Goal: Task Accomplishment & Management: Use online tool/utility

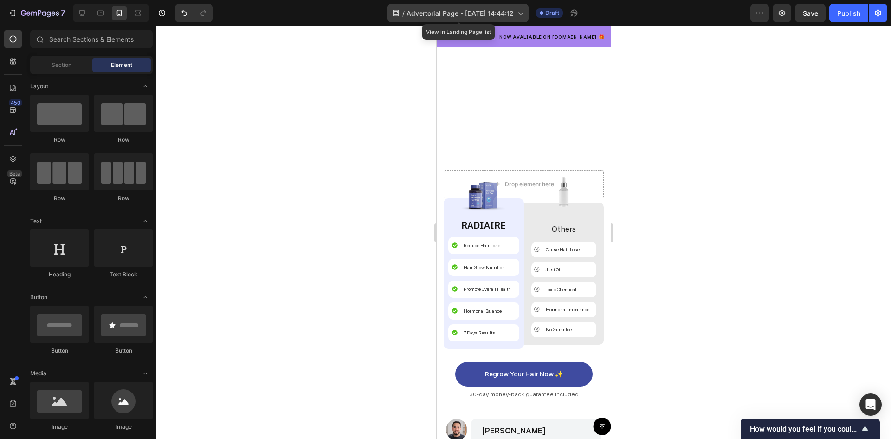
scroll to position [2089, 0]
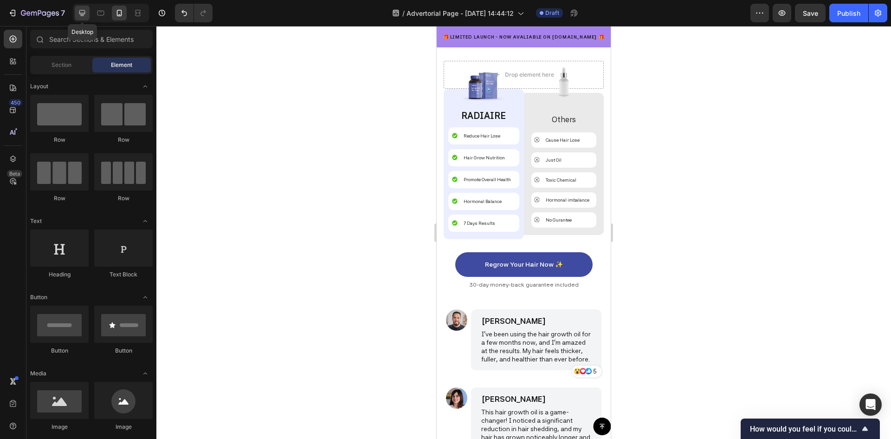
click at [82, 13] on icon at bounding box center [82, 13] width 6 height 6
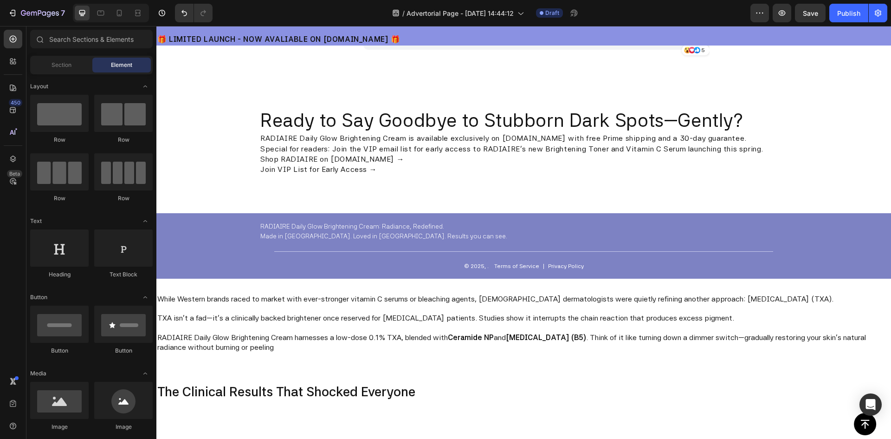
scroll to position [2506, 0]
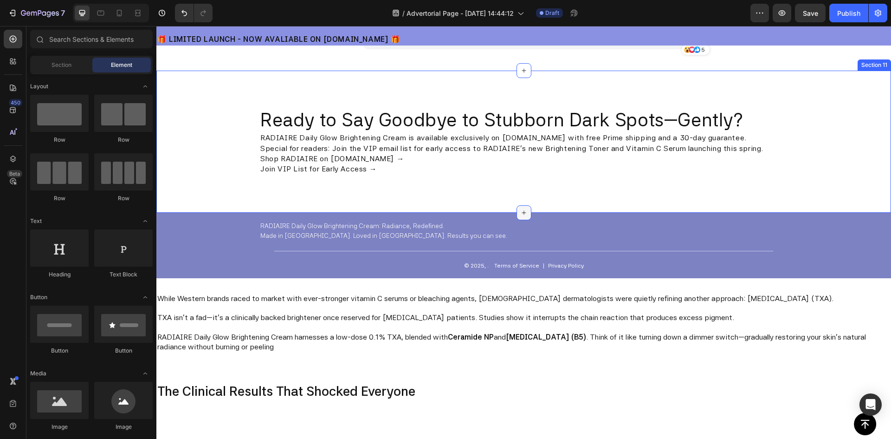
click at [520, 212] on icon at bounding box center [523, 212] width 7 height 7
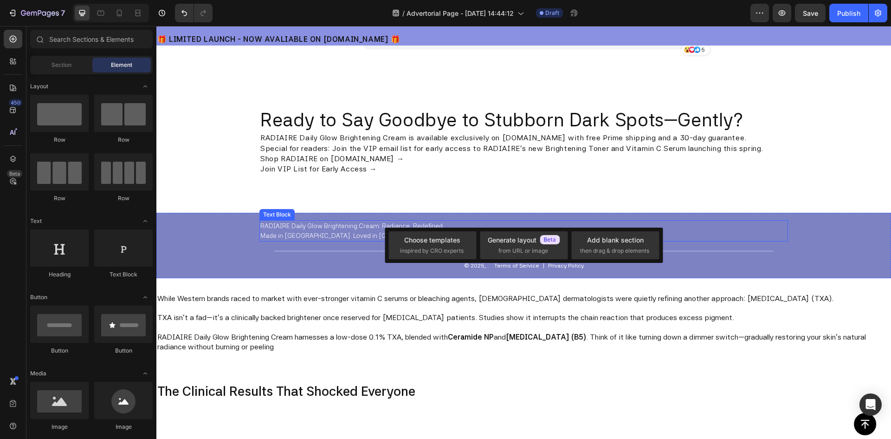
click at [757, 230] on p "RADIAIRE Daily Glow Brightening Cream: Radiance, Redefined. Made in Korea. Love…" at bounding box center [523, 230] width 527 height 19
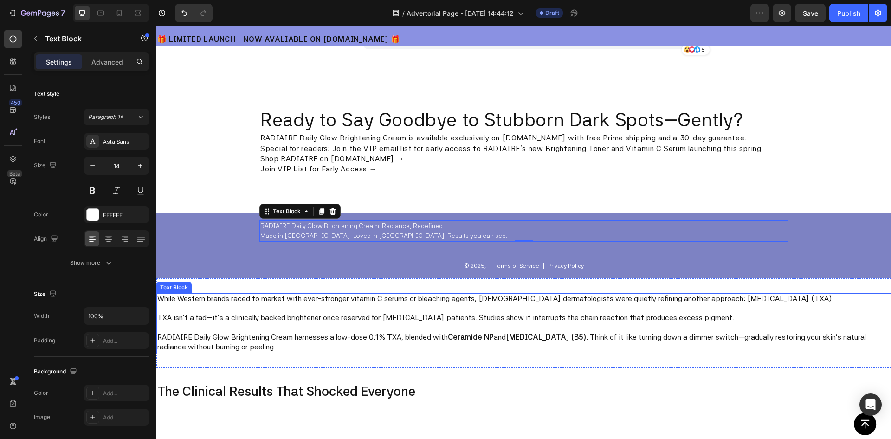
click at [388, 308] on p at bounding box center [523, 309] width 733 height 10
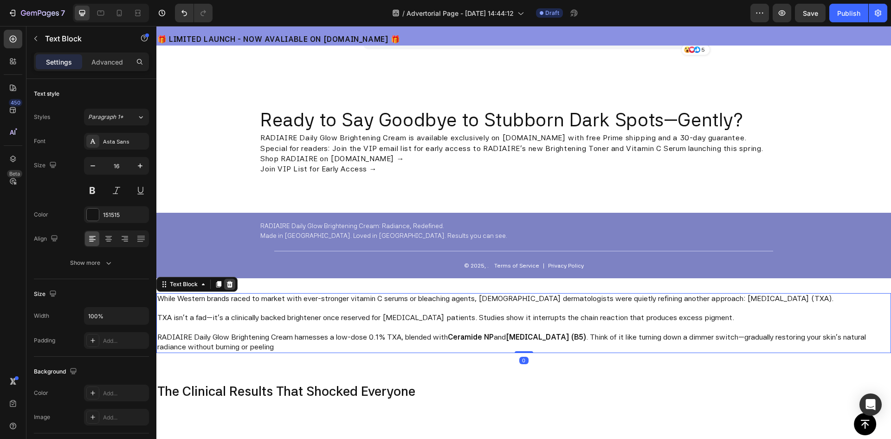
click at [230, 284] on icon at bounding box center [229, 283] width 7 height 7
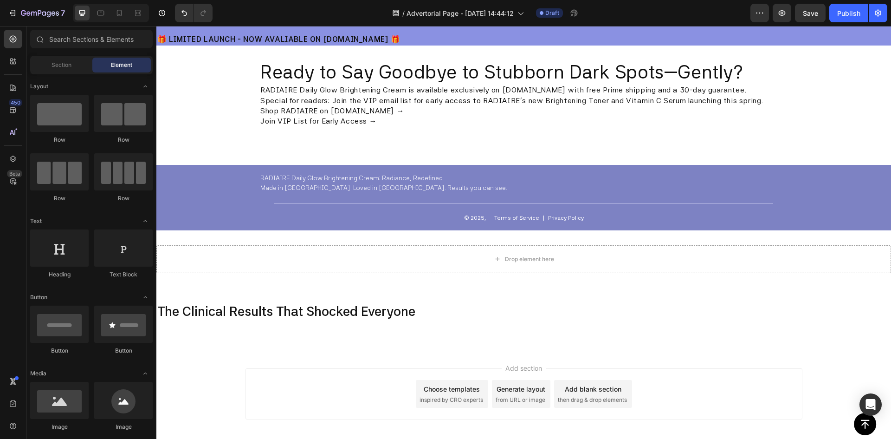
scroll to position [2599, 0]
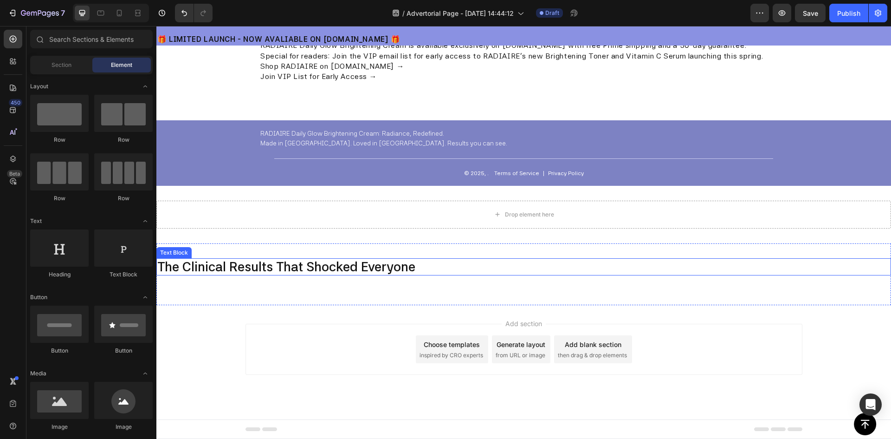
click at [410, 263] on p "The Clinical Results That Shocked Everyone" at bounding box center [523, 267] width 733 height 16
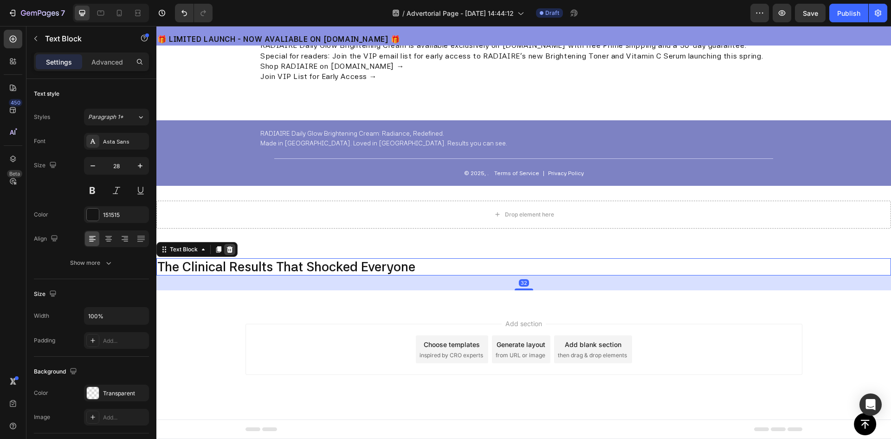
click at [231, 250] on icon at bounding box center [230, 249] width 6 height 6
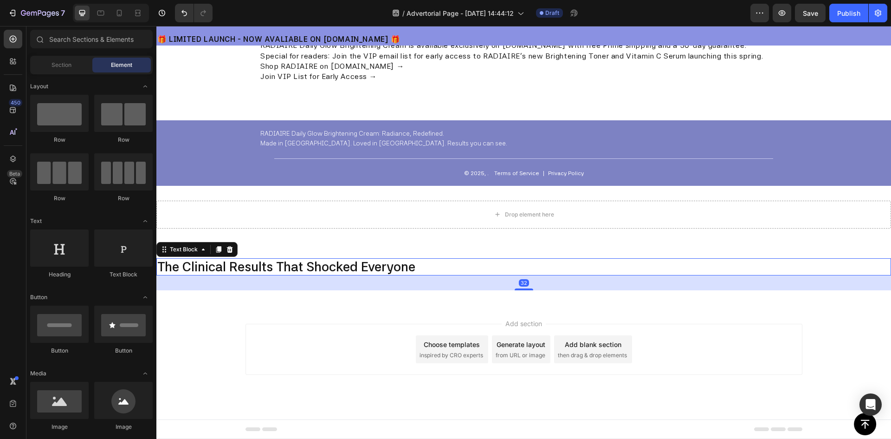
scroll to position [2594, 0]
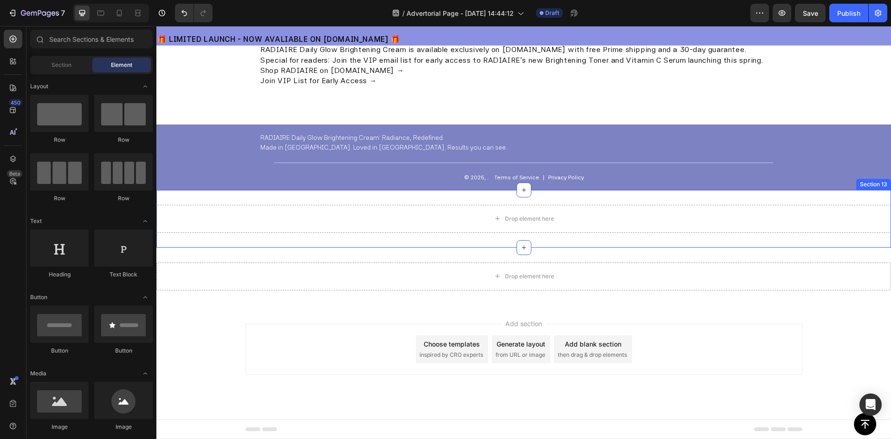
click at [357, 217] on div "Drop element here" at bounding box center [523, 219] width 735 height 28
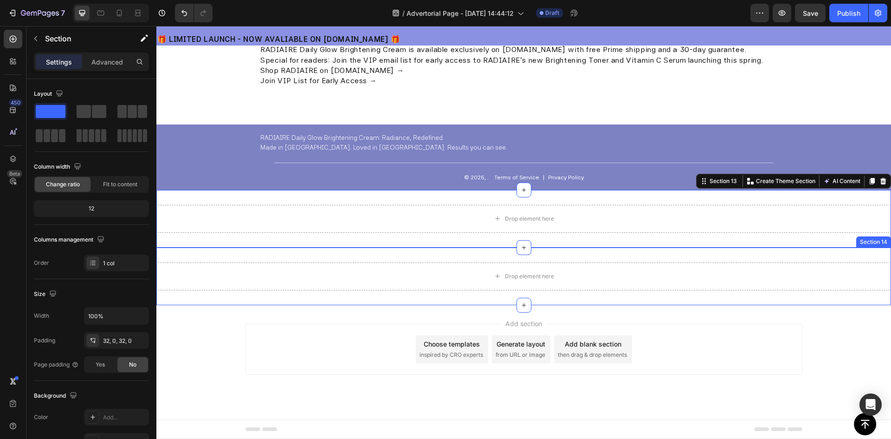
click at [395, 271] on div "Drop element here" at bounding box center [523, 276] width 735 height 28
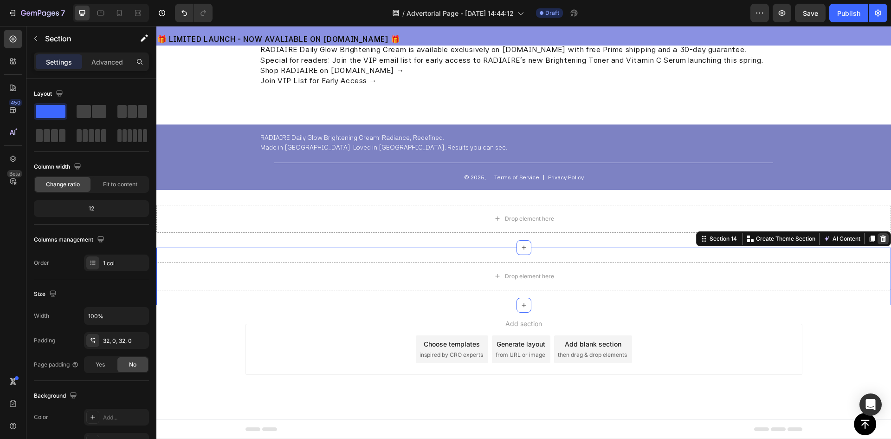
click at [880, 236] on icon at bounding box center [883, 238] width 6 height 6
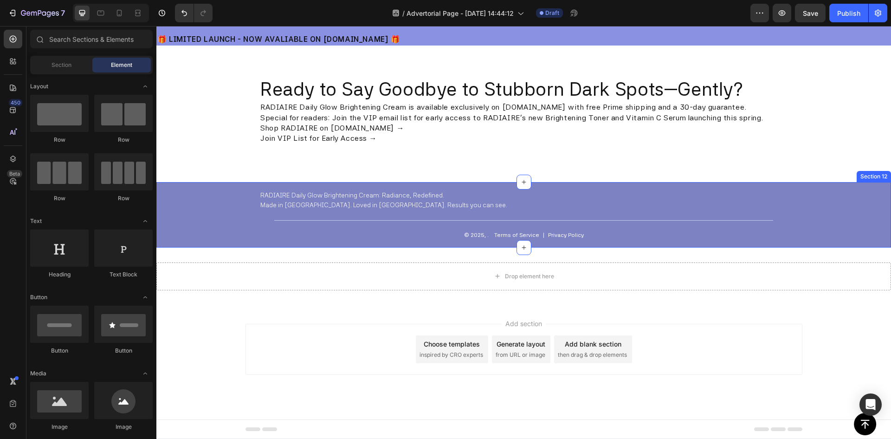
scroll to position [2537, 0]
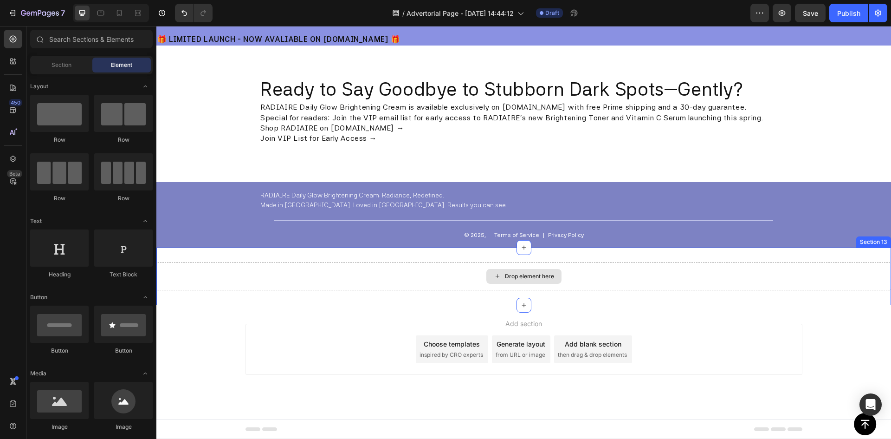
click at [633, 281] on div "Drop element here" at bounding box center [523, 276] width 735 height 28
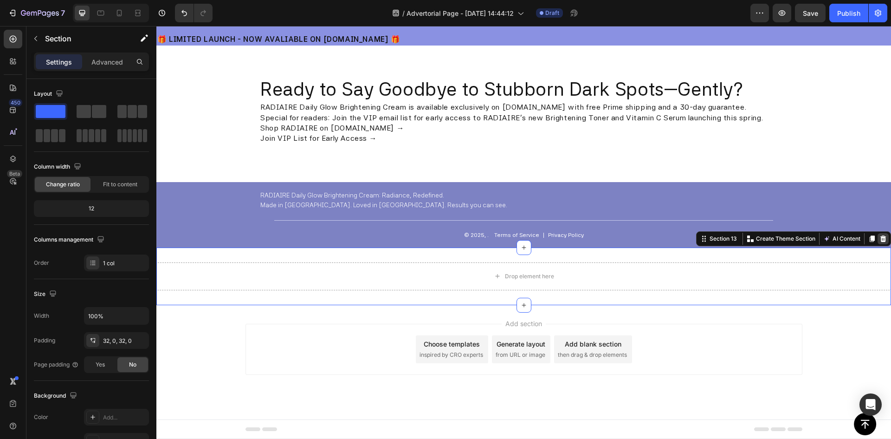
click at [879, 239] on icon at bounding box center [882, 238] width 7 height 7
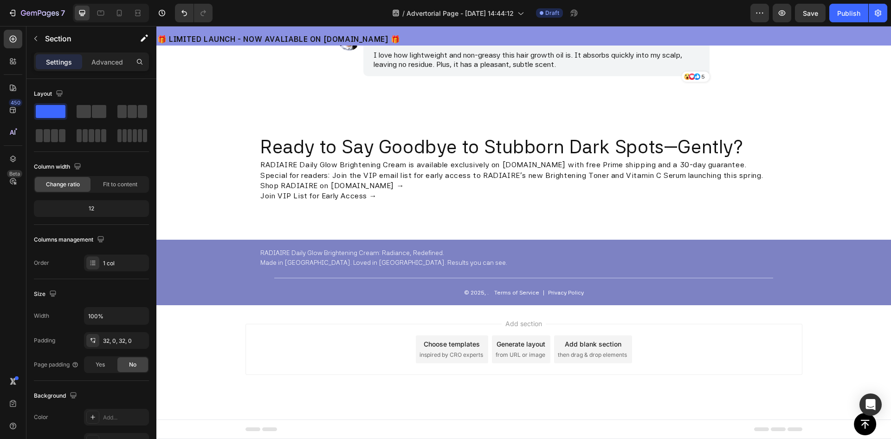
scroll to position [2479, 0]
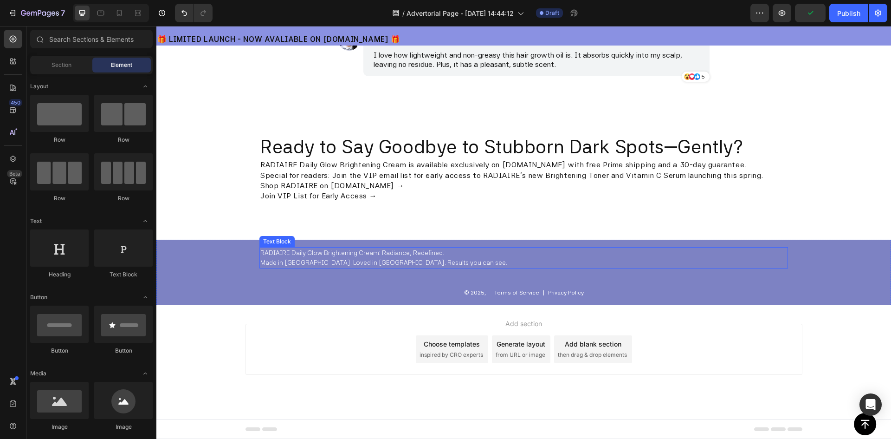
click at [232, 249] on div "RADIAIRE Daily Glow Brightening Cream: Radiance, Redefined. Made in Korea. Love…" at bounding box center [523, 271] width 735 height 65
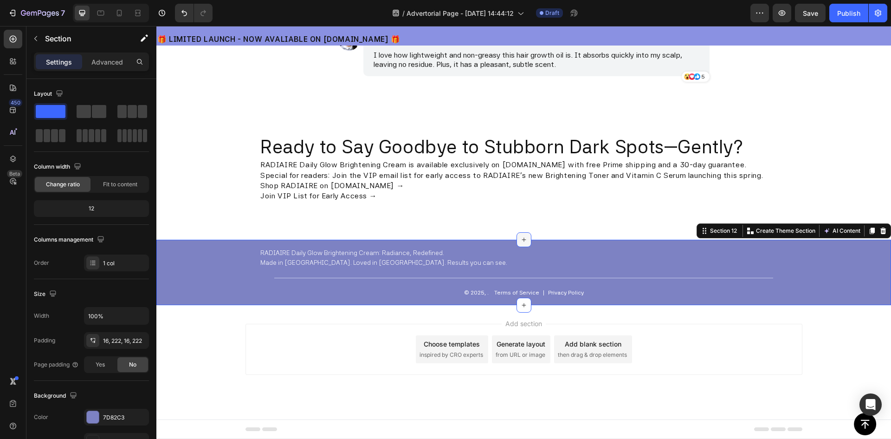
click at [522, 241] on icon at bounding box center [523, 239] width 7 height 7
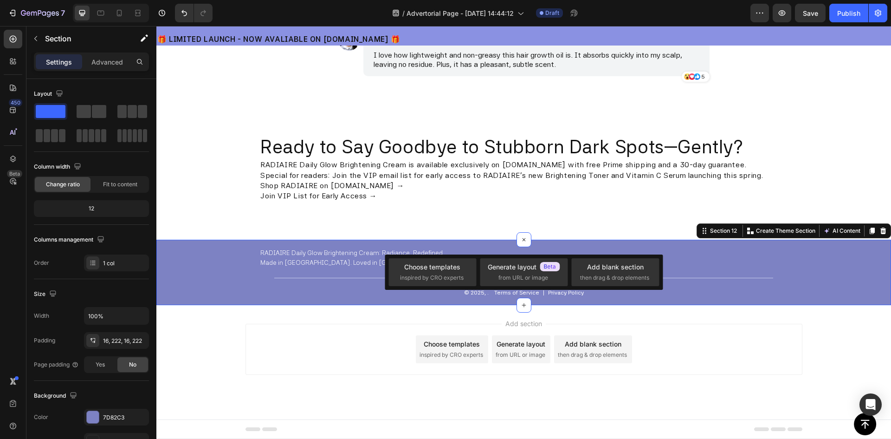
click at [571, 243] on div "RADIAIRE Daily Glow Brightening Cream: Radiance, Redefined. Made in Korea. Love…" at bounding box center [523, 271] width 735 height 65
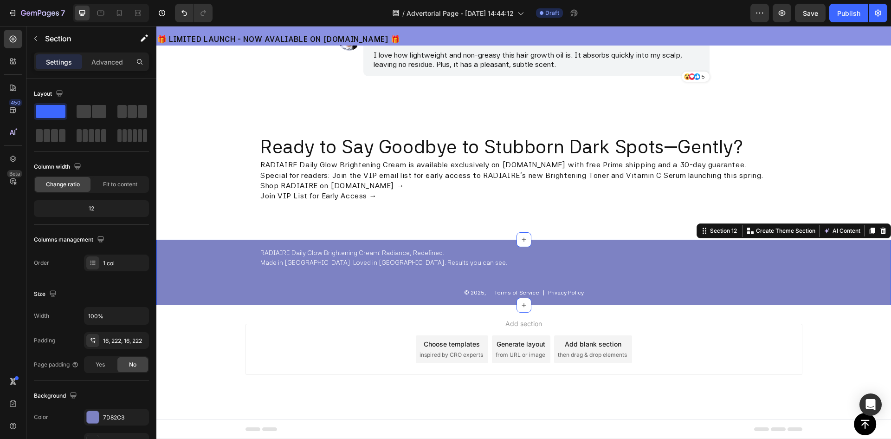
click at [833, 262] on div "RADIAIRE Daily Glow Brightening Cream: Radiance, Redefined. Made in Korea. Love…" at bounding box center [523, 271] width 735 height 65
click at [517, 239] on div at bounding box center [524, 239] width 15 height 15
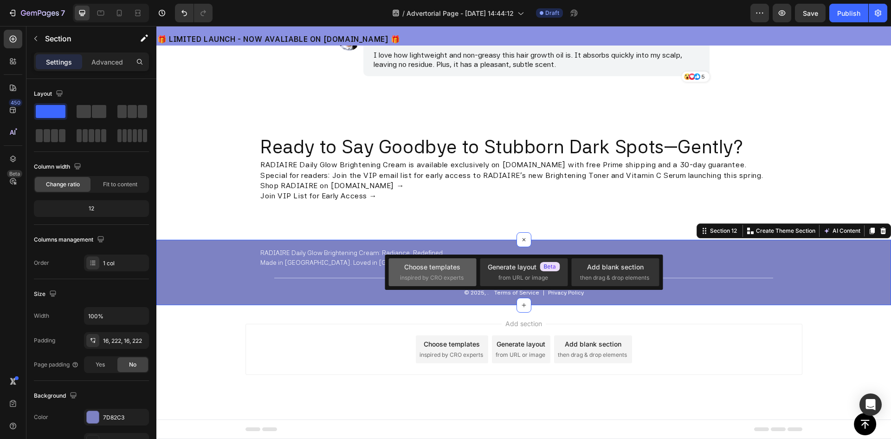
click at [447, 266] on div "Choose templates" at bounding box center [432, 267] width 56 height 10
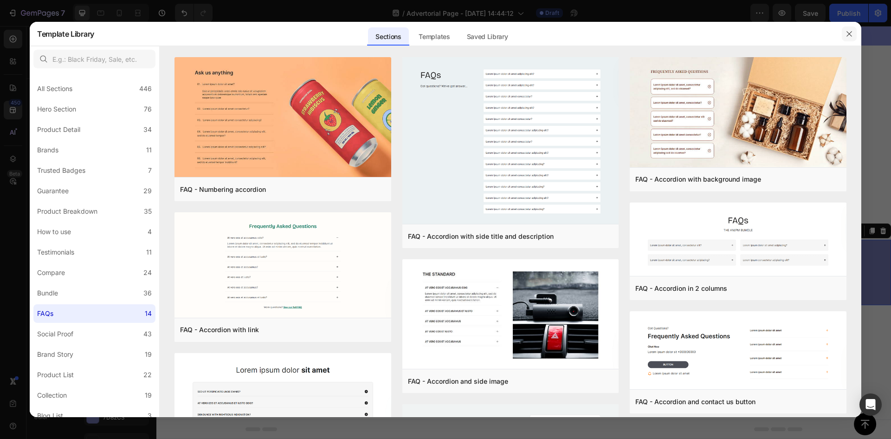
click at [850, 35] on icon "button" at bounding box center [849, 33] width 7 height 7
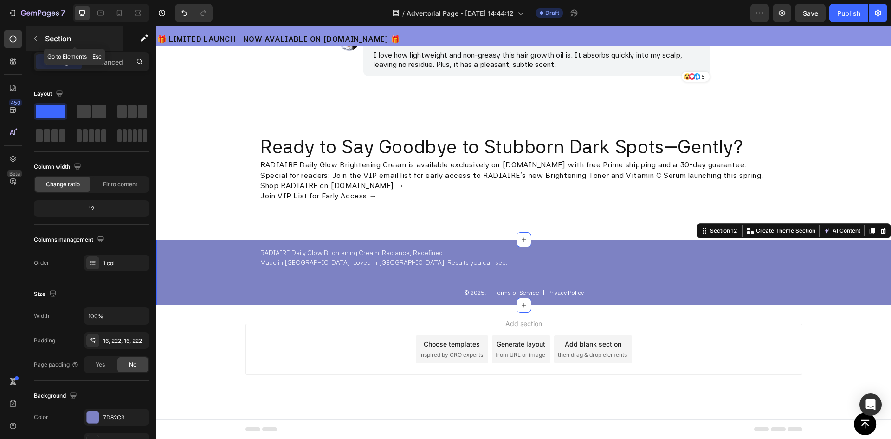
click at [39, 36] on icon "button" at bounding box center [35, 38] width 7 height 7
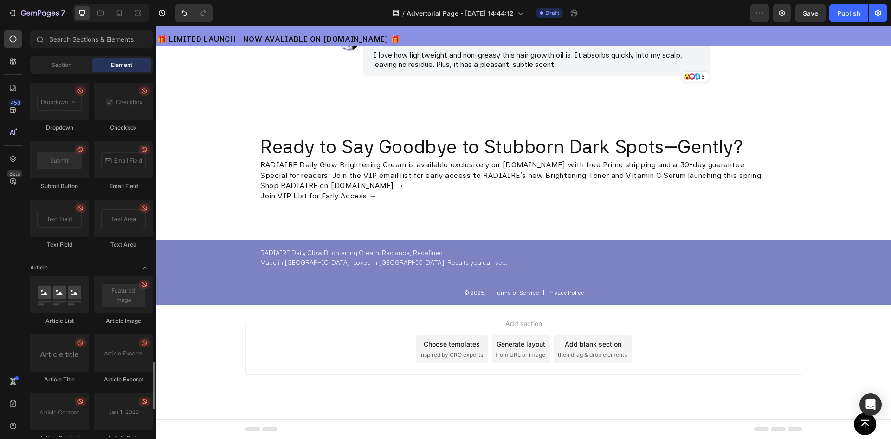
scroll to position [2089, 0]
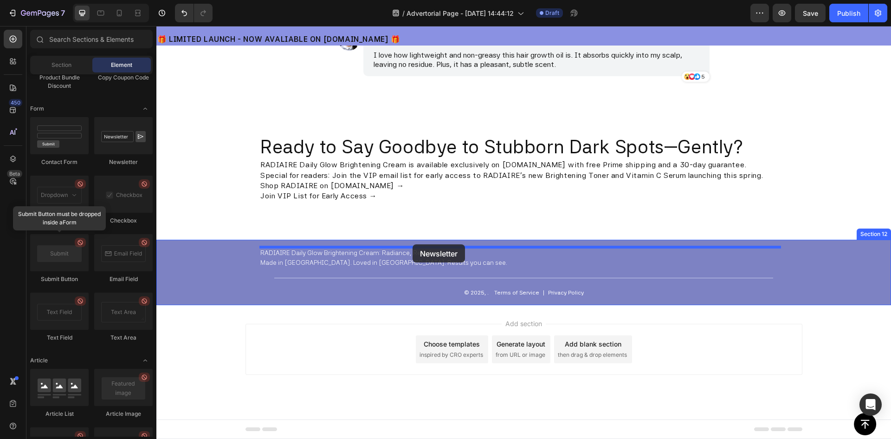
drag, startPoint x: 269, startPoint y: 172, endPoint x: 413, endPoint y: 244, distance: 160.9
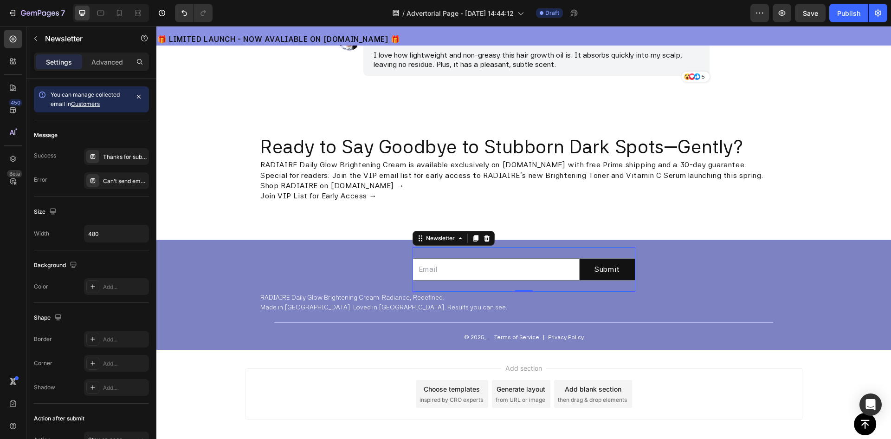
scroll to position [2524, 0]
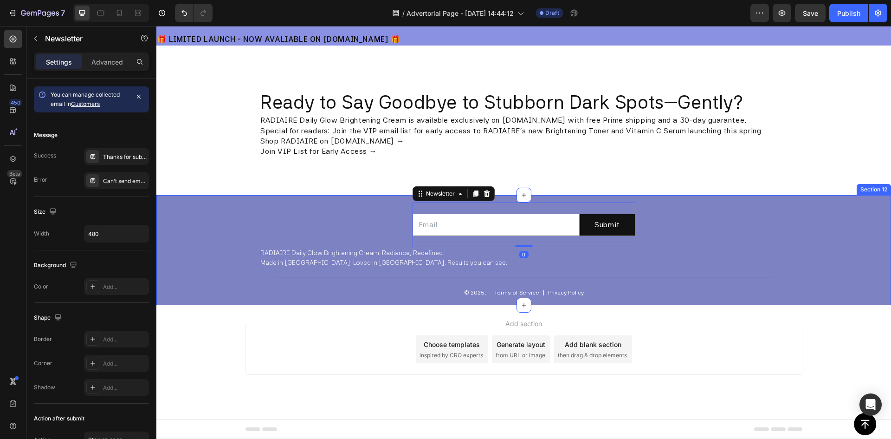
click at [651, 226] on div "Email Field Submit Submit Button Row Newsletter 0 RADIAIRE Daily Glow Brighteni…" at bounding box center [523, 249] width 529 height 95
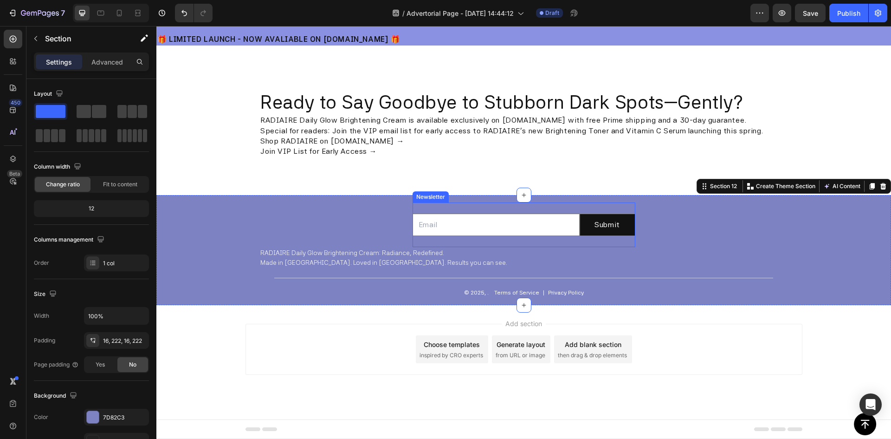
click at [489, 231] on input "email" at bounding box center [496, 224] width 167 height 22
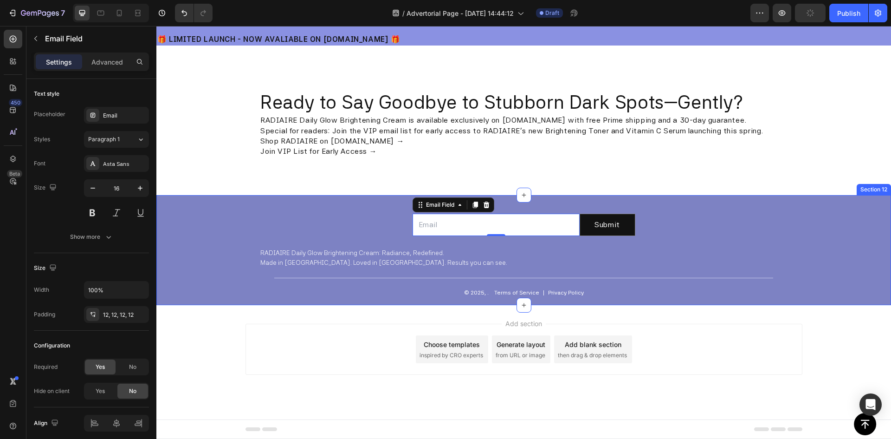
drag, startPoint x: 704, startPoint y: 227, endPoint x: 673, endPoint y: 220, distance: 31.0
click at [704, 227] on div "Email Field 0 Submit Submit Button Row Newsletter RADIAIRE Daily Glow Brighteni…" at bounding box center [523, 249] width 529 height 95
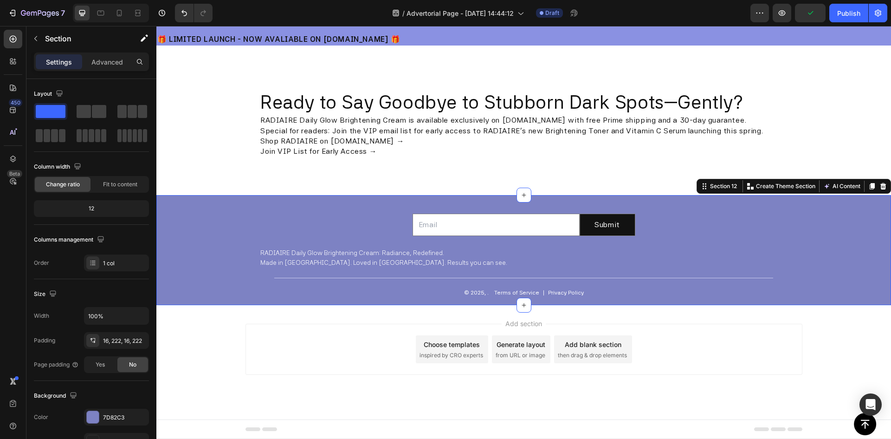
click at [417, 229] on input "email" at bounding box center [496, 224] width 167 height 22
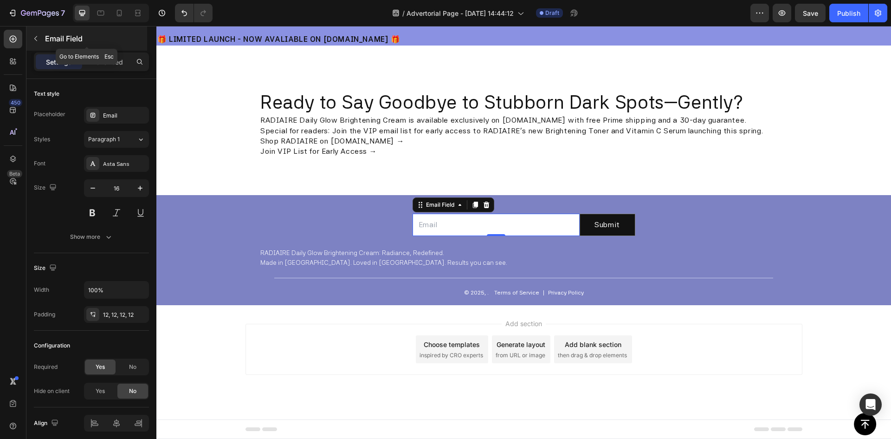
click at [34, 39] on icon "button" at bounding box center [35, 38] width 7 height 7
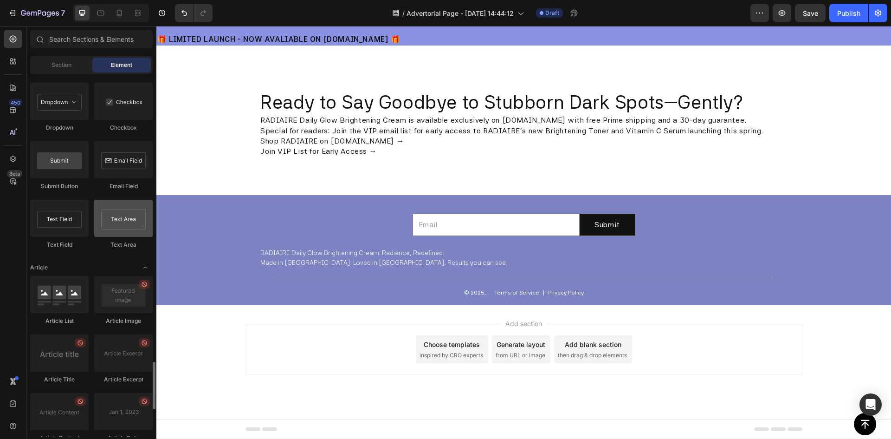
scroll to position [2135, 0]
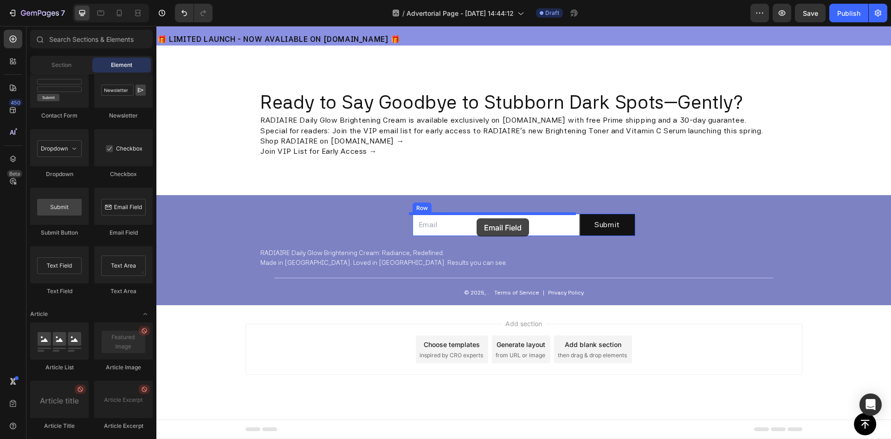
drag, startPoint x: 278, startPoint y: 239, endPoint x: 472, endPoint y: 217, distance: 195.8
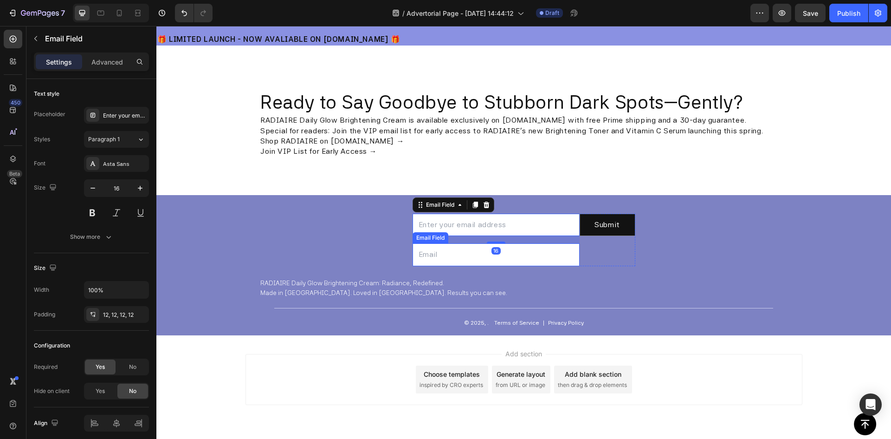
click at [462, 255] on input "email" at bounding box center [496, 254] width 167 height 22
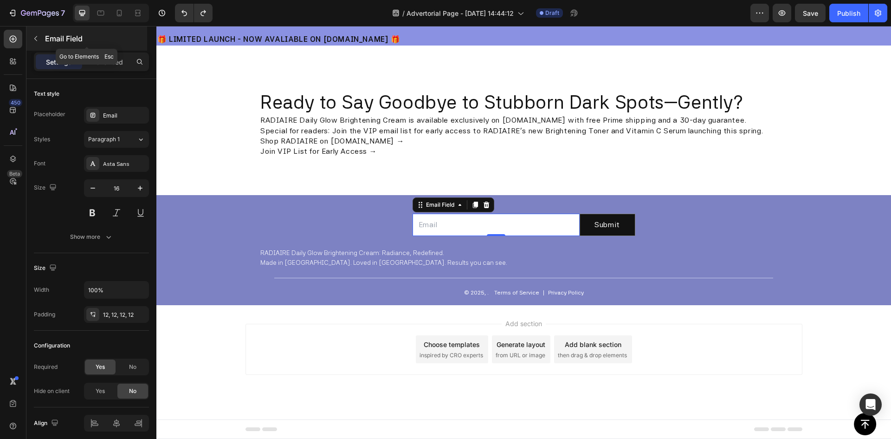
click at [32, 38] on icon "button" at bounding box center [35, 38] width 7 height 7
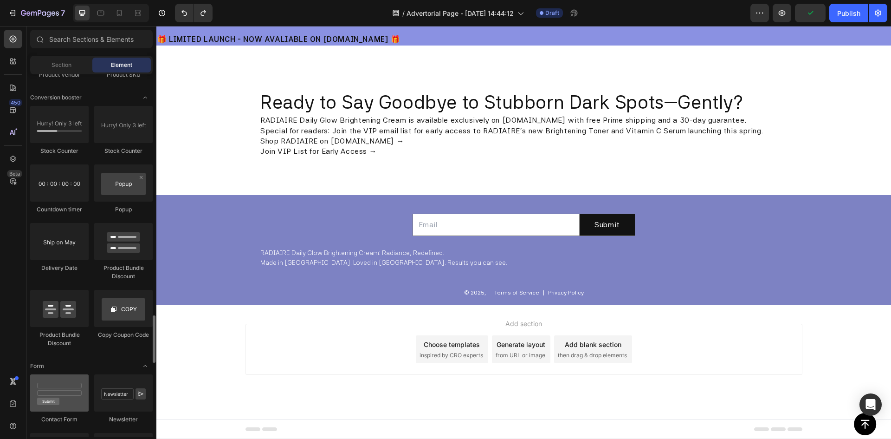
scroll to position [1785, 0]
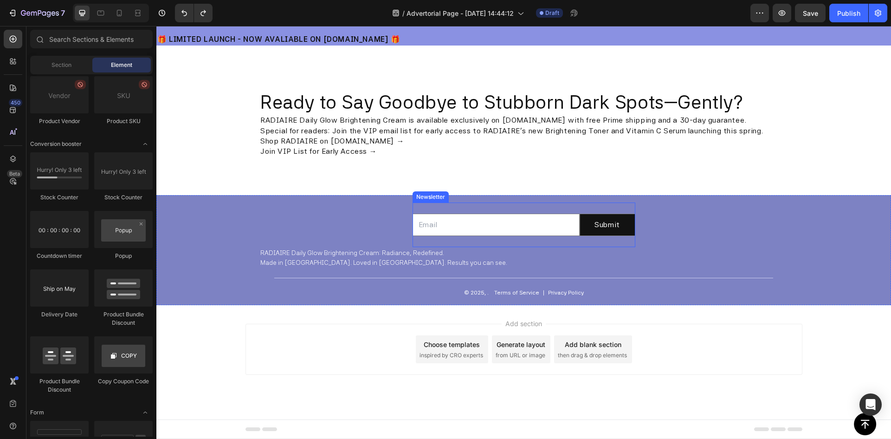
click at [472, 209] on div "Email Field Submit Submit Button Row Newsletter" at bounding box center [524, 224] width 223 height 45
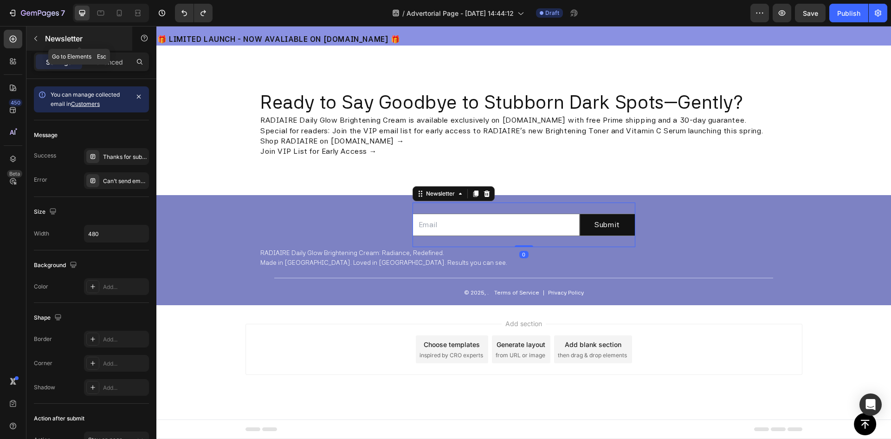
click at [35, 40] on icon "button" at bounding box center [35, 38] width 7 height 7
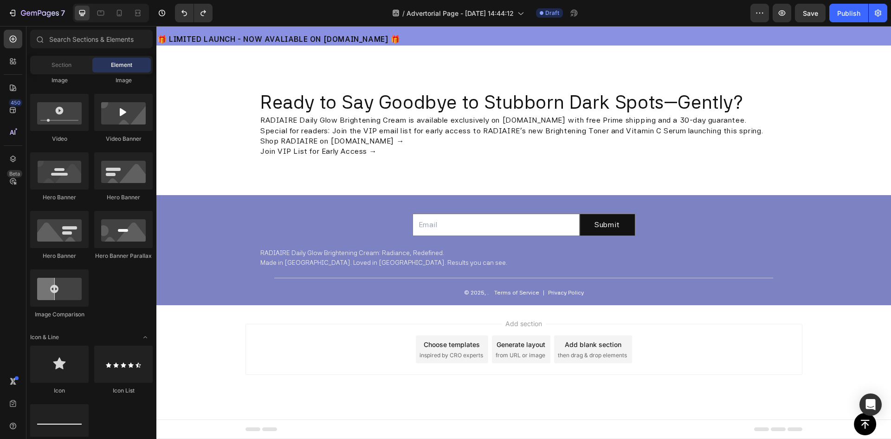
scroll to position [0, 0]
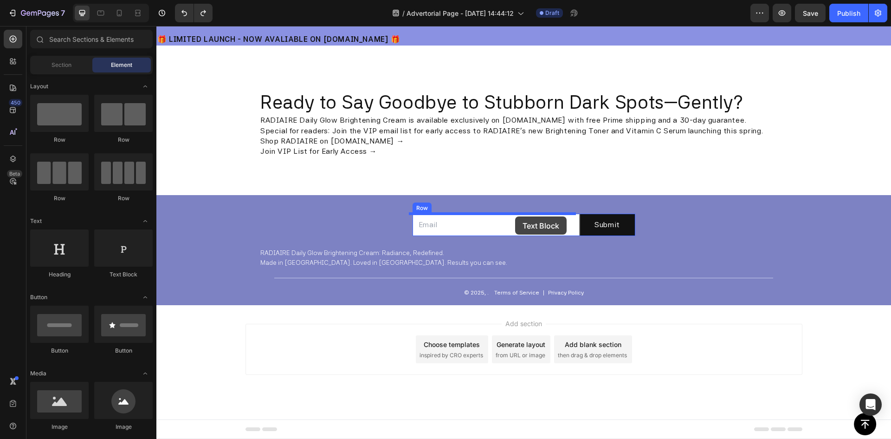
drag, startPoint x: 279, startPoint y: 279, endPoint x: 517, endPoint y: 214, distance: 246.8
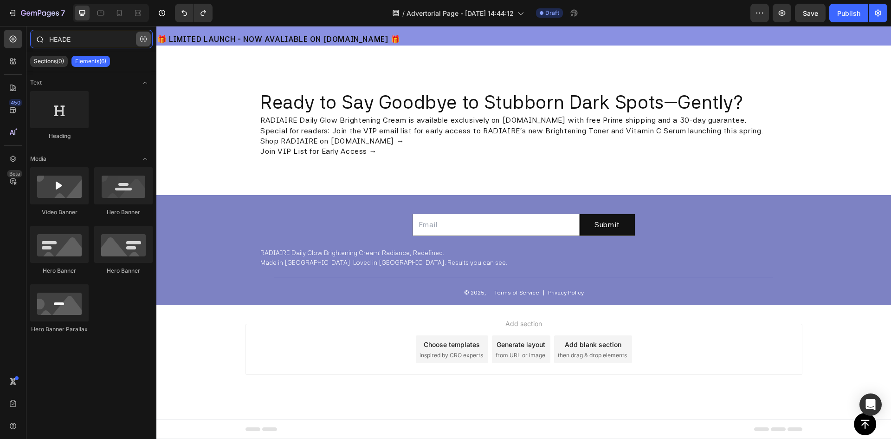
type input "HEADE"
click at [147, 37] on button "button" at bounding box center [143, 39] width 15 height 15
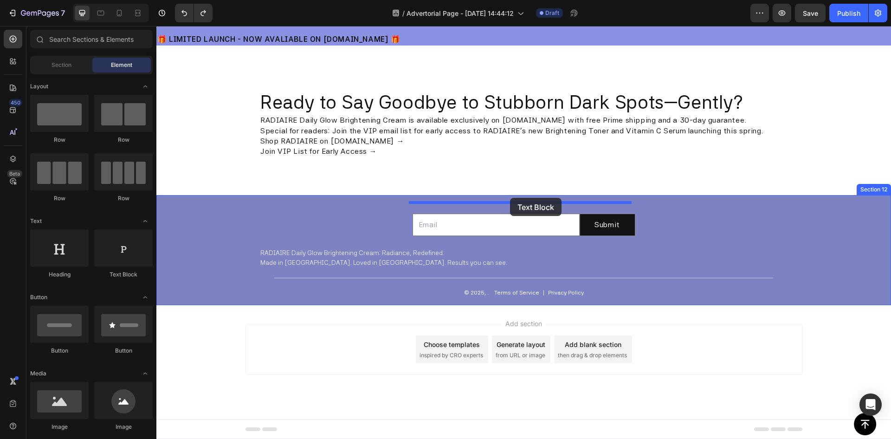
drag, startPoint x: 273, startPoint y: 278, endPoint x: 511, endPoint y: 200, distance: 250.7
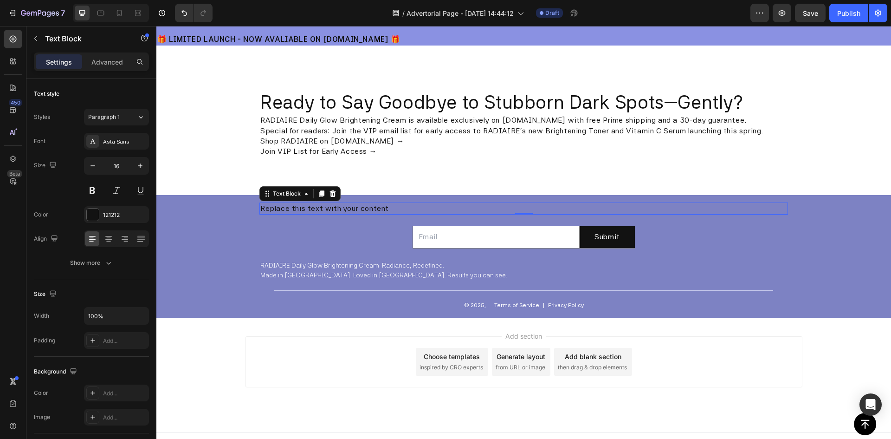
click at [422, 206] on p "Replace this text with your content" at bounding box center [523, 208] width 527 height 10
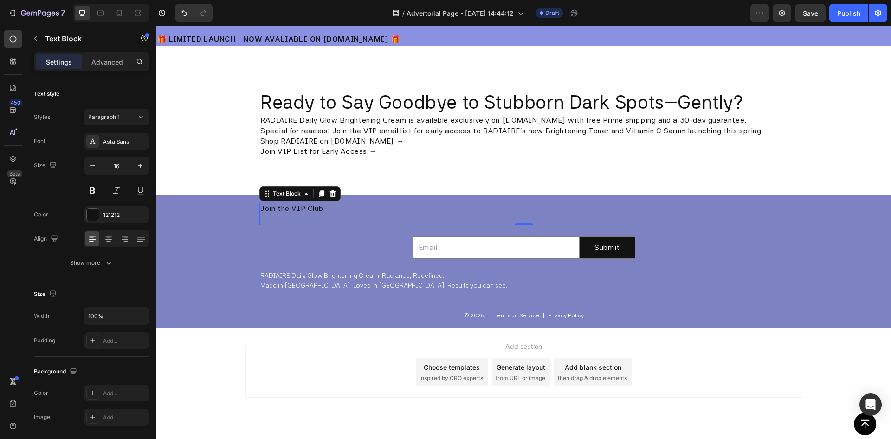
click at [285, 213] on p "Join the VIP Club" at bounding box center [523, 208] width 527 height 10
click at [282, 218] on p "Rich Text Editor. Editing area: main" at bounding box center [523, 218] width 527 height 10
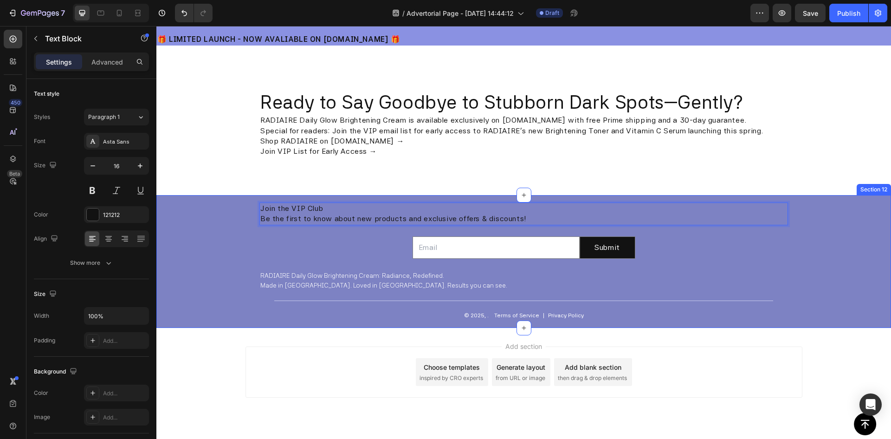
click at [650, 248] on div "Join the VIP Club Be the first to know about new products and exclusive offers …" at bounding box center [523, 261] width 529 height 118
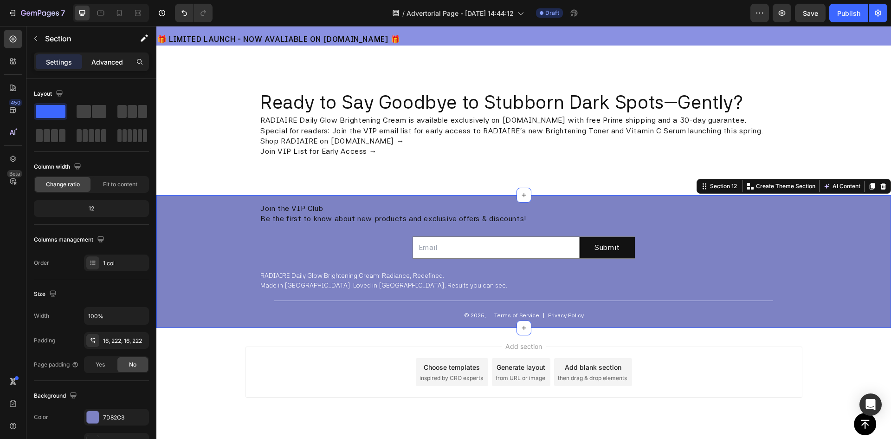
click at [103, 61] on p "Advanced" at bounding box center [107, 62] width 32 height 10
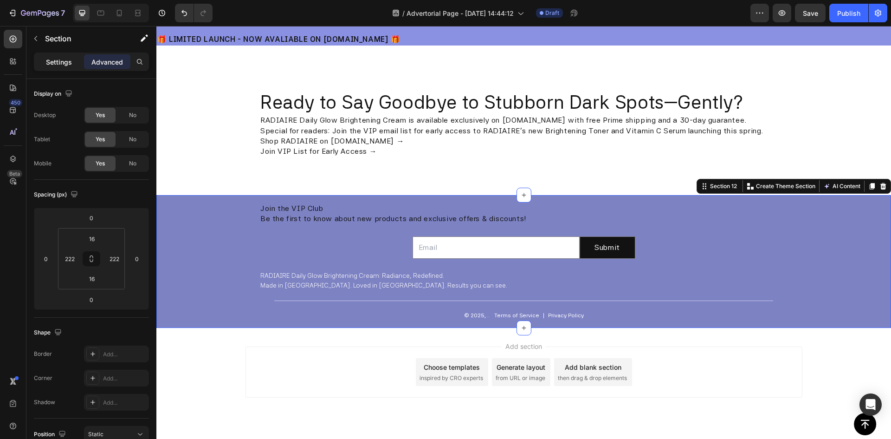
click at [58, 60] on p "Settings" at bounding box center [59, 62] width 26 height 10
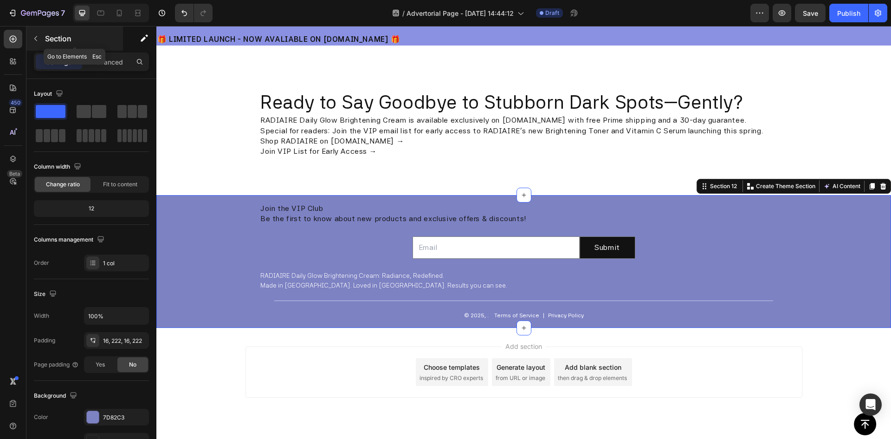
click at [38, 38] on icon "button" at bounding box center [35, 38] width 7 height 7
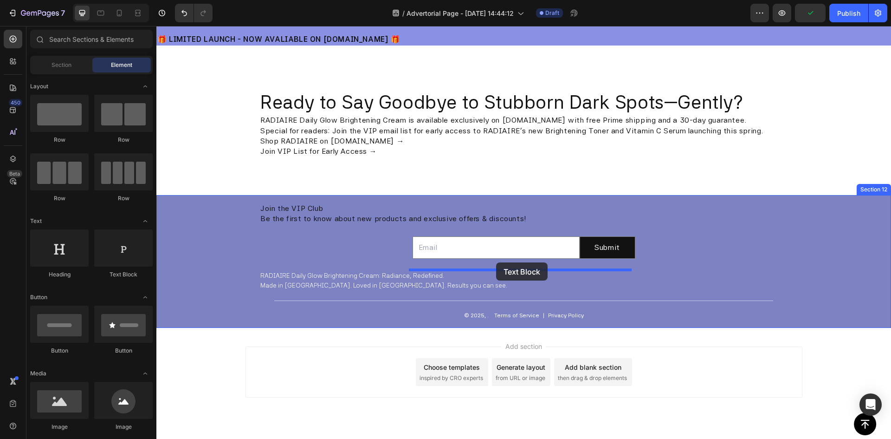
drag, startPoint x: 282, startPoint y: 274, endPoint x: 496, endPoint y: 262, distance: 214.3
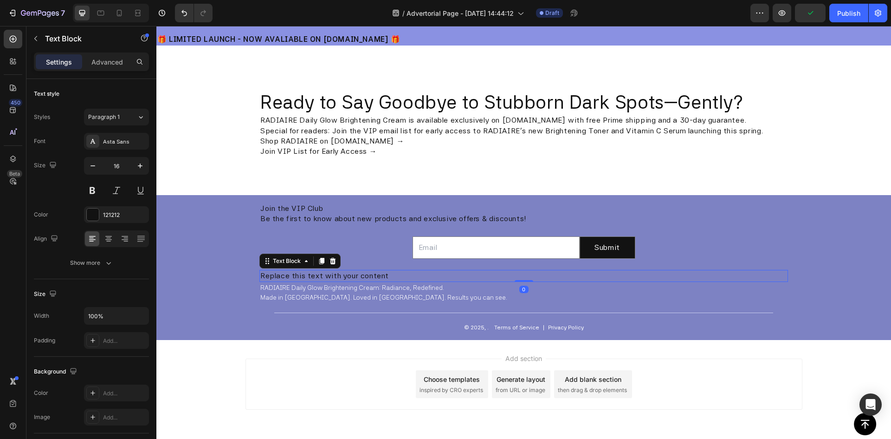
click at [425, 275] on div "Replace this text with your content" at bounding box center [523, 276] width 529 height 12
click at [425, 275] on p "Replace this text with your content" at bounding box center [523, 276] width 527 height 10
click at [277, 275] on div "Rich Text Editor. Editing area: main" at bounding box center [523, 276] width 529 height 12
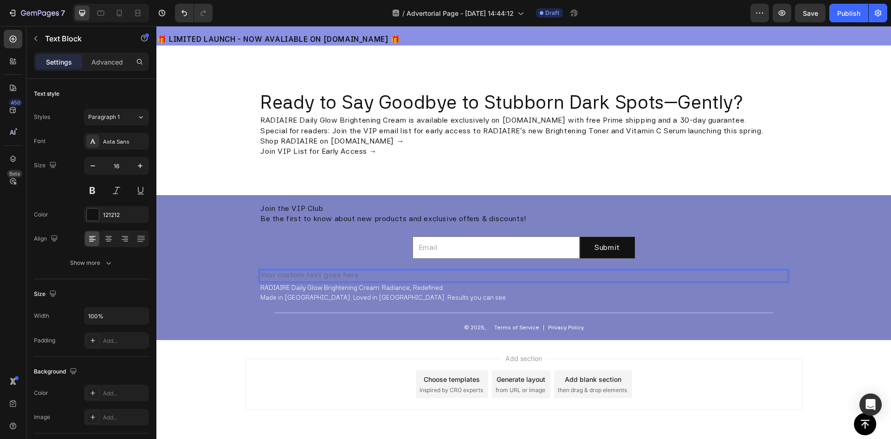
click at [277, 275] on div "Rich Text Editor. Editing area: main" at bounding box center [523, 276] width 529 height 12
click at [227, 269] on div "Join the VIP Club Be the first to know about new products and exclusive offers …" at bounding box center [523, 267] width 735 height 145
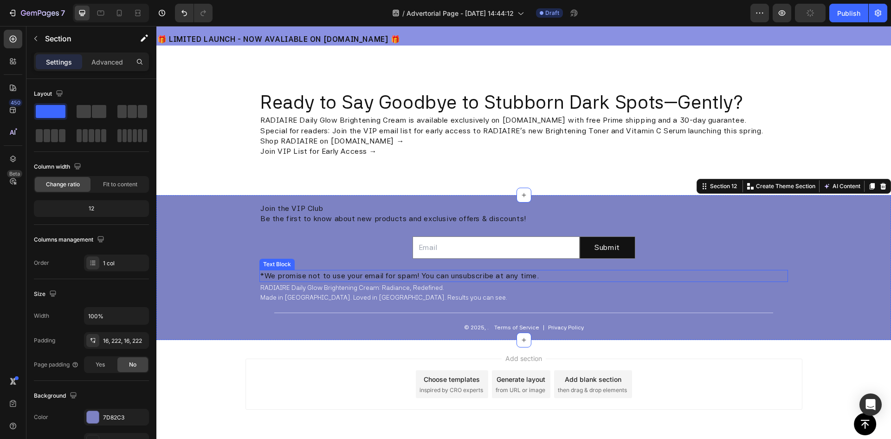
click at [312, 273] on p "*We promise not to use your email for spam! You can unsubscribe at any time." at bounding box center [523, 276] width 527 height 10
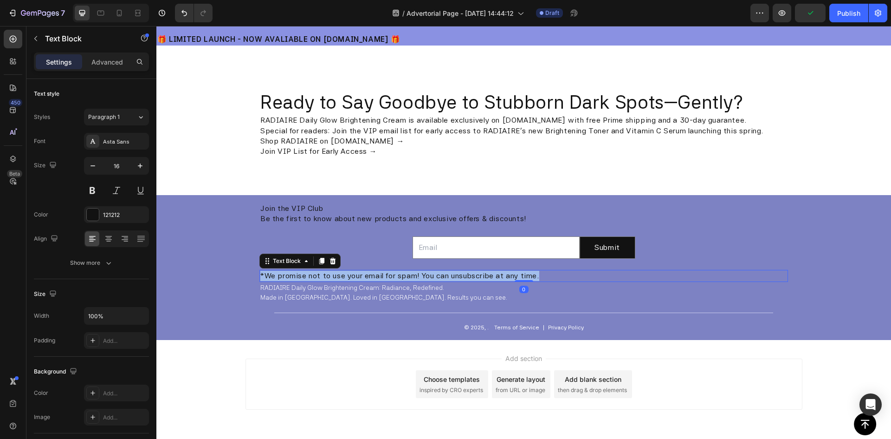
click at [312, 273] on p "*We promise not to use your email for spam! You can unsubscribe at any time." at bounding box center [523, 276] width 527 height 10
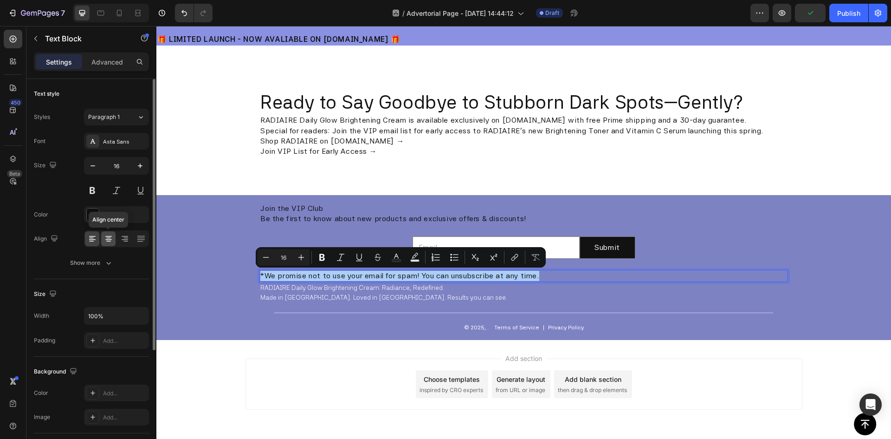
click at [112, 239] on icon at bounding box center [108, 238] width 9 height 9
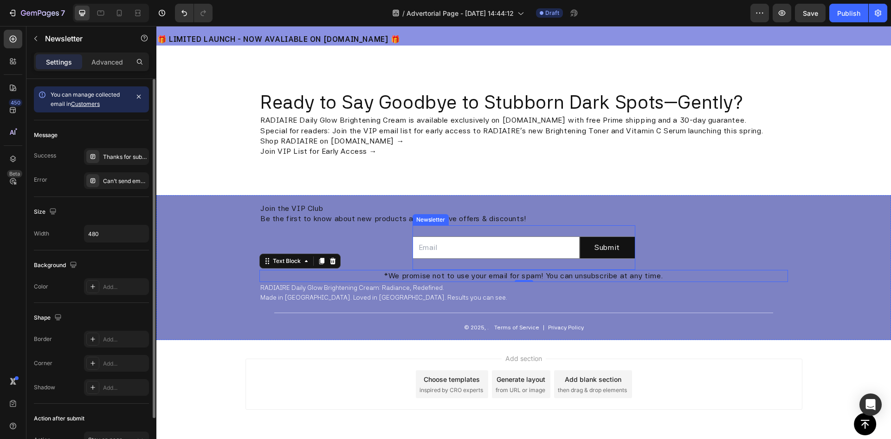
click at [512, 261] on div "Email Field Submit Submit Button Row Newsletter" at bounding box center [524, 247] width 223 height 45
click at [140, 94] on icon "button" at bounding box center [138, 96] width 7 height 7
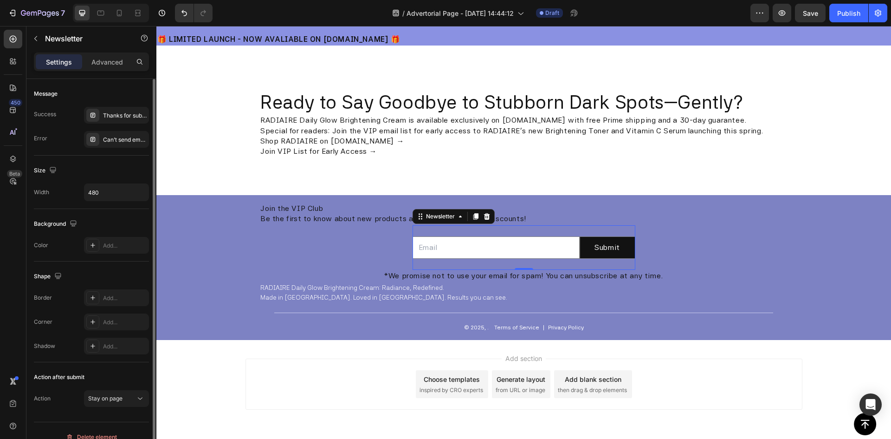
click at [536, 278] on p "*We promise not to use your email for spam! You can unsubscribe at any time." at bounding box center [523, 276] width 527 height 10
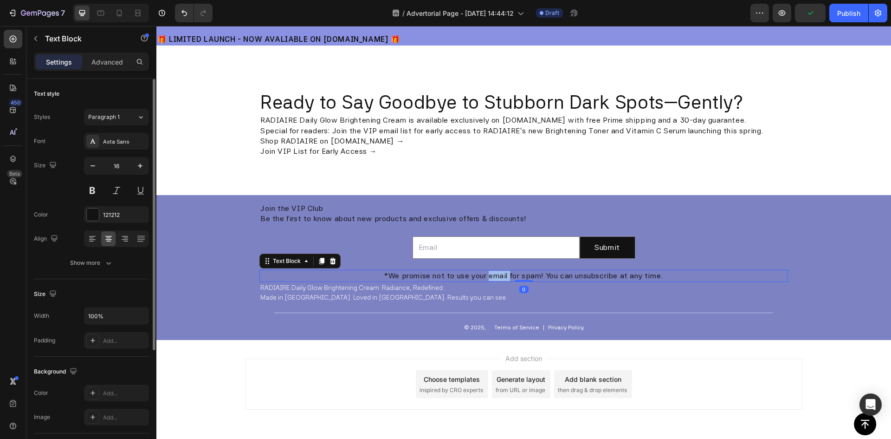
click at [489, 278] on p "*We promise not to use your email for spam! You can unsubscribe at any time." at bounding box center [523, 276] width 527 height 10
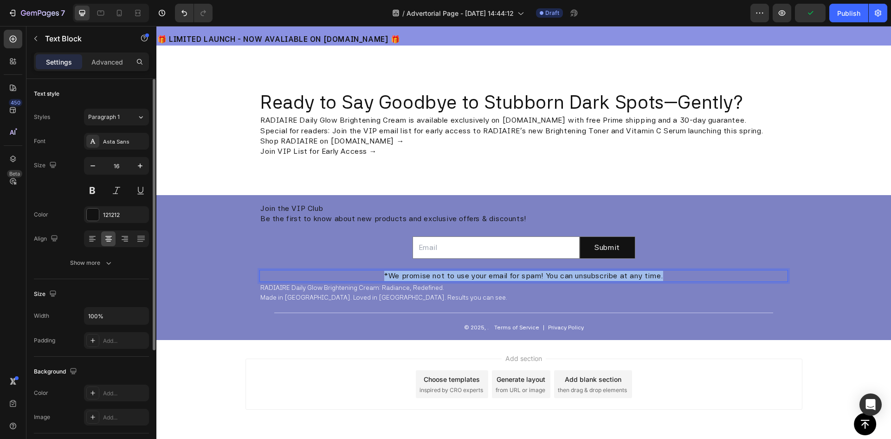
click at [489, 278] on p "*We promise not to use your email for spam! You can unsubscribe at any time." at bounding box center [523, 276] width 527 height 10
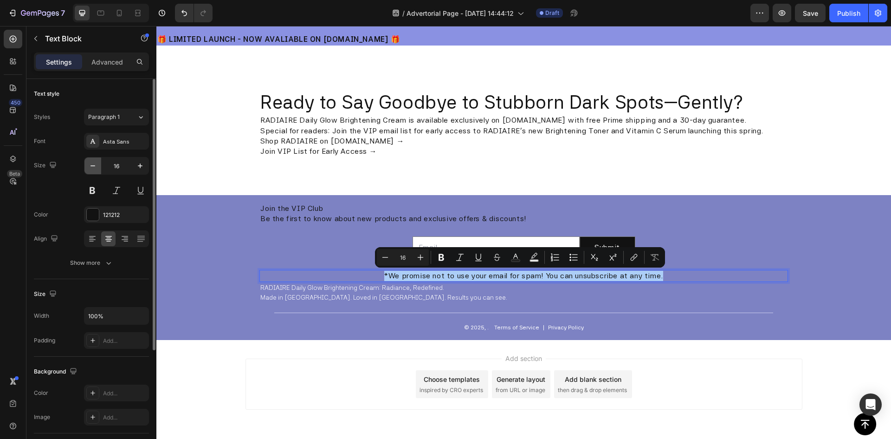
click at [97, 164] on icon "button" at bounding box center [92, 165] width 9 height 9
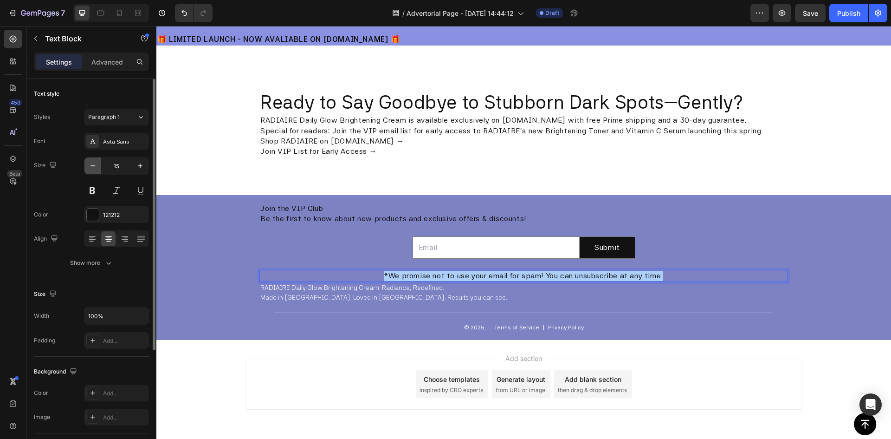
click at [97, 164] on icon "button" at bounding box center [92, 165] width 9 height 9
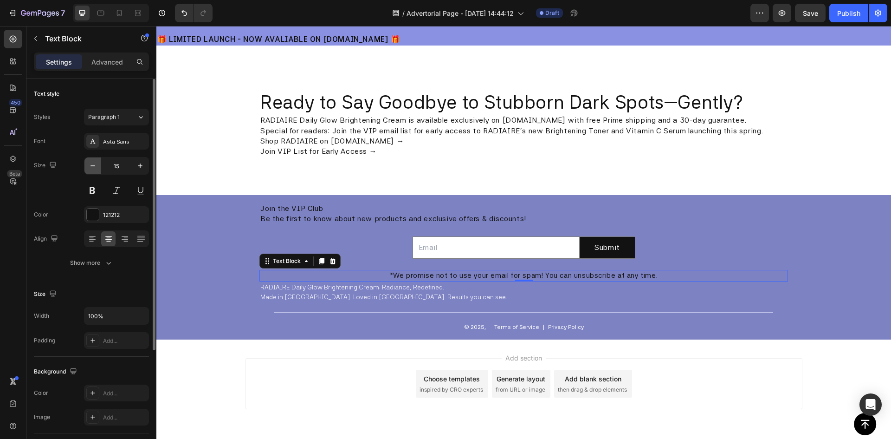
click at [97, 164] on icon "button" at bounding box center [92, 165] width 9 height 9
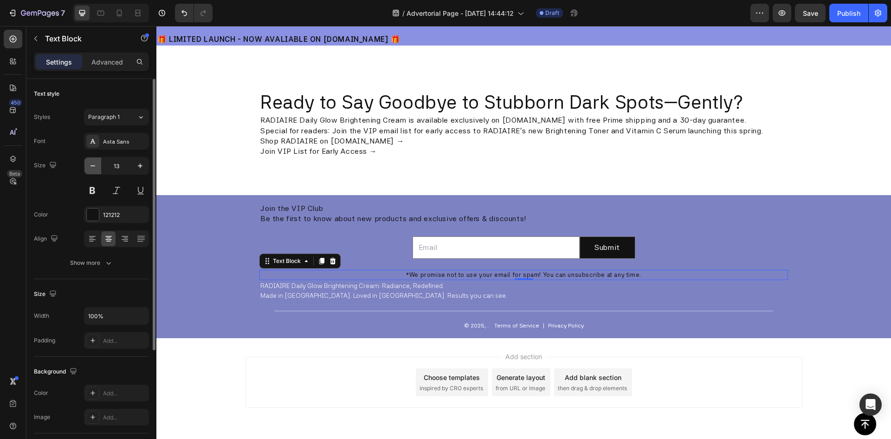
click at [97, 164] on icon "button" at bounding box center [92, 165] width 9 height 9
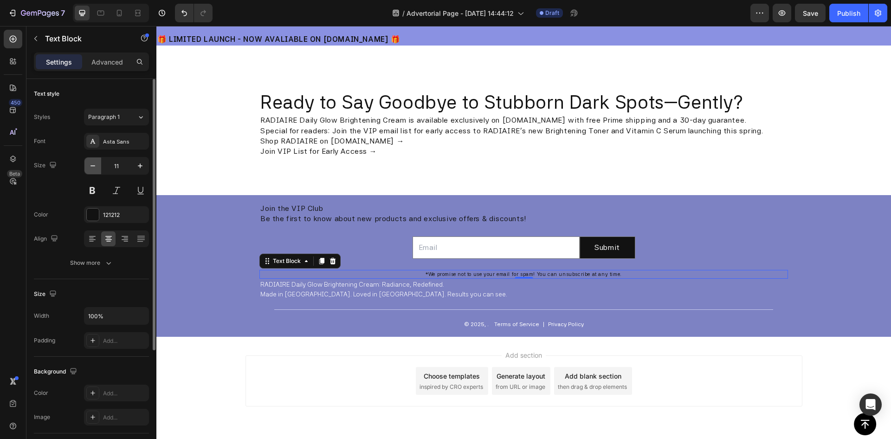
type input "10"
click at [512, 265] on div "Email Field Submit Submit Button Row Newsletter" at bounding box center [524, 247] width 223 height 45
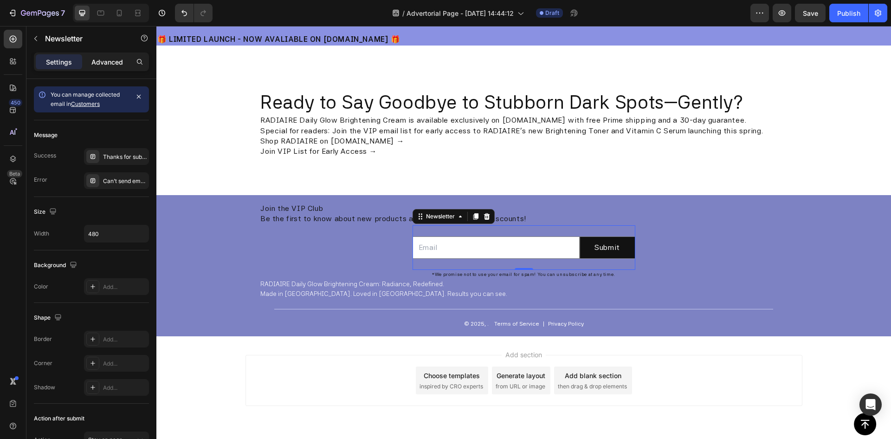
click at [110, 59] on p "Advanced" at bounding box center [107, 62] width 32 height 10
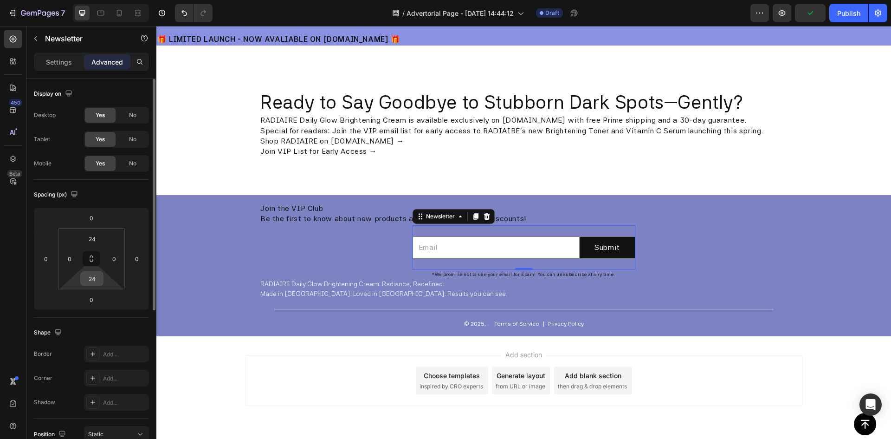
click at [92, 276] on input "24" at bounding box center [92, 279] width 19 height 14
type input "0"
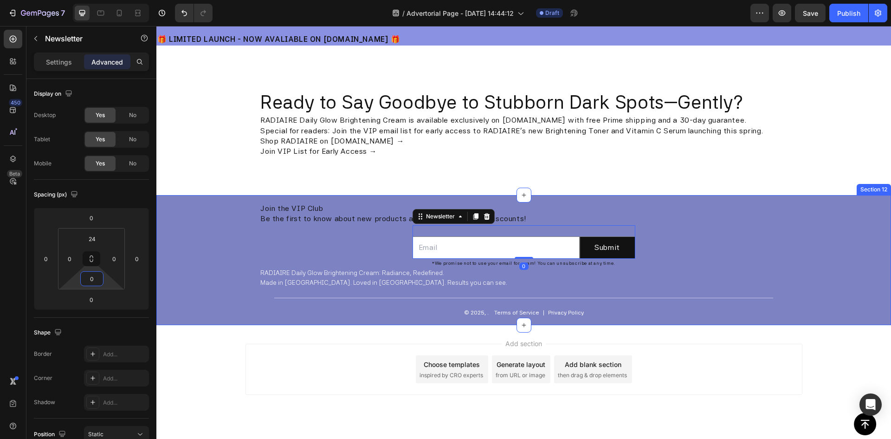
click at [697, 238] on div "Join the VIP Club Be the first to know about new products and exclusive offers …" at bounding box center [523, 259] width 529 height 115
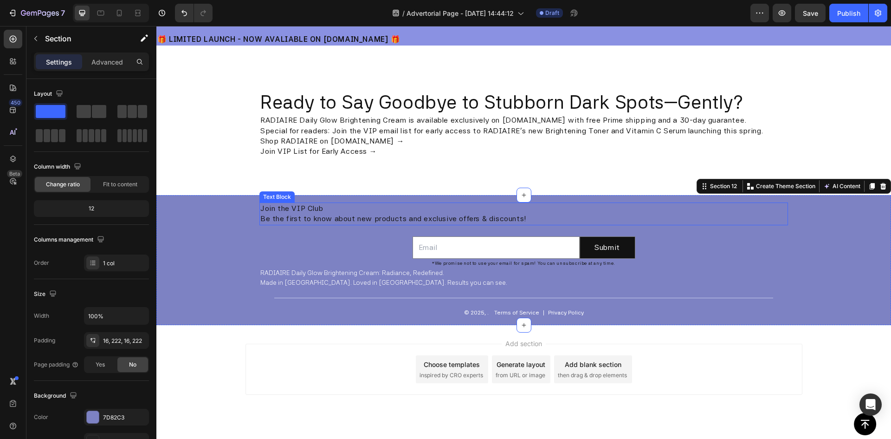
click at [371, 220] on p "Be the first to know about new products and exclusive offers & discounts!" at bounding box center [523, 218] width 527 height 10
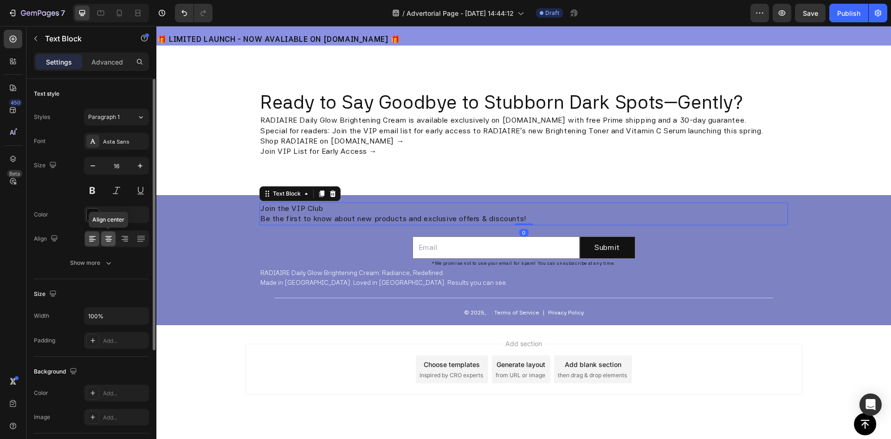
click at [108, 234] on icon at bounding box center [108, 238] width 9 height 9
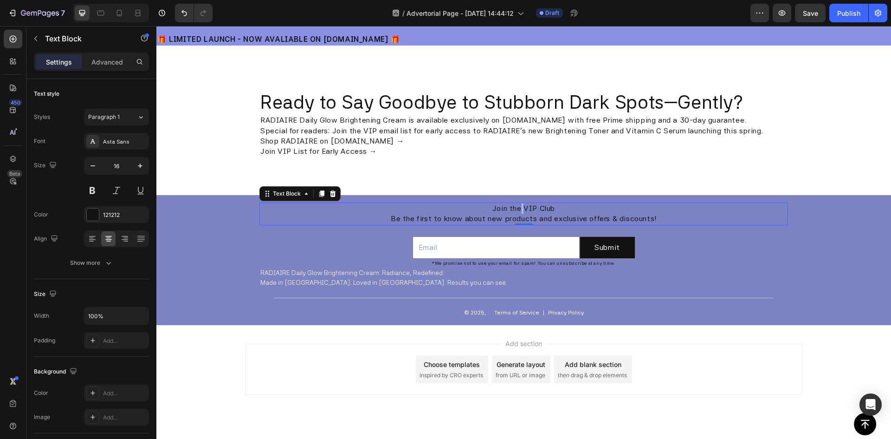
click at [516, 206] on p "Join the VIP Club" at bounding box center [523, 208] width 527 height 10
drag, startPoint x: 559, startPoint y: 207, endPoint x: 489, endPoint y: 208, distance: 70.1
click at [489, 208] on p "Join the VIP Club" at bounding box center [523, 208] width 527 height 10
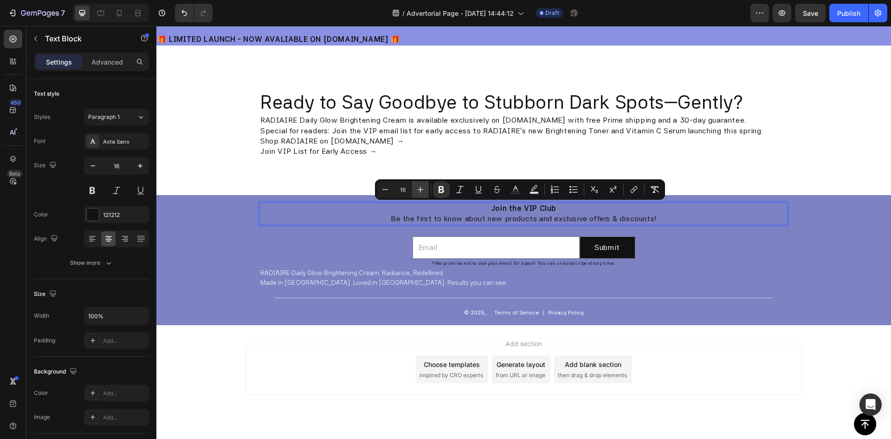
click at [420, 188] on icon "Editor contextual toolbar" at bounding box center [420, 189] width 9 height 9
click at [419, 187] on icon "Editor contextual toolbar" at bounding box center [420, 189] width 9 height 9
click at [418, 187] on icon "Editor contextual toolbar" at bounding box center [420, 189] width 9 height 9
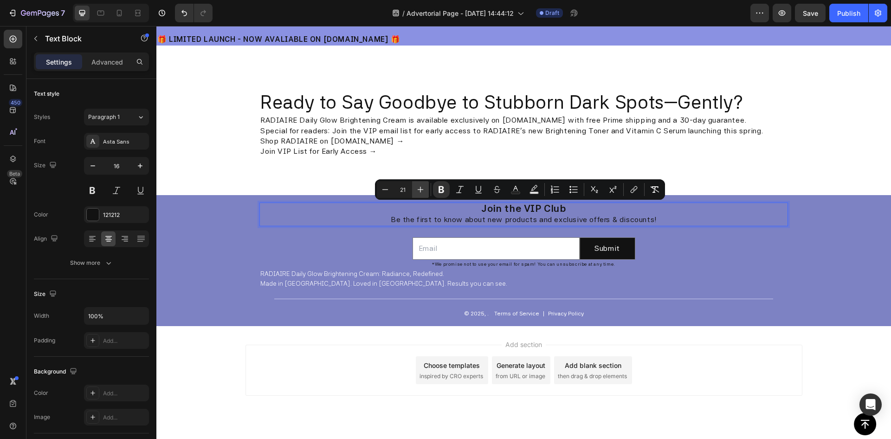
click at [418, 187] on icon "Editor contextual toolbar" at bounding box center [420, 189] width 9 height 9
type input "21"
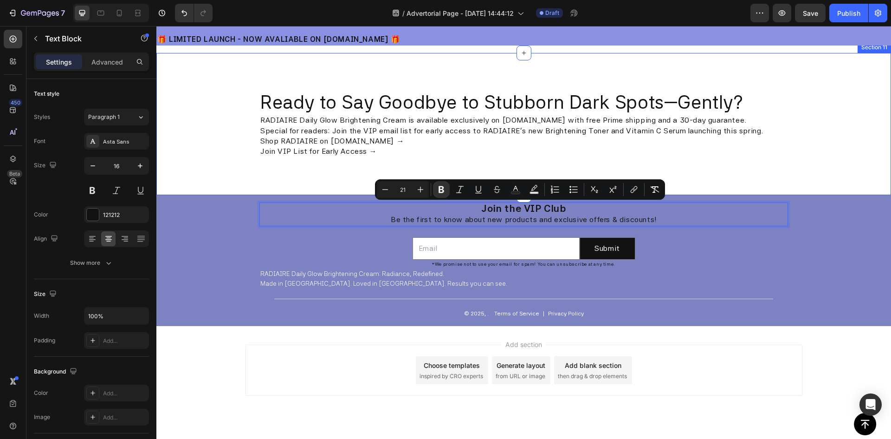
click at [759, 172] on div "Ready to Say Goodbye to Stubborn Dark Spots—Gently? Heading RADIAIRE Daily Glow…" at bounding box center [523, 124] width 735 height 142
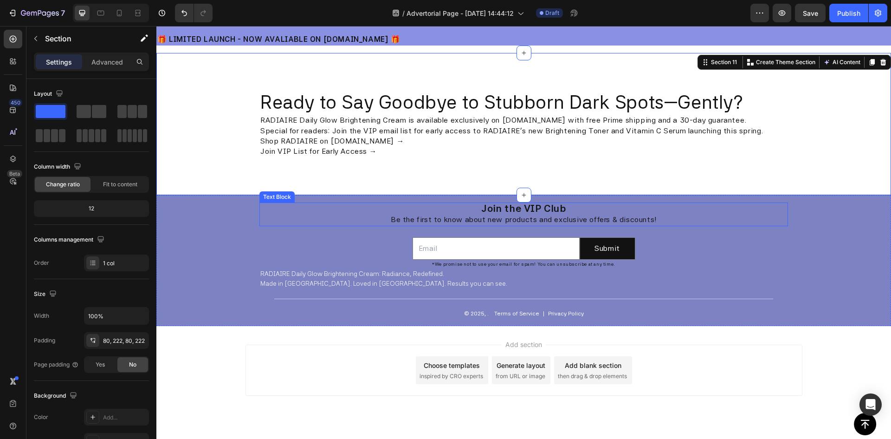
click at [524, 208] on strong "Join the VIP Club" at bounding box center [523, 208] width 84 height 12
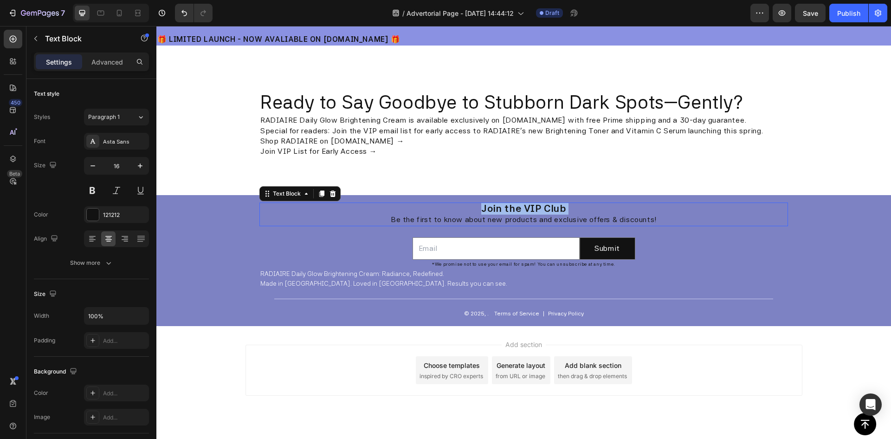
click at [524, 208] on strong "Join the VIP Club" at bounding box center [523, 208] width 84 height 12
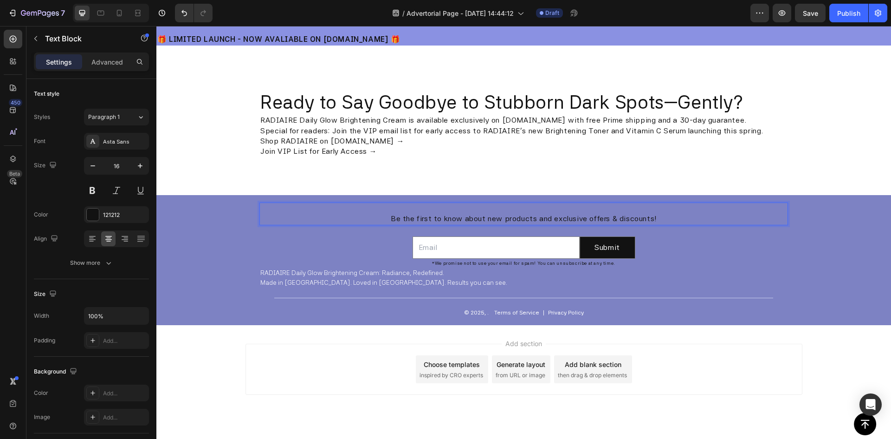
click at [391, 219] on p "Be the first to know about new products and exclusive offers & discounts!" at bounding box center [523, 218] width 527 height 10
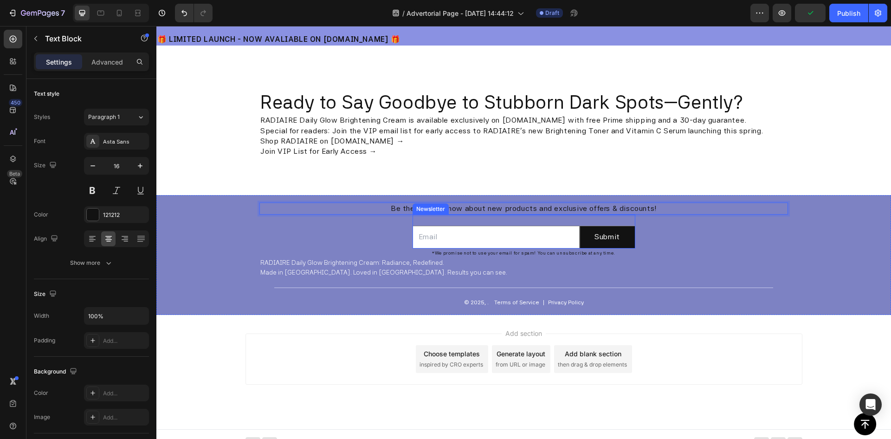
click at [433, 207] on div "Newsletter" at bounding box center [430, 209] width 32 height 8
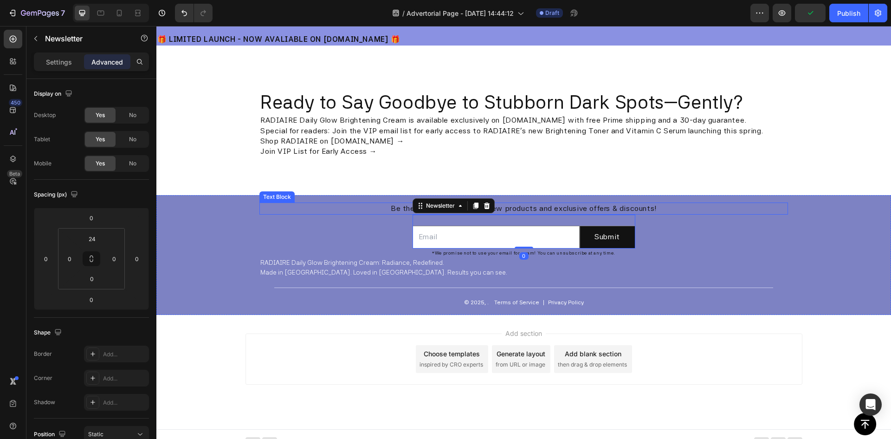
click at [539, 206] on p "Be the first to know about new products and exclusive offers & discounts!" at bounding box center [523, 208] width 527 height 10
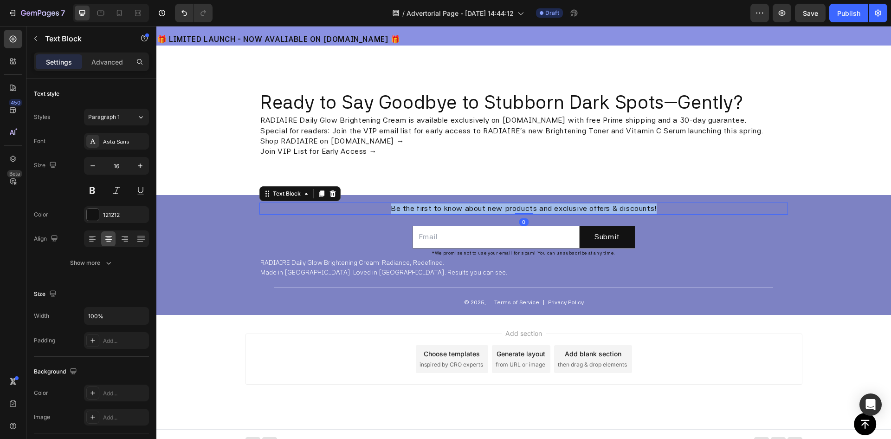
click at [539, 206] on p "Be the first to know about new products and exclusive offers & discounts!" at bounding box center [523, 208] width 527 height 10
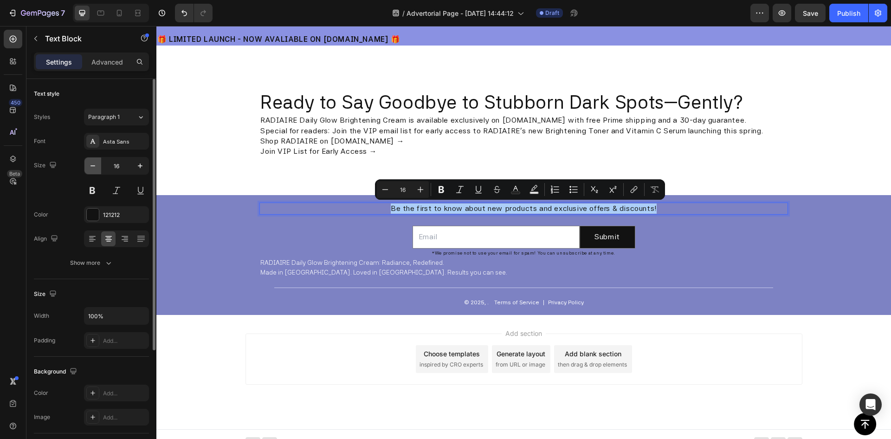
click at [93, 163] on icon "button" at bounding box center [92, 165] width 9 height 9
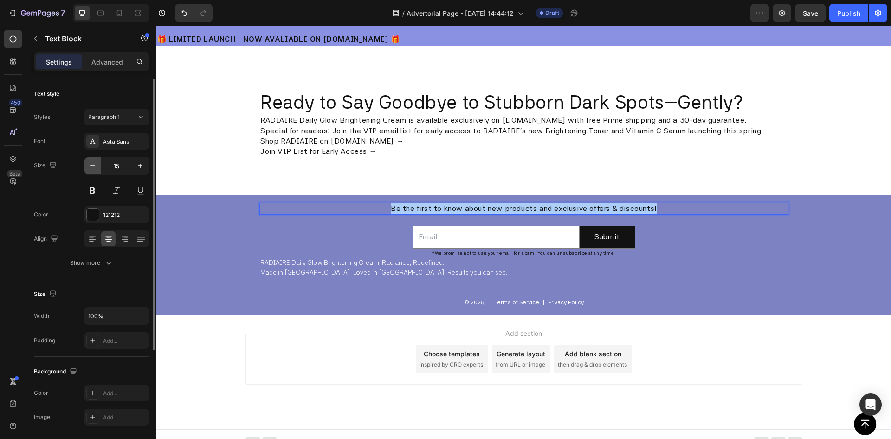
click at [93, 163] on icon "button" at bounding box center [92, 165] width 9 height 9
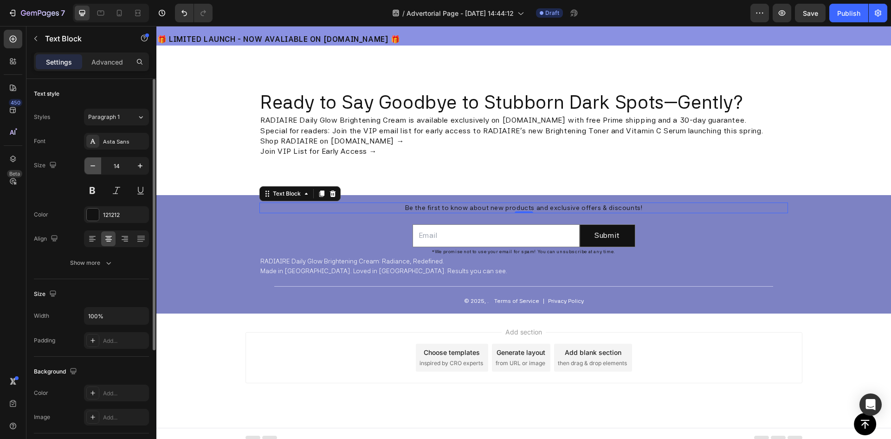
click at [93, 162] on icon "button" at bounding box center [92, 165] width 9 height 9
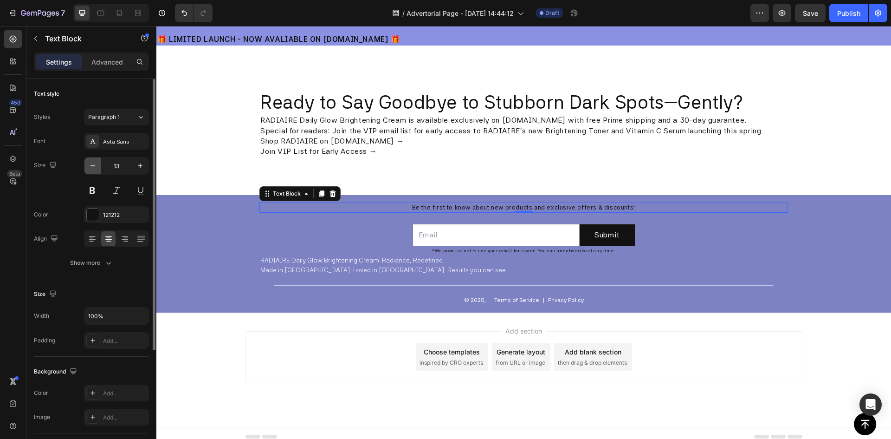
type input "12"
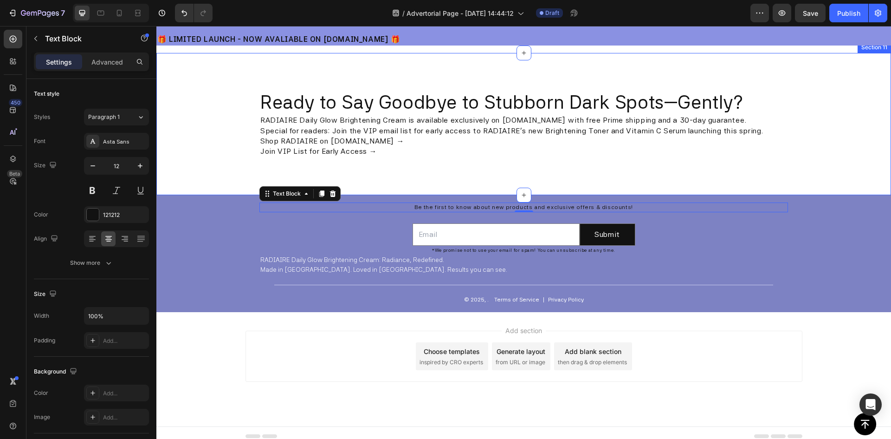
click at [517, 176] on div "Ready to Say Goodbye to Stubborn Dark Spots—Gently? Heading RADIAIRE Daily Glow…" at bounding box center [523, 124] width 735 height 142
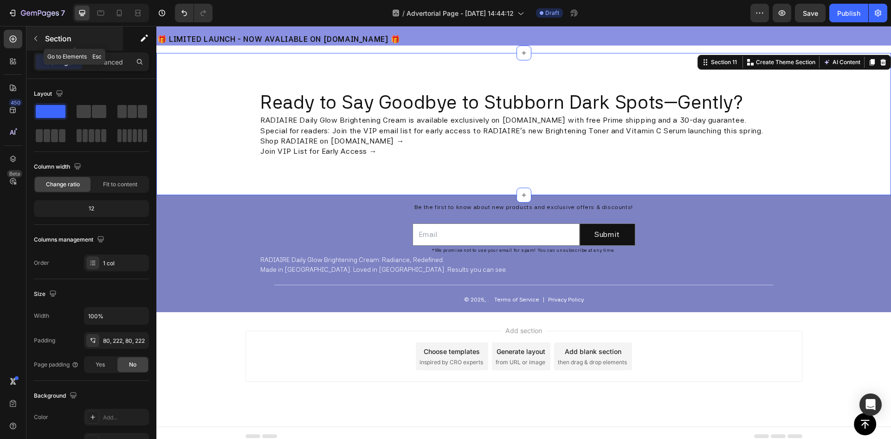
click at [37, 39] on icon "button" at bounding box center [35, 38] width 7 height 7
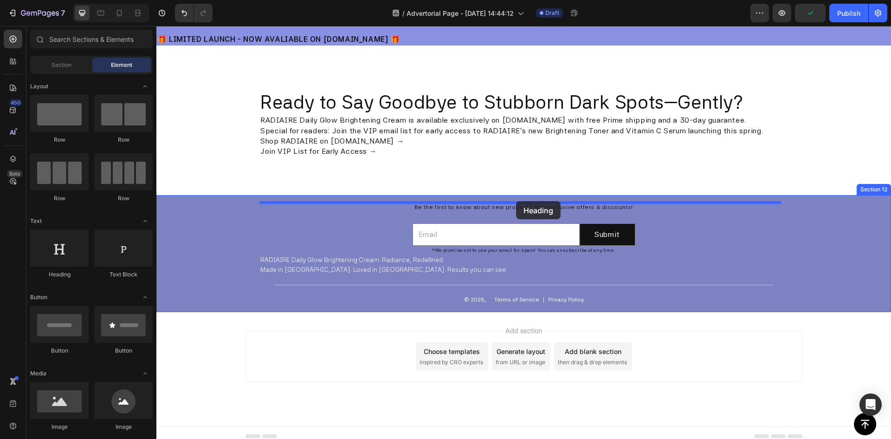
drag, startPoint x: 225, startPoint y: 272, endPoint x: 516, endPoint y: 201, distance: 299.5
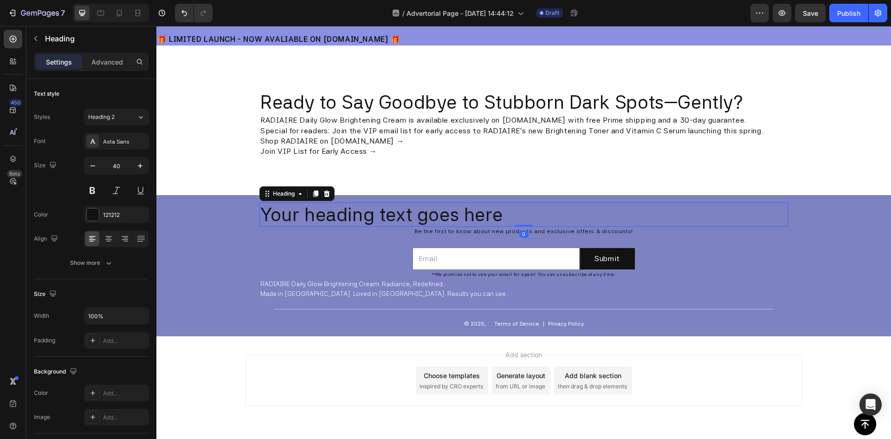
click at [464, 213] on h2 "Your heading text goes here" at bounding box center [523, 214] width 529 height 24
click at [464, 213] on p "Your heading text goes here" at bounding box center [523, 214] width 527 height 22
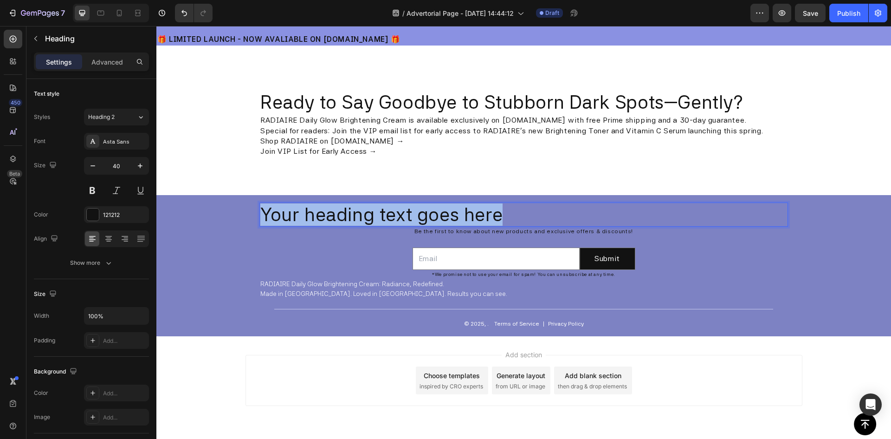
click at [464, 213] on p "Your heading text goes here" at bounding box center [523, 214] width 527 height 22
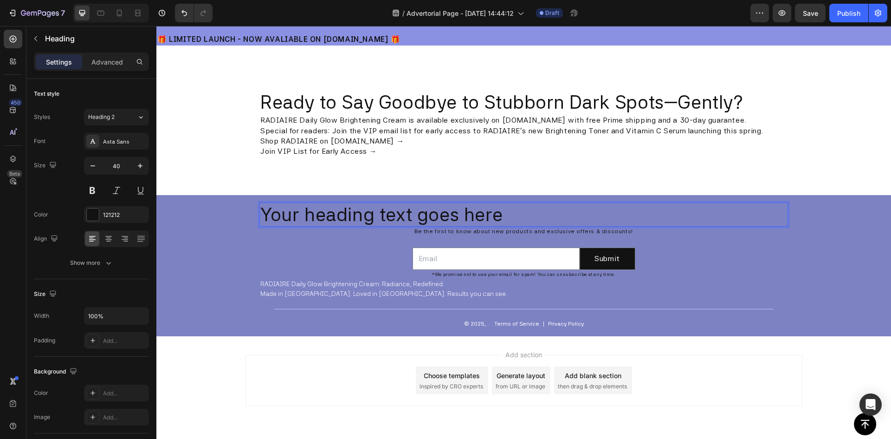
drag, startPoint x: 411, startPoint y: 224, endPoint x: 404, endPoint y: 219, distance: 8.4
click at [410, 223] on p "Your heading text goes here" at bounding box center [523, 214] width 527 height 22
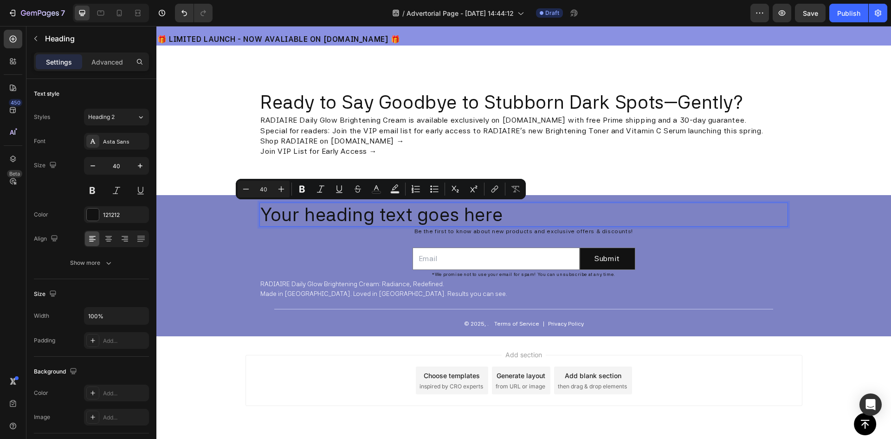
click at [404, 219] on p "Your heading text goes here" at bounding box center [523, 214] width 527 height 22
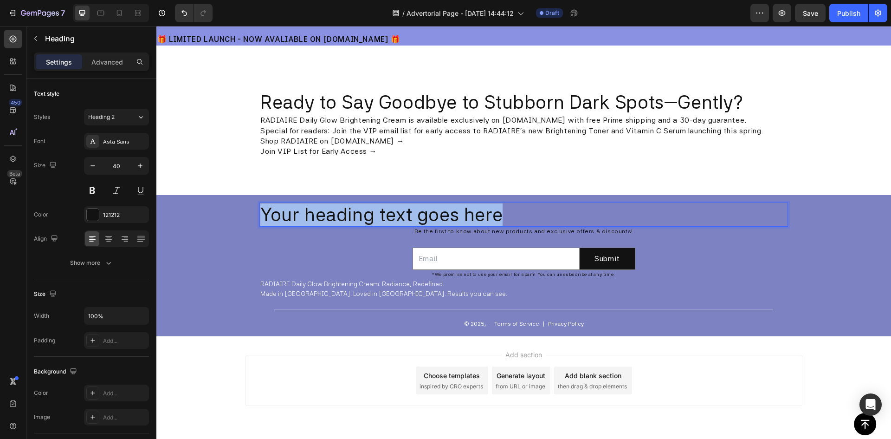
click at [404, 219] on p "Your heading text goes here" at bounding box center [523, 214] width 527 height 22
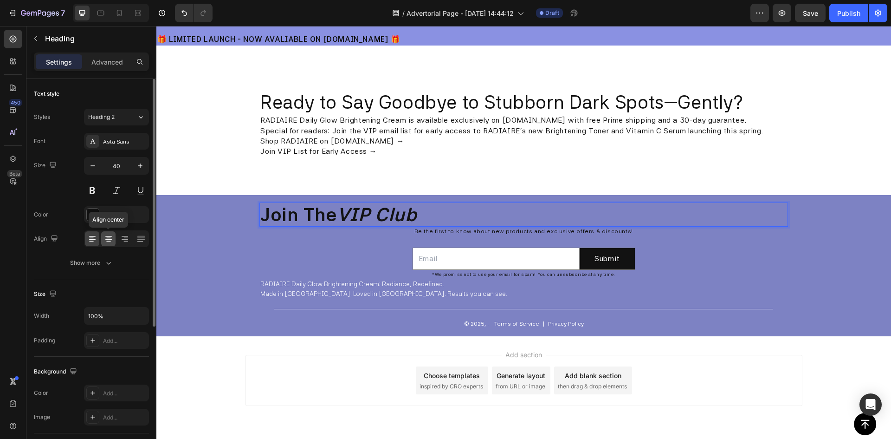
click at [107, 238] on icon at bounding box center [108, 238] width 5 height 1
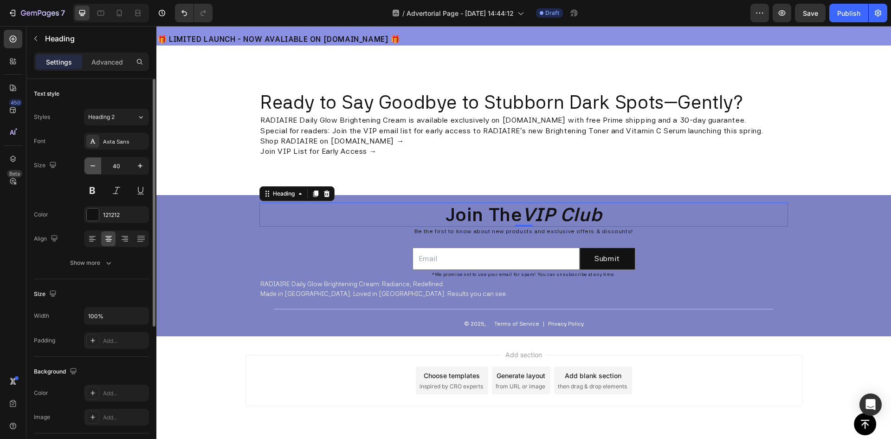
click at [97, 171] on button "button" at bounding box center [92, 165] width 17 height 17
click at [95, 170] on button "button" at bounding box center [92, 165] width 17 height 17
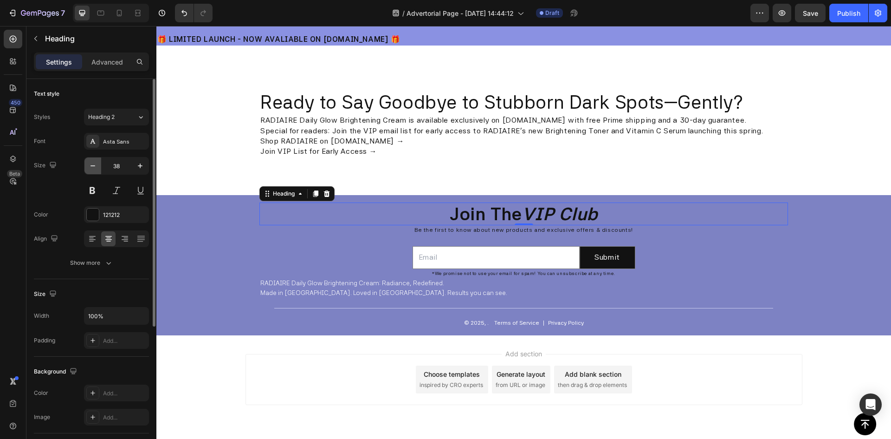
click at [95, 170] on button "button" at bounding box center [92, 165] width 17 height 17
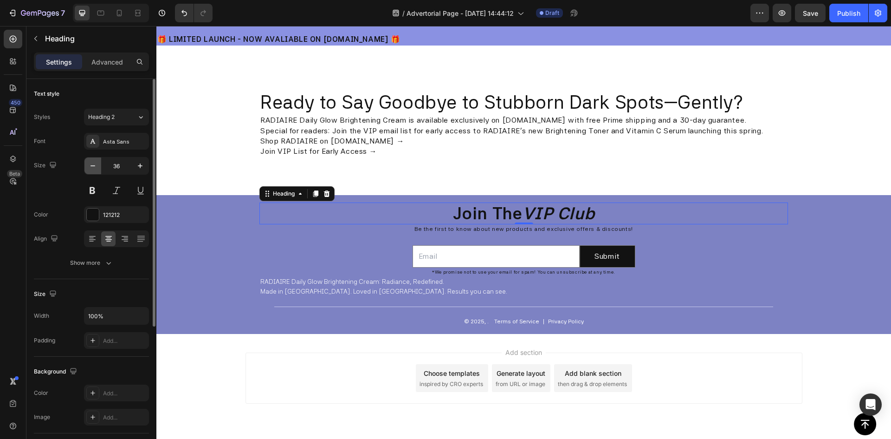
click at [93, 165] on icon "button" at bounding box center [92, 165] width 9 height 9
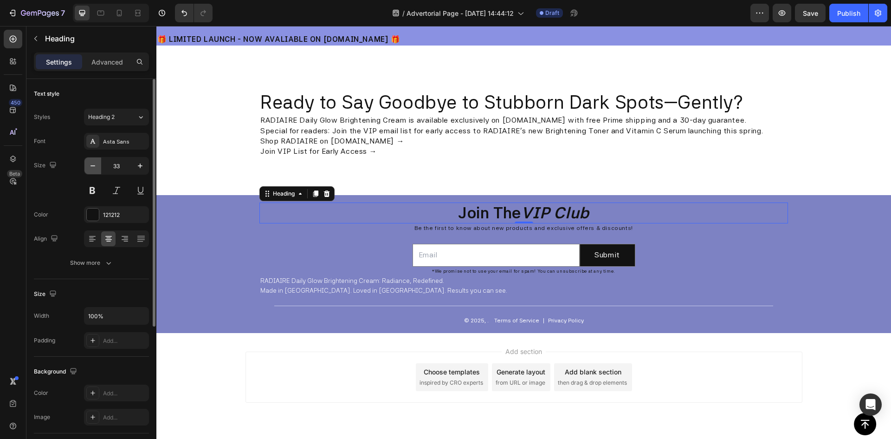
click at [93, 165] on icon "button" at bounding box center [92, 165] width 9 height 9
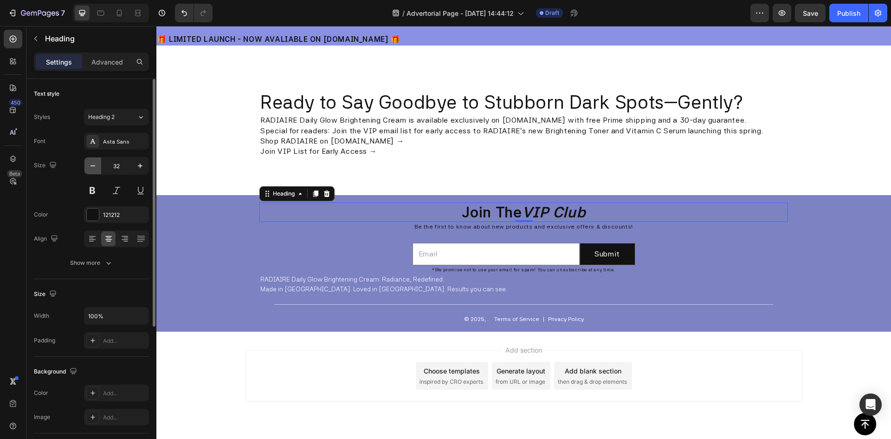
click at [93, 165] on icon "button" at bounding box center [92, 165] width 9 height 9
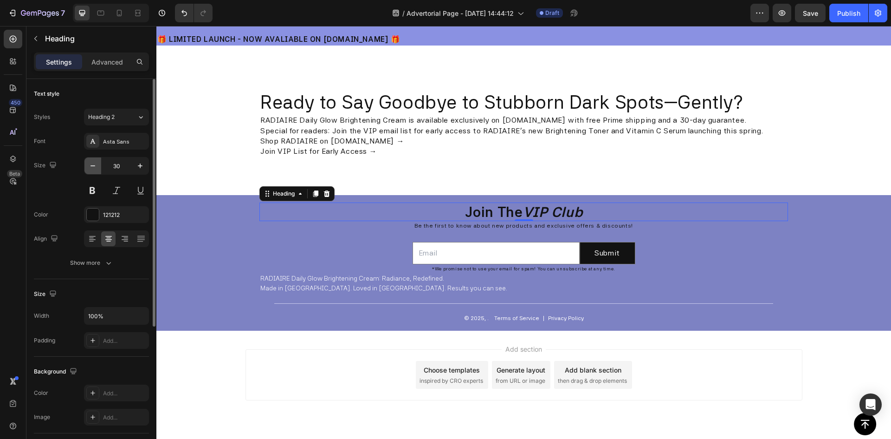
click at [100, 168] on button "button" at bounding box center [92, 165] width 17 height 17
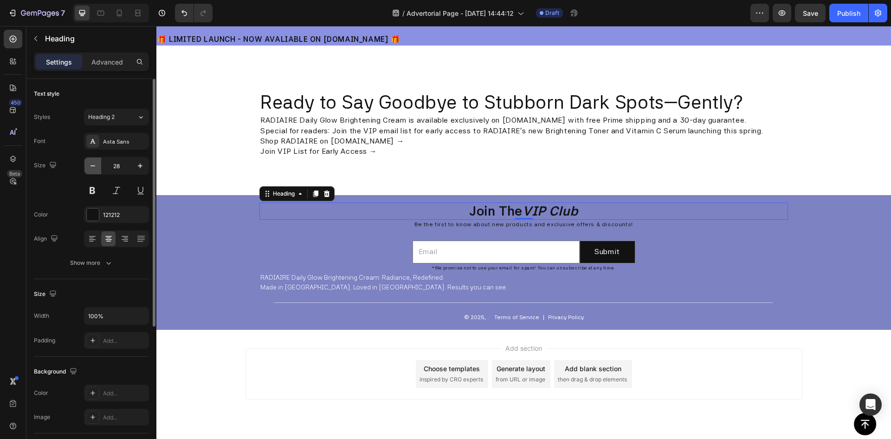
click at [100, 168] on button "button" at bounding box center [92, 165] width 17 height 17
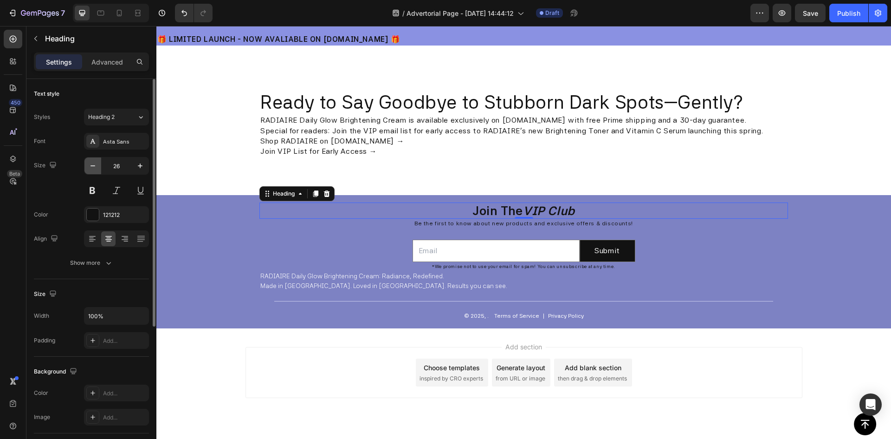
click at [100, 168] on button "button" at bounding box center [92, 165] width 17 height 17
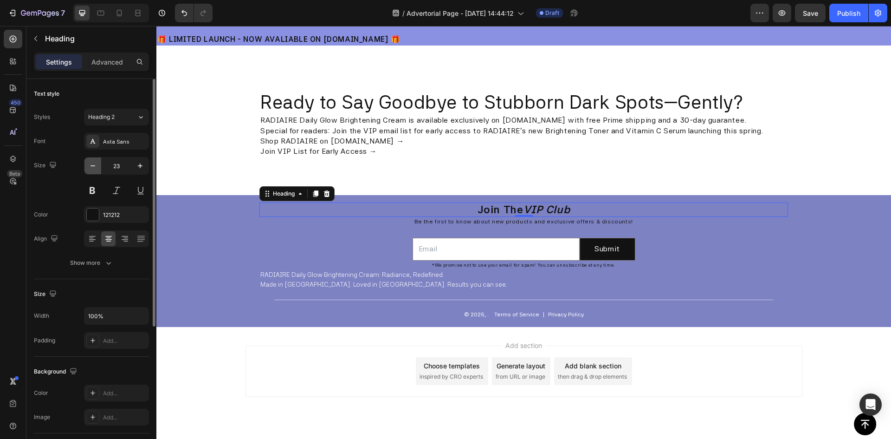
click at [100, 168] on button "button" at bounding box center [92, 165] width 17 height 17
type input "22"
click at [588, 168] on div "Ready to Say Goodbye to Stubborn Dark Spots—Gently? Heading RADIAIRE Daily Glow…" at bounding box center [523, 124] width 735 height 142
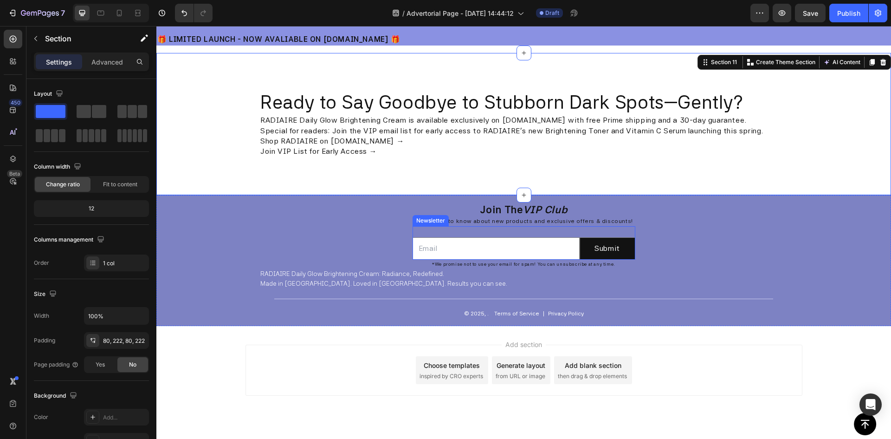
click at [493, 231] on div "Email Field Submit Submit Button Row Newsletter" at bounding box center [524, 242] width 223 height 33
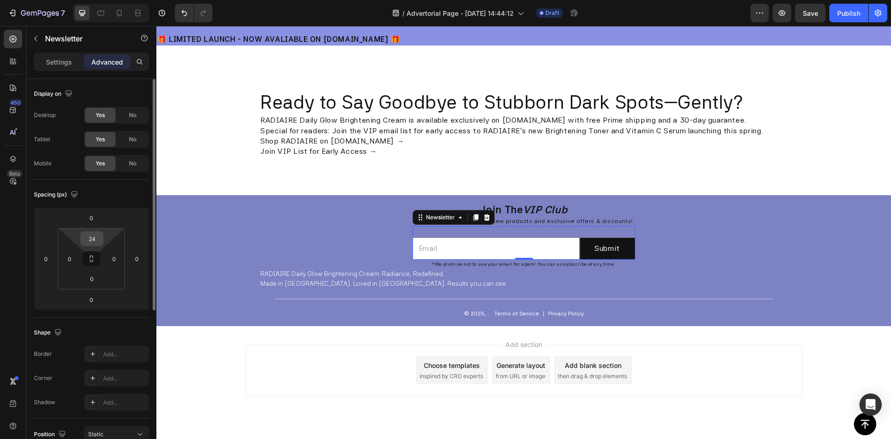
click at [91, 237] on input "24" at bounding box center [92, 239] width 19 height 14
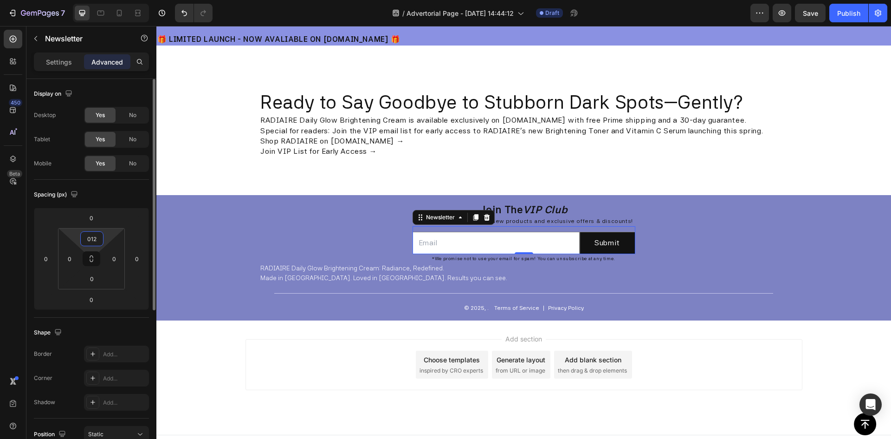
click at [95, 237] on input "012" at bounding box center [92, 239] width 19 height 14
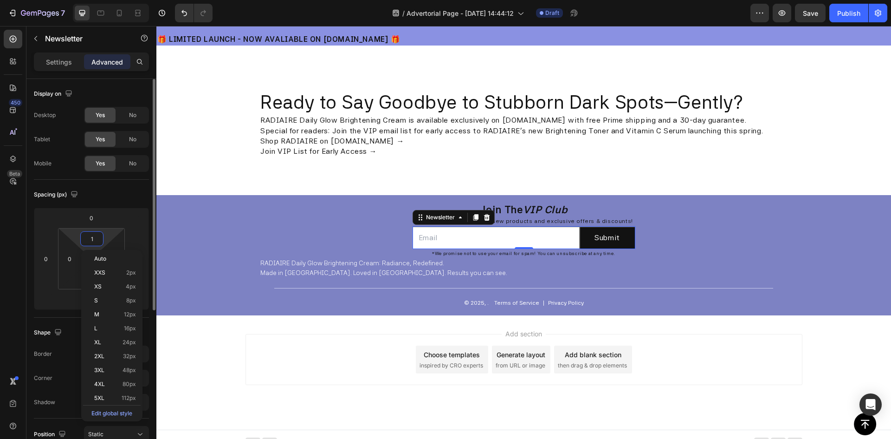
type input "12"
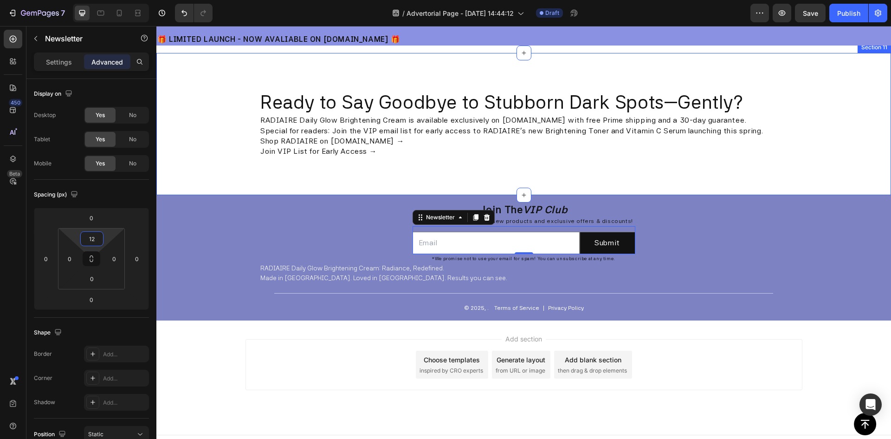
click at [213, 167] on div "Ready to Say Goodbye to Stubborn Dark Spots—Gently? Heading RADIAIRE Daily Glow…" at bounding box center [523, 124] width 735 height 142
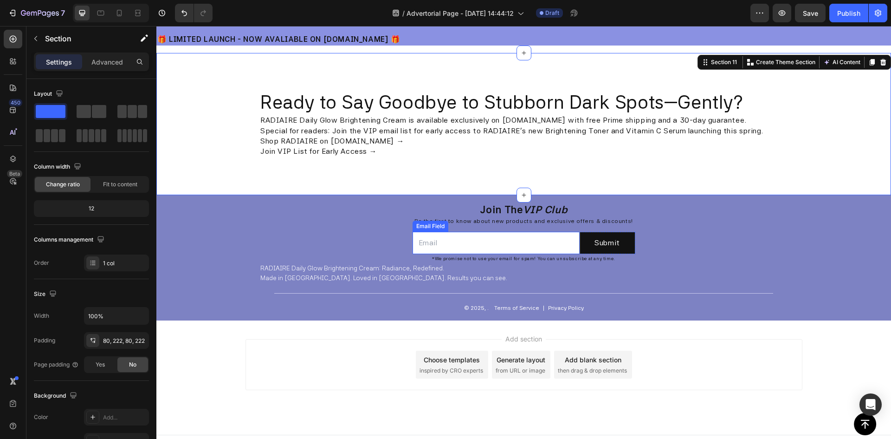
click at [518, 247] on input "email" at bounding box center [496, 243] width 167 height 22
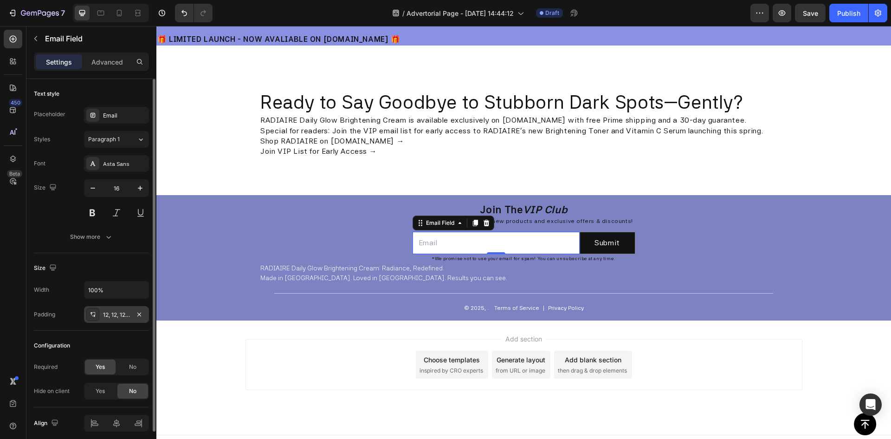
click at [112, 311] on div "12, 12, 12, 12" at bounding box center [116, 314] width 27 height 8
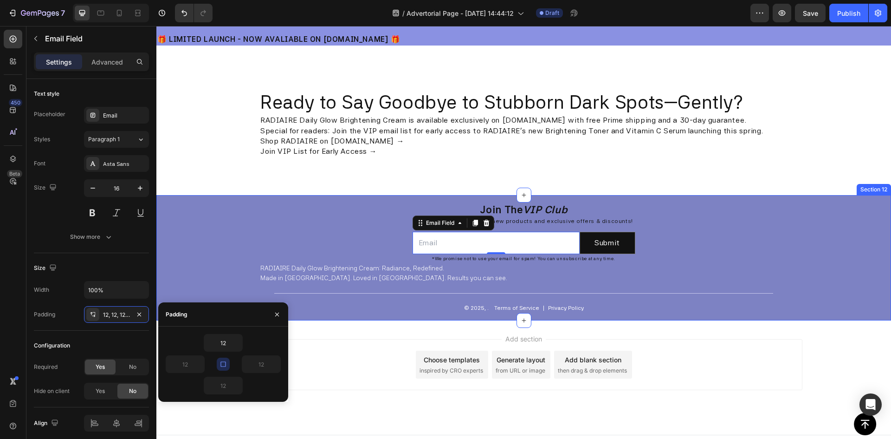
click at [653, 239] on div "⁠⁠⁠⁠⁠⁠⁠ Join The VIP Club Heading Be the first to know about new products and e…" at bounding box center [523, 257] width 529 height 111
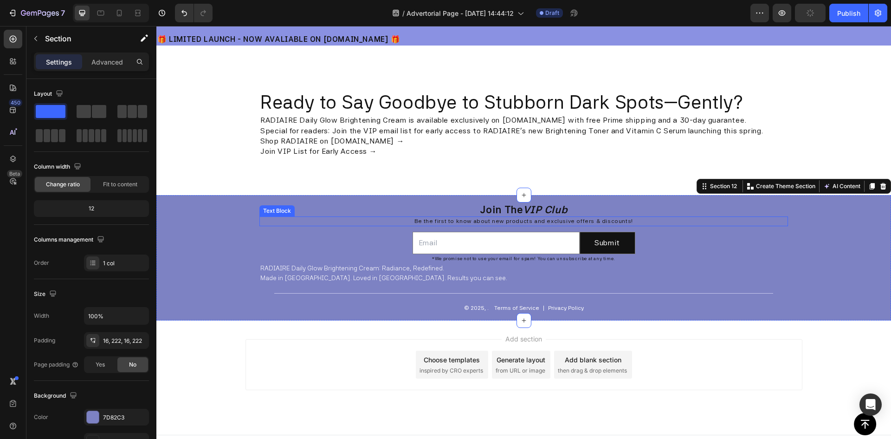
click at [595, 219] on p "Be the first to know about new products and exclusive offers & discounts!" at bounding box center [523, 221] width 527 height 8
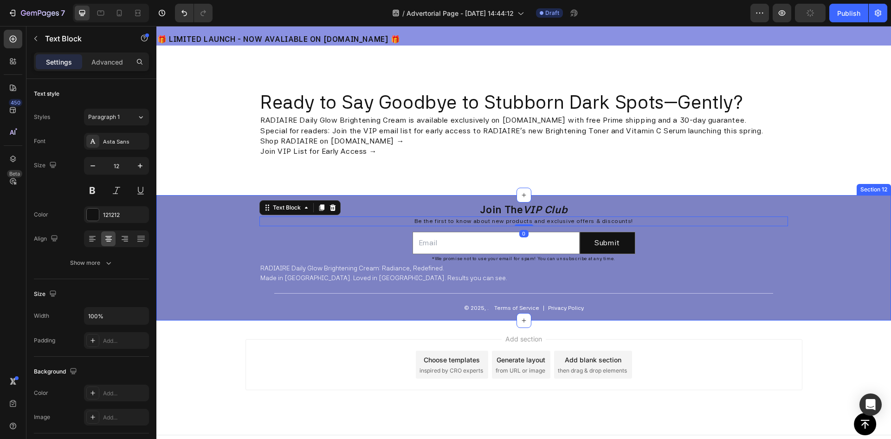
click at [660, 233] on div "⁠⁠⁠⁠⁠⁠⁠ Join The VIP Club Heading Be the first to know about new products and e…" at bounding box center [523, 257] width 529 height 111
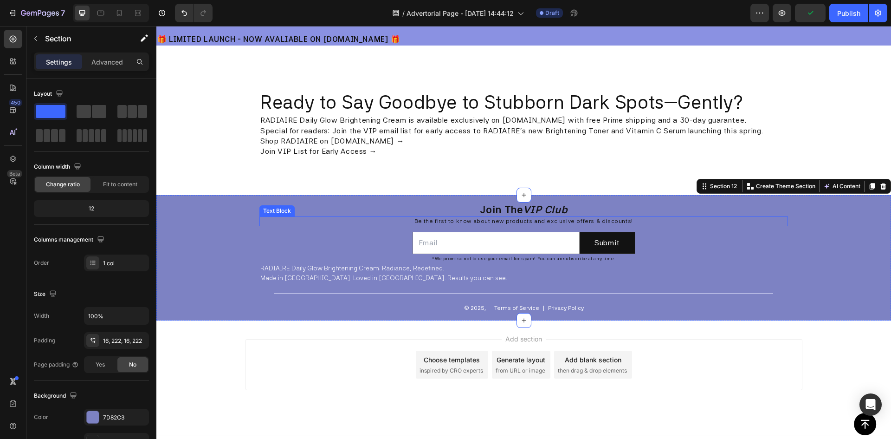
click at [622, 220] on p "Be the first to know about new products and exclusive offers & discounts!" at bounding box center [523, 221] width 527 height 8
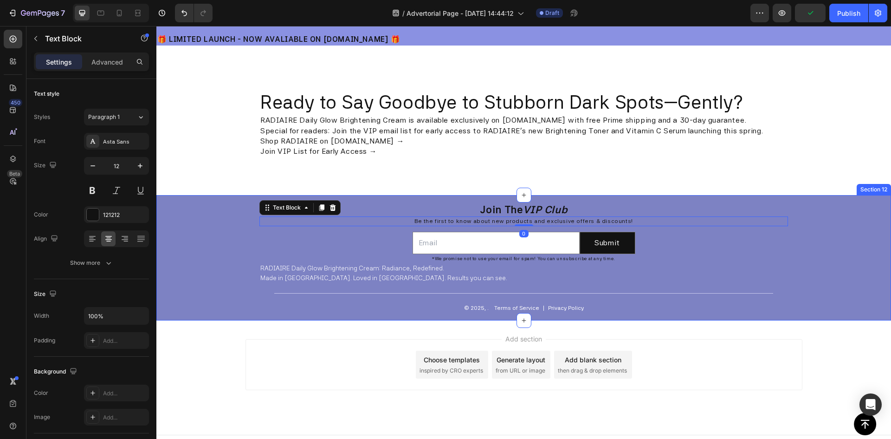
click at [650, 252] on div "⁠⁠⁠⁠⁠⁠⁠ Join The VIP Club Heading Be the first to know about new products and e…" at bounding box center [523, 257] width 529 height 111
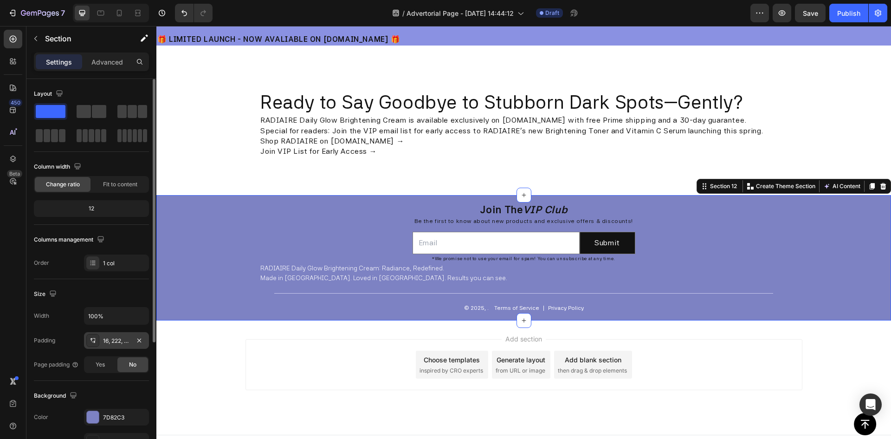
click at [116, 342] on div "16, 222, 16, 222" at bounding box center [116, 340] width 27 height 8
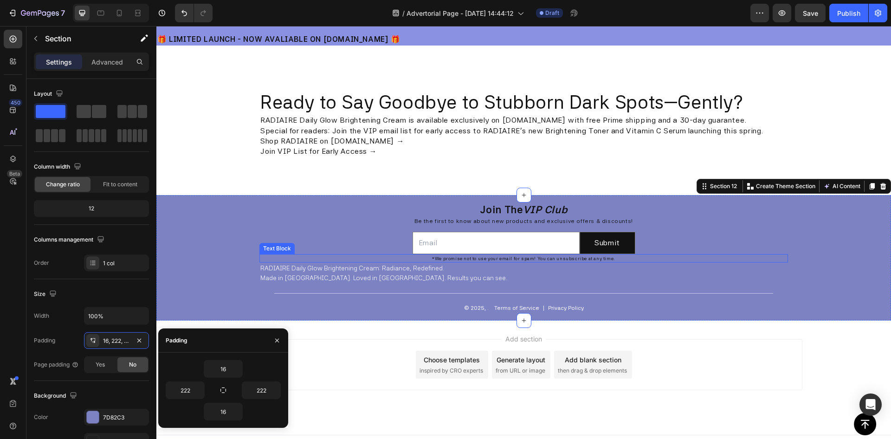
click at [543, 259] on p "*We promise not to use your email for spam! You can unsubscribe at any time." at bounding box center [523, 258] width 527 height 6
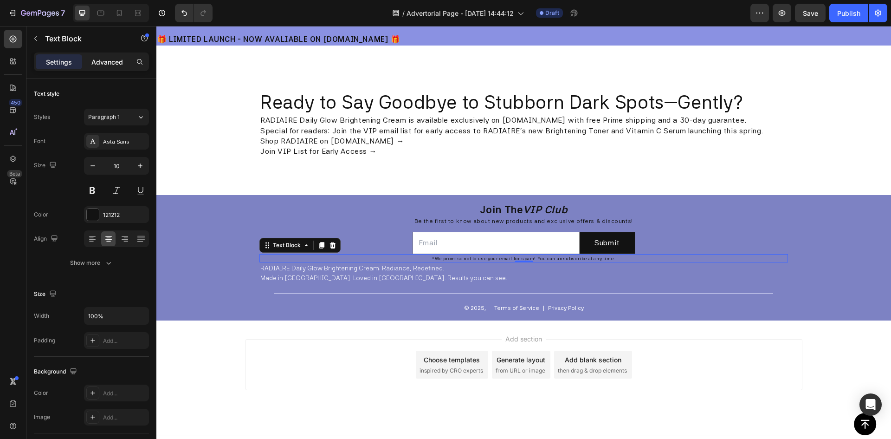
click at [103, 58] on p "Advanced" at bounding box center [107, 62] width 32 height 10
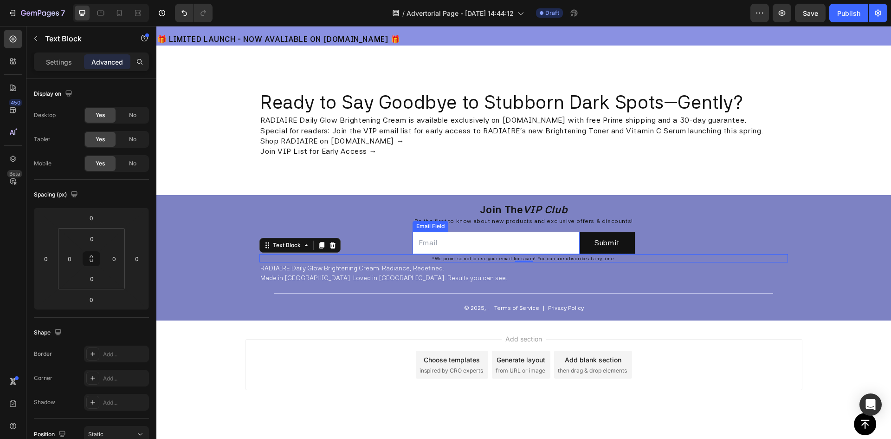
click at [512, 239] on input "email" at bounding box center [496, 243] width 167 height 22
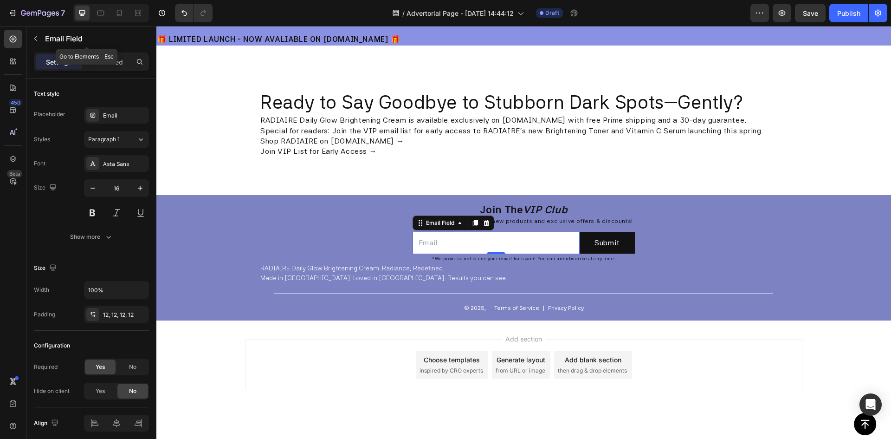
drag, startPoint x: 110, startPoint y: 45, endPoint x: 109, endPoint y: 50, distance: 5.4
click at [110, 45] on div "Email Field" at bounding box center [86, 38] width 121 height 24
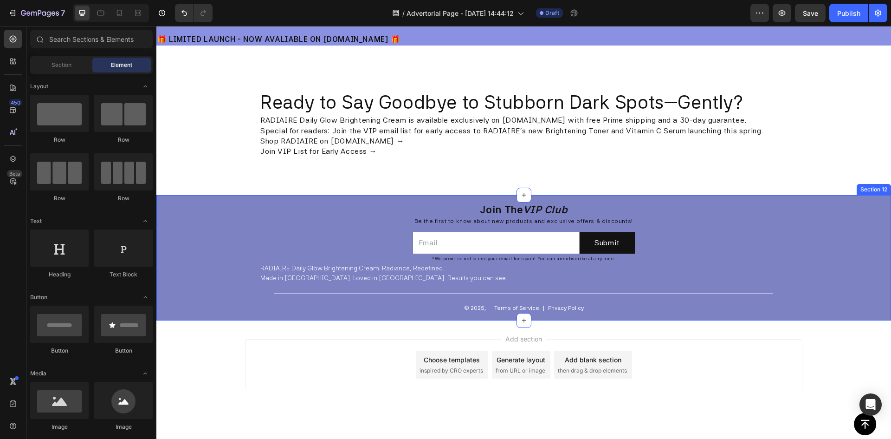
click at [379, 241] on div "⁠⁠⁠⁠⁠⁠⁠ Join The VIP Club Heading Be the first to know about new products and e…" at bounding box center [523, 257] width 529 height 111
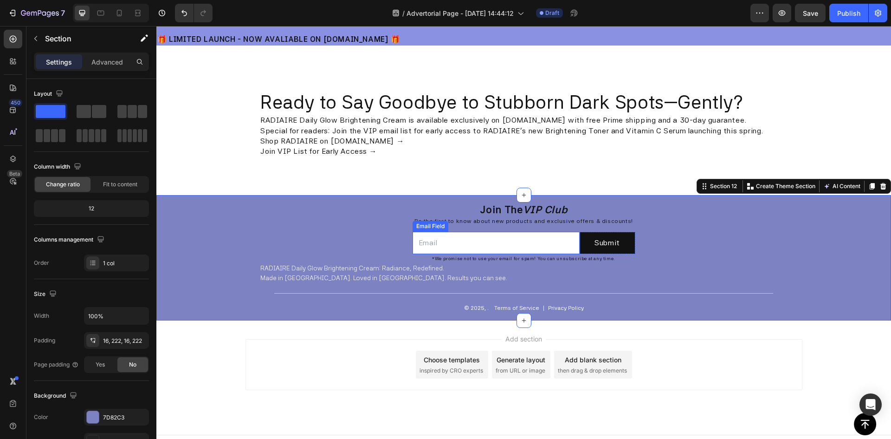
click at [447, 242] on input "email" at bounding box center [496, 243] width 167 height 22
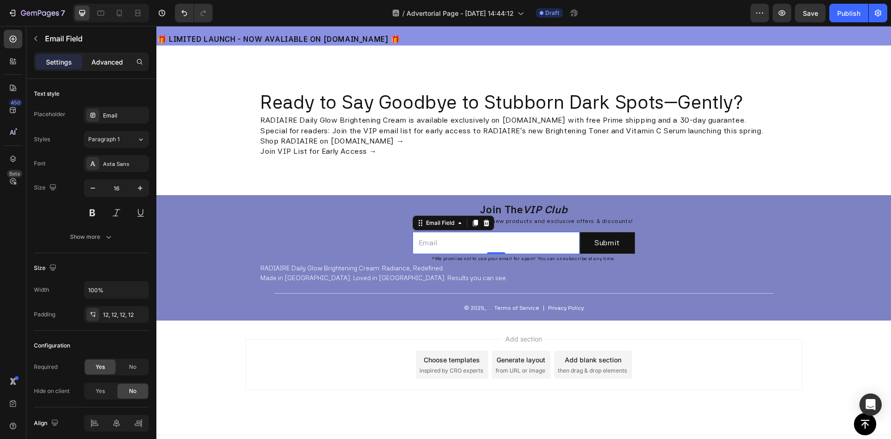
click at [113, 57] on p "Advanced" at bounding box center [107, 62] width 32 height 10
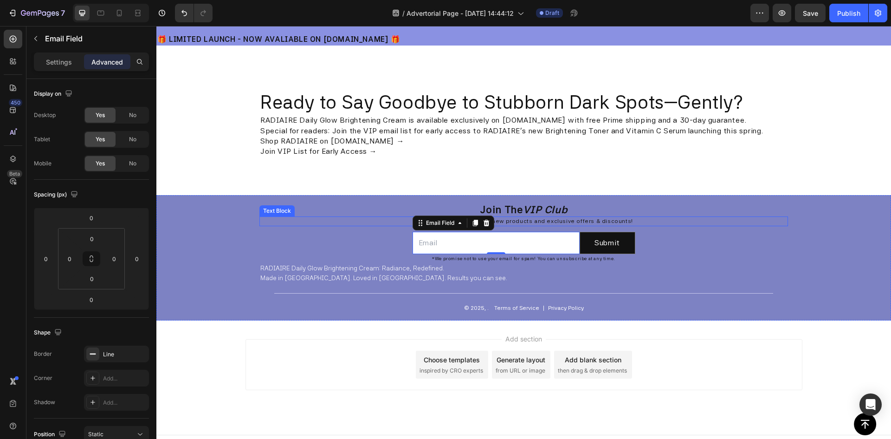
click at [575, 225] on p "Be the first to know about new products and exclusive offers & discounts!" at bounding box center [523, 221] width 527 height 8
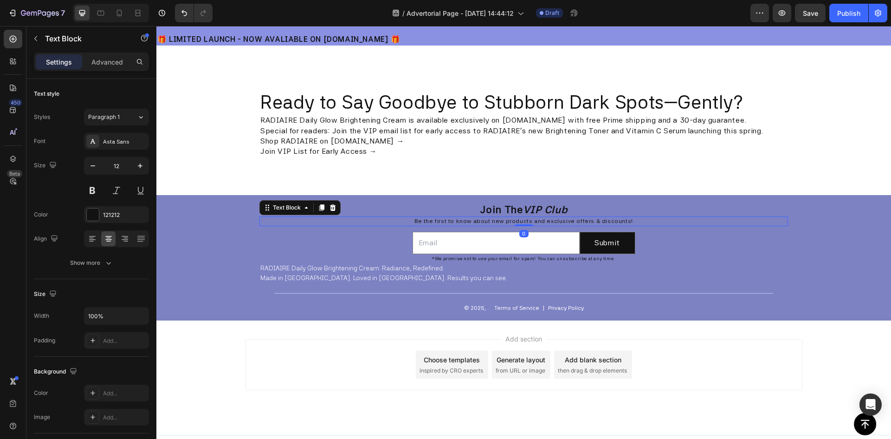
click at [92, 54] on div "Settings Advanced" at bounding box center [91, 61] width 115 height 19
click at [96, 59] on p "Advanced" at bounding box center [107, 62] width 32 height 10
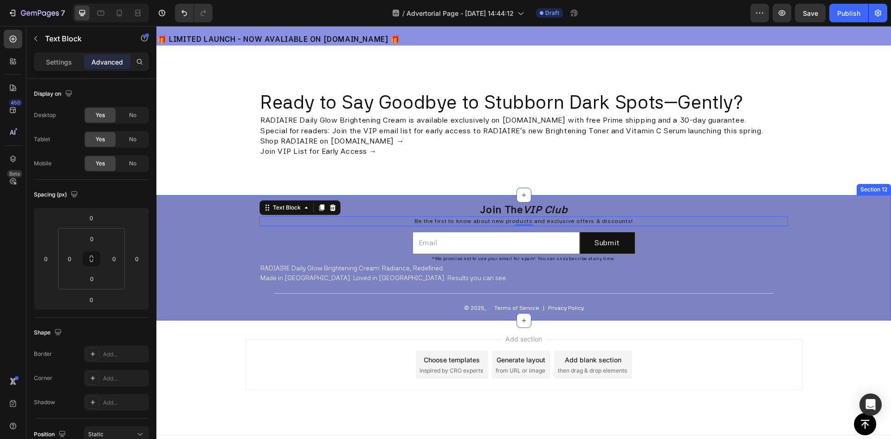
click at [638, 236] on div "⁠⁠⁠⁠⁠⁠⁠ Join The VIP Club Heading Be the first to know about new products and e…" at bounding box center [523, 257] width 529 height 111
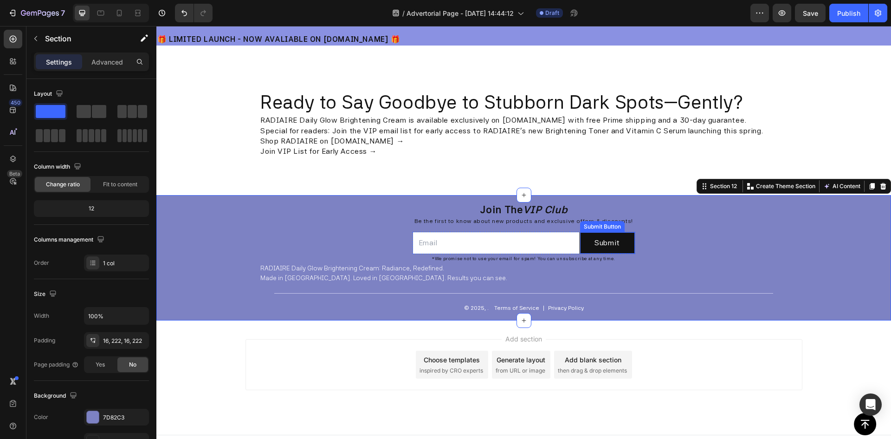
click at [478, 231] on div "Email Field Submit Submit Button Row Newsletter" at bounding box center [524, 240] width 223 height 28
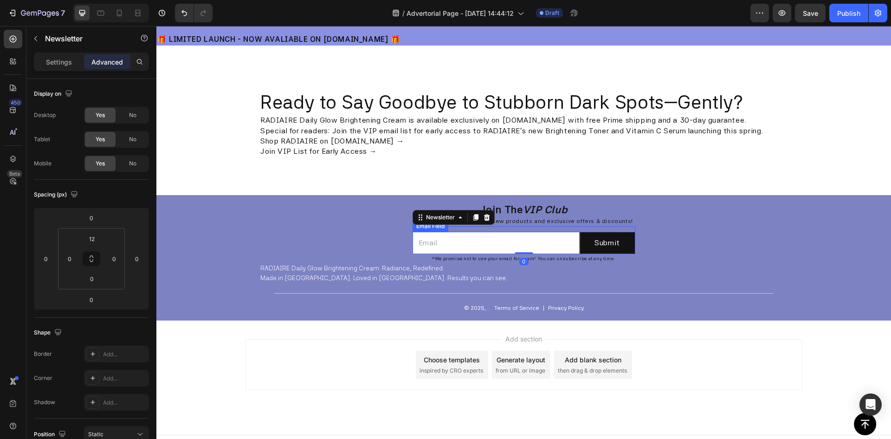
click at [477, 237] on input "email" at bounding box center [496, 243] width 167 height 22
click at [496, 226] on div "Email Field 0 Submit Submit Button Row Newsletter" at bounding box center [524, 240] width 223 height 28
click at [92, 285] on div "0" at bounding box center [91, 278] width 23 height 15
drag, startPoint x: 93, startPoint y: 278, endPoint x: 85, endPoint y: 278, distance: 7.9
click at [85, 278] on input "0" at bounding box center [92, 279] width 19 height 14
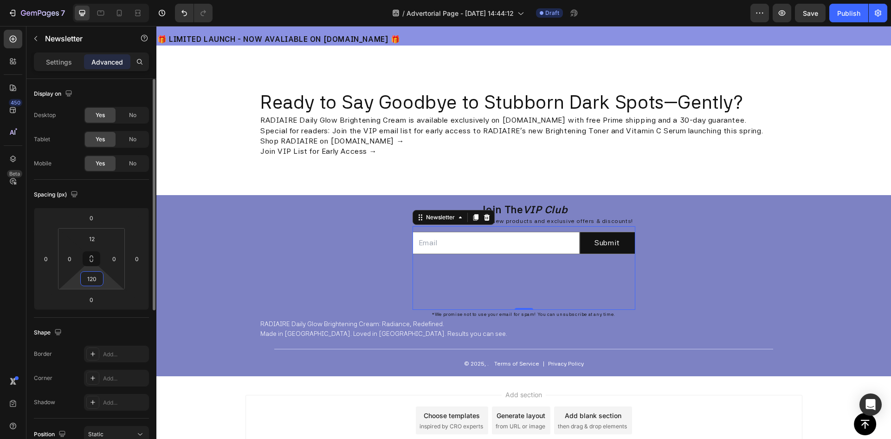
click at [92, 278] on input "120" at bounding box center [92, 279] width 19 height 14
type input "12"
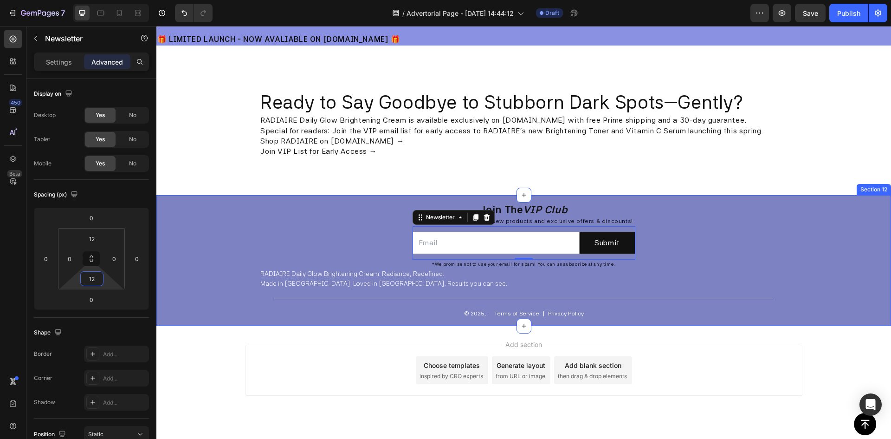
click at [722, 186] on div "Ready to Say Goodbye to Stubborn Dark Spots—Gently? Heading RADIAIRE Daily Glow…" at bounding box center [523, 124] width 735 height 142
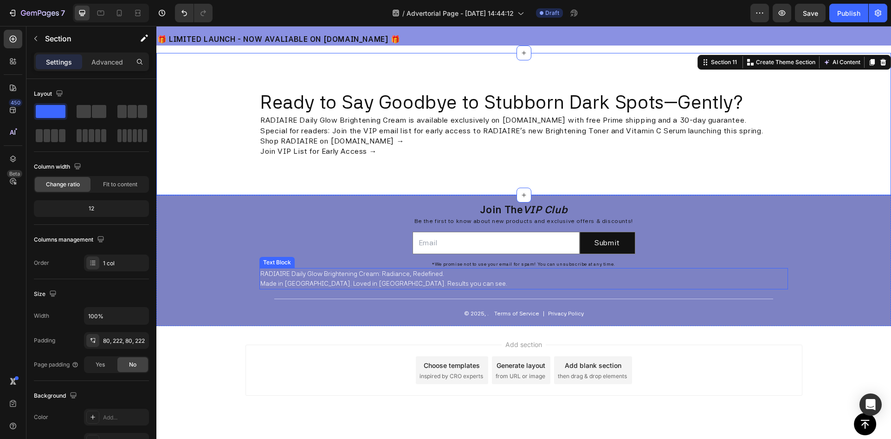
click at [392, 277] on p "RADIAIRE Daily Glow Brightening Cream: Radiance, Redefined. Made in Korea. Love…" at bounding box center [523, 278] width 527 height 19
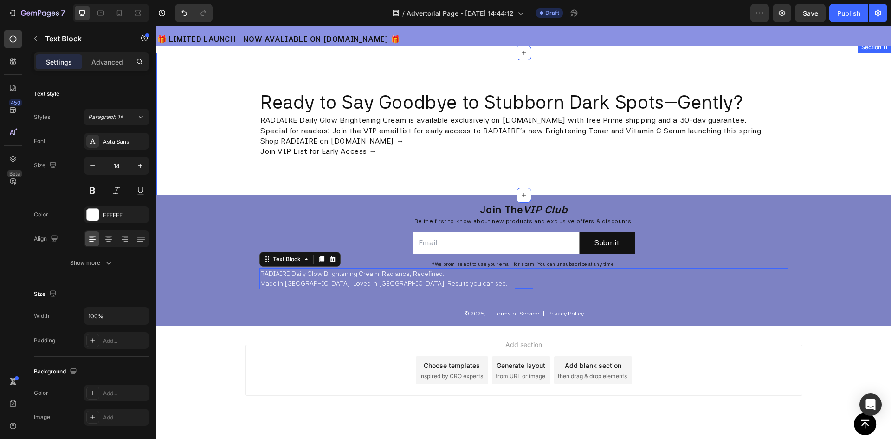
click at [207, 163] on div "Ready to Say Goodbye to Stubborn Dark Spots—Gently? Heading RADIAIRE Daily Glow…" at bounding box center [523, 124] width 735 height 142
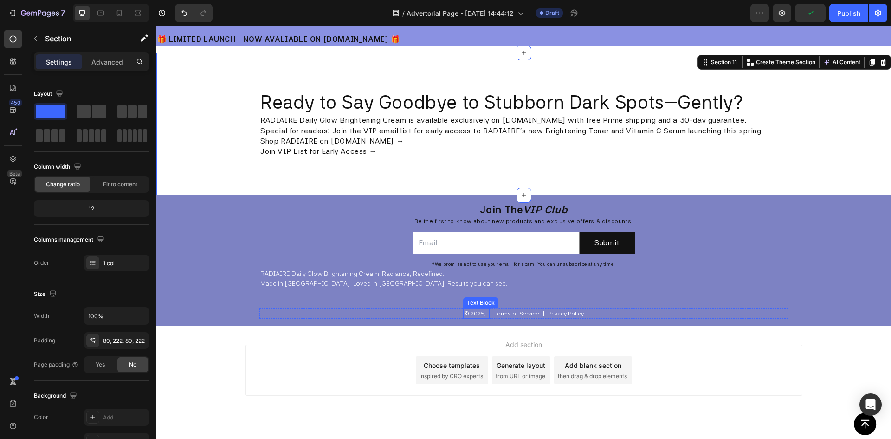
click at [481, 312] on p "© 2025, ." at bounding box center [476, 313] width 25 height 8
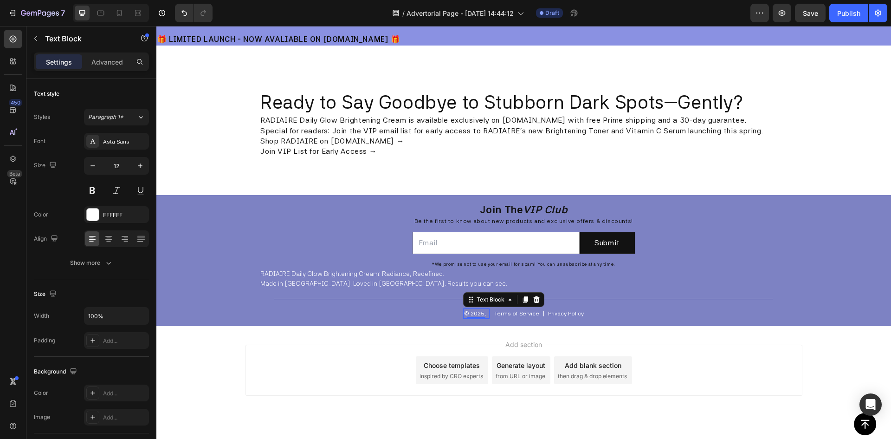
click at [480, 312] on p "© 2025, ." at bounding box center [476, 313] width 25 height 8
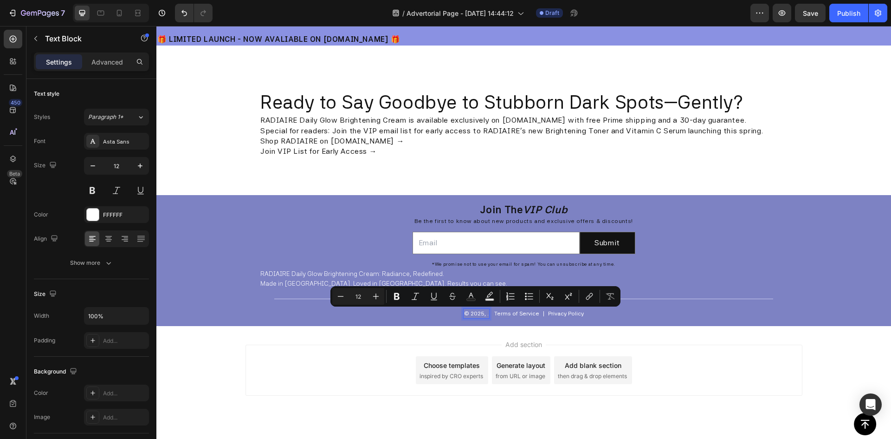
click at [483, 315] on p "© 2025, ." at bounding box center [476, 313] width 25 height 8
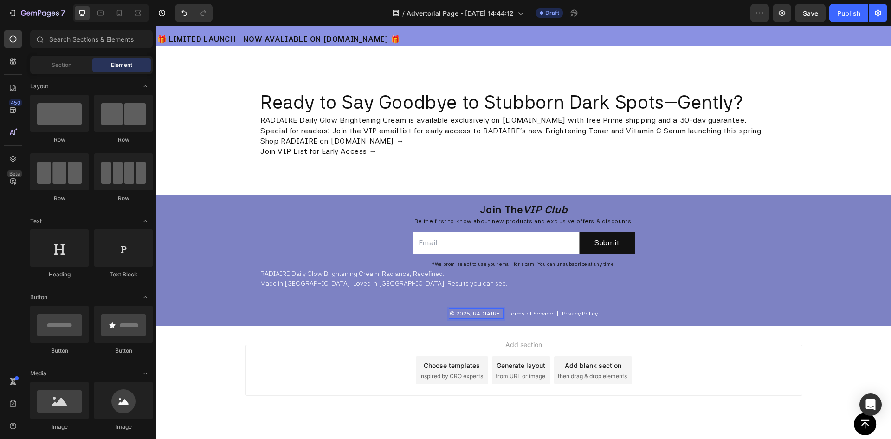
click at [397, 334] on div "Add section Choose templates inspired by CRO experts Generate layout from URL o…" at bounding box center [523, 383] width 735 height 114
click at [540, 312] on p "Terms of Service" at bounding box center [530, 313] width 45 height 8
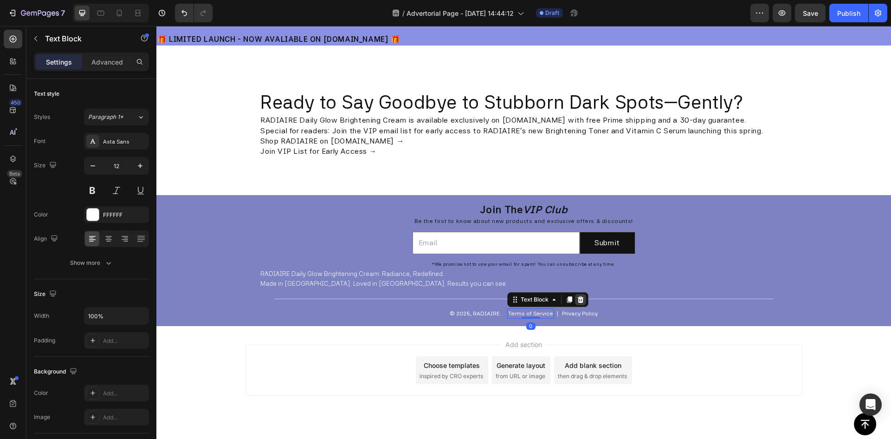
click at [580, 302] on icon at bounding box center [581, 299] width 6 height 6
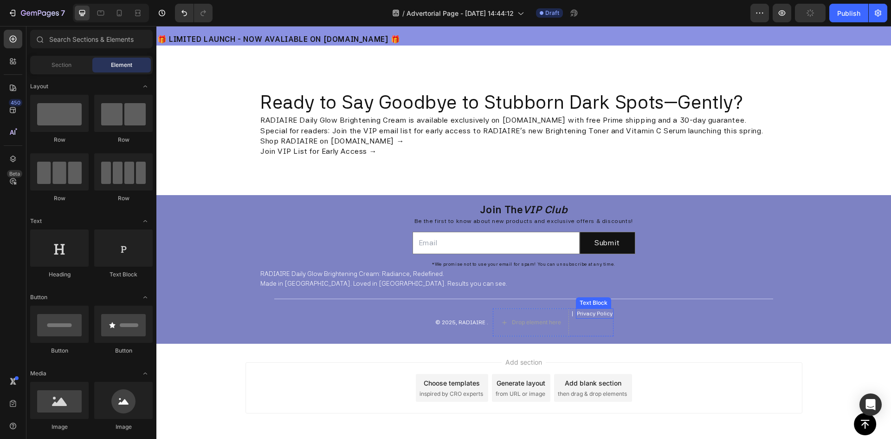
click at [580, 314] on p "Privacy Policy" at bounding box center [595, 313] width 36 height 8
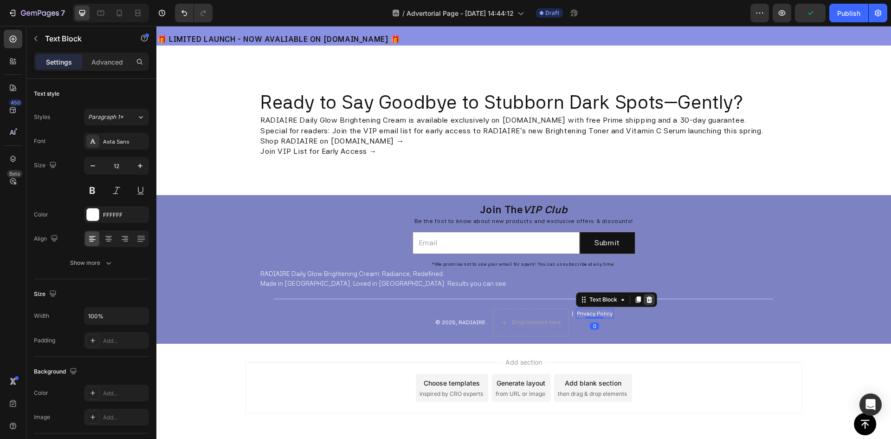
click at [646, 298] on icon at bounding box center [649, 299] width 6 height 6
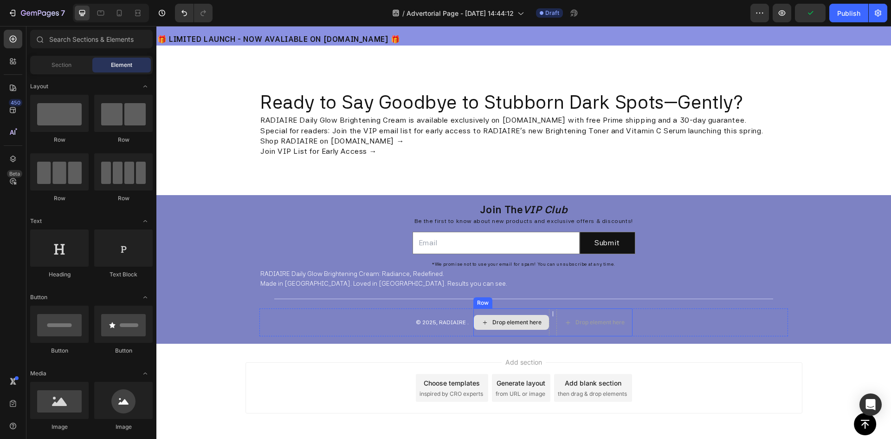
click at [522, 320] on div "Drop element here" at bounding box center [516, 321] width 49 height 7
click at [695, 326] on div "© 2025, RADIAIRE . Text Block Drop element here | Text Block Drop element here …" at bounding box center [523, 322] width 529 height 28
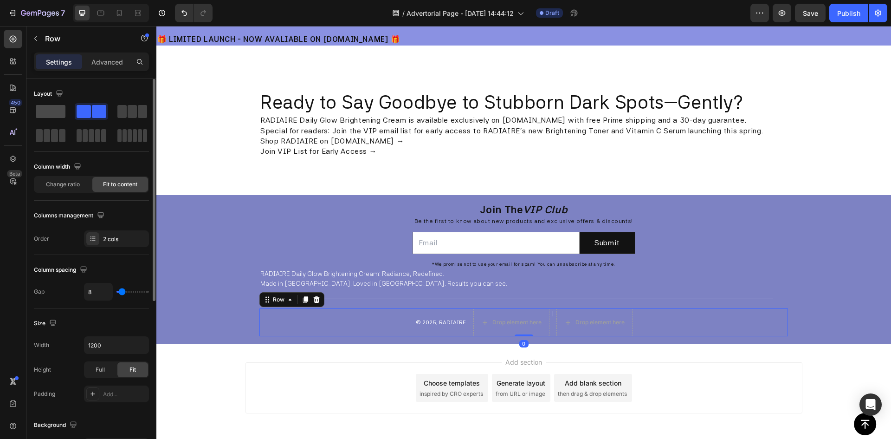
click at [50, 112] on span at bounding box center [51, 111] width 30 height 13
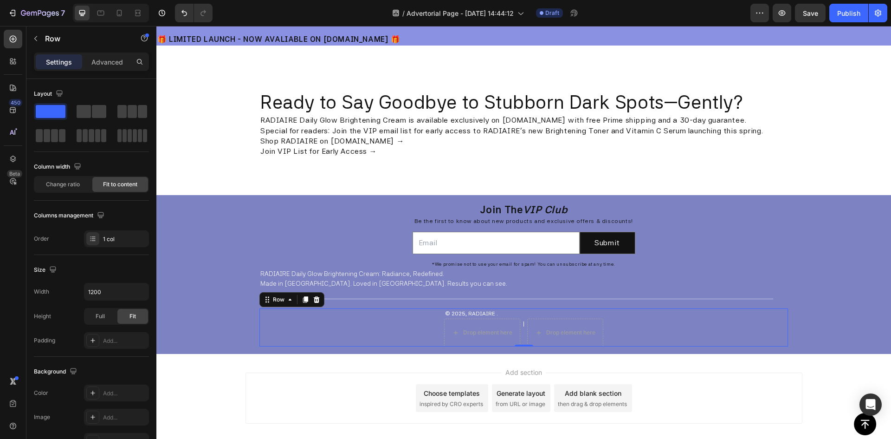
click at [663, 325] on div "© 2025, RADIAIRE . Text Block Drop element here | Text Block Drop element here …" at bounding box center [523, 327] width 529 height 38
click at [95, 59] on p "Advanced" at bounding box center [107, 62] width 32 height 10
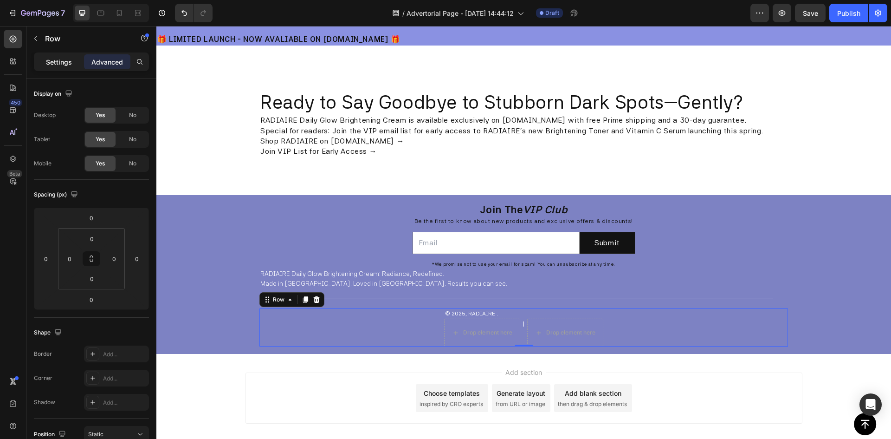
click at [59, 58] on p "Settings" at bounding box center [59, 62] width 26 height 10
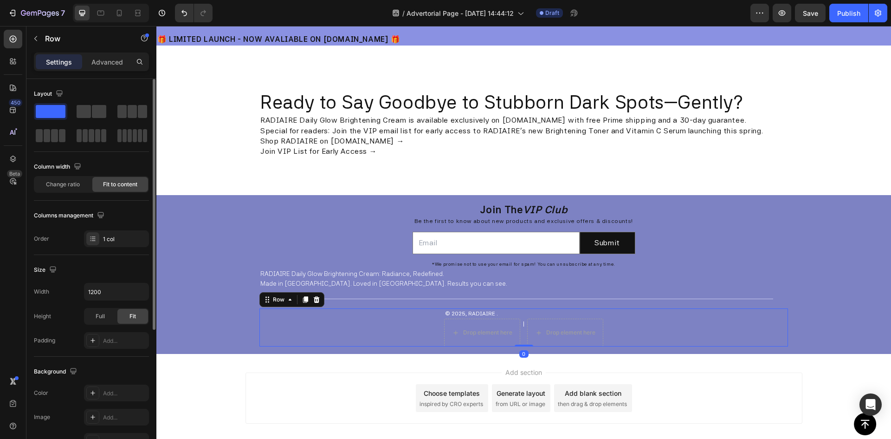
click at [62, 110] on span at bounding box center [51, 111] width 30 height 13
click at [93, 110] on span at bounding box center [99, 111] width 14 height 13
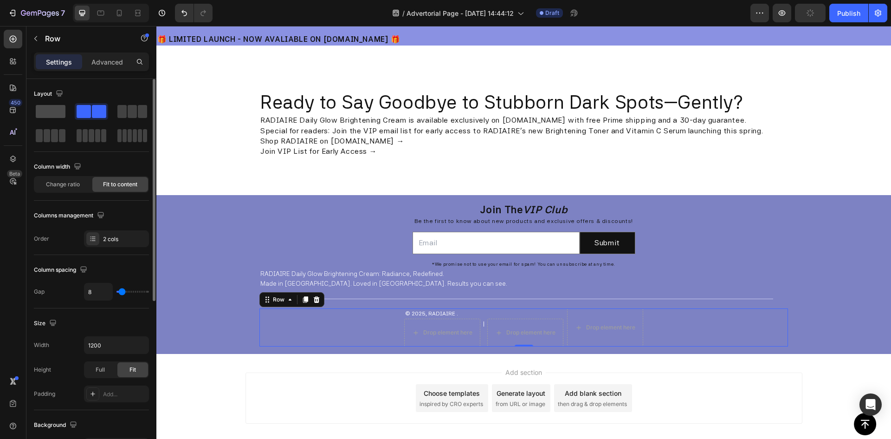
click at [38, 111] on span at bounding box center [51, 111] width 30 height 13
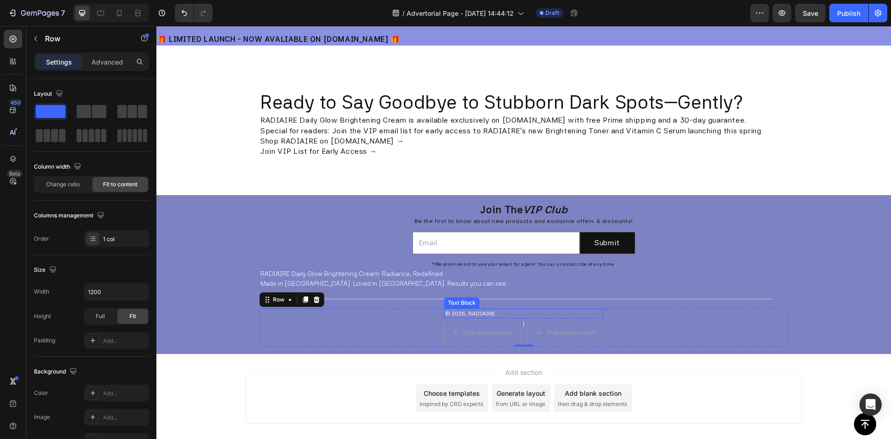
click at [450, 313] on p "© 2025, RADIAIRE ." at bounding box center [523, 313] width 157 height 8
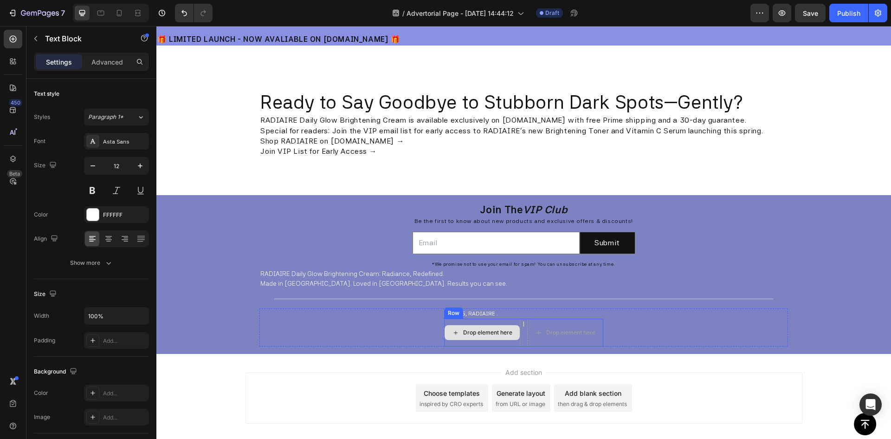
click at [469, 329] on div "Drop element here" at bounding box center [487, 332] width 49 height 7
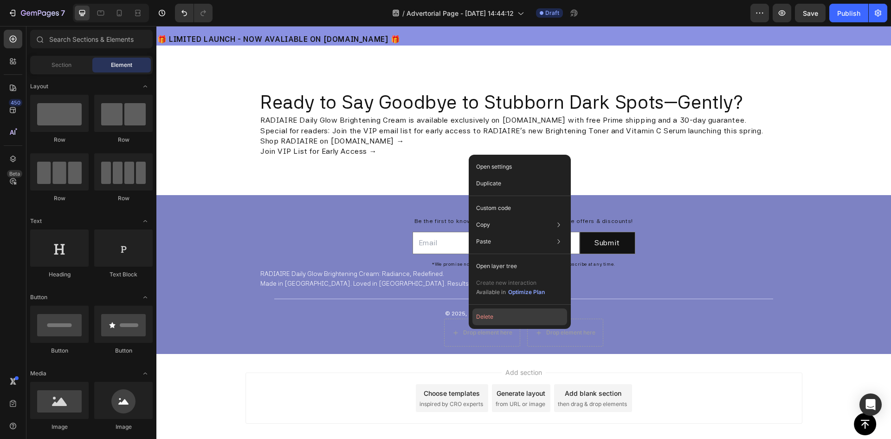
click at [490, 315] on button "Delete" at bounding box center [519, 316] width 95 height 17
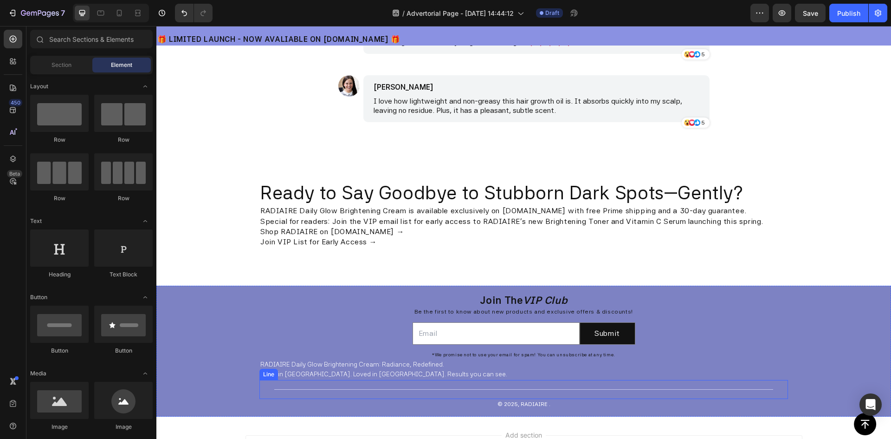
scroll to position [2431, 0]
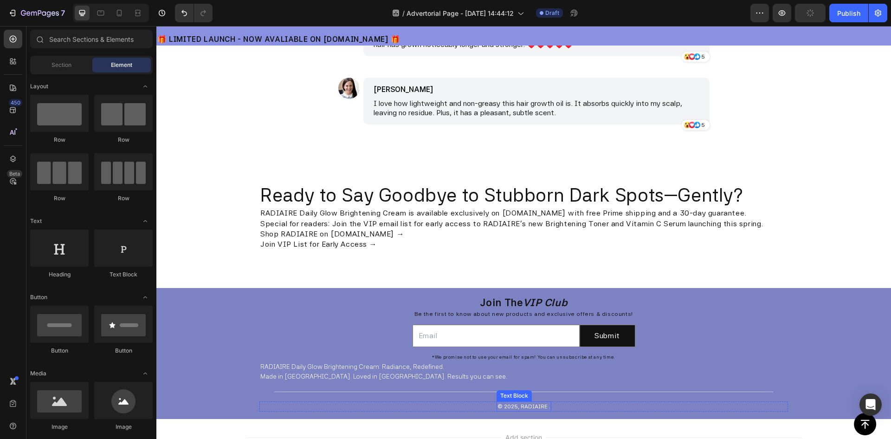
click at [536, 405] on p "© 2025, RADIAIRE ." at bounding box center [524, 406] width 53 height 8
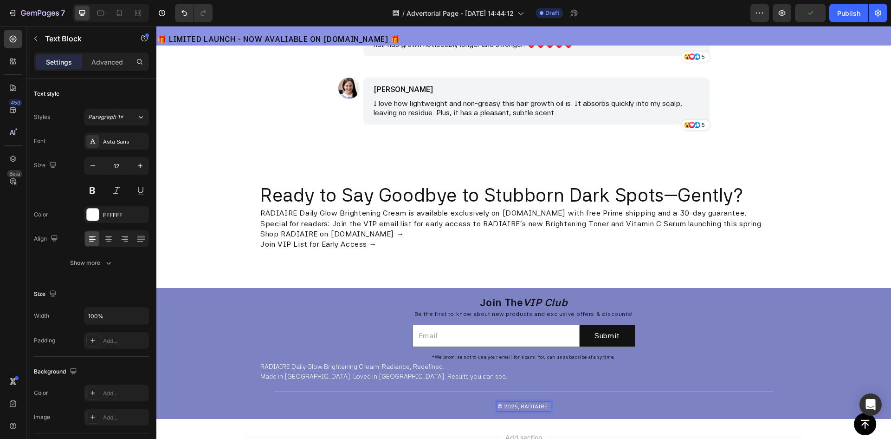
click at [536, 405] on p "© 2025, RADIAIRE ." at bounding box center [524, 406] width 53 height 8
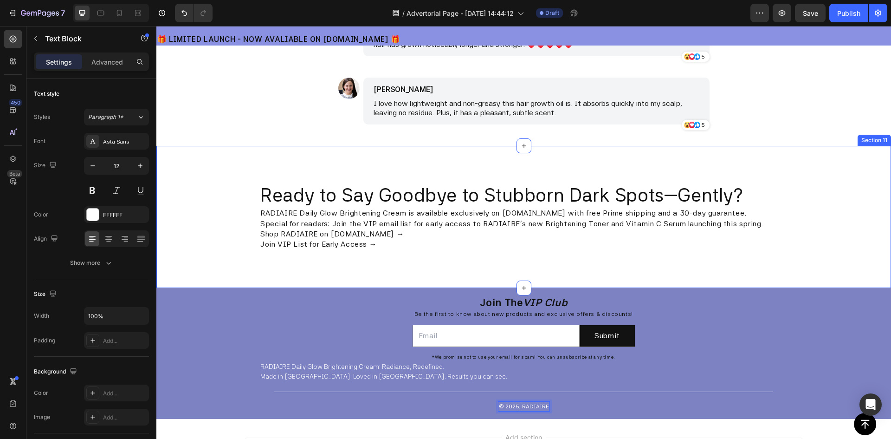
click at [709, 259] on div "Ready to Say Goodbye to Stubborn Dark Spots—Gently? Heading RADIAIRE Daily Glow…" at bounding box center [523, 217] width 735 height 142
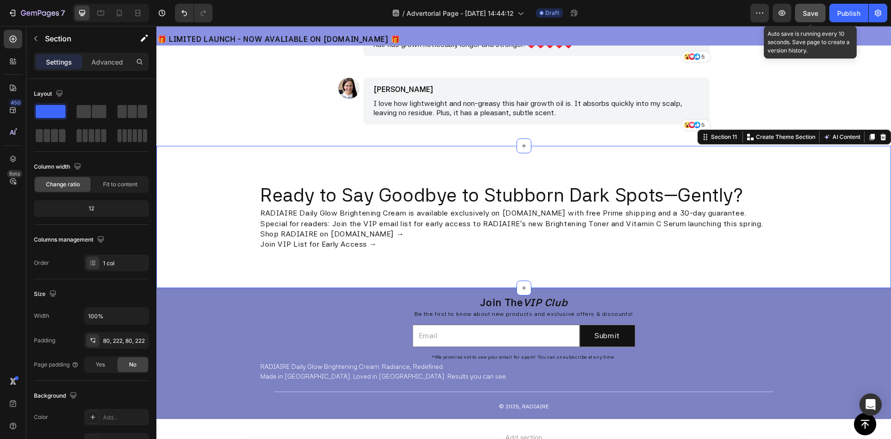
click at [813, 9] on span "Save" at bounding box center [810, 13] width 15 height 8
click at [522, 286] on icon at bounding box center [524, 287] width 4 height 4
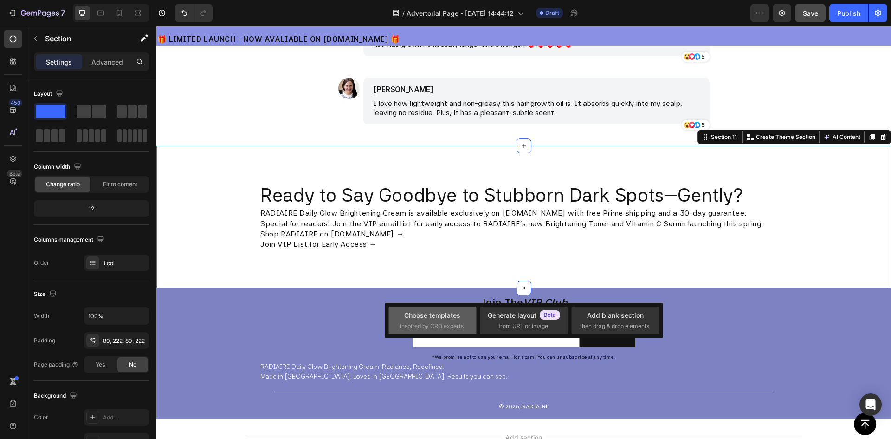
click at [414, 329] on span "inspired by CRO experts" at bounding box center [432, 326] width 64 height 8
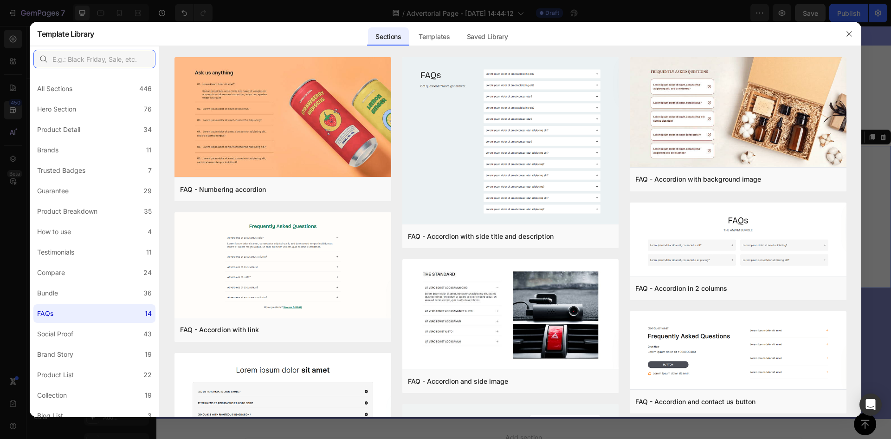
click at [90, 58] on input "text" at bounding box center [94, 59] width 122 height 19
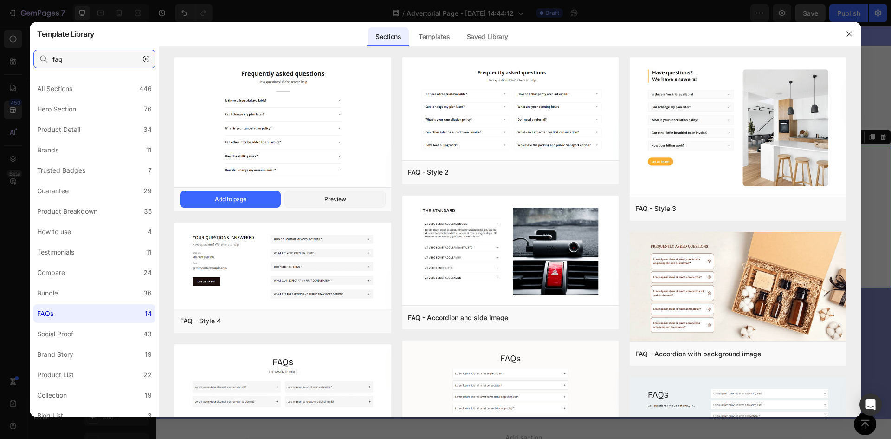
type input "faq"
click at [290, 111] on img at bounding box center [283, 124] width 217 height 132
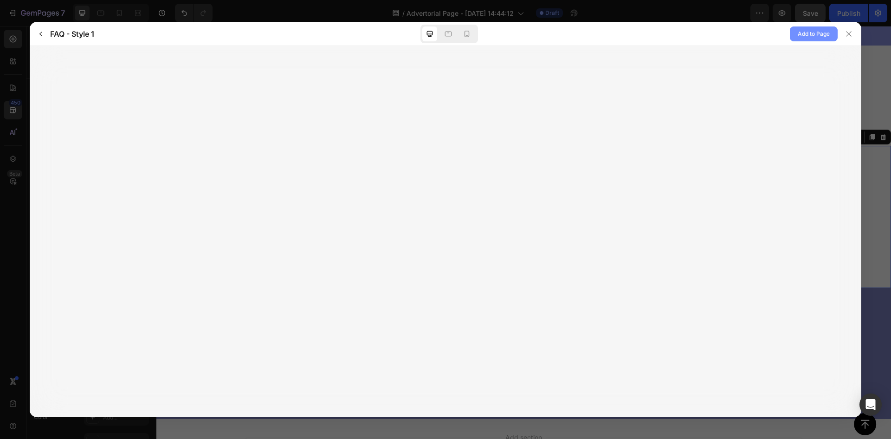
click at [815, 33] on span "Add to Page" at bounding box center [814, 33] width 32 height 11
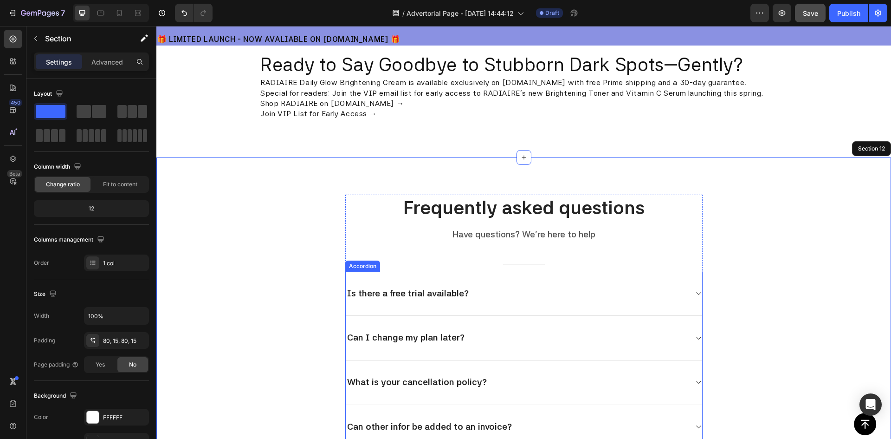
scroll to position [2554, 0]
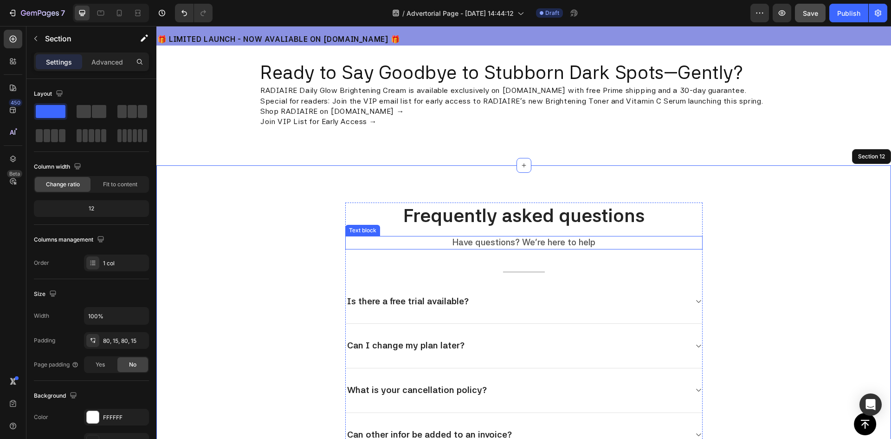
click at [479, 242] on p "Have questions? We’re here to help" at bounding box center [524, 243] width 356 height 12
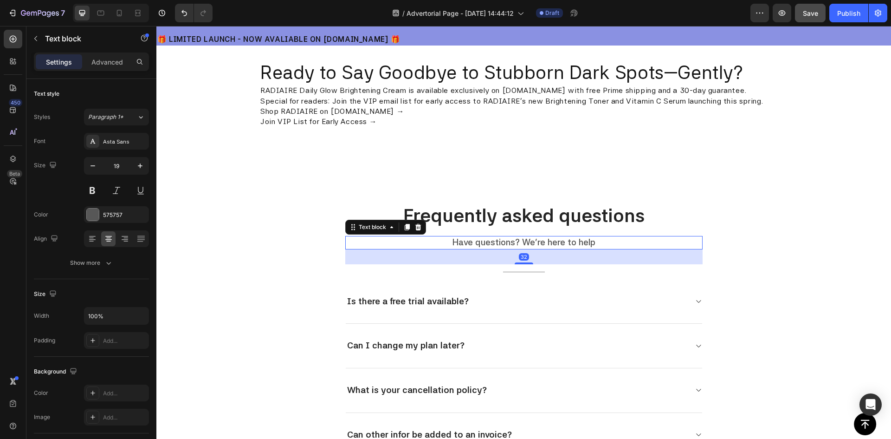
click at [513, 242] on p "Have questions? We’re here to help" at bounding box center [524, 243] width 356 height 12
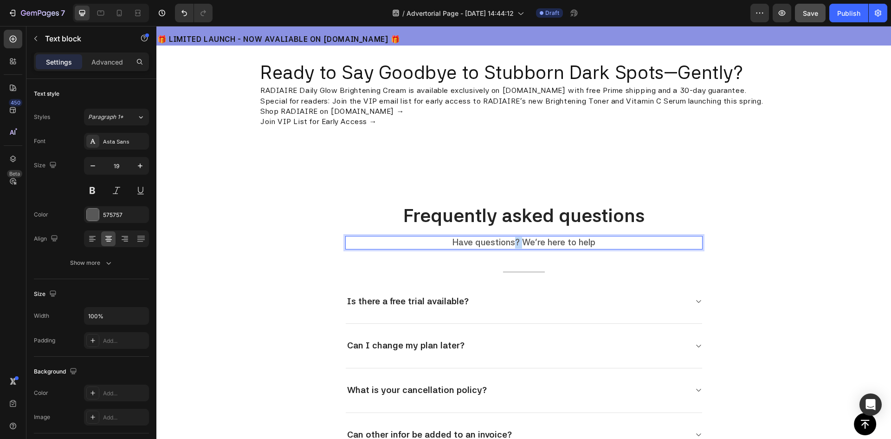
click at [513, 242] on p "Have questions? We’re here to help" at bounding box center [524, 243] width 356 height 12
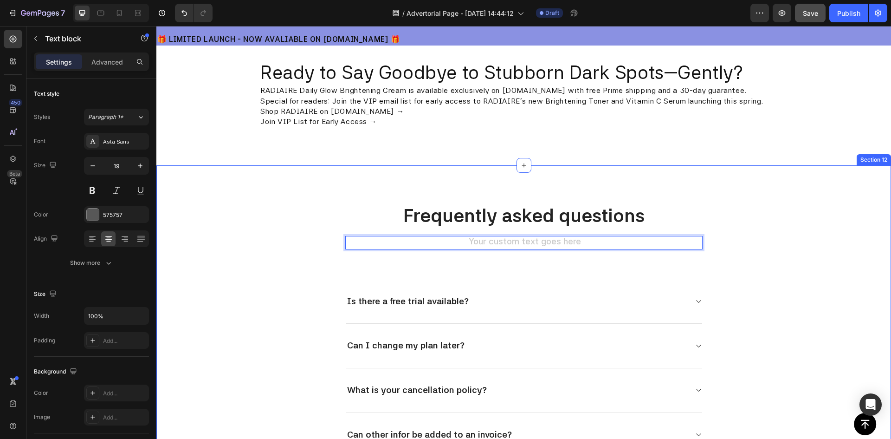
click at [763, 210] on div "Frequently asked questions Heading Text block 32 Title Line Is there a free tri…" at bounding box center [523, 373] width 721 height 343
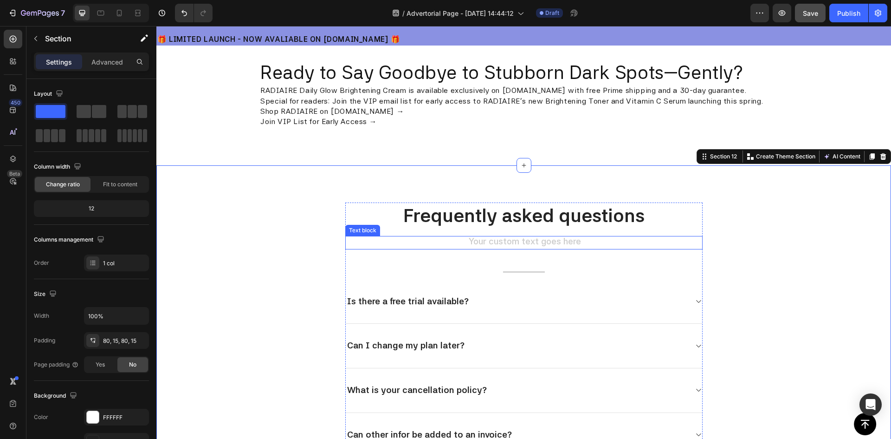
click at [595, 240] on div "Rich Text Editor. Editing area: main" at bounding box center [523, 242] width 357 height 13
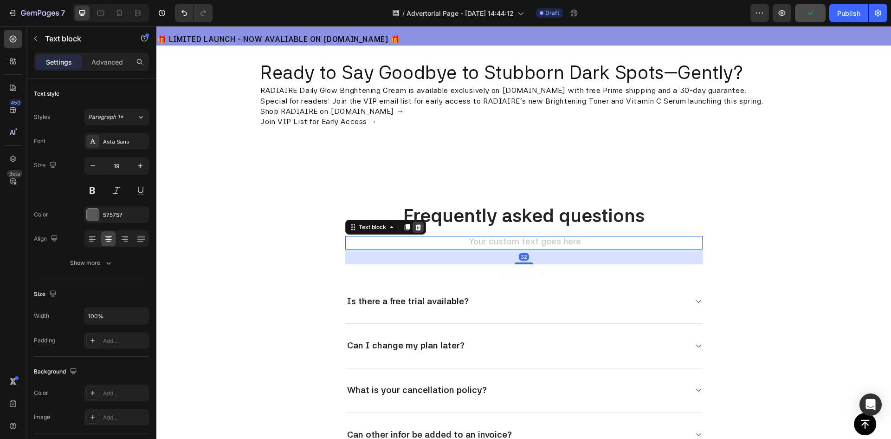
click at [414, 229] on icon at bounding box center [417, 226] width 7 height 7
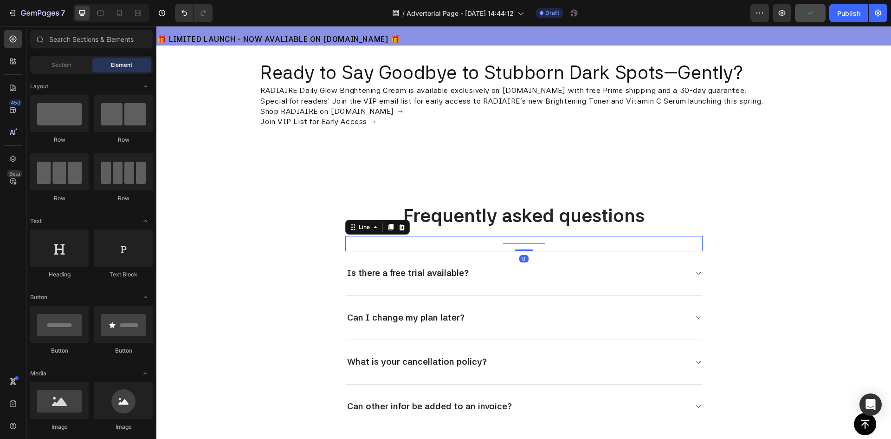
click at [519, 242] on div "Title Line 0" at bounding box center [523, 243] width 357 height 15
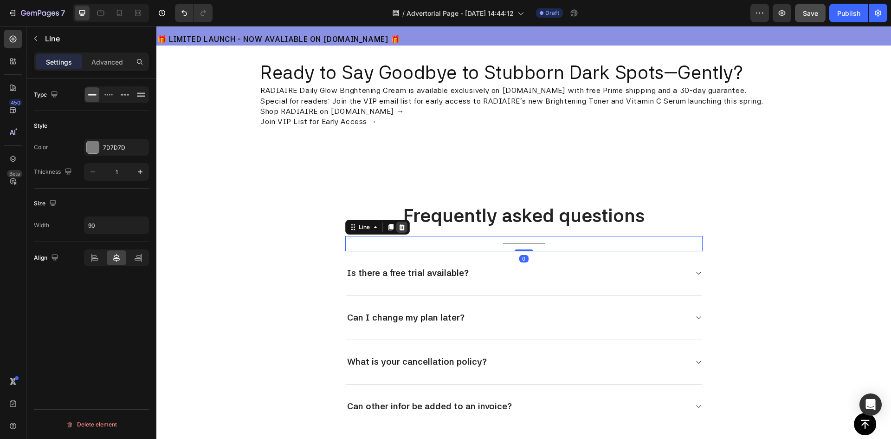
click at [401, 228] on icon at bounding box center [401, 226] width 7 height 7
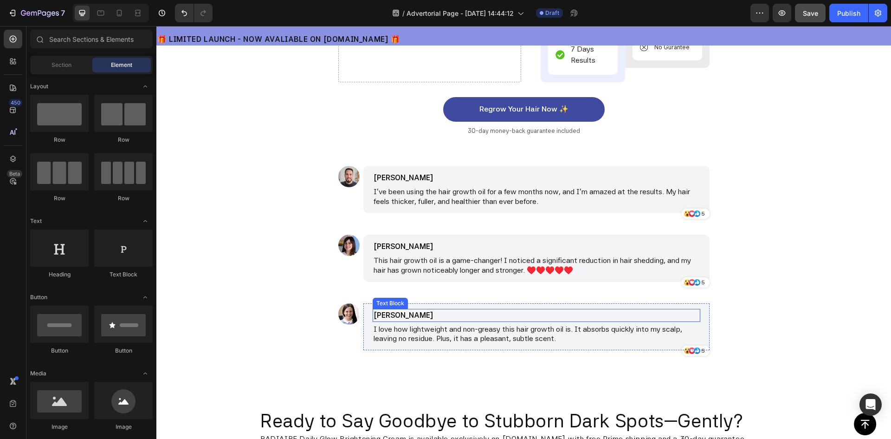
scroll to position [2182, 0]
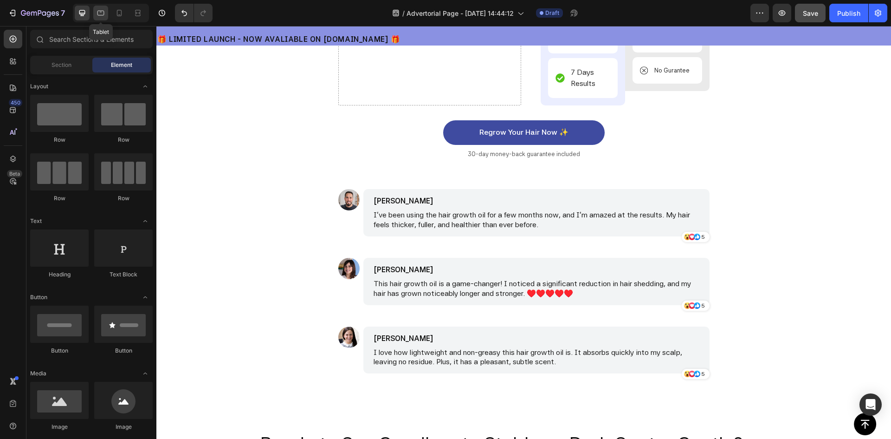
click at [101, 12] on icon at bounding box center [101, 12] width 2 height 1
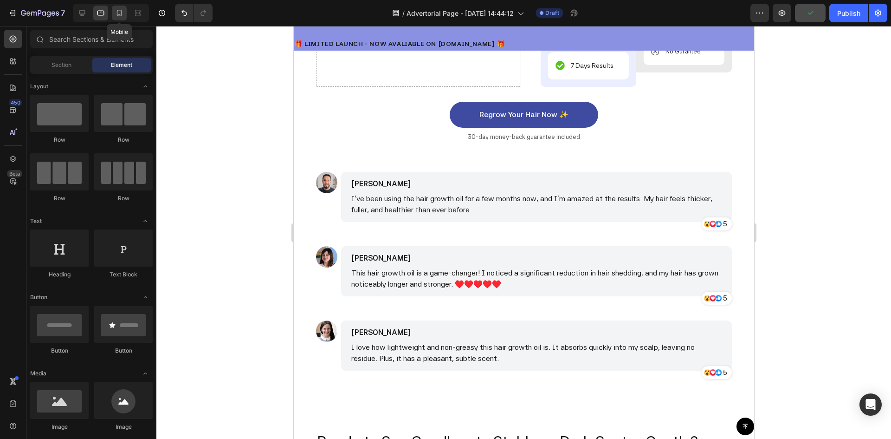
click at [120, 13] on icon at bounding box center [119, 12] width 9 height 9
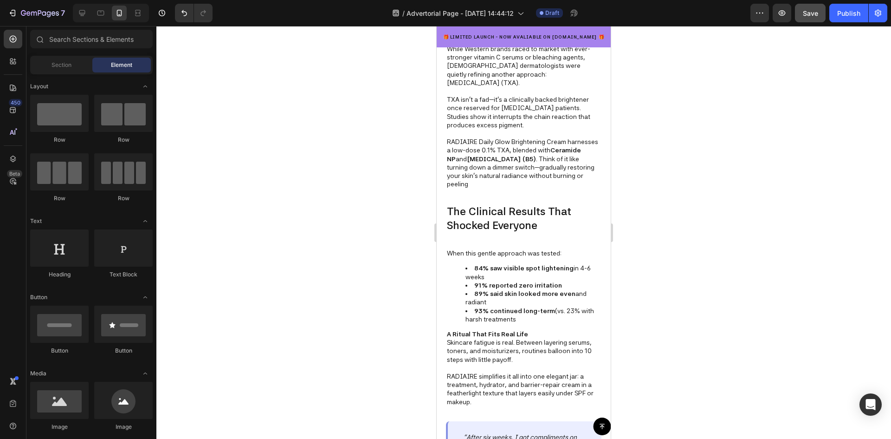
scroll to position [1021, 0]
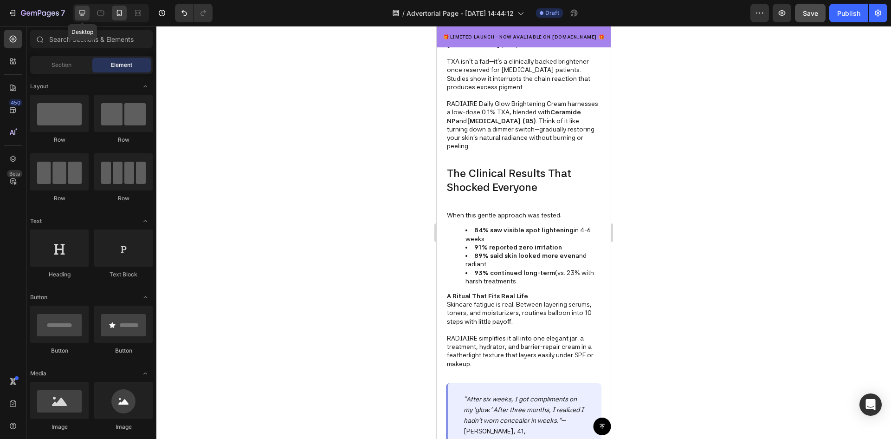
click at [84, 11] on icon at bounding box center [82, 12] width 9 height 9
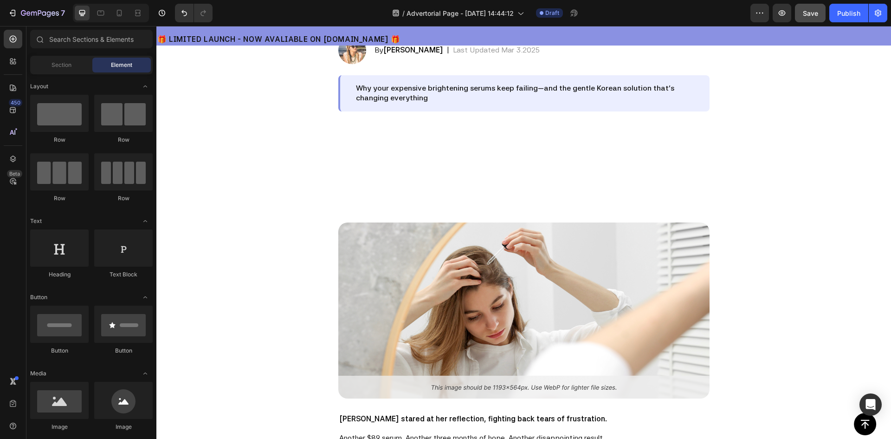
scroll to position [139, 0]
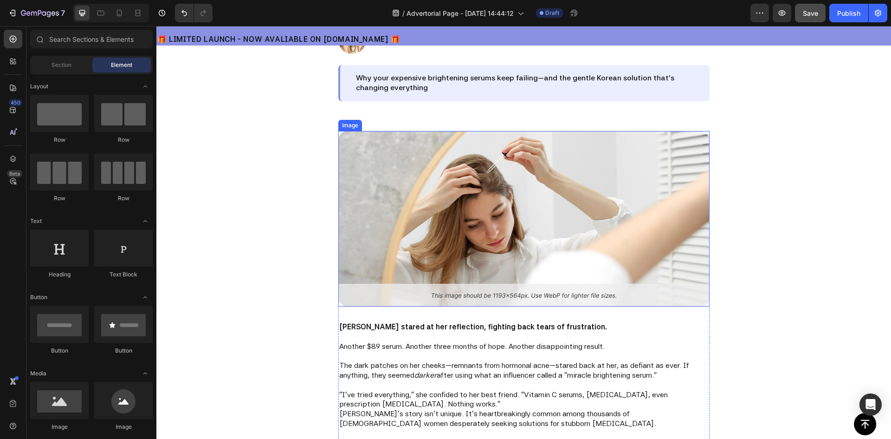
click at [411, 163] on img at bounding box center [523, 218] width 371 height 175
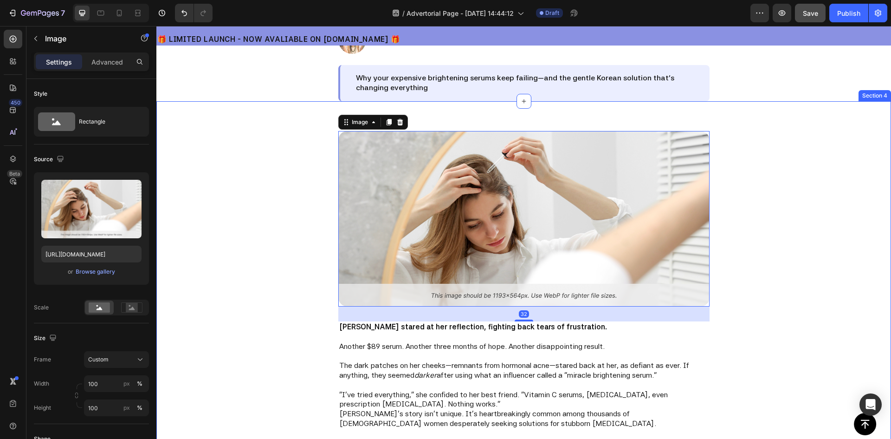
click at [812, 156] on div "Image 32 Sarah stared at her reflection, fighting back tears of frustration. An…" at bounding box center [523, 366] width 735 height 531
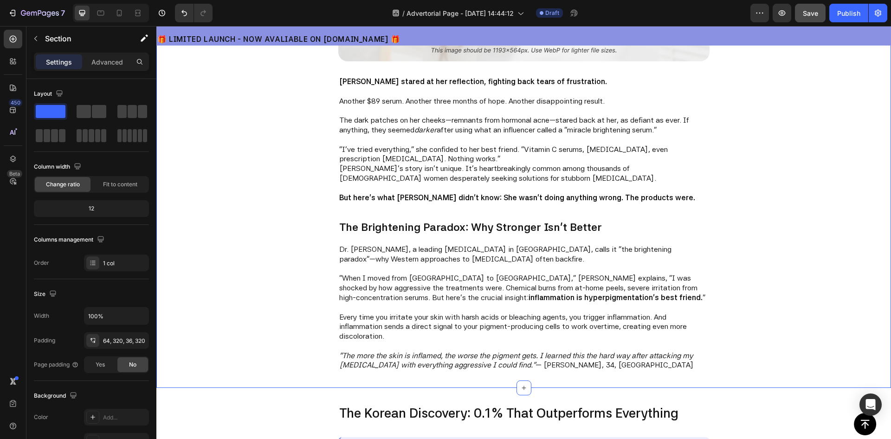
scroll to position [464, 0]
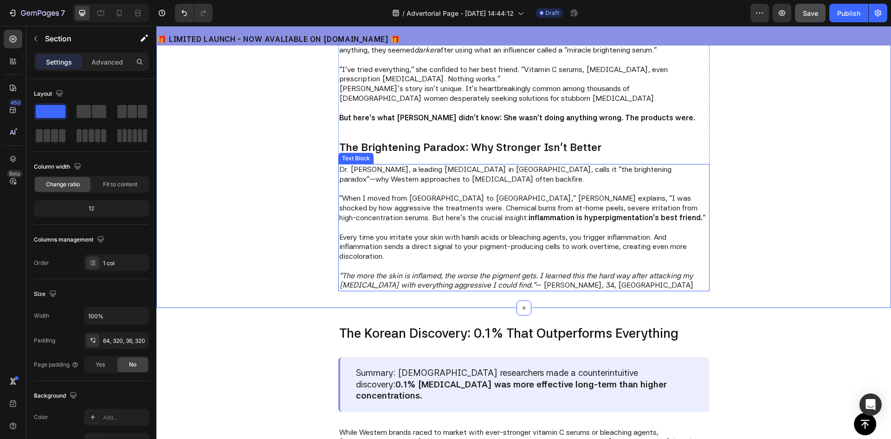
click at [442, 252] on p "Every time you irritate your skin with harsh acids or bleaching agents, you tri…" at bounding box center [523, 247] width 369 height 29
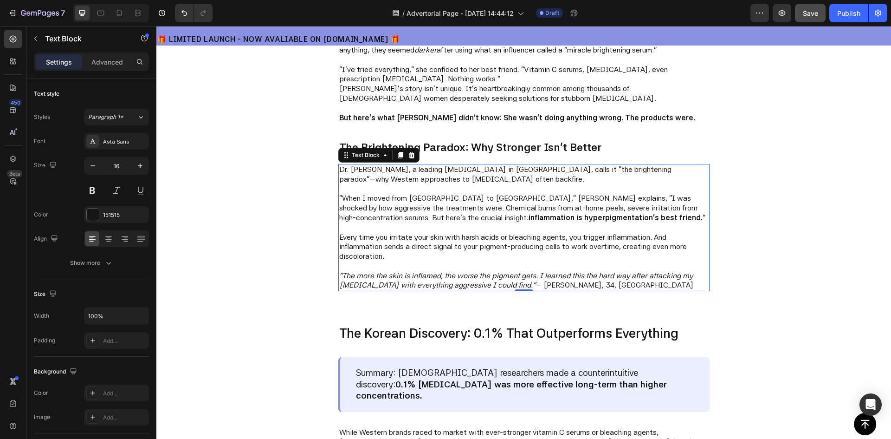
click at [537, 188] on p at bounding box center [523, 189] width 369 height 10
click at [733, 207] on div "Image Sarah stared at her reflection, fighting back tears of frustration. Anoth…" at bounding box center [524, 48] width 438 height 485
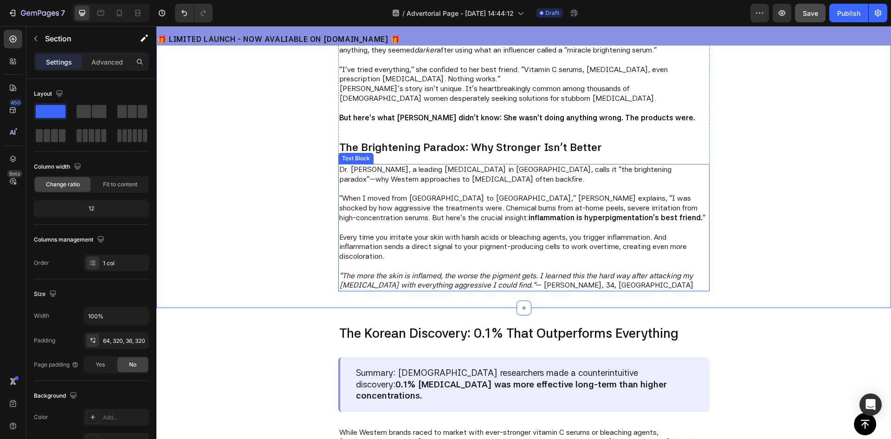
click at [529, 277] on icon ""The more the skin is inflamed, the worse the pigment gets. I learned this the …" at bounding box center [516, 280] width 354 height 19
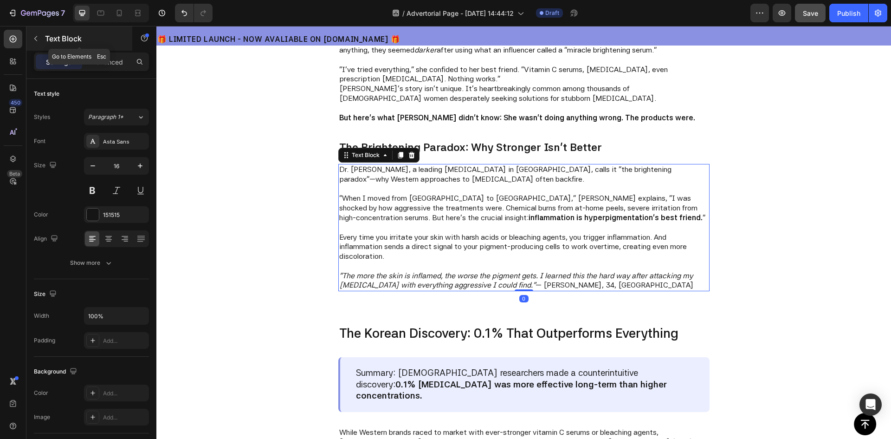
click at [37, 38] on icon "button" at bounding box center [35, 38] width 7 height 7
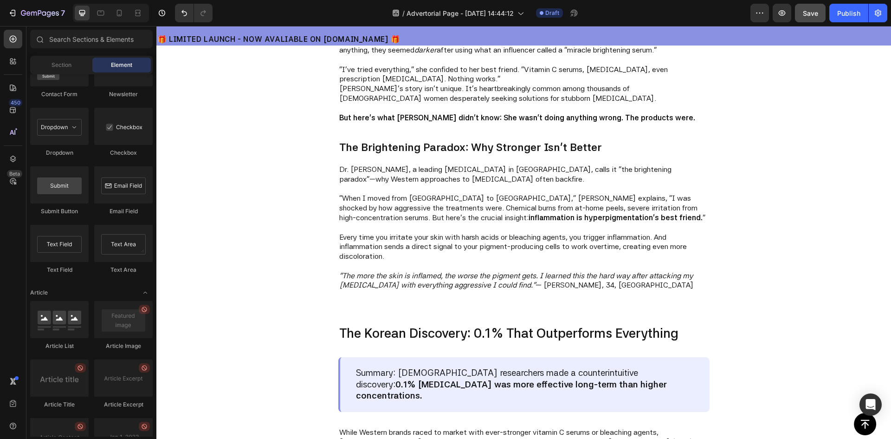
scroll to position [1971, 0]
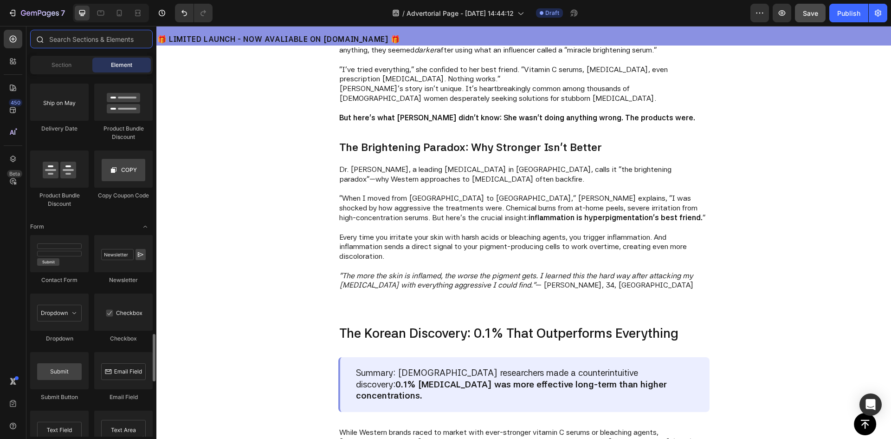
click at [64, 42] on input "text" at bounding box center [91, 39] width 123 height 19
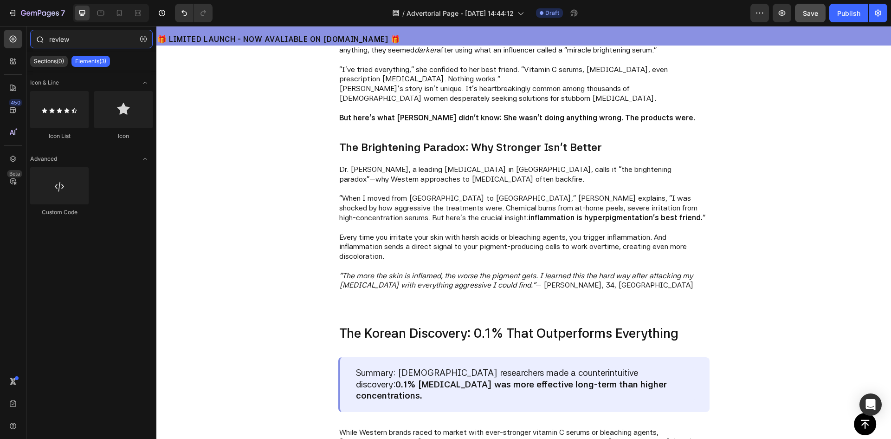
type input "review"
click at [140, 36] on button "button" at bounding box center [143, 39] width 15 height 15
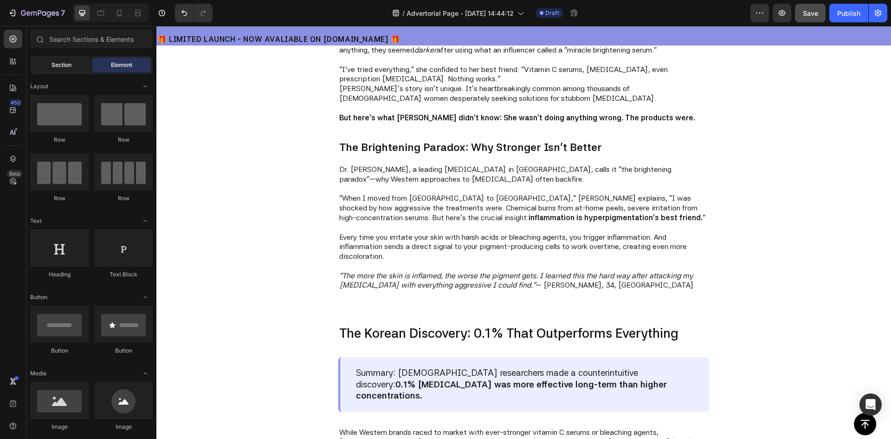
click at [73, 63] on div "Section" at bounding box center [61, 65] width 58 height 15
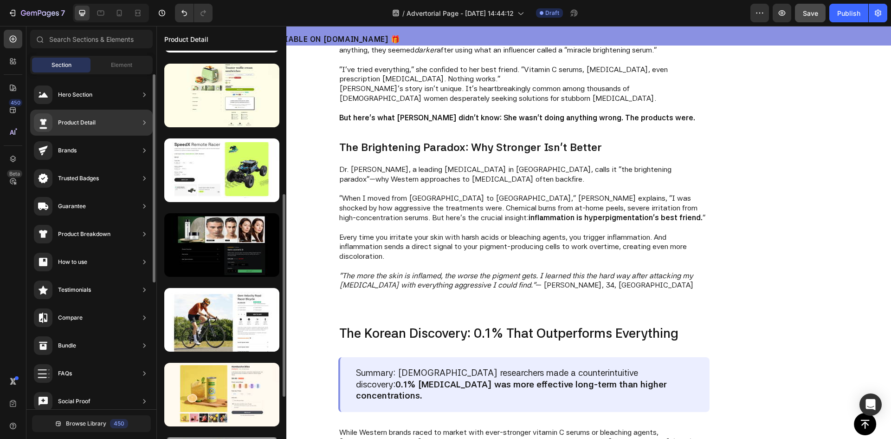
scroll to position [46, 0]
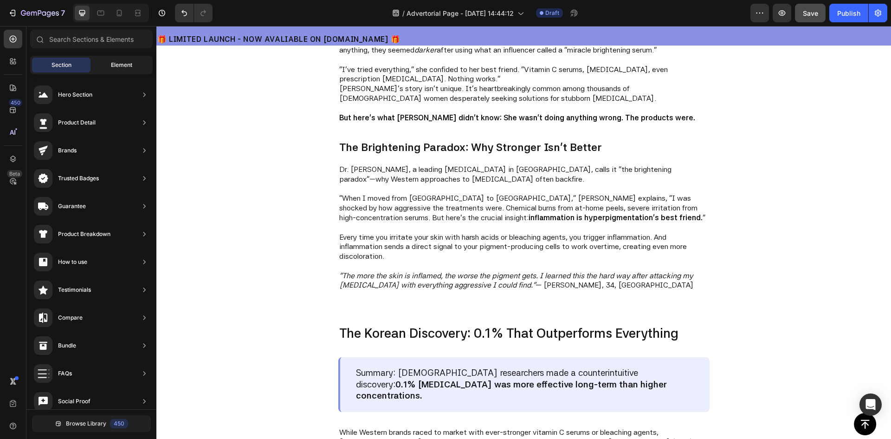
click at [128, 67] on span "Element" at bounding box center [121, 65] width 21 height 8
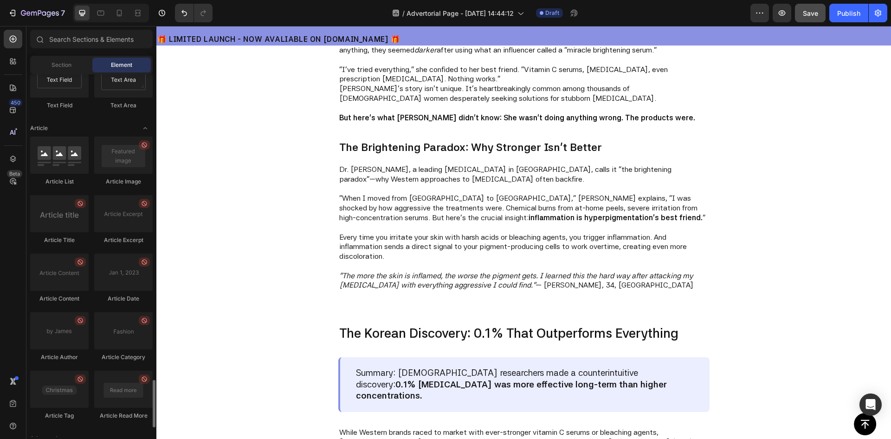
scroll to position [2388, 0]
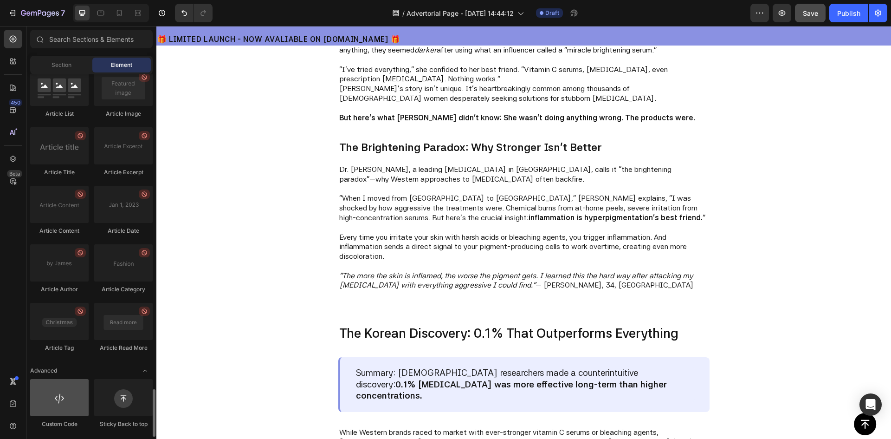
click at [75, 395] on div at bounding box center [59, 397] width 58 height 37
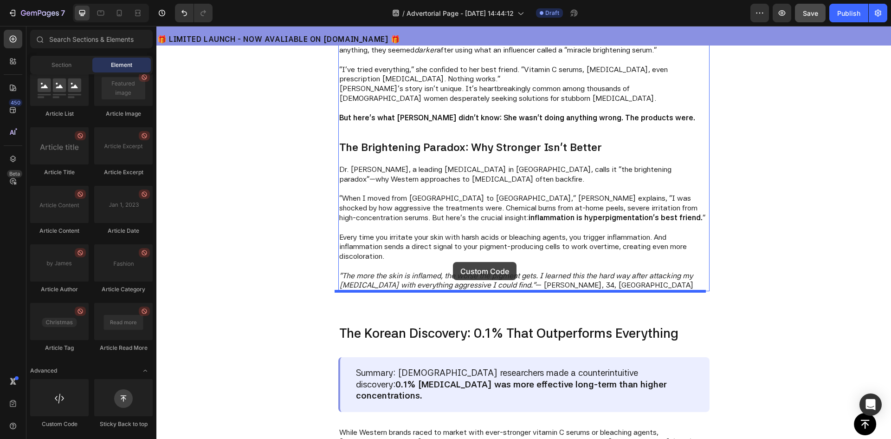
drag, startPoint x: 211, startPoint y: 428, endPoint x: 453, endPoint y: 262, distance: 293.4
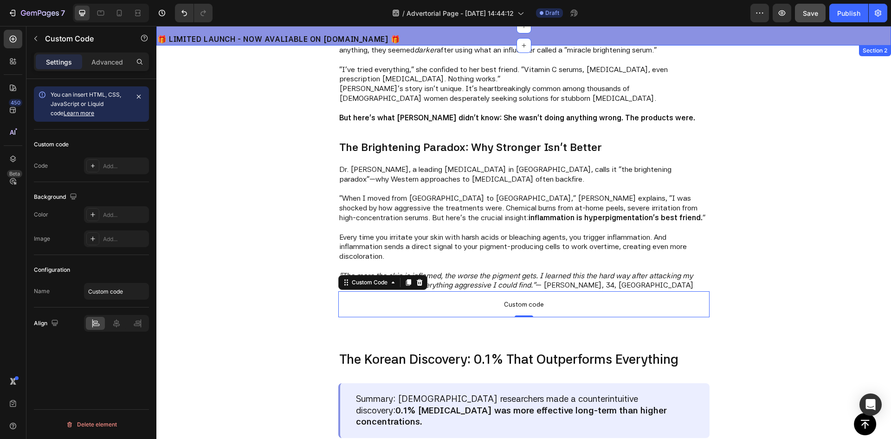
click at [553, 32] on div "🎁 LIMITED LAUNCH - NOW AVALIABLE ON AMAZON.CA 🎁 Text Block Section 2" at bounding box center [523, 35] width 735 height 19
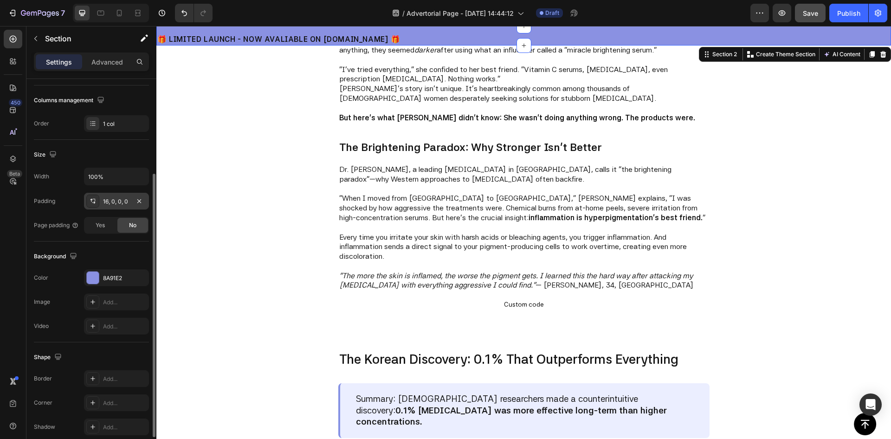
scroll to position [180, 0]
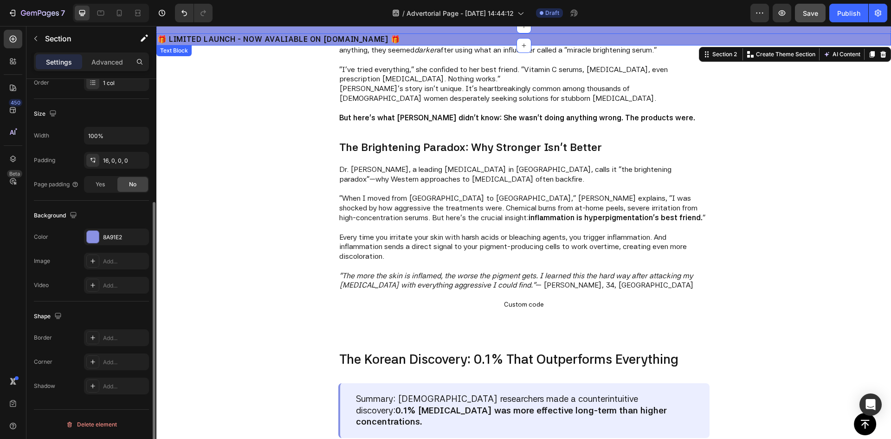
click at [292, 34] on p "🎁 LIMITED LAUNCH - NOW AVALIABLE ON AMAZON.CA 🎁" at bounding box center [523, 39] width 733 height 10
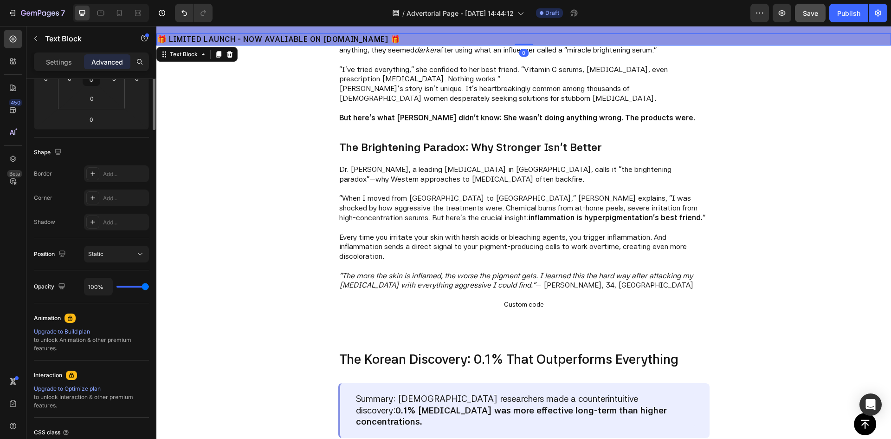
scroll to position [0, 0]
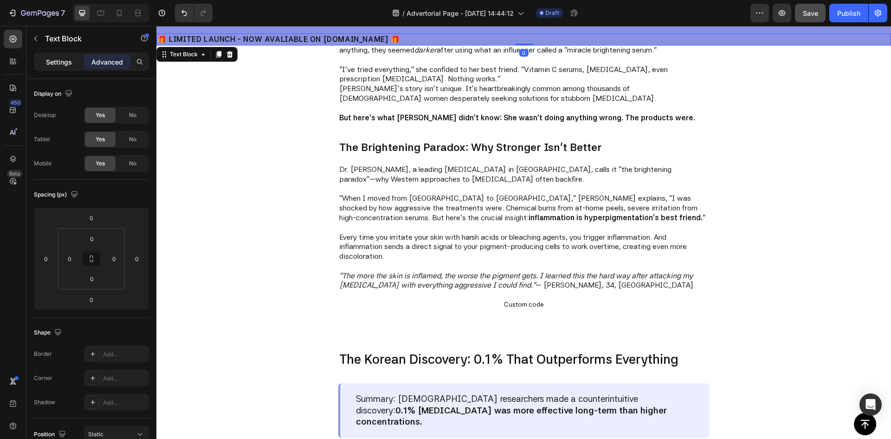
click at [57, 61] on p "Settings" at bounding box center [59, 62] width 26 height 10
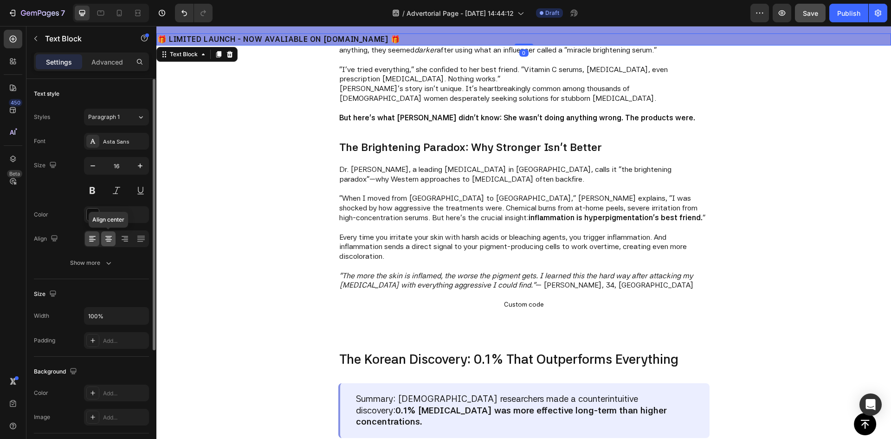
click at [112, 235] on icon at bounding box center [108, 238] width 9 height 9
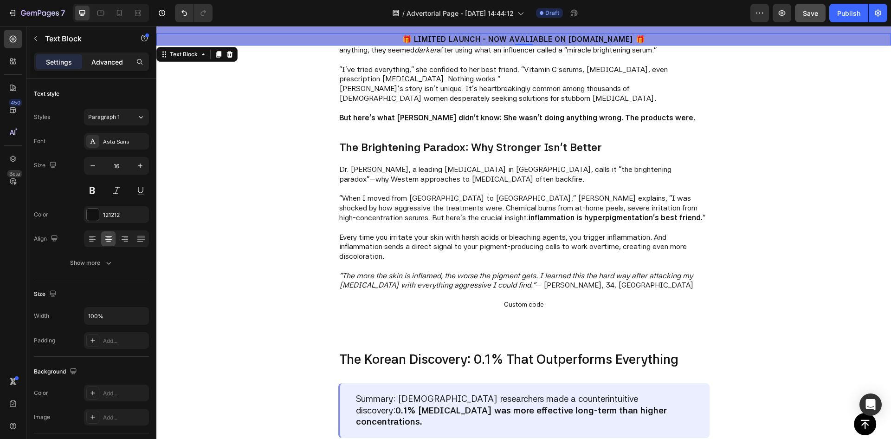
click at [120, 60] on p "Advanced" at bounding box center [107, 62] width 32 height 10
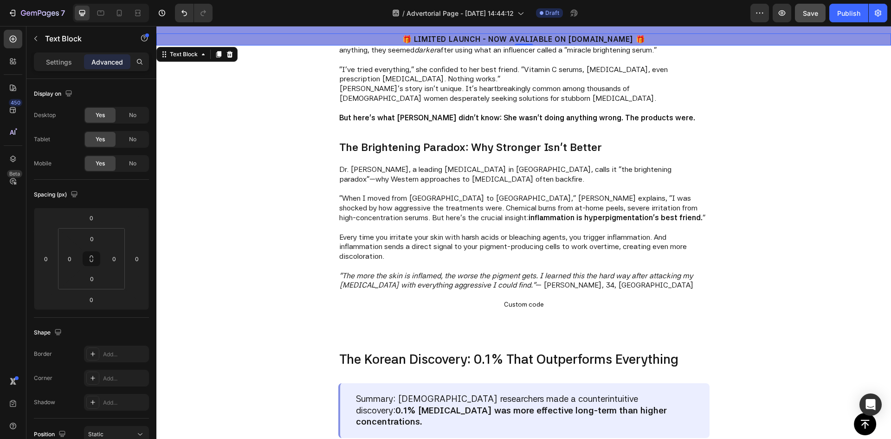
click at [59, 65] on p "Settings" at bounding box center [59, 62] width 26 height 10
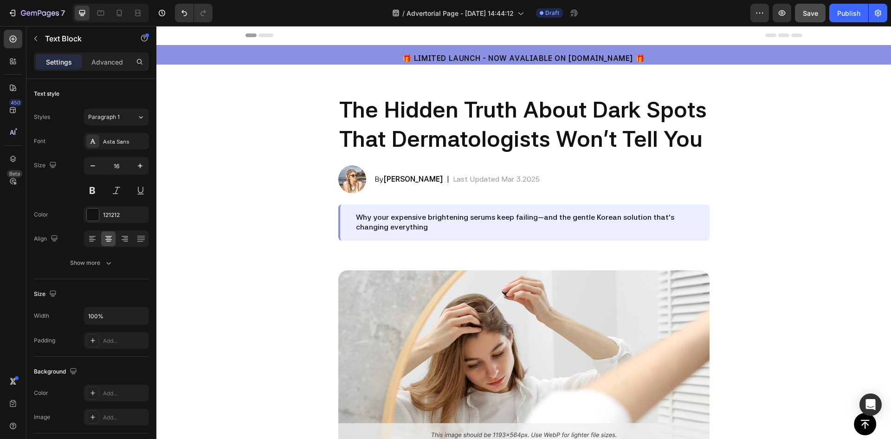
click at [705, 32] on div "Header" at bounding box center [524, 35] width 557 height 19
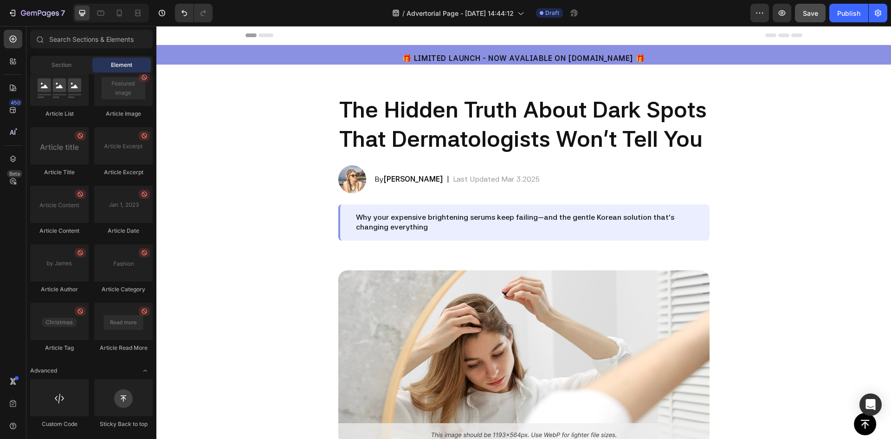
click at [182, 31] on span "Header" at bounding box center [184, 35] width 20 height 9
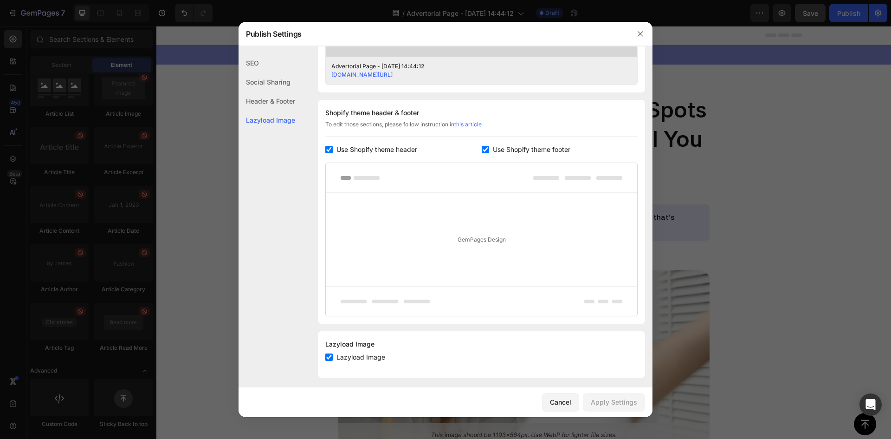
scroll to position [395, 0]
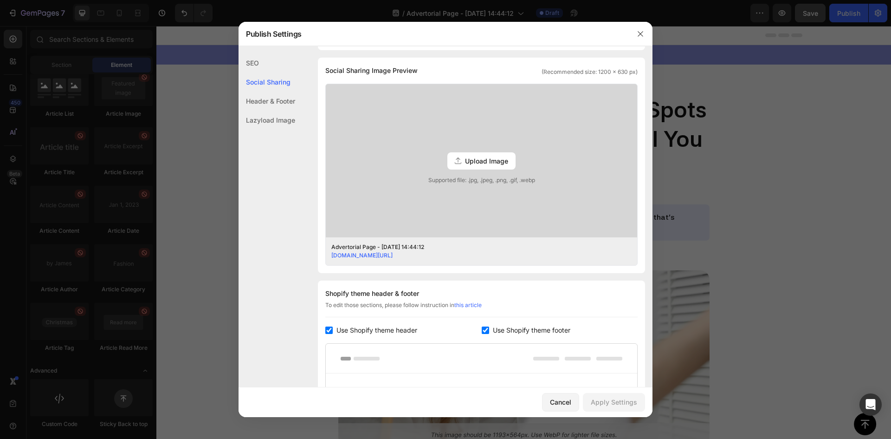
click at [284, 103] on div "Header & Footer" at bounding box center [267, 100] width 57 height 19
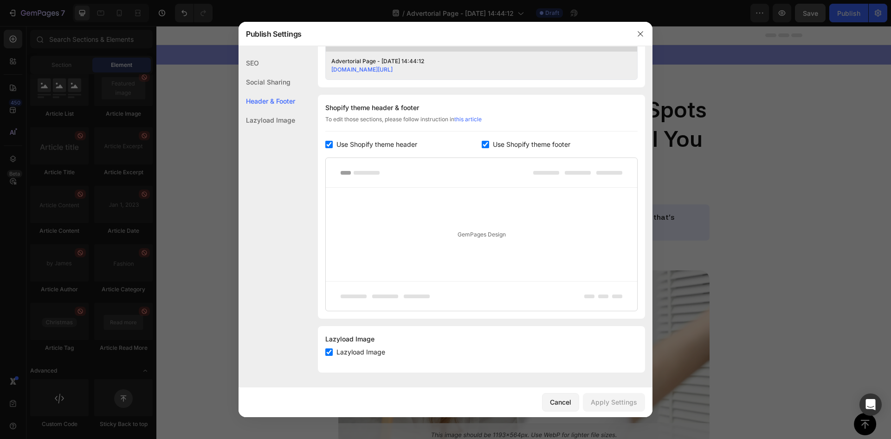
click at [374, 142] on span "Use Shopify theme header" at bounding box center [376, 144] width 81 height 11
checkbox input "false"
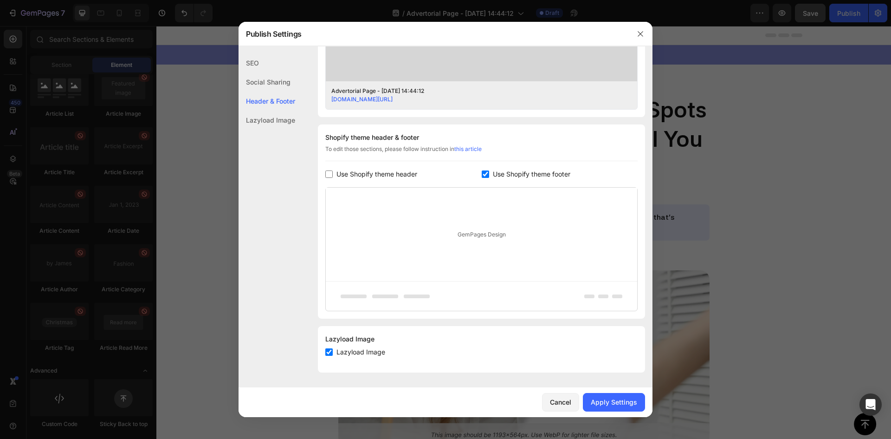
scroll to position [366, 0]
click at [619, 405] on div "Apply Settings" at bounding box center [614, 402] width 46 height 10
click at [637, 35] on icon "button" at bounding box center [640, 33] width 7 height 7
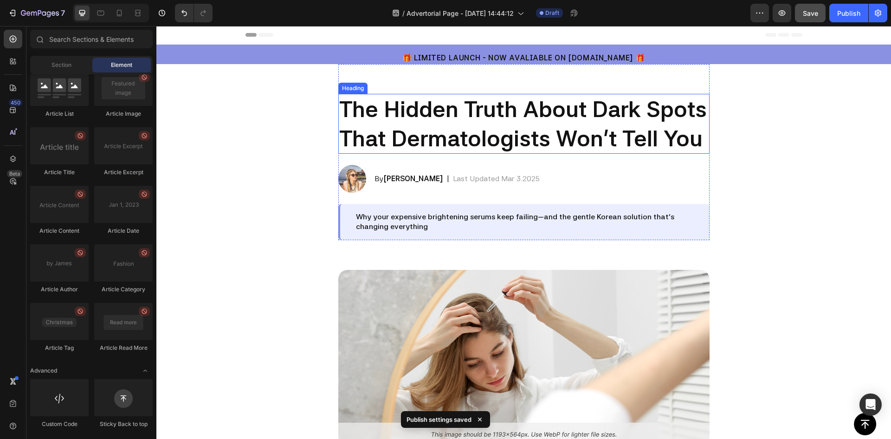
scroll to position [0, 0]
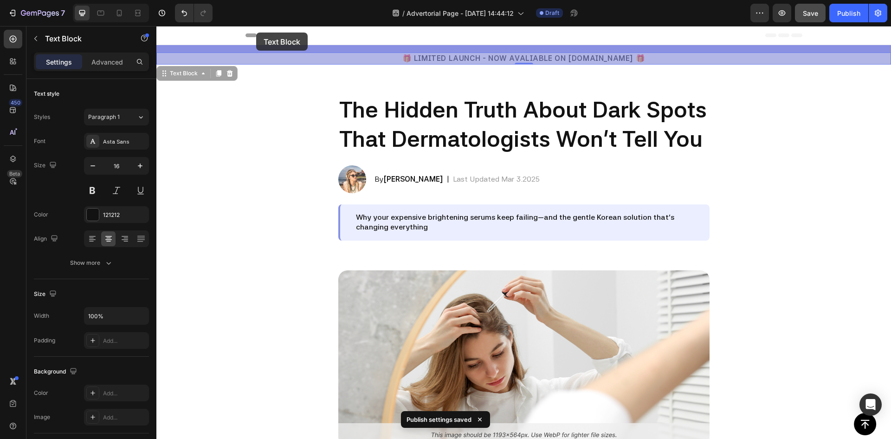
drag, startPoint x: 259, startPoint y: 49, endPoint x: 256, endPoint y: 32, distance: 16.6
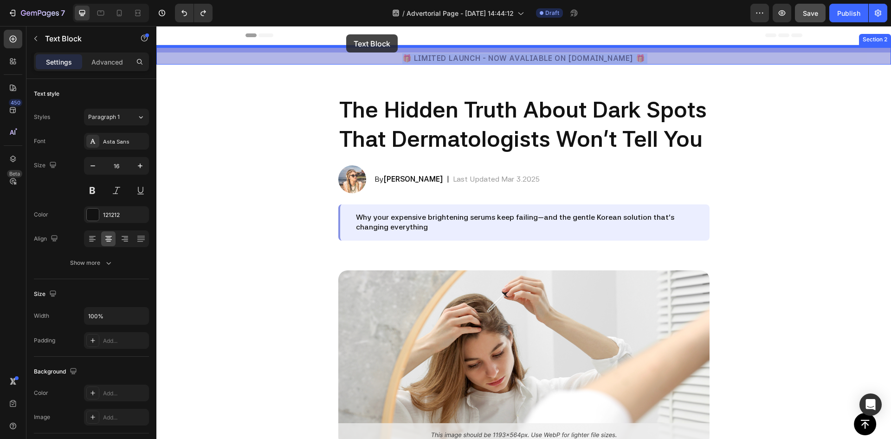
drag, startPoint x: 285, startPoint y: 56, endPoint x: 346, endPoint y: 34, distance: 65.0
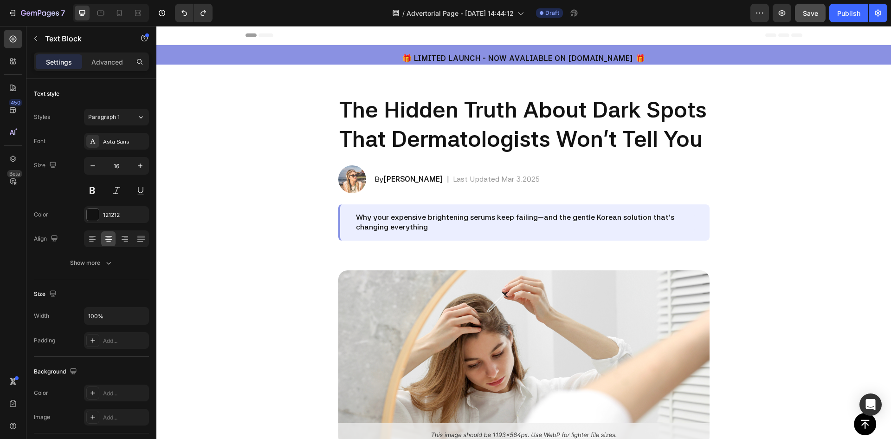
click at [350, 39] on div "Header" at bounding box center [524, 35] width 557 height 19
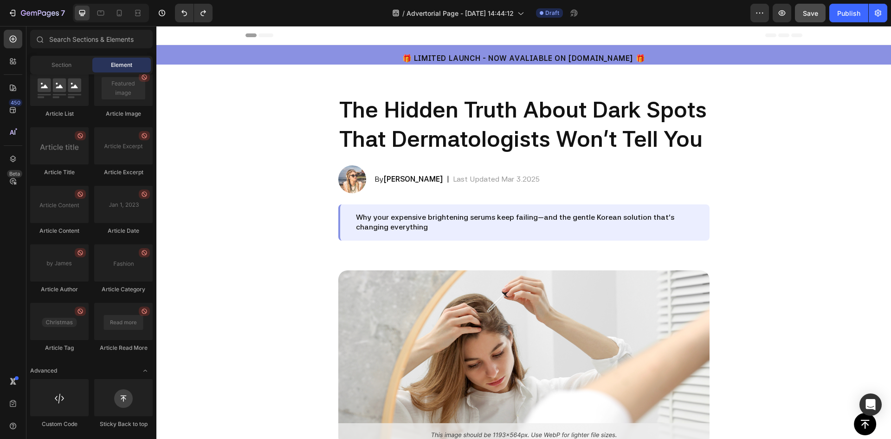
click at [303, 35] on div "Header" at bounding box center [524, 35] width 557 height 19
click at [346, 52] on div "🎁 LIMITED LAUNCH - NOW AVALIABLE ON AMAZON.CA 🎁 Text Block Section 2" at bounding box center [523, 54] width 735 height 19
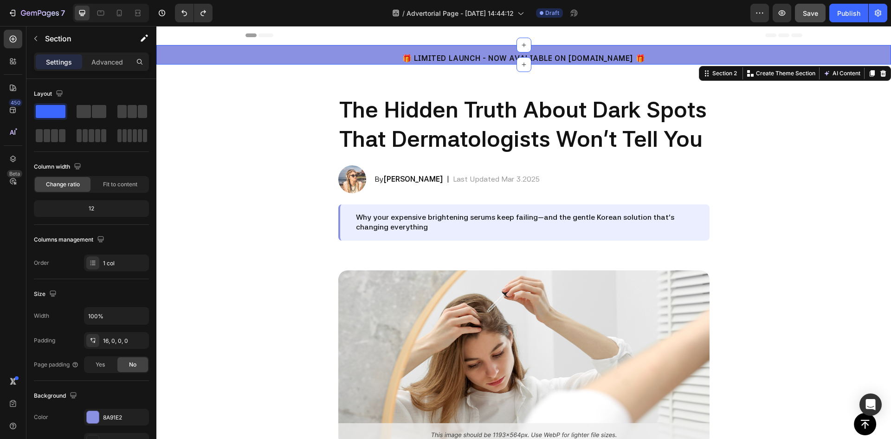
click at [329, 35] on div "Header" at bounding box center [524, 35] width 557 height 19
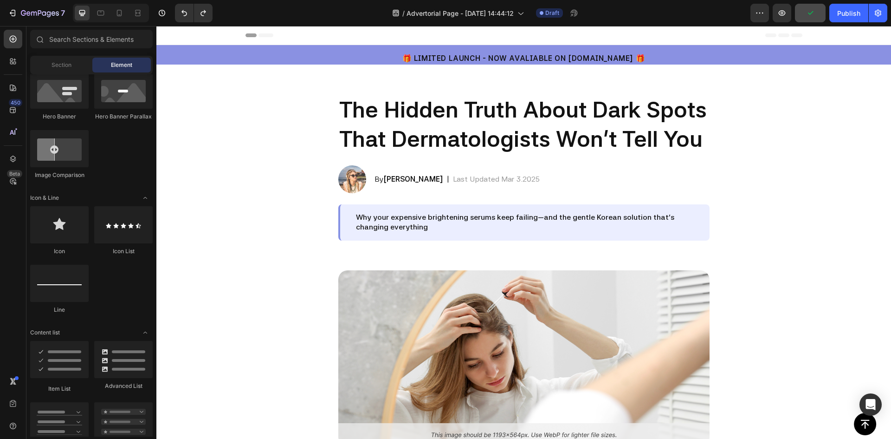
scroll to position [207, 0]
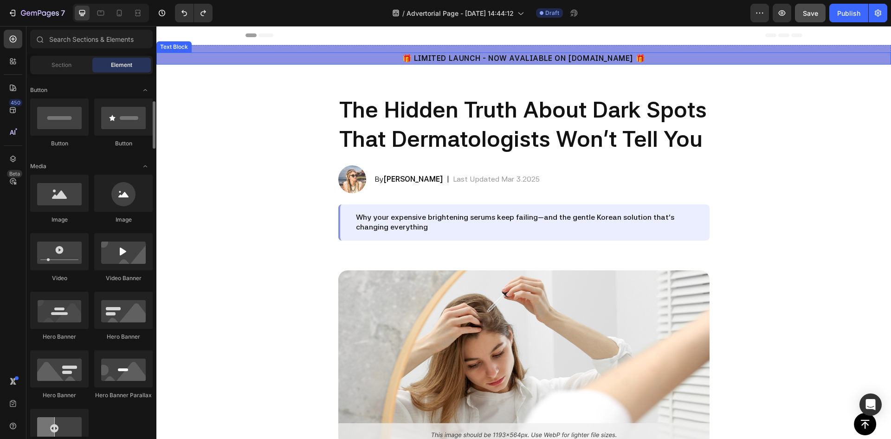
click at [586, 54] on strong "🎁 LIMITED LAUNCH - NOW AVALIABLE ON AMAZON.CA 🎁" at bounding box center [523, 58] width 243 height 9
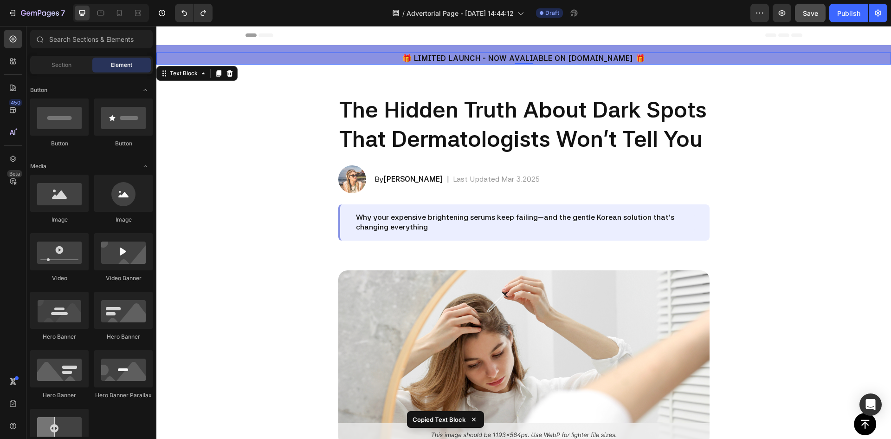
click at [559, 31] on div "Header" at bounding box center [524, 35] width 557 height 19
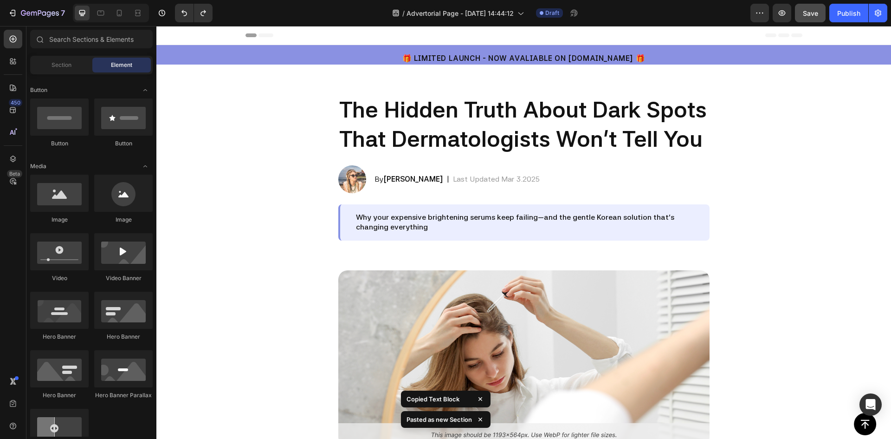
click at [570, 38] on div "Header" at bounding box center [524, 35] width 557 height 19
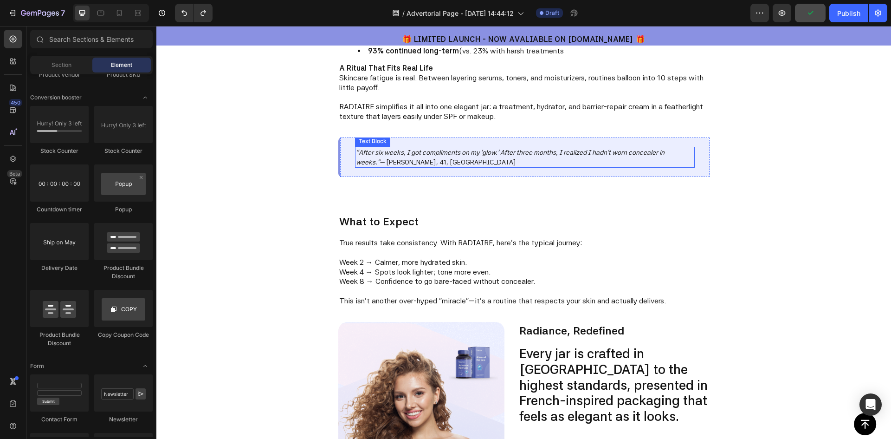
scroll to position [975, 0]
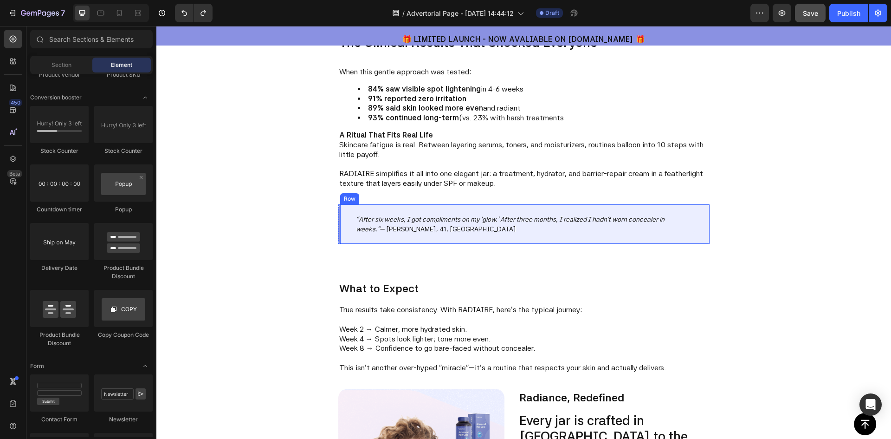
click at [342, 221] on div ""After six weeks, I got compliments on my 'glow.' After three months, I realize…" at bounding box center [523, 224] width 371 height 40
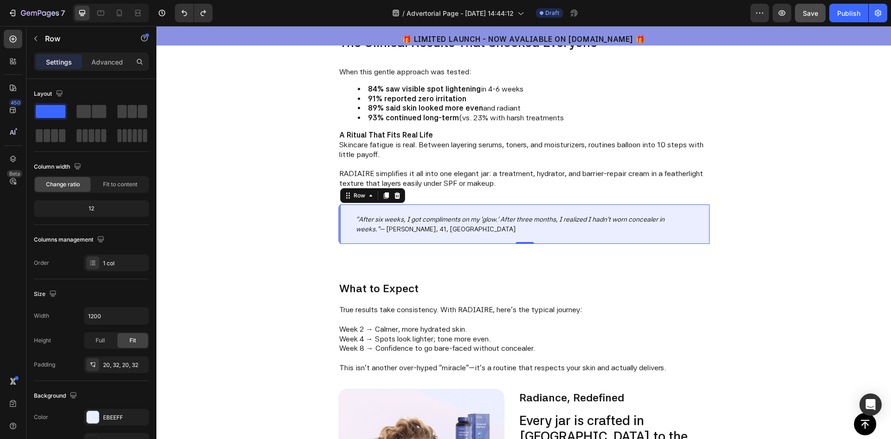
click at [349, 222] on div ""After six weeks, I got compliments on my 'glow.' After three months, I realize…" at bounding box center [523, 224] width 371 height 40
click at [96, 112] on span at bounding box center [99, 111] width 14 height 13
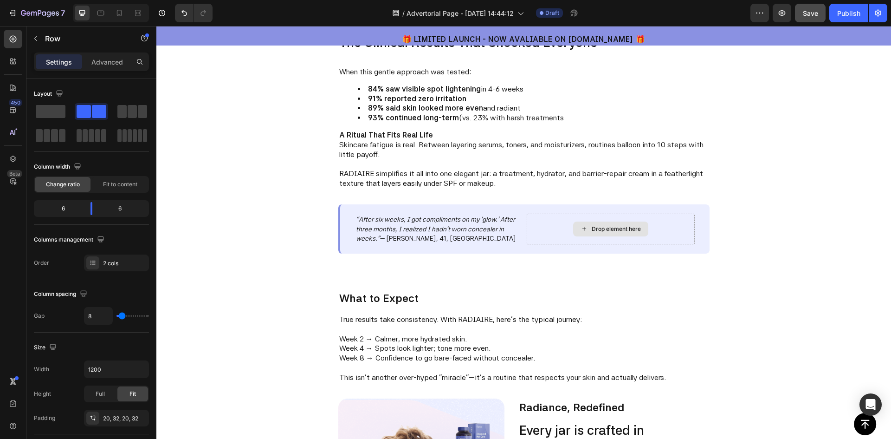
click at [582, 231] on icon at bounding box center [584, 229] width 4 height 4
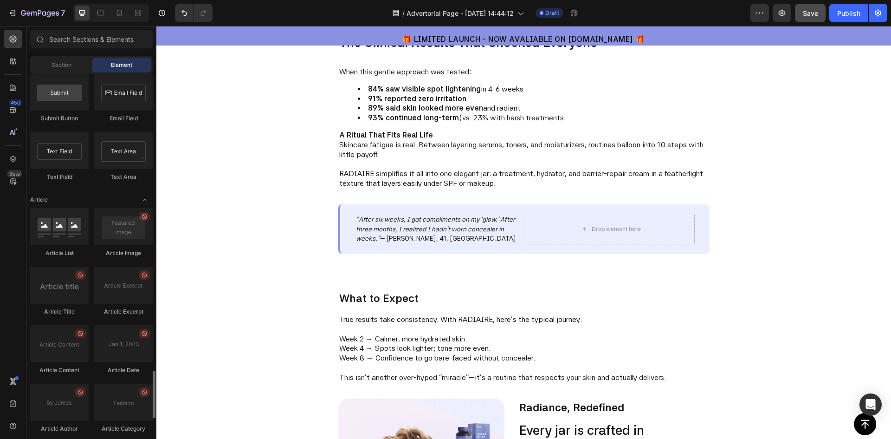
scroll to position [2388, 0]
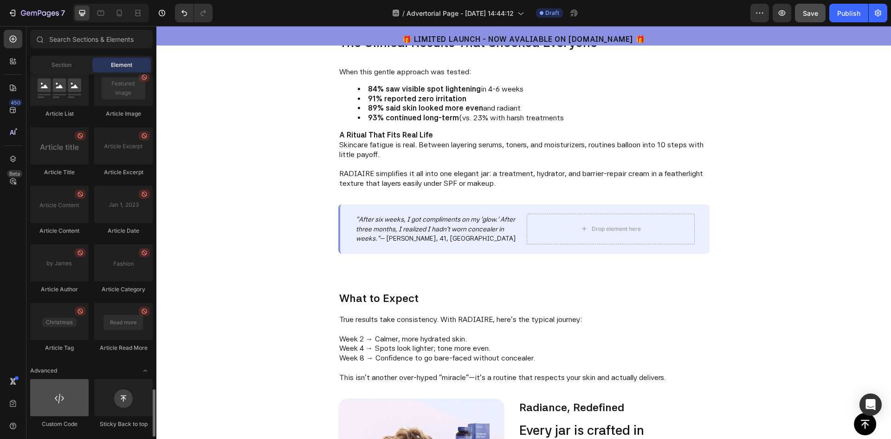
click at [49, 403] on div at bounding box center [59, 397] width 58 height 37
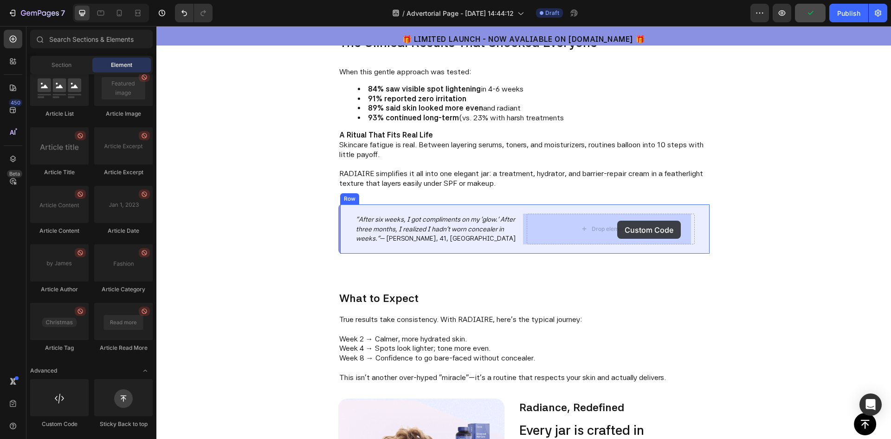
drag, startPoint x: 208, startPoint y: 426, endPoint x: 614, endPoint y: 220, distance: 455.8
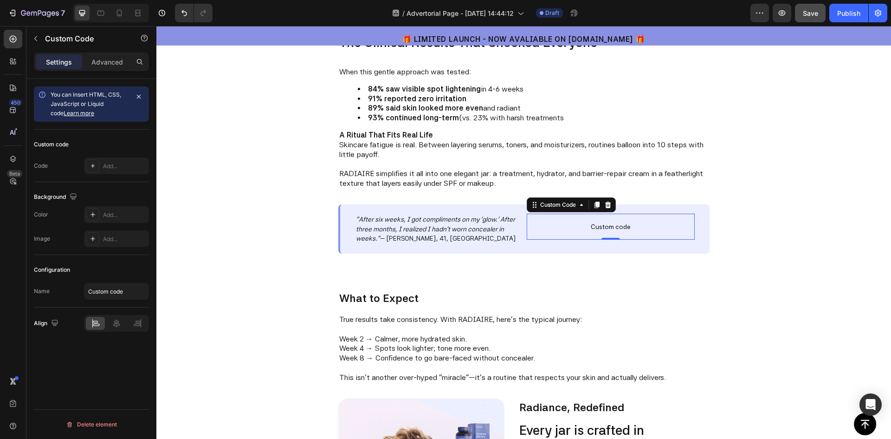
click at [103, 53] on div "Settings Advanced" at bounding box center [91, 61] width 115 height 19
click at [105, 57] on p "Advanced" at bounding box center [107, 62] width 32 height 10
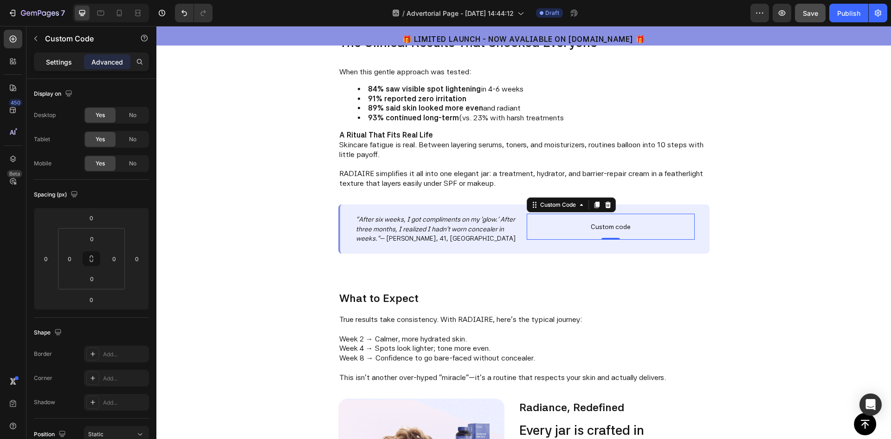
click at [65, 58] on p "Settings" at bounding box center [59, 62] width 26 height 10
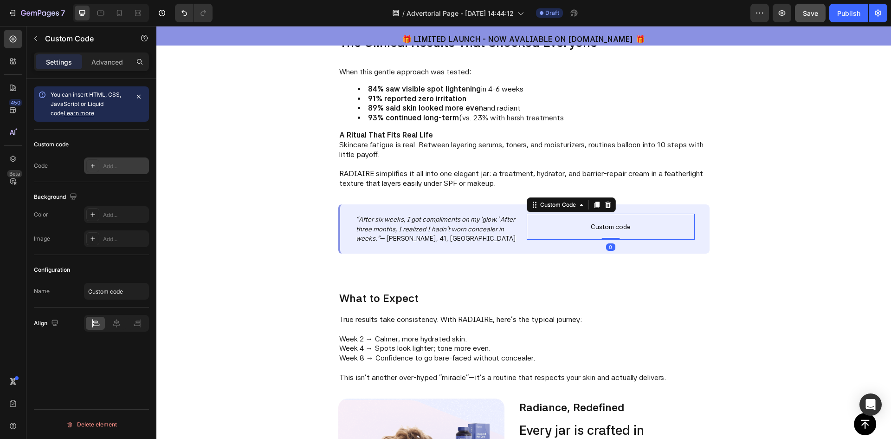
click at [105, 165] on div "Add..." at bounding box center [125, 166] width 44 height 8
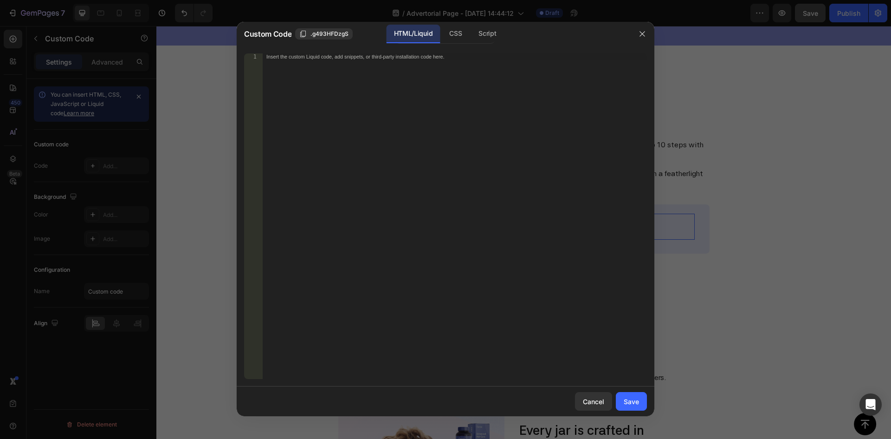
click at [402, 60] on div "Insert the custom Liquid code, add snippets, or third-party installation code h…" at bounding box center [455, 222] width 384 height 338
paste textarea "{% endschema %}"
type textarea "{% endschema %}"
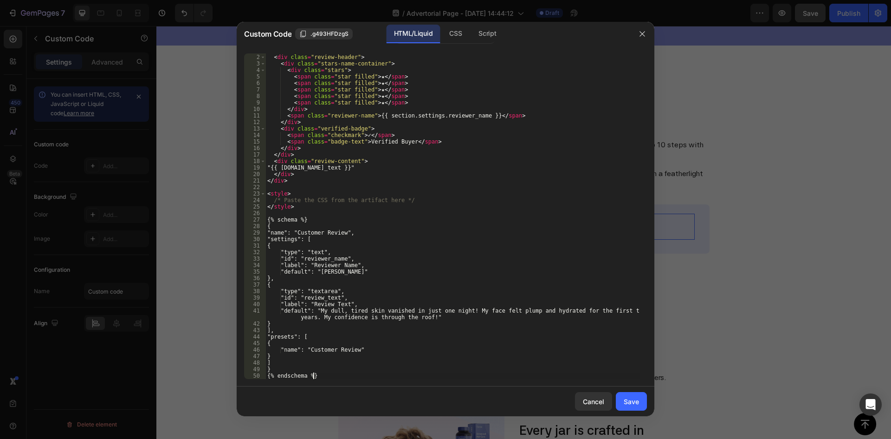
scroll to position [6, 0]
click at [628, 401] on div "Save" at bounding box center [631, 401] width 15 height 10
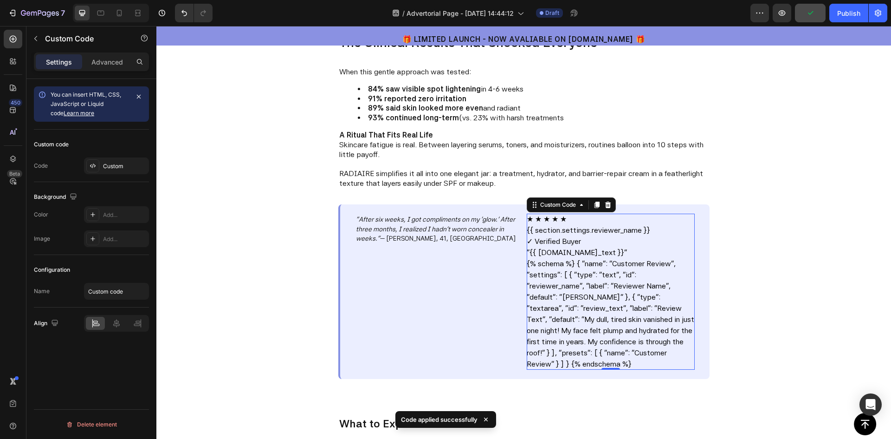
click at [588, 270] on div "★ ★ ★ ★ ★ {{ section.settings.reviewer_name }} ✓ Verified Buyer "{{ section.set…" at bounding box center [611, 291] width 168 height 156
click at [110, 165] on div "Custom" at bounding box center [125, 166] width 44 height 8
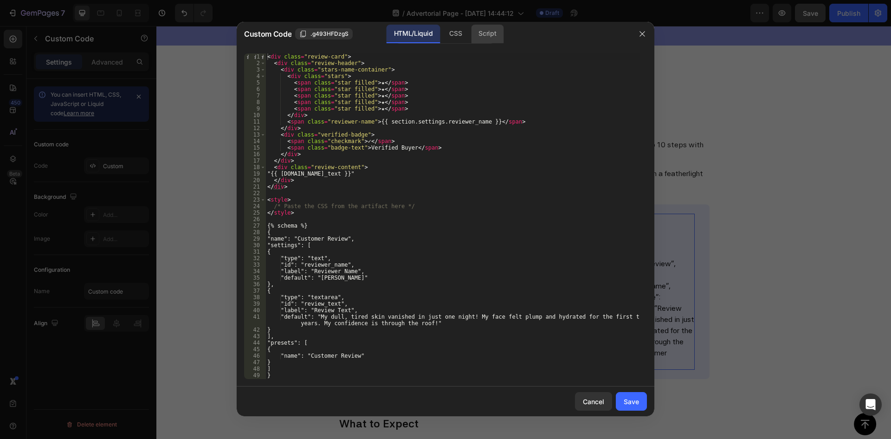
click at [479, 35] on div "Script" at bounding box center [487, 34] width 32 height 19
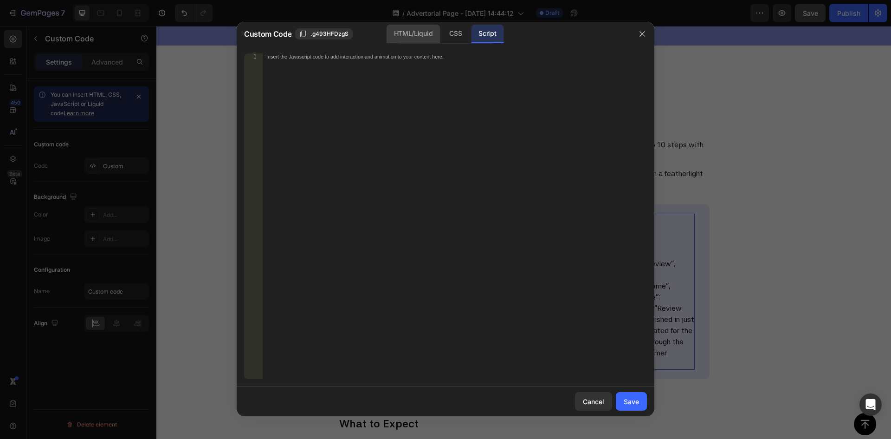
click at [401, 40] on div "HTML/Liquid" at bounding box center [413, 34] width 53 height 19
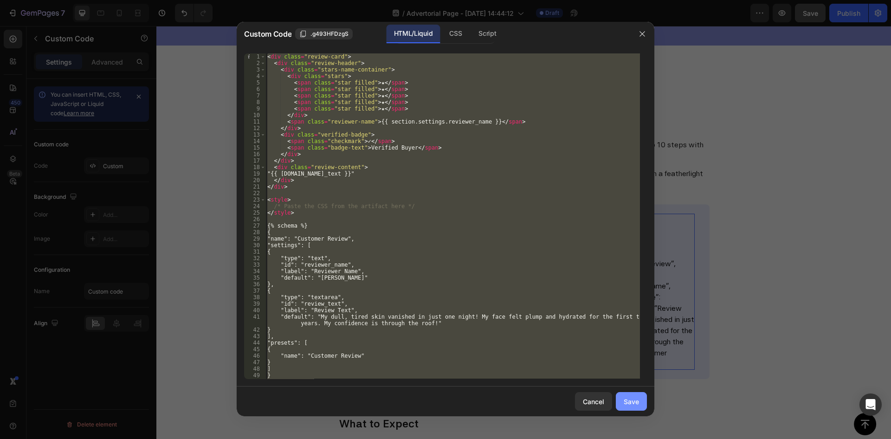
click at [645, 401] on button "Save" at bounding box center [631, 401] width 31 height 19
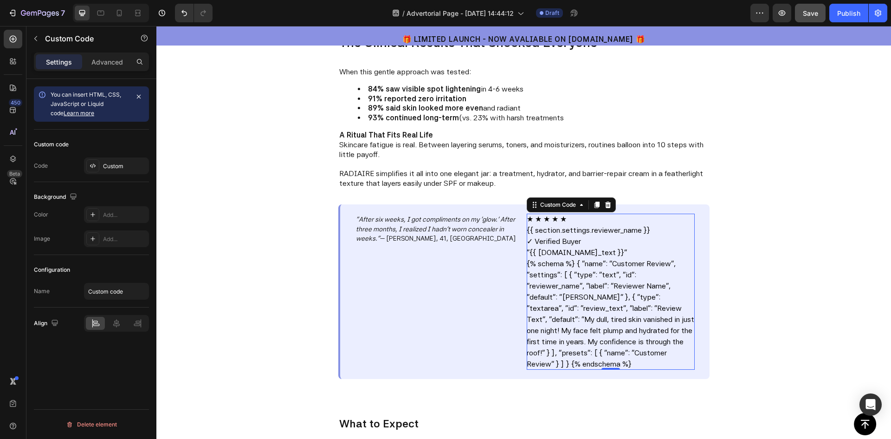
click at [605, 316] on div "★ ★ ★ ★ ★ {{ section.settings.reviewer_name }} ✓ Verified Buyer "{{ section.set…" at bounding box center [611, 291] width 168 height 156
click at [607, 203] on icon at bounding box center [608, 204] width 6 height 6
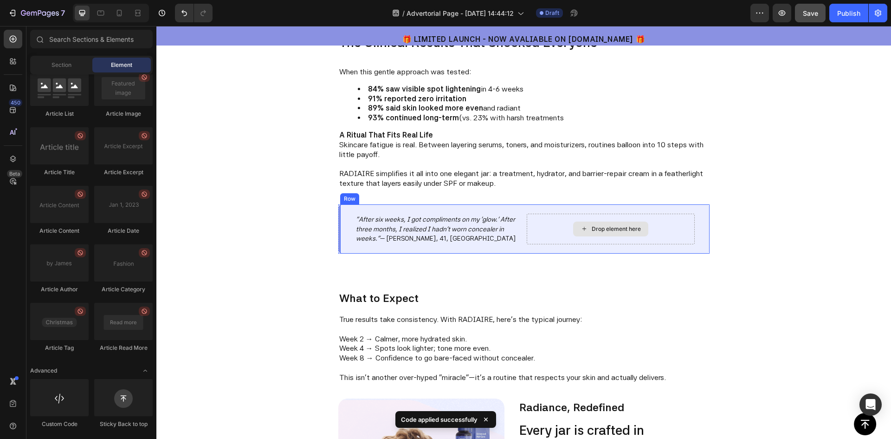
click at [592, 231] on div "Drop element here" at bounding box center [616, 228] width 49 height 7
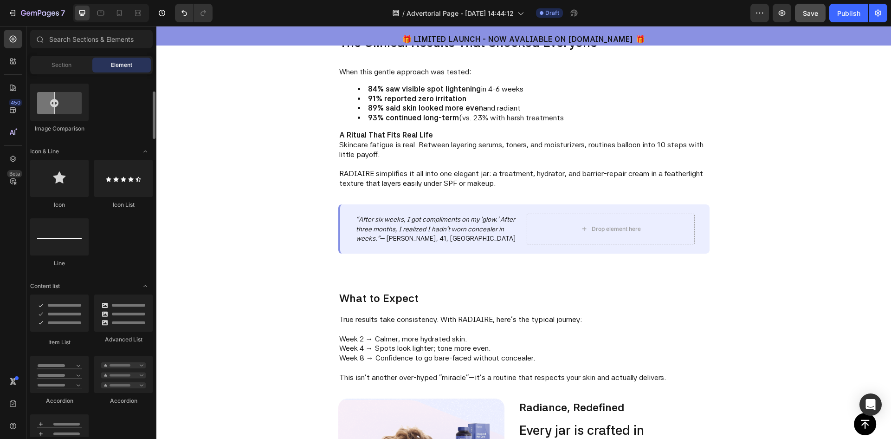
scroll to position [485, 0]
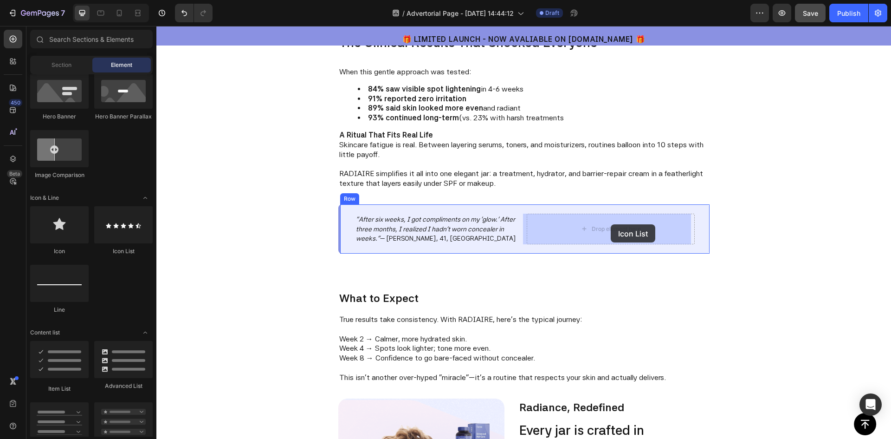
drag, startPoint x: 310, startPoint y: 257, endPoint x: 601, endPoint y: 225, distance: 293.2
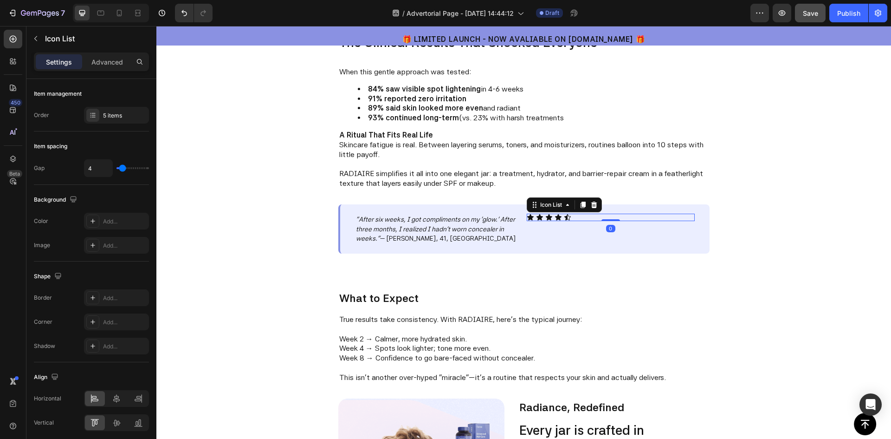
click at [584, 215] on div "Icon Icon Icon Icon Icon" at bounding box center [611, 216] width 168 height 7
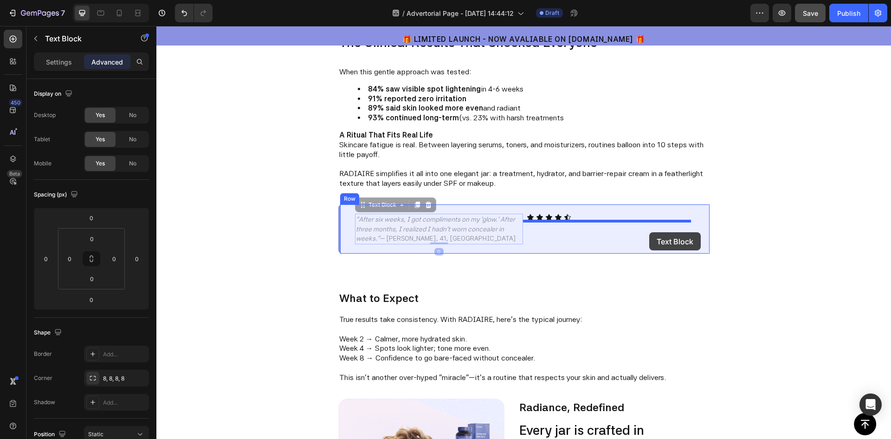
drag, startPoint x: 415, startPoint y: 232, endPoint x: 649, endPoint y: 232, distance: 233.9
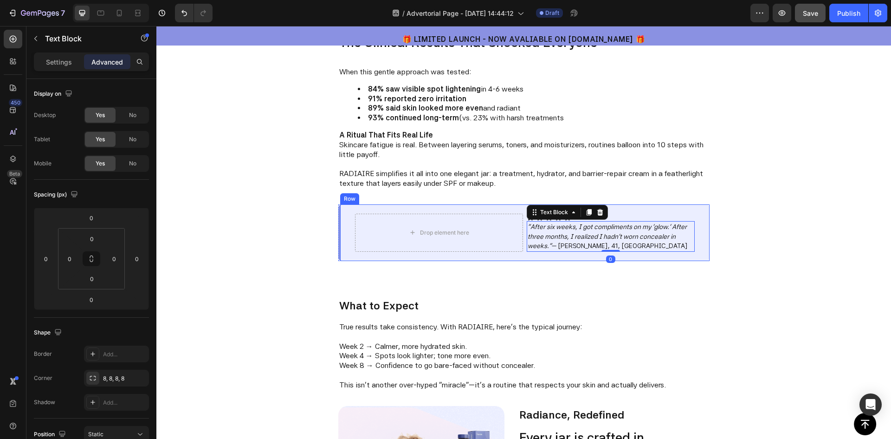
click at [724, 211] on div "Drop element here Icon Icon Icon Icon Icon Icon List "After six weeks, I got co…" at bounding box center [524, 232] width 438 height 57
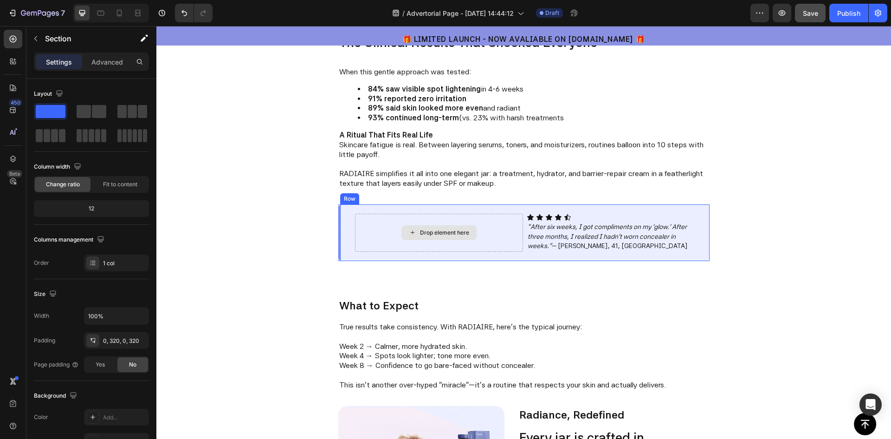
click at [437, 233] on div "Drop element here" at bounding box center [444, 232] width 49 height 7
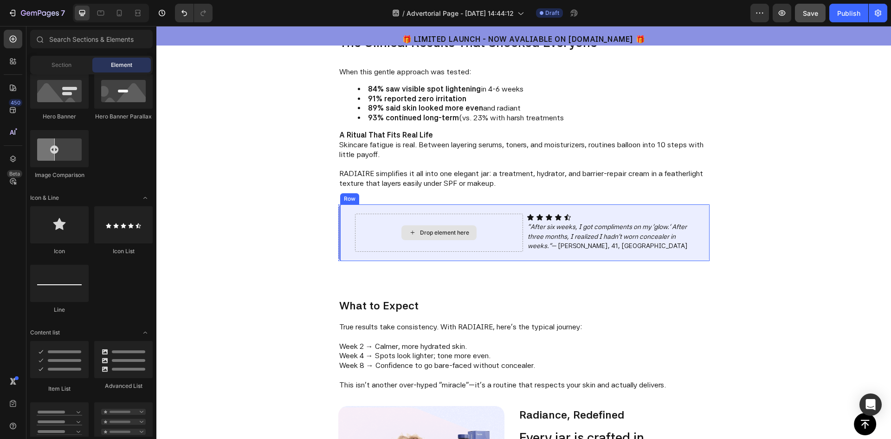
click at [487, 209] on div "Drop element here Icon Icon Icon Icon Icon Icon List "After six weeks, I got co…" at bounding box center [523, 232] width 371 height 57
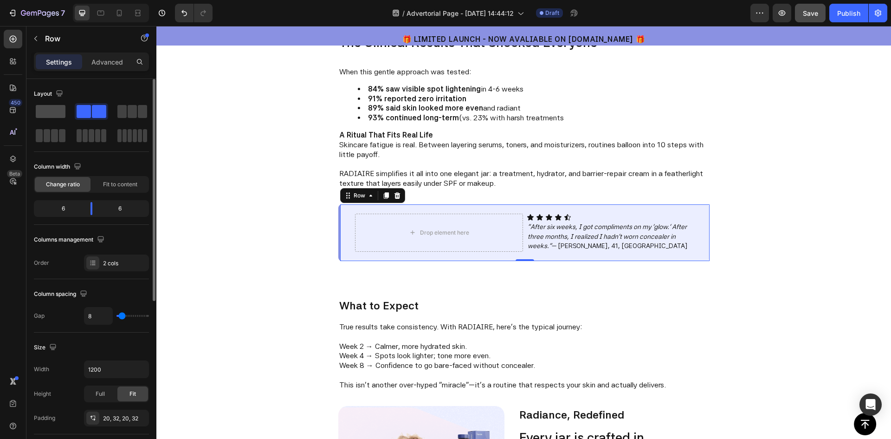
click at [56, 110] on span at bounding box center [51, 111] width 30 height 13
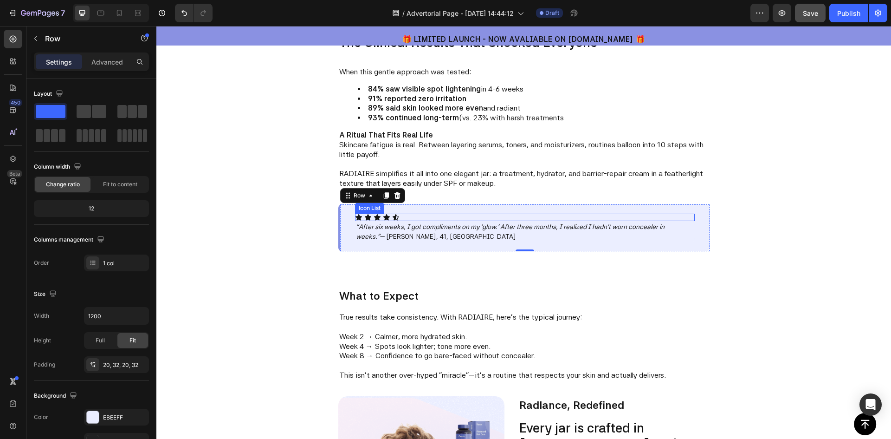
click at [395, 218] on div "Icon" at bounding box center [395, 216] width 7 height 7
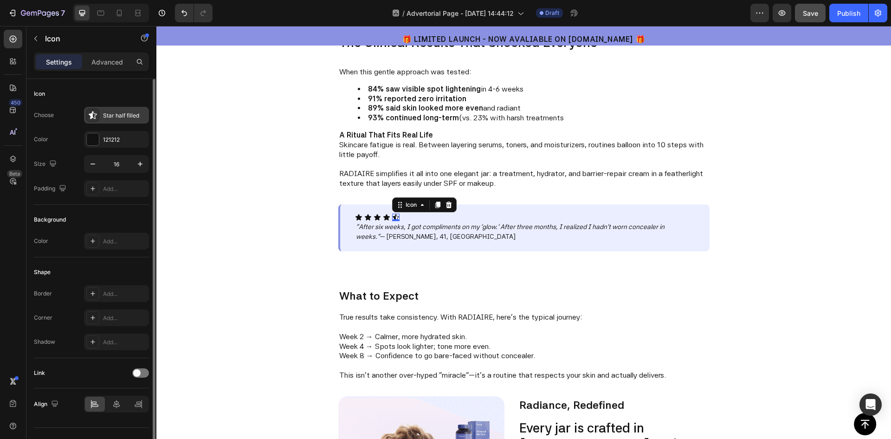
click at [115, 115] on div "Star half filled" at bounding box center [125, 115] width 44 height 8
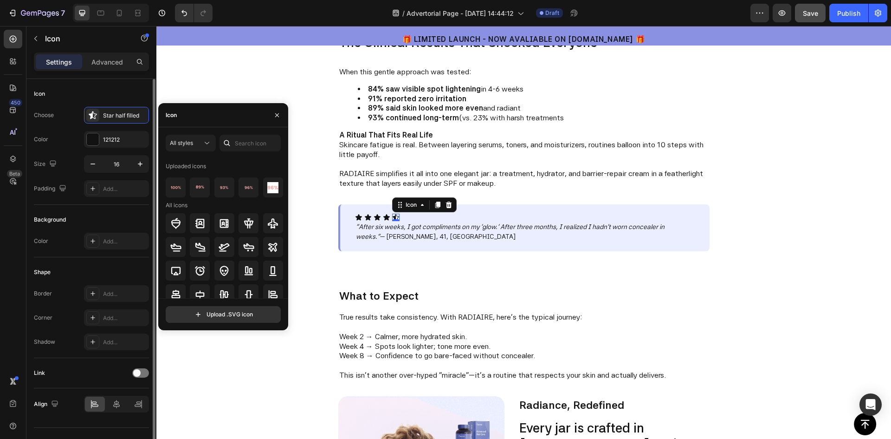
click at [100, 95] on div "Icon" at bounding box center [91, 93] width 115 height 15
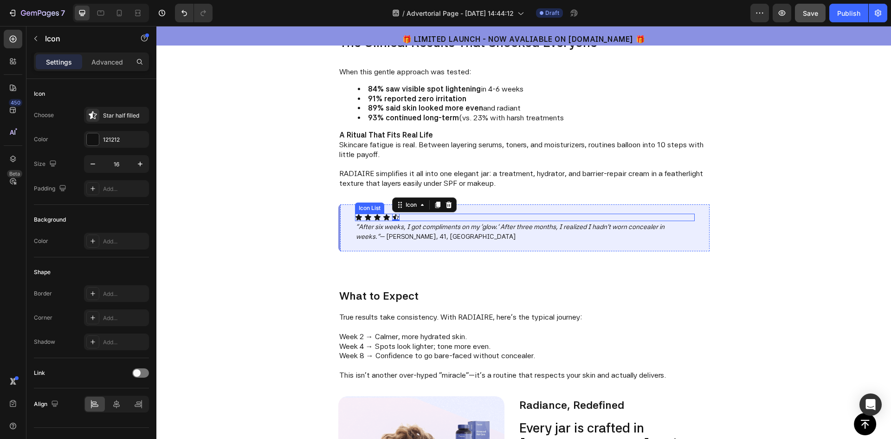
click at [441, 218] on div "Icon Icon Icon Icon Icon 0" at bounding box center [525, 216] width 340 height 7
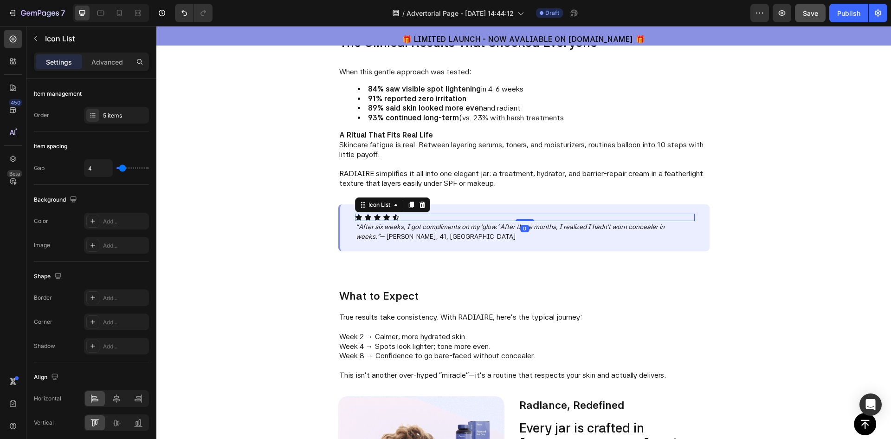
click at [441, 218] on div "Icon Icon Icon Icon Icon" at bounding box center [525, 216] width 340 height 7
click at [420, 231] on p ""After six weeks, I got compliments on my 'glow.' After three months, I realize…" at bounding box center [525, 231] width 338 height 19
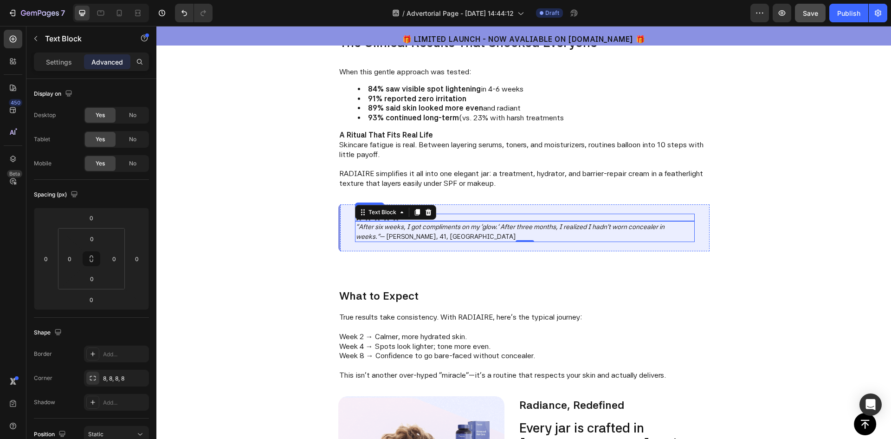
click at [452, 213] on div "Icon Icon Icon Icon Icon Icon List "After six weeks, I got compliments on my 'g…" at bounding box center [523, 227] width 371 height 47
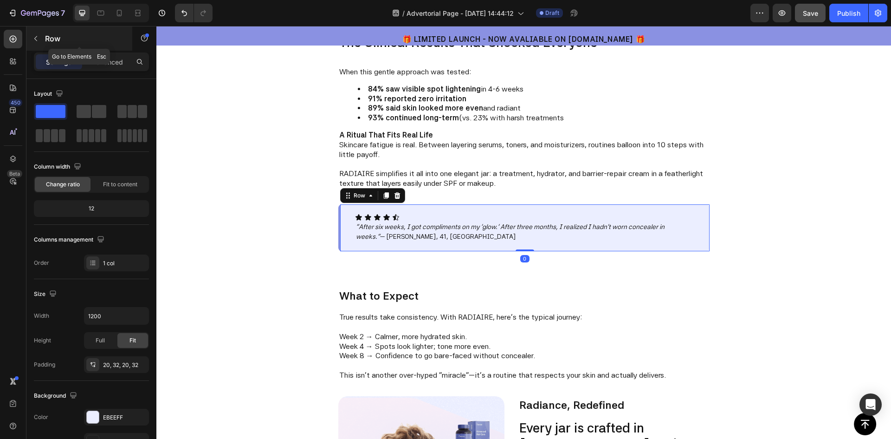
click at [32, 35] on icon "button" at bounding box center [35, 38] width 7 height 7
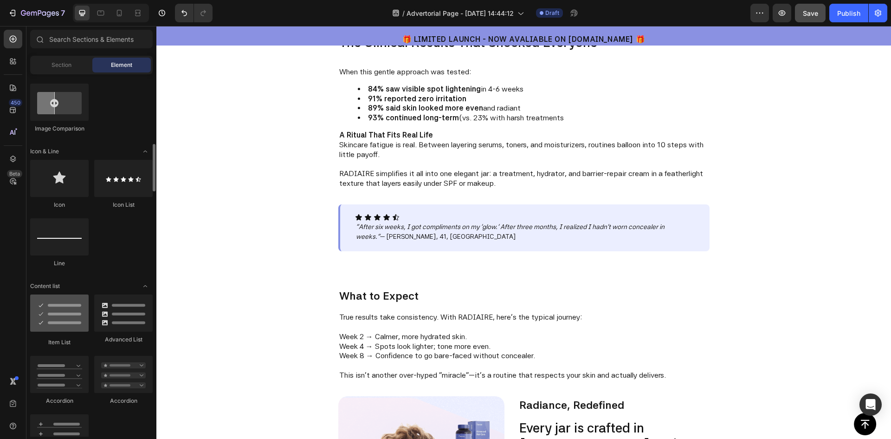
scroll to position [439, 0]
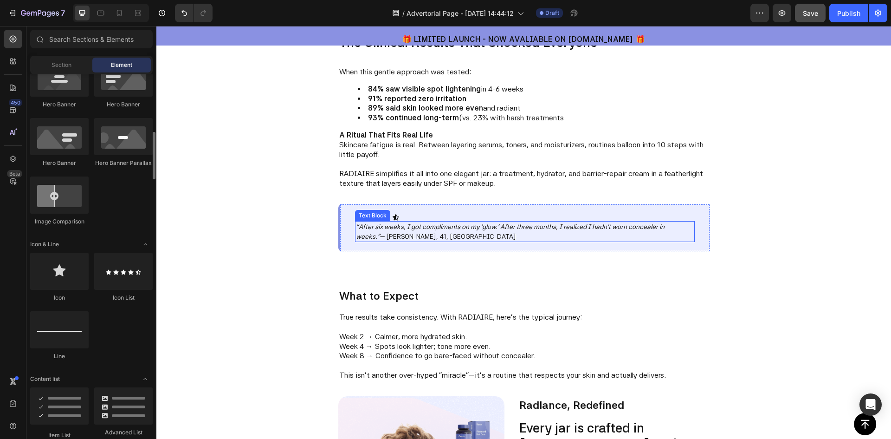
click at [407, 233] on span ""After six weeks, I got compliments on my 'glow.' After three months, I realize…" at bounding box center [510, 231] width 309 height 17
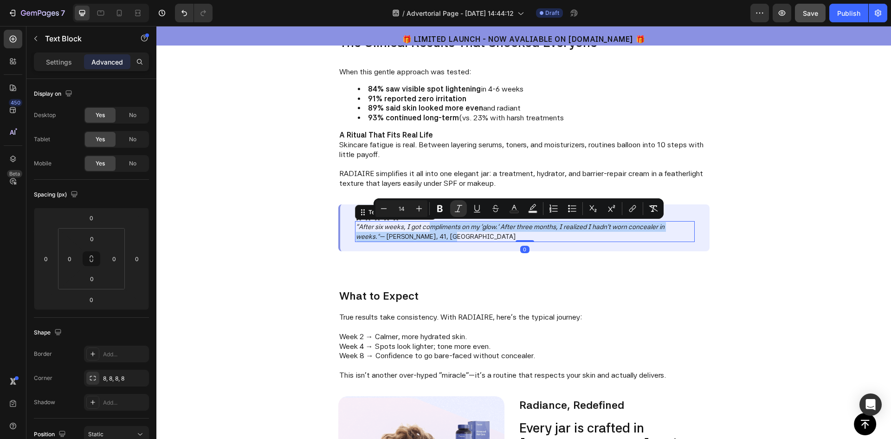
drag, startPoint x: 418, startPoint y: 232, endPoint x: 425, endPoint y: 218, distance: 15.4
click at [425, 221] on div ""After six weeks, I got compliments on my 'glow.' After three months, I realize…" at bounding box center [525, 231] width 340 height 21
click at [340, 224] on div "Icon Icon Icon Icon Icon Icon List "After six weeks, I got compliments on my 'g…" at bounding box center [523, 227] width 371 height 47
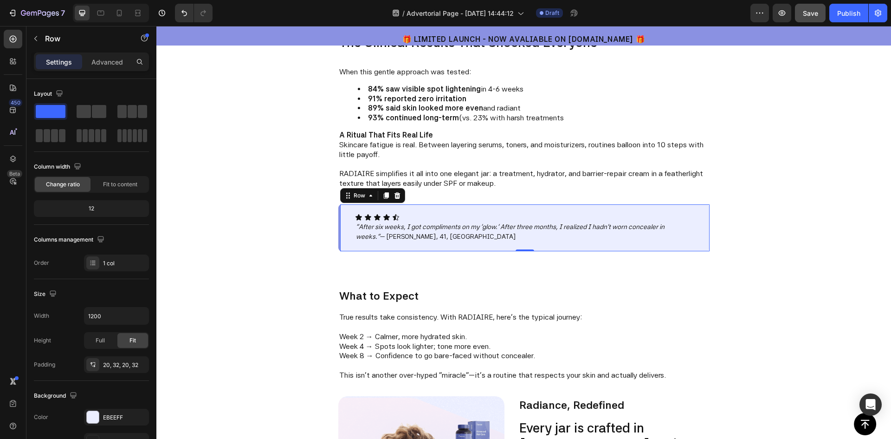
click at [343, 217] on div "Icon Icon Icon Icon Icon Icon List "After six weeks, I got compliments on my 'g…" at bounding box center [523, 227] width 371 height 47
click at [35, 38] on icon "button" at bounding box center [35, 38] width 3 height 5
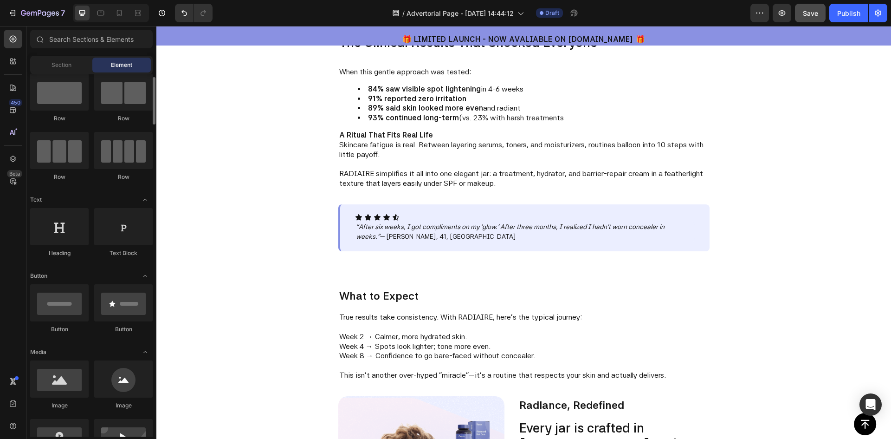
scroll to position [0, 0]
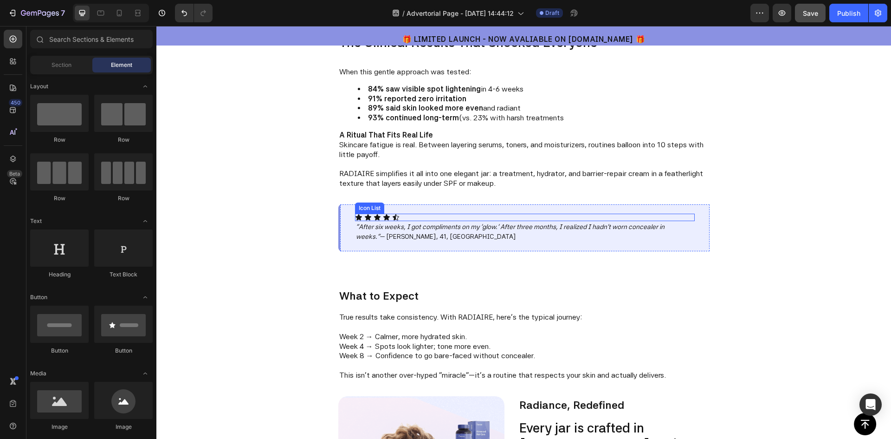
click at [407, 216] on div "Icon Icon Icon Icon Icon" at bounding box center [525, 216] width 340 height 7
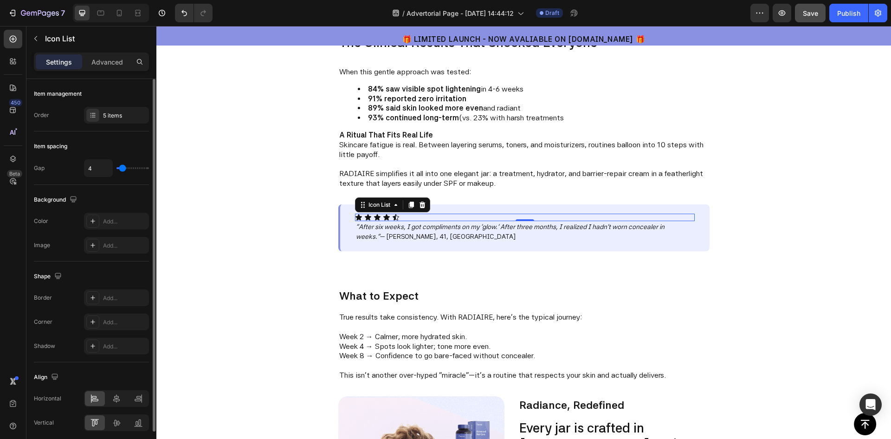
type input "5"
type input "6"
type input "4"
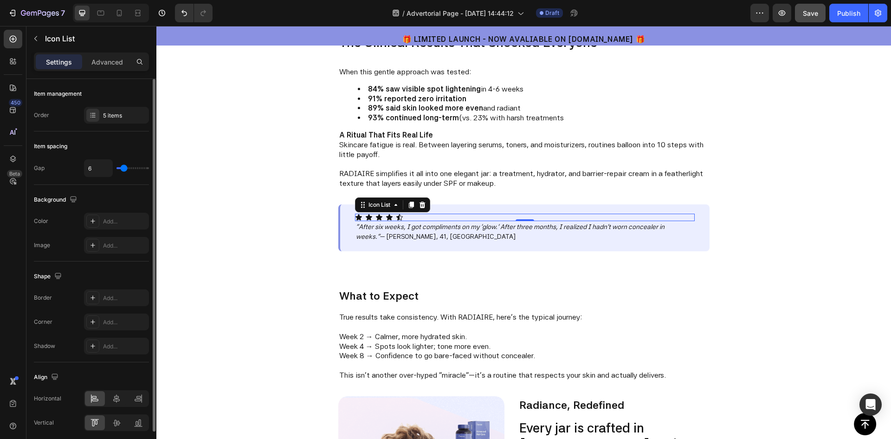
type input "4"
type input "1"
type input "3"
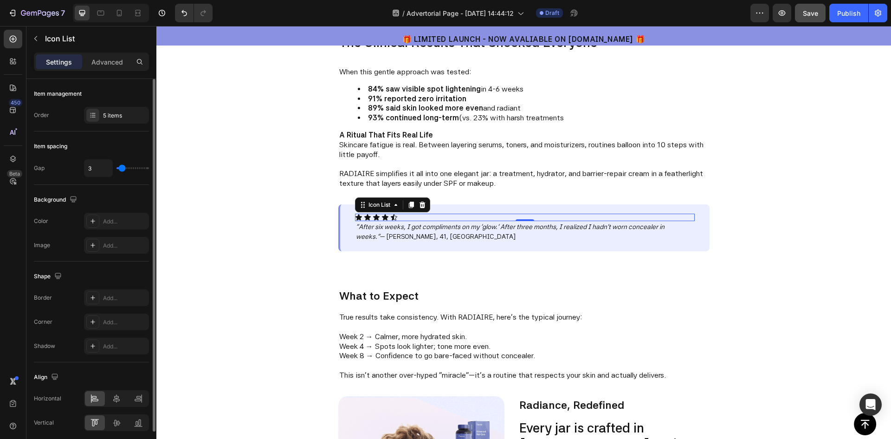
click at [122, 169] on input "range" at bounding box center [132, 168] width 32 height 2
click at [101, 60] on p "Advanced" at bounding box center [107, 62] width 32 height 10
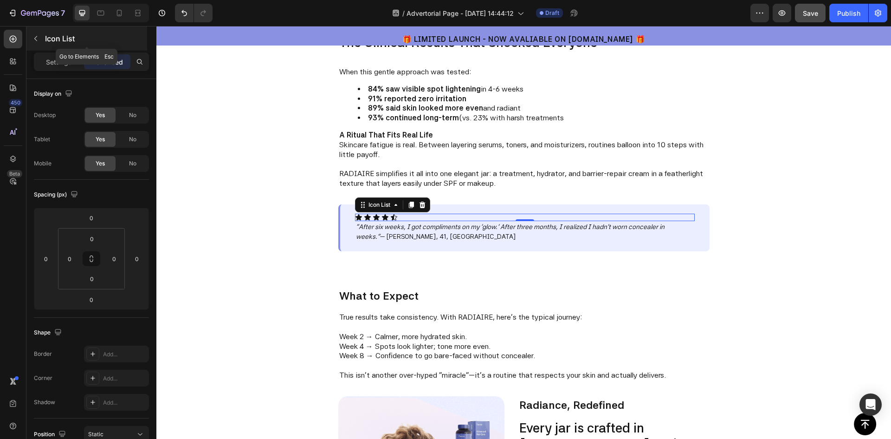
click at [37, 41] on icon "button" at bounding box center [35, 38] width 7 height 7
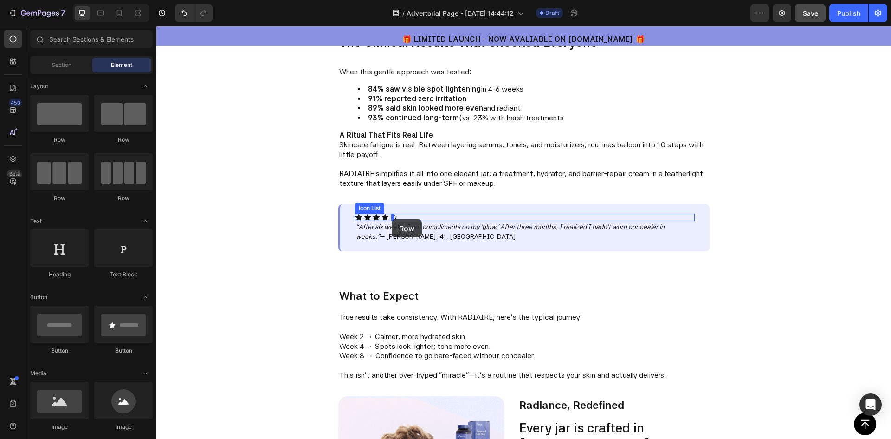
drag, startPoint x: 292, startPoint y: 149, endPoint x: 392, endPoint y: 219, distance: 121.7
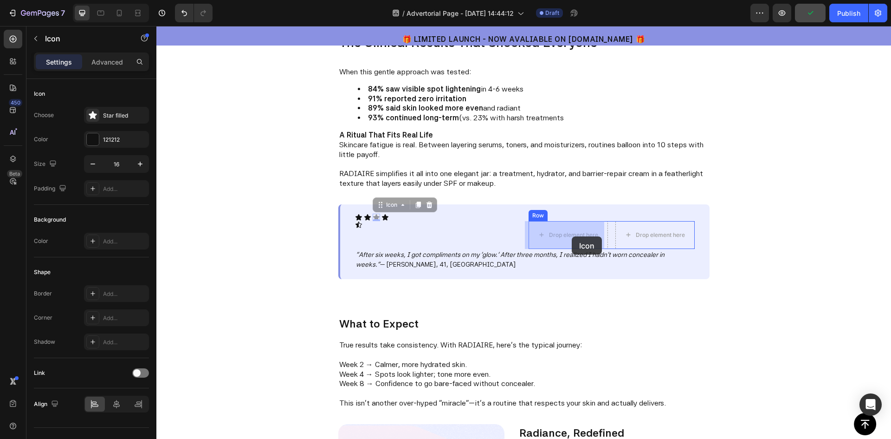
drag, startPoint x: 373, startPoint y: 216, endPoint x: 572, endPoint y: 236, distance: 199.7
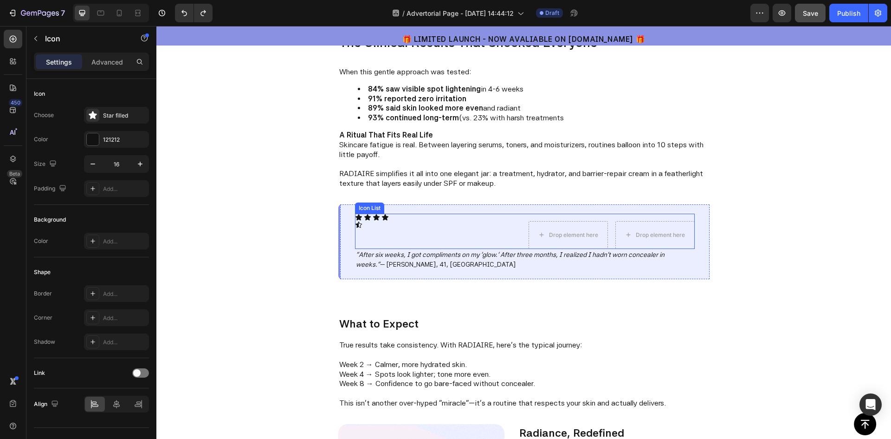
click at [388, 217] on div "Icon Icon Icon Icon Icon Drop element here Drop element here Row Row" at bounding box center [525, 230] width 340 height 35
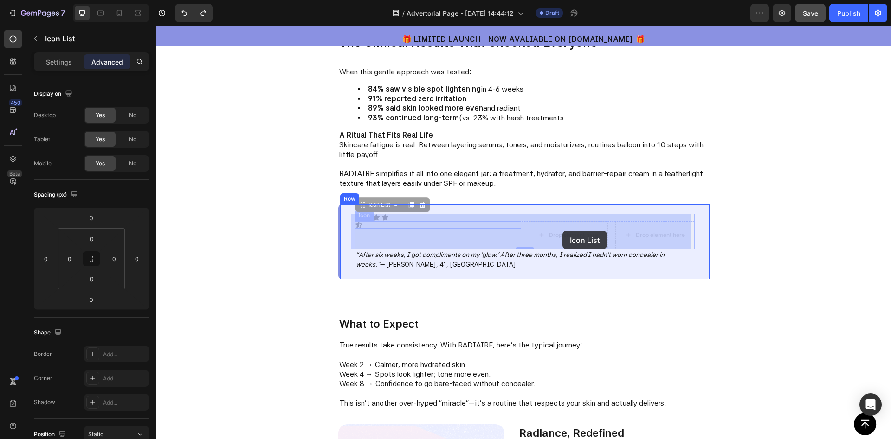
drag, startPoint x: 392, startPoint y: 220, endPoint x: 563, endPoint y: 231, distance: 170.7
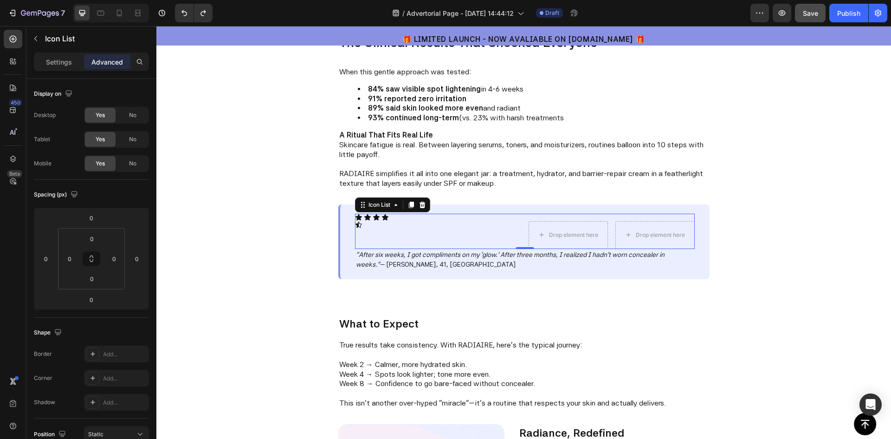
click at [395, 217] on div "Icon Icon Icon Icon Icon Drop element here Drop element here Row Row" at bounding box center [525, 230] width 340 height 35
click at [392, 224] on div "Icon" at bounding box center [438, 224] width 166 height 7
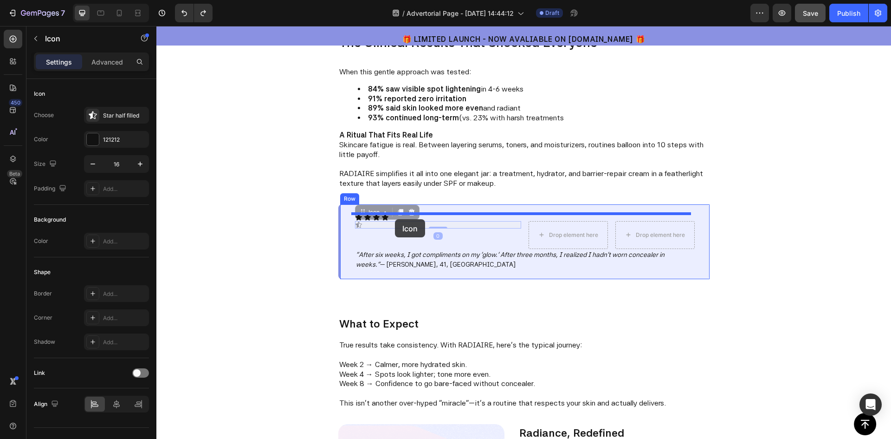
drag, startPoint x: 354, startPoint y: 226, endPoint x: 395, endPoint y: 219, distance: 41.4
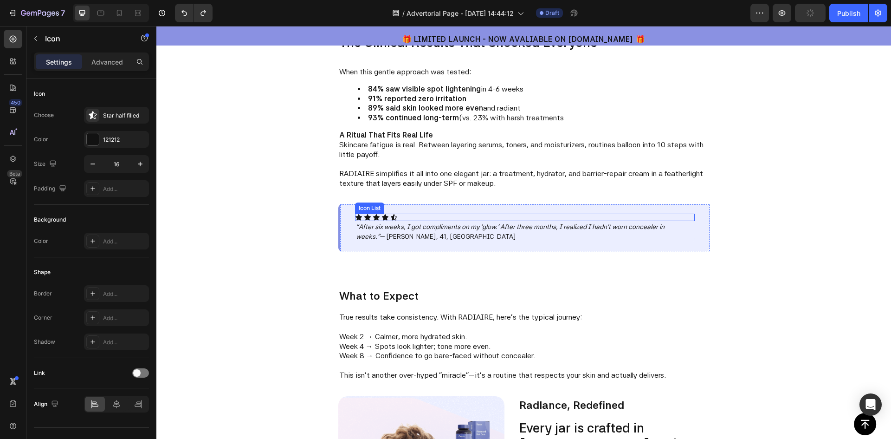
click at [386, 217] on div "Icon Icon Icon Icon Icon" at bounding box center [525, 216] width 340 height 7
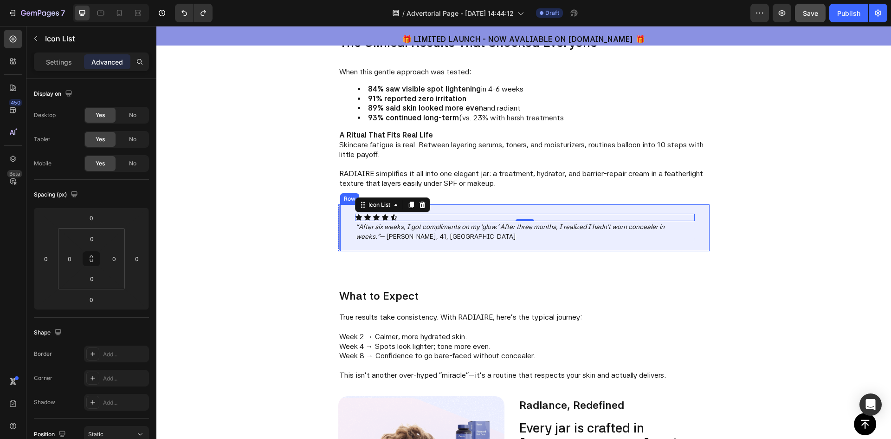
click at [346, 229] on div "Icon Icon Icon Icon Icon Icon List 0 "After six weeks, I got compliments on my …" at bounding box center [523, 227] width 371 height 47
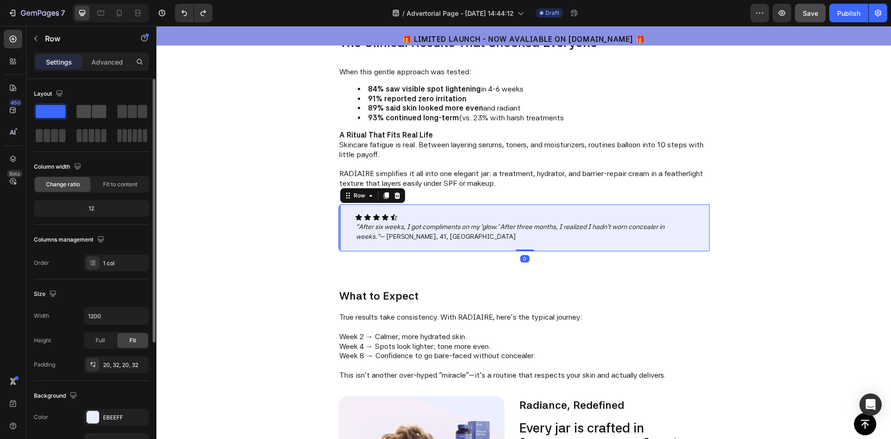
click at [88, 108] on span at bounding box center [84, 111] width 14 height 13
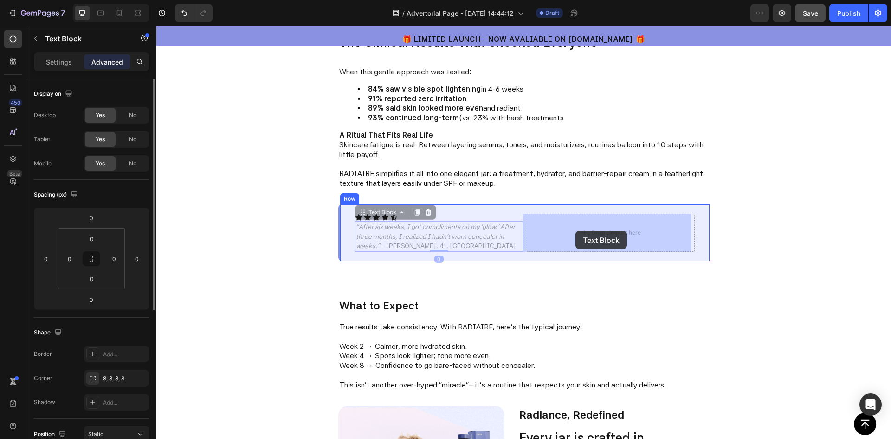
drag, startPoint x: 483, startPoint y: 237, endPoint x: 575, endPoint y: 231, distance: 93.0
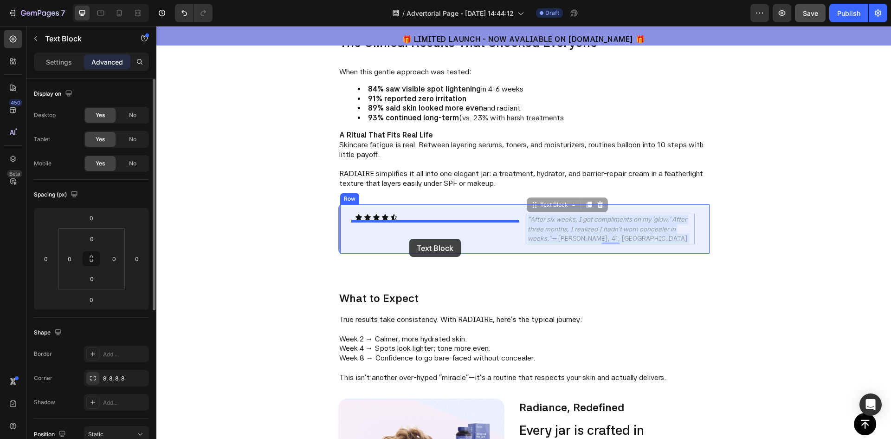
drag, startPoint x: 587, startPoint y: 226, endPoint x: 409, endPoint y: 239, distance: 178.2
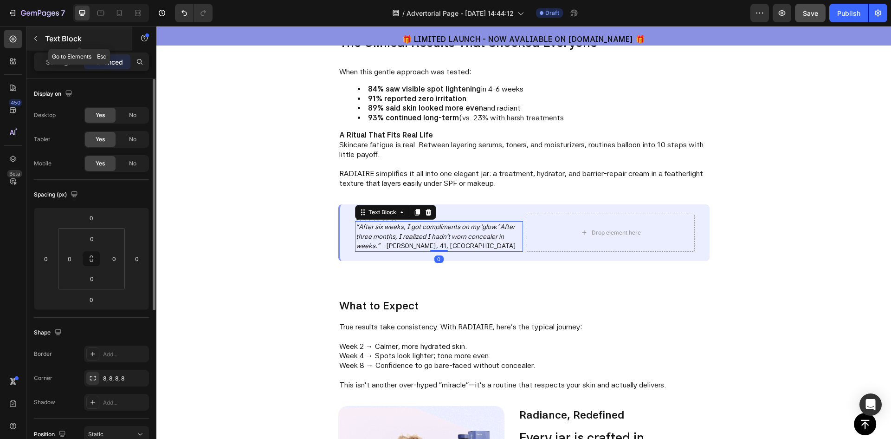
click at [39, 40] on icon "button" at bounding box center [35, 38] width 7 height 7
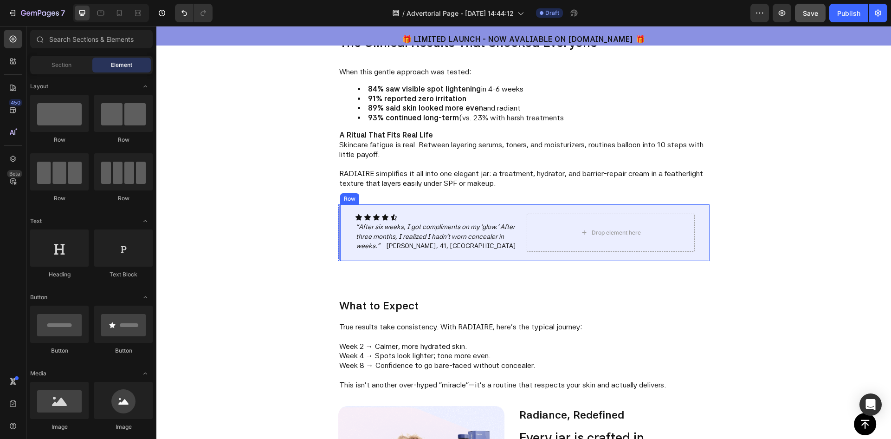
click at [343, 232] on div "Icon Icon Icon Icon Icon Icon List "After six weeks, I got compliments on my 'g…" at bounding box center [523, 232] width 371 height 57
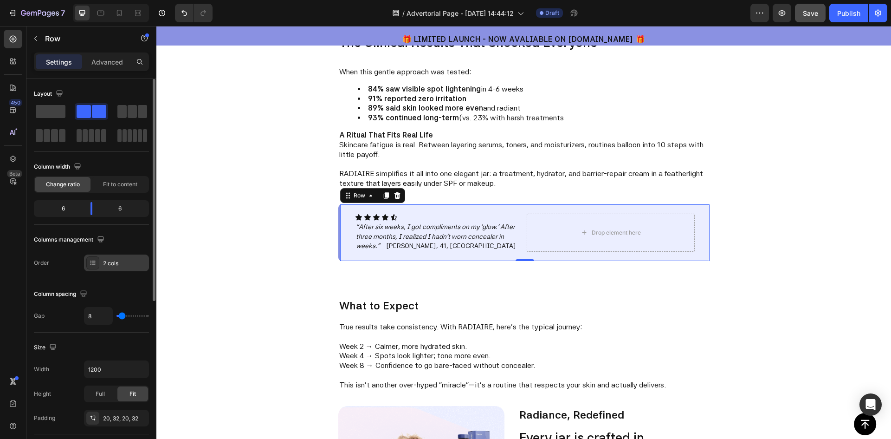
click at [91, 263] on icon at bounding box center [92, 262] width 7 height 7
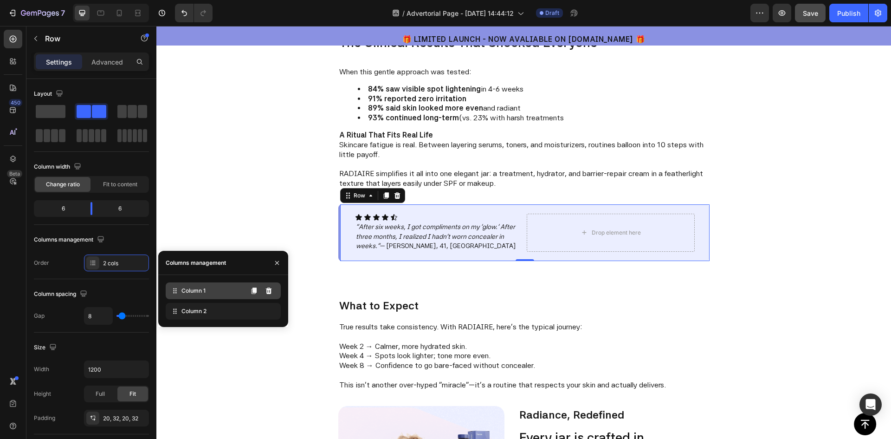
click at [211, 289] on div "Column 1" at bounding box center [223, 290] width 115 height 17
click at [38, 42] on icon "button" at bounding box center [35, 38] width 7 height 7
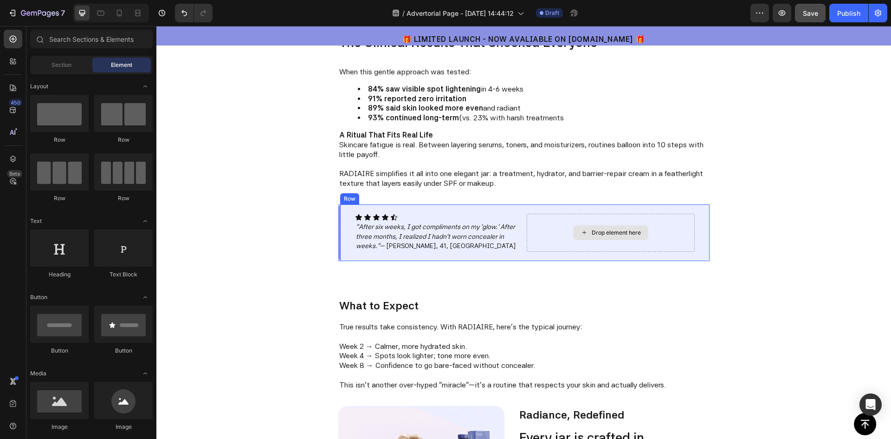
click at [548, 239] on div "Drop element here" at bounding box center [611, 232] width 168 height 38
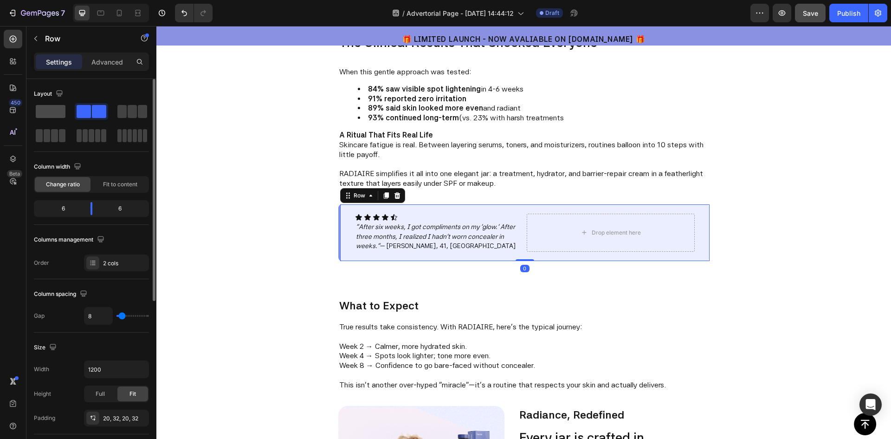
click at [50, 109] on span at bounding box center [51, 111] width 30 height 13
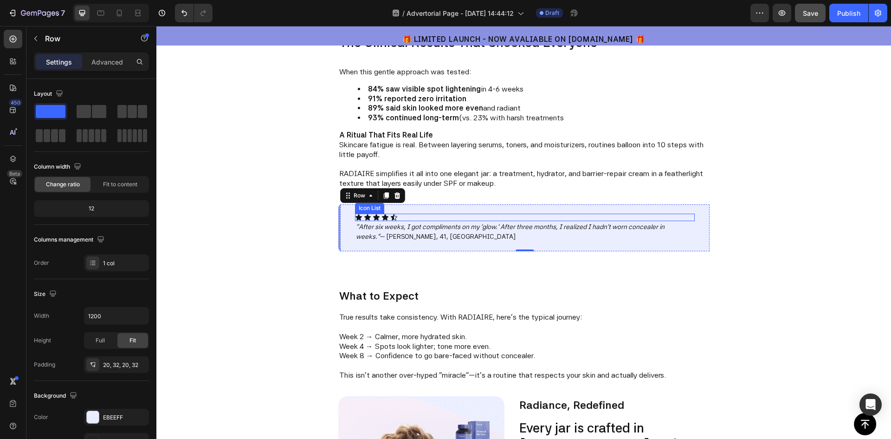
click at [423, 217] on div "Icon Icon Icon Icon Icon" at bounding box center [525, 216] width 340 height 7
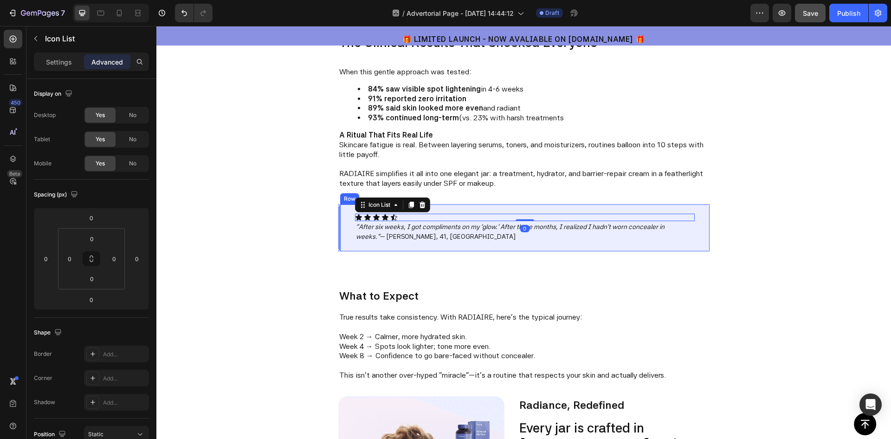
click at [344, 219] on div "Icon Icon Icon Icon Icon Icon List 0 "After six weeks, I got compliments on my …" at bounding box center [523, 227] width 371 height 47
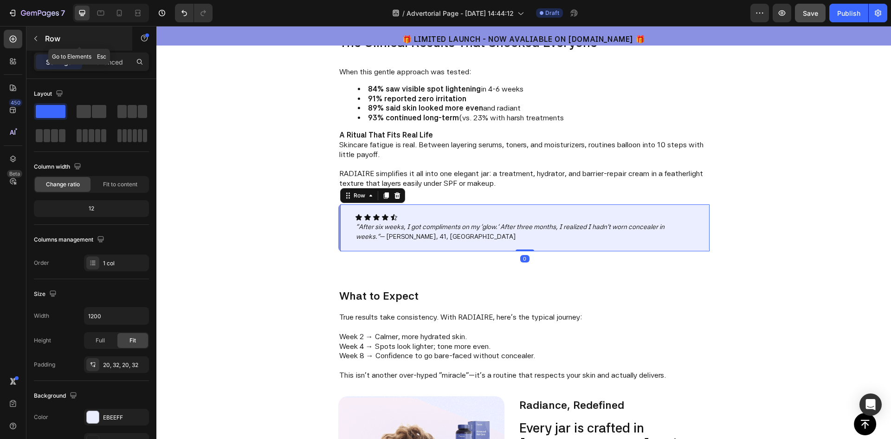
click at [36, 40] on icon "button" at bounding box center [35, 38] width 3 height 5
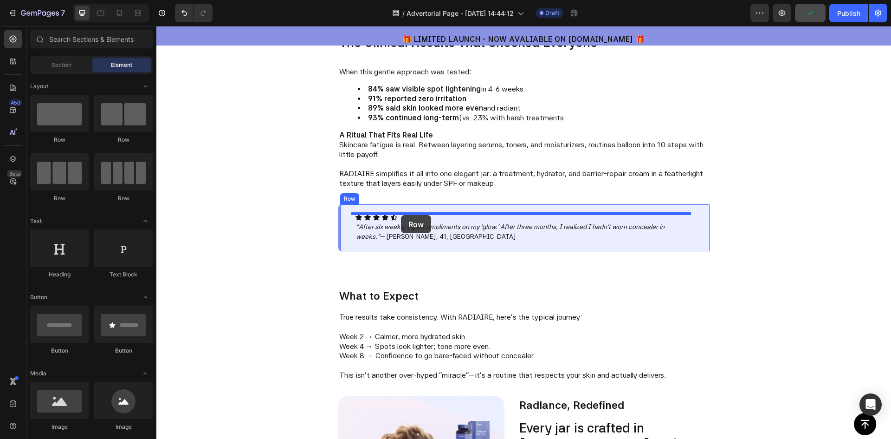
drag, startPoint x: 267, startPoint y: 209, endPoint x: 400, endPoint y: 214, distance: 132.4
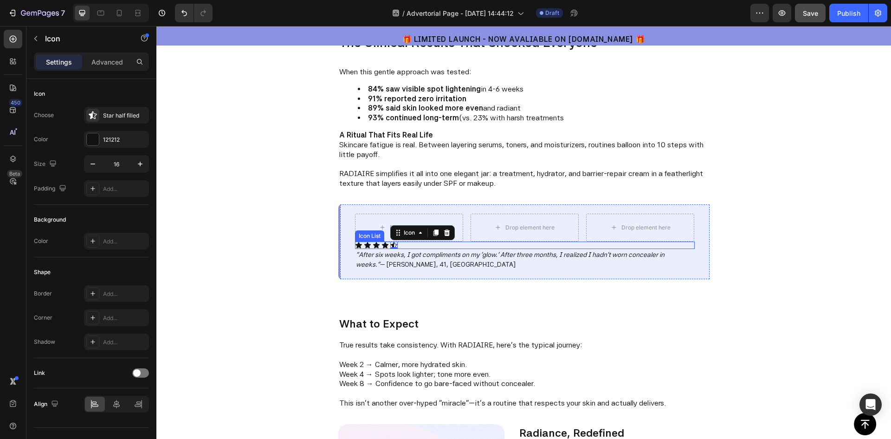
click at [429, 248] on div "Icon Icon Icon Icon Icon 0" at bounding box center [525, 244] width 340 height 7
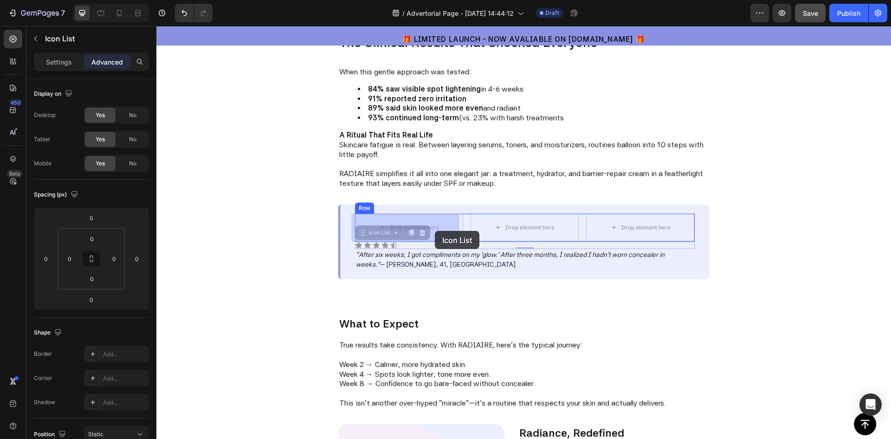
drag, startPoint x: 427, startPoint y: 246, endPoint x: 434, endPoint y: 230, distance: 18.1
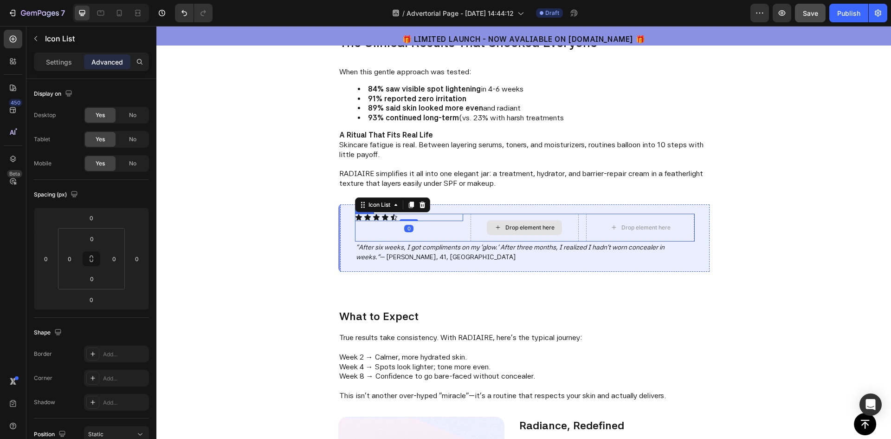
click at [512, 226] on div "Drop element here" at bounding box center [529, 227] width 49 height 7
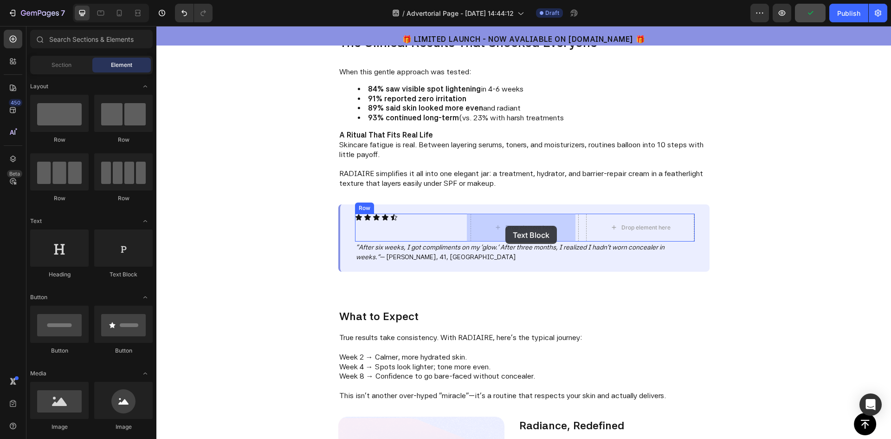
drag, startPoint x: 279, startPoint y: 283, endPoint x: 505, endPoint y: 226, distance: 233.7
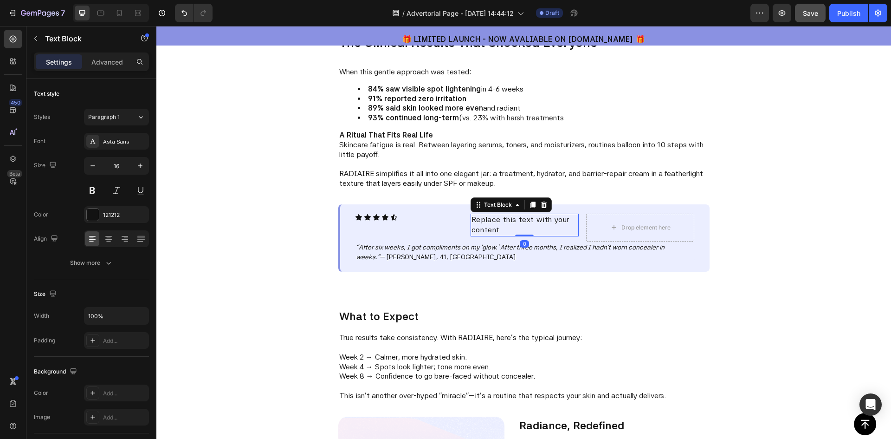
click at [498, 224] on div "Replace this text with your content" at bounding box center [525, 224] width 108 height 23
click at [498, 224] on p "Replace this text with your content" at bounding box center [525, 224] width 106 height 21
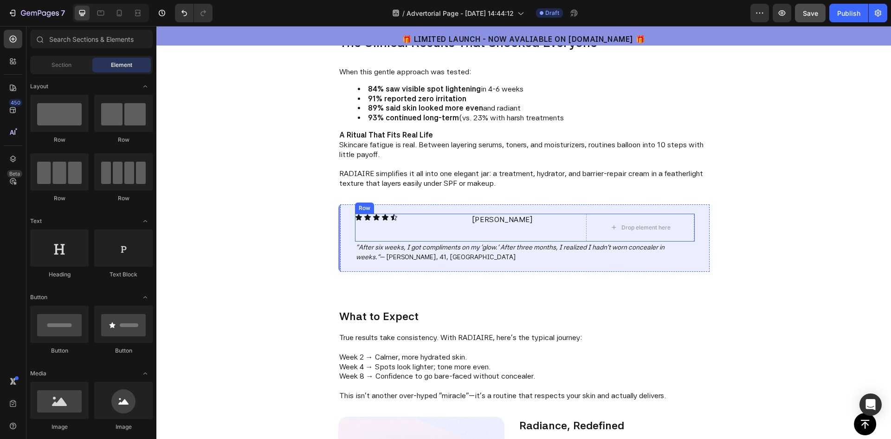
click at [483, 219] on p "Jen" at bounding box center [525, 219] width 106 height 10
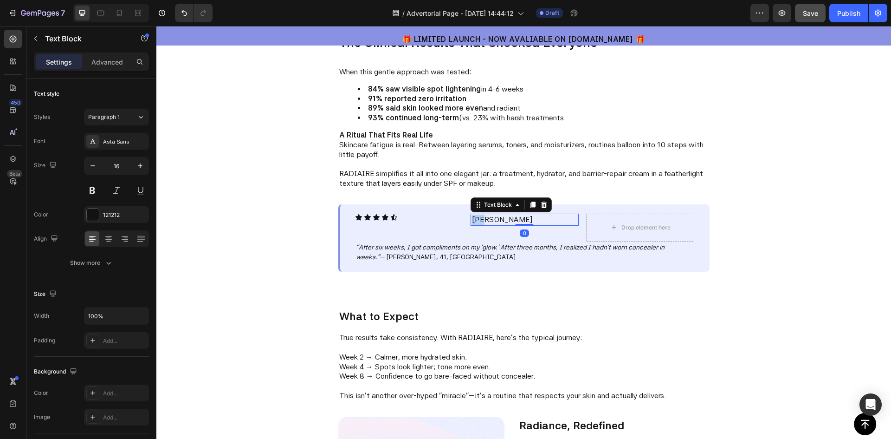
click at [483, 219] on p "Jen" at bounding box center [525, 219] width 106 height 10
click at [766, 169] on div "The Clinical Results That Shocked Everyone Text Block When this gentle approach…" at bounding box center [523, 111] width 735 height 155
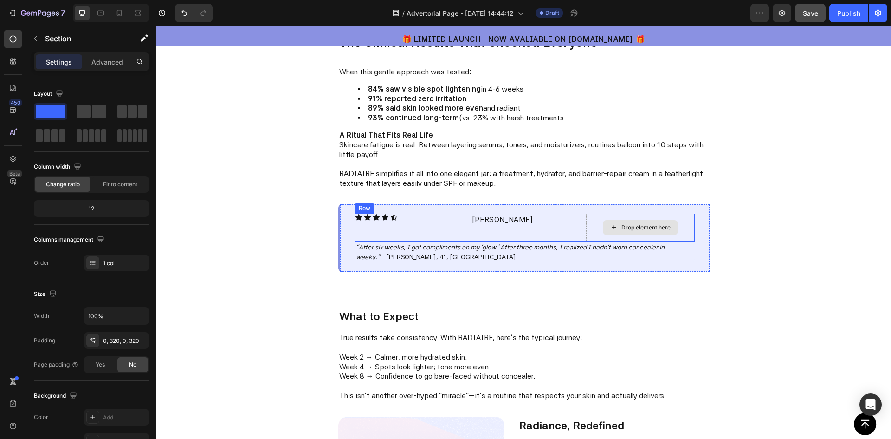
click at [636, 224] on div "Drop element here" at bounding box center [645, 227] width 49 height 7
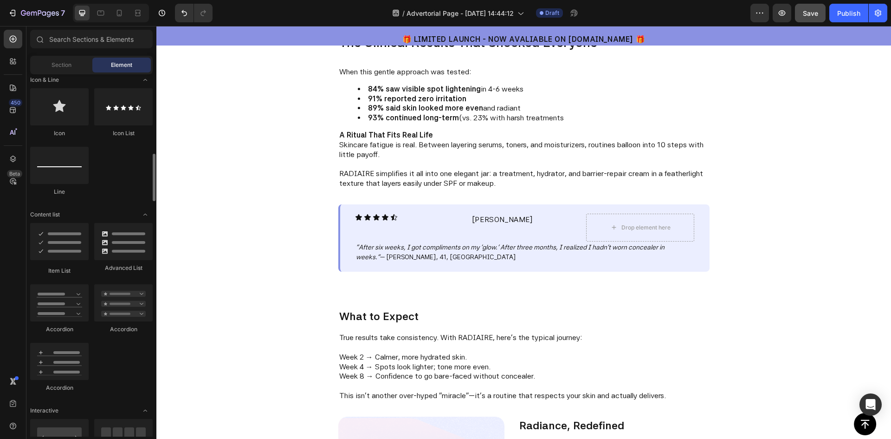
scroll to position [650, 0]
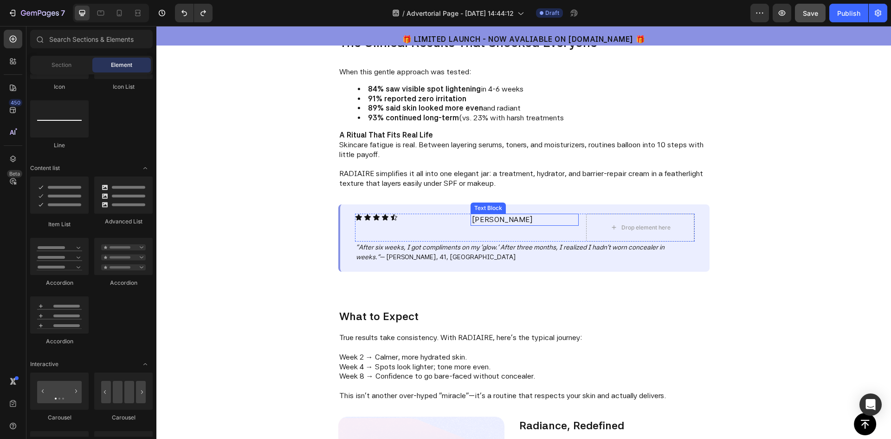
click at [725, 222] on div "Icon Icon Icon Icon Icon Icon List Jen Text Block Drop element here Row "After …" at bounding box center [524, 238] width 438 height 68
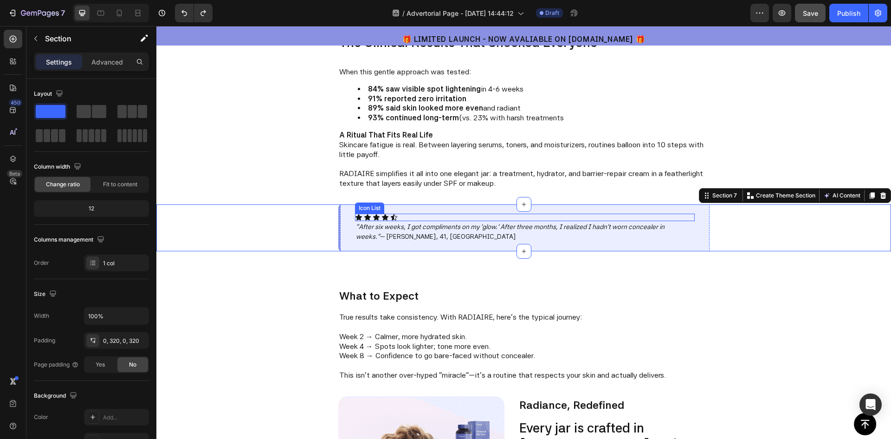
click at [417, 216] on div "Icon Icon Icon Icon Icon" at bounding box center [525, 216] width 340 height 7
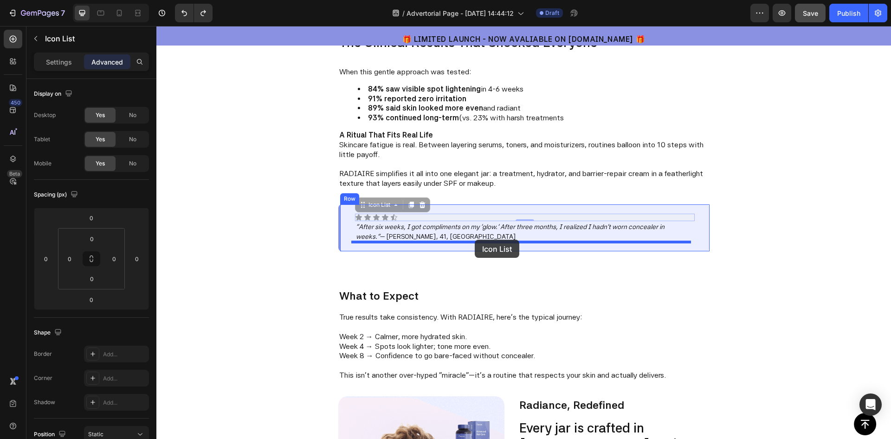
drag, startPoint x: 416, startPoint y: 216, endPoint x: 474, endPoint y: 239, distance: 62.3
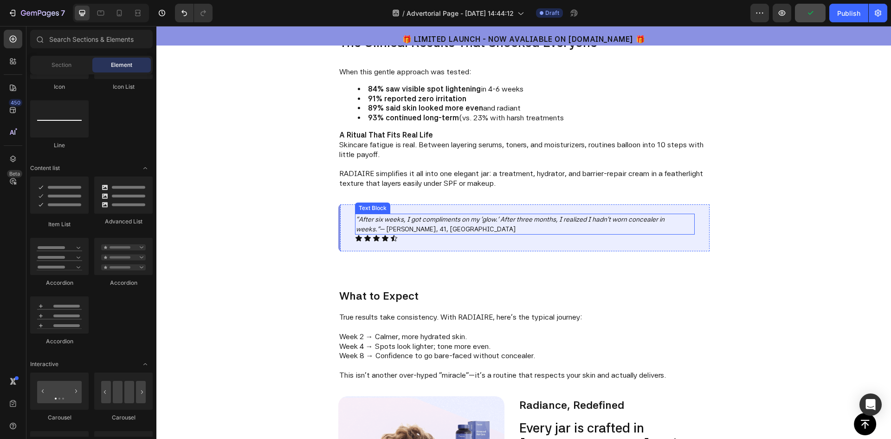
click at [393, 228] on span ""After six weeks, I got compliments on my 'glow.' After three months, I realize…" at bounding box center [510, 223] width 309 height 17
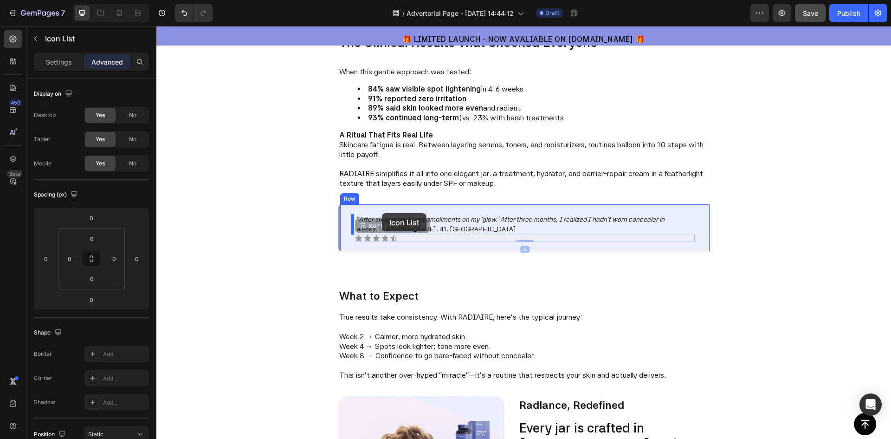
drag, startPoint x: 402, startPoint y: 237, endPoint x: 381, endPoint y: 214, distance: 31.5
click at [104, 9] on icon at bounding box center [100, 12] width 9 height 9
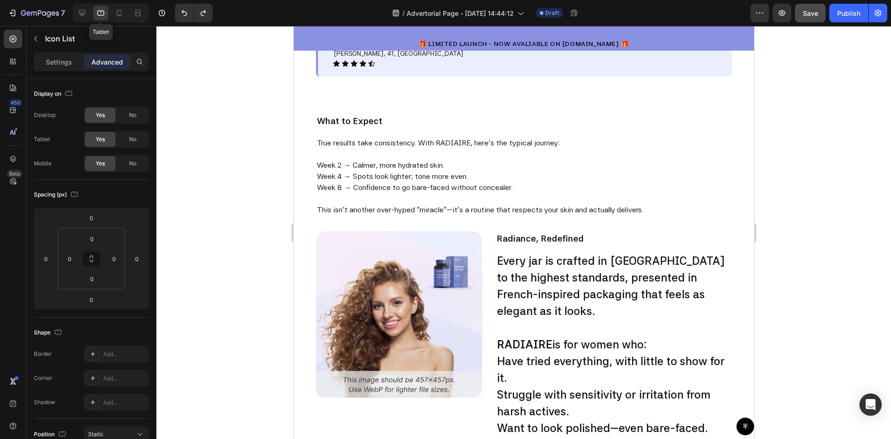
scroll to position [1165, 0]
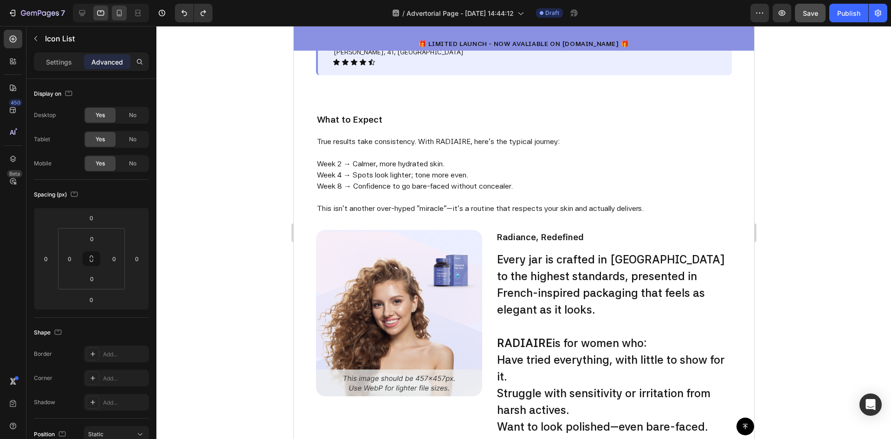
click at [118, 11] on icon at bounding box center [119, 12] width 9 height 9
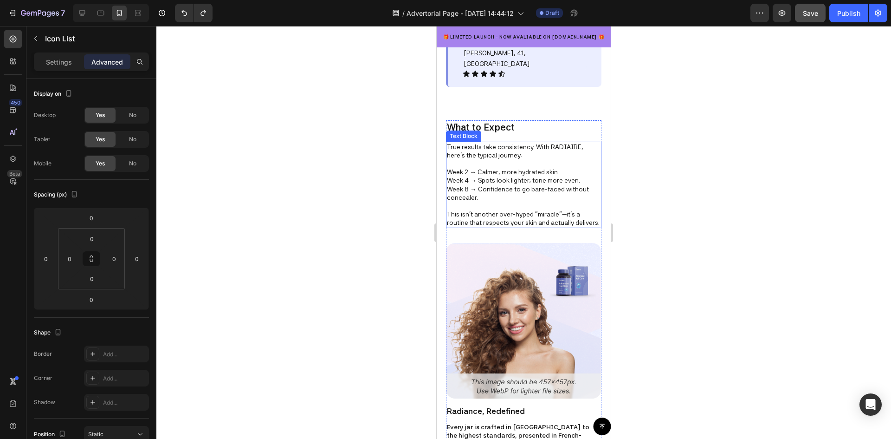
scroll to position [1007, 0]
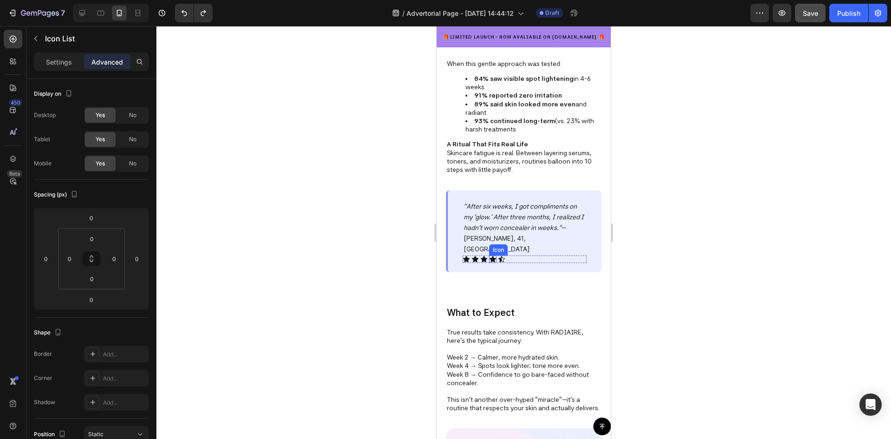
click at [492, 256] on icon at bounding box center [493, 259] width 6 height 6
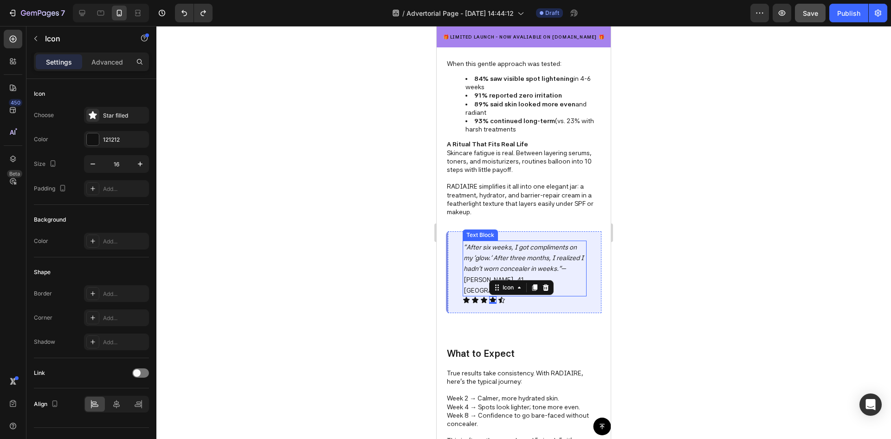
click at [502, 246] on icon ""After six weeks, I got compliments on my 'glow.' After three months, I realize…" at bounding box center [524, 257] width 120 height 29
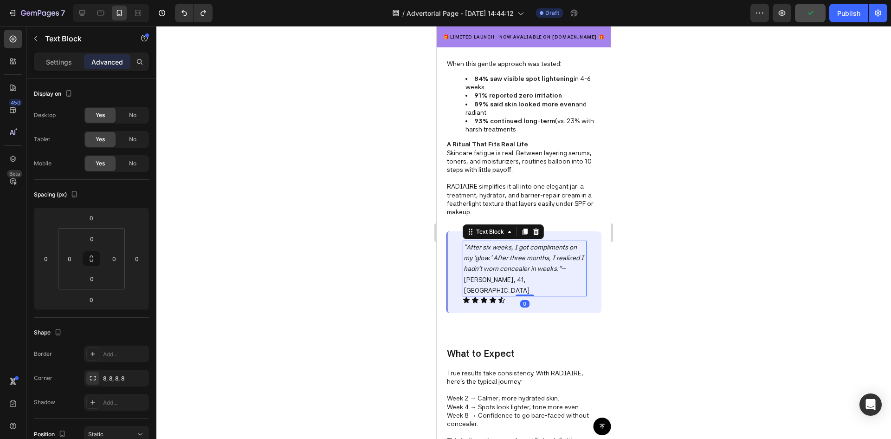
click at [672, 262] on div at bounding box center [523, 232] width 735 height 413
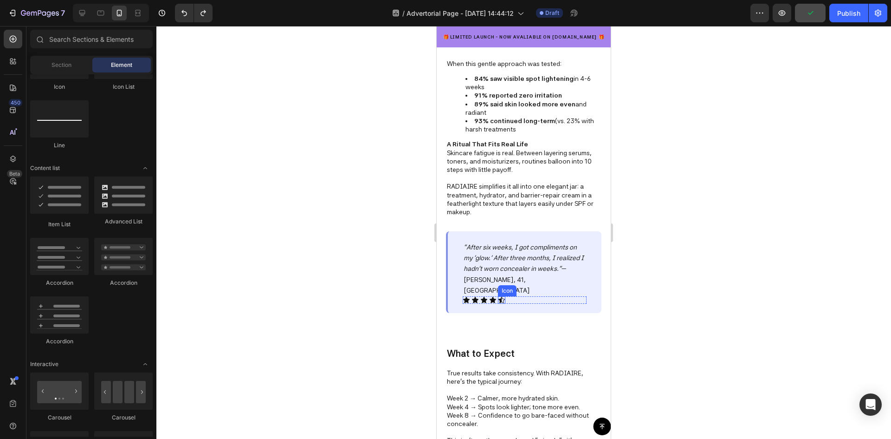
click at [505, 285] on div "Icon" at bounding box center [507, 290] width 19 height 11
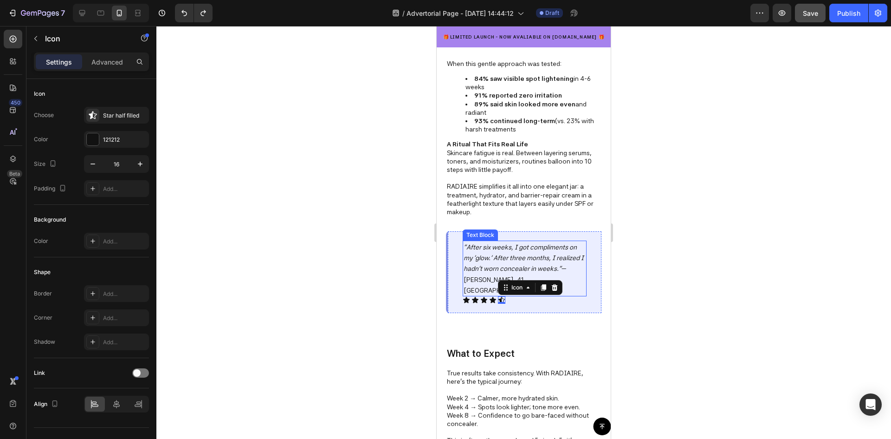
click at [491, 280] on span ""After six weeks, I got compliments on my 'glow.' After three months, I realize…" at bounding box center [524, 268] width 120 height 50
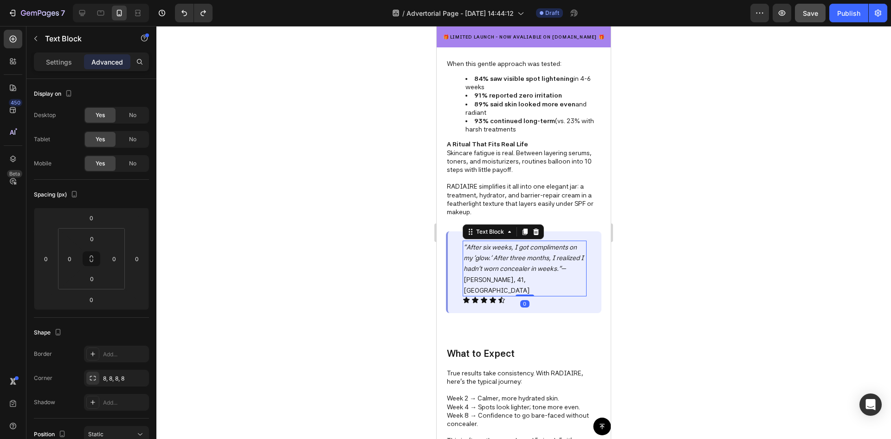
click at [654, 264] on div at bounding box center [523, 232] width 735 height 413
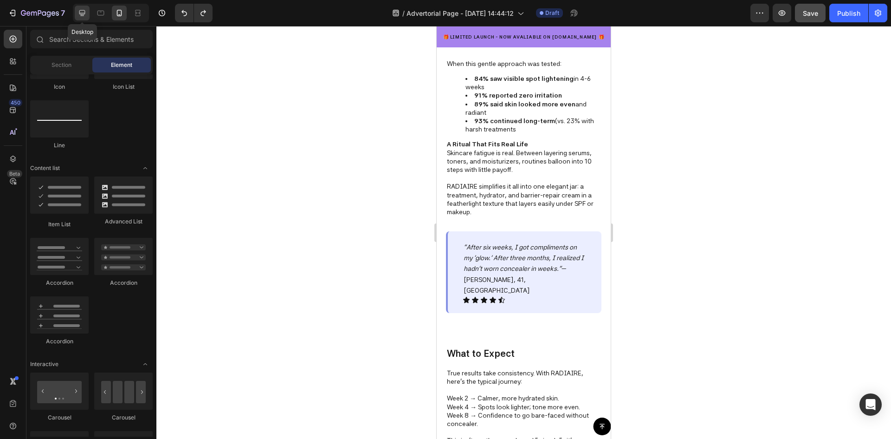
click at [80, 9] on icon at bounding box center [82, 12] width 9 height 9
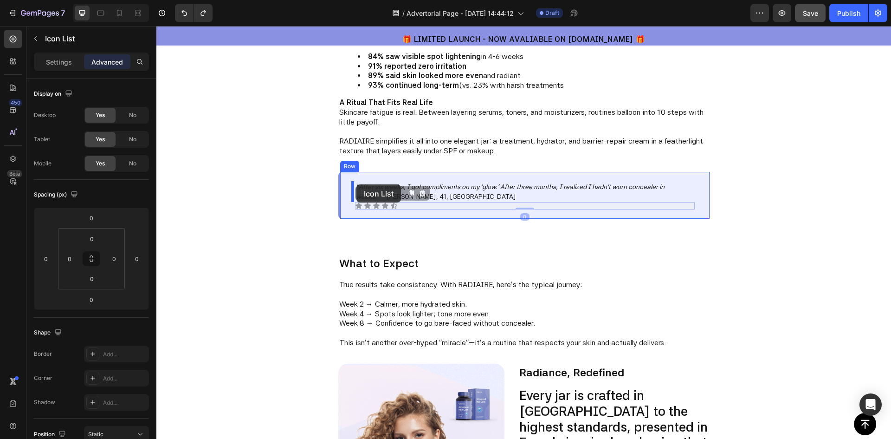
drag, startPoint x: 402, startPoint y: 204, endPoint x: 356, endPoint y: 185, distance: 50.8
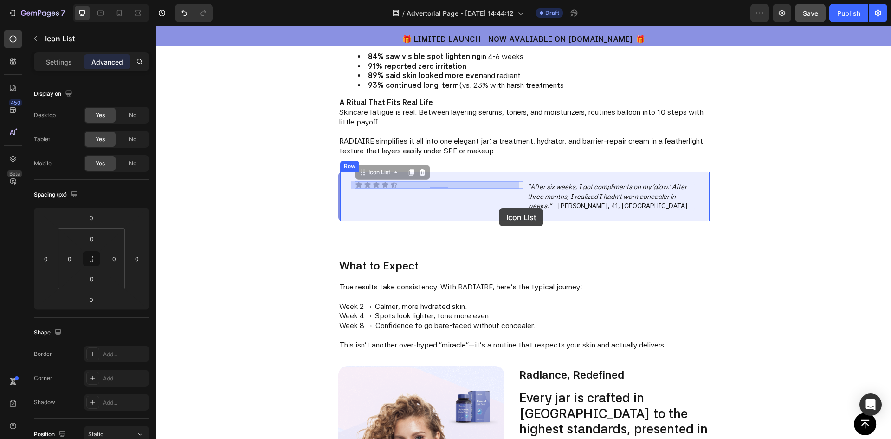
drag, startPoint x: 490, startPoint y: 184, endPoint x: 498, endPoint y: 208, distance: 25.3
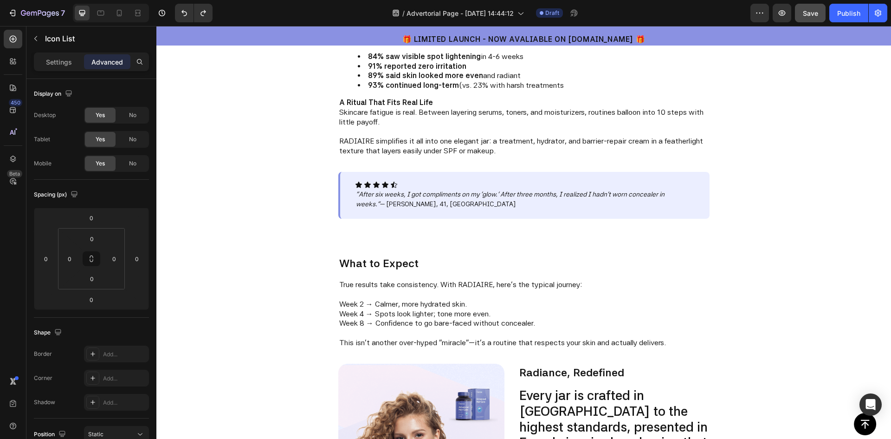
click at [413, 185] on div "Icon Icon Icon Icon Icon" at bounding box center [525, 184] width 340 height 7
click at [390, 183] on icon at bounding box center [393, 184] width 7 height 7
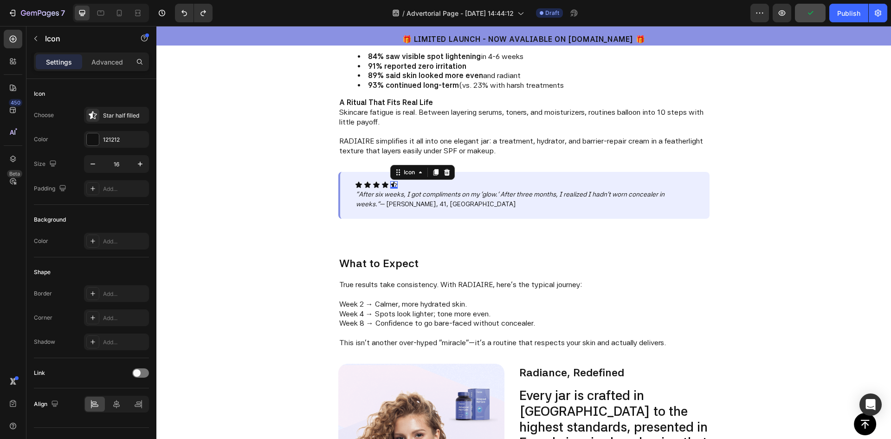
click at [399, 183] on div "Icon Icon Icon Icon Icon 0" at bounding box center [525, 184] width 340 height 7
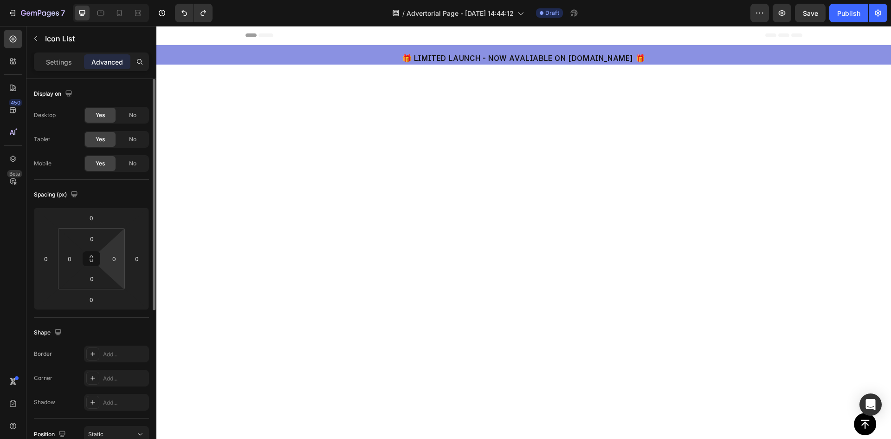
scroll to position [1007, 0]
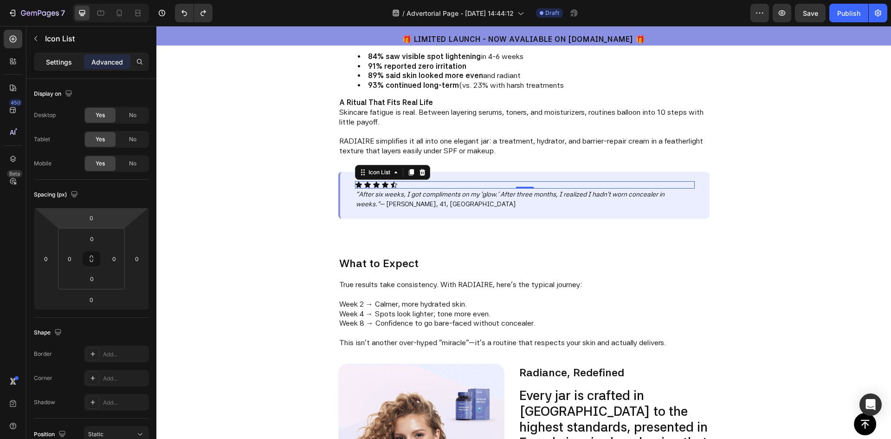
click at [63, 63] on p "Settings" at bounding box center [59, 62] width 26 height 10
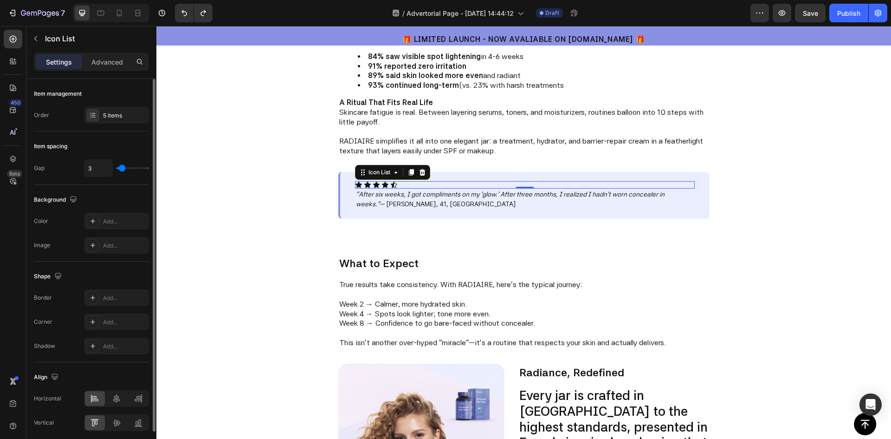
scroll to position [37, 0]
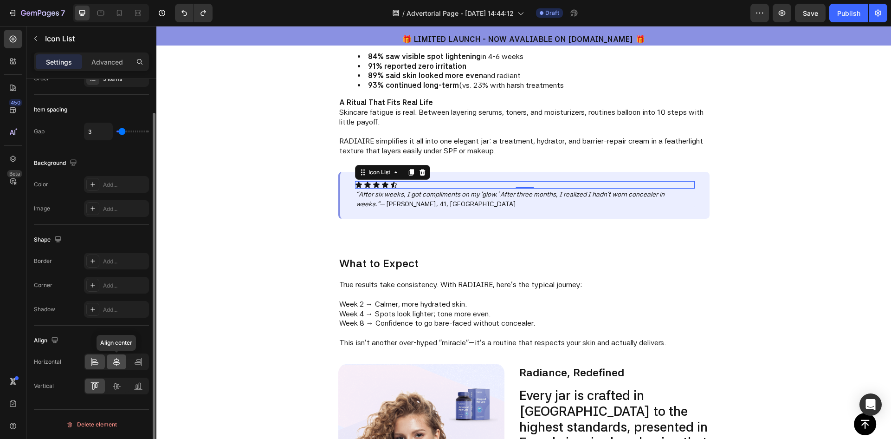
click at [117, 364] on icon at bounding box center [116, 361] width 6 height 8
click at [99, 361] on icon at bounding box center [94, 361] width 9 height 9
click at [119, 383] on icon at bounding box center [116, 385] width 9 height 9
click at [99, 382] on icon at bounding box center [95, 382] width 8 height 0
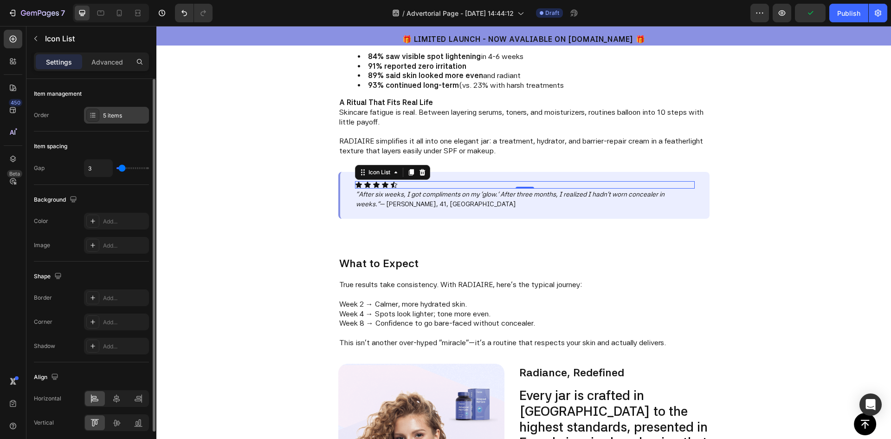
click at [103, 114] on div "5 items" at bounding box center [125, 115] width 44 height 8
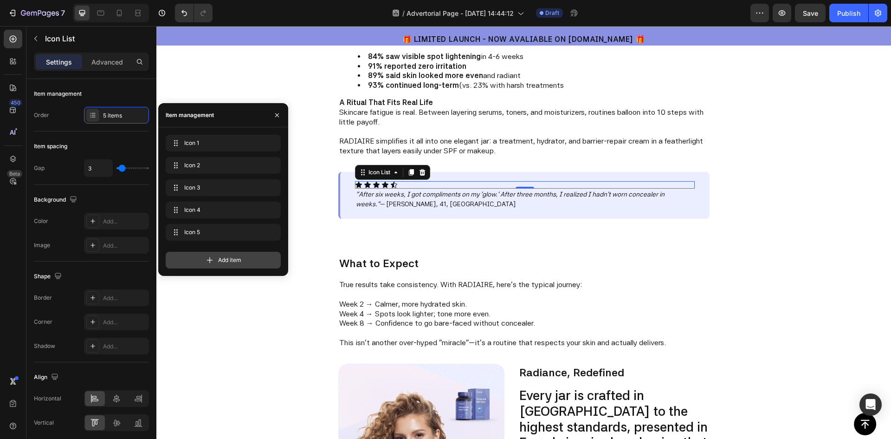
click at [219, 260] on span "Add item" at bounding box center [229, 260] width 23 height 8
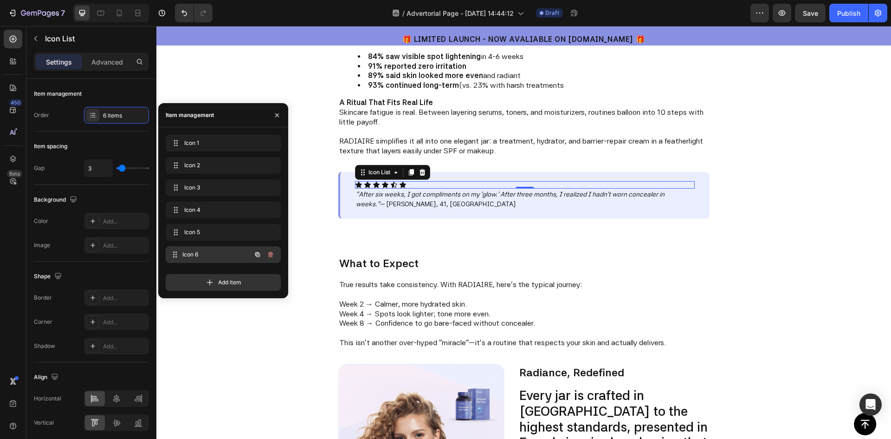
click at [200, 254] on span "Icon 6" at bounding box center [216, 254] width 69 height 8
click at [272, 254] on icon "button" at bounding box center [270, 254] width 7 height 7
click at [37, 38] on icon "button" at bounding box center [35, 38] width 7 height 7
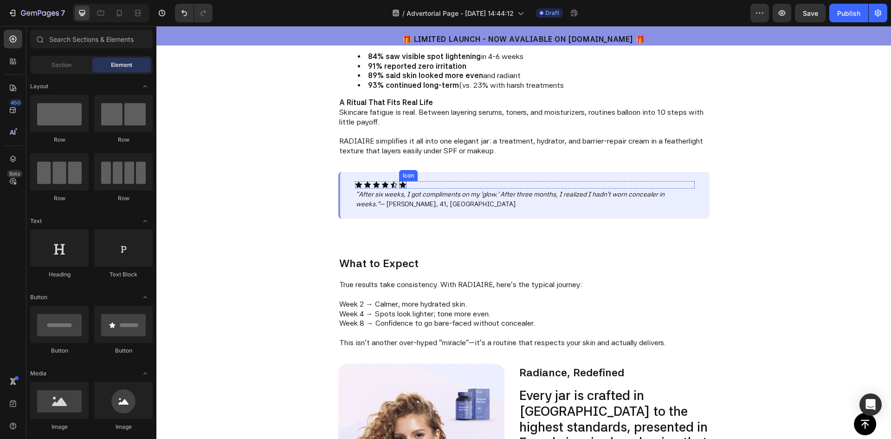
click at [400, 185] on div "Icon" at bounding box center [402, 184] width 7 height 7
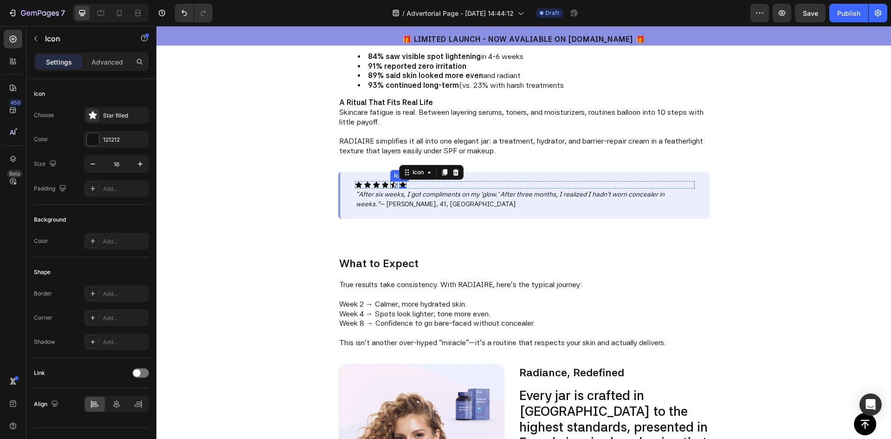
click at [391, 185] on div "Icon" at bounding box center [393, 184] width 7 height 7
click at [446, 170] on icon at bounding box center [446, 171] width 7 height 7
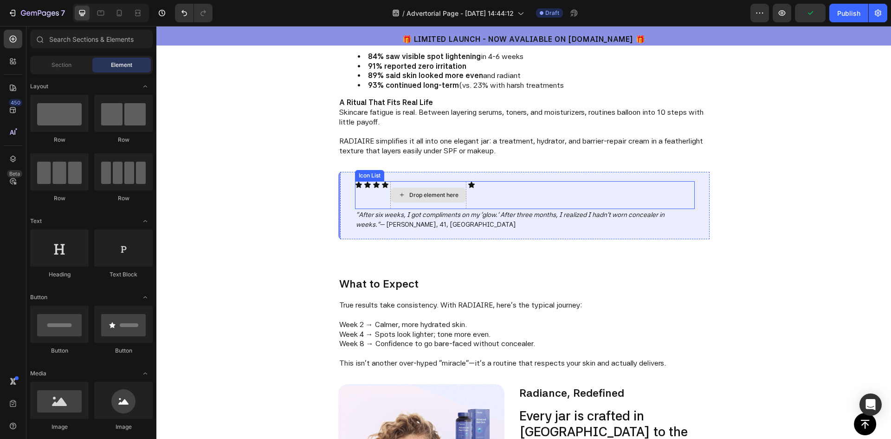
click at [434, 195] on div "Drop element here" at bounding box center [433, 194] width 49 height 7
click at [483, 188] on div "Icon Icon Icon Icon Drop element here Icon" at bounding box center [525, 195] width 340 height 28
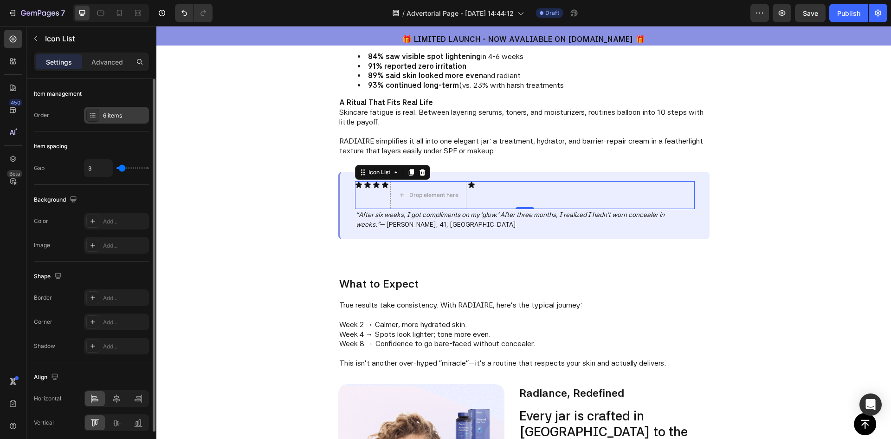
click at [89, 117] on div at bounding box center [92, 115] width 13 height 13
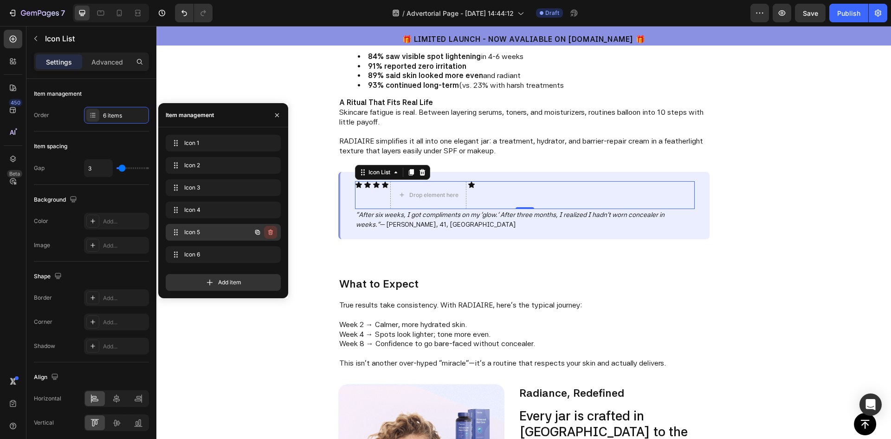
click at [270, 235] on icon "button" at bounding box center [270, 231] width 7 height 7
click at [263, 233] on div "Delete" at bounding box center [264, 232] width 17 height 8
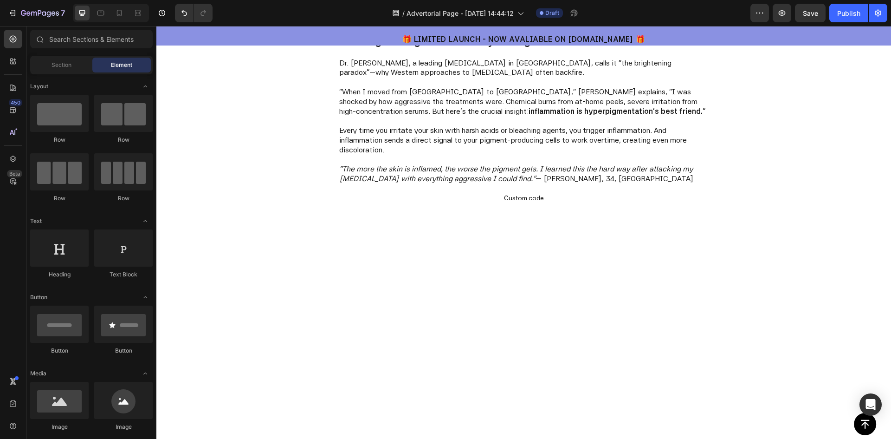
scroll to position [79, 0]
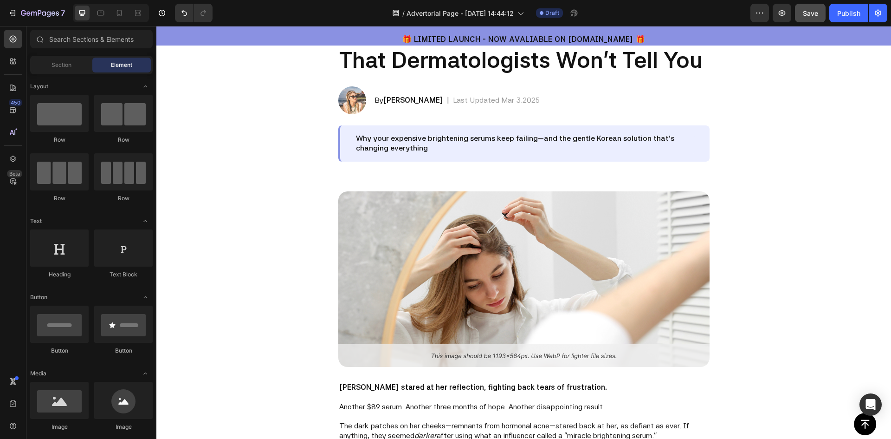
click at [816, 14] on span "Save" at bounding box center [810, 13] width 15 height 8
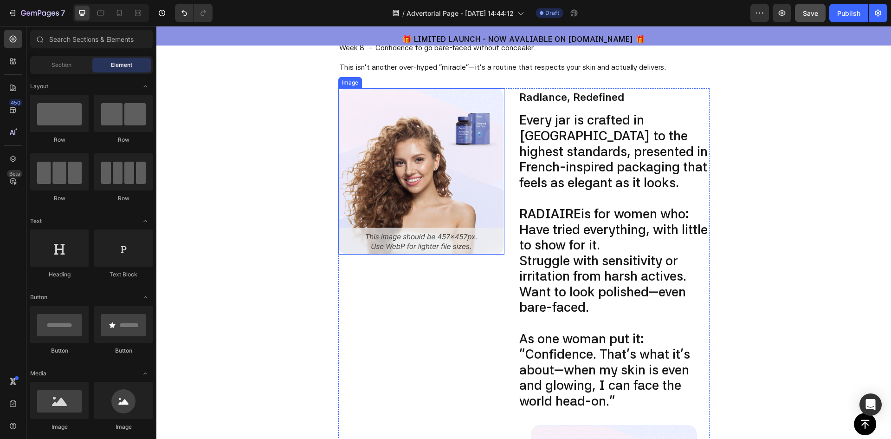
scroll to position [1286, 0]
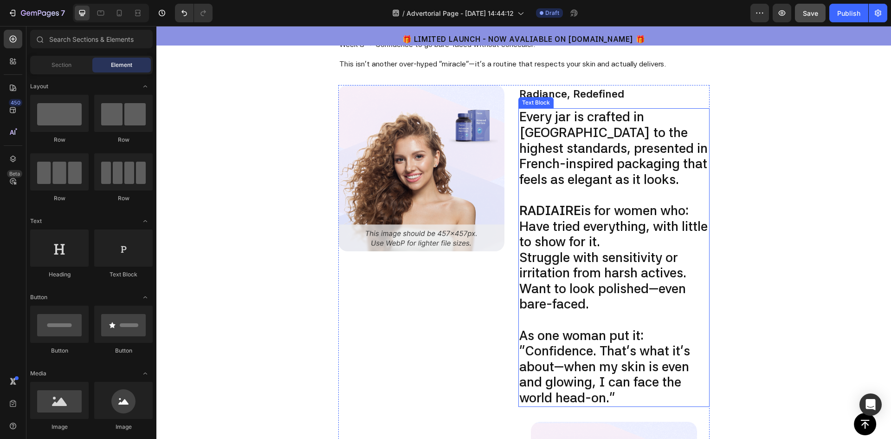
click at [589, 167] on p "Every jar is crafted in [GEOGRAPHIC_DATA] to the highest standards, presented i…" at bounding box center [613, 148] width 189 height 78
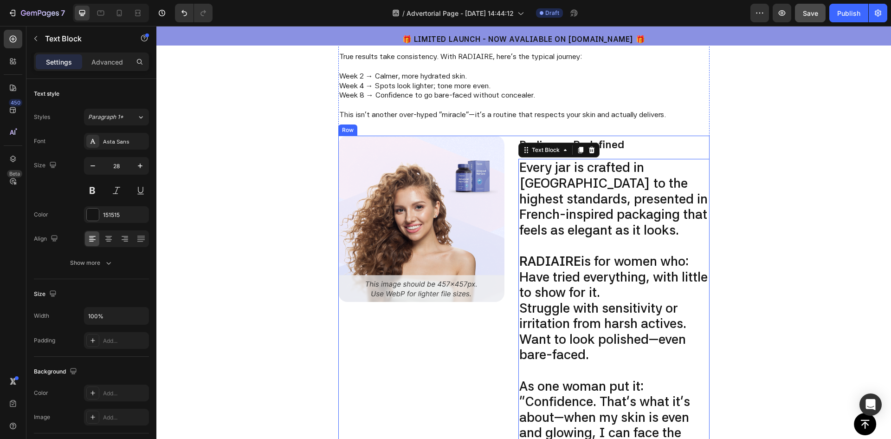
scroll to position [1193, 0]
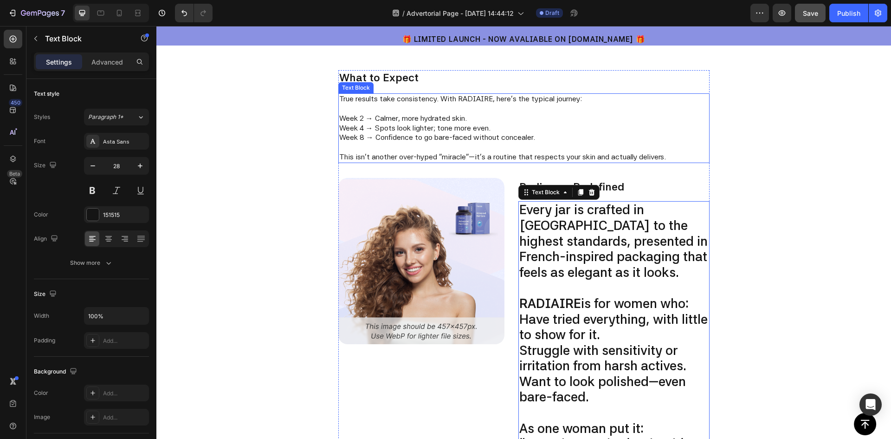
click at [629, 120] on p "Week 2 → Calmer, more hydrated skin." at bounding box center [523, 119] width 369 height 10
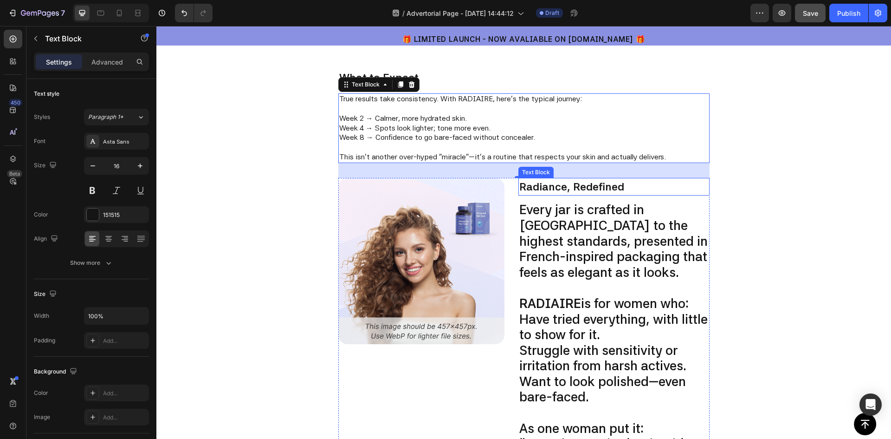
scroll to position [1239, 0]
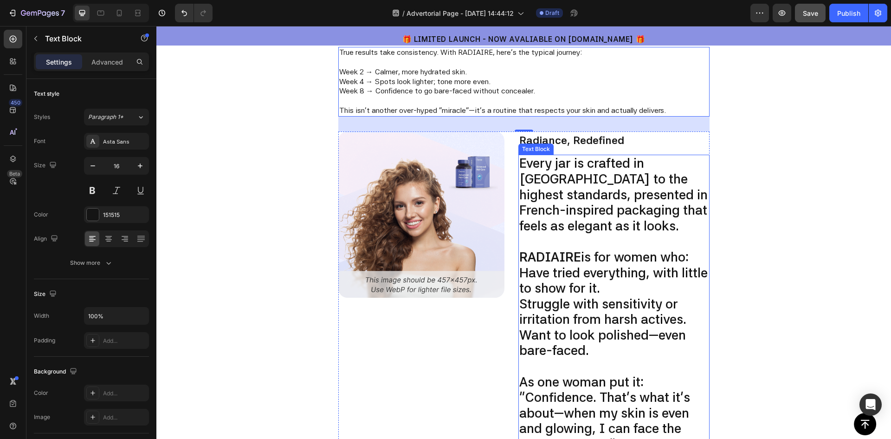
click at [587, 231] on p "Every jar is crafted in [GEOGRAPHIC_DATA] to the highest standards, presented i…" at bounding box center [613, 194] width 189 height 78
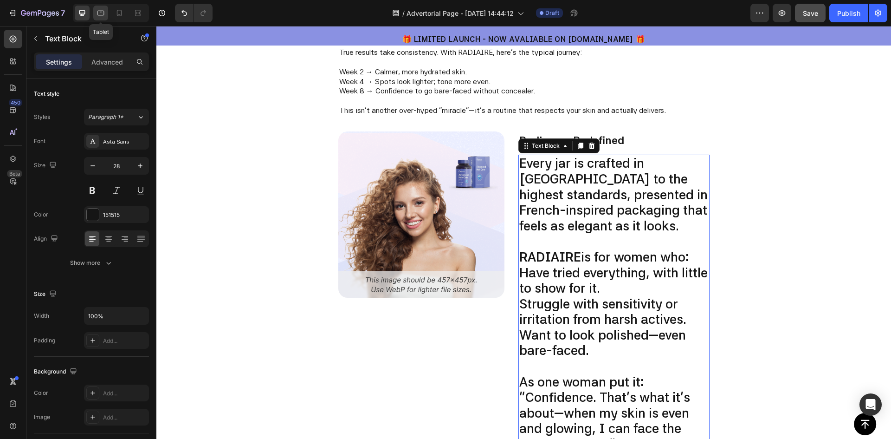
click at [107, 13] on div at bounding box center [100, 13] width 15 height 15
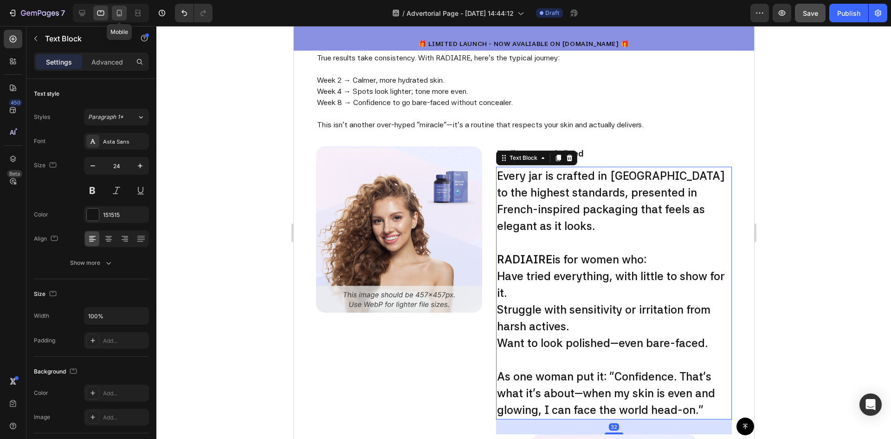
click at [118, 13] on icon at bounding box center [119, 12] width 9 height 9
type input "14"
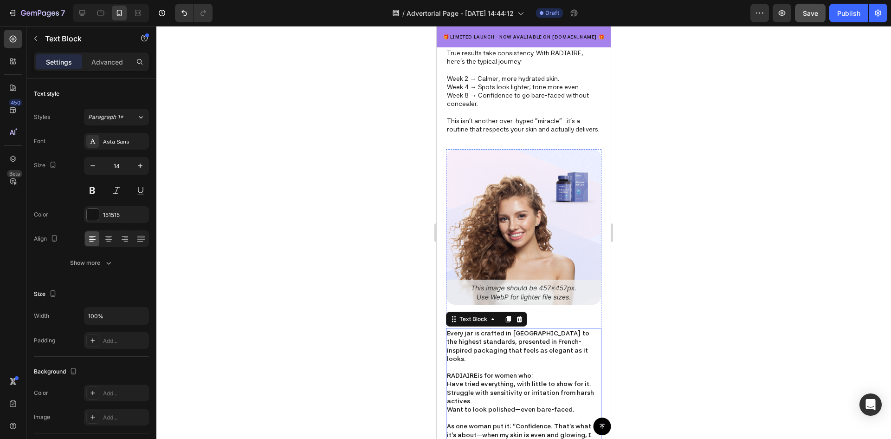
scroll to position [1191, 0]
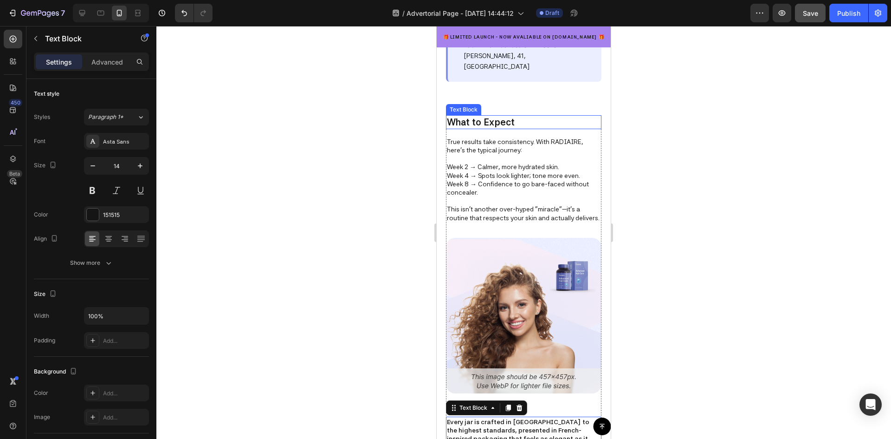
click at [567, 116] on p "What to Expect" at bounding box center [524, 122] width 154 height 12
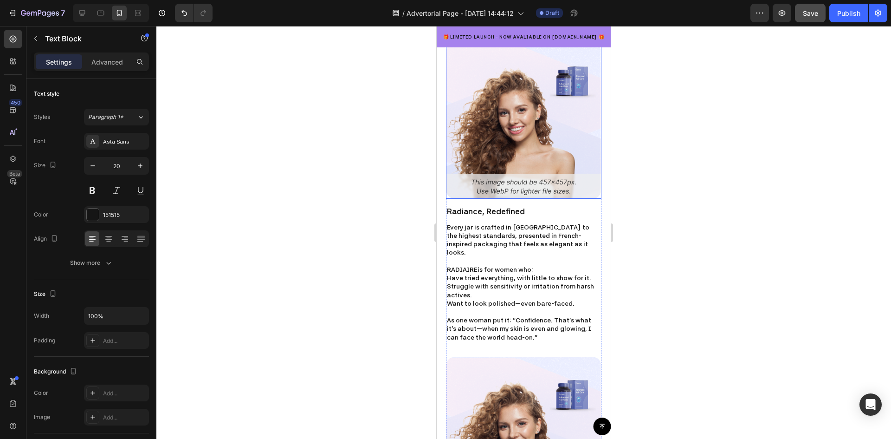
scroll to position [1377, 0]
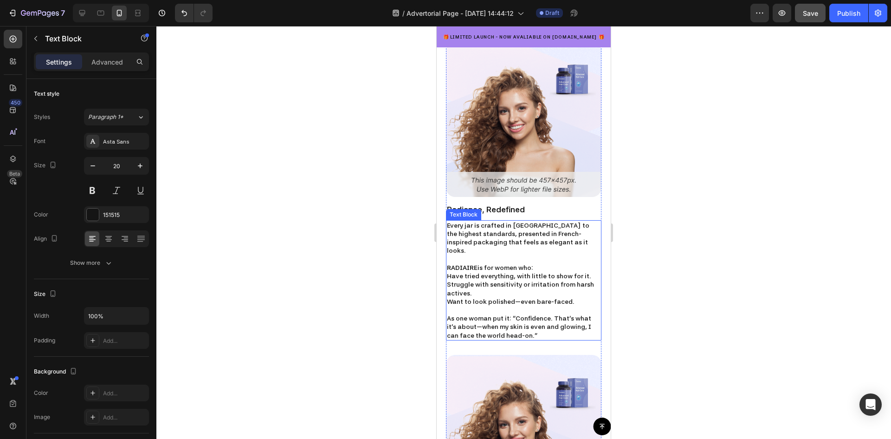
click at [479, 272] on p "Have tried everything, with little to show for it." at bounding box center [524, 276] width 154 height 8
click at [534, 328] on p "As one woman put it: “Confidence. That’s what it’s about—when my skin is even a…" at bounding box center [524, 327] width 154 height 26
click at [670, 291] on div at bounding box center [523, 232] width 735 height 413
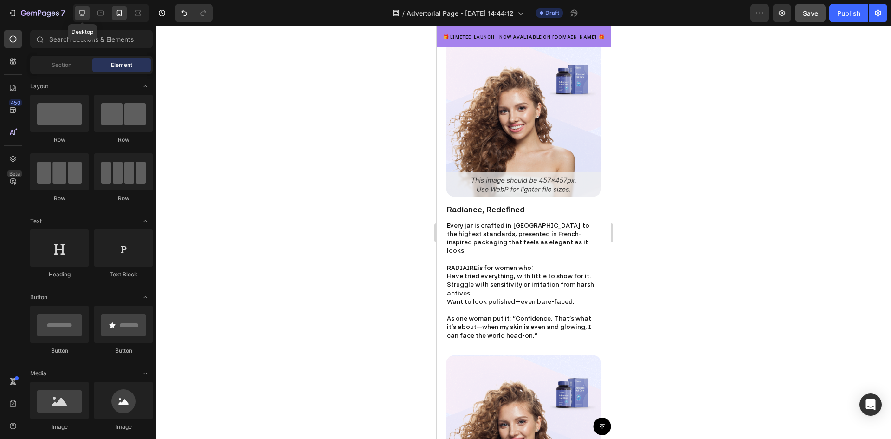
click at [82, 12] on icon at bounding box center [82, 12] width 9 height 9
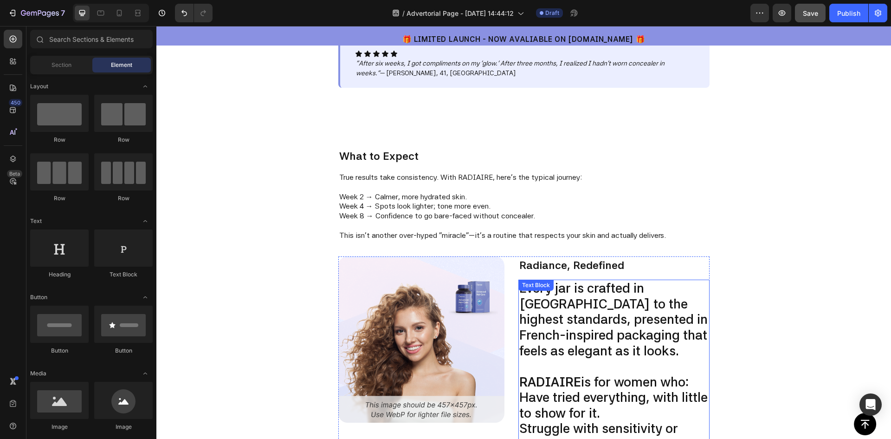
scroll to position [1136, 0]
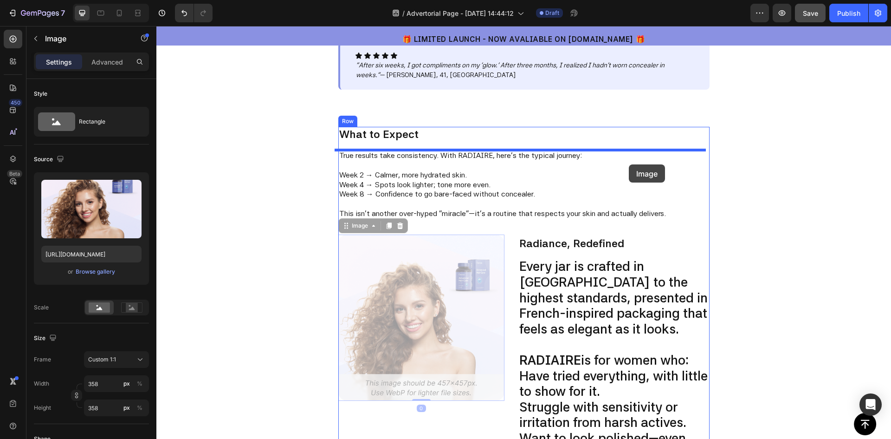
drag, startPoint x: 416, startPoint y: 320, endPoint x: 629, endPoint y: 164, distance: 263.4
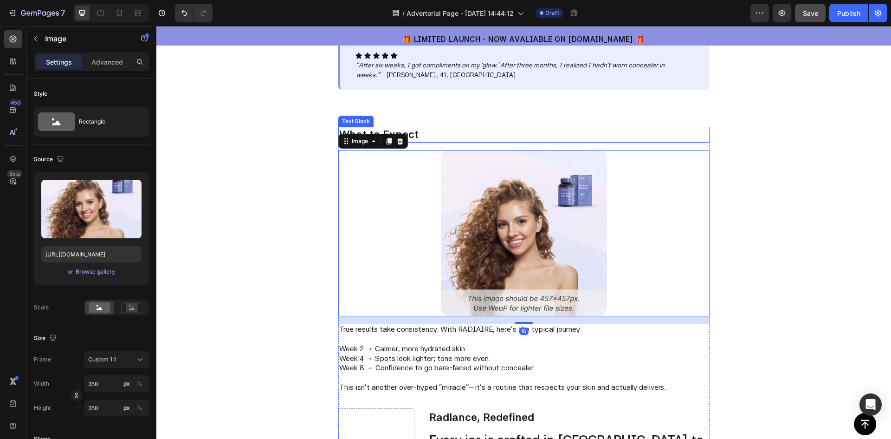
click at [440, 140] on p "What to Expect" at bounding box center [523, 135] width 369 height 14
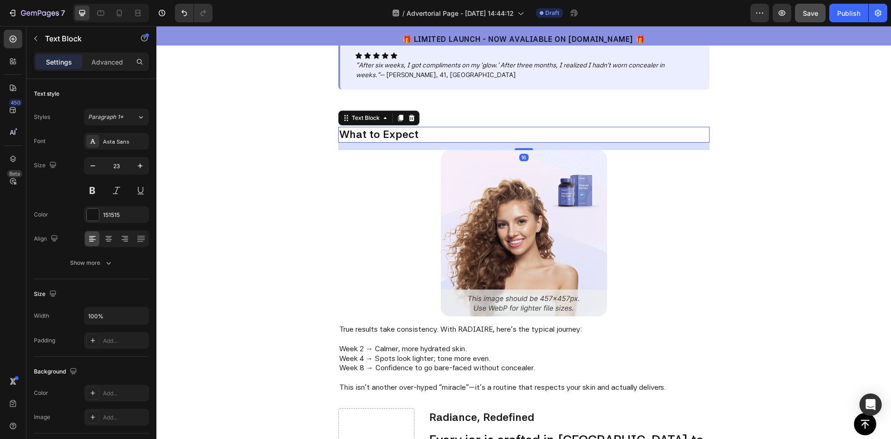
click at [436, 145] on div "16" at bounding box center [523, 145] width 371 height 7
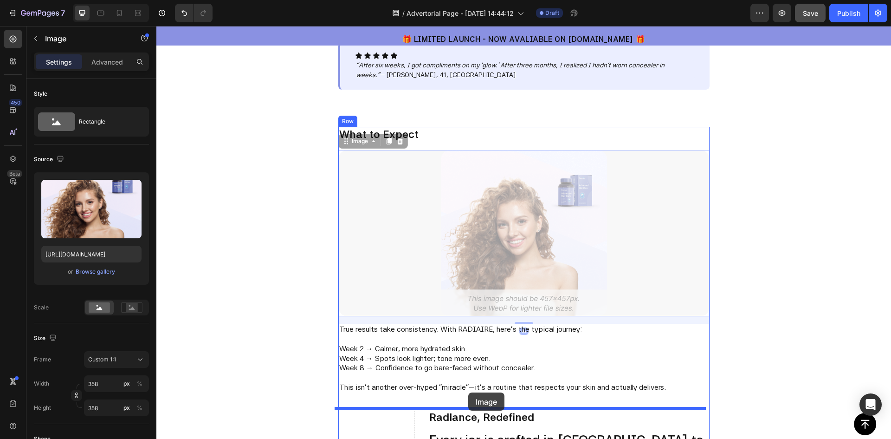
drag, startPoint x: 502, startPoint y: 297, endPoint x: 468, endPoint y: 392, distance: 100.8
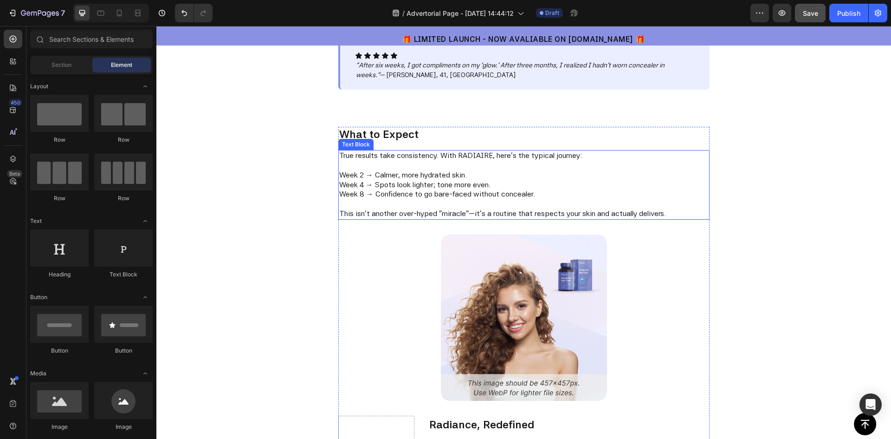
scroll to position [1183, 0]
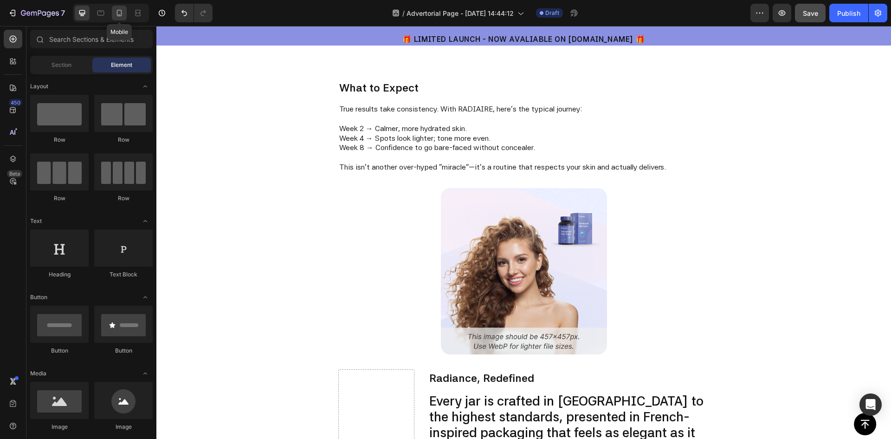
click at [118, 12] on icon at bounding box center [119, 12] width 9 height 9
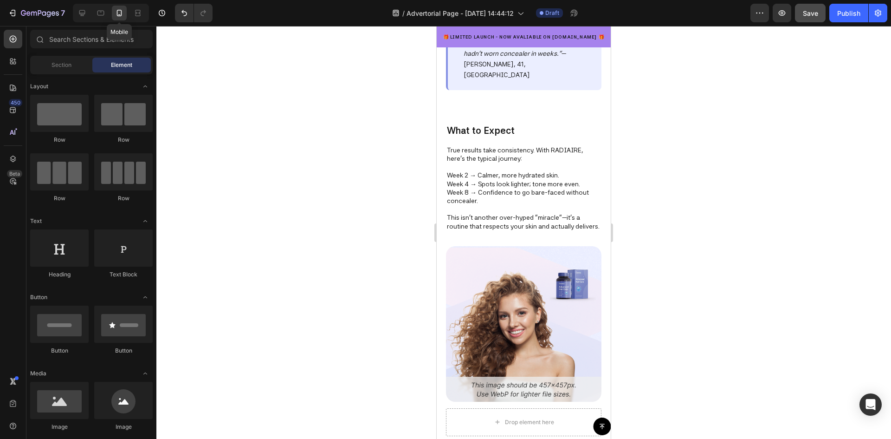
scroll to position [1192, 0]
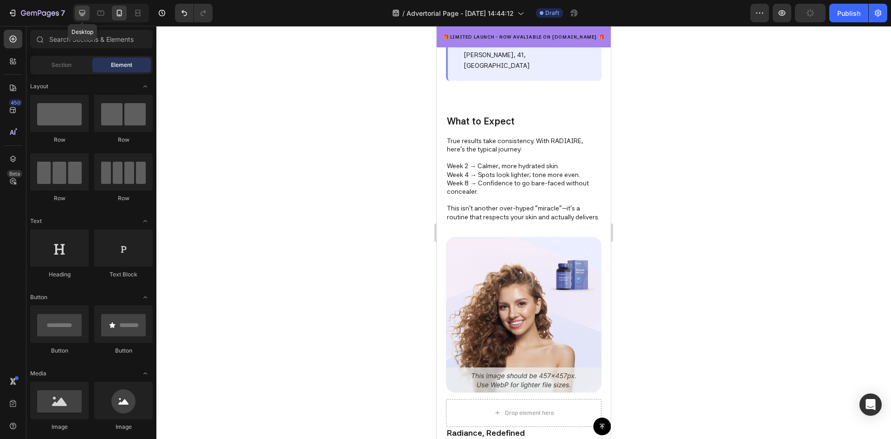
click at [83, 11] on icon at bounding box center [82, 12] width 9 height 9
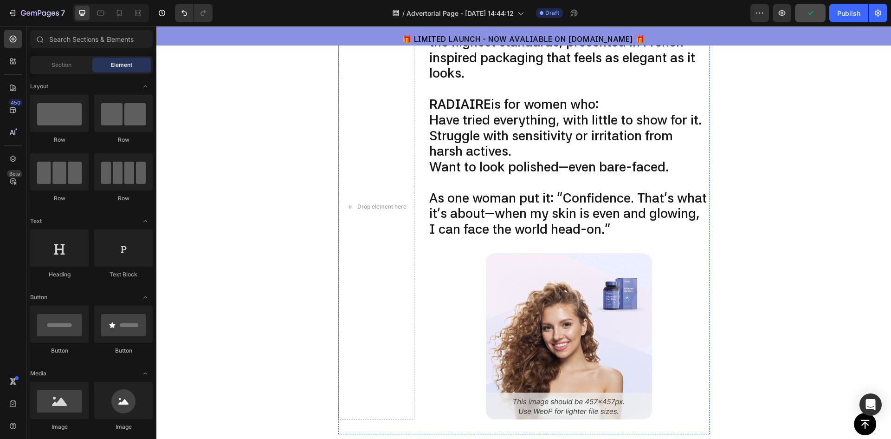
scroll to position [1563, 0]
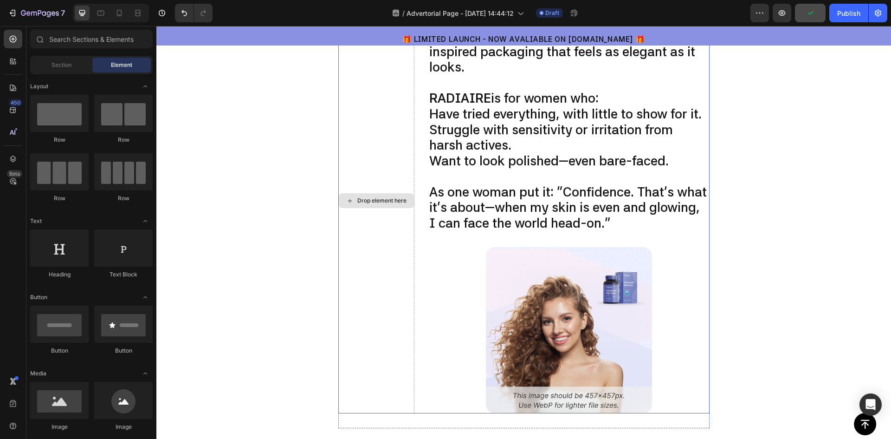
click at [383, 138] on div "Drop element here" at bounding box center [376, 200] width 76 height 425
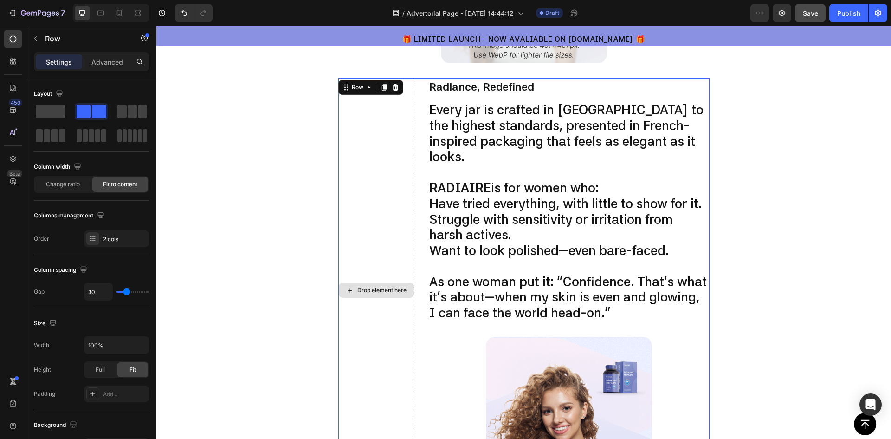
scroll to position [1470, 0]
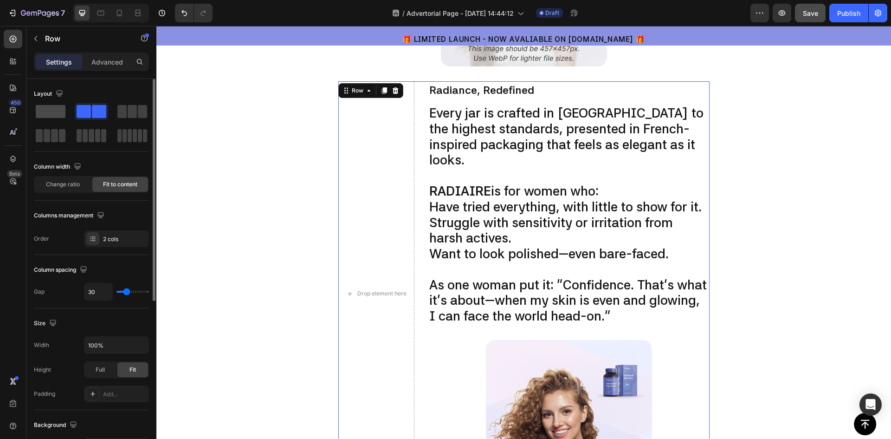
click at [53, 116] on span at bounding box center [51, 111] width 30 height 13
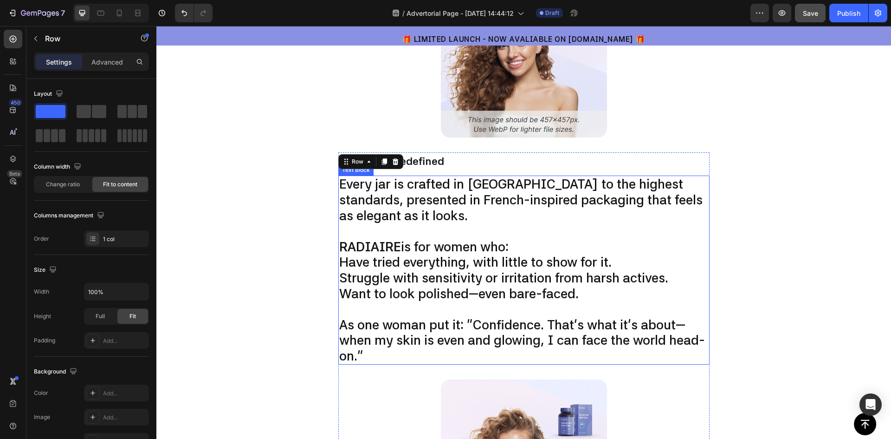
scroll to position [1377, 0]
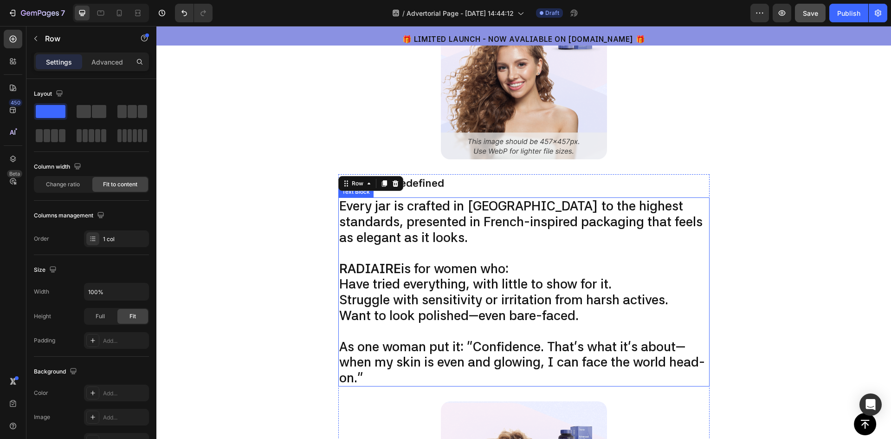
click at [402, 207] on p "Every jar is crafted in Korea to the highest standards, presented in French-ins…" at bounding box center [523, 221] width 369 height 47
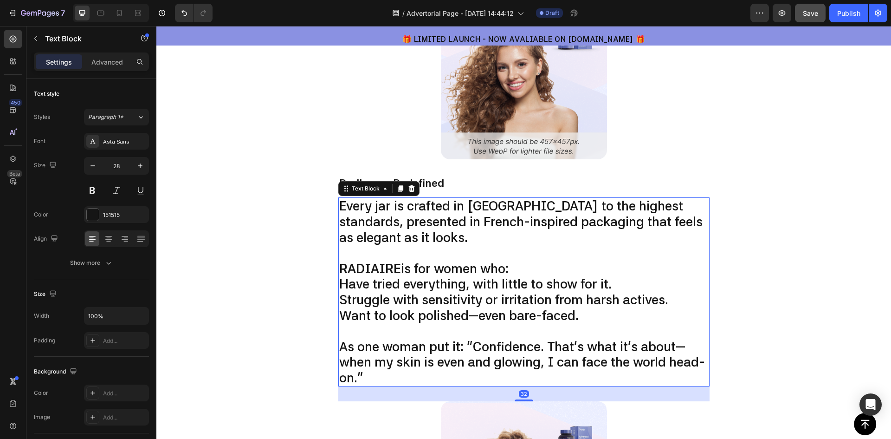
click at [395, 244] on p "Every jar is crafted in Korea to the highest standards, presented in French-ins…" at bounding box center [523, 221] width 369 height 47
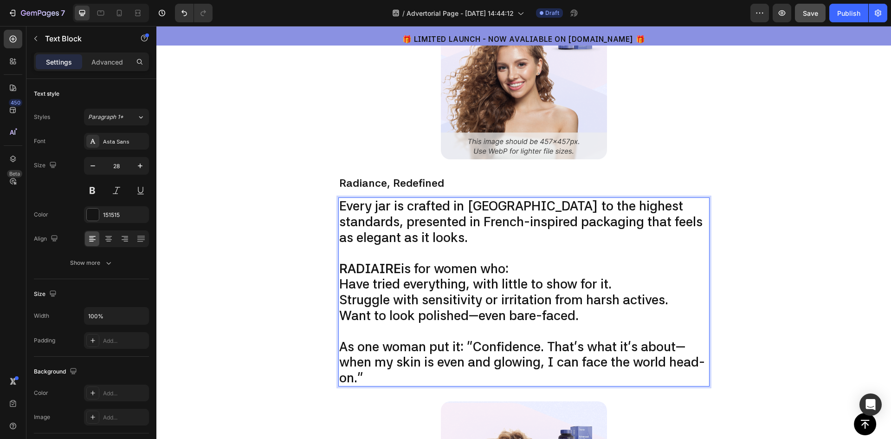
click at [395, 244] on p "Every jar is crafted in Korea to the highest standards, presented in French-ins…" at bounding box center [523, 221] width 369 height 47
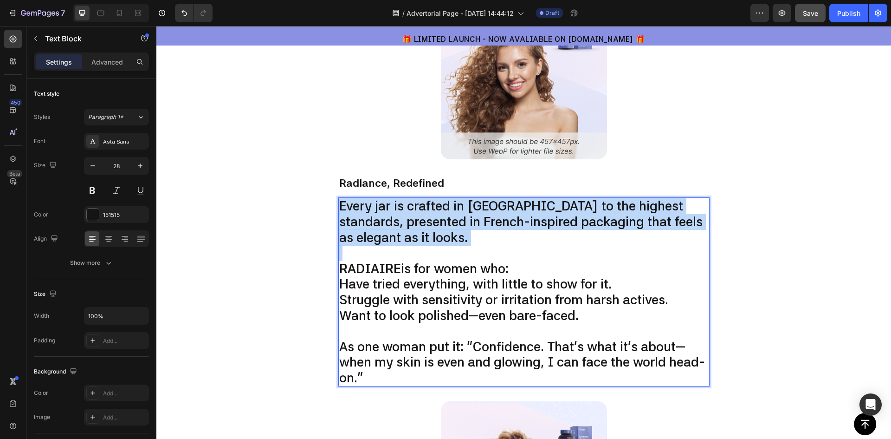
click at [395, 244] on p "Every jar is crafted in Korea to the highest standards, presented in French-ins…" at bounding box center [523, 221] width 369 height 47
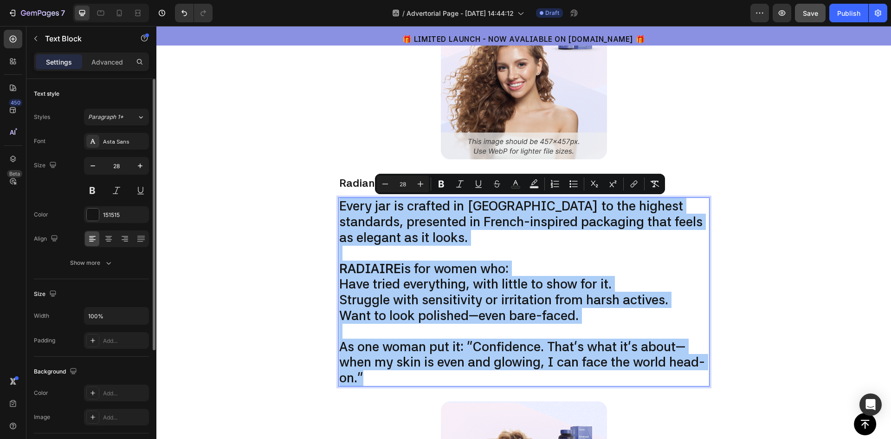
click at [84, 167] on div "28" at bounding box center [116, 166] width 65 height 18
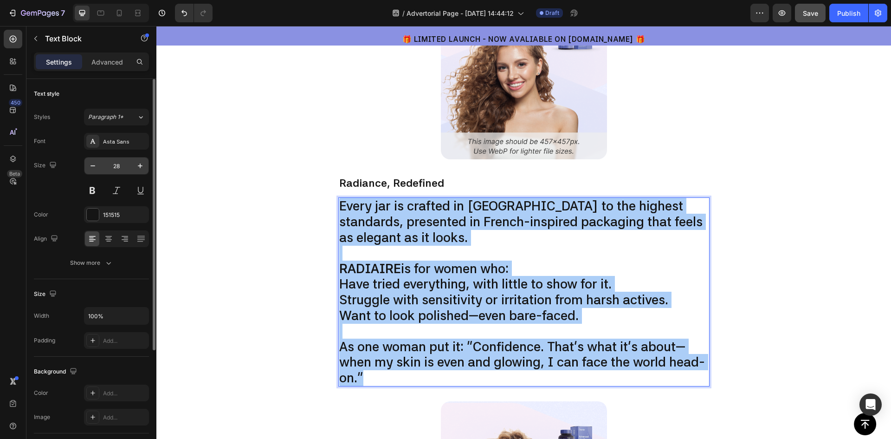
click at [84, 167] on div "28" at bounding box center [116, 166] width 65 height 18
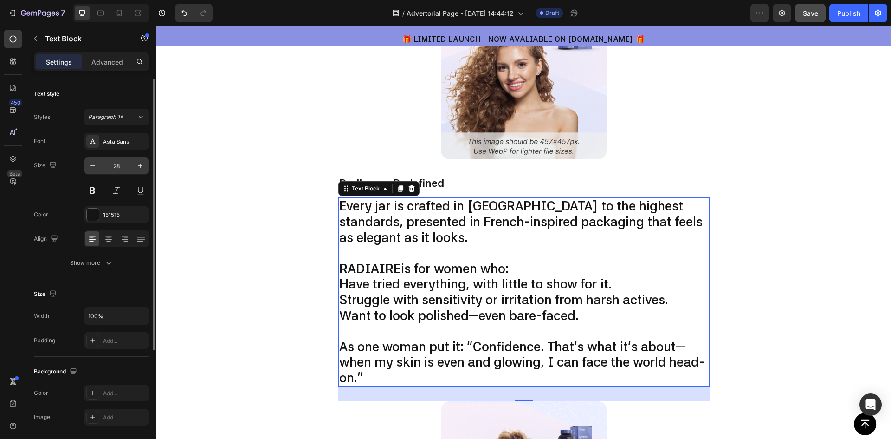
click at [84, 167] on div "28" at bounding box center [116, 166] width 65 height 18
click at [88, 167] on icon "button" at bounding box center [92, 165] width 9 height 9
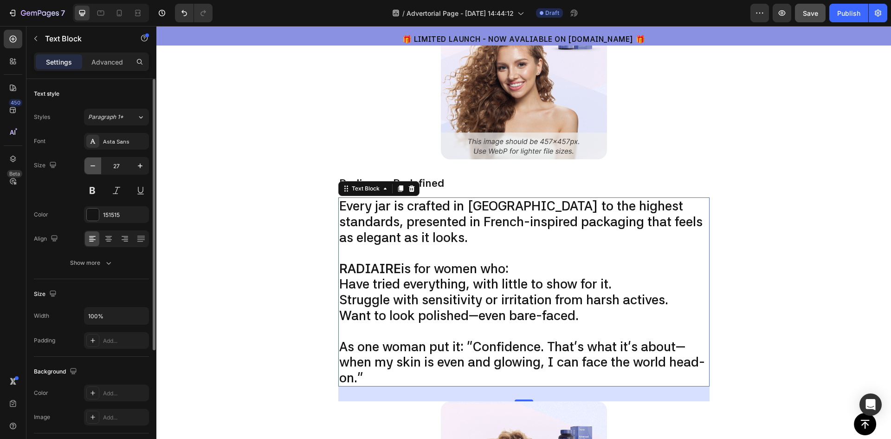
click at [88, 167] on icon "button" at bounding box center [92, 165] width 9 height 9
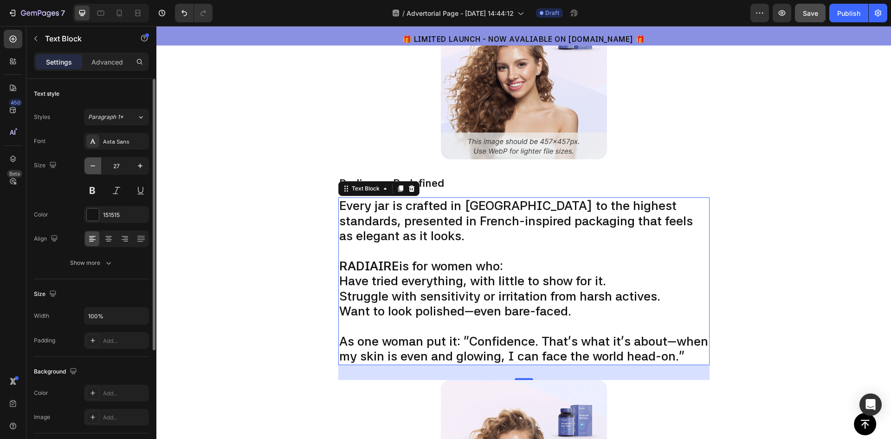
click at [88, 167] on icon "button" at bounding box center [92, 165] width 9 height 9
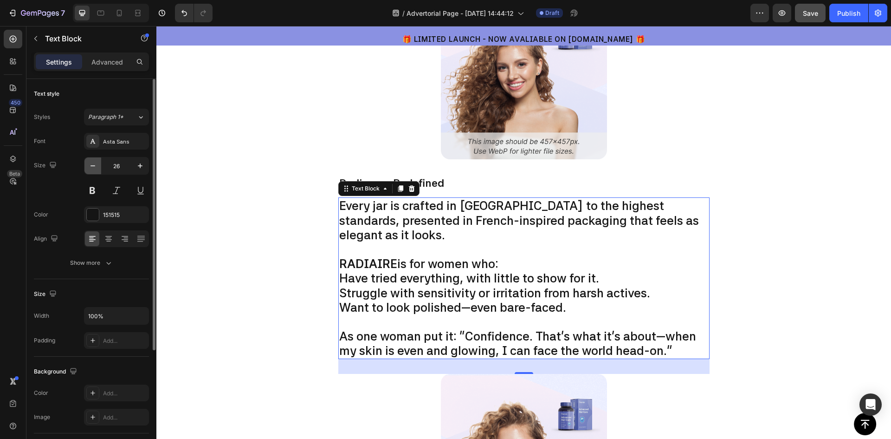
click at [88, 167] on icon "button" at bounding box center [92, 165] width 9 height 9
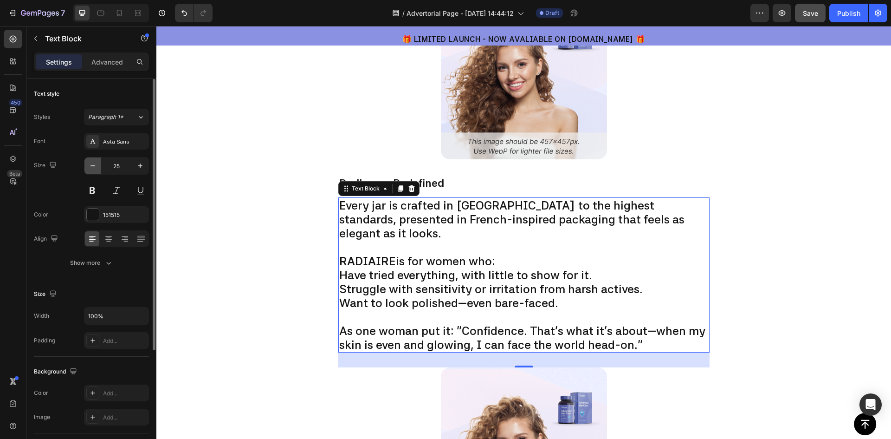
click at [88, 167] on icon "button" at bounding box center [92, 165] width 9 height 9
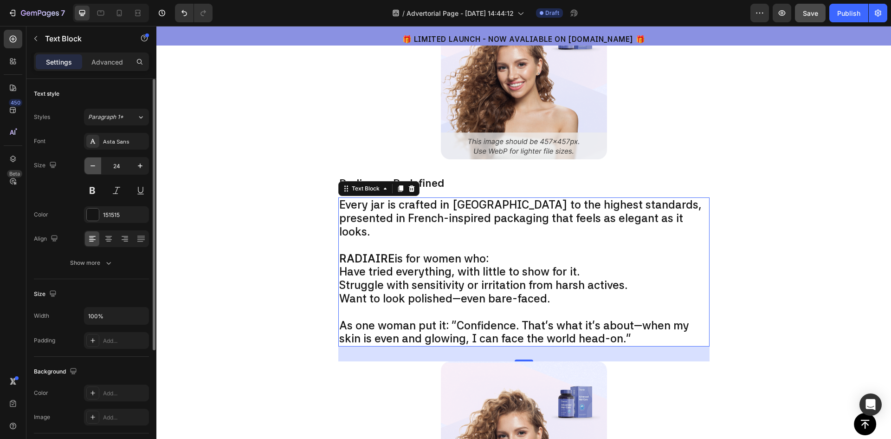
click at [88, 167] on icon "button" at bounding box center [92, 165] width 9 height 9
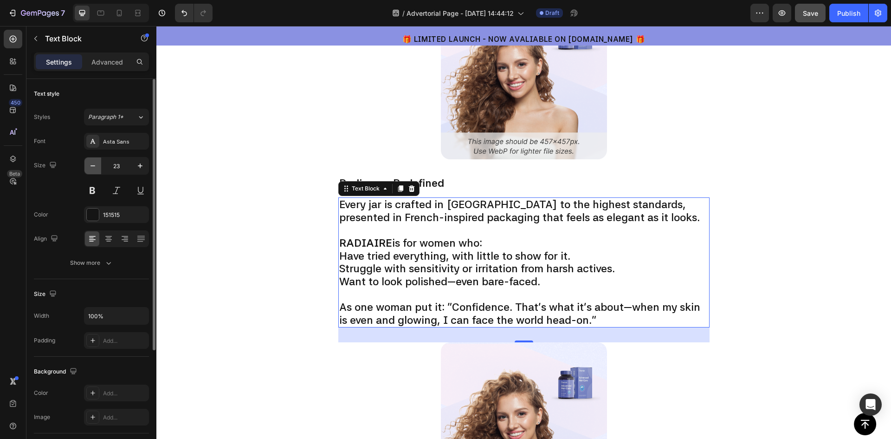
click at [88, 167] on icon "button" at bounding box center [92, 165] width 9 height 9
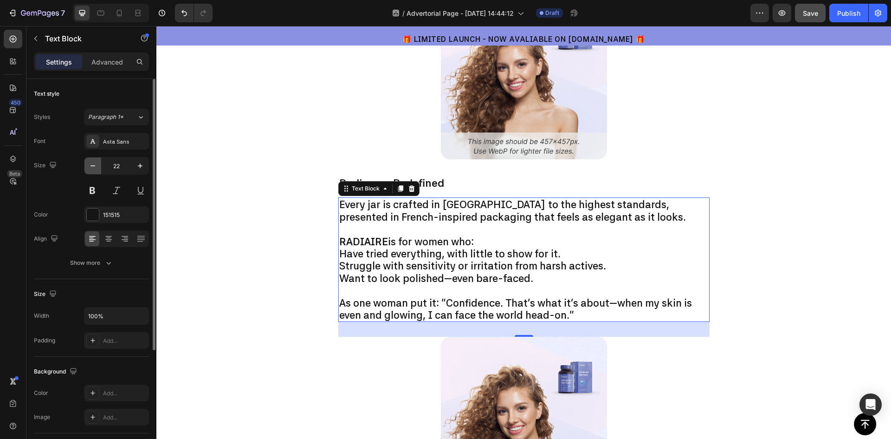
click at [88, 167] on icon "button" at bounding box center [92, 165] width 9 height 9
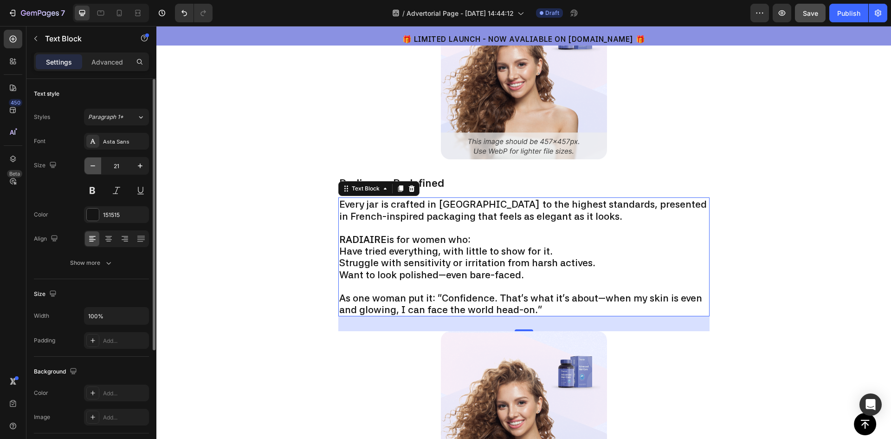
click at [88, 167] on icon "button" at bounding box center [92, 165] width 9 height 9
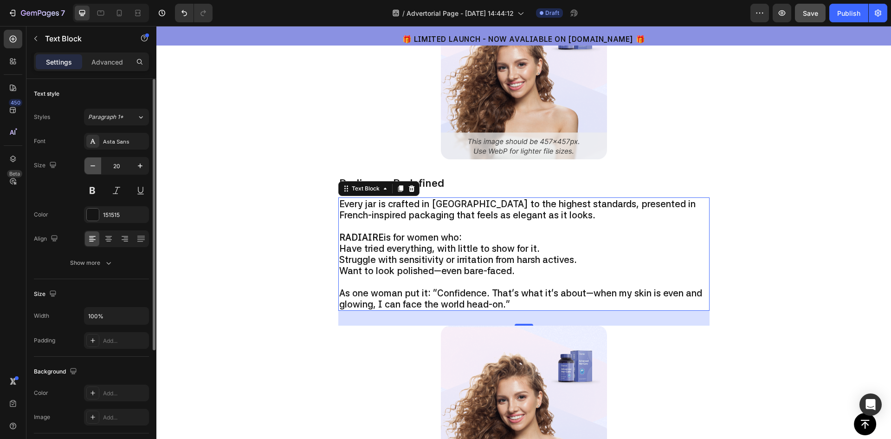
click at [88, 167] on icon "button" at bounding box center [92, 165] width 9 height 9
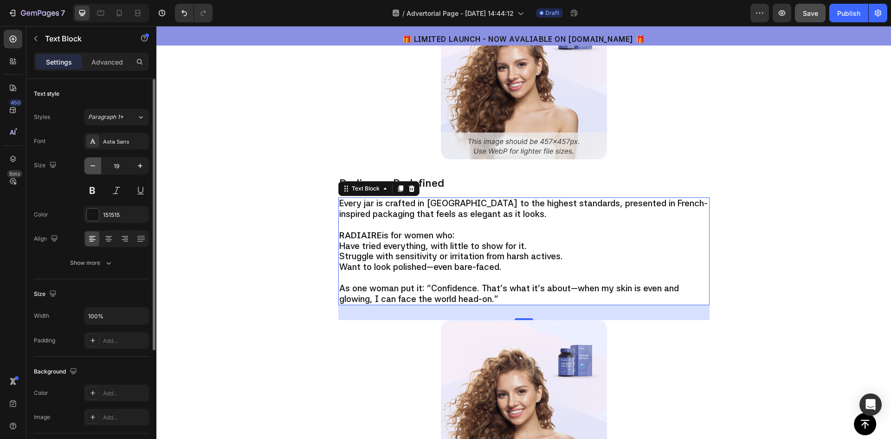
click at [88, 167] on icon "button" at bounding box center [92, 165] width 9 height 9
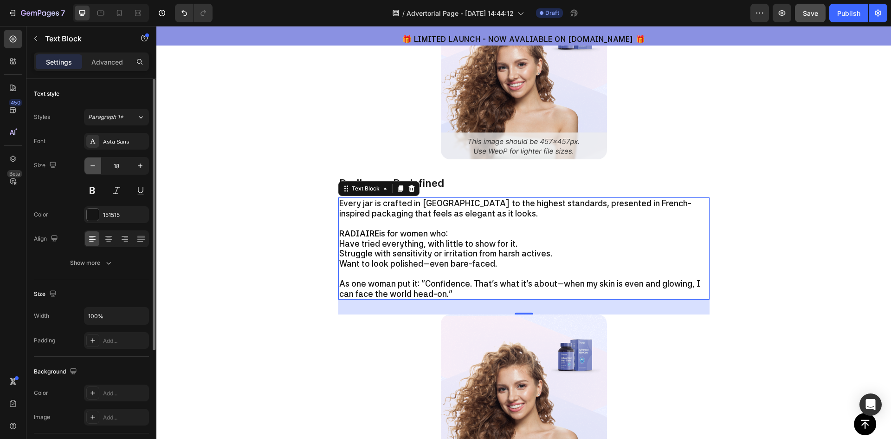
click at [88, 167] on icon "button" at bounding box center [92, 165] width 9 height 9
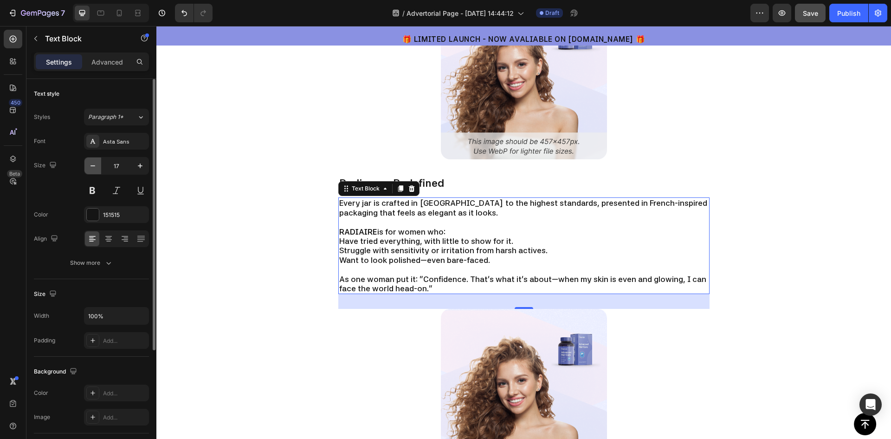
click at [88, 167] on icon "button" at bounding box center [92, 165] width 9 height 9
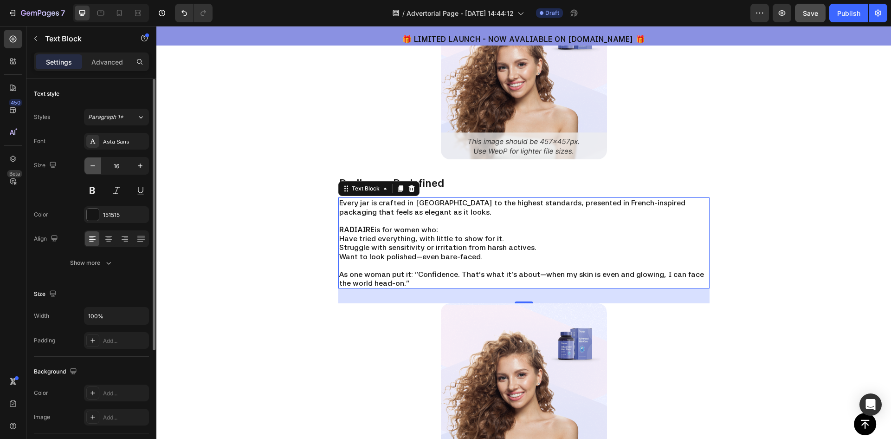
click at [88, 167] on icon "button" at bounding box center [92, 165] width 9 height 9
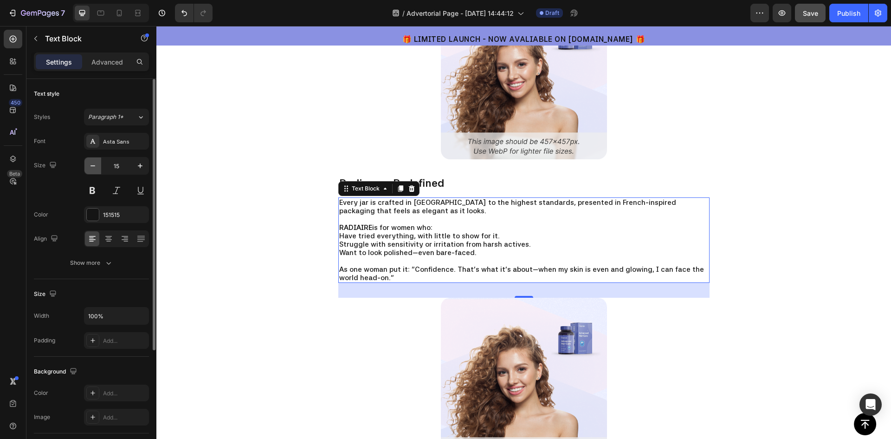
click at [88, 167] on icon "button" at bounding box center [92, 165] width 9 height 9
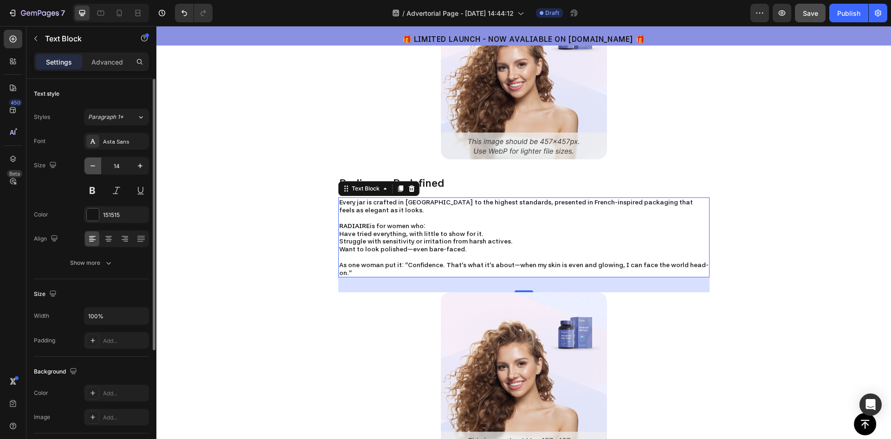
click at [88, 167] on icon "button" at bounding box center [92, 165] width 9 height 9
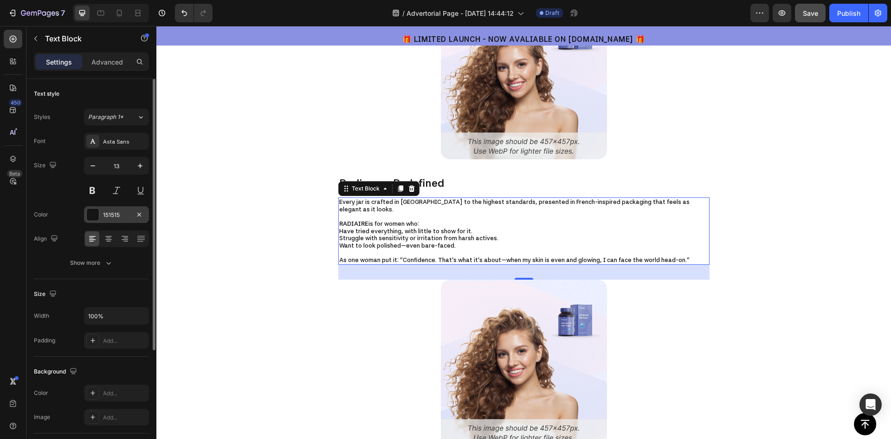
type input "12"
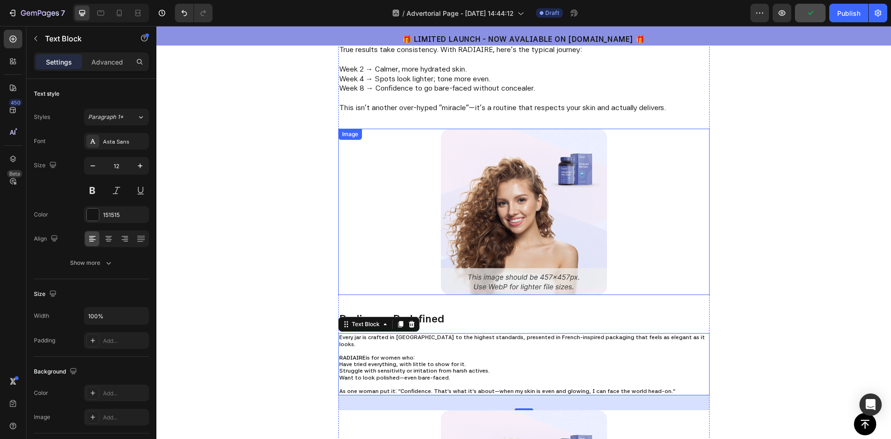
scroll to position [1238, 0]
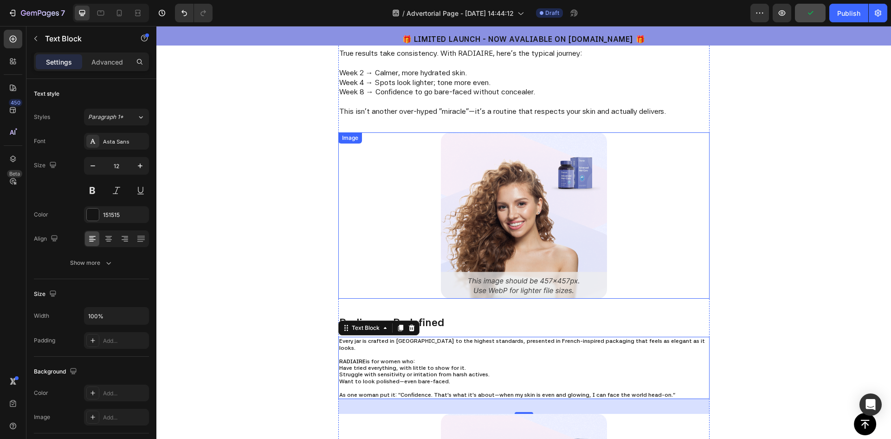
click at [400, 97] on p at bounding box center [523, 102] width 369 height 10
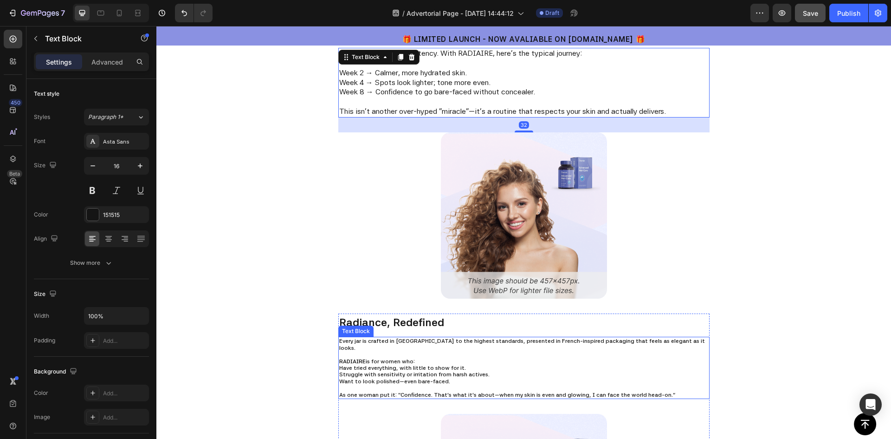
click at [401, 358] on p "RADIAIRE is for women who:" at bounding box center [523, 361] width 369 height 6
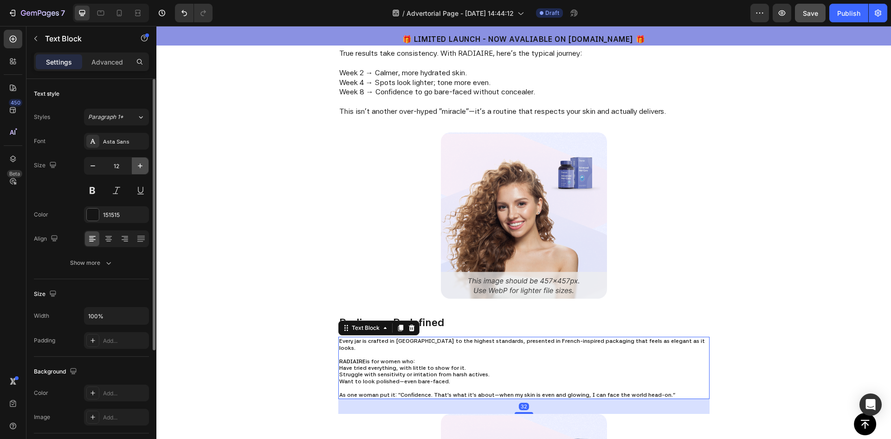
click at [139, 162] on icon "button" at bounding box center [140, 165] width 9 height 9
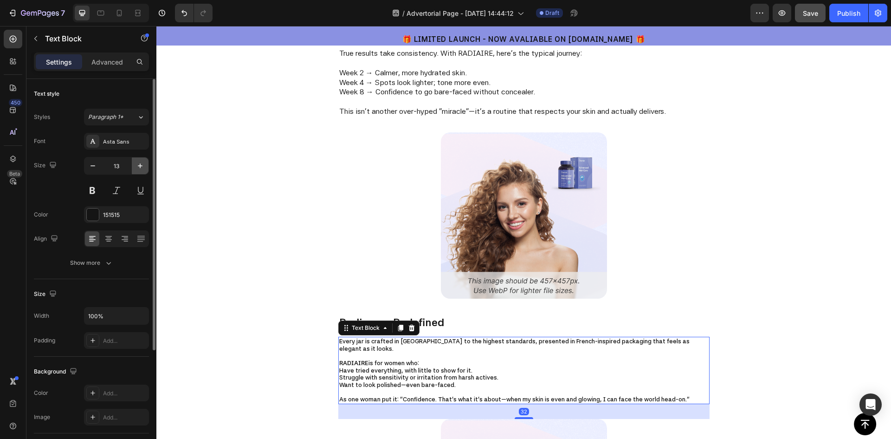
click at [139, 162] on icon "button" at bounding box center [140, 165] width 9 height 9
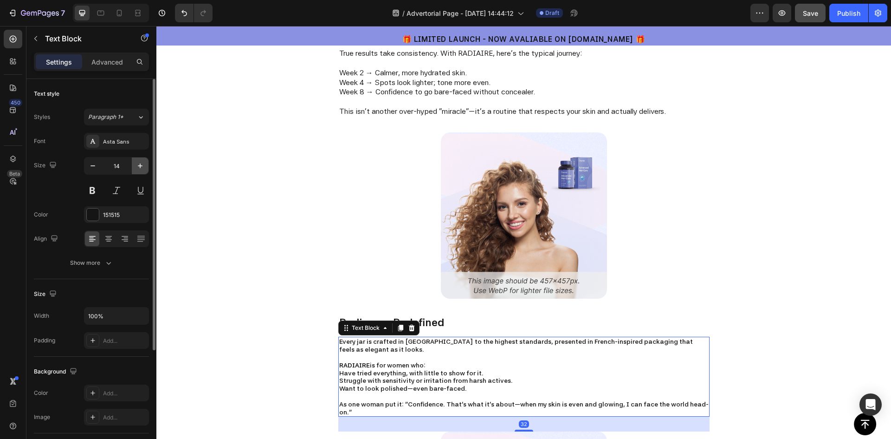
click at [139, 162] on icon "button" at bounding box center [140, 165] width 9 height 9
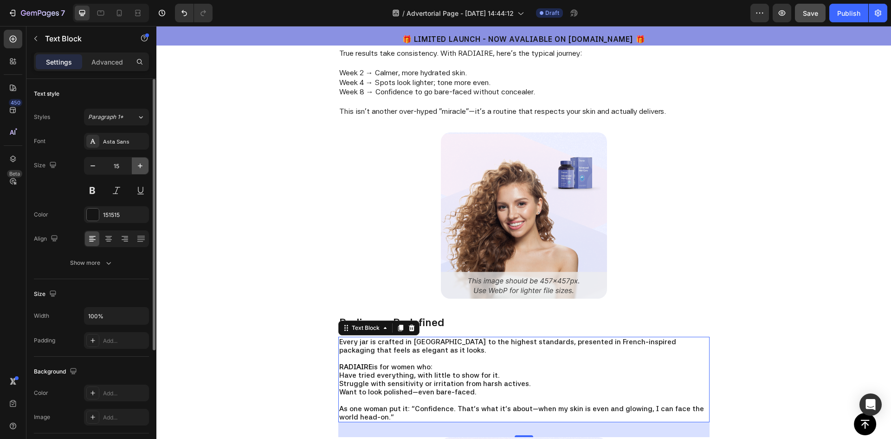
click at [139, 162] on icon "button" at bounding box center [140, 165] width 9 height 9
type input "16"
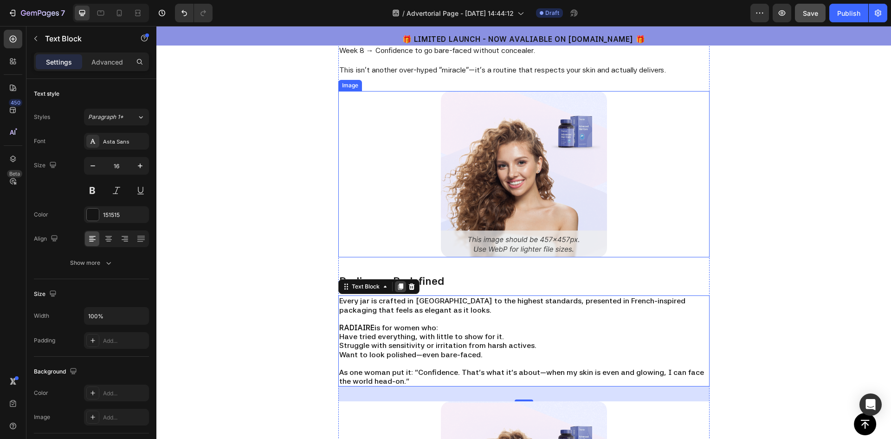
scroll to position [1285, 0]
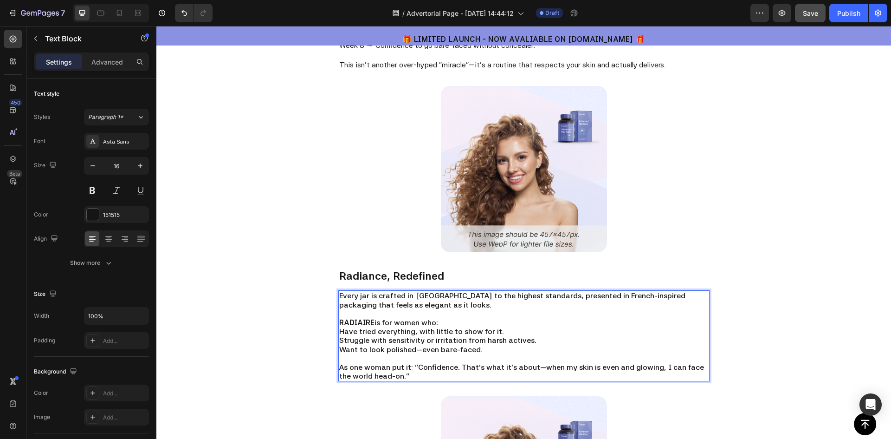
click at [374, 328] on p "Have tried everything, with little to show for it." at bounding box center [523, 331] width 369 height 9
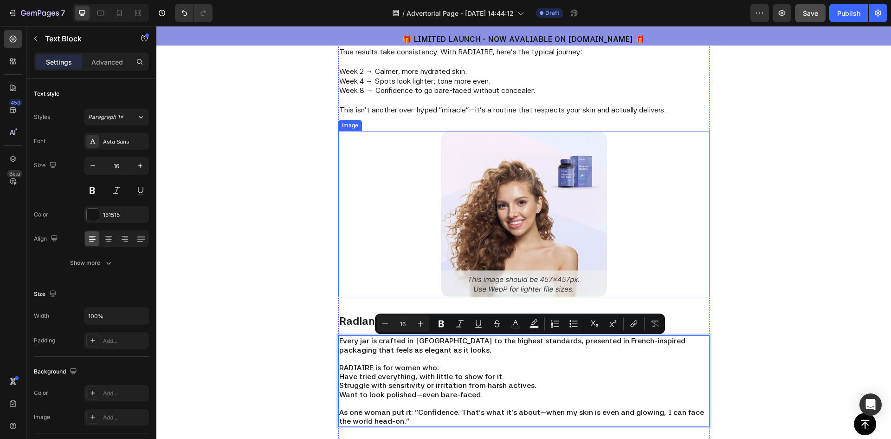
scroll to position [1238, 0]
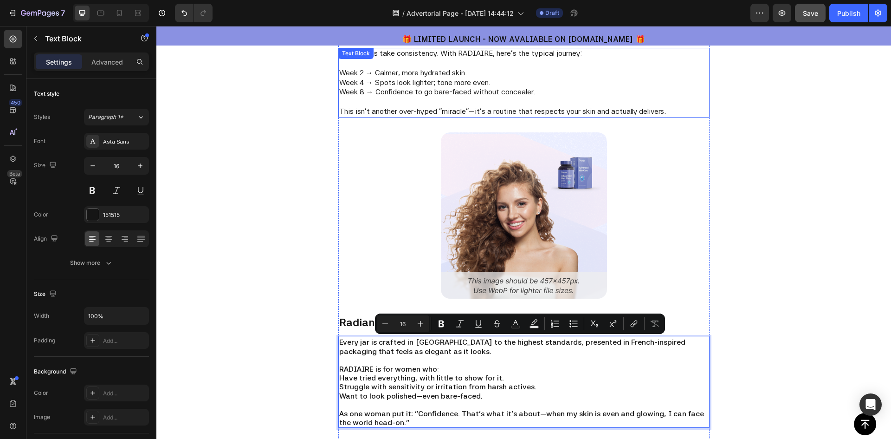
click at [392, 93] on p "Week 8 → Confidence to go bare-faced without concealer." at bounding box center [523, 92] width 369 height 10
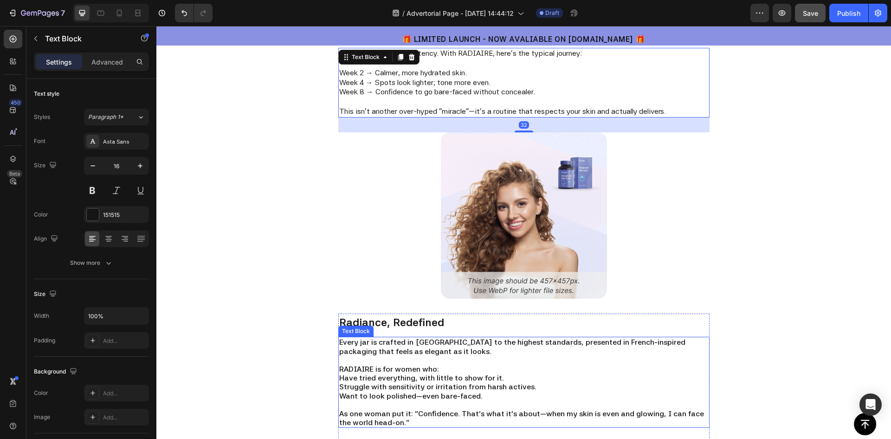
click at [407, 388] on p "Struggle with sensitivity or irritation from harsh actives." at bounding box center [523, 386] width 369 height 9
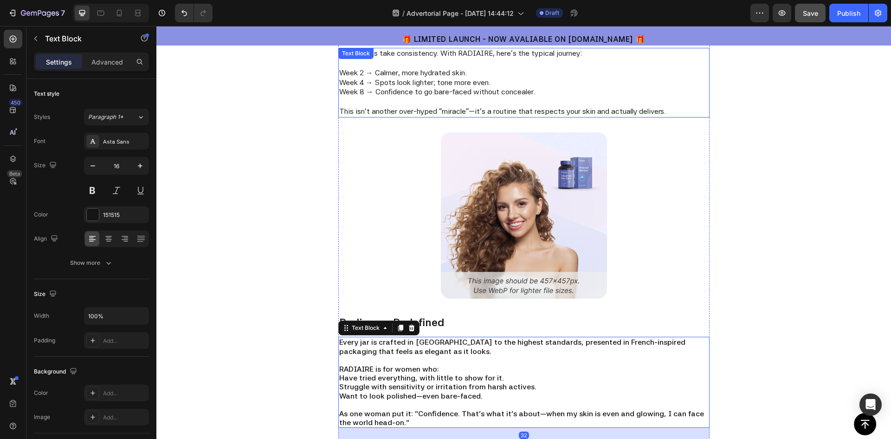
click at [388, 89] on p "Week 8 → Confidence to go bare-faced without concealer." at bounding box center [523, 92] width 369 height 10
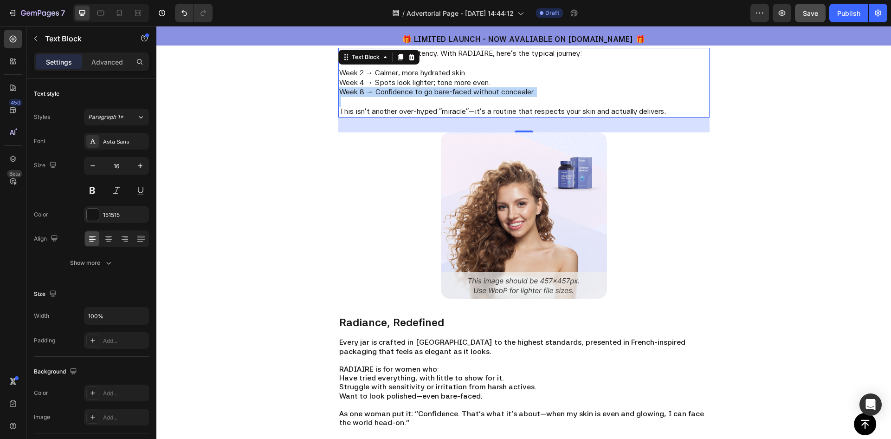
click at [388, 89] on p "Week 8 → Confidence to go bare-faced without concealer." at bounding box center [523, 92] width 369 height 10
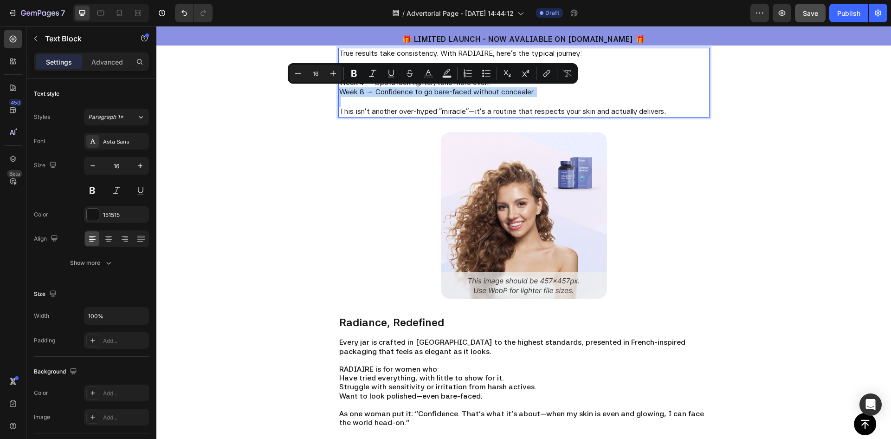
click at [364, 92] on p "Week 8 → Confidence to go bare-faced without concealer." at bounding box center [523, 92] width 369 height 10
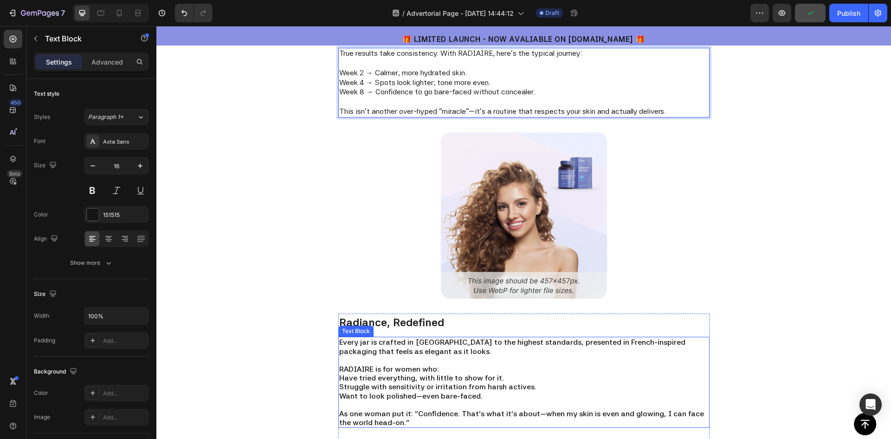
click at [389, 401] on p "Rich Text Editor. Editing area: main" at bounding box center [523, 404] width 369 height 9
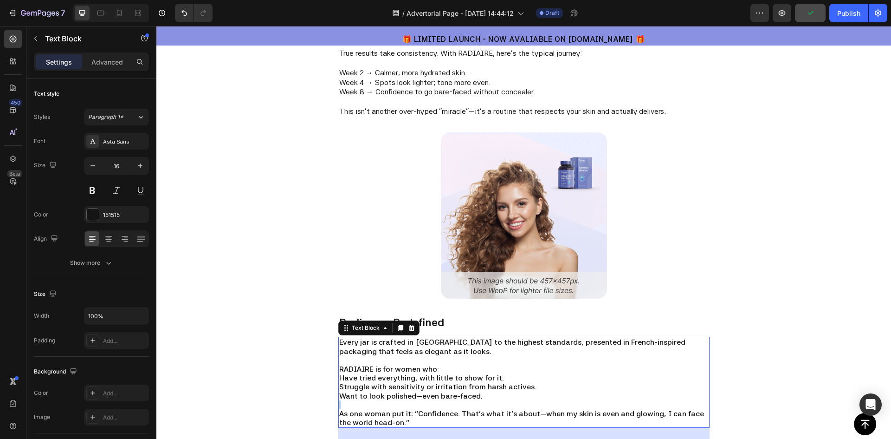
click at [389, 401] on p "Rich Text Editor. Editing area: main" at bounding box center [523, 404] width 369 height 9
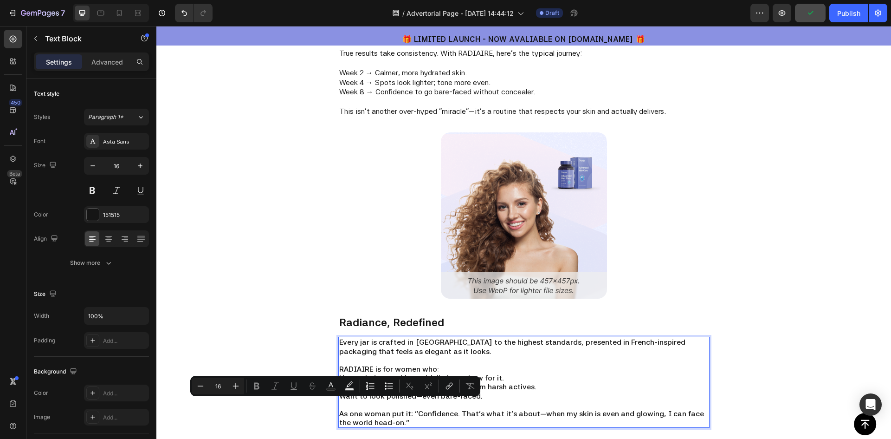
click at [525, 372] on p "RADIAIRE is for women who:" at bounding box center [523, 368] width 369 height 9
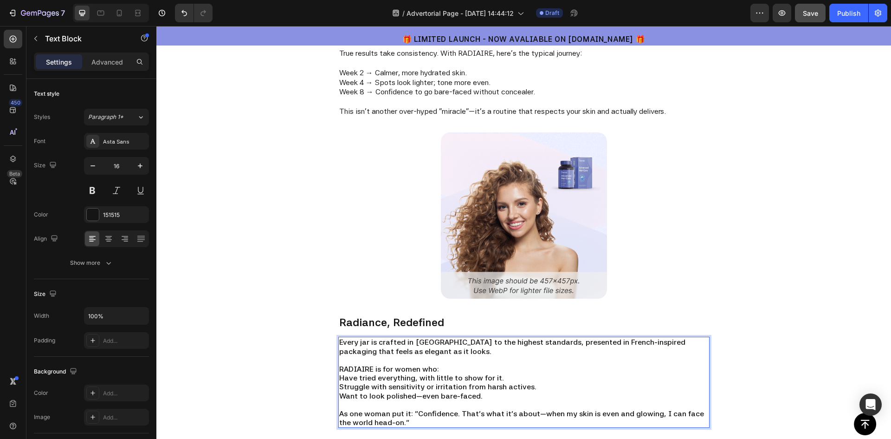
click at [464, 385] on p "Struggle with sensitivity or irritation from harsh actives." at bounding box center [523, 386] width 369 height 9
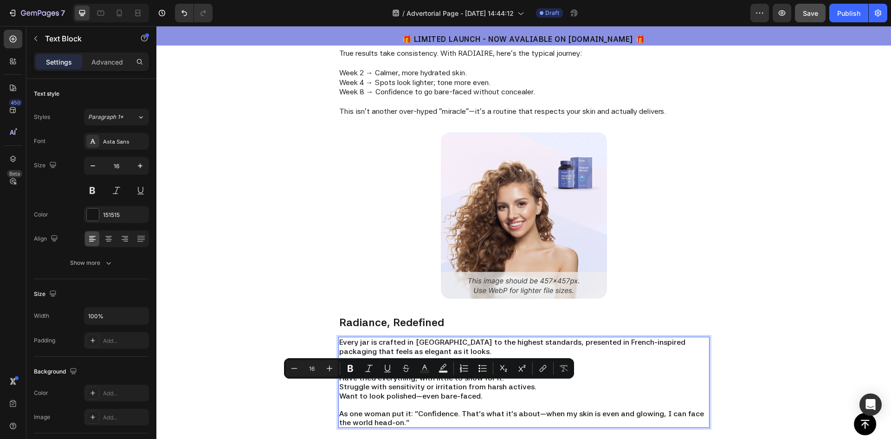
click at [409, 395] on p "Want to look polished—even bare-faced." at bounding box center [523, 395] width 369 height 9
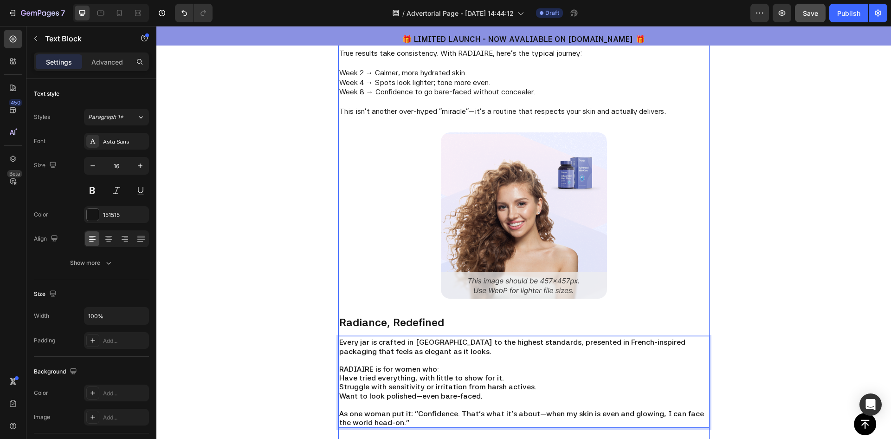
click at [397, 76] on p "Week 2 → Calmer, more hydrated skin." at bounding box center [523, 73] width 369 height 10
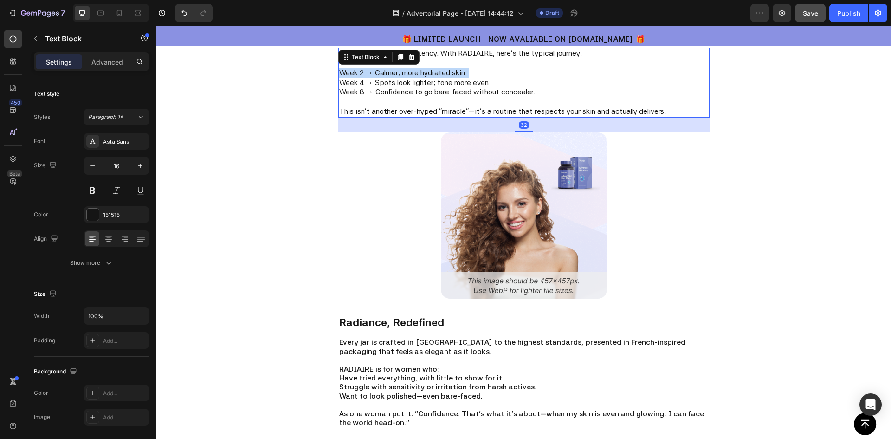
click at [397, 76] on p "Week 2 → Calmer, more hydrated skin." at bounding box center [523, 73] width 369 height 10
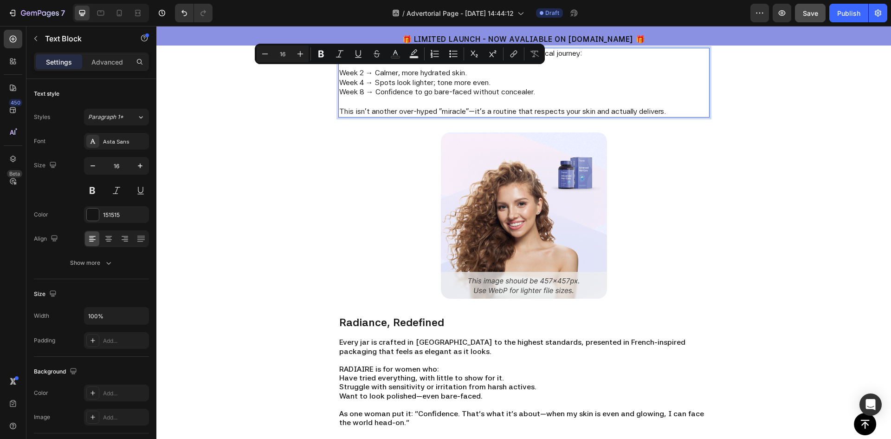
click at [420, 90] on p "Week 8 → Confidence to go bare-faced without concealer." at bounding box center [523, 92] width 369 height 10
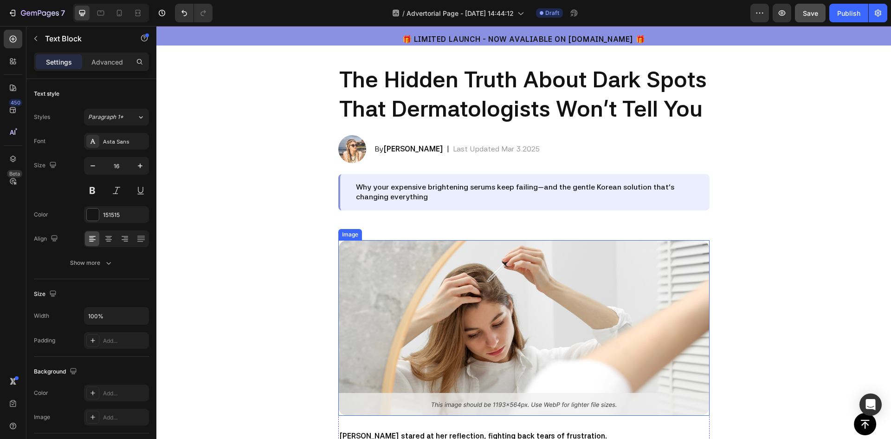
scroll to position [46, 0]
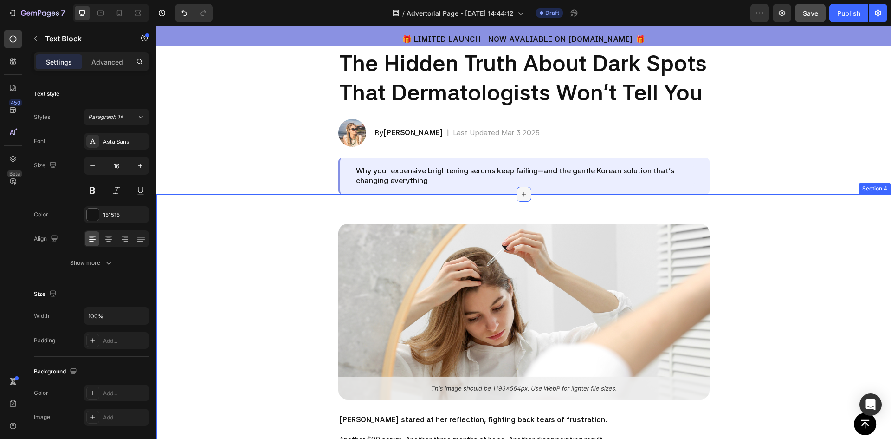
click at [525, 194] on div at bounding box center [524, 194] width 15 height 15
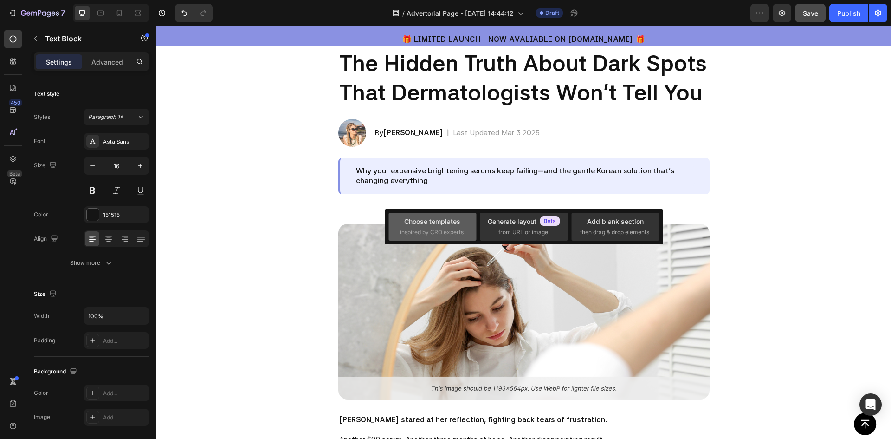
click at [442, 227] on div "Choose templates inspired by CRO experts" at bounding box center [432, 226] width 65 height 20
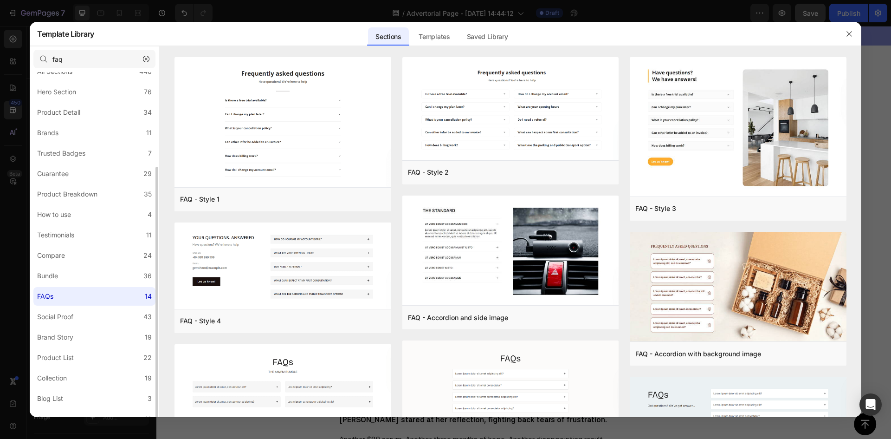
scroll to position [0, 0]
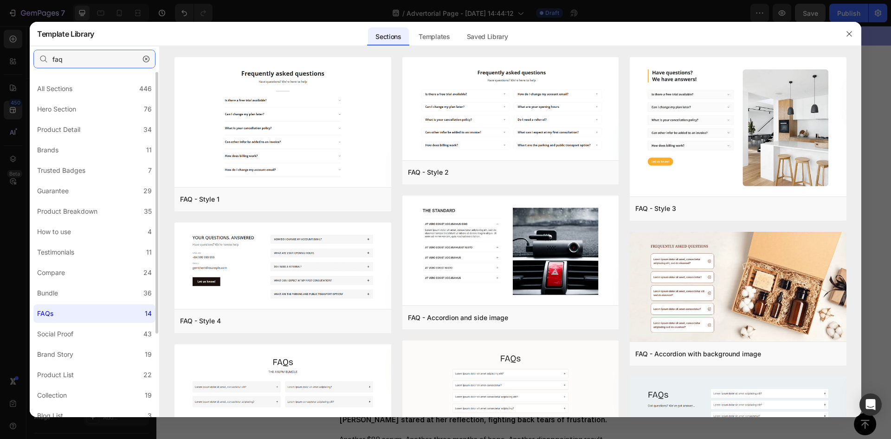
drag, startPoint x: 62, startPoint y: 59, endPoint x: 4, endPoint y: 65, distance: 58.2
click at [4, 65] on div "Template Library Sections Templates Existing pages Saved Library Templates Save…" at bounding box center [445, 219] width 891 height 439
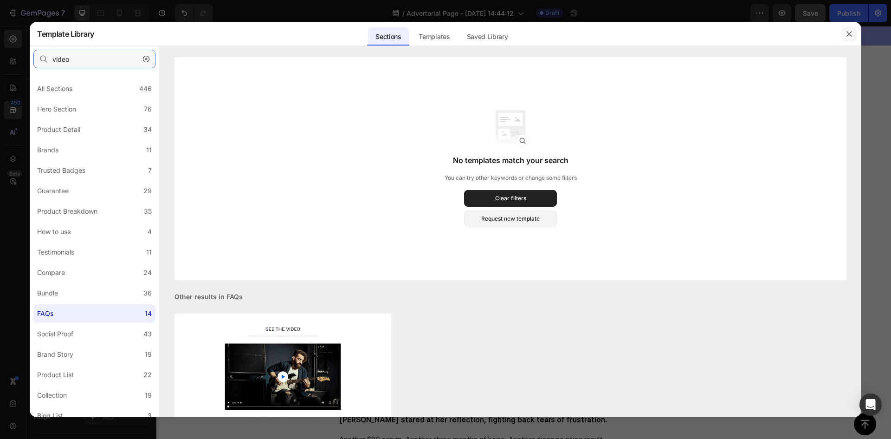
type input "video"
click at [849, 34] on icon "button" at bounding box center [849, 33] width 5 height 5
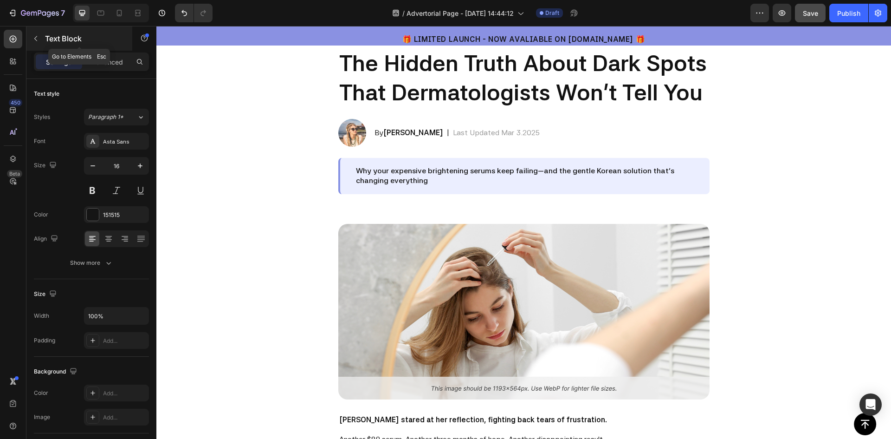
click at [38, 34] on button "button" at bounding box center [35, 38] width 15 height 15
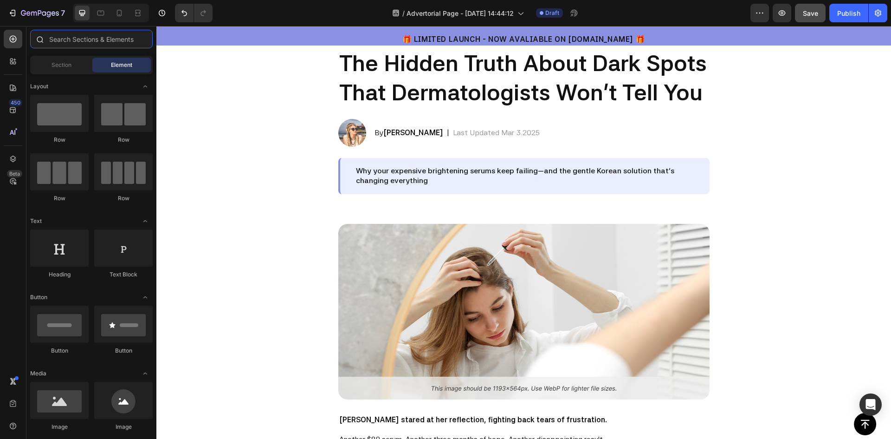
click at [76, 40] on input "text" at bounding box center [91, 39] width 123 height 19
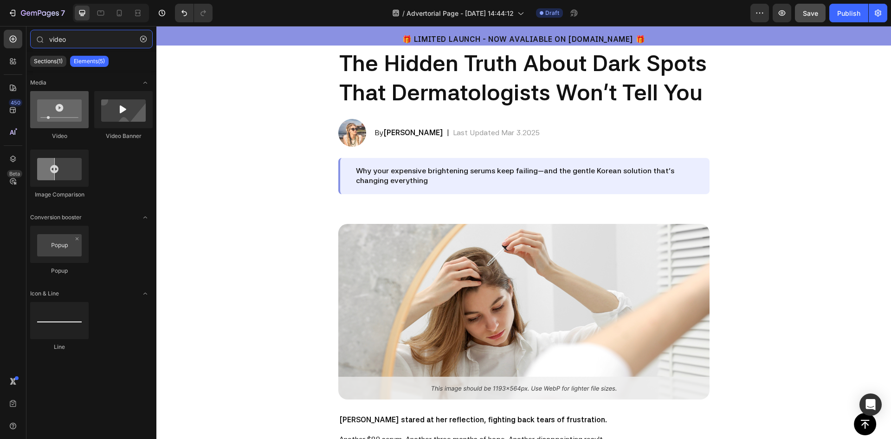
type input "video"
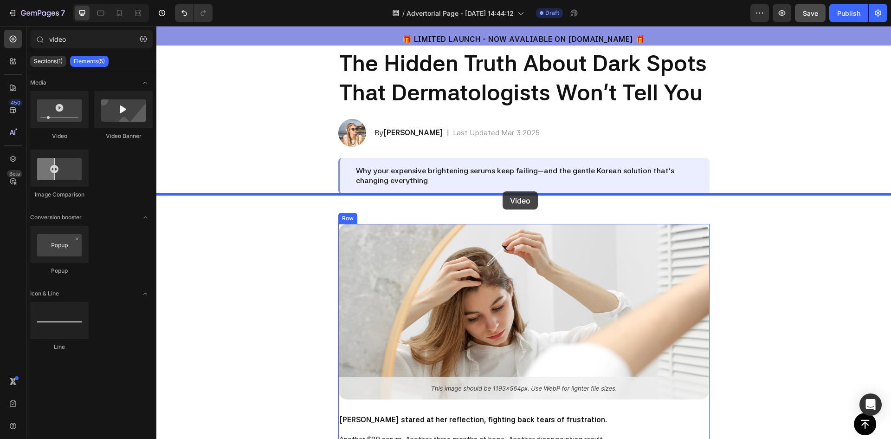
drag, startPoint x: 224, startPoint y: 140, endPoint x: 503, endPoint y: 191, distance: 283.1
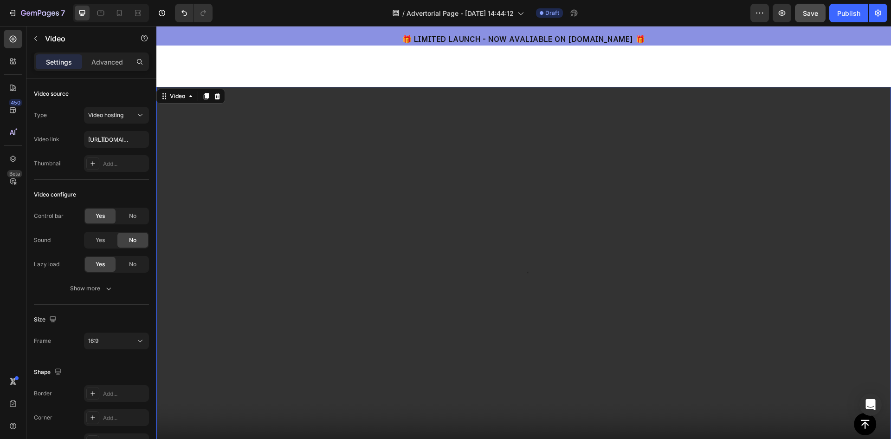
scroll to position [232, 0]
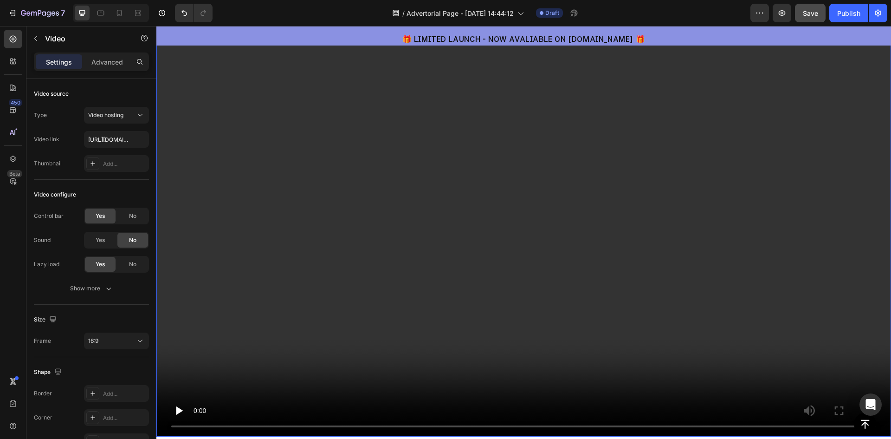
click at [362, 231] on video at bounding box center [523, 229] width 735 height 413
click at [115, 142] on input "https://cdn.shopify.com/videos/c/o/v/2cd3deb506b54b009063f7270ab5cf2e.mp4" at bounding box center [116, 139] width 65 height 17
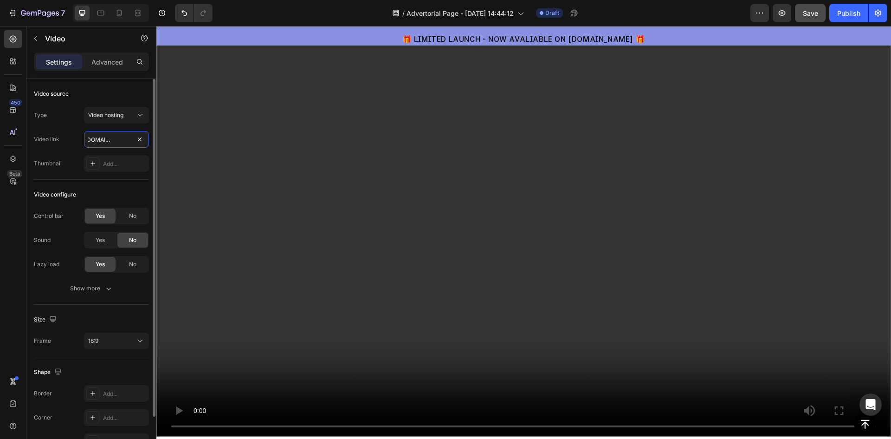
type input "https://www.tiktok.com/@l_yuhann/video/7477548022507818256?q=korean%20face%20cr…"
click at [101, 92] on div "Video source" at bounding box center [91, 93] width 115 height 15
click at [126, 114] on div "Video hosting" at bounding box center [111, 115] width 47 height 8
click at [110, 97] on div "Video source" at bounding box center [91, 93] width 115 height 15
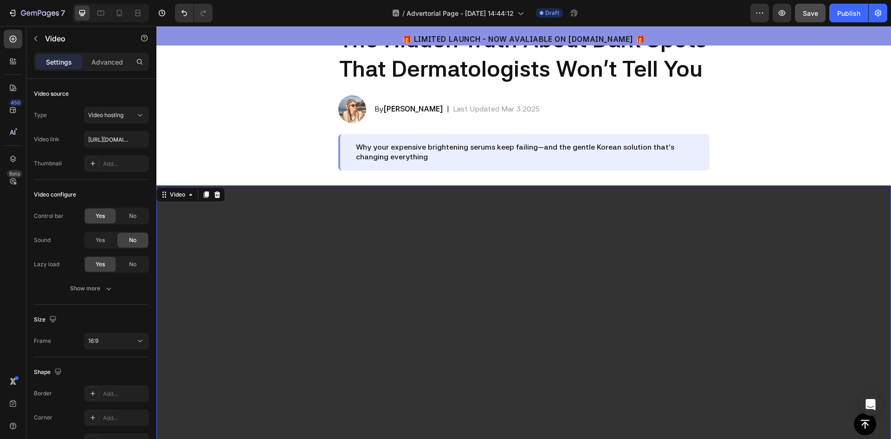
scroll to position [139, 0]
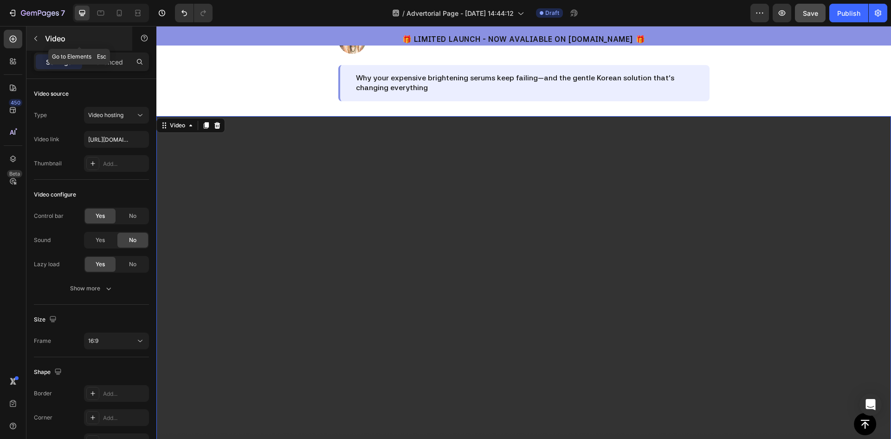
click at [34, 42] on button "button" at bounding box center [35, 38] width 15 height 15
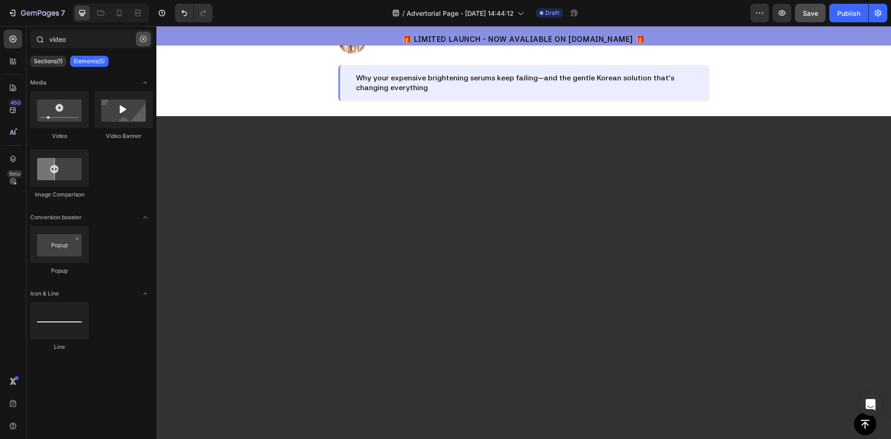
click at [144, 36] on icon "button" at bounding box center [143, 39] width 6 height 6
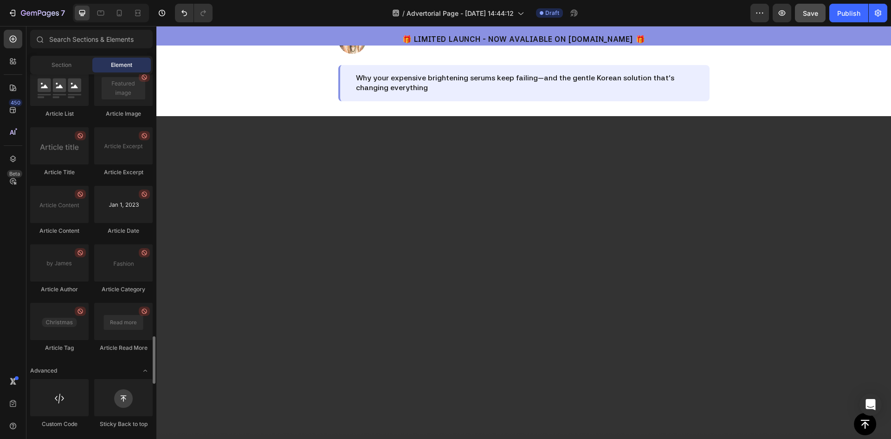
scroll to position [2342, 0]
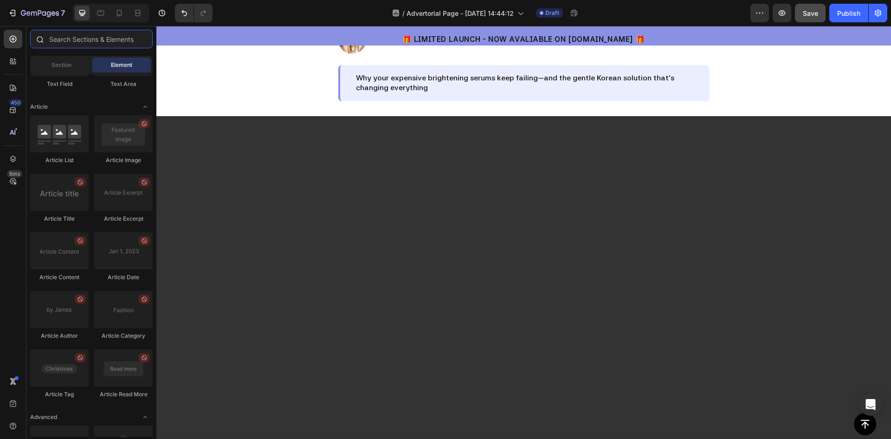
click at [63, 40] on input "text" at bounding box center [91, 39] width 123 height 19
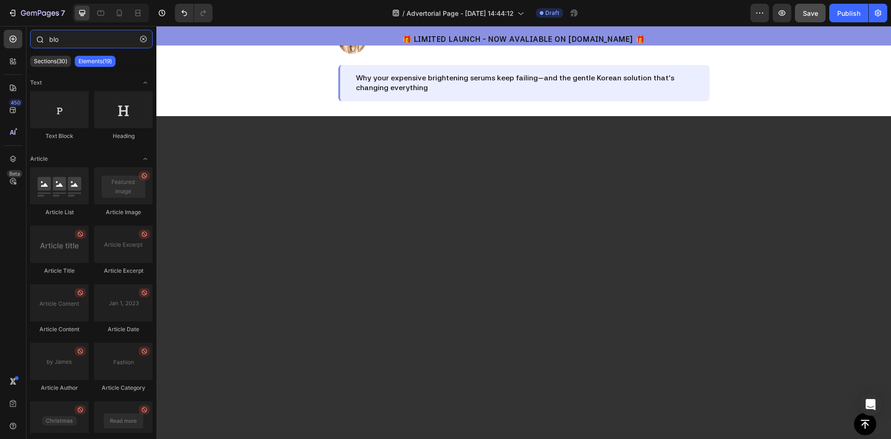
type input "blog"
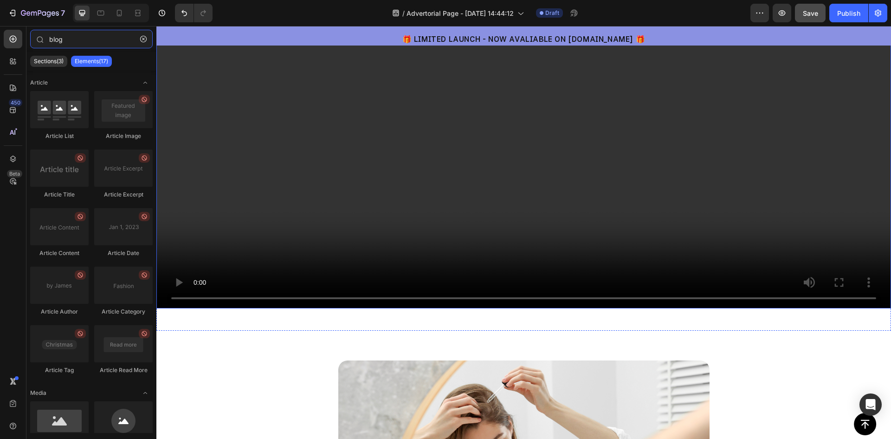
scroll to position [278, 0]
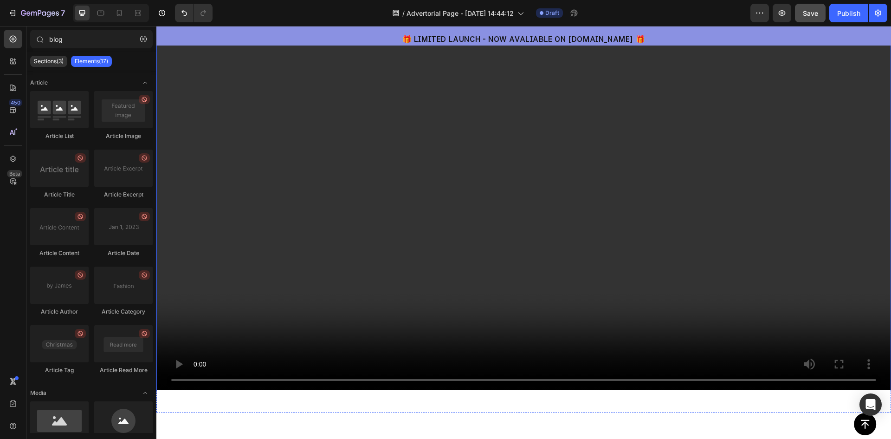
click at [520, 162] on video at bounding box center [523, 183] width 735 height 413
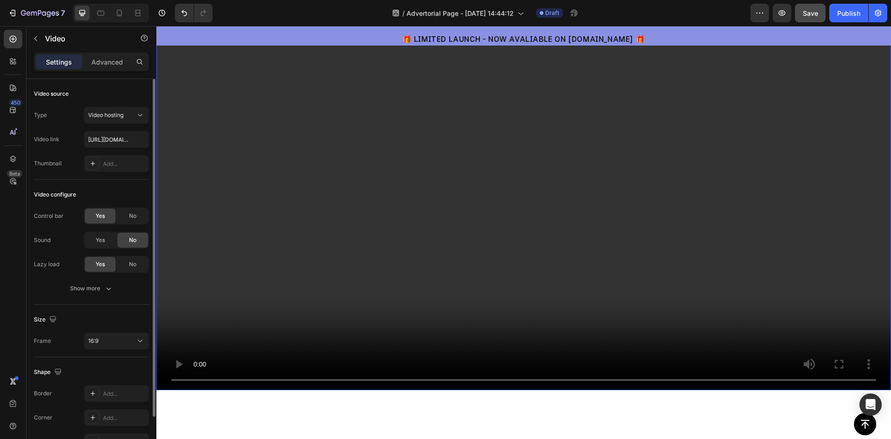
click at [133, 237] on span "No" at bounding box center [132, 240] width 7 height 8
click at [118, 341] on div "16:9" at bounding box center [111, 340] width 47 height 8
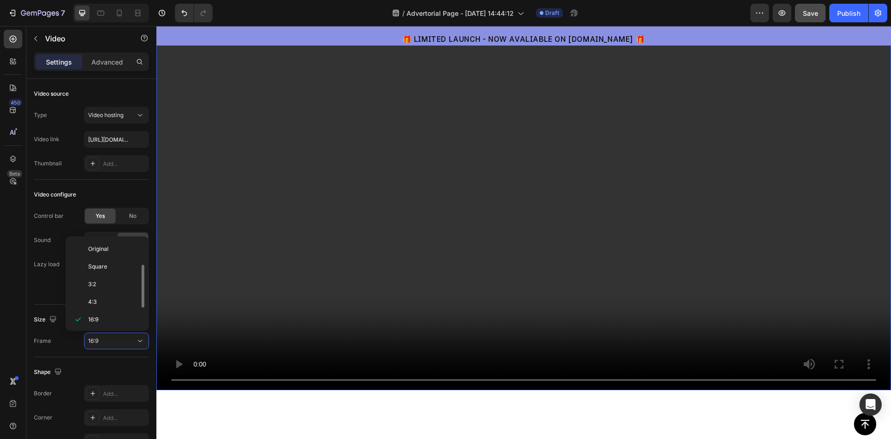
scroll to position [17, 0]
click at [102, 281] on p "4:3" at bounding box center [112, 285] width 49 height 8
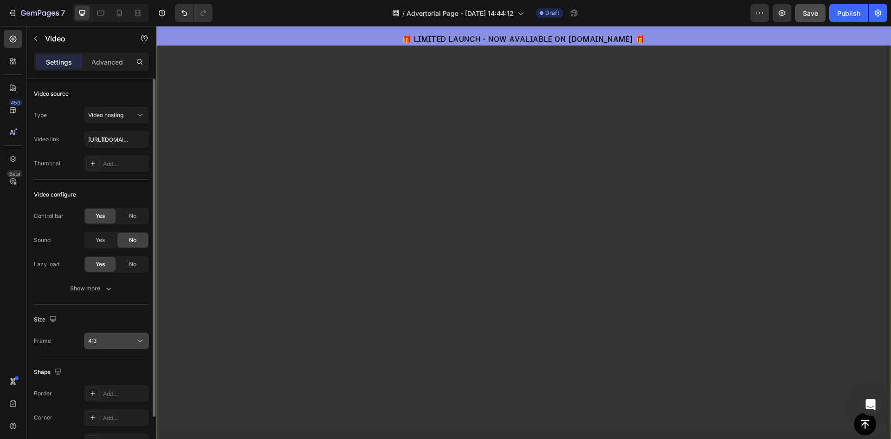
click at [110, 345] on div "4:3" at bounding box center [116, 340] width 57 height 9
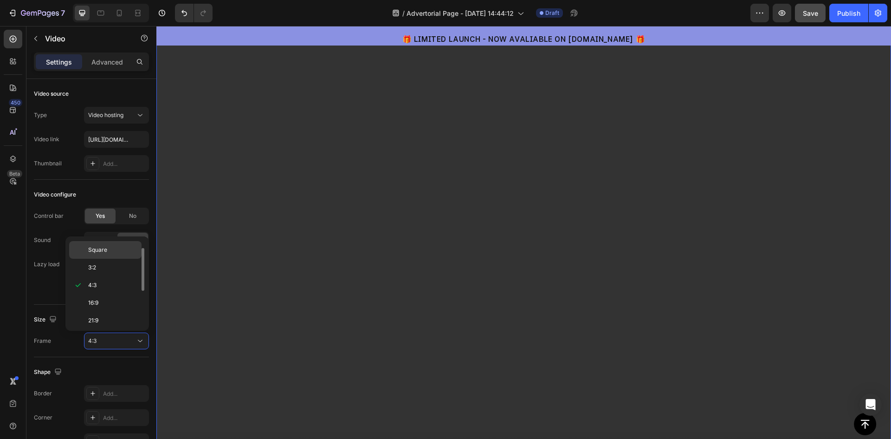
click at [102, 250] on span "Square" at bounding box center [97, 250] width 19 height 8
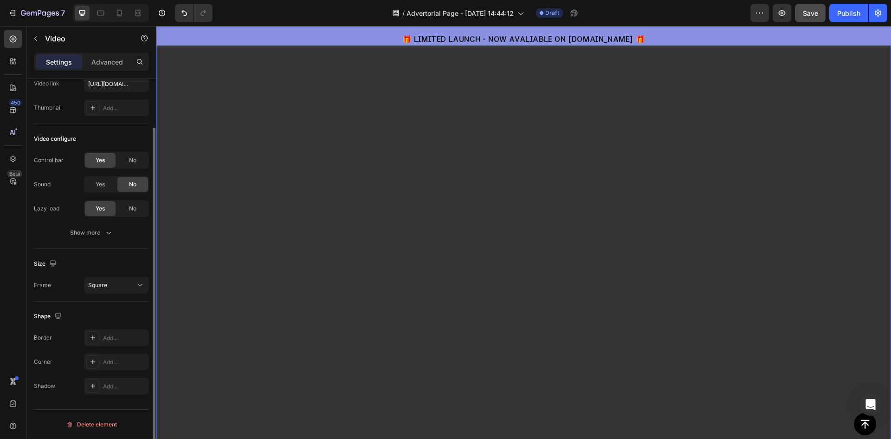
scroll to position [0, 0]
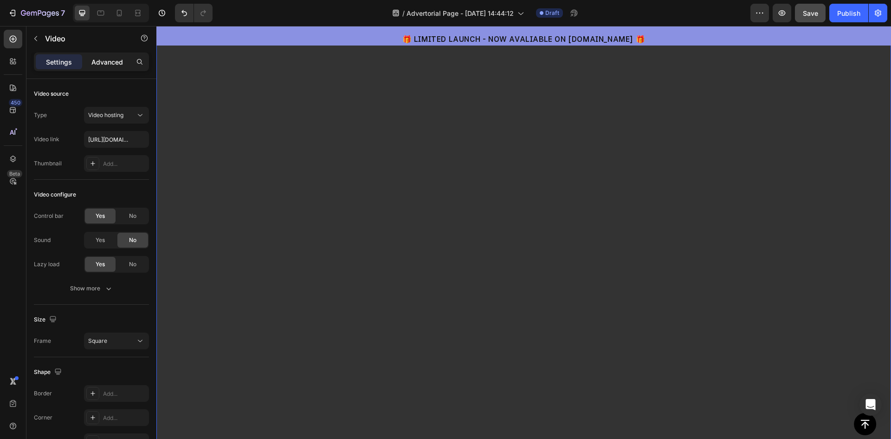
click at [96, 58] on p "Advanced" at bounding box center [107, 62] width 32 height 10
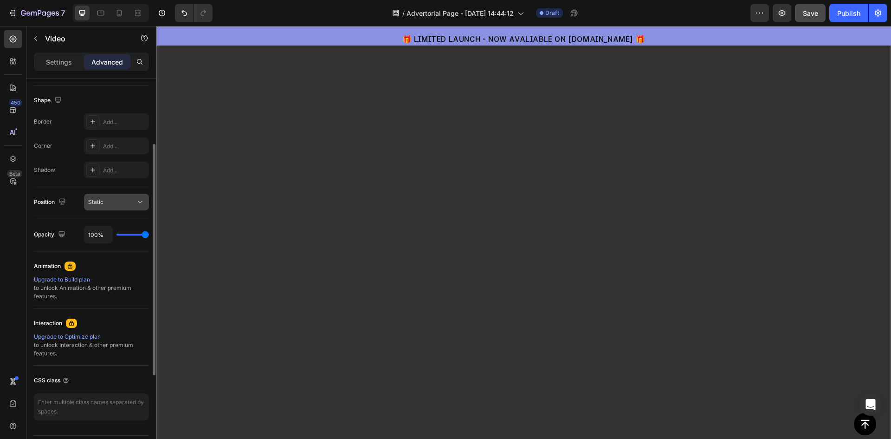
scroll to position [139, 0]
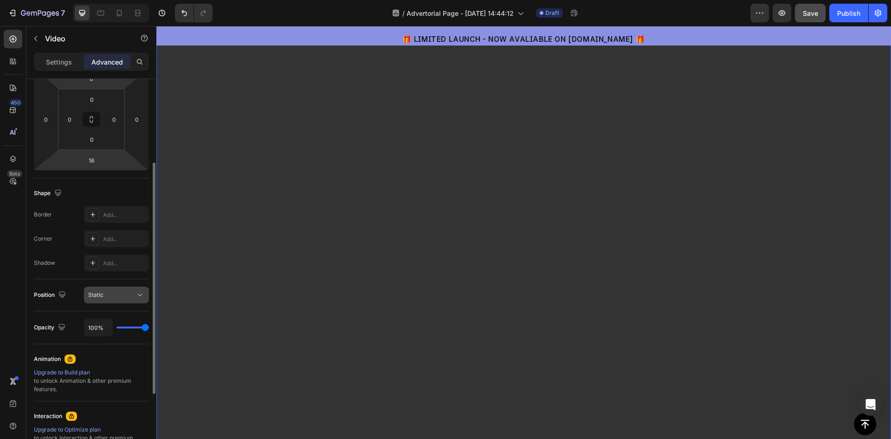
click at [118, 290] on button "Static" at bounding box center [116, 294] width 65 height 17
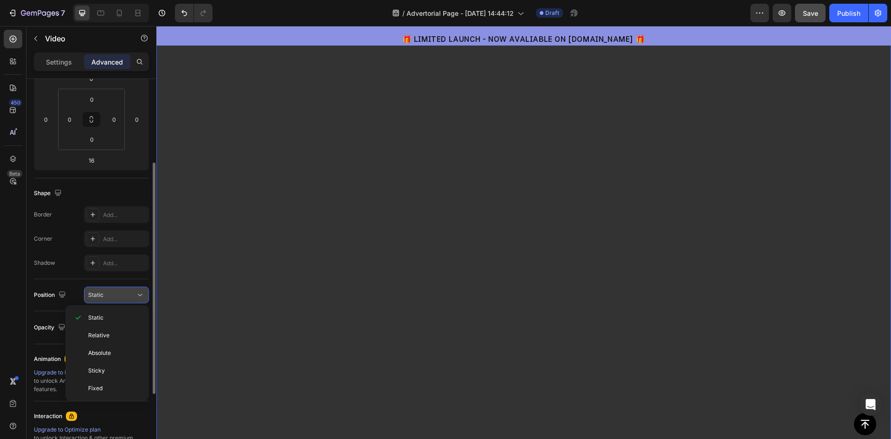
click at [118, 294] on div "Static" at bounding box center [111, 295] width 47 height 8
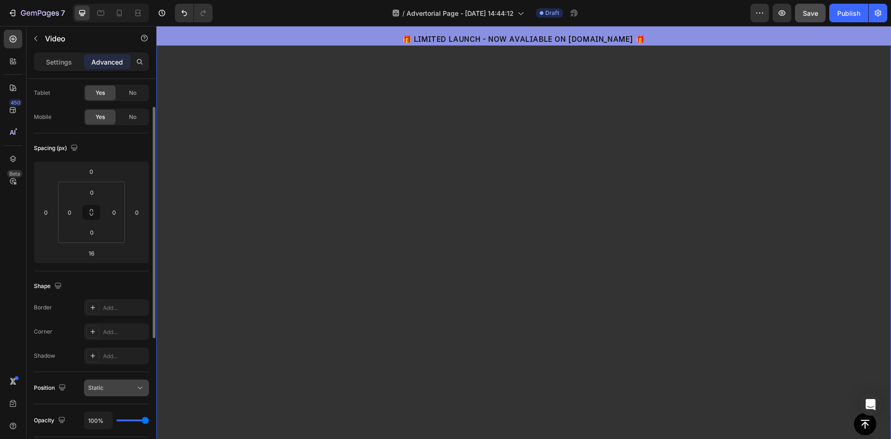
scroll to position [0, 0]
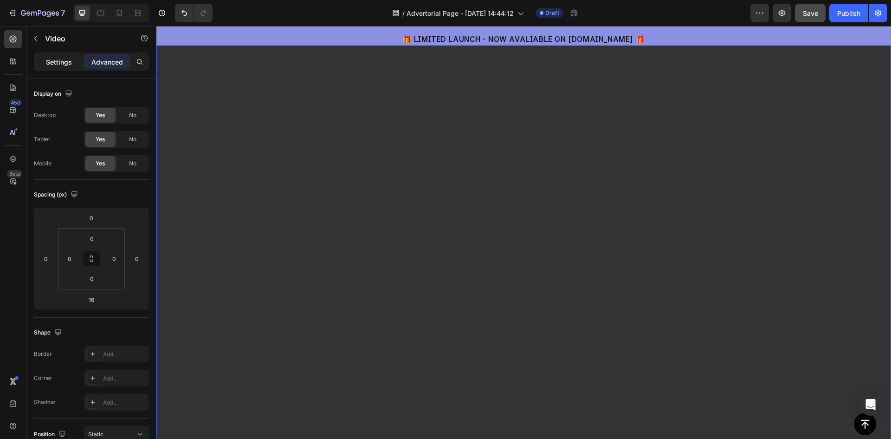
click at [58, 66] on p "Settings" at bounding box center [59, 62] width 26 height 10
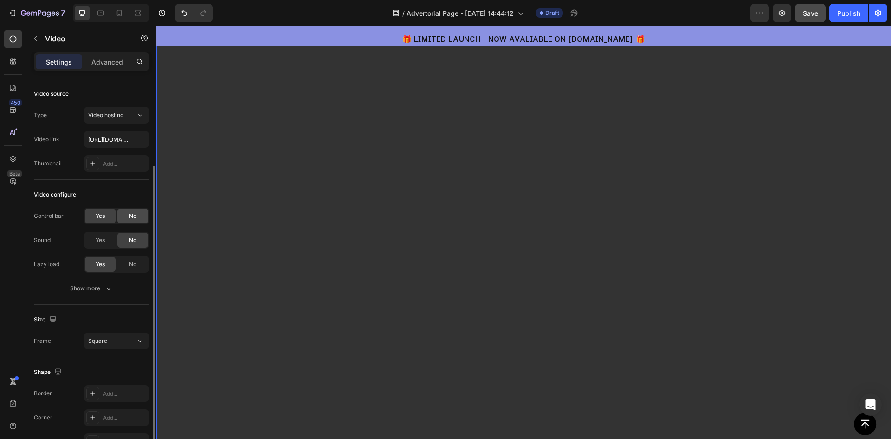
scroll to position [56, 0]
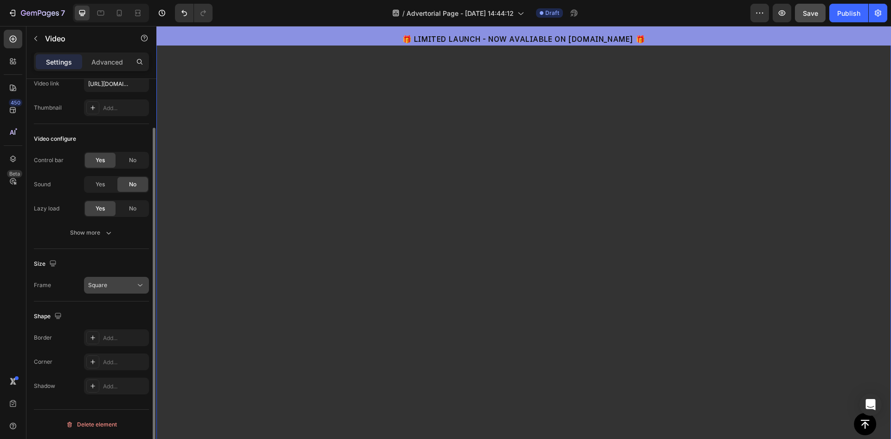
click at [123, 287] on div "Square" at bounding box center [111, 285] width 47 height 8
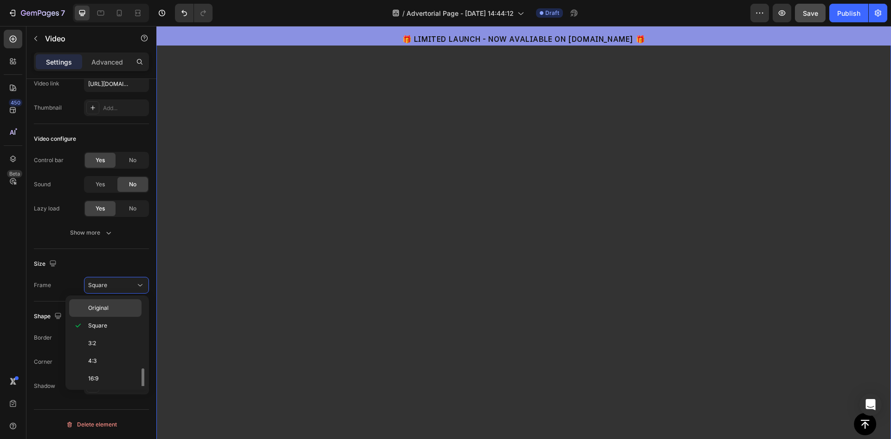
scroll to position [90, 0]
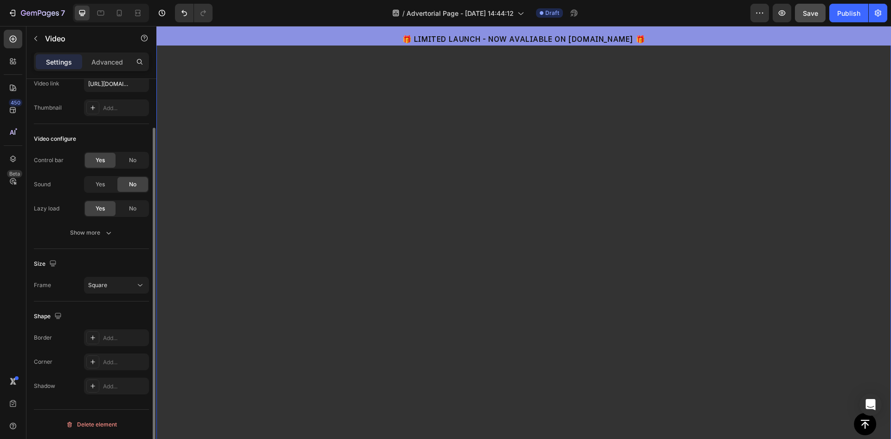
click at [105, 252] on div "Size Frame Square" at bounding box center [91, 275] width 115 height 52
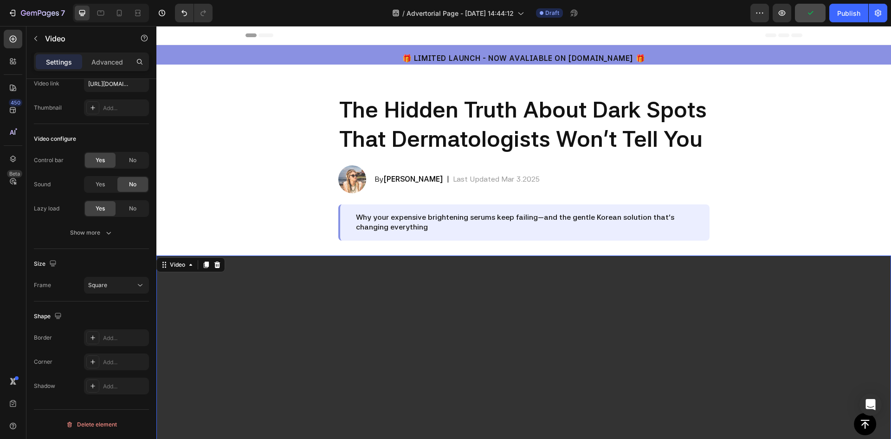
scroll to position [93, 0]
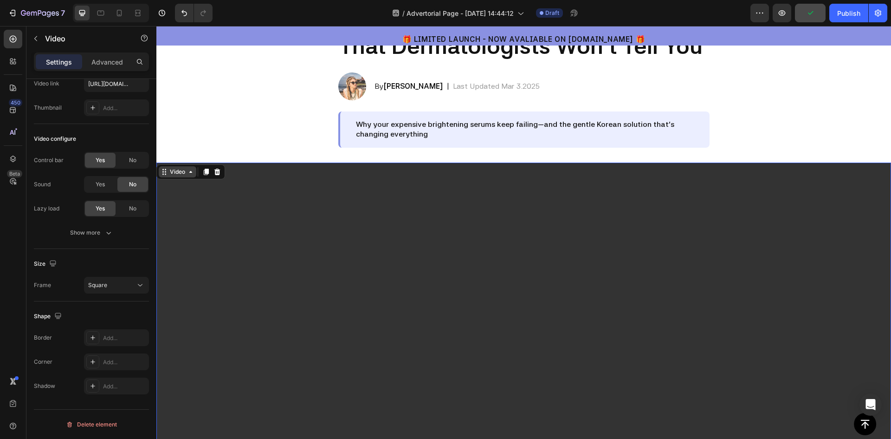
click at [173, 174] on div "Video" at bounding box center [177, 172] width 19 height 8
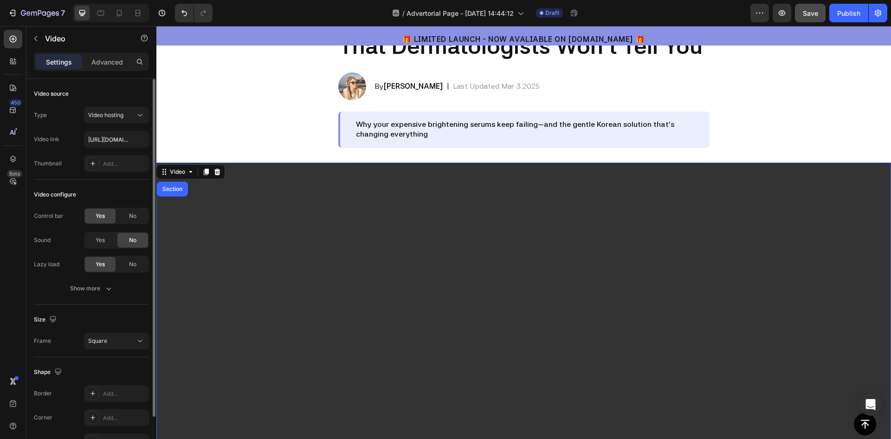
click at [95, 52] on div "Settings Advanced" at bounding box center [91, 61] width 115 height 19
click at [99, 59] on p "Advanced" at bounding box center [107, 62] width 32 height 10
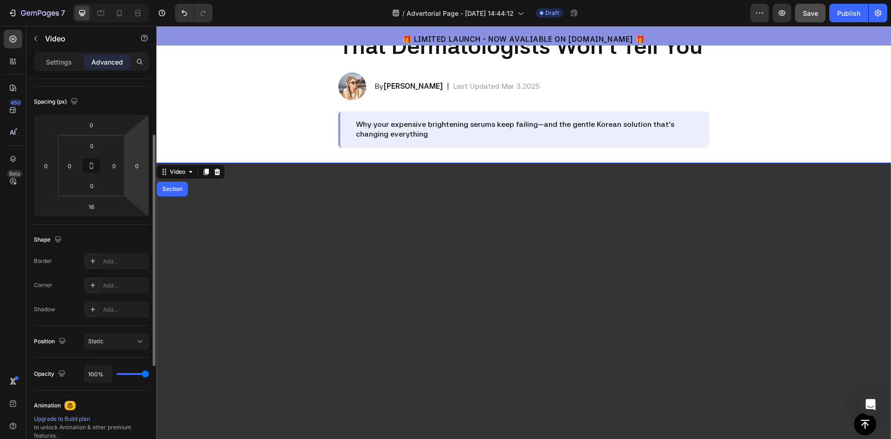
scroll to position [186, 0]
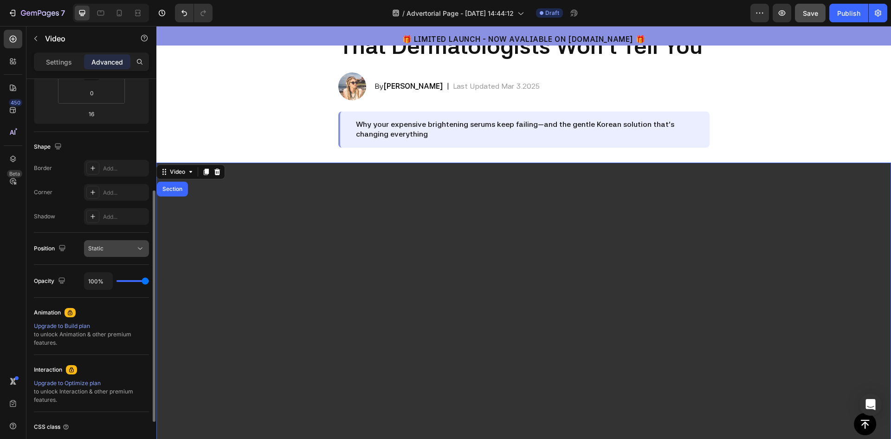
click at [109, 252] on div "Static" at bounding box center [116, 248] width 57 height 9
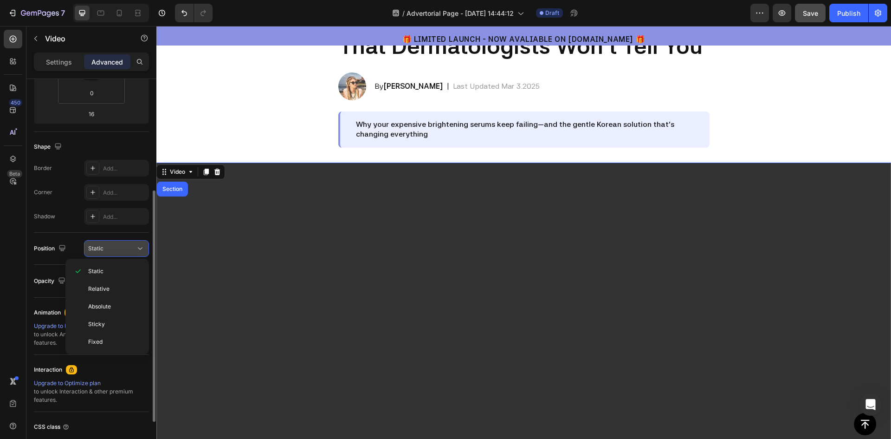
click at [109, 252] on div "Static" at bounding box center [116, 248] width 57 height 9
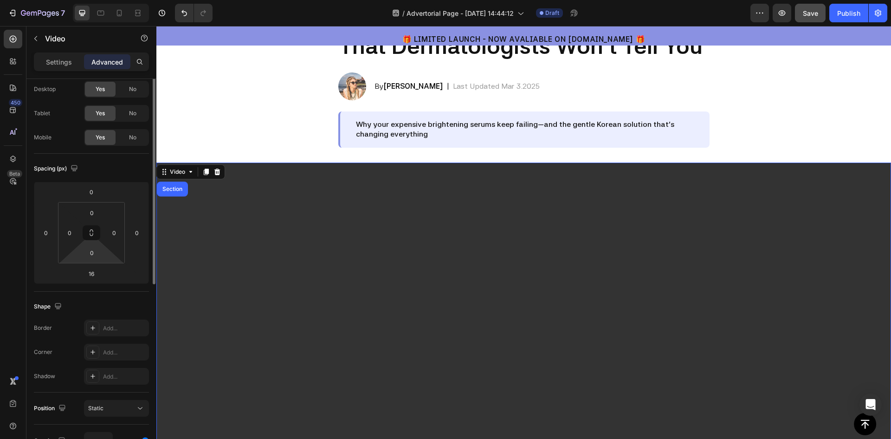
scroll to position [0, 0]
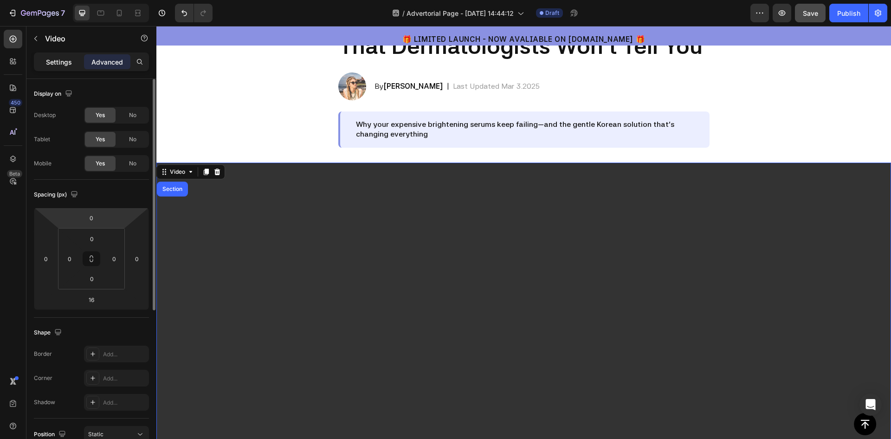
click at [51, 62] on p "Settings" at bounding box center [59, 62] width 26 height 10
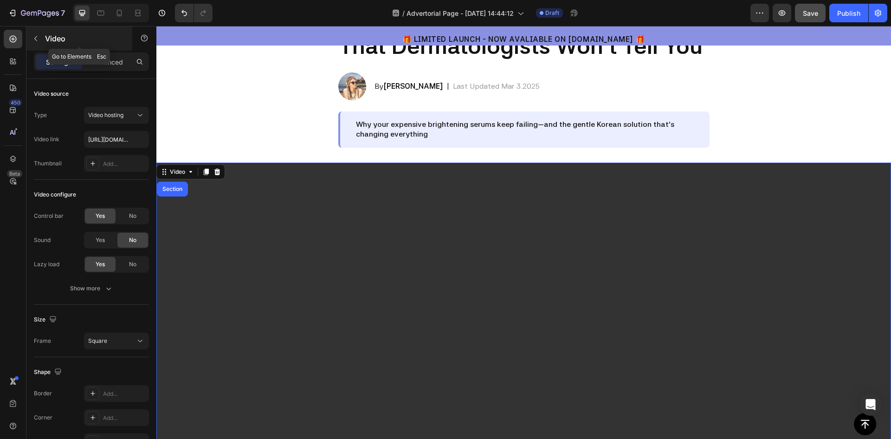
click at [37, 39] on icon "button" at bounding box center [35, 38] width 7 height 7
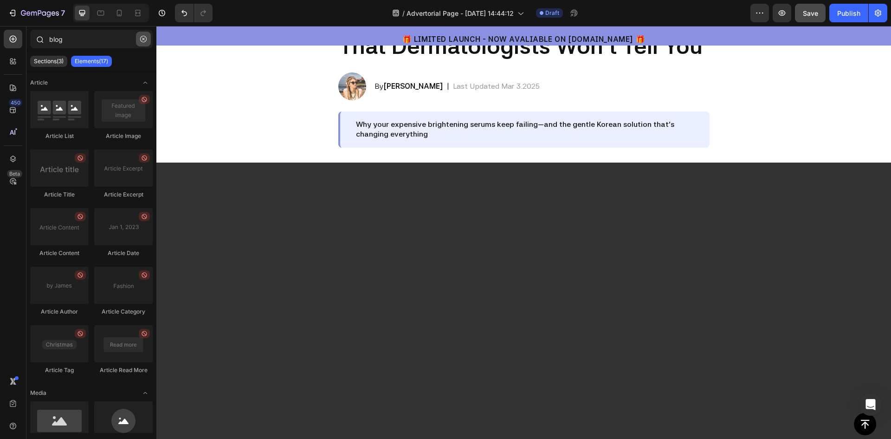
click at [140, 34] on button "button" at bounding box center [143, 39] width 15 height 15
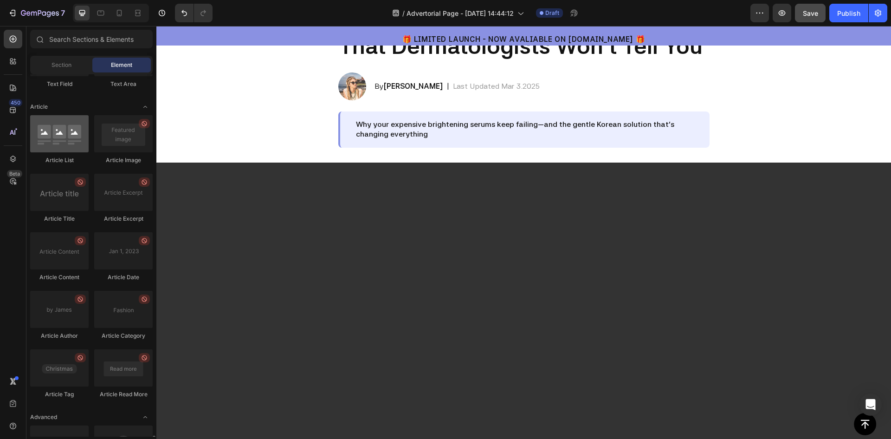
scroll to position [2388, 0]
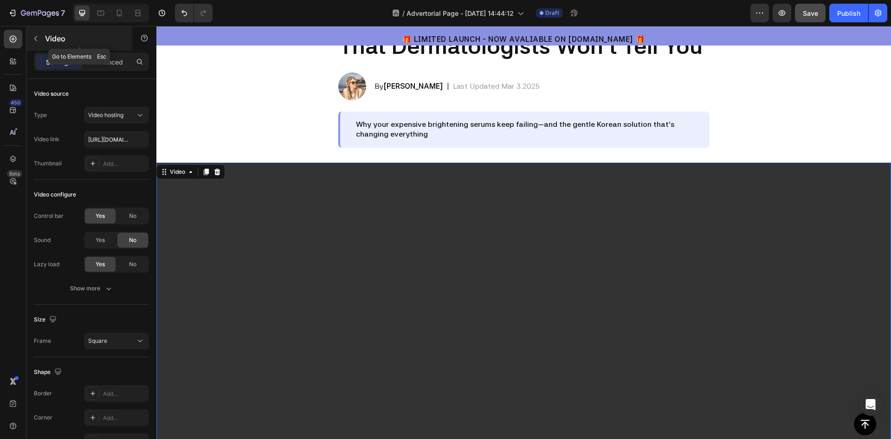
click at [33, 36] on icon "button" at bounding box center [35, 38] width 7 height 7
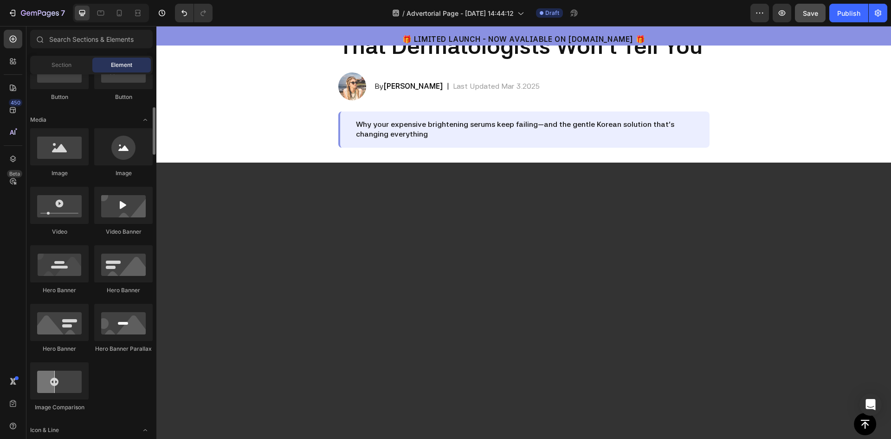
scroll to position [207, 0]
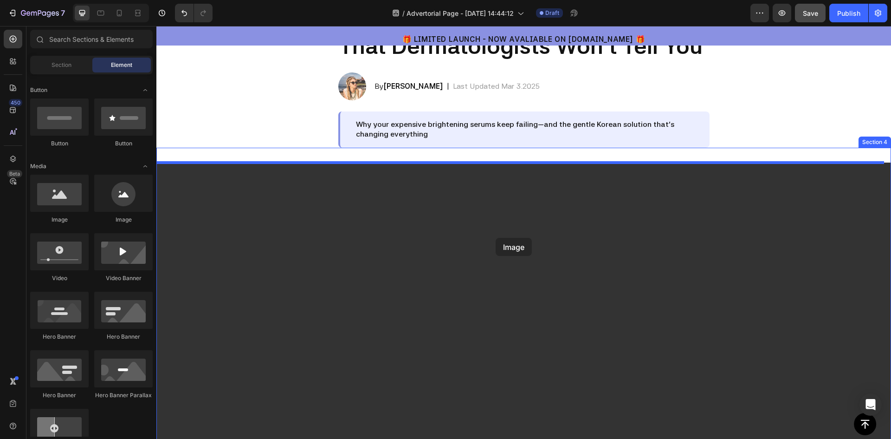
drag, startPoint x: 276, startPoint y: 227, endPoint x: 496, endPoint y: 238, distance: 220.2
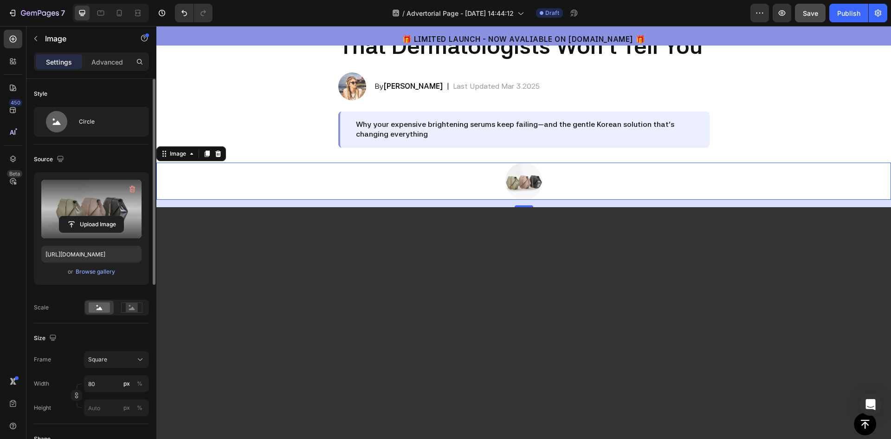
scroll to position [93, 0]
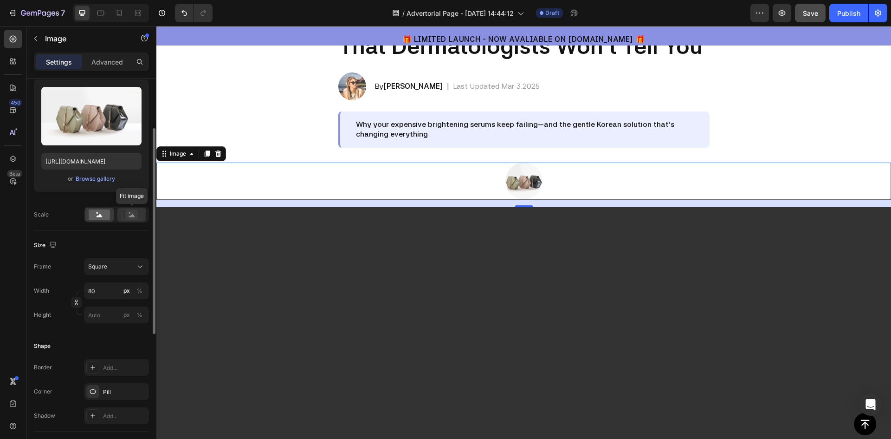
click at [129, 214] on rect at bounding box center [132, 214] width 12 height 9
click at [101, 215] on icon at bounding box center [100, 214] width 6 height 3
click at [110, 265] on div "Square" at bounding box center [110, 266] width 45 height 8
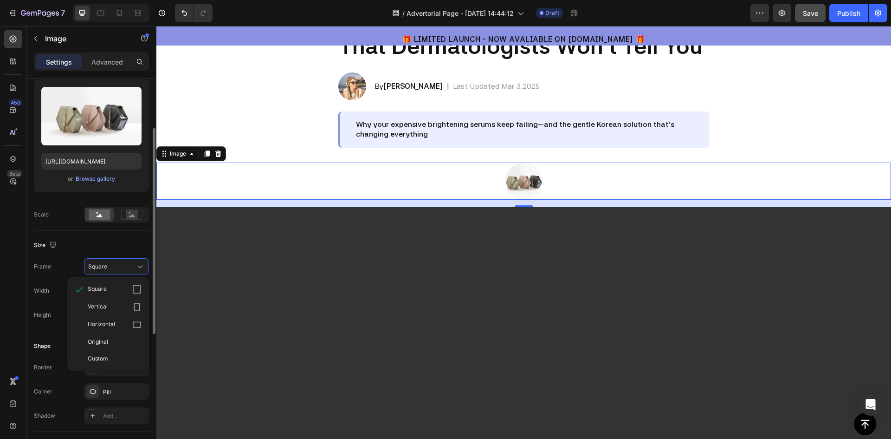
click at [89, 243] on div "Size" at bounding box center [91, 245] width 115 height 15
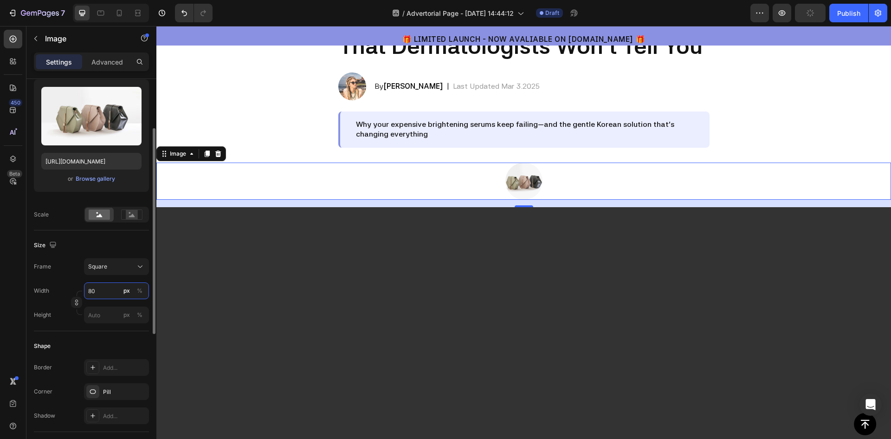
type input "1"
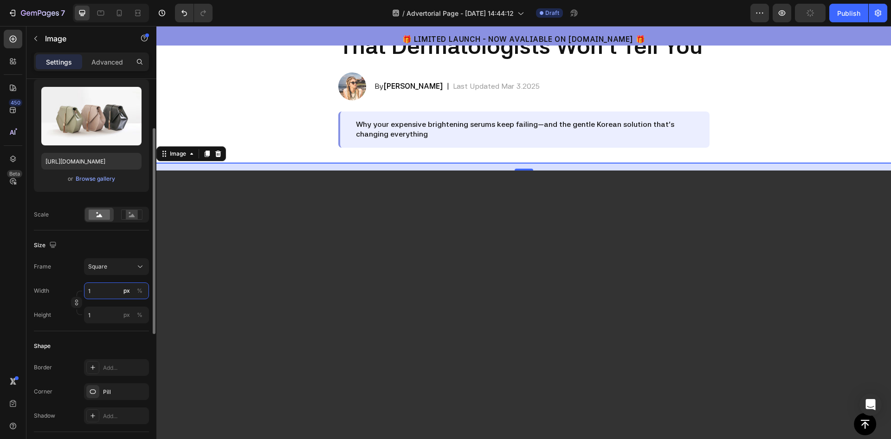
type input "10"
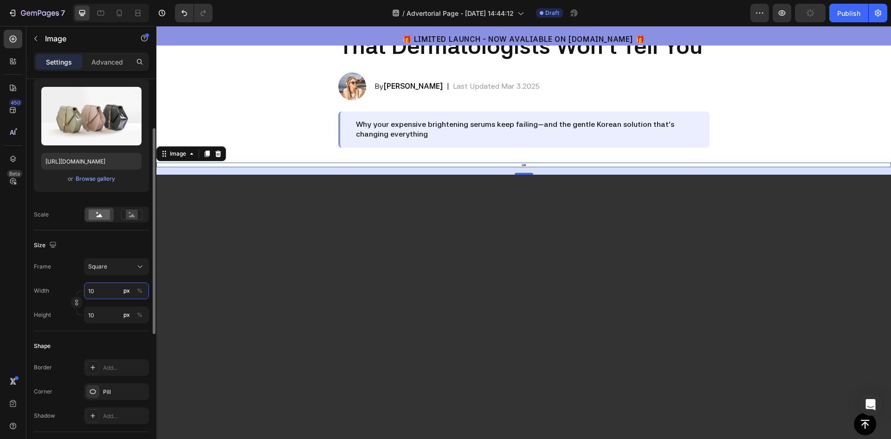
type input "100"
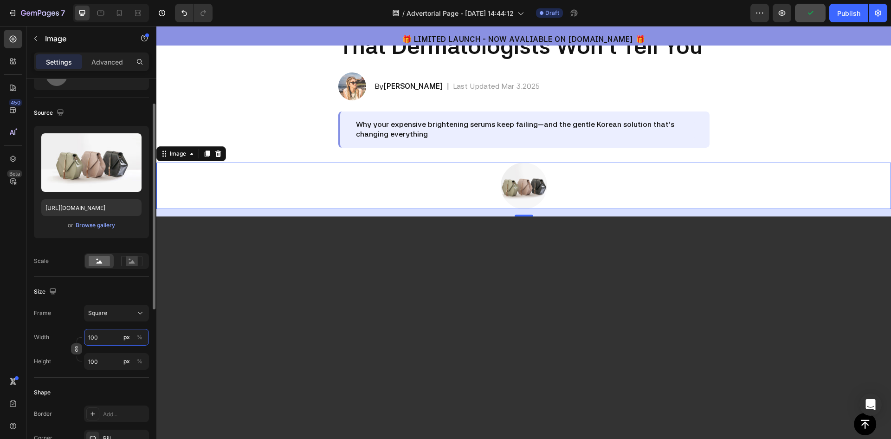
scroll to position [0, 0]
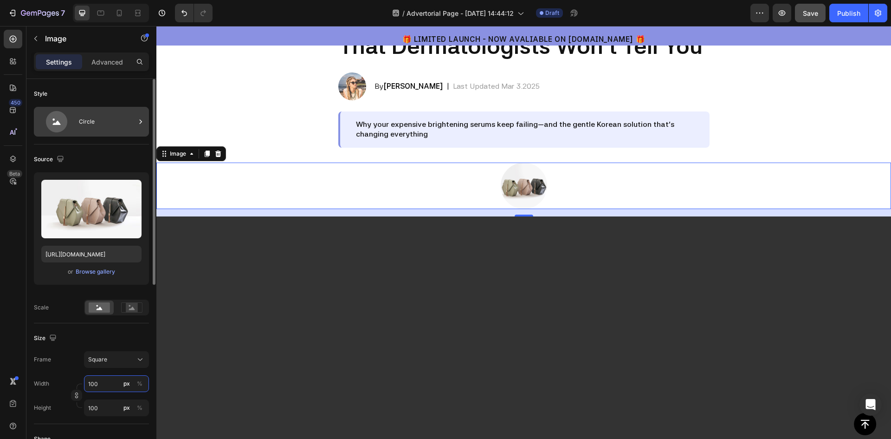
type input "100"
click at [84, 122] on div "Circle" at bounding box center [107, 121] width 57 height 21
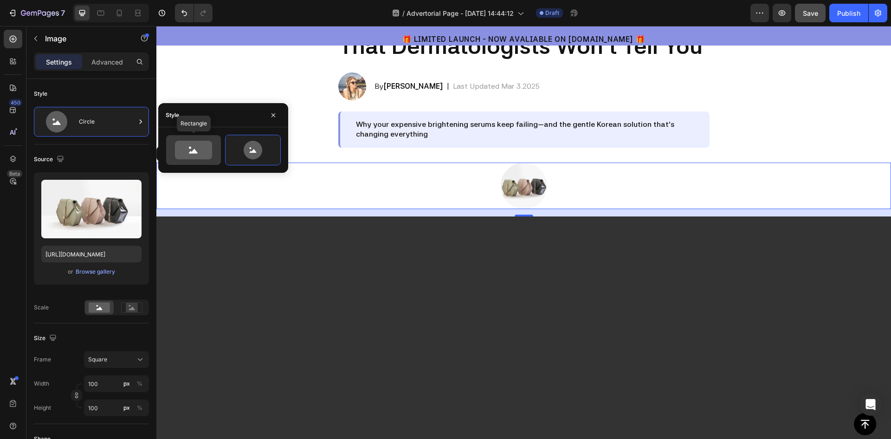
click at [203, 144] on icon at bounding box center [193, 150] width 37 height 19
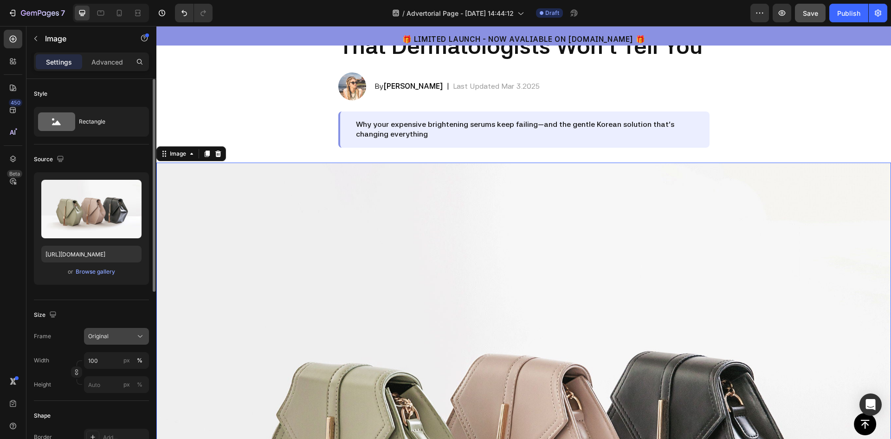
click at [102, 339] on span "Original" at bounding box center [98, 336] width 20 height 8
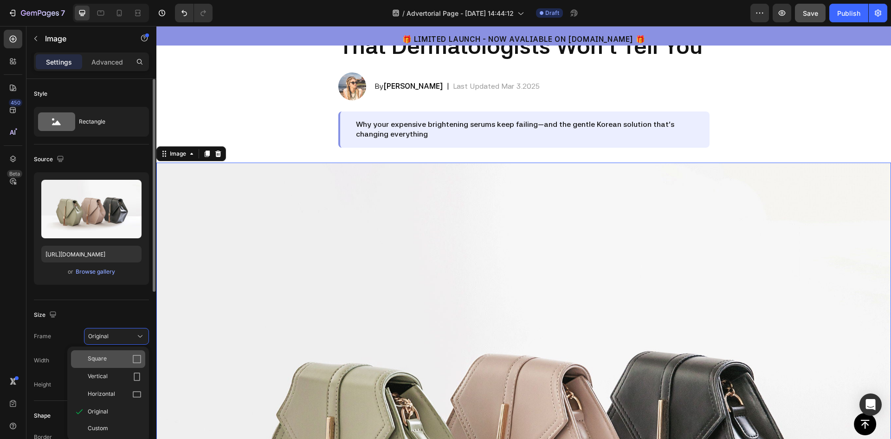
click at [112, 365] on div "Square" at bounding box center [108, 359] width 74 height 18
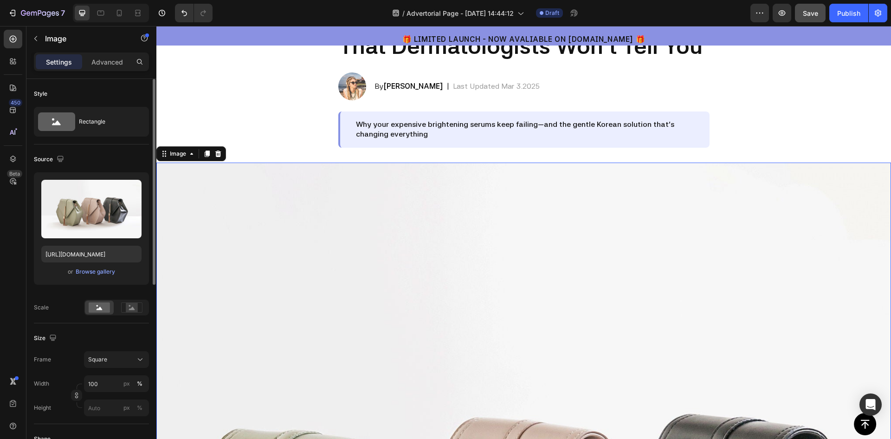
scroll to position [46, 0]
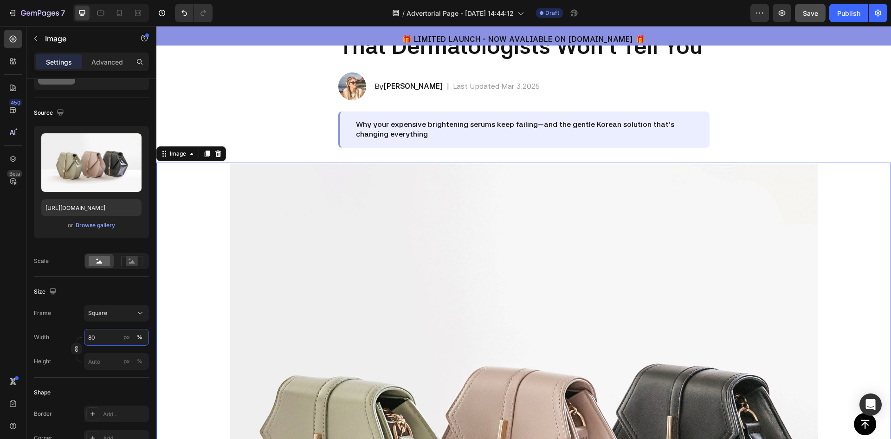
drag, startPoint x: 101, startPoint y: 335, endPoint x: 36, endPoint y: 342, distance: 65.3
click at [38, 342] on div "Width 80 px %" at bounding box center [91, 337] width 115 height 17
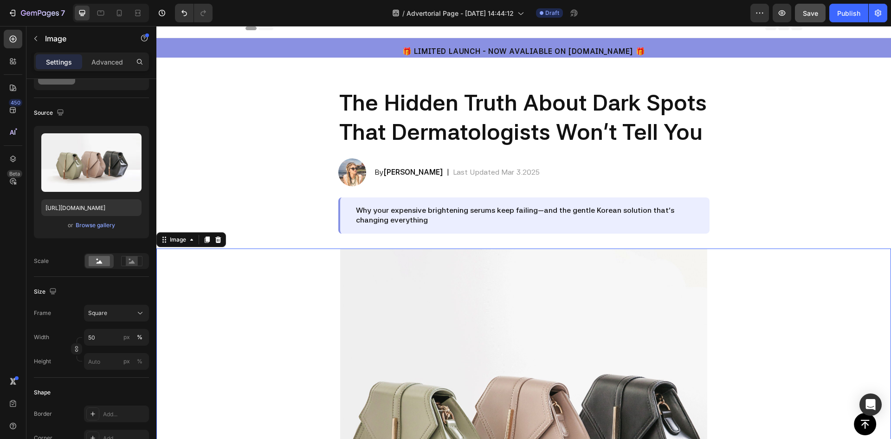
scroll to position [0, 0]
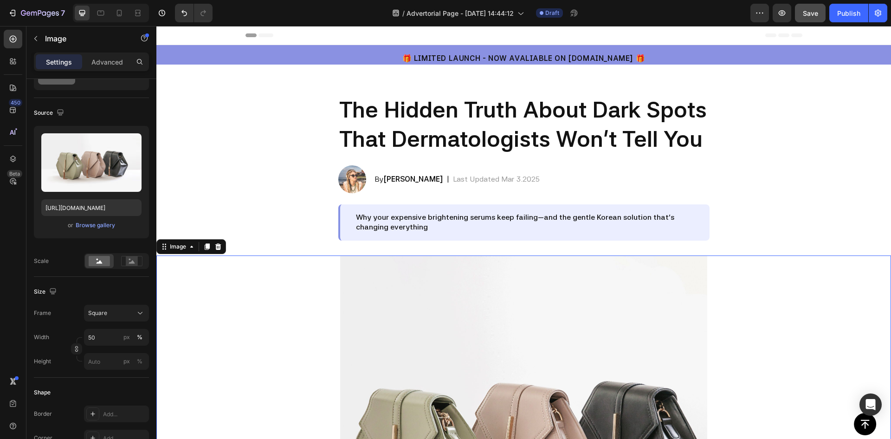
click at [408, 344] on img at bounding box center [524, 439] width 368 height 368
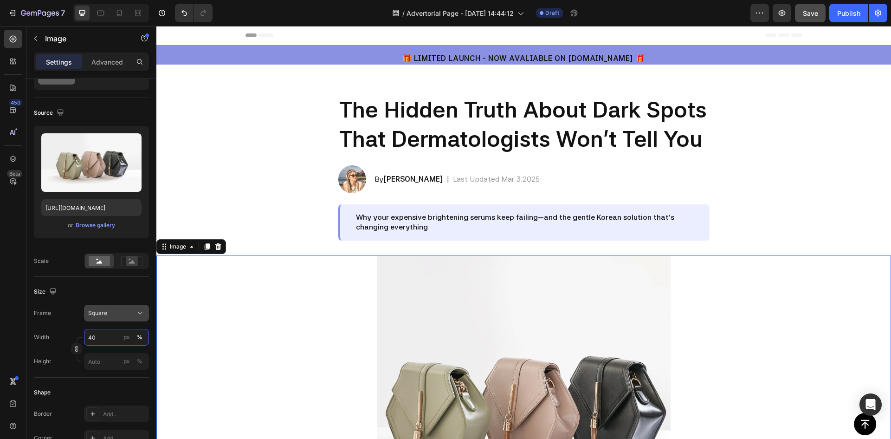
type input "40"
click at [103, 317] on div "Square" at bounding box center [116, 312] width 57 height 9
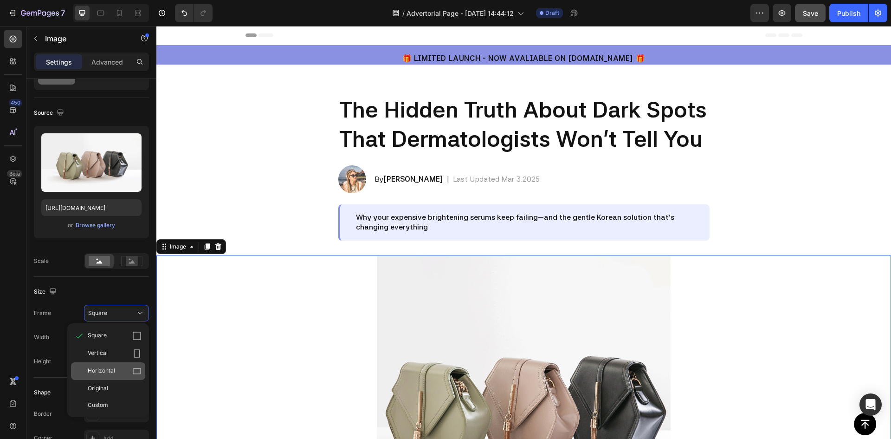
click at [109, 366] on div "Horizontal" at bounding box center [108, 371] width 74 height 18
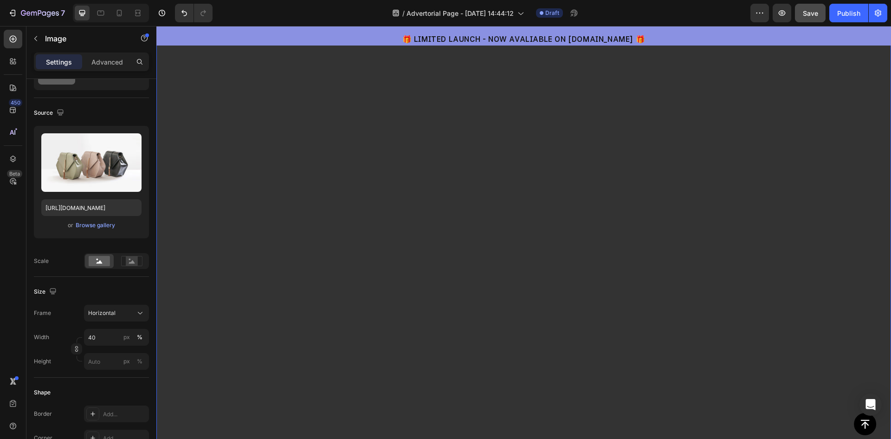
scroll to position [511, 0]
click at [366, 180] on video at bounding box center [523, 340] width 735 height 735
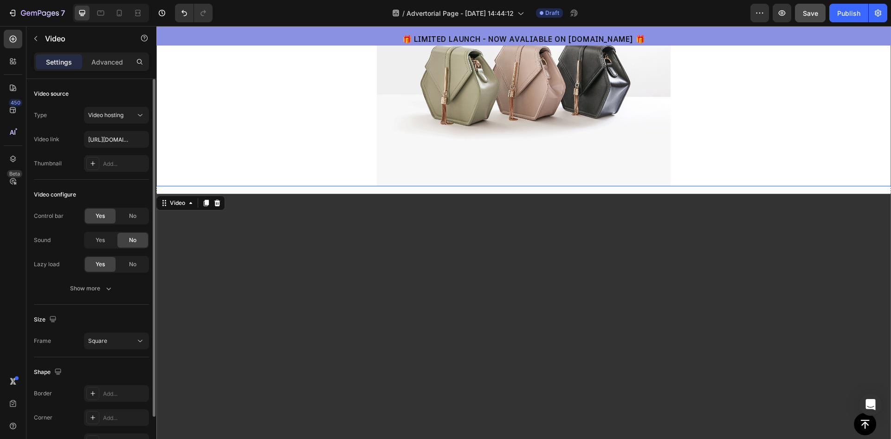
scroll to position [232, 0]
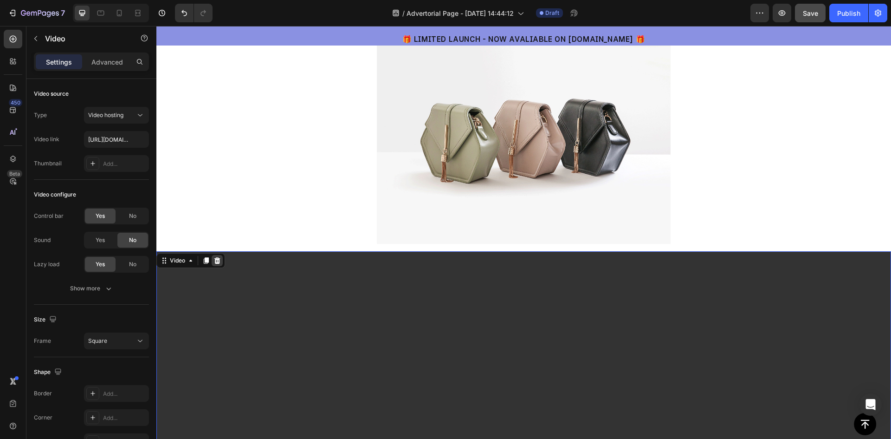
click at [216, 258] on icon at bounding box center [217, 260] width 6 height 6
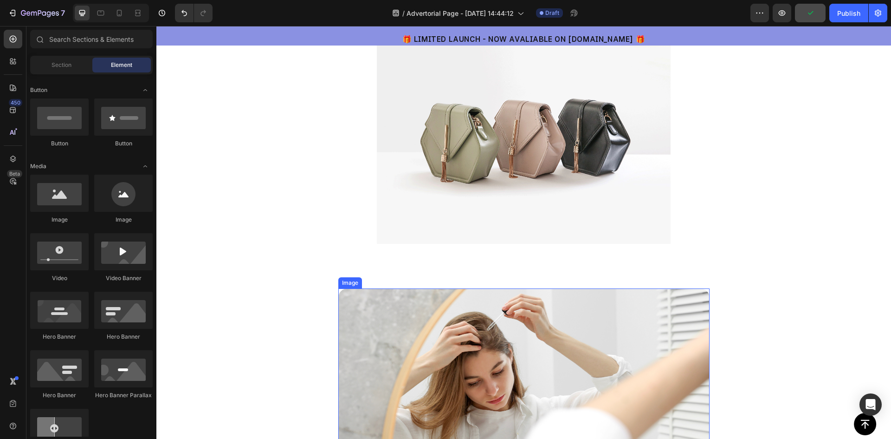
scroll to position [325, 0]
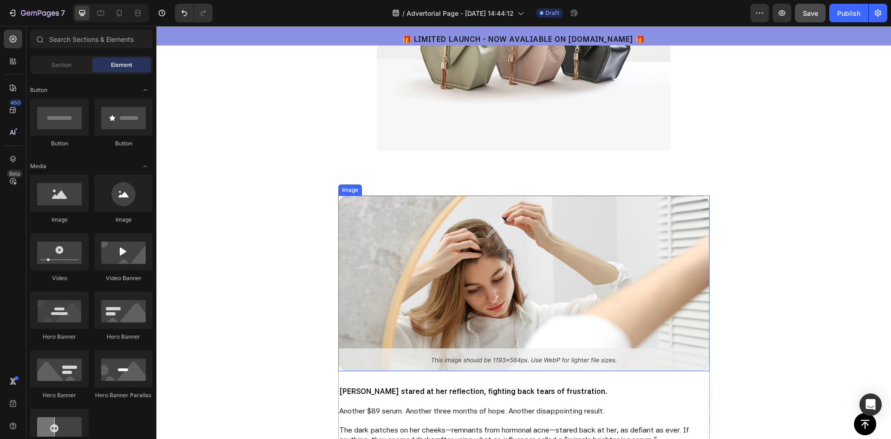
click at [397, 262] on img at bounding box center [523, 282] width 371 height 175
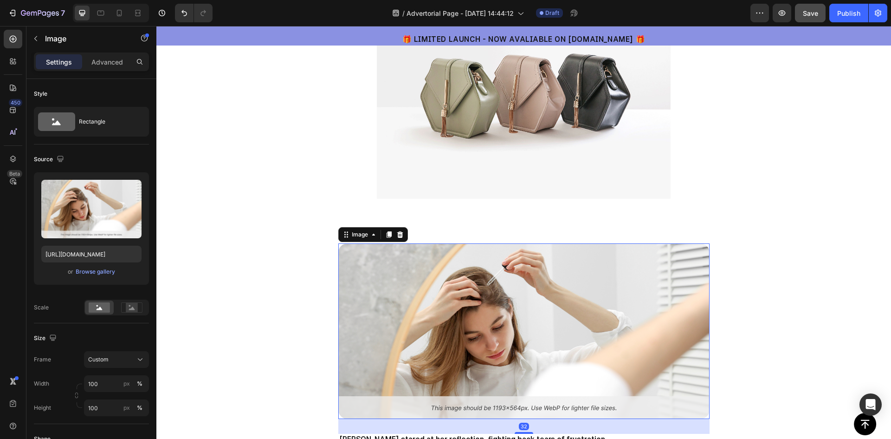
scroll to position [232, 0]
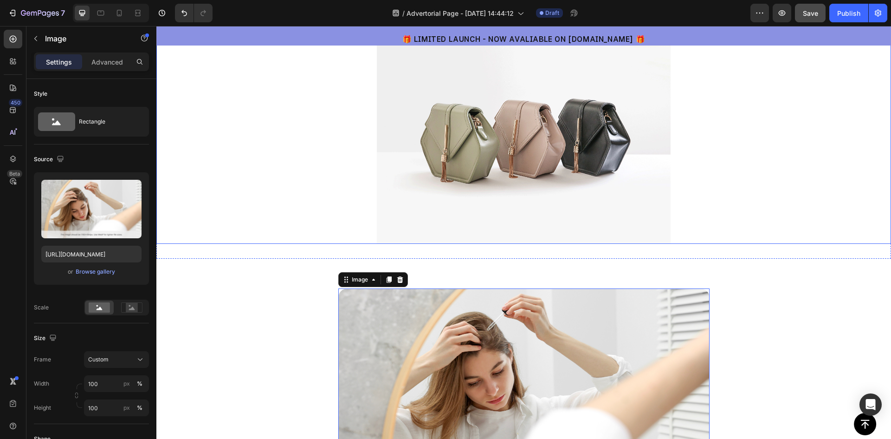
click at [528, 112] on img at bounding box center [524, 133] width 294 height 220
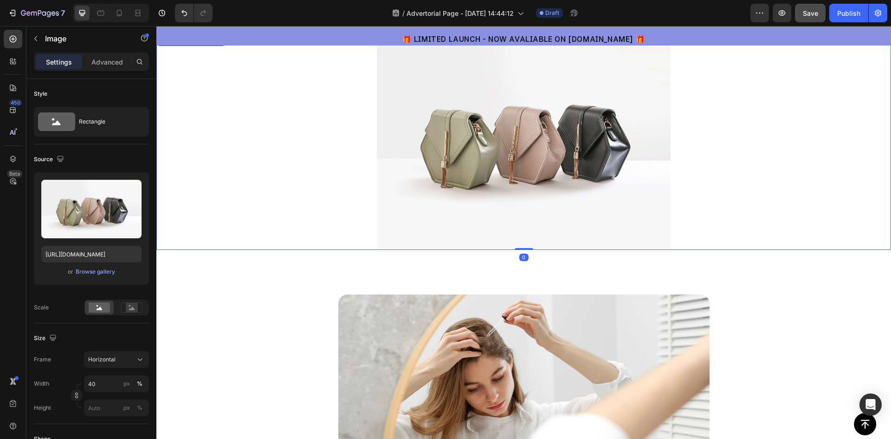
scroll to position [93, 0]
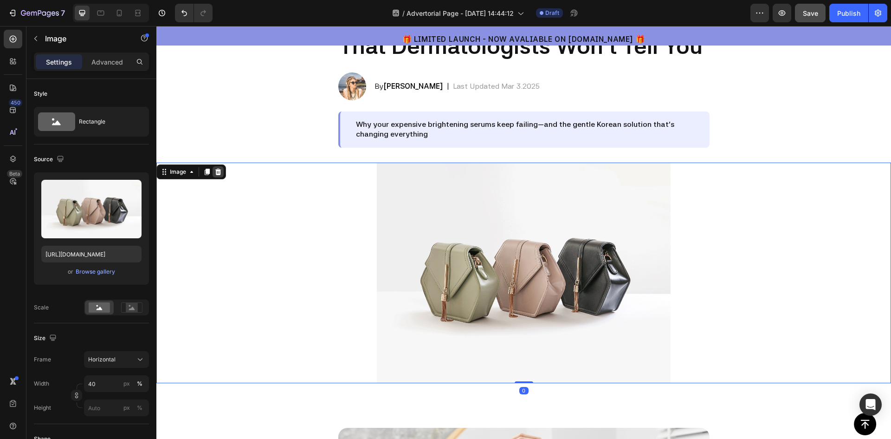
click at [219, 173] on icon at bounding box center [217, 171] width 7 height 7
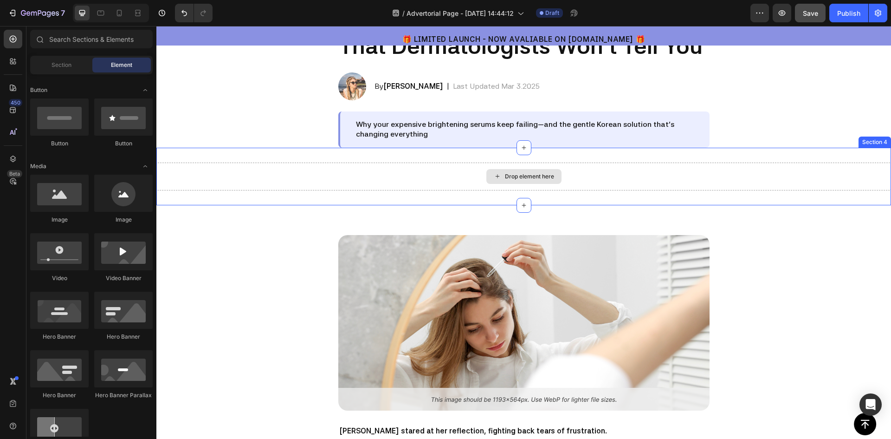
click at [596, 180] on div "Drop element here" at bounding box center [523, 176] width 735 height 28
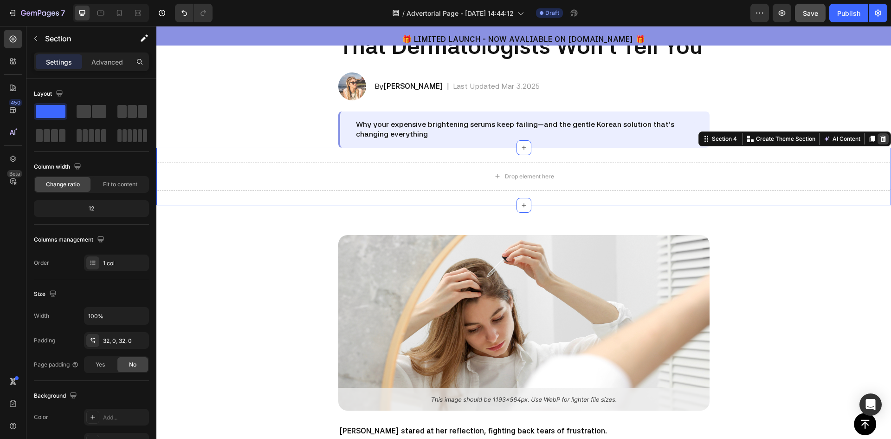
click at [880, 137] on icon at bounding box center [883, 139] width 6 height 6
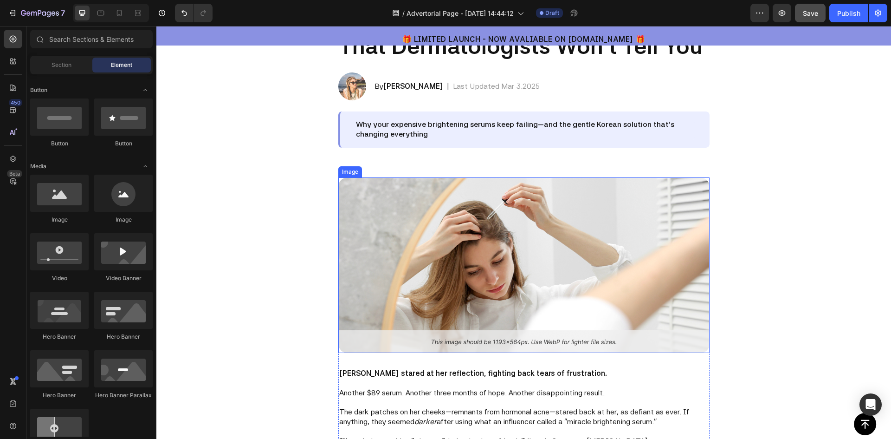
click at [524, 226] on img at bounding box center [523, 264] width 371 height 175
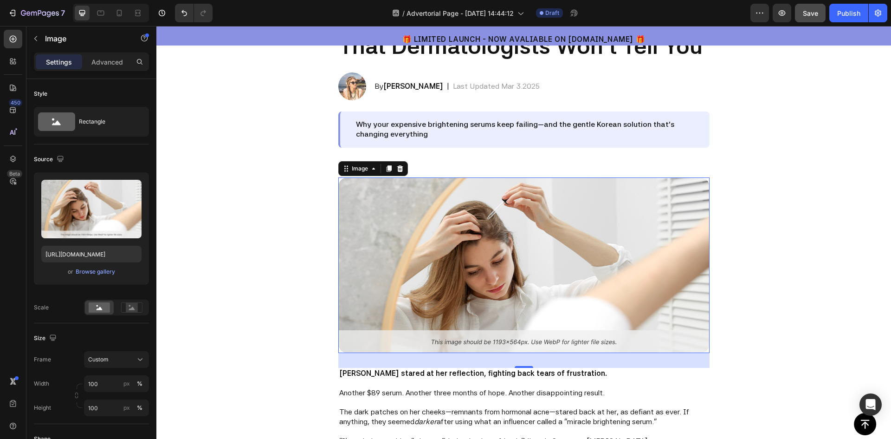
click at [422, 212] on img at bounding box center [523, 264] width 371 height 175
click at [34, 38] on icon "button" at bounding box center [35, 38] width 7 height 7
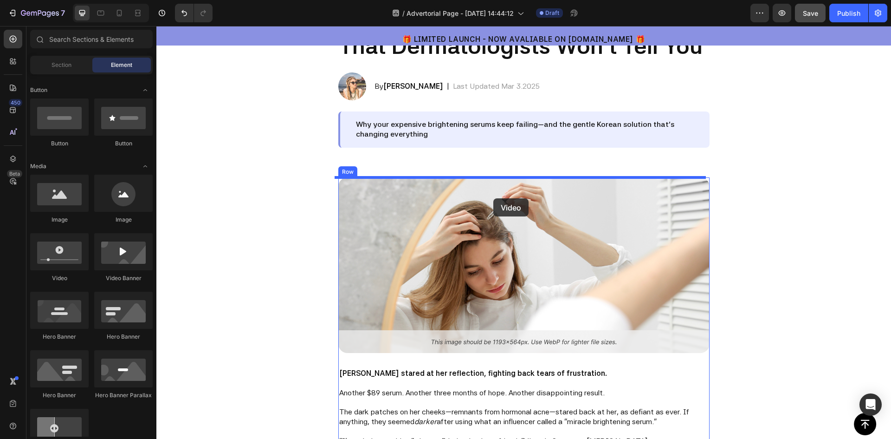
drag, startPoint x: 224, startPoint y: 285, endPoint x: 493, endPoint y: 198, distance: 283.3
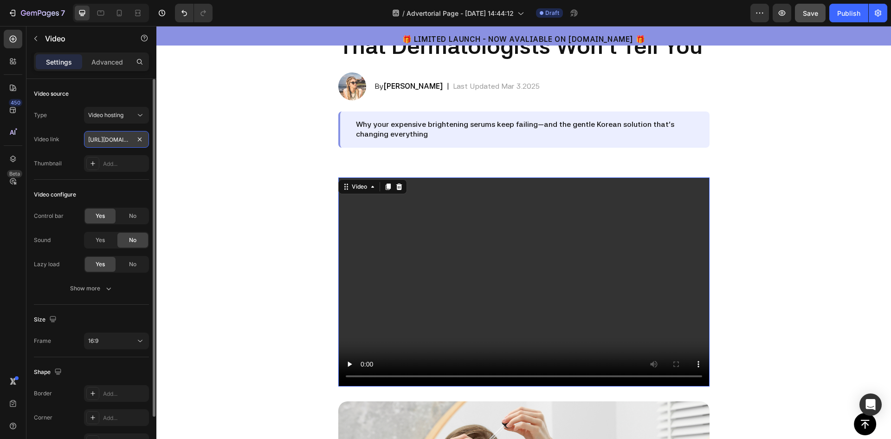
click at [107, 140] on input "https://cdn.shopify.com/videos/c/o/v/2cd3deb506b54b009063f7270ab5cf2e.mp4" at bounding box center [116, 139] width 65 height 17
click at [112, 118] on span "Video hosting" at bounding box center [105, 114] width 35 height 7
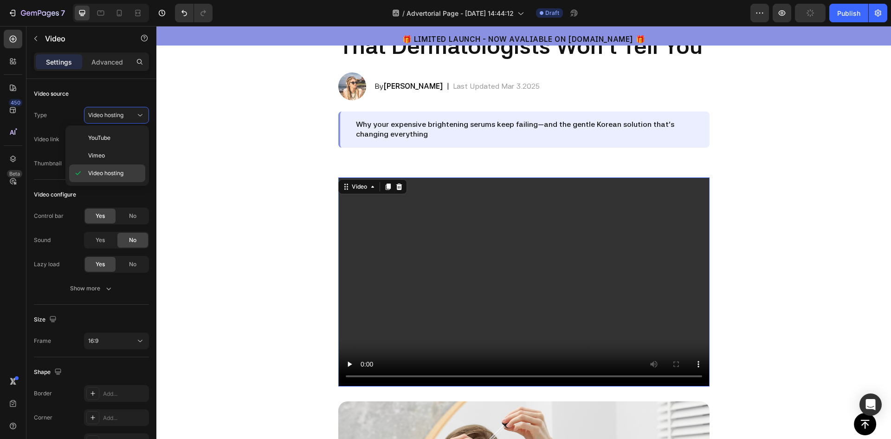
click at [109, 175] on span "Video hosting" at bounding box center [105, 173] width 35 height 8
click at [532, 282] on video at bounding box center [523, 281] width 371 height 209
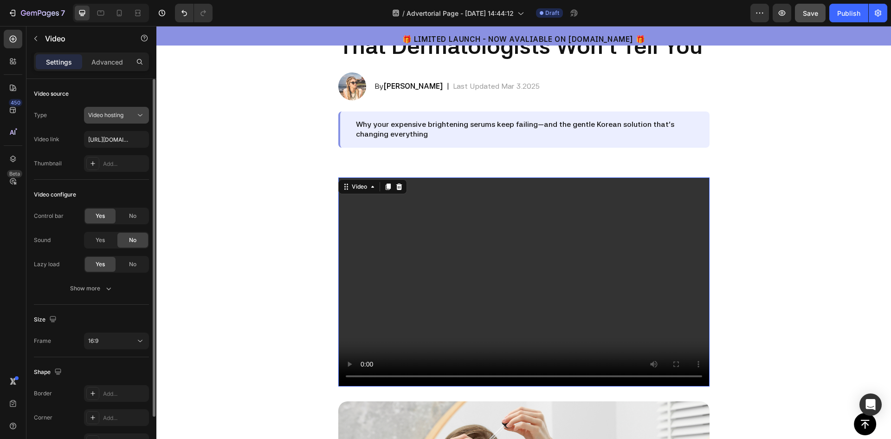
click at [104, 118] on span "Video hosting" at bounding box center [105, 114] width 35 height 7
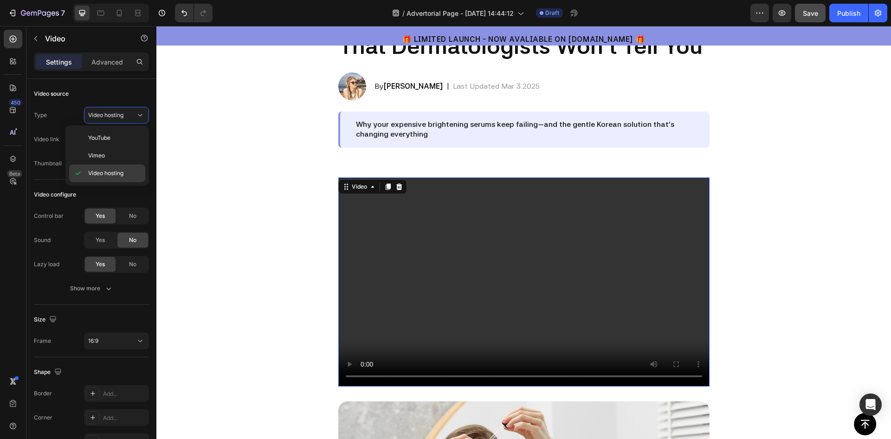
click at [112, 177] on div "Video hosting" at bounding box center [107, 173] width 76 height 18
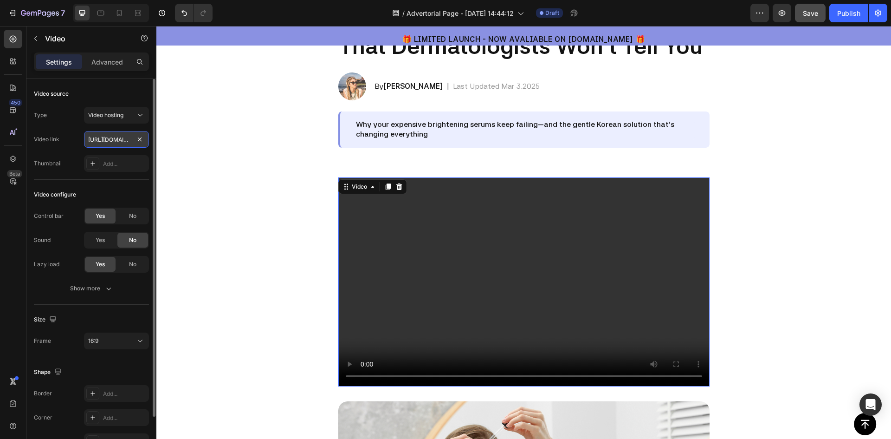
click at [107, 139] on input "https://cdn.shopify.com/videos/c/o/v/2cd3deb506b54b009063f7270ab5cf2e.mp4" at bounding box center [116, 139] width 65 height 17
drag, startPoint x: 111, startPoint y: 137, endPoint x: 142, endPoint y: 138, distance: 31.6
click at [142, 138] on div "https://cdn.shopify.com/videos/c/o/v/2cd3deb506b54b009063f7270ab5cf2e.mp4" at bounding box center [116, 139] width 65 height 17
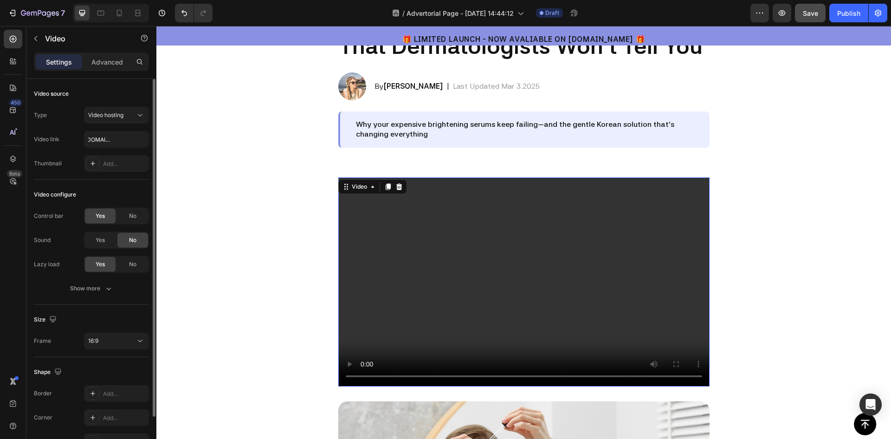
click at [73, 136] on div "Video link https://cdn.shopify.com/videos/c/o/v/2cd3deb506b54b009063f7270ab5cf2…" at bounding box center [91, 139] width 115 height 17
click at [110, 138] on input "https://cdn.shopify.com/videos/c/o/v/2cd3deb506b54b009063f7270ab5cf2e.mp4" at bounding box center [116, 139] width 65 height 17
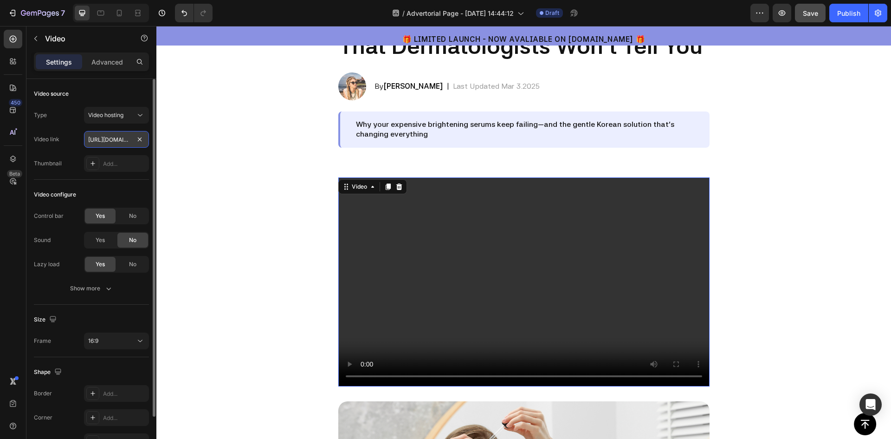
paste input "c51369db0f154ff5b5e0ad03afe7893c"
type input "https://cdn.shopify.com/videos/c/o/v/c51369db0f154ff5b5e0ad03afe7893c.mp4"
click at [120, 342] on div "16:9" at bounding box center [111, 340] width 47 height 8
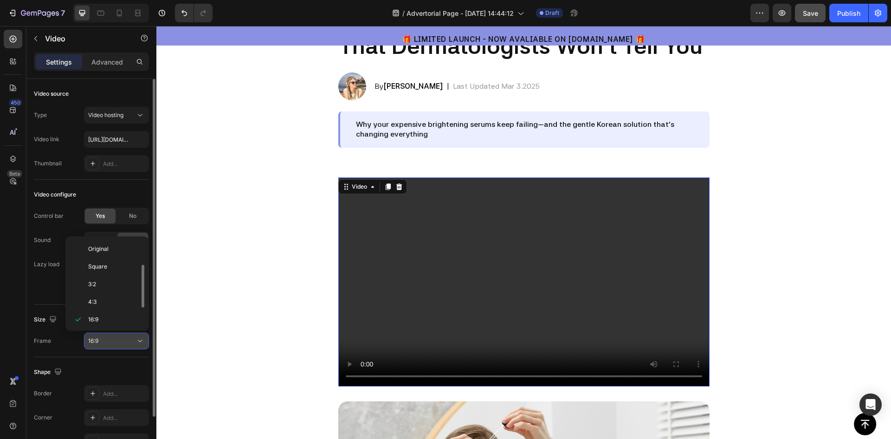
scroll to position [17, 0]
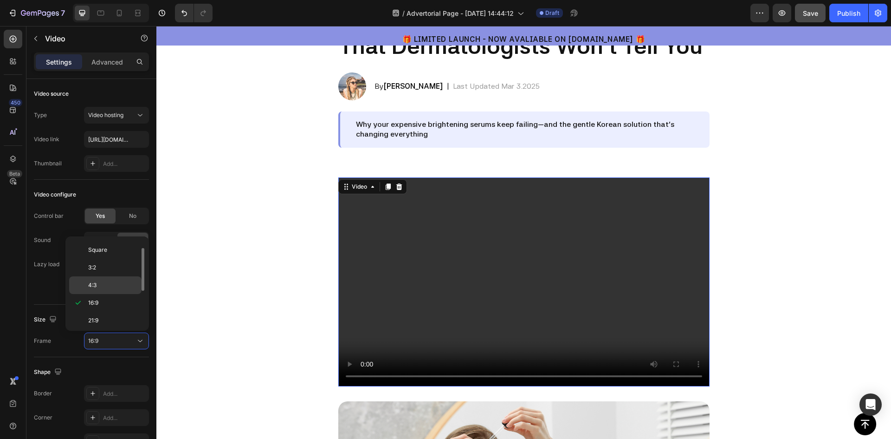
click at [99, 288] on p "4:3" at bounding box center [112, 285] width 49 height 8
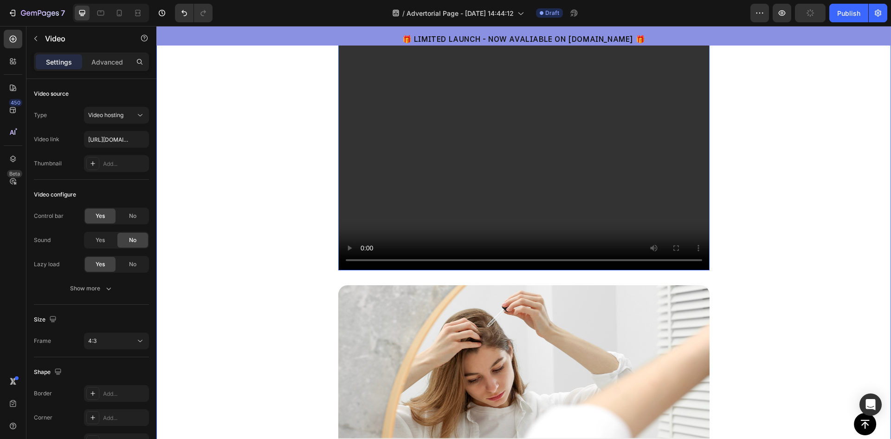
scroll to position [139, 0]
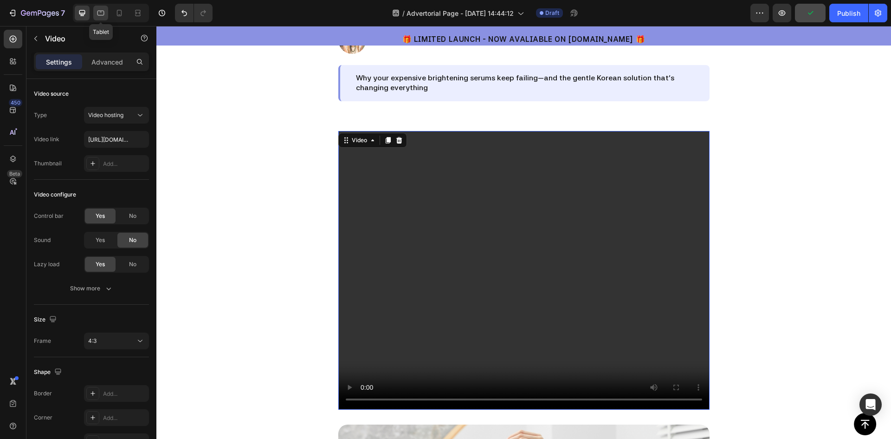
click at [106, 13] on div at bounding box center [100, 13] width 15 height 15
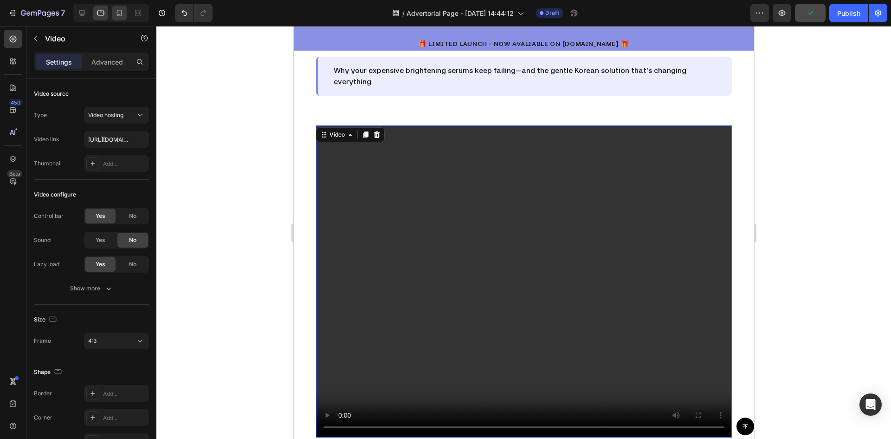
click at [116, 13] on icon at bounding box center [119, 12] width 9 height 9
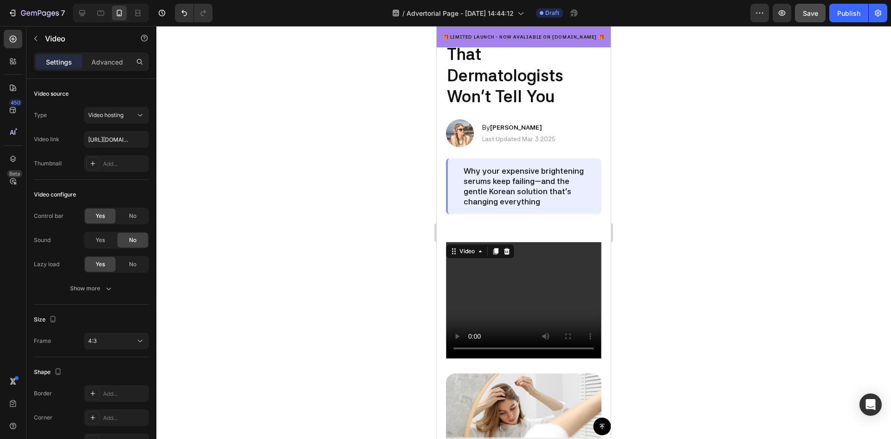
scroll to position [142, 0]
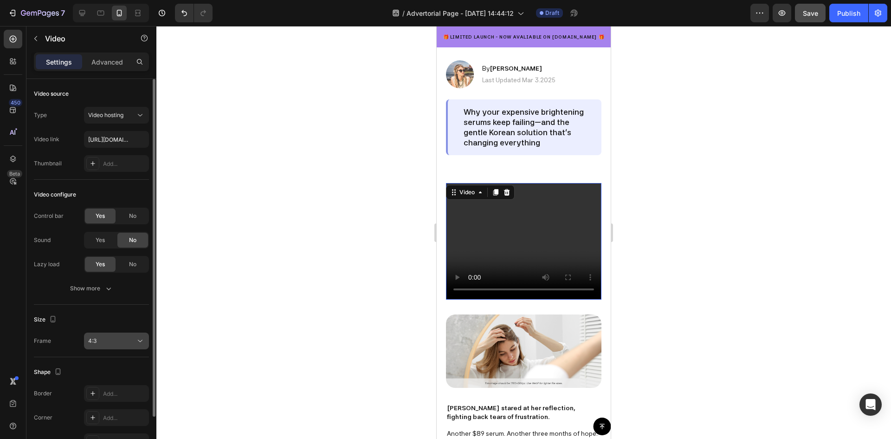
click at [97, 345] on button "4:3" at bounding box center [116, 340] width 65 height 17
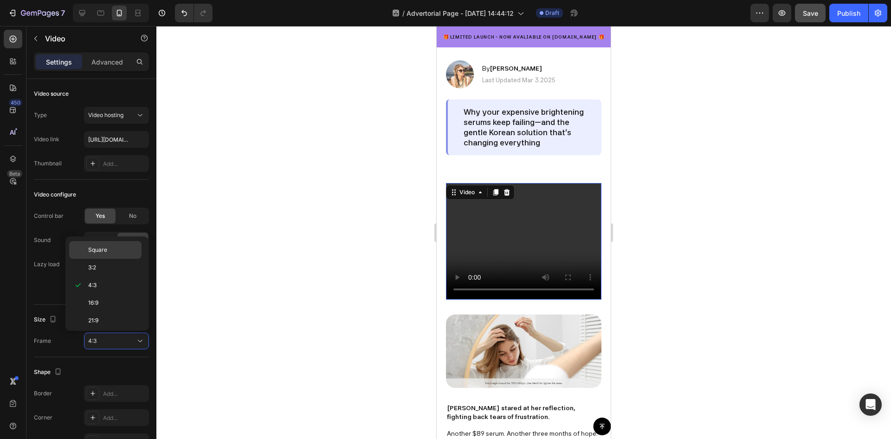
click at [94, 249] on span "Square" at bounding box center [97, 250] width 19 height 8
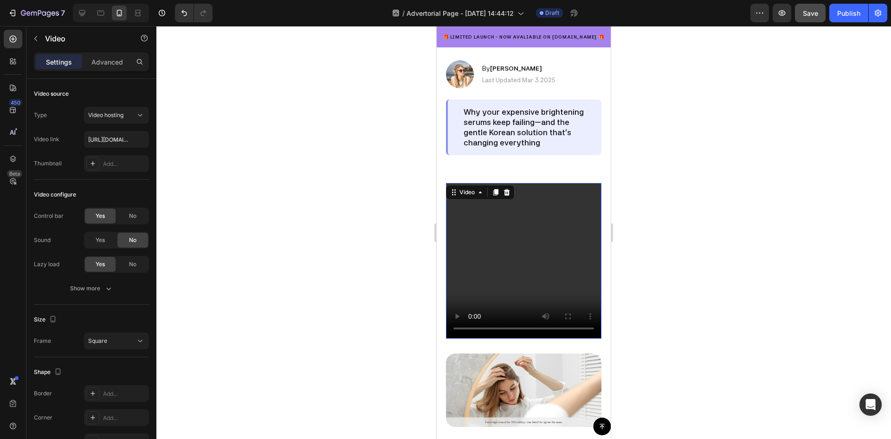
click at [556, 263] on video at bounding box center [523, 260] width 155 height 155
click at [94, 66] on div "Advanced" at bounding box center [107, 61] width 46 height 15
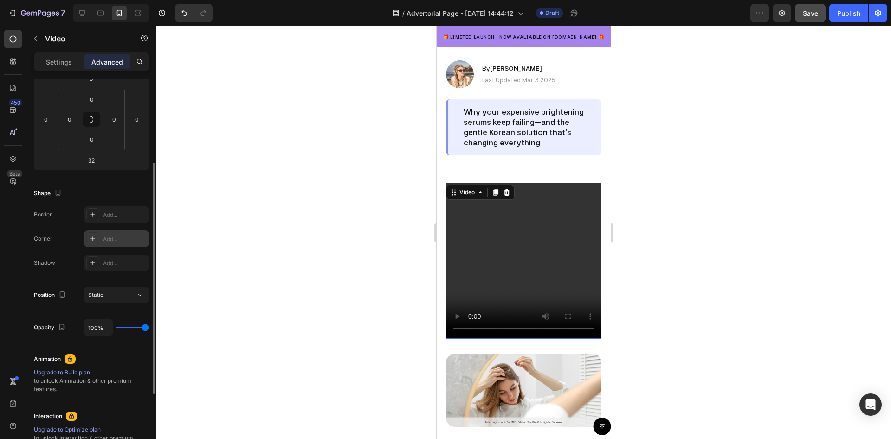
scroll to position [0, 0]
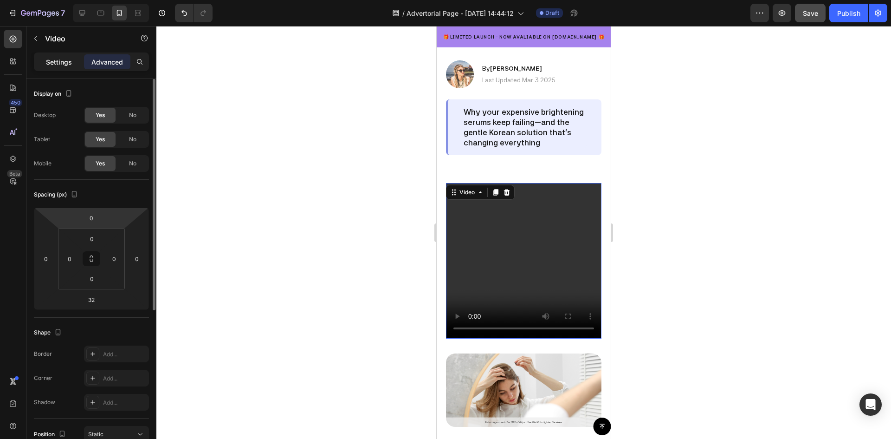
click at [60, 65] on p "Settings" at bounding box center [59, 62] width 26 height 10
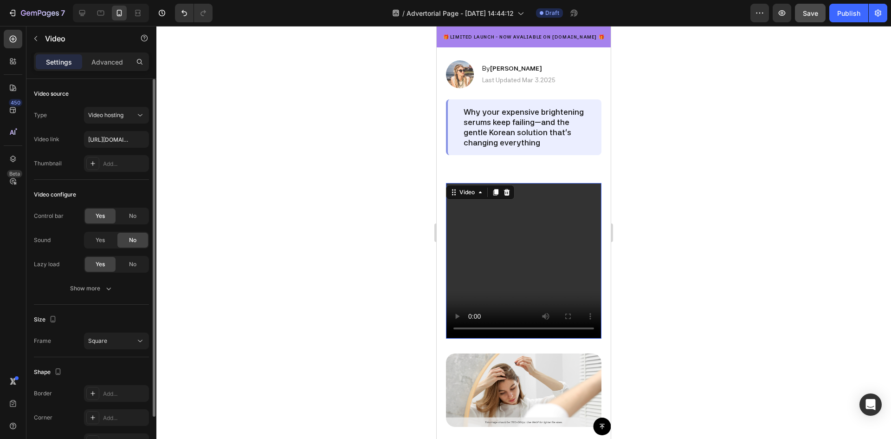
scroll to position [46, 0]
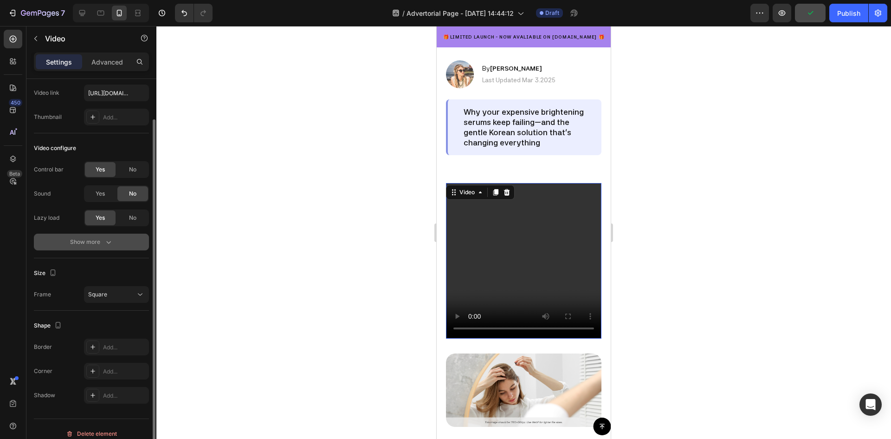
click at [94, 235] on button "Show more" at bounding box center [91, 241] width 115 height 17
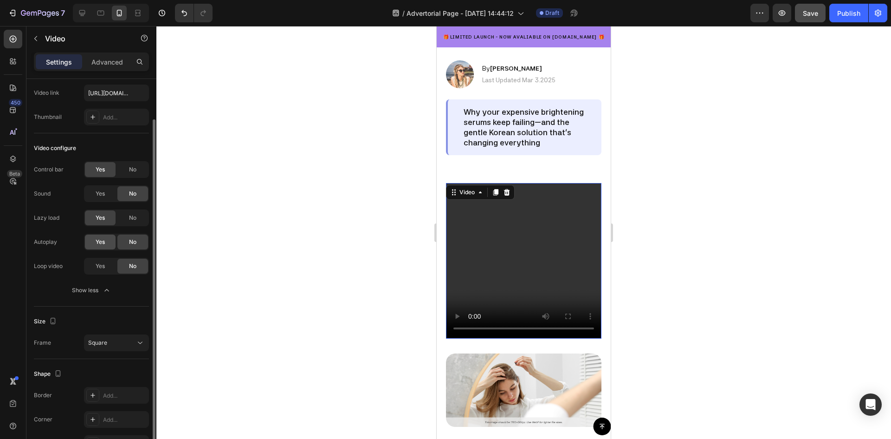
click at [96, 235] on div "Yes" at bounding box center [100, 241] width 31 height 15
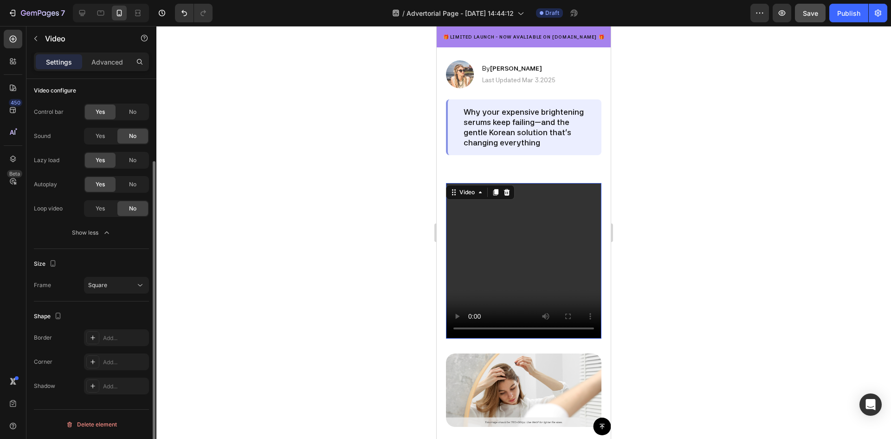
scroll to position [0, 0]
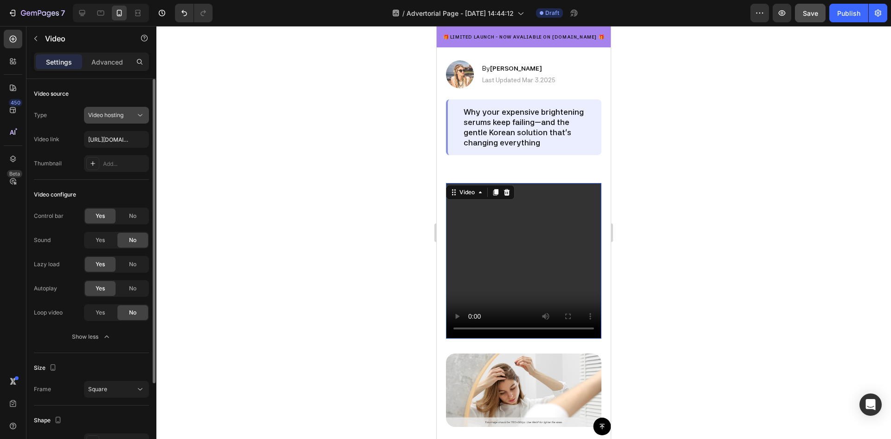
click at [121, 120] on button "Video hosting" at bounding box center [116, 115] width 65 height 17
click at [120, 112] on span "Video hosting" at bounding box center [105, 114] width 35 height 7
click at [133, 220] on div "No" at bounding box center [132, 215] width 31 height 15
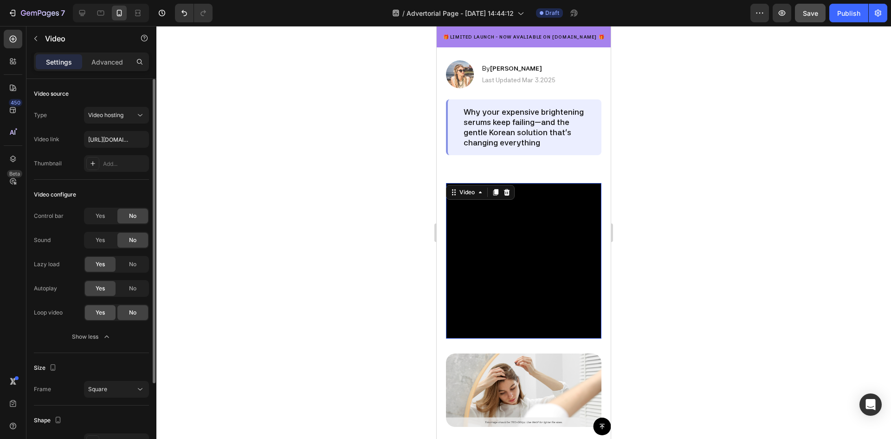
click at [102, 313] on span "Yes" at bounding box center [100, 312] width 9 height 8
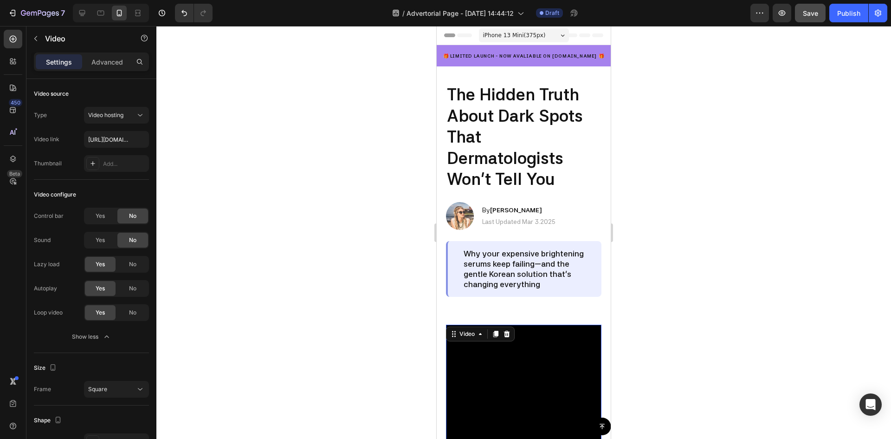
scroll to position [93, 0]
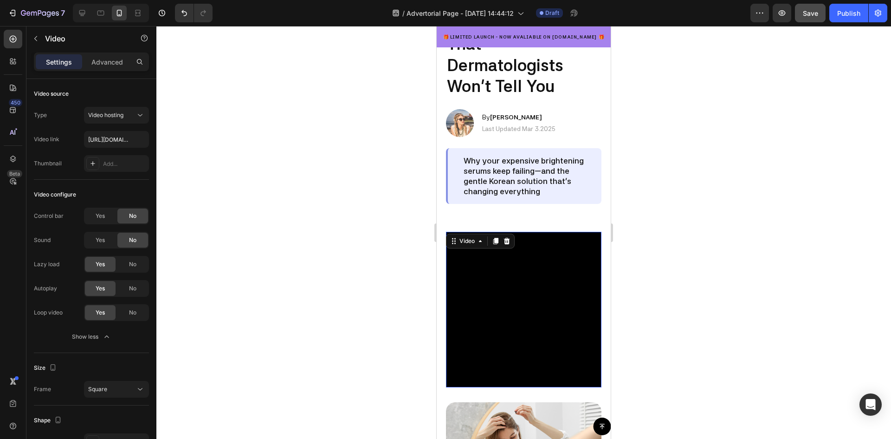
click at [504, 319] on video at bounding box center [523, 309] width 155 height 155
click at [576, 294] on video at bounding box center [523, 309] width 155 height 155
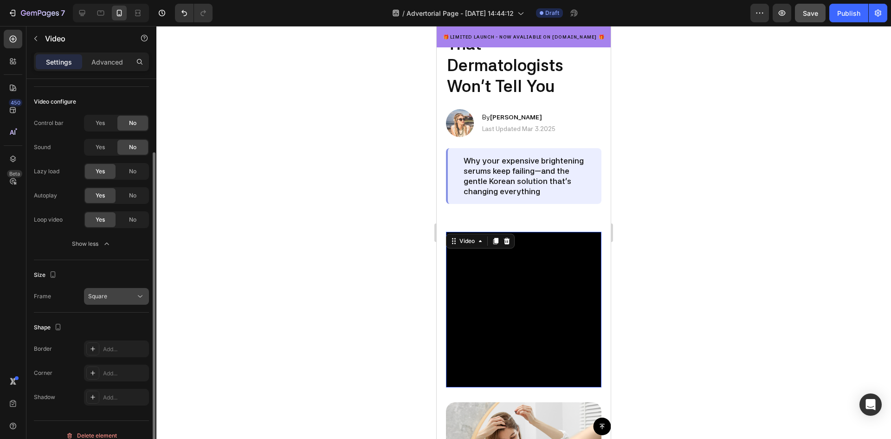
click at [111, 300] on div "Square" at bounding box center [111, 296] width 47 height 8
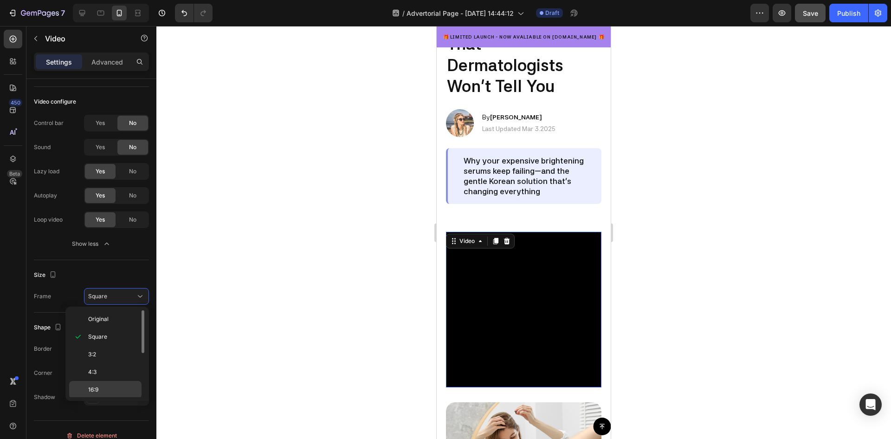
click at [98, 387] on span "16:9" at bounding box center [93, 389] width 10 height 8
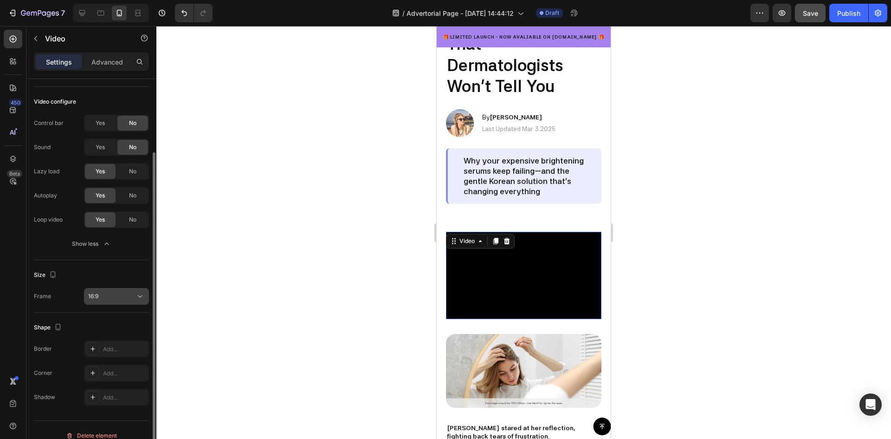
click at [116, 290] on button "16:9" at bounding box center [116, 296] width 65 height 17
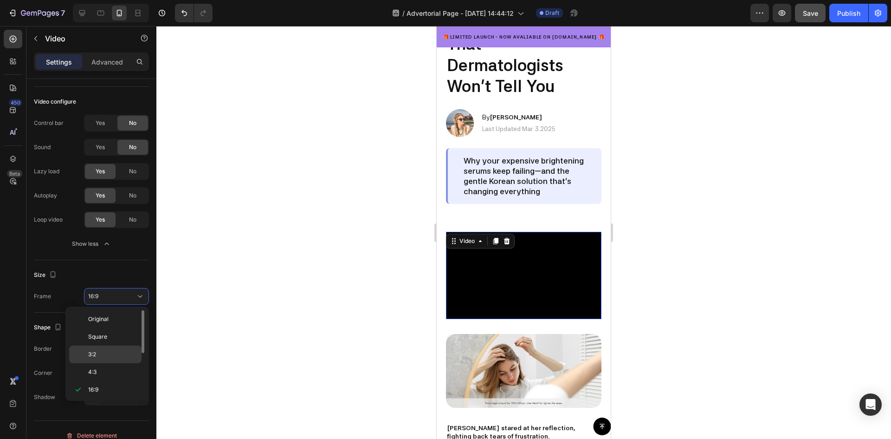
click at [109, 357] on p "3:2" at bounding box center [112, 354] width 49 height 8
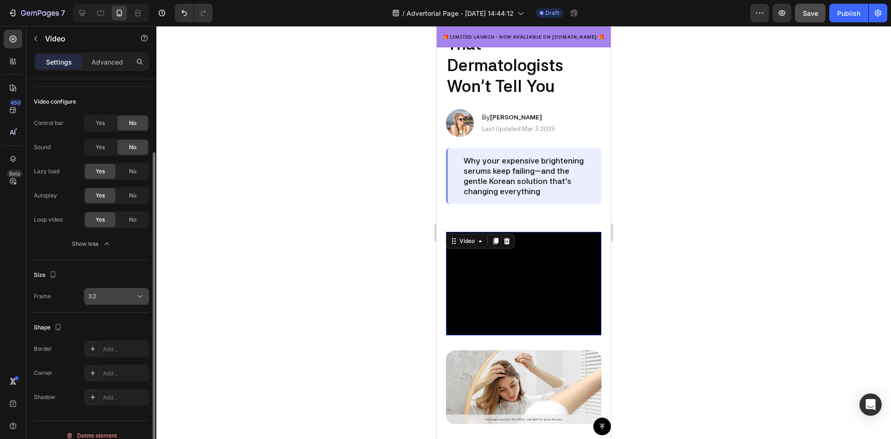
click at [117, 291] on div "3:2" at bounding box center [116, 295] width 57 height 9
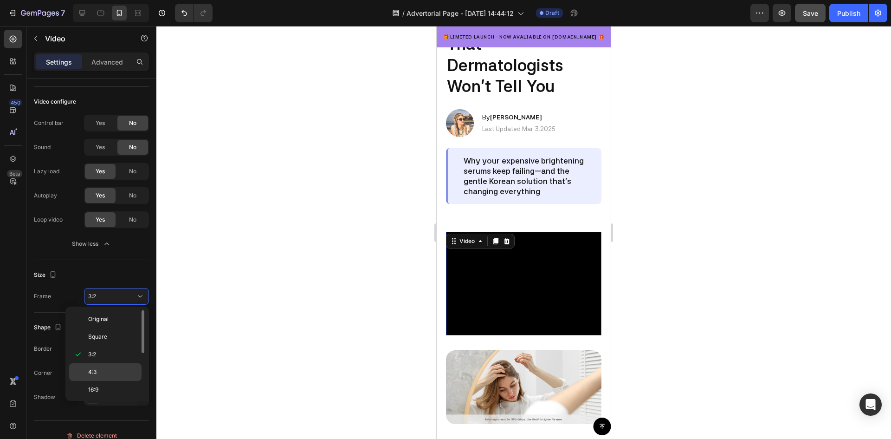
click at [106, 370] on p "4:3" at bounding box center [112, 372] width 49 height 8
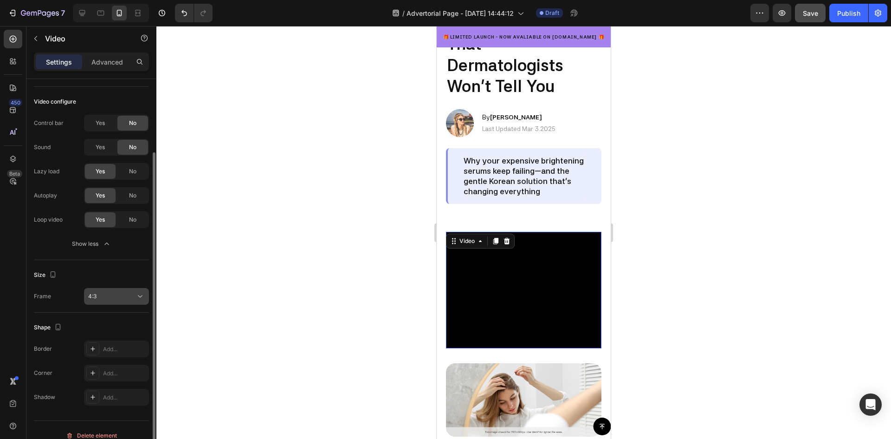
click at [114, 294] on div "4:3" at bounding box center [111, 296] width 47 height 8
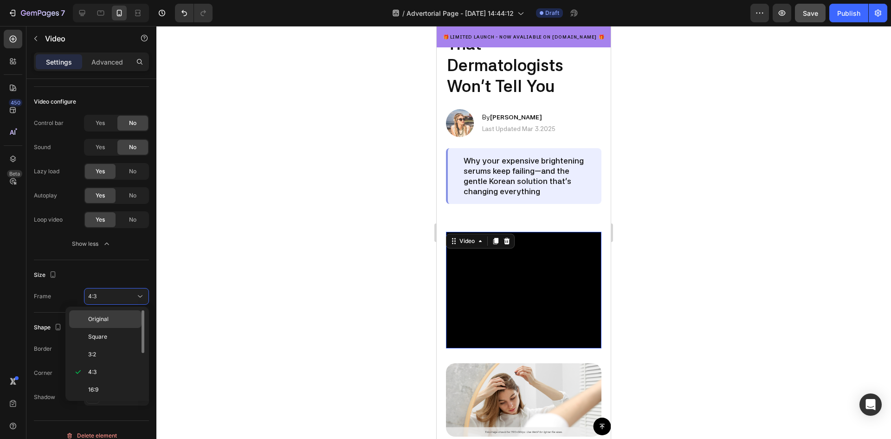
click at [101, 317] on span "Original" at bounding box center [98, 319] width 20 height 8
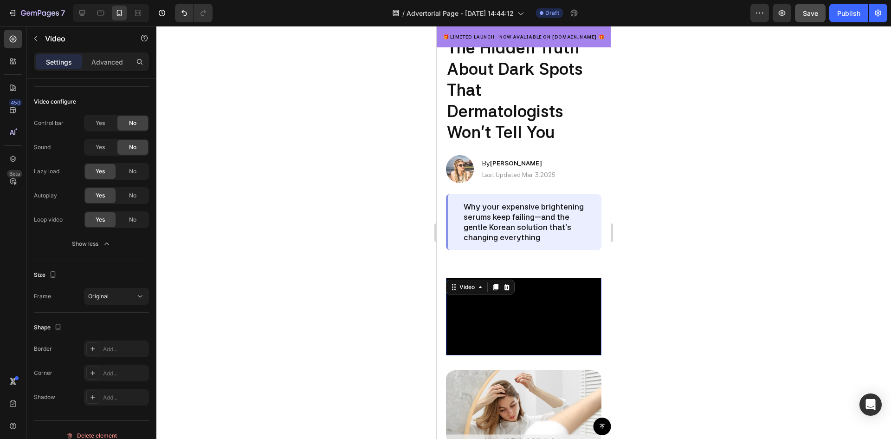
scroll to position [46, 0]
click at [82, 12] on icon at bounding box center [82, 12] width 9 height 9
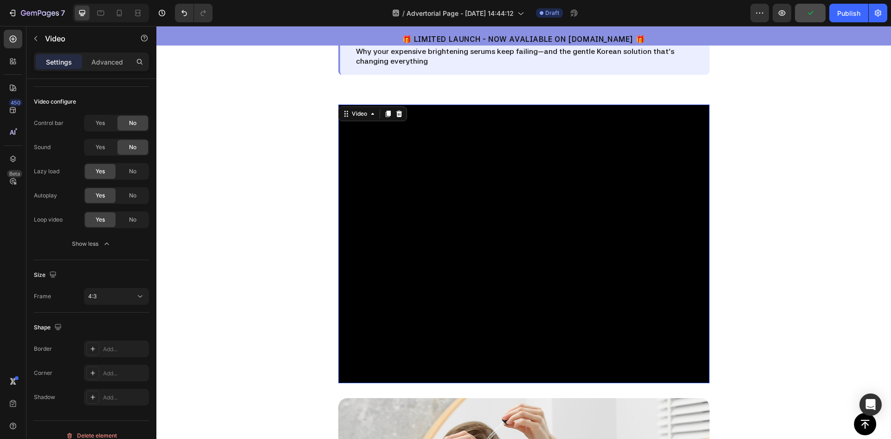
scroll to position [165, 0]
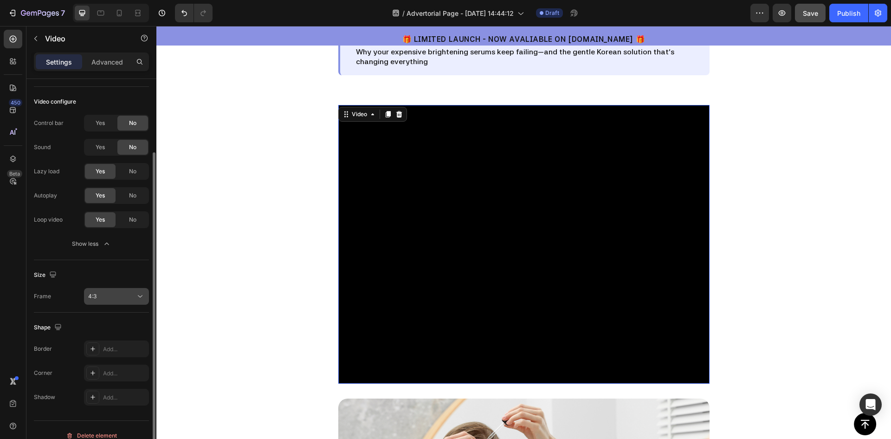
click at [130, 290] on button "4:3" at bounding box center [116, 296] width 65 height 17
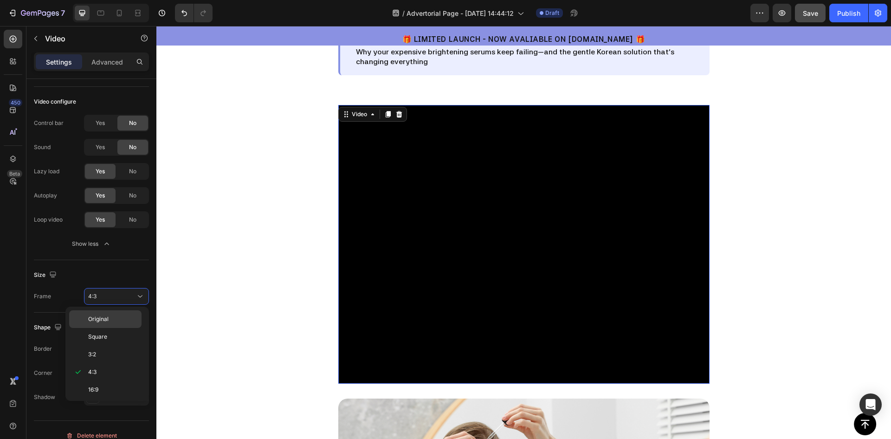
click at [123, 318] on p "Original" at bounding box center [112, 319] width 49 height 8
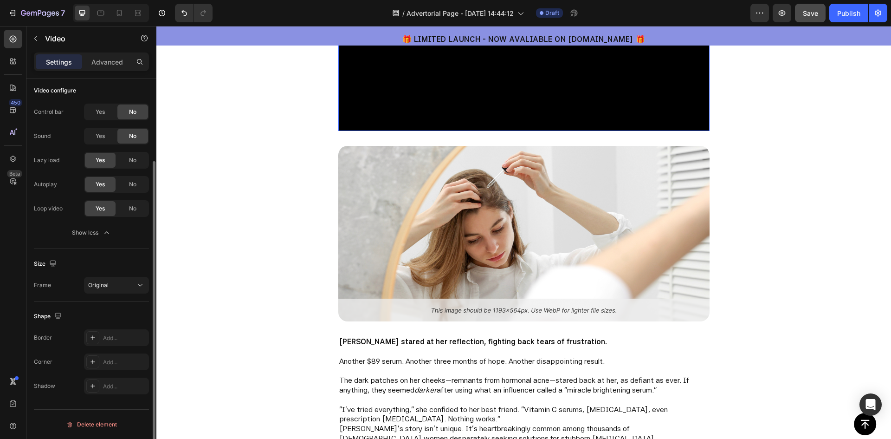
scroll to position [0, 0]
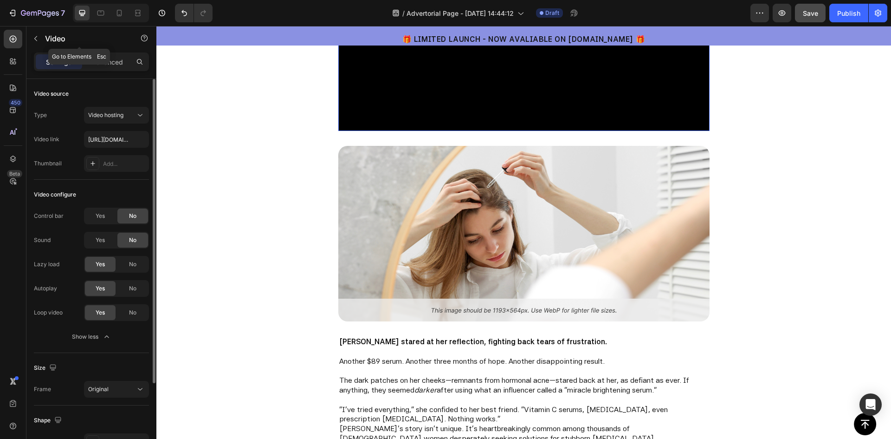
click at [104, 51] on div "Video" at bounding box center [79, 39] width 106 height 26
click at [105, 64] on p "Advanced" at bounding box center [107, 62] width 32 height 10
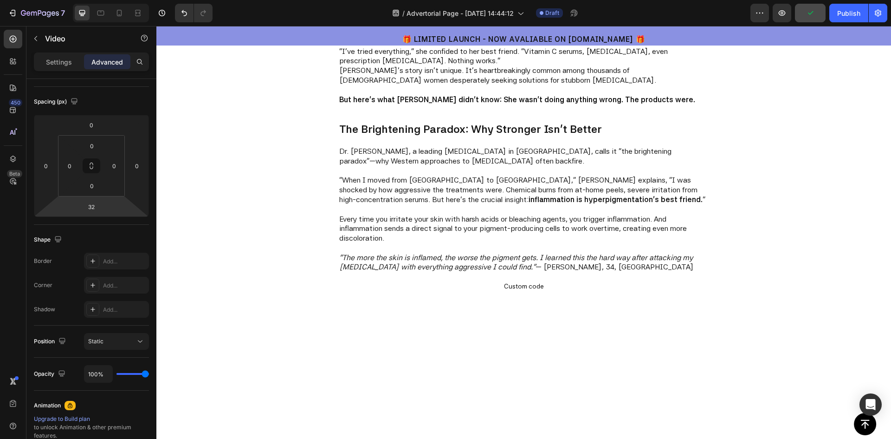
scroll to position [696, 0]
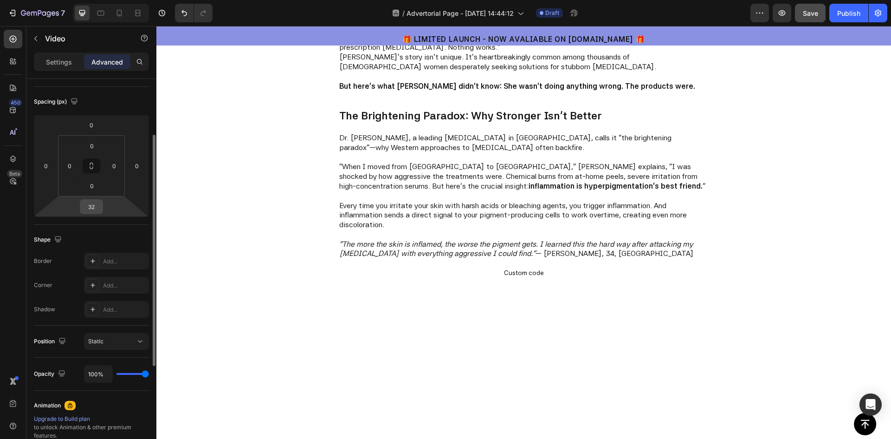
click at [91, 207] on input "32" at bounding box center [91, 207] width 19 height 14
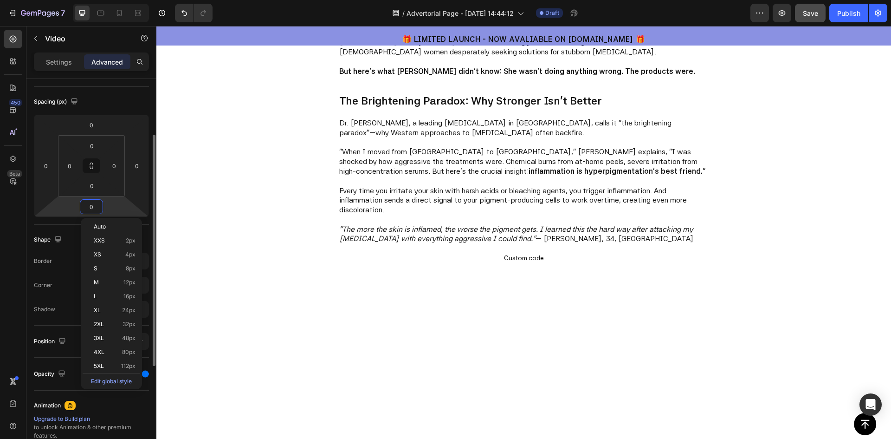
type input "0"
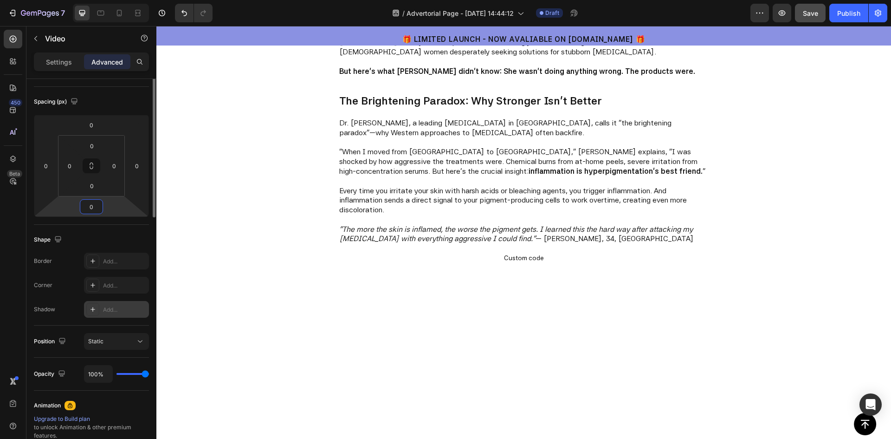
scroll to position [0, 0]
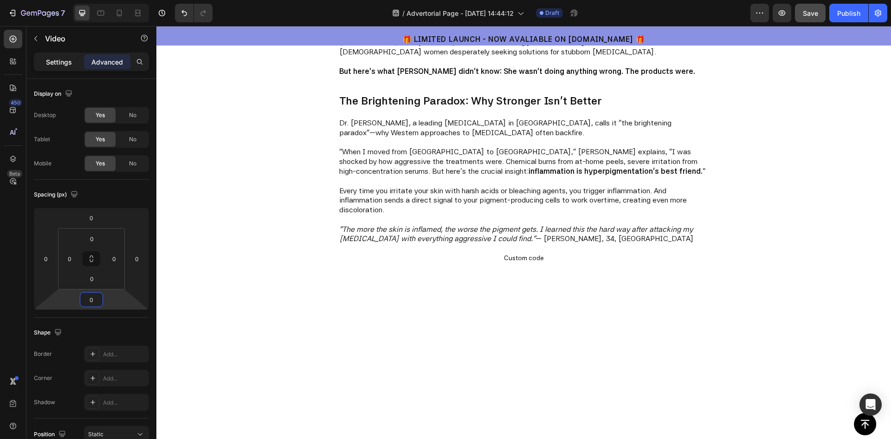
click at [54, 61] on p "Settings" at bounding box center [59, 62] width 26 height 10
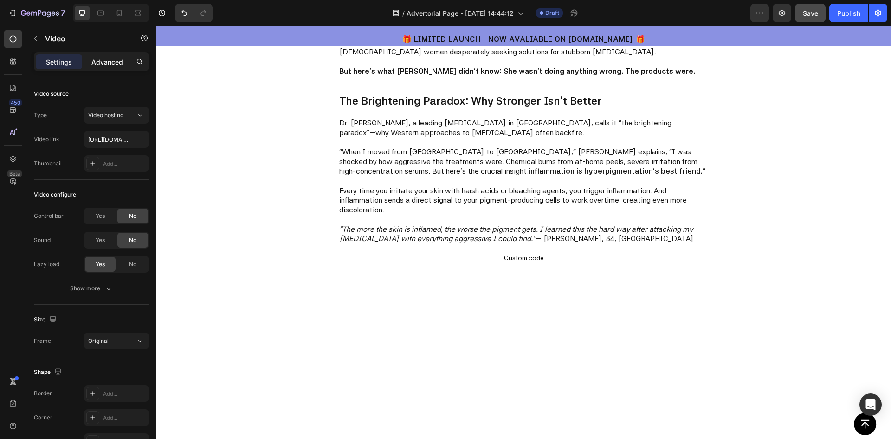
click at [101, 63] on p "Advanced" at bounding box center [107, 62] width 32 height 10
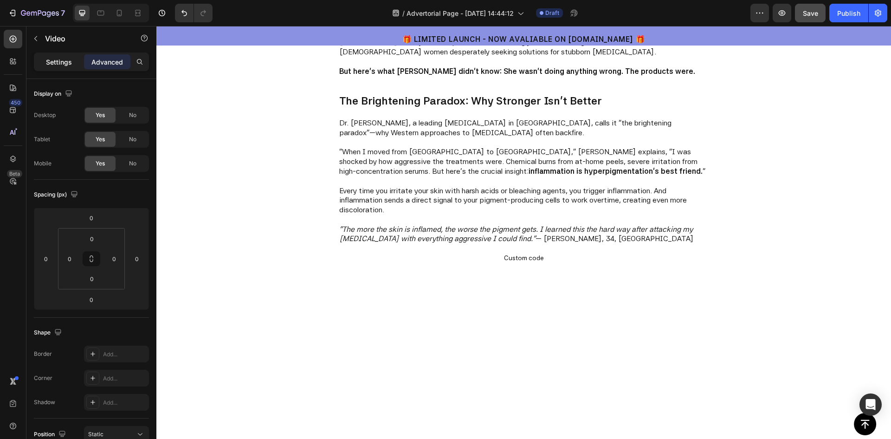
click at [56, 56] on div "Settings" at bounding box center [59, 61] width 46 height 15
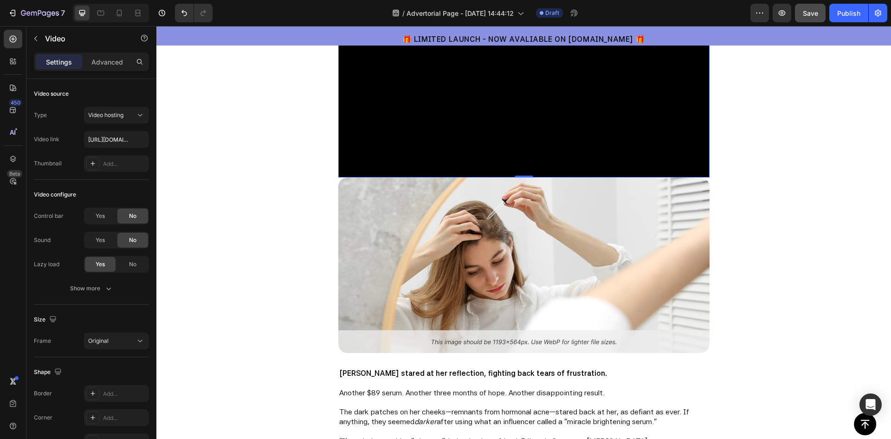
click at [537, 177] on video at bounding box center [523, 85] width 371 height 186
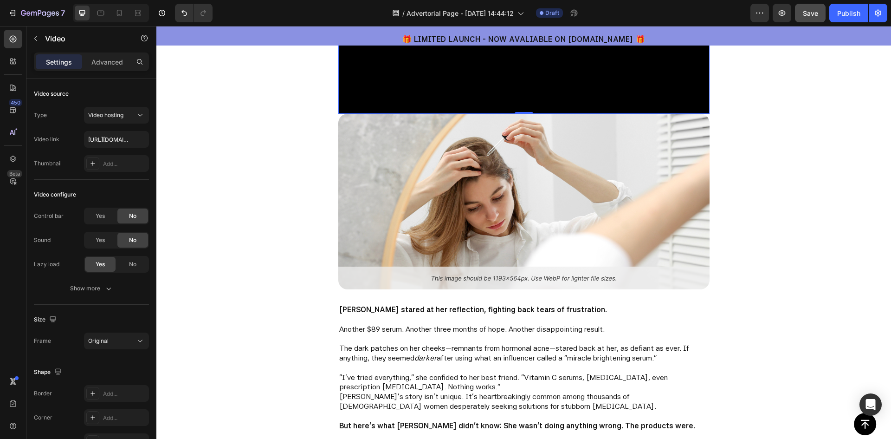
scroll to position [511, 0]
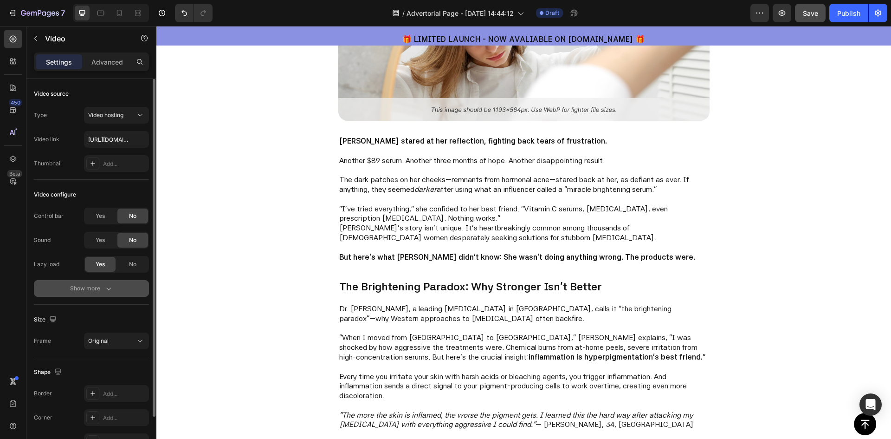
click at [96, 286] on div "Show more" at bounding box center [91, 288] width 43 height 9
click at [132, 286] on span "No" at bounding box center [132, 288] width 7 height 8
click at [106, 286] on div "Yes" at bounding box center [100, 288] width 31 height 15
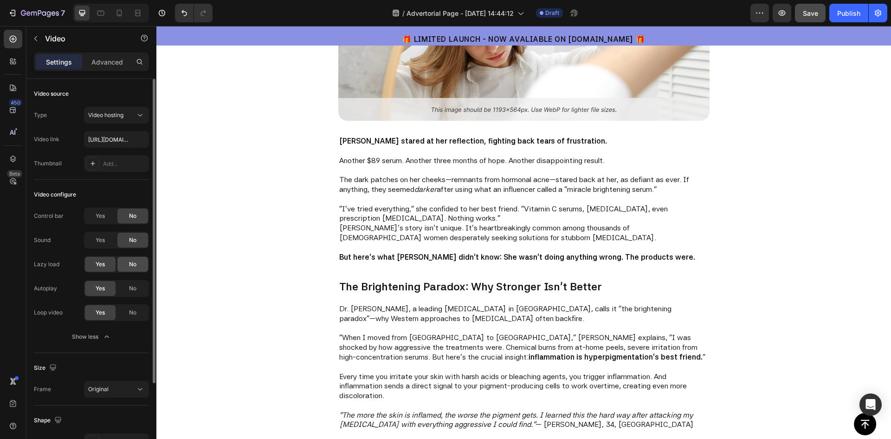
click at [129, 266] on span "No" at bounding box center [132, 264] width 7 height 8
click at [102, 266] on span "Yes" at bounding box center [100, 264] width 9 height 8
click at [99, 212] on span "Yes" at bounding box center [100, 216] width 9 height 8
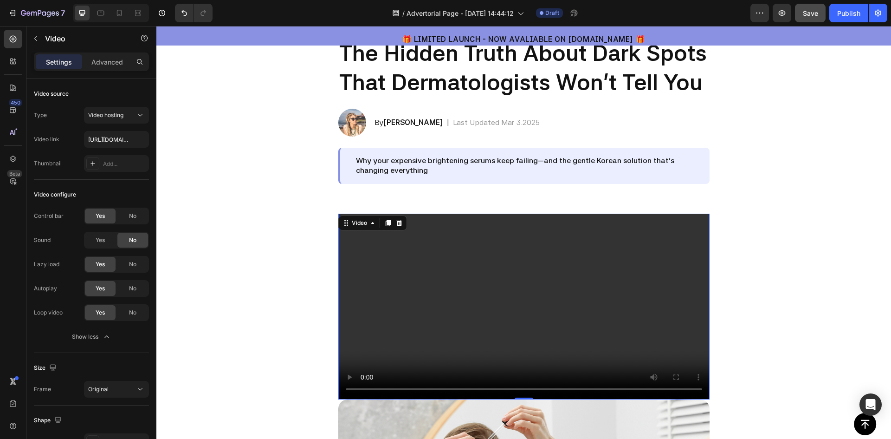
scroll to position [46, 0]
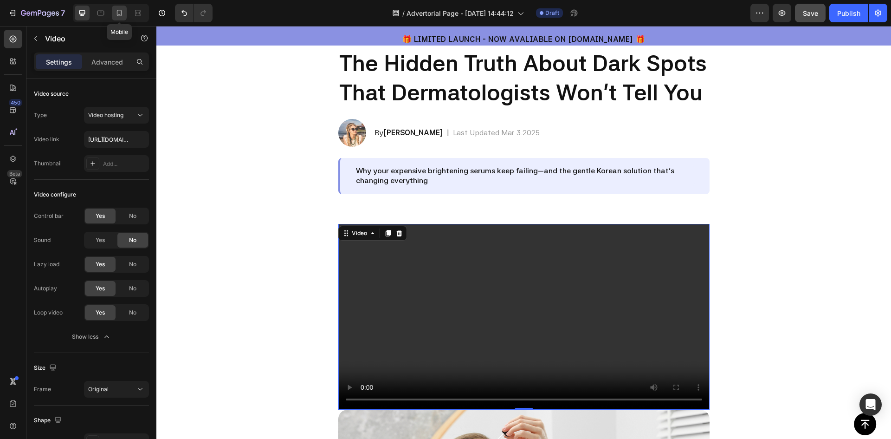
click at [117, 13] on icon at bounding box center [119, 13] width 5 height 6
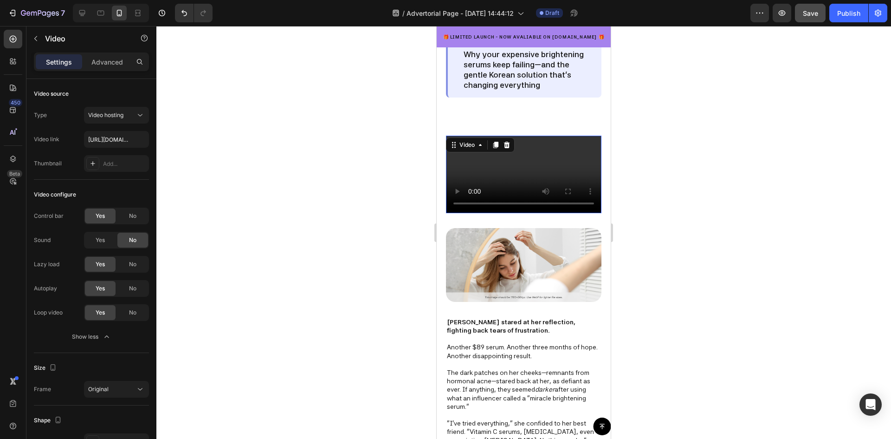
scroll to position [183, 0]
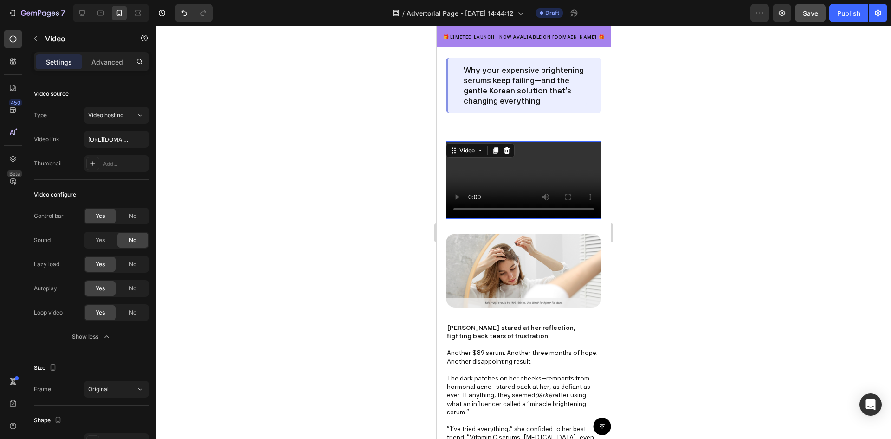
click at [528, 219] on video at bounding box center [523, 180] width 155 height 78
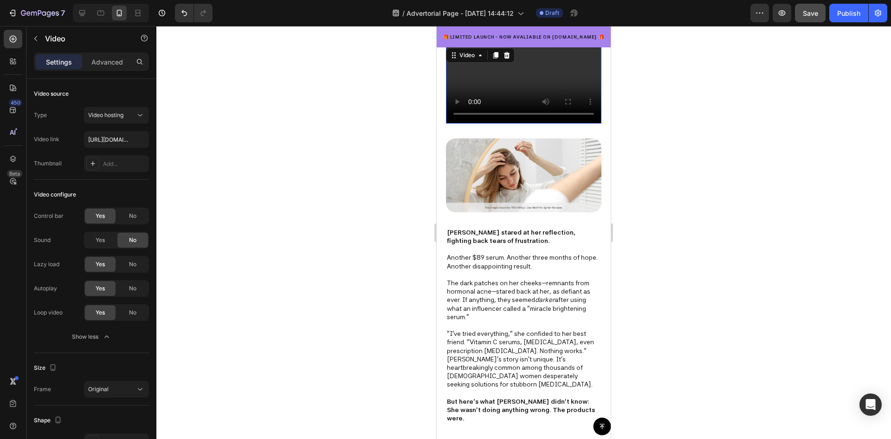
scroll to position [0, 0]
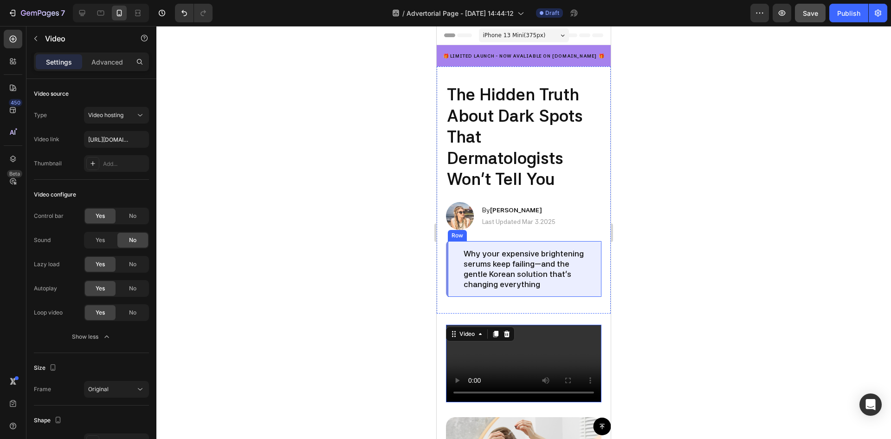
click at [589, 291] on div "Why your expensive brightening serums keep failing—and the gentle Korean soluti…" at bounding box center [523, 269] width 155 height 56
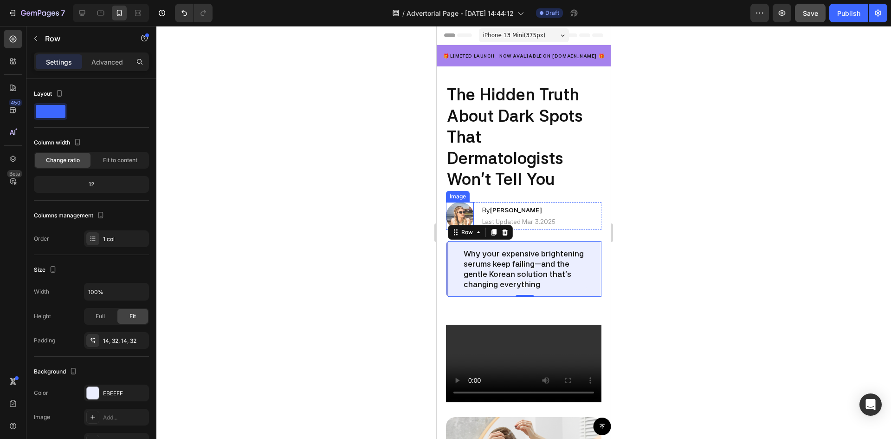
click at [461, 213] on img at bounding box center [460, 216] width 28 height 28
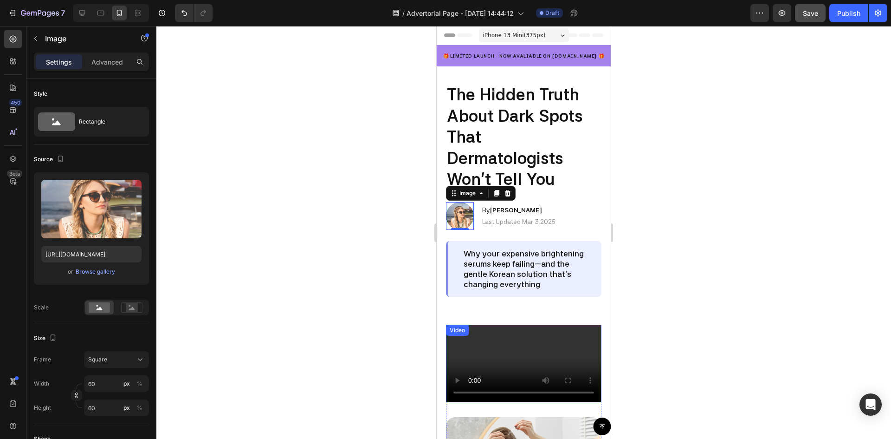
click at [520, 385] on video at bounding box center [523, 363] width 155 height 78
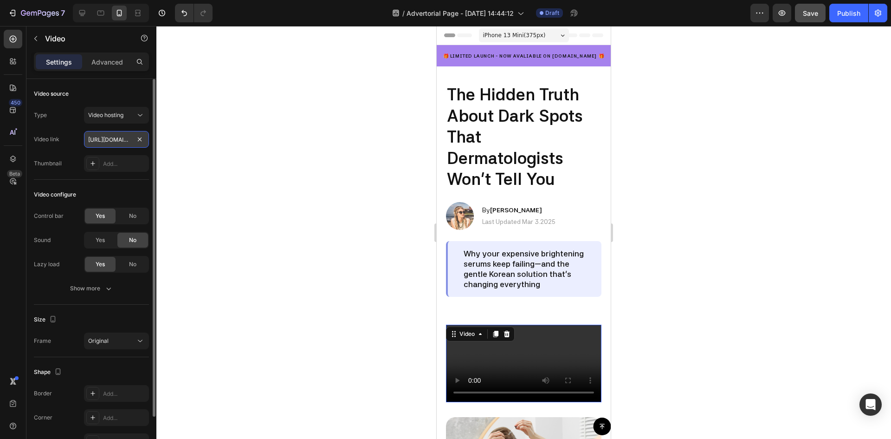
click at [107, 144] on input "https://cdn.shopify.com/videos/c/o/v/c51369db0f154ff5b5e0ad03afe7893c.mp4" at bounding box center [116, 139] width 65 height 17
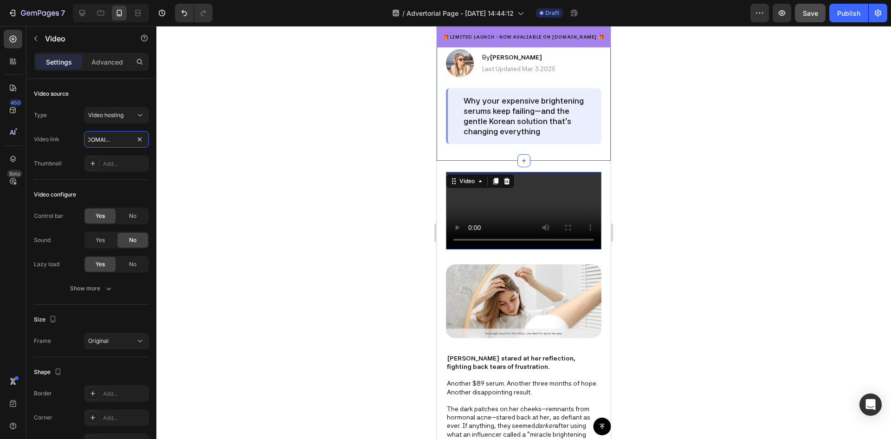
scroll to position [186, 0]
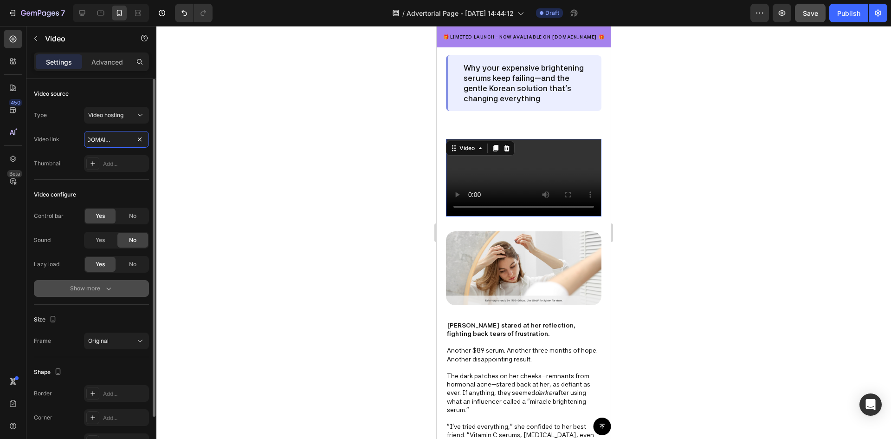
type input "https://cdn.shopify.com/videos/c/o/v/36ea9d0660a64e49a7f52b0c0071fdb2.mp4"
click at [101, 288] on div "Show more" at bounding box center [91, 288] width 43 height 9
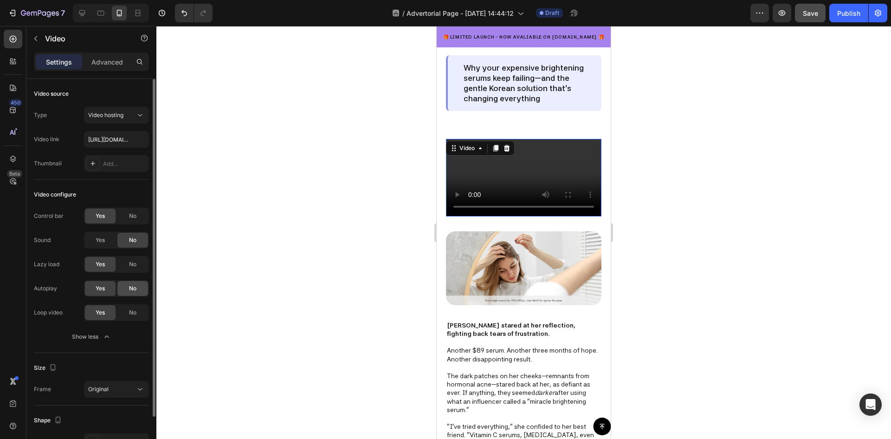
click at [129, 287] on span "No" at bounding box center [132, 288] width 7 height 8
click at [109, 286] on div "Yes" at bounding box center [100, 288] width 31 height 15
click at [129, 313] on span "No" at bounding box center [132, 312] width 7 height 8
click at [100, 311] on span "Yes" at bounding box center [100, 312] width 9 height 8
click at [128, 267] on div "No" at bounding box center [132, 264] width 31 height 15
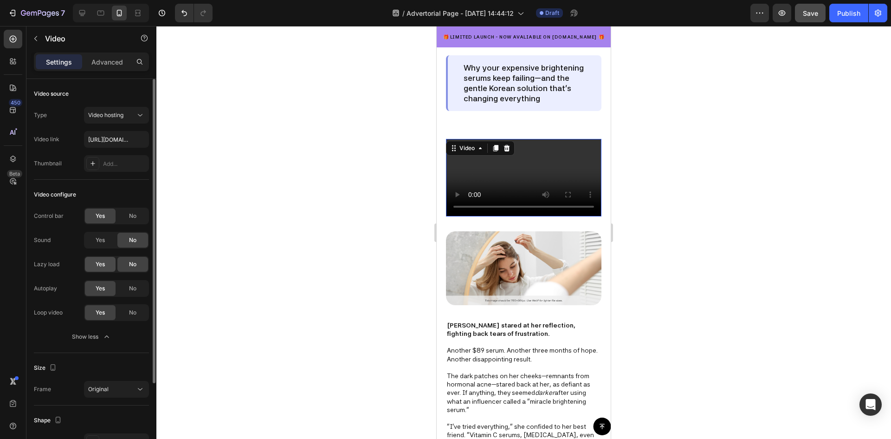
click at [107, 266] on div "Yes" at bounding box center [100, 264] width 31 height 15
click at [133, 217] on span "No" at bounding box center [132, 216] width 7 height 8
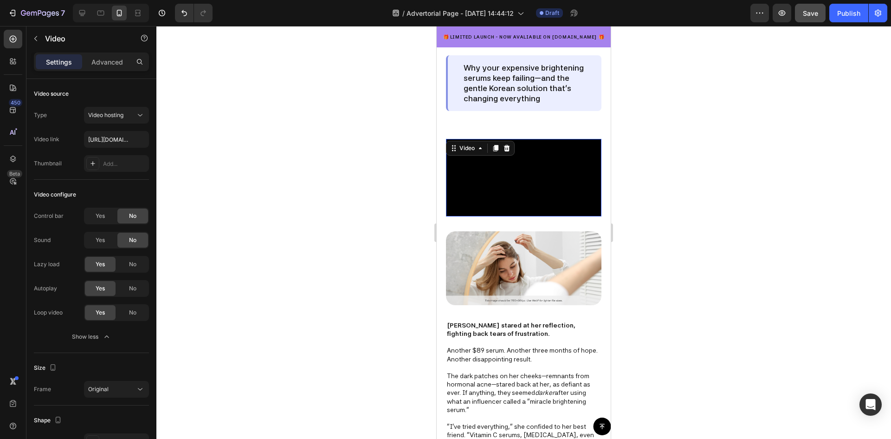
click at [774, 234] on div at bounding box center [523, 232] width 735 height 413
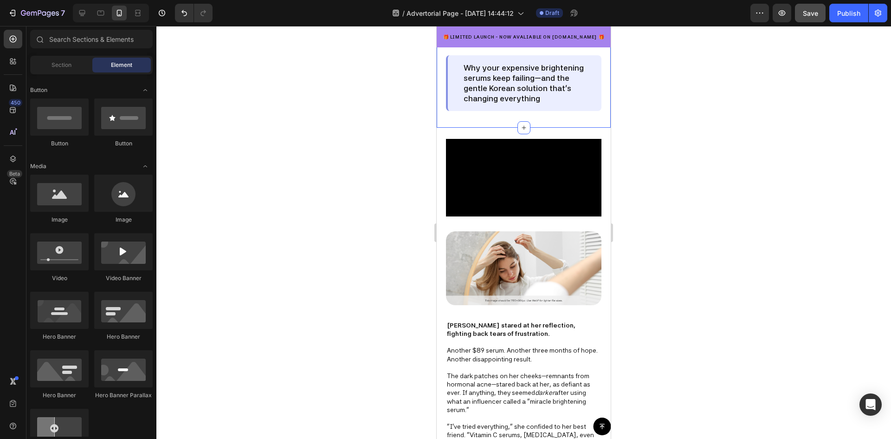
click at [503, 128] on div "The Hidden Truth About Dark Spots That Dermatologists Won't Tell You Heading Im…" at bounding box center [524, 4] width 174 height 247
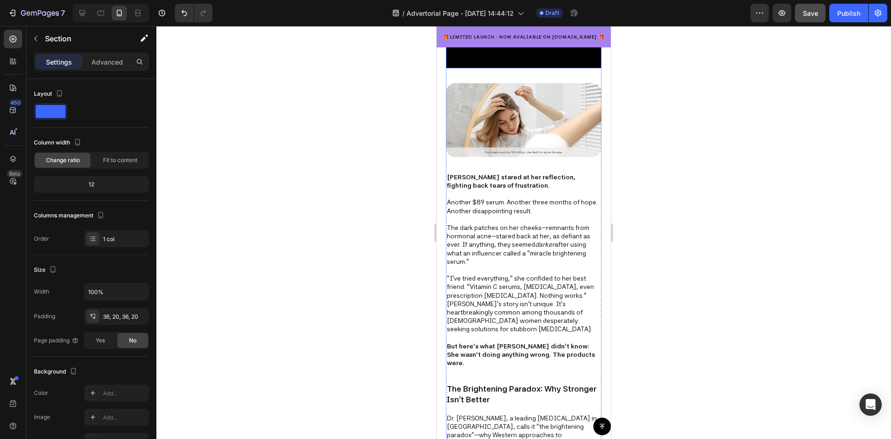
scroll to position [371, 0]
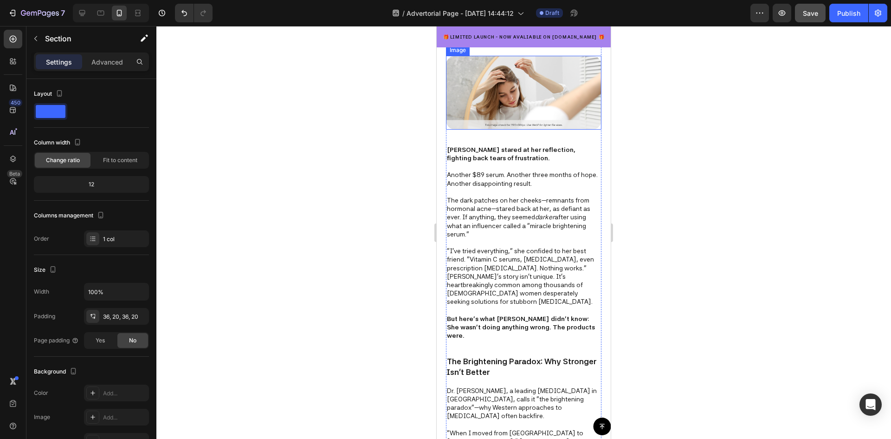
click at [519, 129] on img at bounding box center [523, 92] width 155 height 73
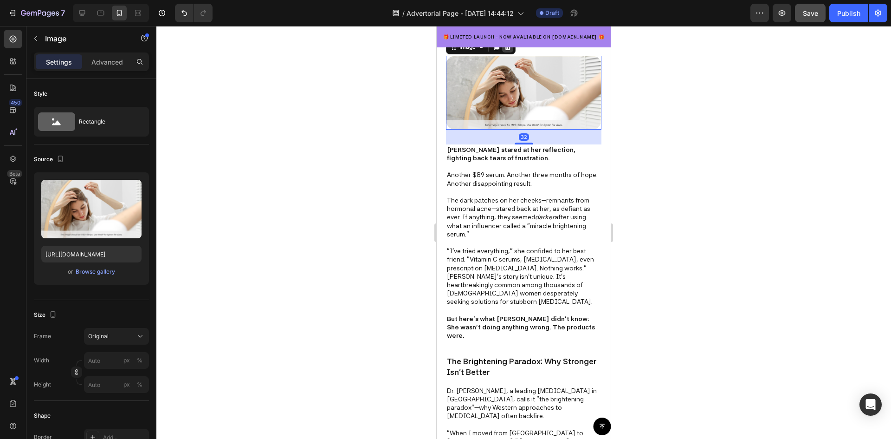
click at [507, 50] on icon at bounding box center [508, 47] width 6 height 6
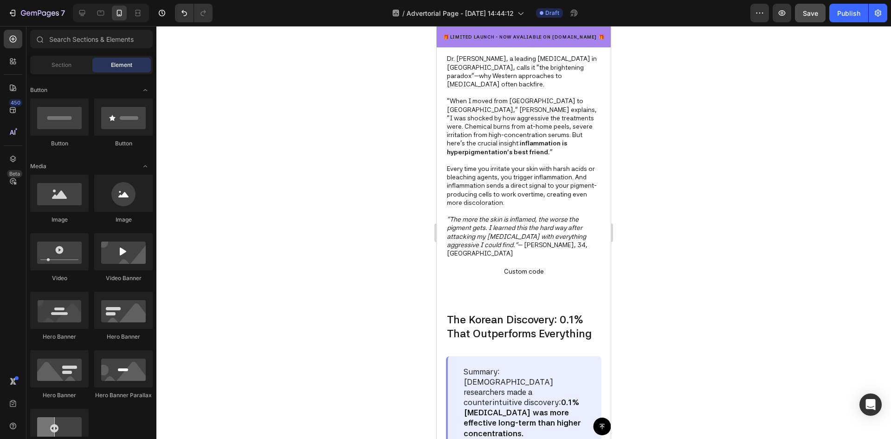
scroll to position [696, 0]
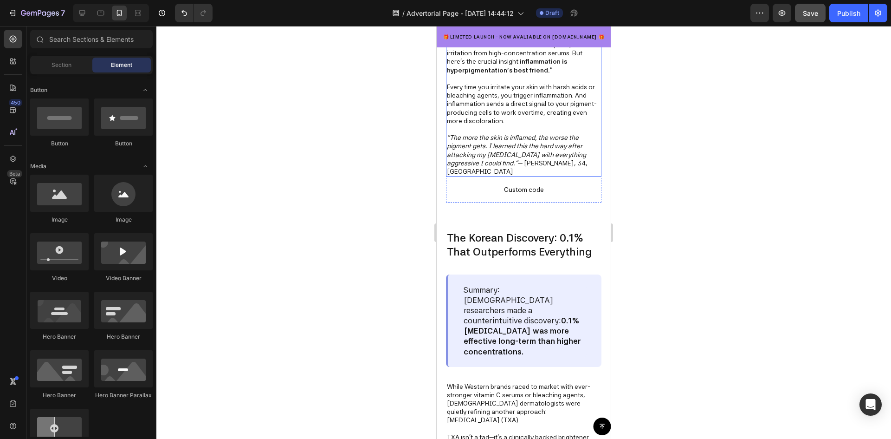
click at [504, 73] on strong "inflammation is hyperpigmentation's best friend." at bounding box center [507, 66] width 120 height 16
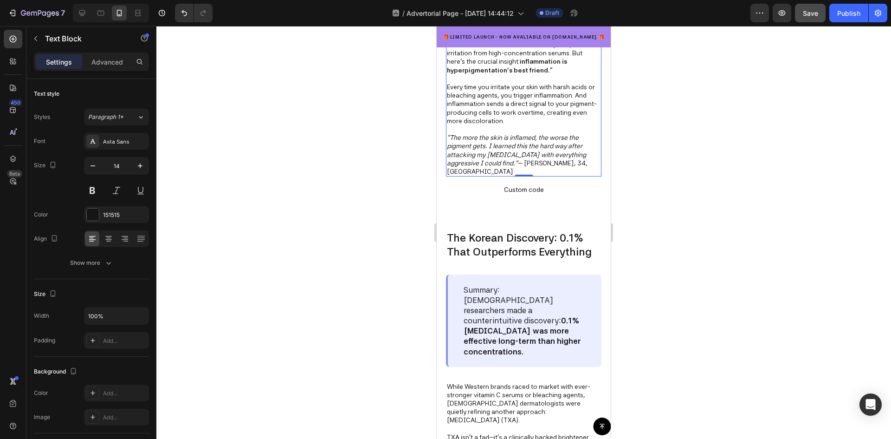
click at [664, 233] on div at bounding box center [523, 232] width 735 height 413
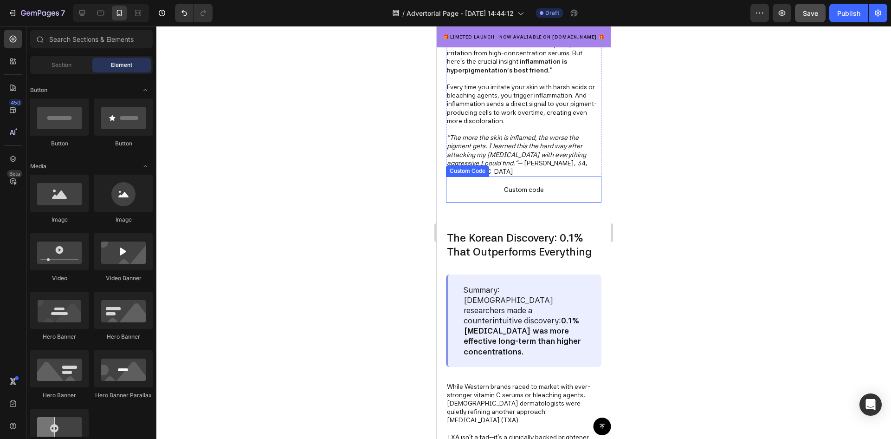
click at [526, 195] on span "Custom code" at bounding box center [523, 189] width 155 height 11
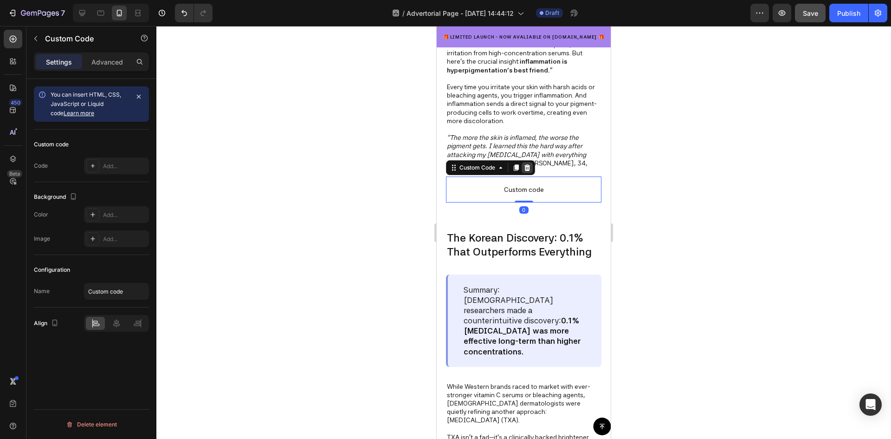
click at [526, 171] on icon at bounding box center [527, 167] width 6 height 6
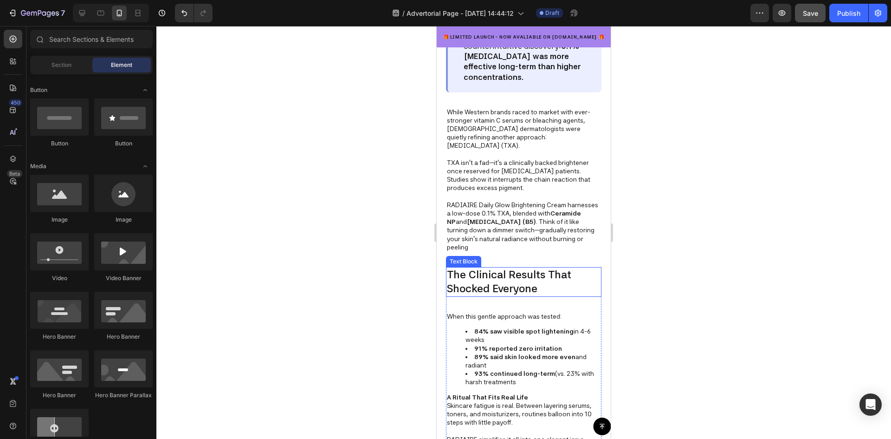
scroll to position [1207, 0]
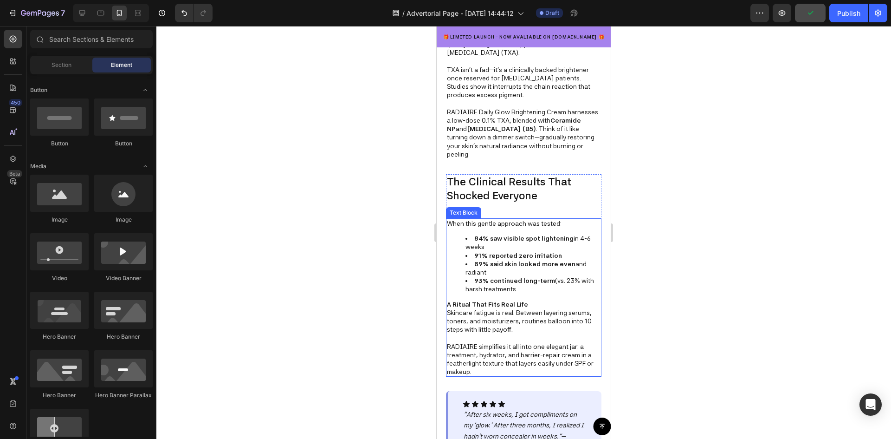
click at [491, 260] on strong "89% said skin looked more even" at bounding box center [524, 263] width 101 height 7
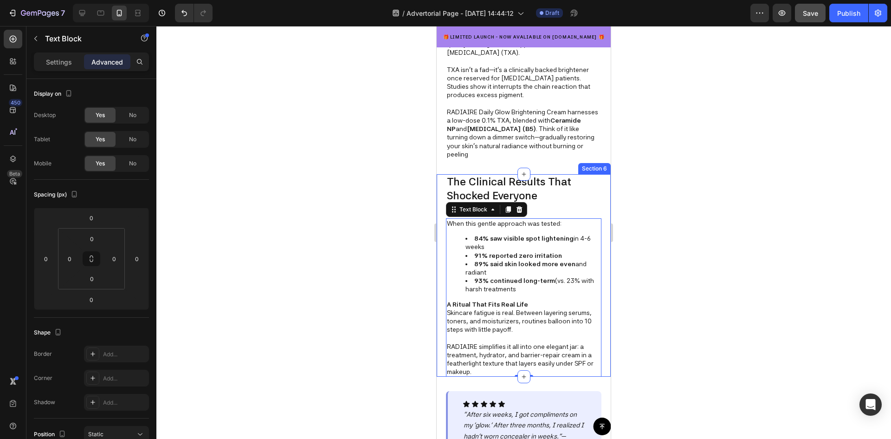
click at [538, 260] on strong "89% said skin looked more even" at bounding box center [524, 263] width 101 height 7
click at [470, 219] on p "When this gentle approach was tested:" at bounding box center [524, 223] width 154 height 8
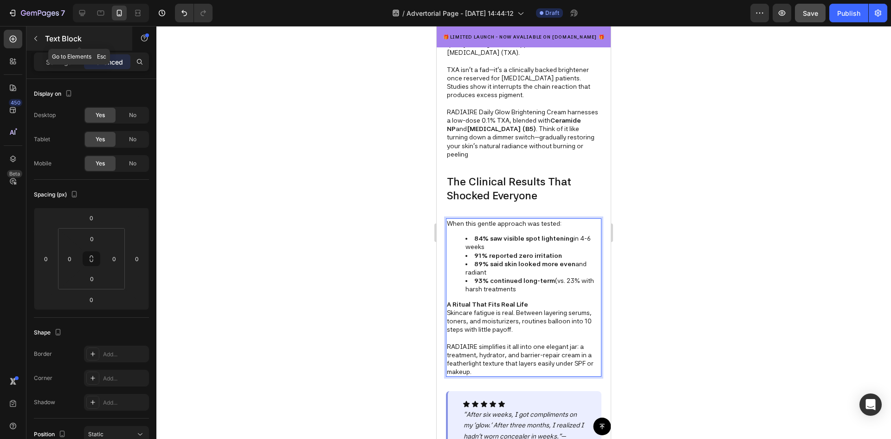
click at [37, 36] on icon "button" at bounding box center [35, 38] width 7 height 7
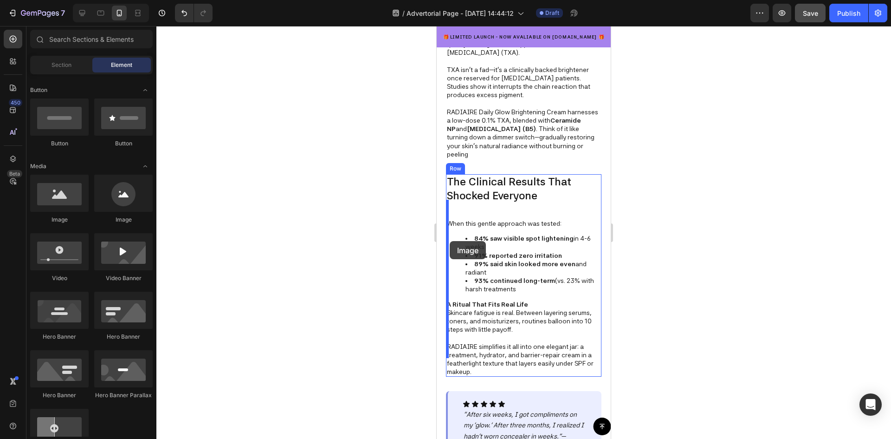
drag, startPoint x: 500, startPoint y: 227, endPoint x: 450, endPoint y: 241, distance: 52.5
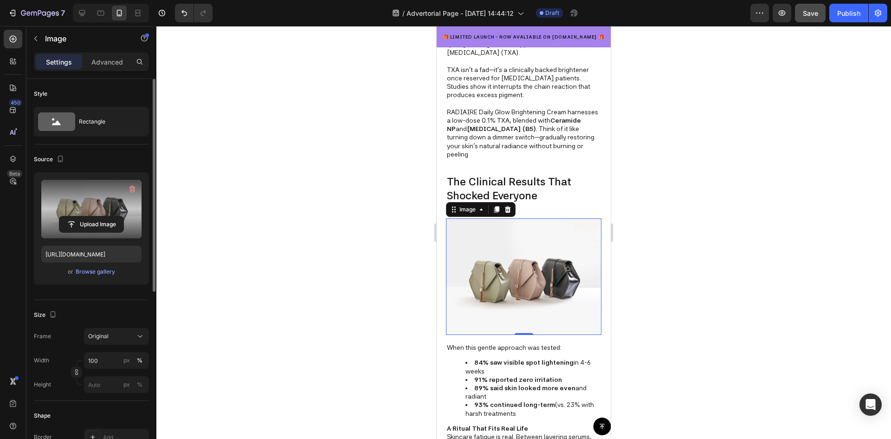
click at [89, 212] on label at bounding box center [91, 209] width 100 height 58
click at [89, 216] on input "file" at bounding box center [91, 224] width 64 height 16
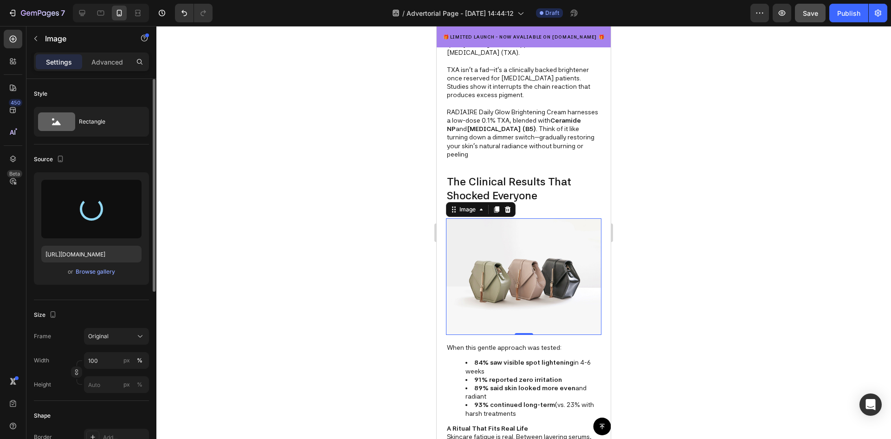
type input "https://cdn.shopify.com/s/files/1/0959/6380/8027/files/gempages_577671183944647…"
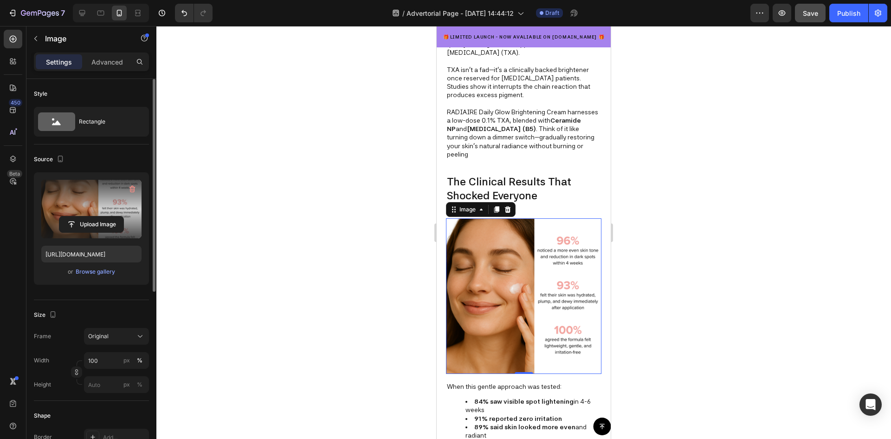
click at [652, 289] on div at bounding box center [523, 232] width 735 height 413
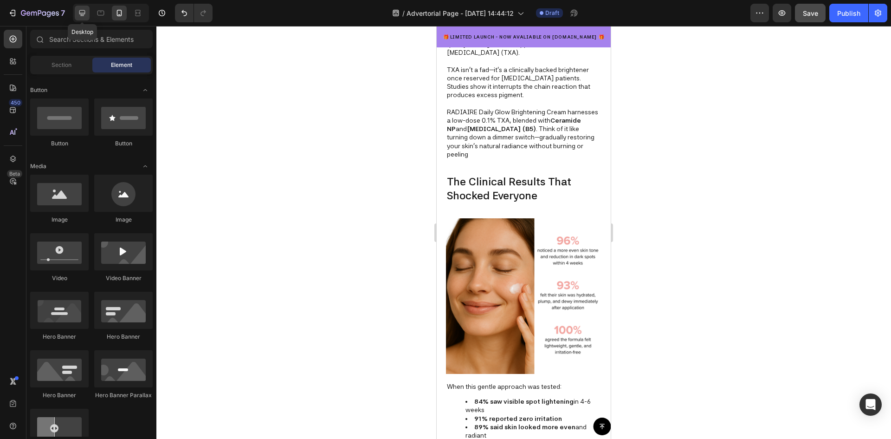
click at [85, 12] on icon at bounding box center [82, 12] width 9 height 9
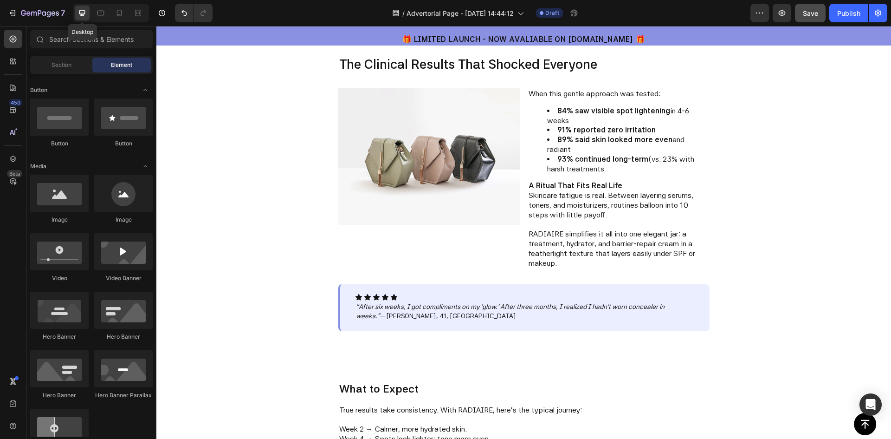
scroll to position [1186, 0]
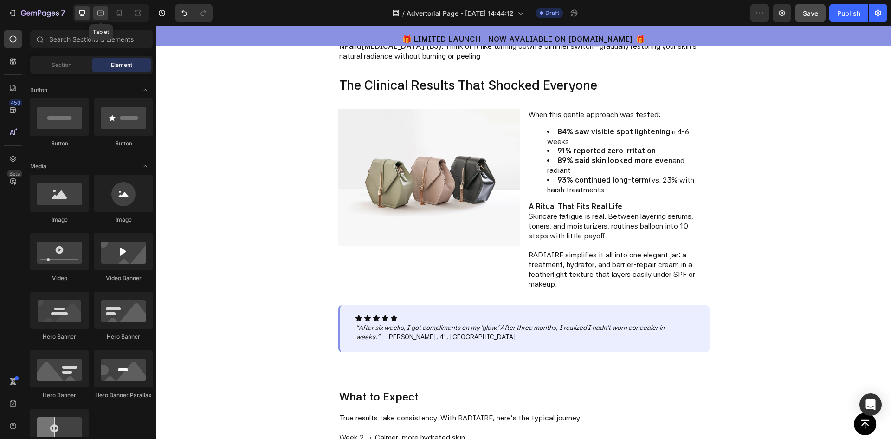
click at [96, 11] on icon at bounding box center [100, 12] width 9 height 9
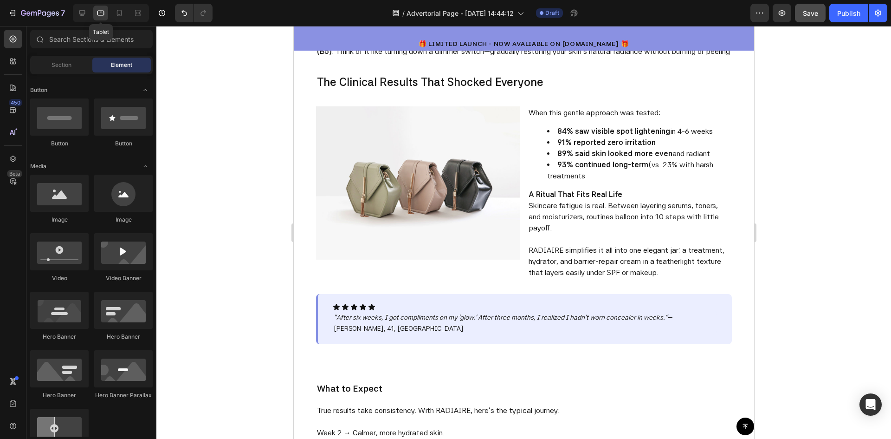
scroll to position [1274, 0]
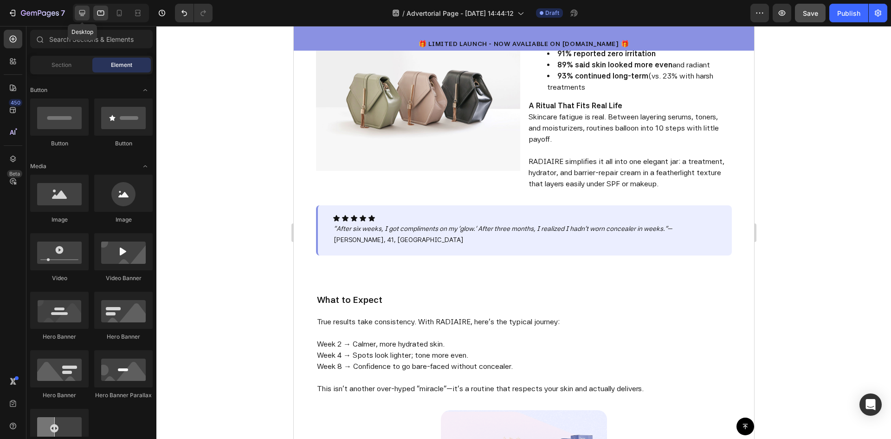
click at [84, 12] on icon at bounding box center [82, 12] width 9 height 9
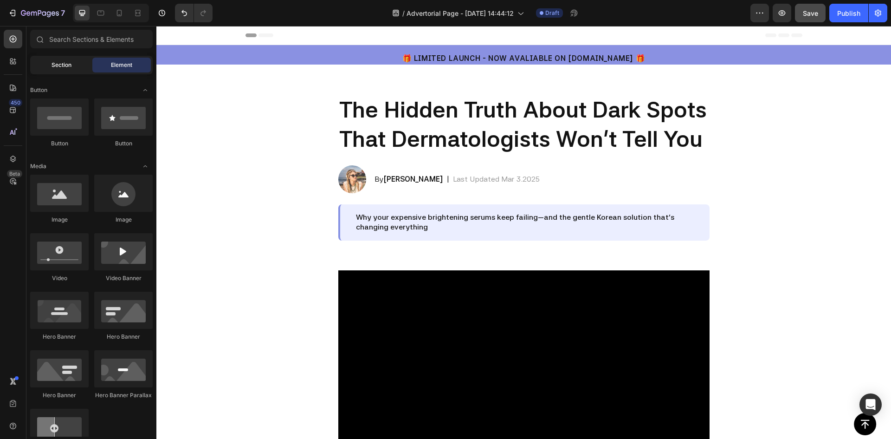
click at [55, 69] on span "Section" at bounding box center [62, 65] width 20 height 8
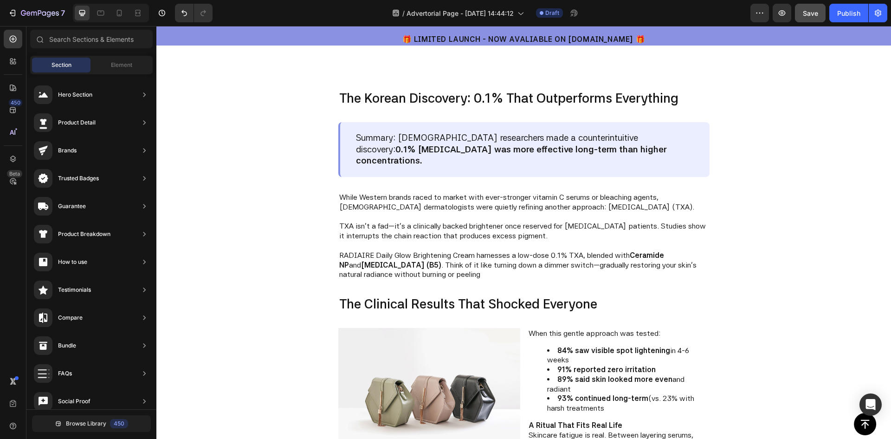
scroll to position [1300, 0]
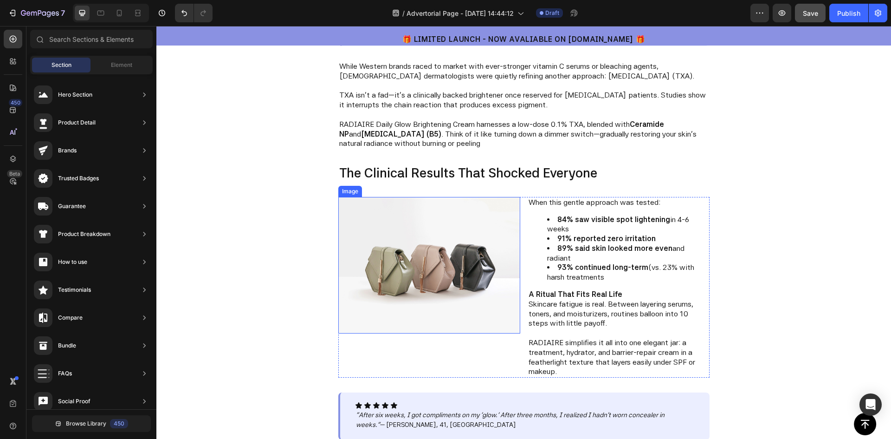
click at [457, 270] on img at bounding box center [429, 265] width 182 height 136
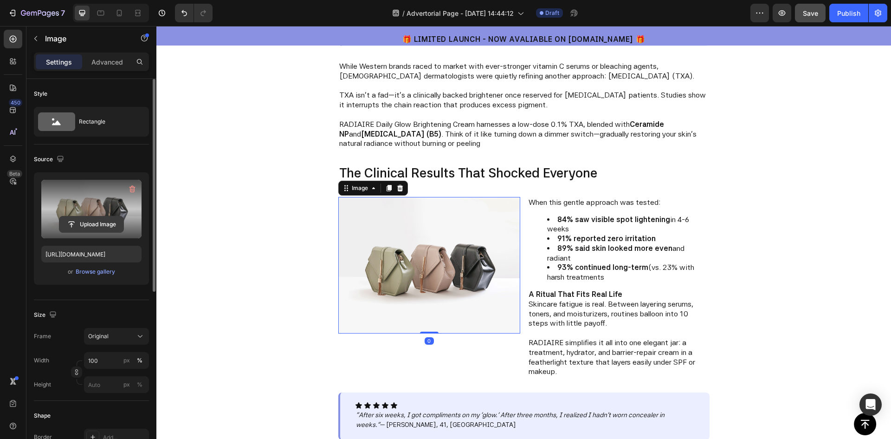
click at [89, 221] on input "file" at bounding box center [91, 224] width 64 height 16
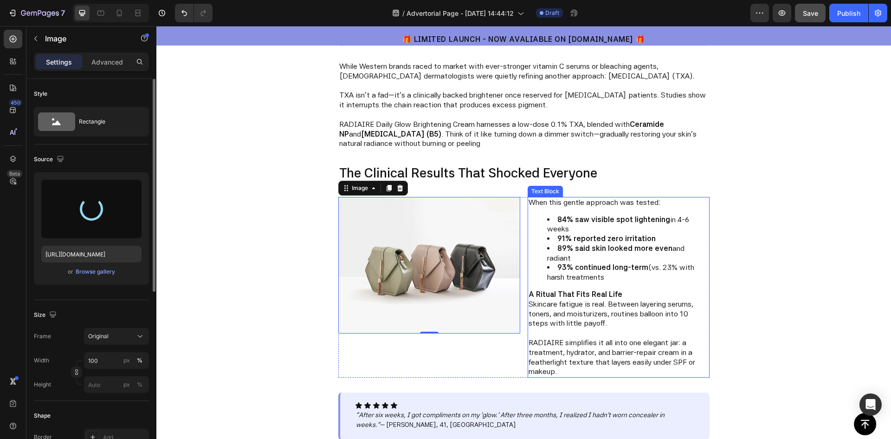
type input "https://cdn.shopify.com/s/files/1/0959/6380/8027/files/gempages_577671183944647…"
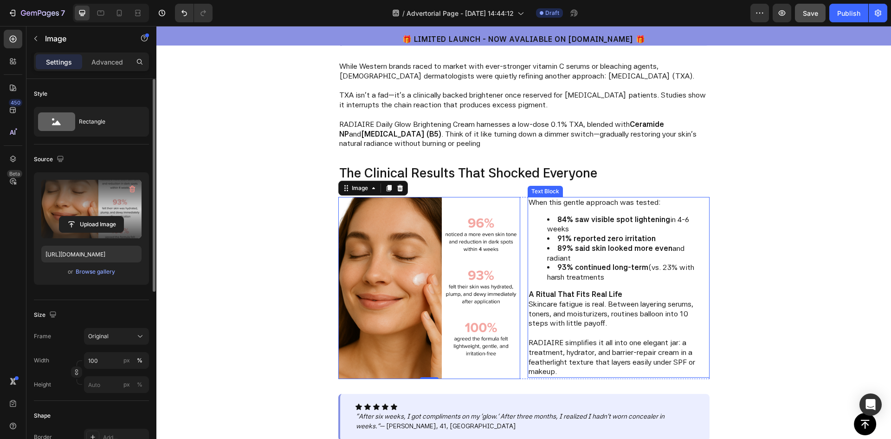
click at [601, 244] on strong "89% said skin looked more even" at bounding box center [614, 248] width 115 height 9
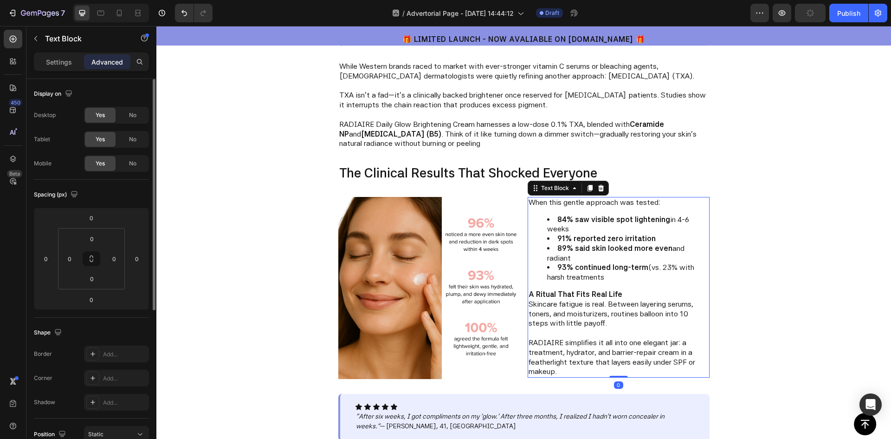
click at [593, 234] on strong "91% reported zero irritation" at bounding box center [606, 238] width 98 height 9
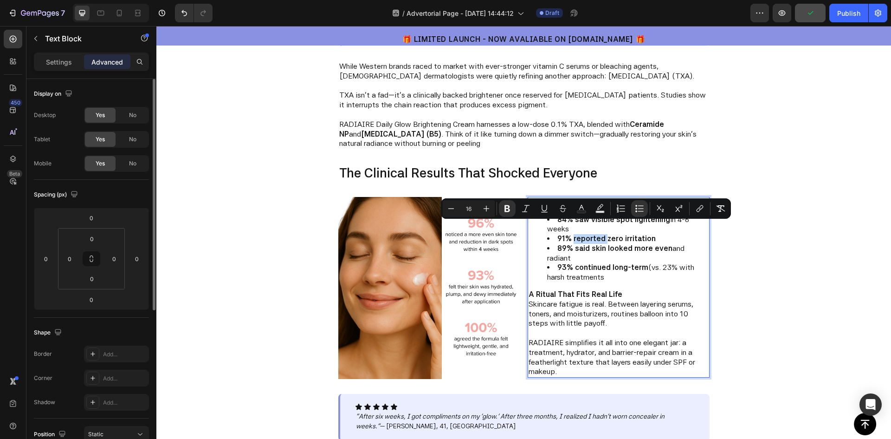
click at [606, 263] on li "93% continued long-term (vs. 23% with harsh treatments" at bounding box center [628, 272] width 162 height 19
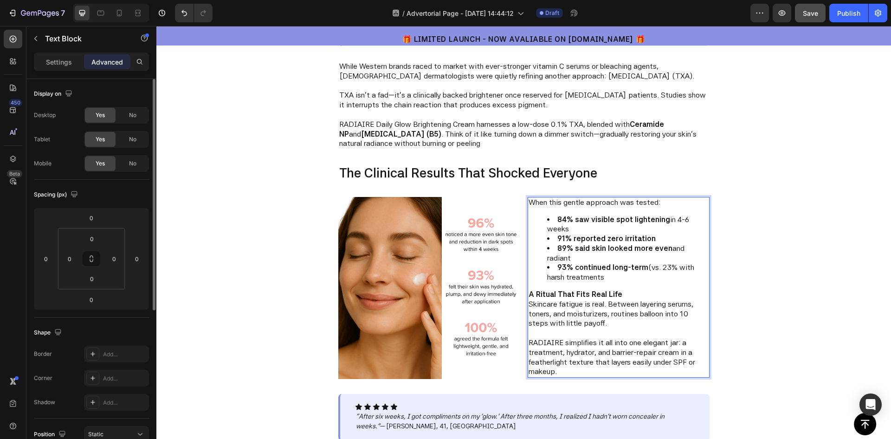
click at [600, 263] on li "93% continued long-term (vs. 23% with harsh treatments" at bounding box center [628, 272] width 162 height 19
click at [562, 215] on strong "84% saw visible spot lightening" at bounding box center [613, 219] width 113 height 9
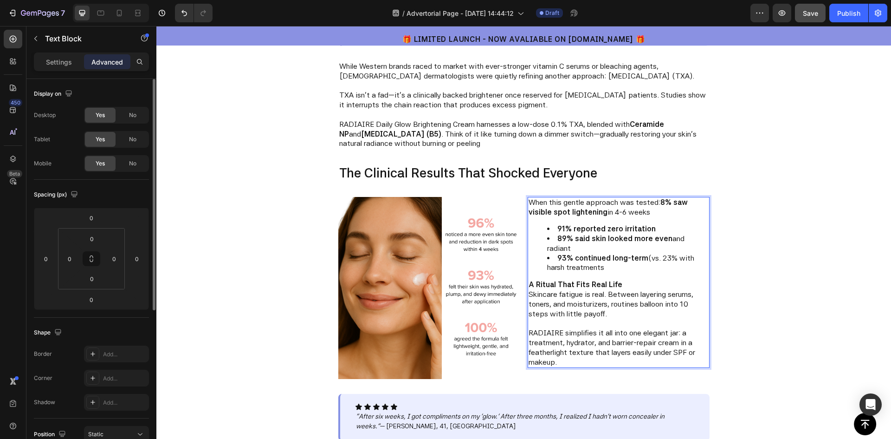
click at [562, 224] on strong "91% reported zero irritation" at bounding box center [606, 228] width 98 height 9
click at [557, 224] on strong "% reported zero irritation" at bounding box center [602, 228] width 91 height 9
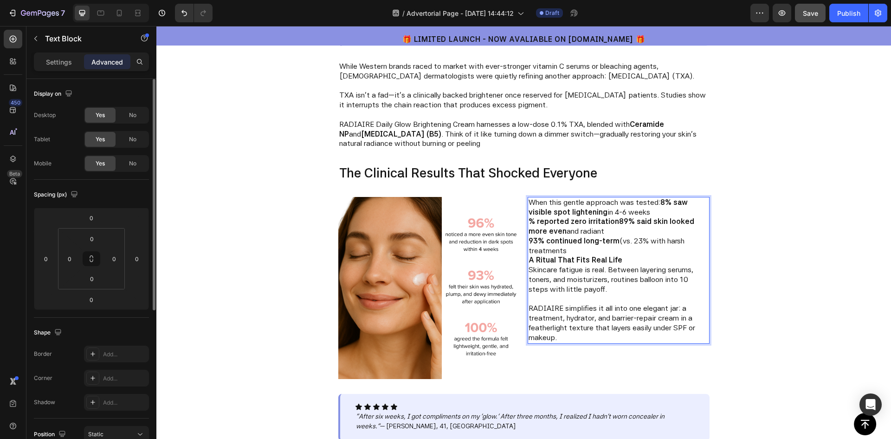
click at [654, 199] on p "When this gentle approach was tested: 8% saw visible spot lightening in 4-6 wee…" at bounding box center [619, 207] width 180 height 19
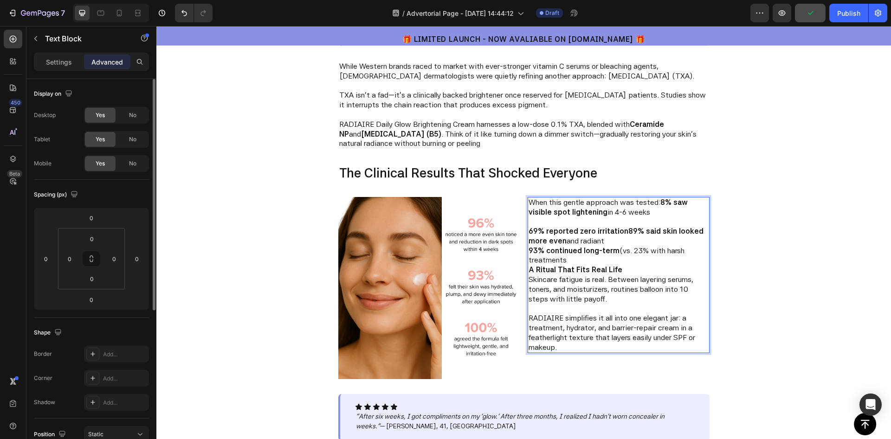
click at [531, 226] on strong "69% reported zero irritation89% said skin looked more even" at bounding box center [616, 235] width 175 height 19
click at [536, 226] on strong "69% reported zero irritation89% said skin looked more even" at bounding box center [616, 235] width 175 height 19
click at [531, 226] on strong "9% reported zero irritation89% said skin looked more even" at bounding box center [614, 235] width 170 height 19
click at [622, 226] on strong "96% reported zero irritation89% said skin looked more even" at bounding box center [616, 235] width 175 height 19
click at [535, 236] on strong "89% said skin looked more even" at bounding box center [586, 240] width 115 height 9
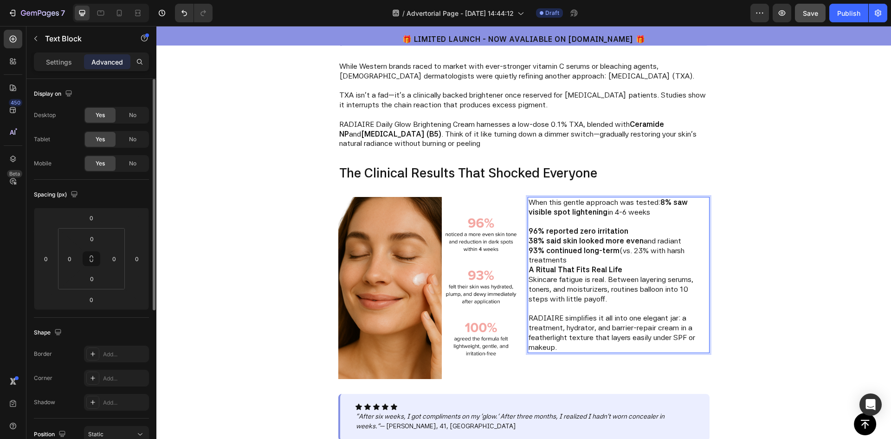
click at [535, 236] on strong "38% said skin looked more even" at bounding box center [586, 240] width 115 height 9
click at [534, 236] on strong "+9% said skin looked more even" at bounding box center [586, 240] width 115 height 9
click at [530, 236] on strong "+9% said skin looked more even" at bounding box center [586, 240] width 115 height 9
click at [531, 236] on strong "9% said skin looked more even" at bounding box center [584, 240] width 110 height 9
click at [534, 246] on strong "93% continued long-term" at bounding box center [574, 250] width 91 height 9
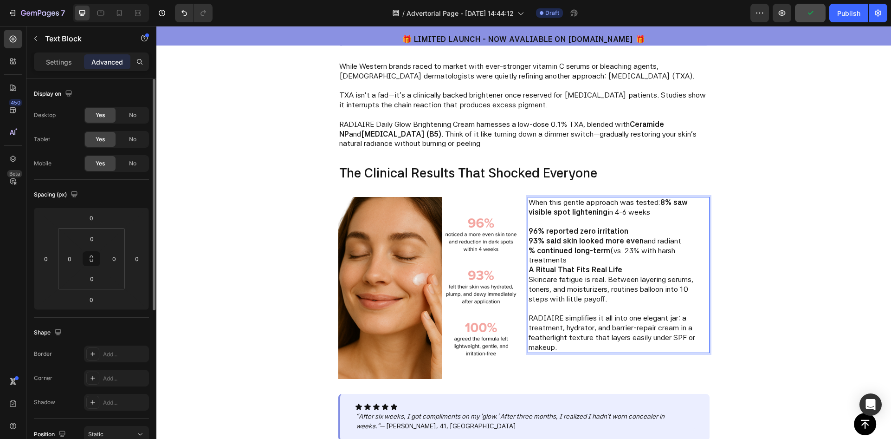
click at [529, 246] on strong "% continued long-term" at bounding box center [570, 250] width 82 height 9
click at [530, 246] on strong "1% continued long-term" at bounding box center [571, 250] width 85 height 9
click at [535, 246] on strong "10% continued long-term" at bounding box center [574, 250] width 90 height 9
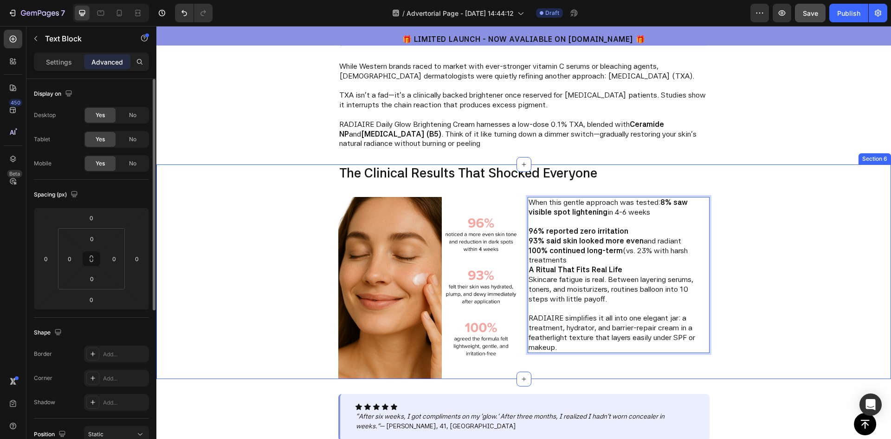
click at [782, 219] on div "The Clinical Results That Shocked Everyone Text Block Image When this gentle ap…" at bounding box center [523, 271] width 735 height 214
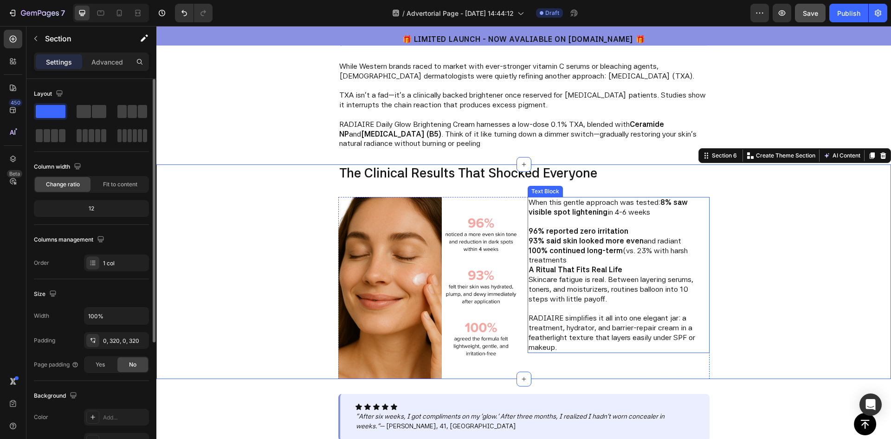
click at [569, 265] on strong "A Ritual That Fits Real Life" at bounding box center [576, 269] width 94 height 9
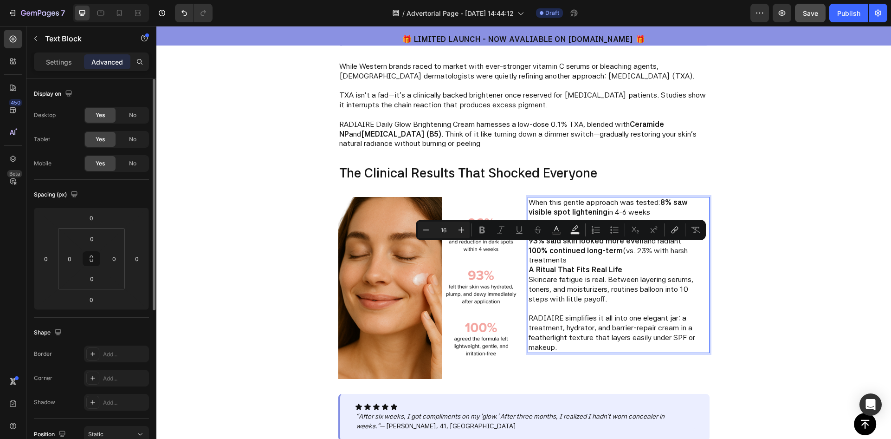
click at [564, 248] on p "100% continued long-term (vs. 23% with harsh treatments" at bounding box center [619, 255] width 180 height 19
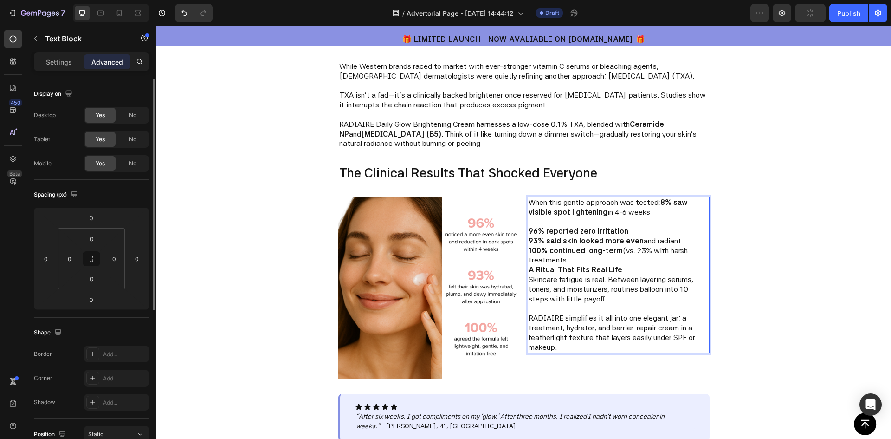
click at [564, 248] on p "100% continued long-term (vs. 23% with harsh treatments" at bounding box center [619, 255] width 180 height 19
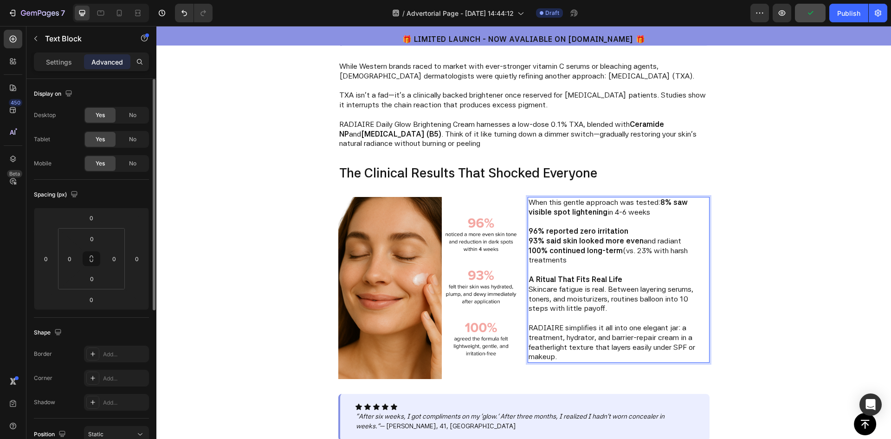
click at [793, 167] on div "The Clinical Results That Shocked Everyone Text Block Image When this gentle ap…" at bounding box center [523, 271] width 735 height 214
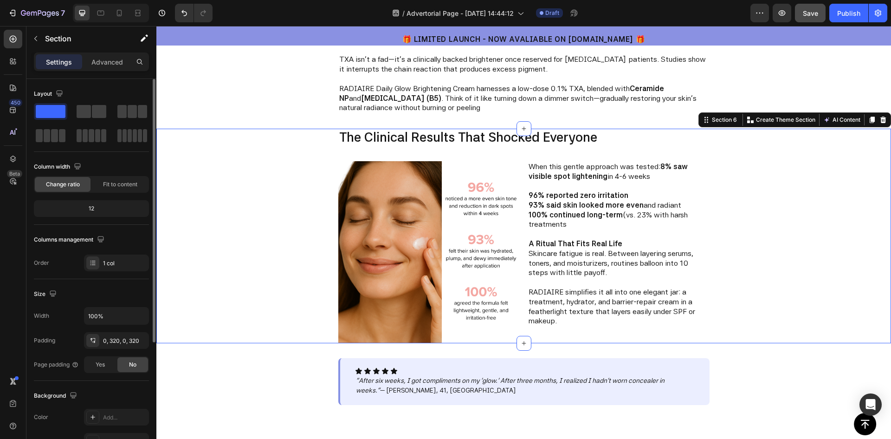
scroll to position [1392, 0]
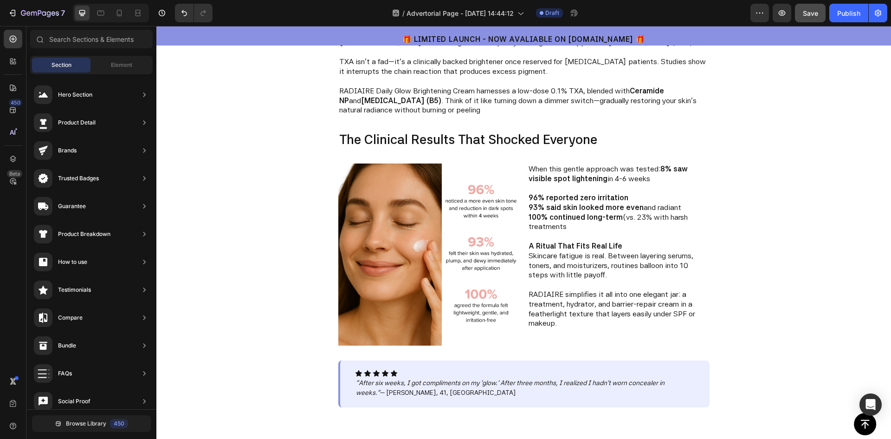
scroll to position [1300, 0]
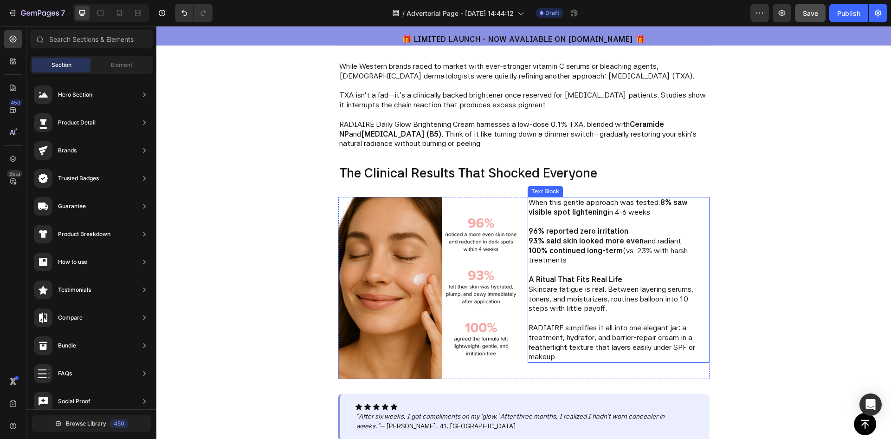
click at [532, 323] on p "RADIAIRE simplifies it all into one elegant jar: a treatment, hydrator, and bar…" at bounding box center [619, 342] width 180 height 39
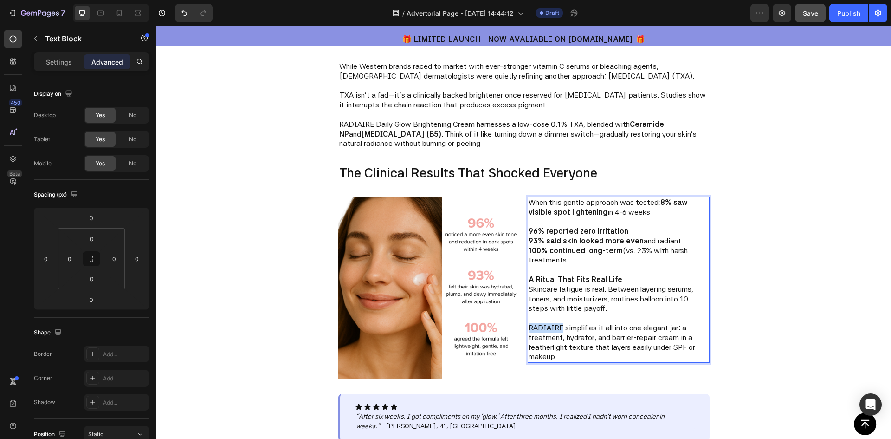
drag, startPoint x: 532, startPoint y: 313, endPoint x: 524, endPoint y: 319, distance: 10.3
click at [528, 319] on div "When this gentle approach was tested: 8% saw visible spot lightening in 4-6 wee…" at bounding box center [619, 280] width 182 height 166
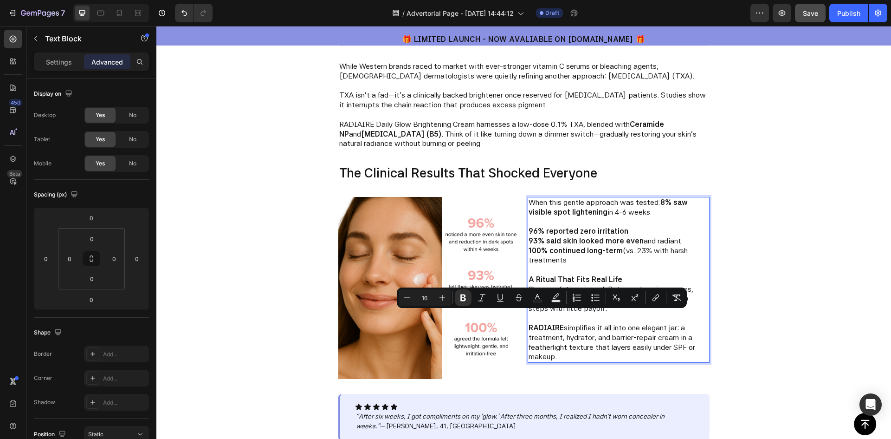
click at [735, 216] on div "The Clinical Results That Shocked Everyone Text Block Image When this gentle ap…" at bounding box center [524, 271] width 438 height 214
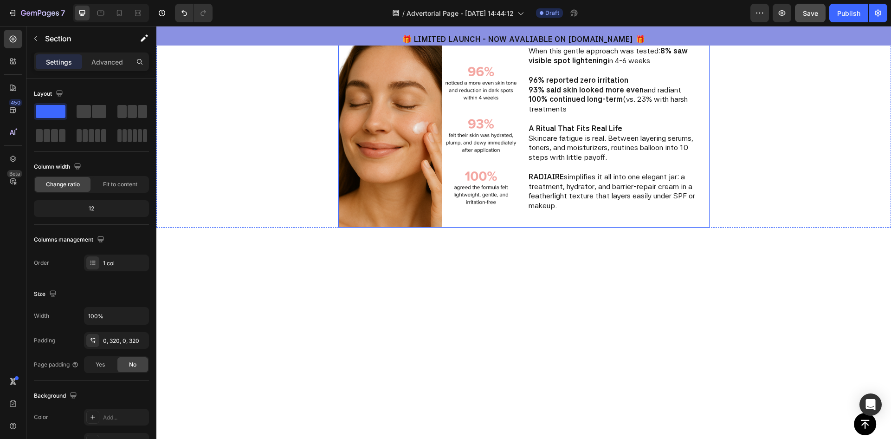
scroll to position [975, 0]
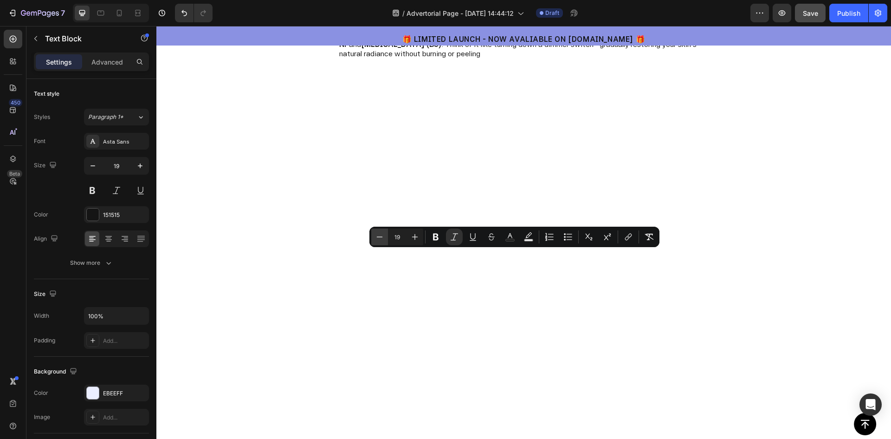
click at [379, 239] on icon "Editor contextual toolbar" at bounding box center [379, 236] width 9 height 9
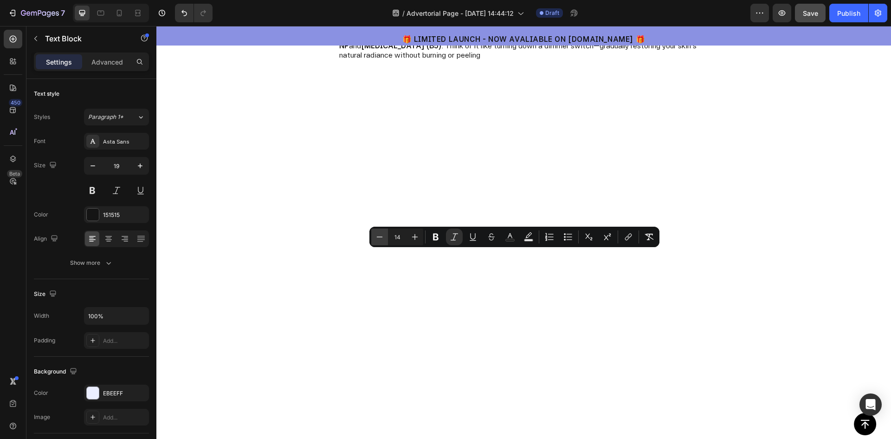
click at [379, 239] on icon "Editor contextual toolbar" at bounding box center [379, 236] width 9 height 9
click at [412, 237] on icon "Editor contextual toolbar" at bounding box center [415, 237] width 6 height 6
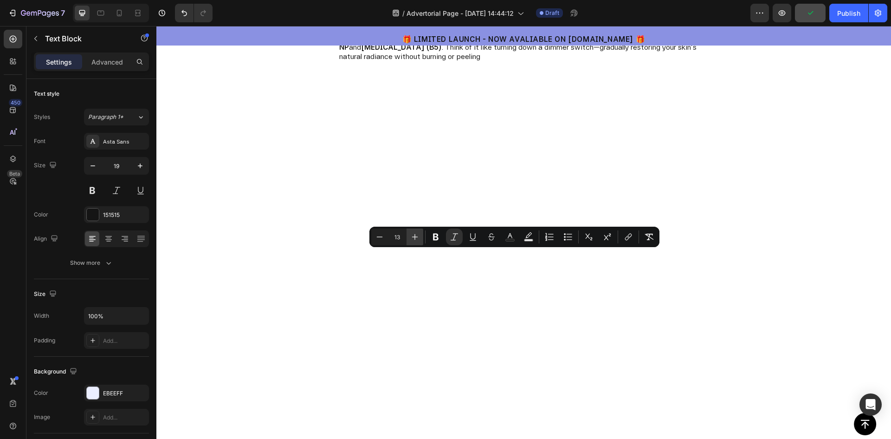
click at [412, 237] on icon "Editor contextual toolbar" at bounding box center [415, 237] width 6 height 6
type input "16"
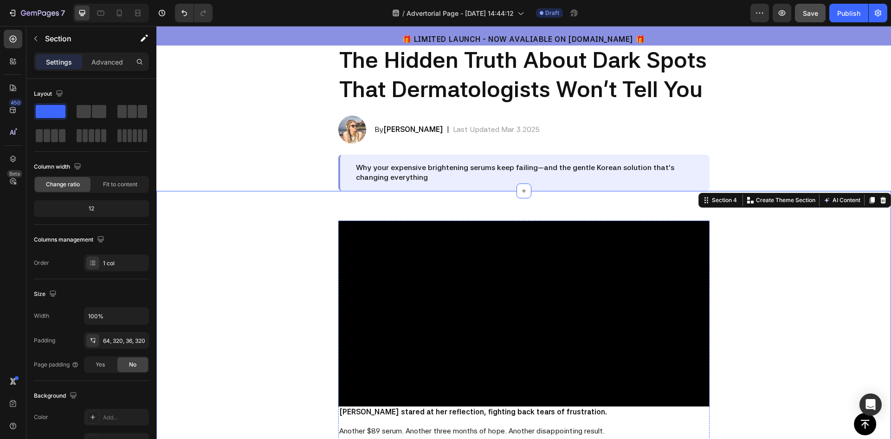
scroll to position [186, 0]
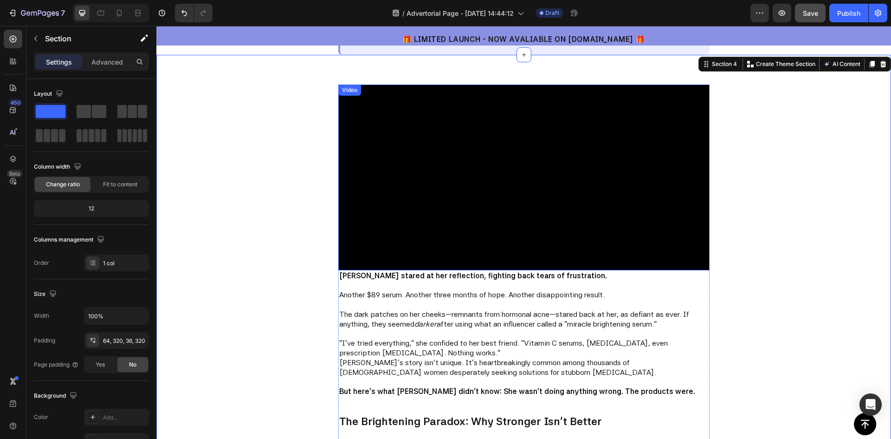
click at [430, 215] on video at bounding box center [523, 177] width 371 height 186
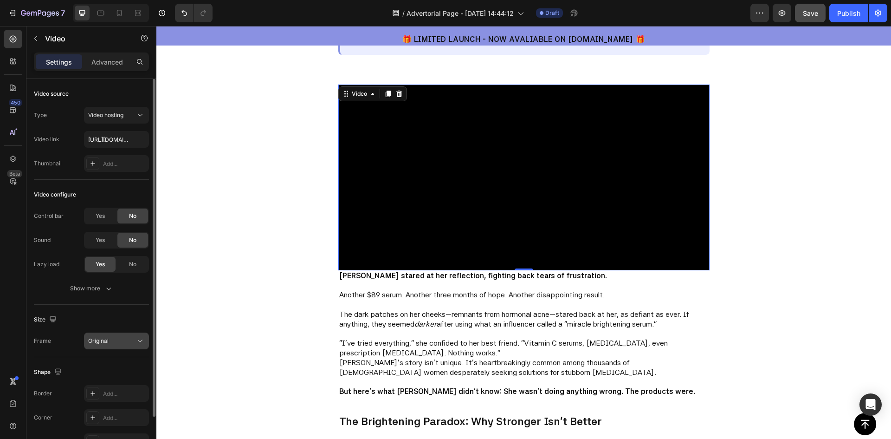
click at [104, 338] on span "Original" at bounding box center [98, 340] width 20 height 7
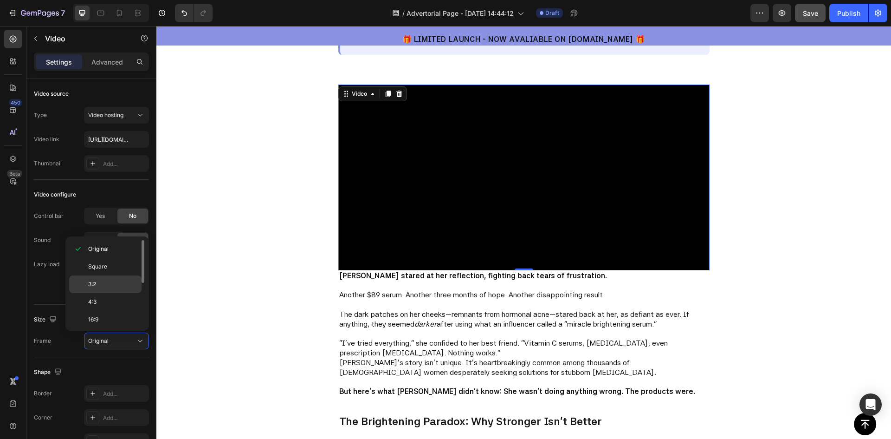
click at [99, 289] on div "3:2" at bounding box center [105, 284] width 72 height 18
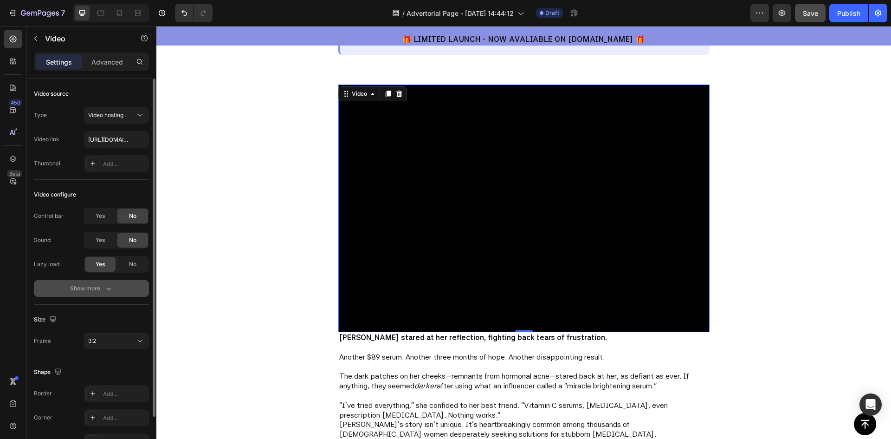
click at [98, 290] on div "Show more" at bounding box center [91, 288] width 43 height 9
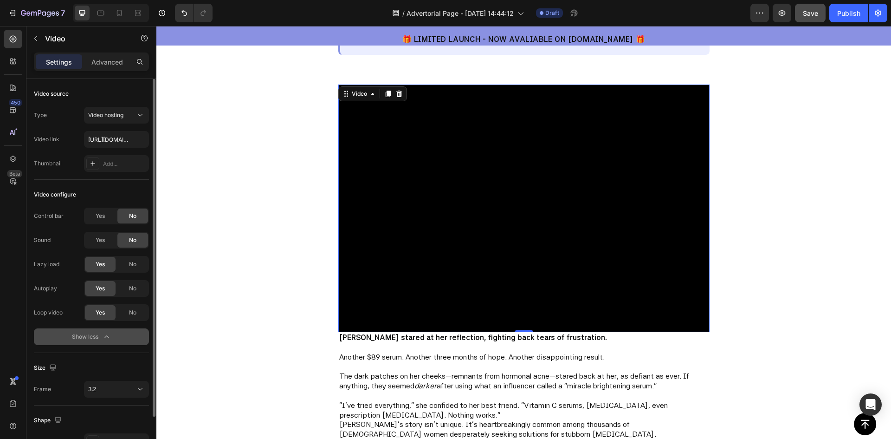
click at [86, 337] on div "Show less" at bounding box center [91, 336] width 39 height 9
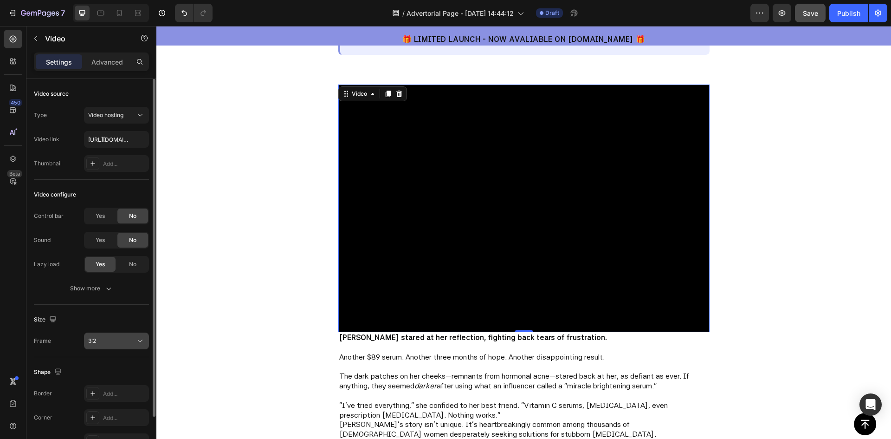
click at [98, 340] on div "3:2" at bounding box center [111, 340] width 47 height 8
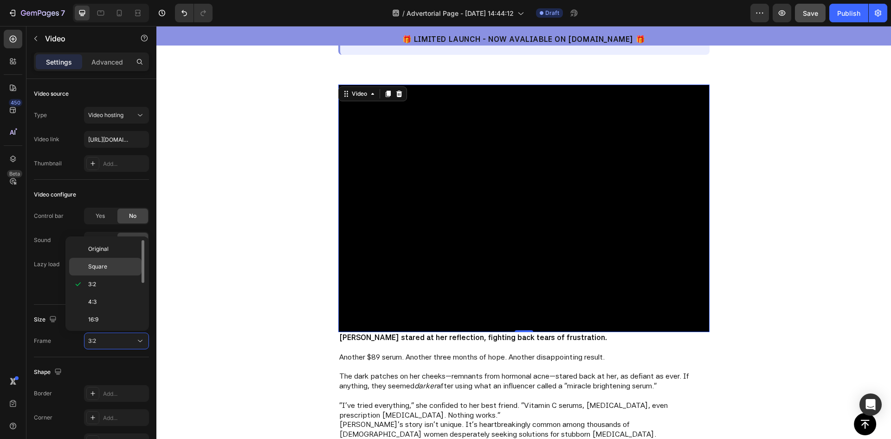
click at [105, 264] on span "Square" at bounding box center [97, 266] width 19 height 8
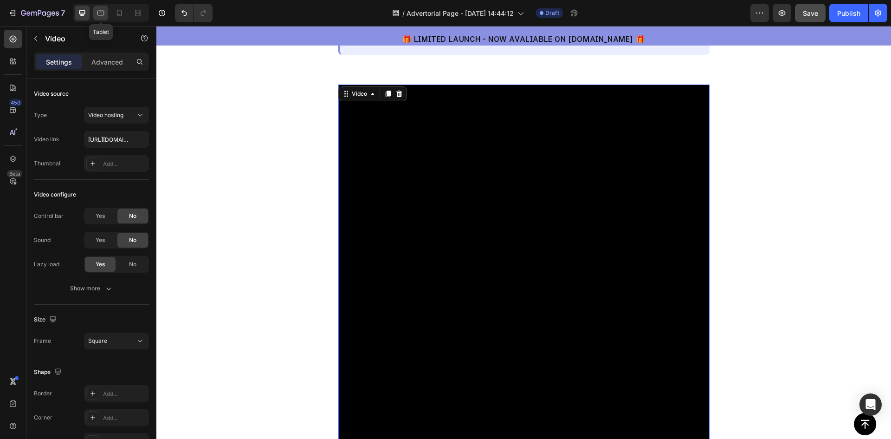
click at [100, 11] on icon at bounding box center [100, 13] width 7 height 5
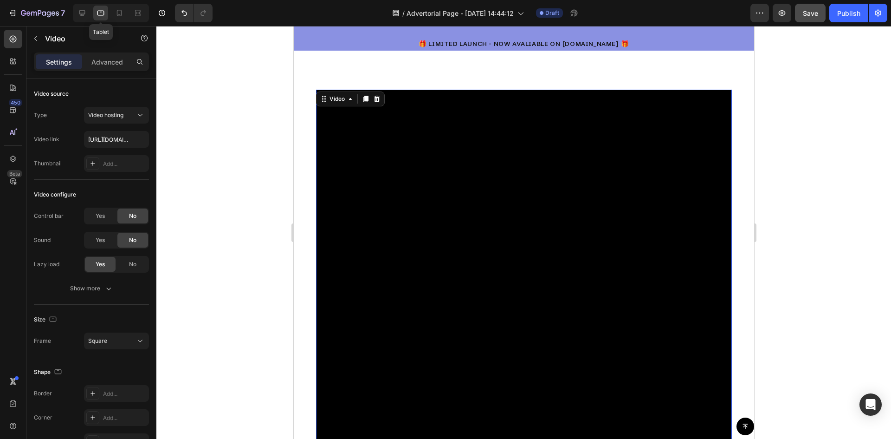
scroll to position [217, 0]
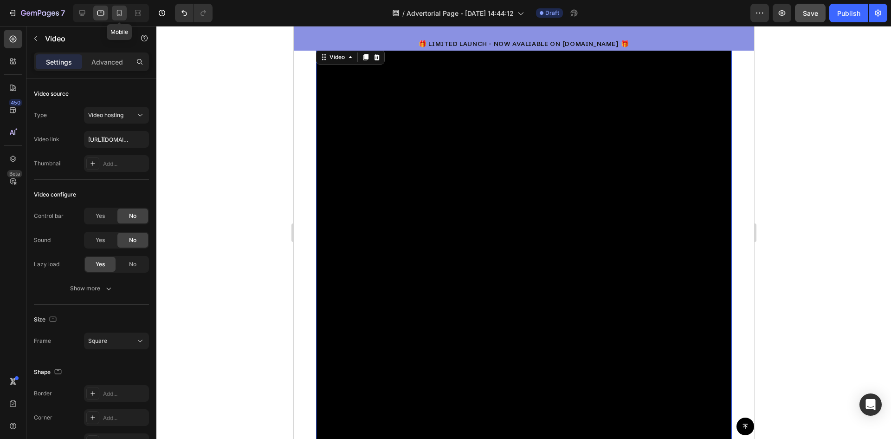
click at [119, 15] on icon at bounding box center [119, 12] width 9 height 9
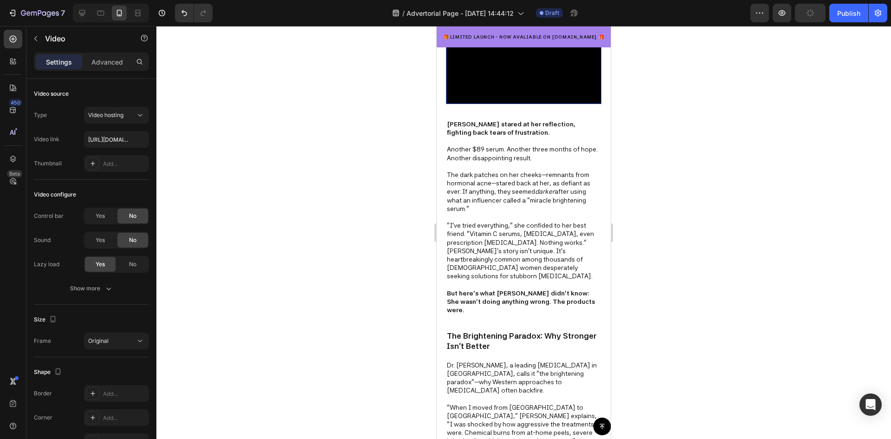
scroll to position [184, 0]
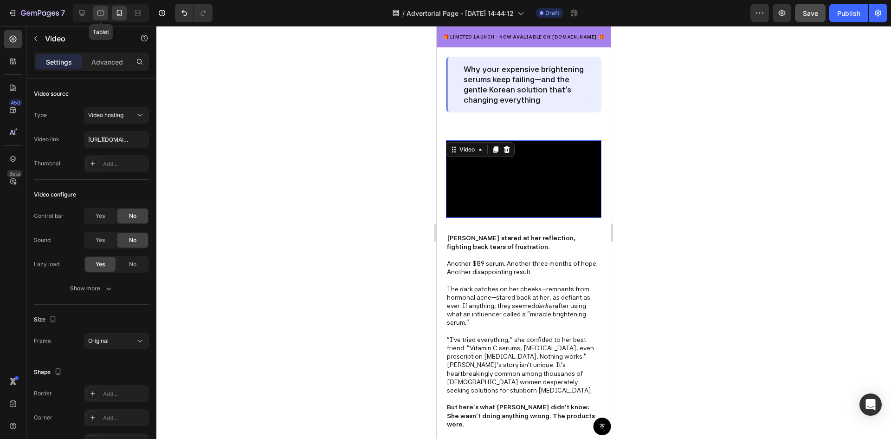
click at [100, 14] on icon at bounding box center [100, 12] width 9 height 9
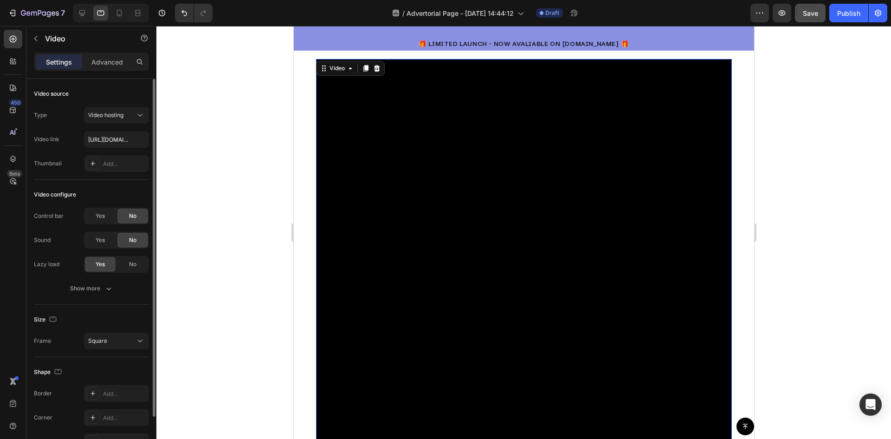
scroll to position [206, 0]
click at [125, 342] on div "Square" at bounding box center [111, 340] width 47 height 8
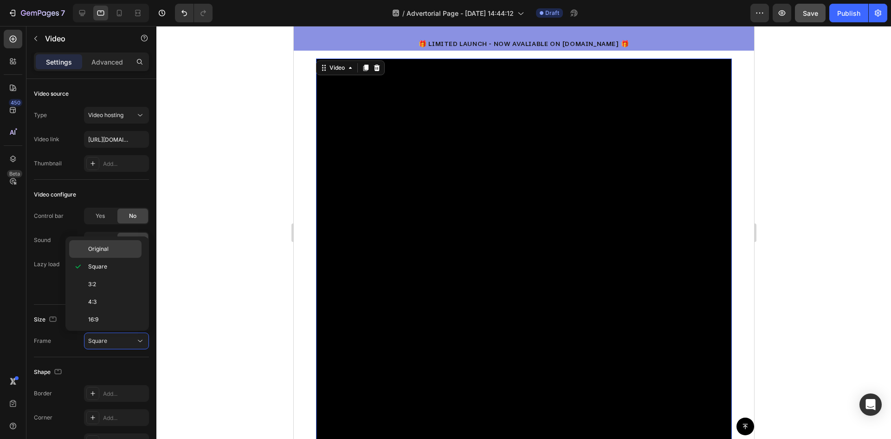
click at [110, 247] on p "Original" at bounding box center [112, 249] width 49 height 8
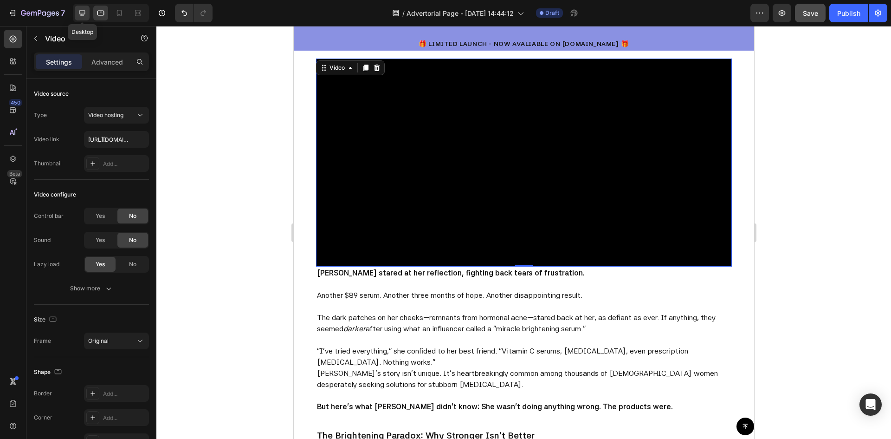
click at [80, 11] on icon at bounding box center [82, 13] width 6 height 6
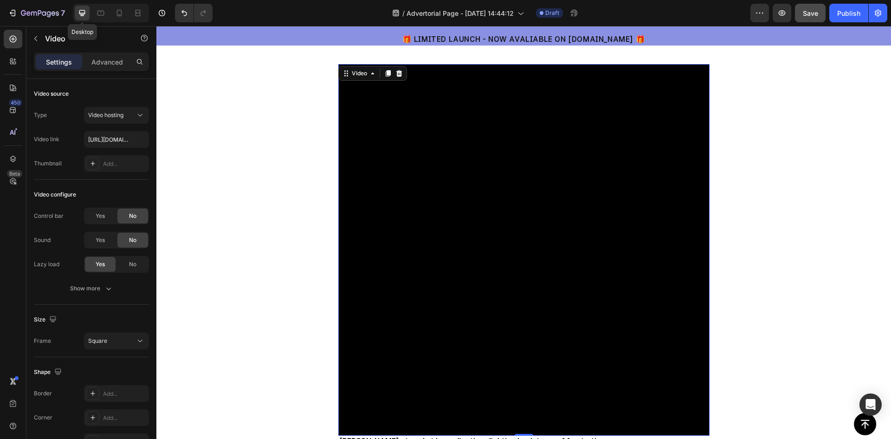
scroll to position [212, 0]
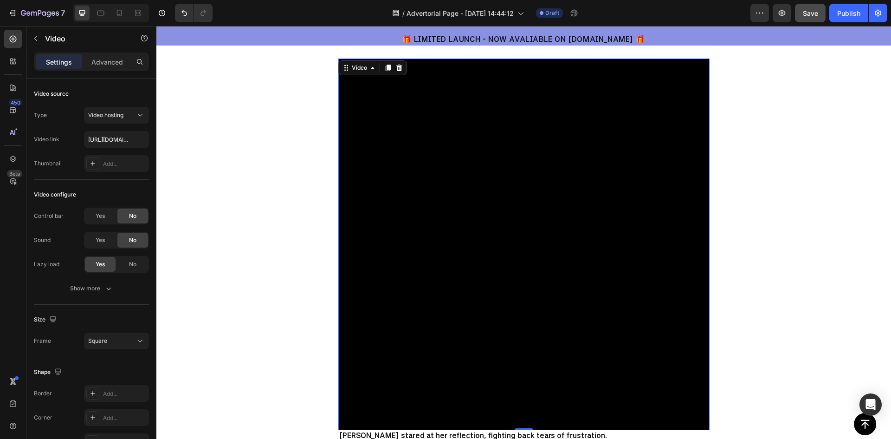
click at [423, 277] on video at bounding box center [523, 243] width 371 height 371
click at [105, 344] on span "Square" at bounding box center [97, 340] width 19 height 8
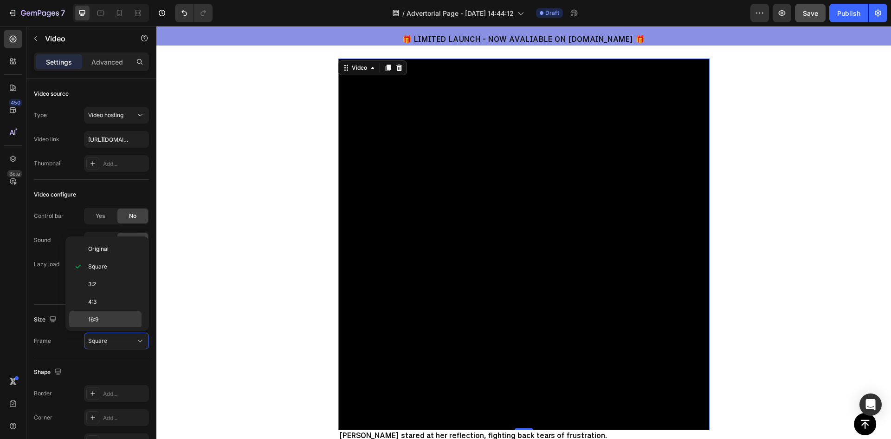
click at [105, 320] on p "16:9" at bounding box center [112, 319] width 49 height 8
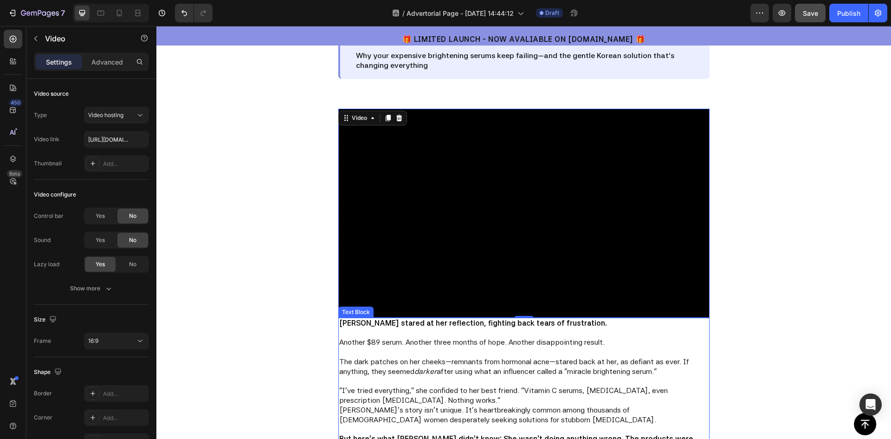
scroll to position [165, 0]
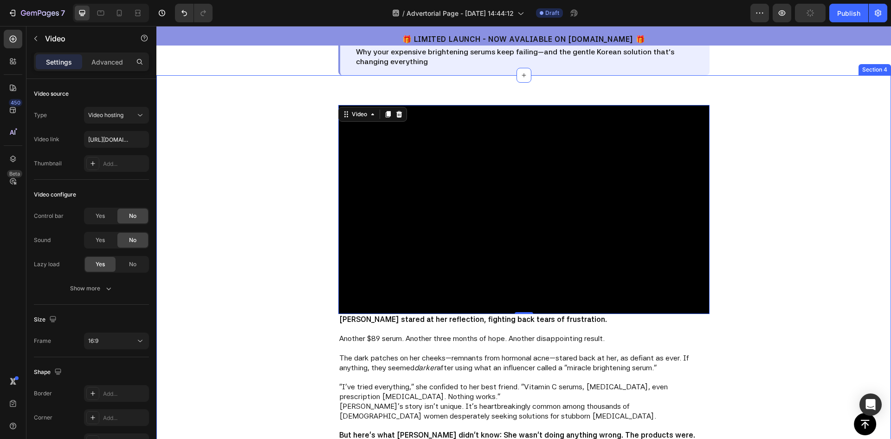
click at [813, 191] on div "Video 0 Sarah stared at her reflection, fighting back tears of frustration. Ano…" at bounding box center [523, 381] width 735 height 612
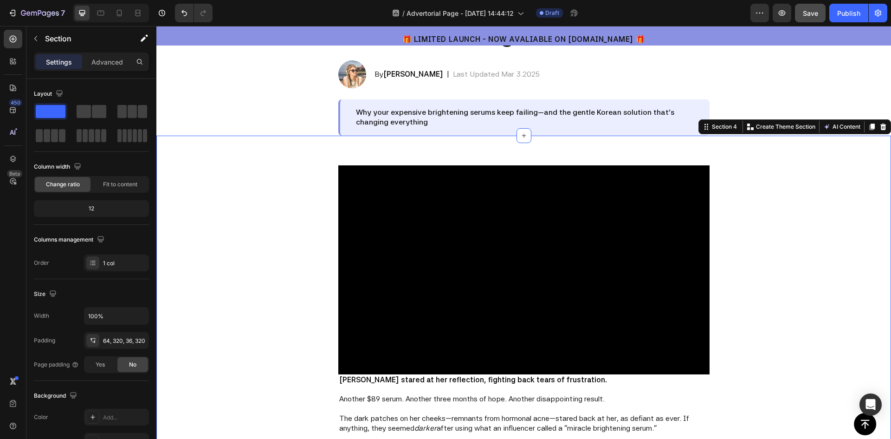
scroll to position [119, 0]
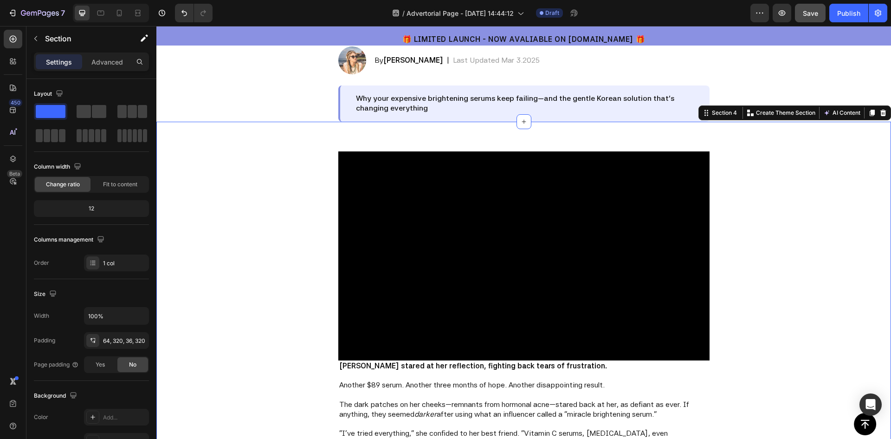
click at [757, 219] on div "Video Sarah stared at her reflection, fighting back tears of frustration. Anoth…" at bounding box center [523, 428] width 735 height 612
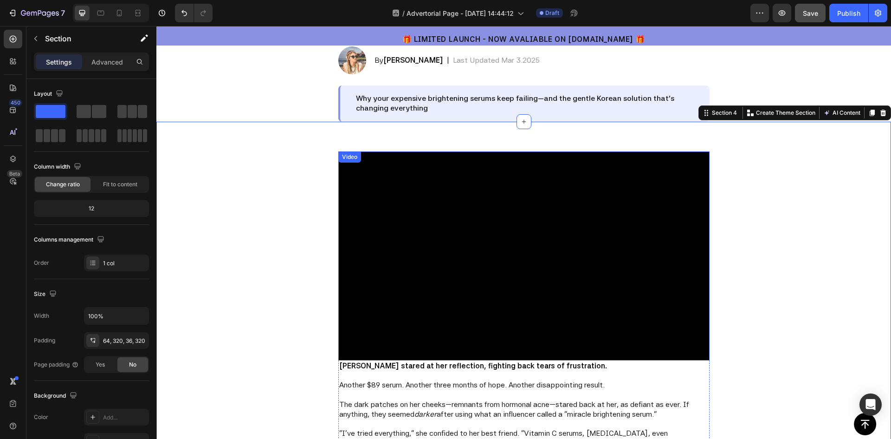
click at [629, 244] on video at bounding box center [523, 255] width 371 height 209
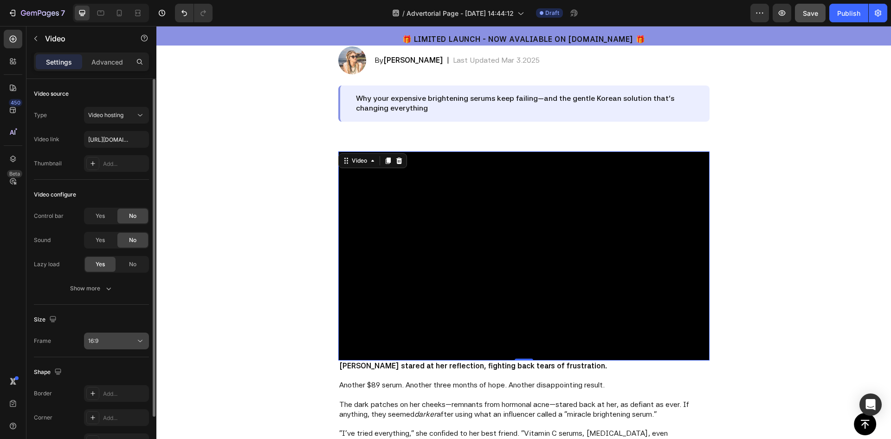
click at [97, 342] on span "16:9" at bounding box center [93, 340] width 10 height 7
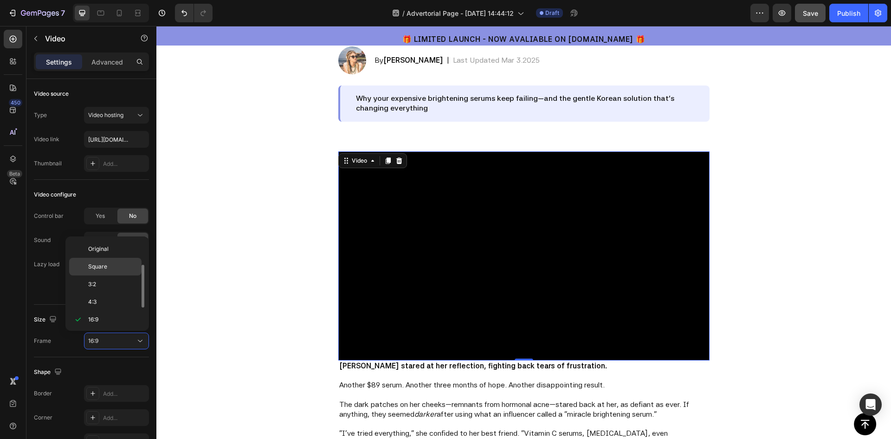
scroll to position [17, 0]
click at [100, 251] on span "Square" at bounding box center [97, 250] width 19 height 8
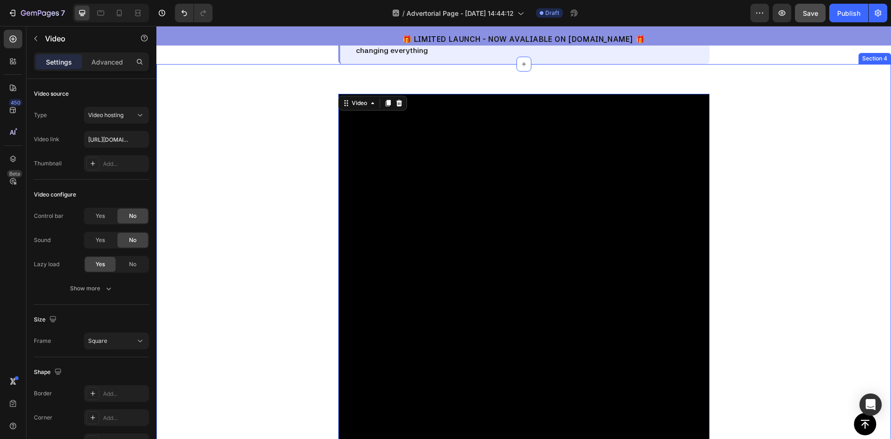
scroll to position [212, 0]
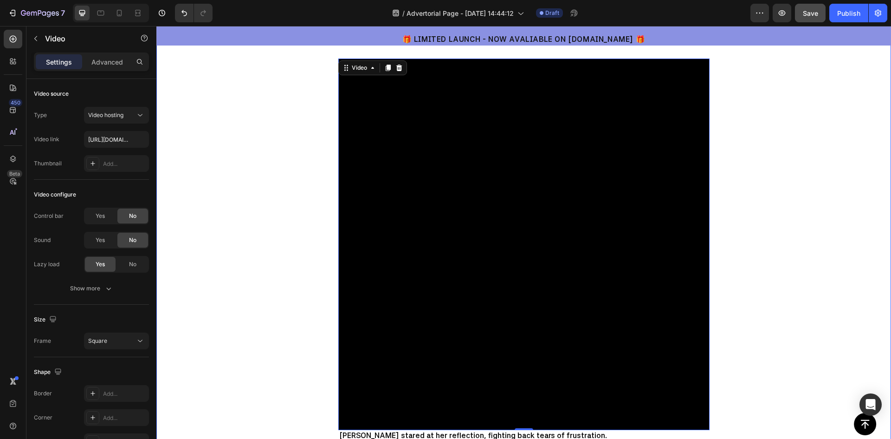
click at [316, 167] on div "Video 0 Sarah stared at her reflection, fighting back tears of frustration. Ano…" at bounding box center [524, 422] width 438 height 728
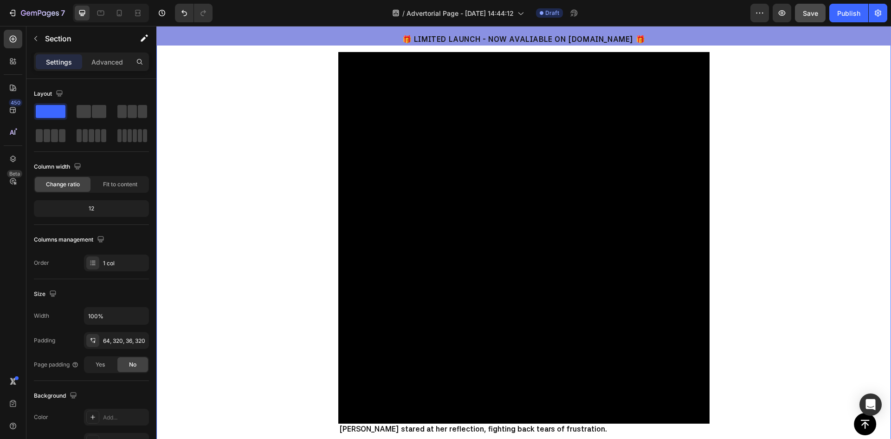
scroll to position [232, 0]
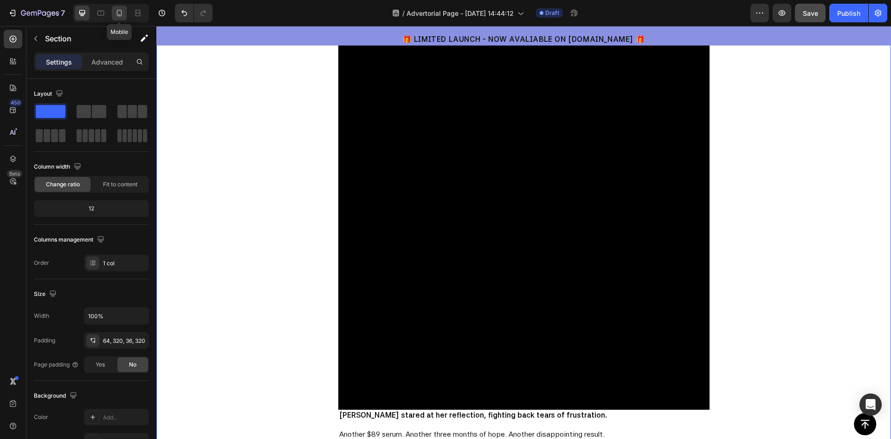
click at [116, 14] on icon at bounding box center [119, 12] width 9 height 9
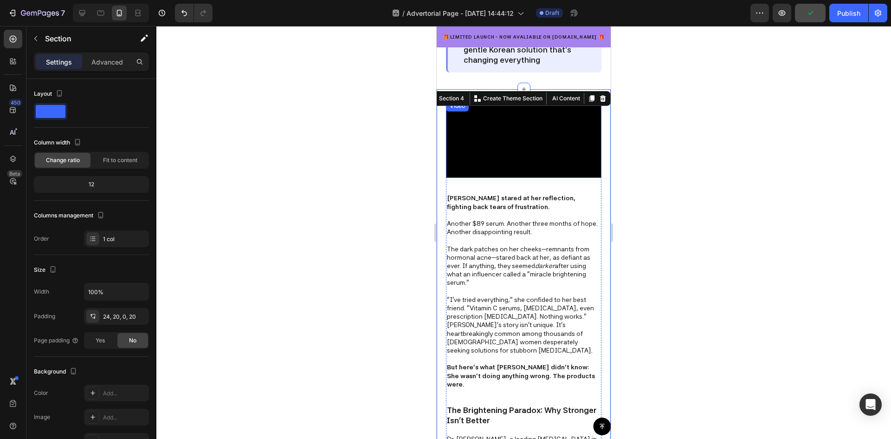
scroll to position [230, 0]
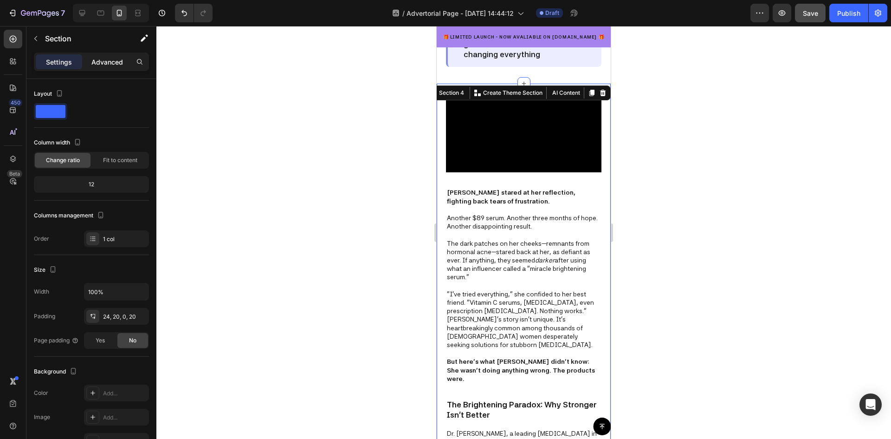
click at [101, 60] on p "Advanced" at bounding box center [107, 62] width 32 height 10
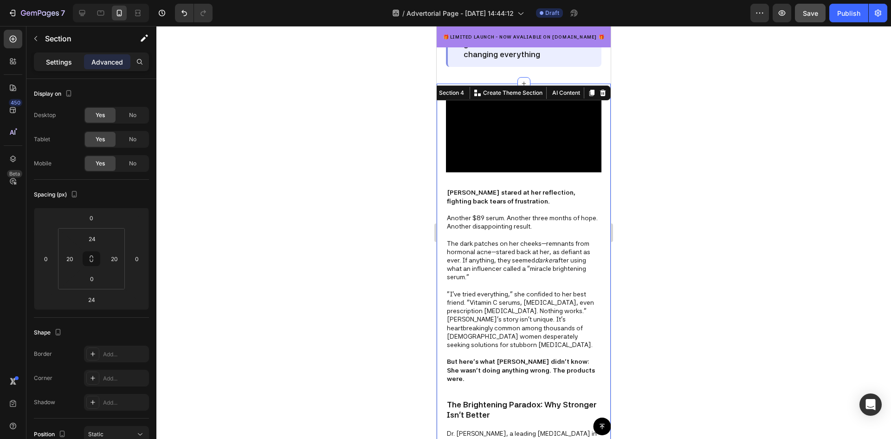
click at [56, 60] on p "Settings" at bounding box center [59, 62] width 26 height 10
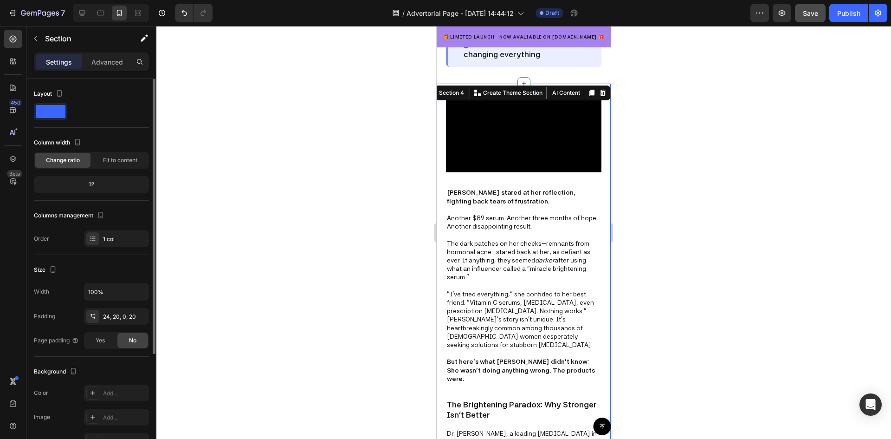
click at [90, 183] on div "12" at bounding box center [91, 184] width 111 height 13
click at [116, 159] on span "Fit to content" at bounding box center [120, 160] width 34 height 8
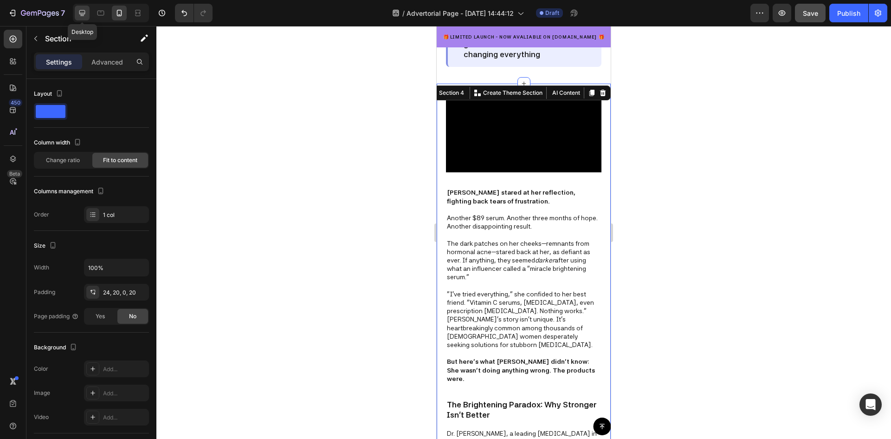
click at [78, 12] on icon at bounding box center [82, 12] width 9 height 9
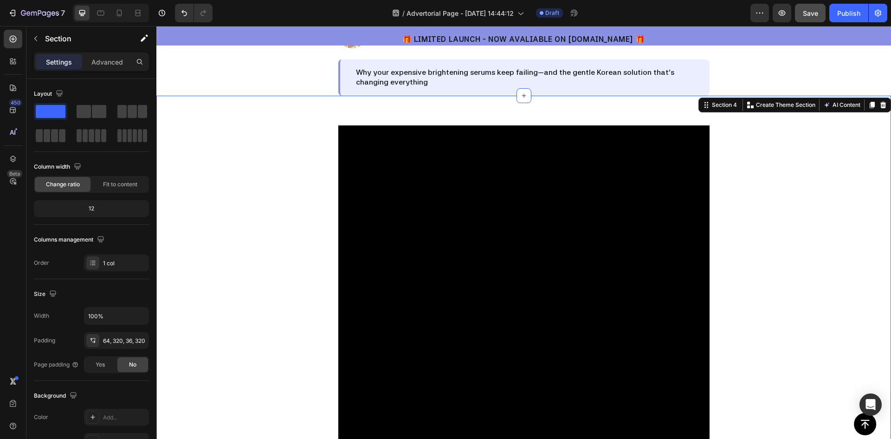
scroll to position [136, 0]
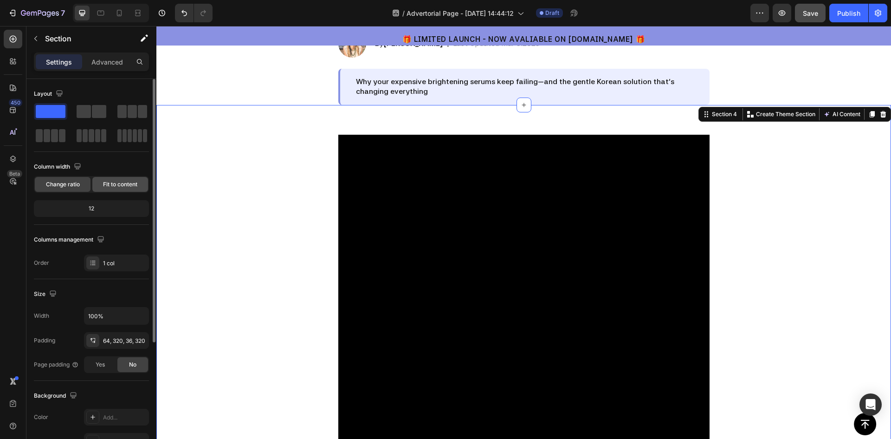
click at [108, 183] on span "Fit to content" at bounding box center [120, 184] width 34 height 8
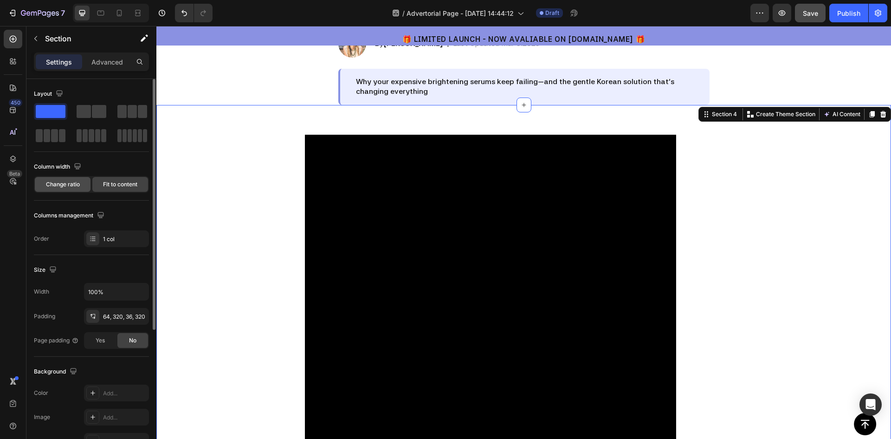
click at [63, 183] on span "Change ratio" at bounding box center [63, 184] width 34 height 8
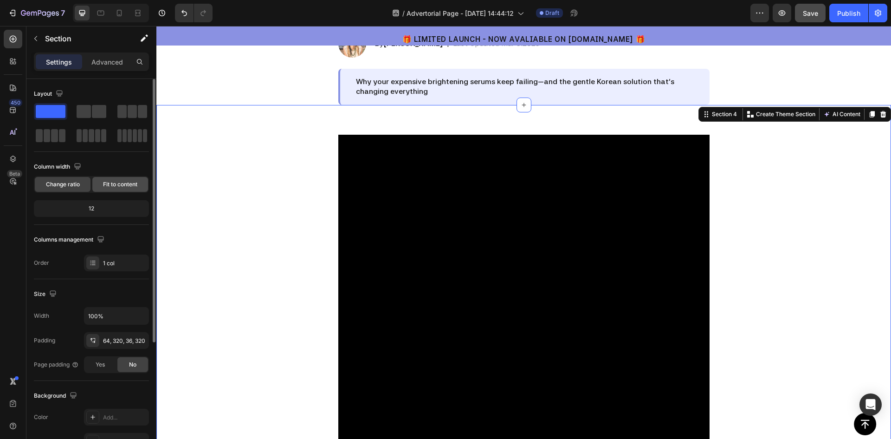
click at [114, 183] on span "Fit to content" at bounding box center [120, 184] width 34 height 8
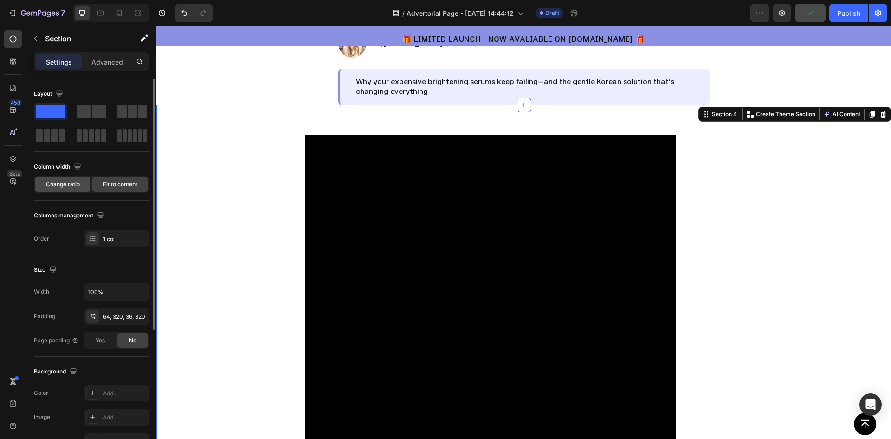
click at [51, 179] on div "Change ratio" at bounding box center [63, 184] width 56 height 15
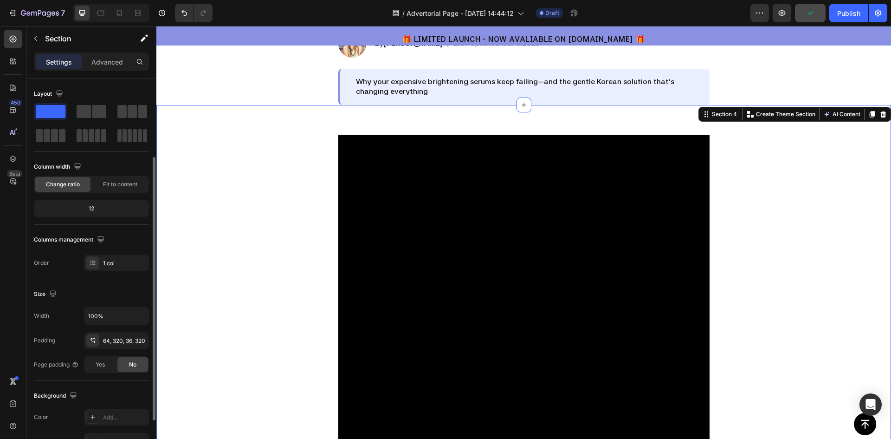
scroll to position [93, 0]
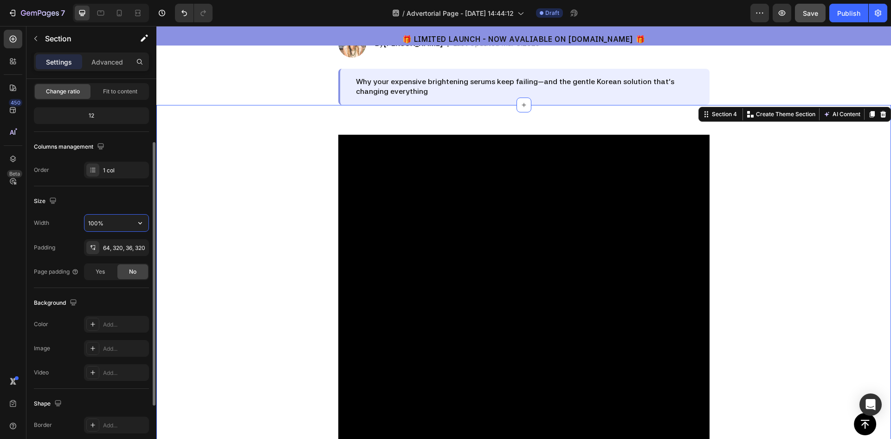
click at [121, 225] on input "100%" at bounding box center [116, 222] width 64 height 17
click at [141, 224] on icon "button" at bounding box center [140, 222] width 9 height 9
click at [114, 268] on p "Default 1200px" at bounding box center [114, 264] width 53 height 8
type input "1200"
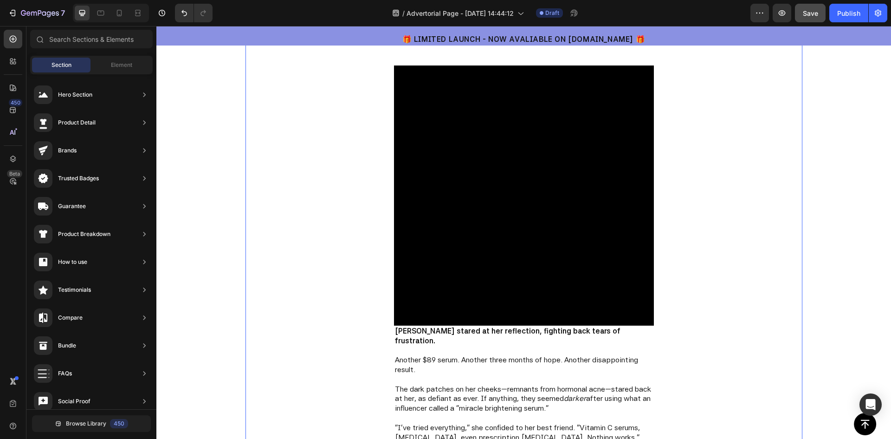
scroll to position [182, 0]
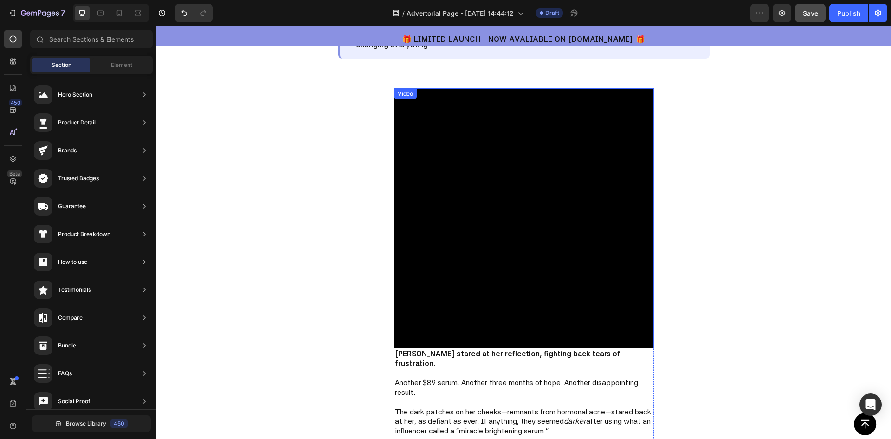
click at [545, 211] on video at bounding box center [524, 218] width 260 height 260
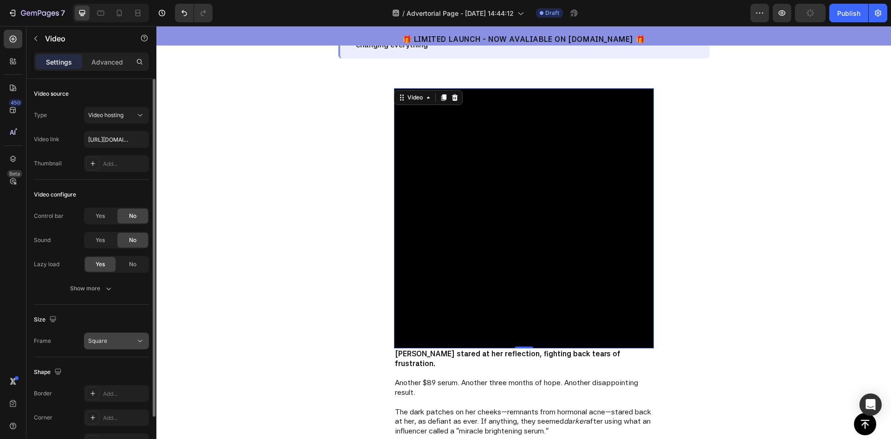
click at [136, 344] on icon at bounding box center [140, 340] width 9 height 9
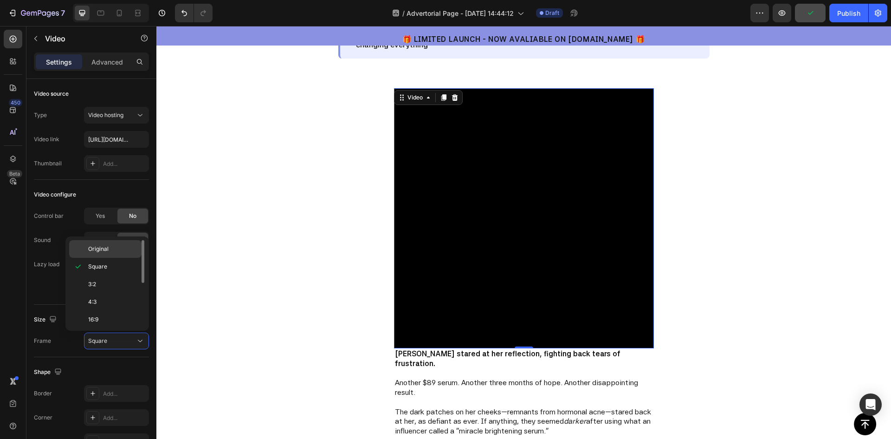
click at [100, 247] on span "Original" at bounding box center [98, 249] width 20 height 8
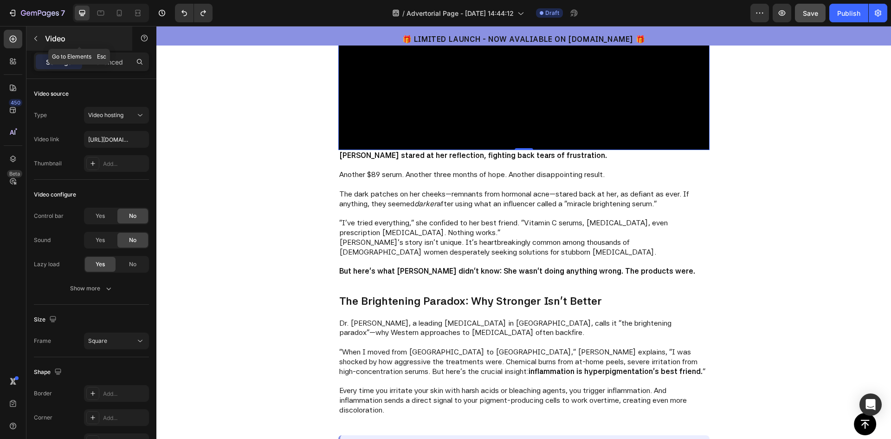
scroll to position [600, 0]
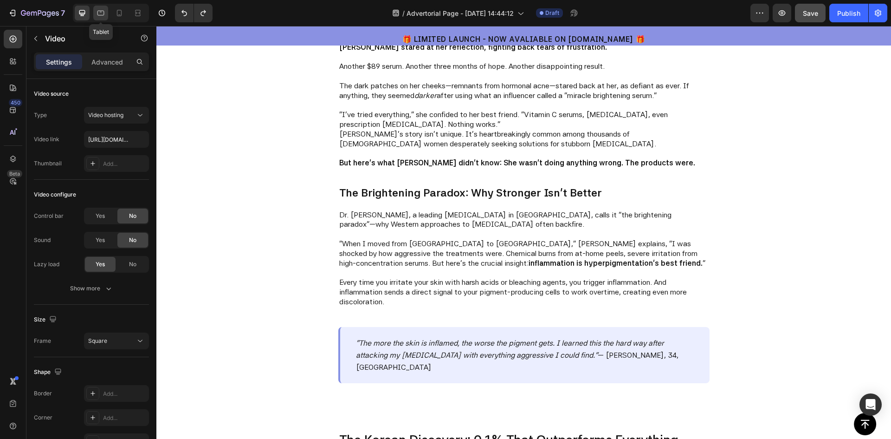
click at [101, 13] on icon at bounding box center [100, 12] width 9 height 9
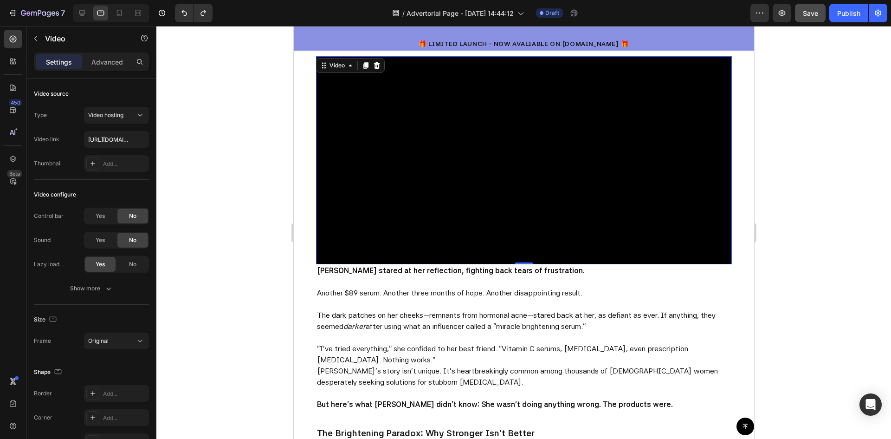
scroll to position [217, 0]
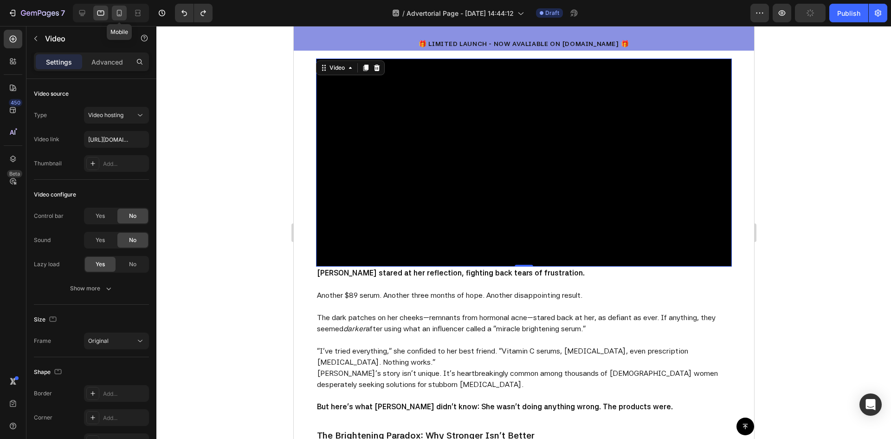
click at [118, 17] on icon at bounding box center [119, 12] width 9 height 9
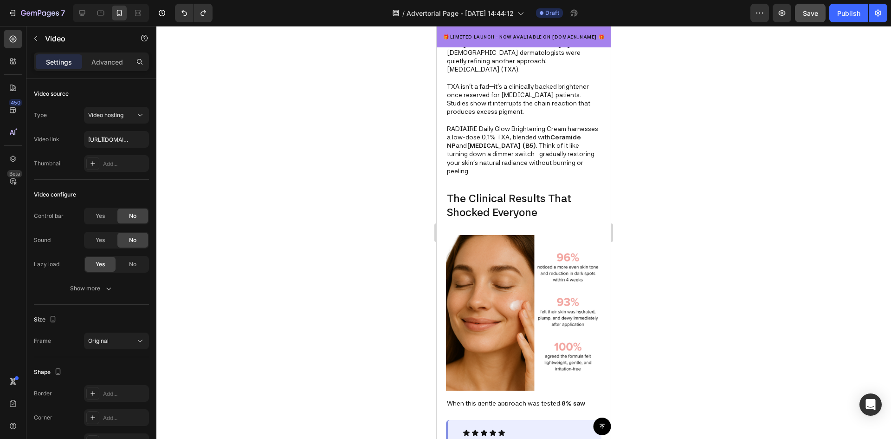
scroll to position [1346, 0]
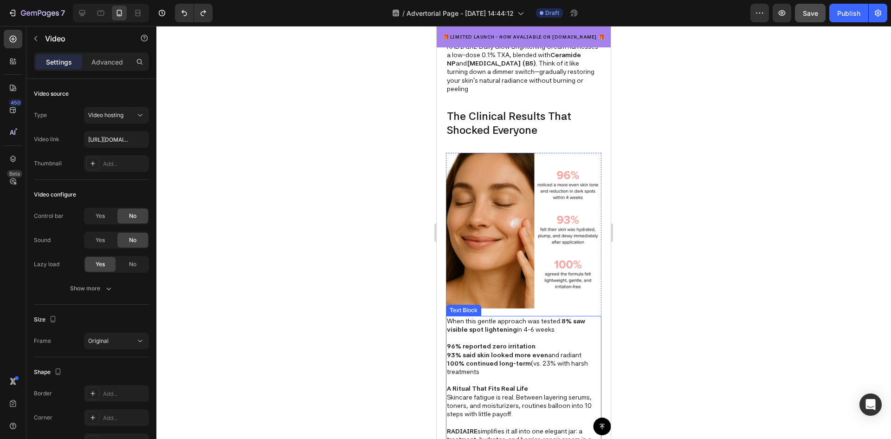
click at [561, 317] on p "When this gentle approach was tested: 8% saw visible spot lightening in 4-6 wee…" at bounding box center [524, 325] width 154 height 17
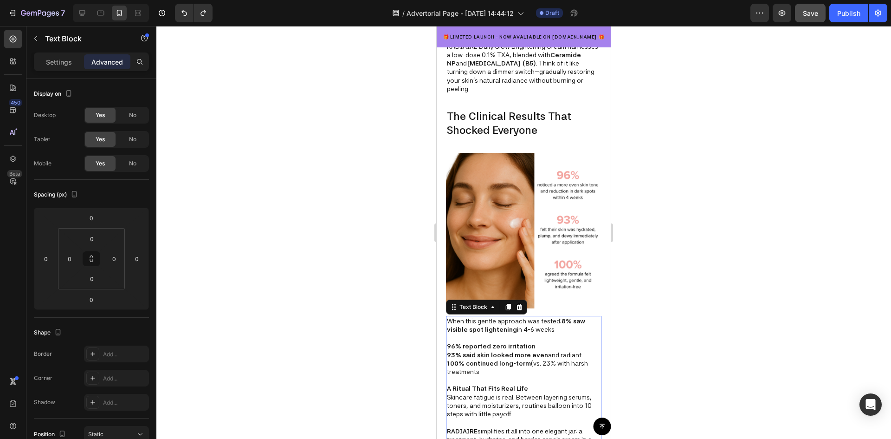
click at [561, 317] on strong "8% saw visible spot lightening" at bounding box center [516, 325] width 138 height 16
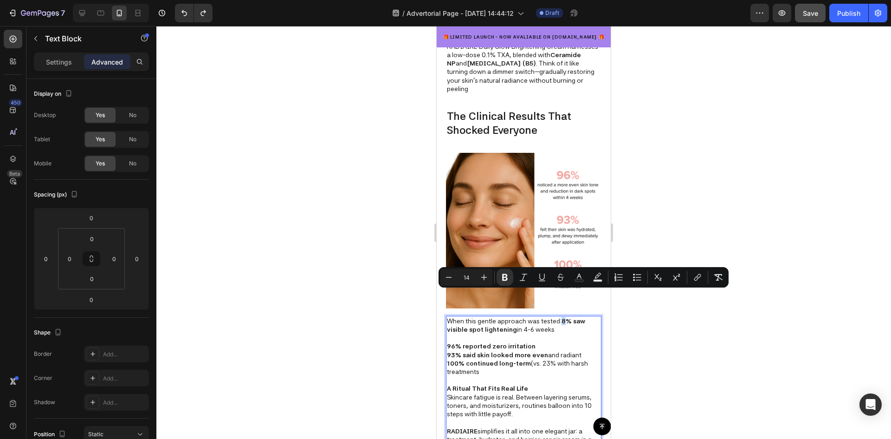
click at [563, 317] on strong "8% saw visible spot lightening" at bounding box center [516, 325] width 138 height 16
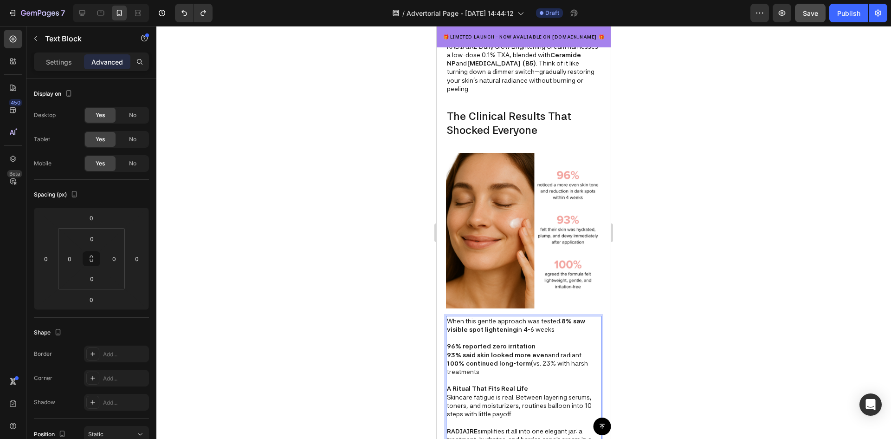
click at [561, 317] on strong "8% saw visible spot lightening" at bounding box center [516, 325] width 138 height 16
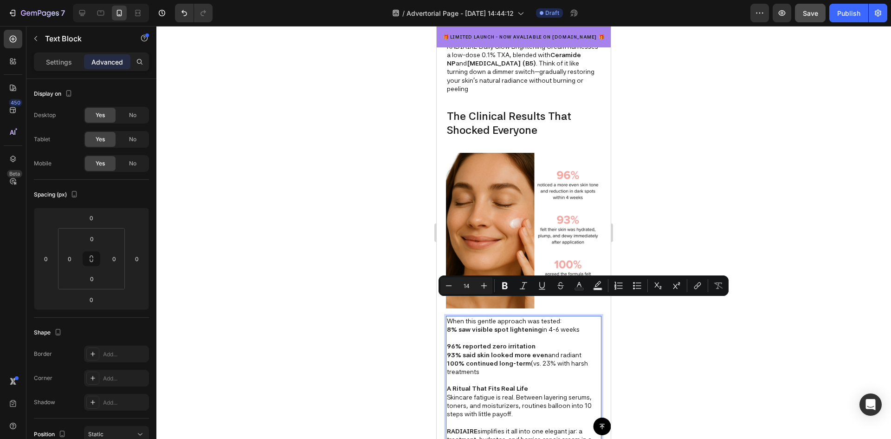
drag, startPoint x: 582, startPoint y: 303, endPoint x: 560, endPoint y: 305, distance: 21.9
click at [560, 325] on p "8% saw visible spot lightening in 4-6 weeks" at bounding box center [524, 329] width 154 height 8
click at [524, 333] on p "Rich Text Editor. Editing area: main" at bounding box center [524, 337] width 154 height 8
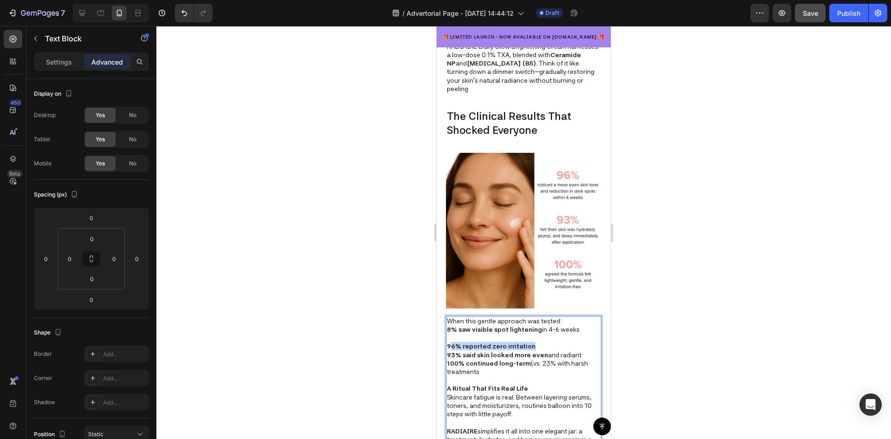
drag, startPoint x: 532, startPoint y: 319, endPoint x: 450, endPoint y: 315, distance: 82.2
click at [451, 342] on p "96% reported zero irritation" at bounding box center [524, 346] width 154 height 8
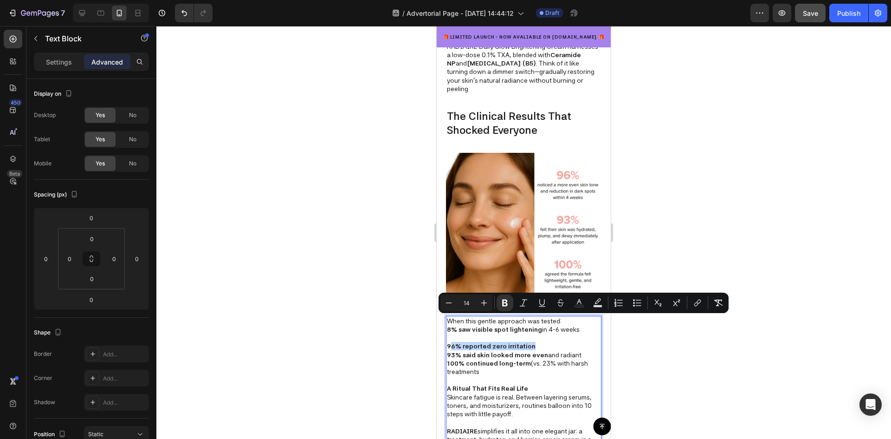
click at [454, 342] on strong "96% reported zero irritation" at bounding box center [491, 345] width 89 height 7
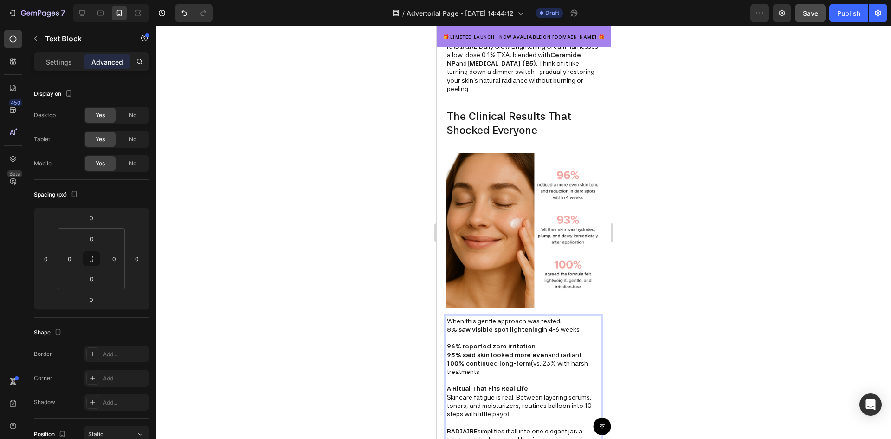
click at [451, 325] on strong "8% saw visible spot lightening" at bounding box center [494, 328] width 95 height 7
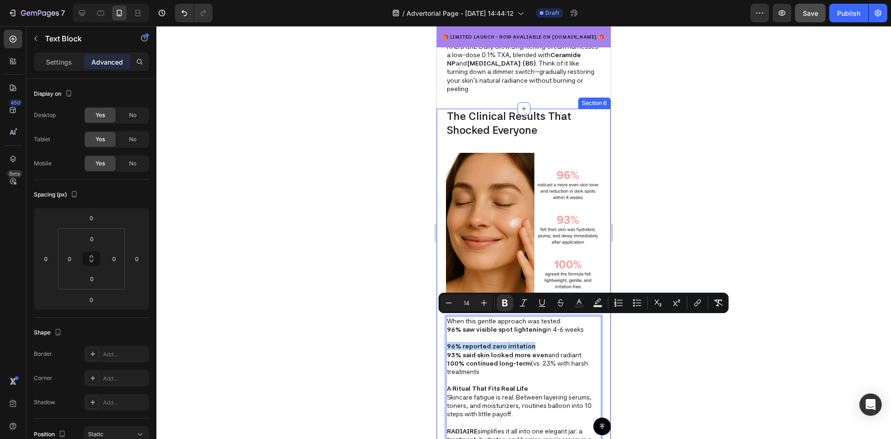
drag, startPoint x: 493, startPoint y: 323, endPoint x: 445, endPoint y: 319, distance: 48.5
click at [446, 321] on div "The Clinical Results That Shocked Everyone Text Block Image When this gentle ap…" at bounding box center [524, 285] width 174 height 352
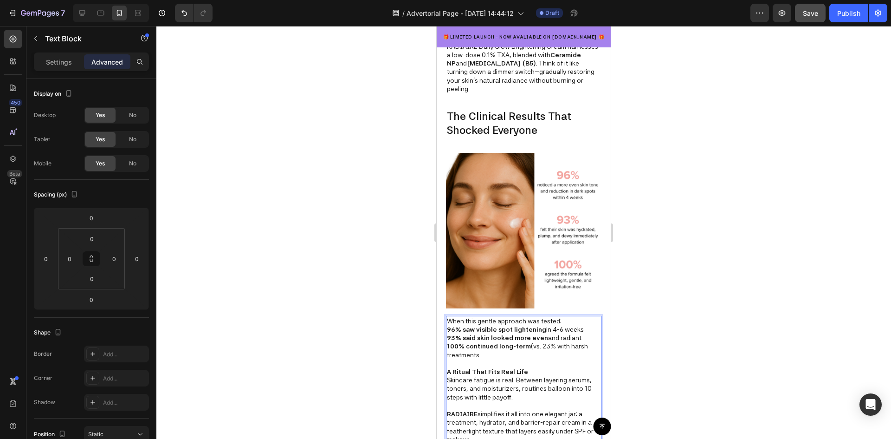
click at [567, 317] on p "When this gentle approach was tested:" at bounding box center [524, 321] width 154 height 8
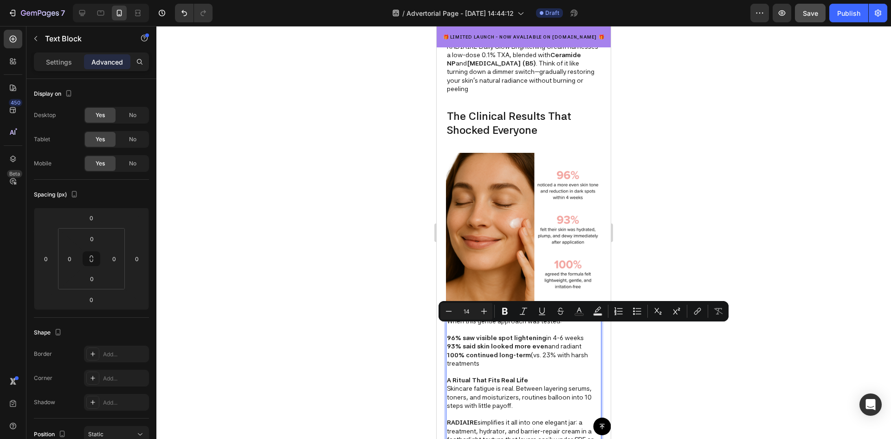
drag, startPoint x: 504, startPoint y: 338, endPoint x: 531, endPoint y: 330, distance: 27.6
click at [531, 350] on p "100% continued long-term (vs. 23% with harsh treatments" at bounding box center [524, 358] width 154 height 17
click at [691, 376] on div at bounding box center [523, 232] width 735 height 413
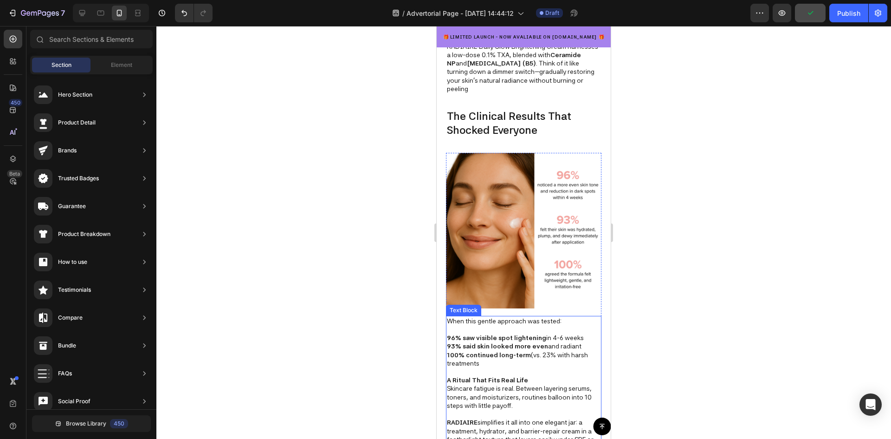
click at [458, 351] on strong "100% continued long-term" at bounding box center [489, 354] width 84 height 7
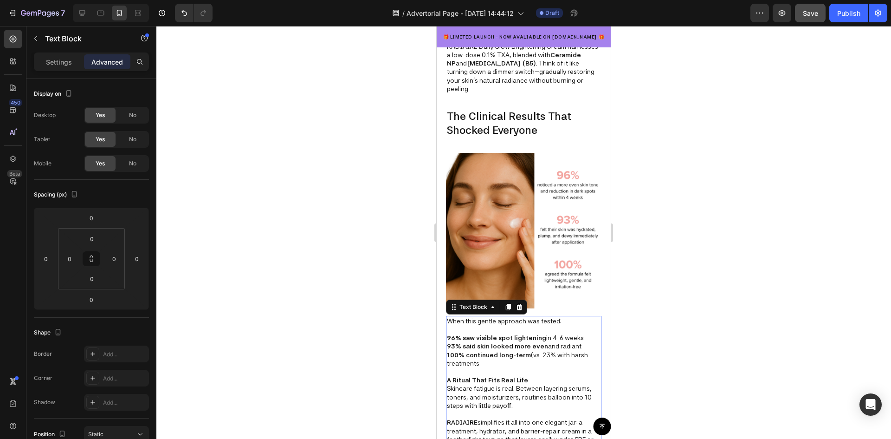
click at [719, 335] on div at bounding box center [523, 232] width 735 height 413
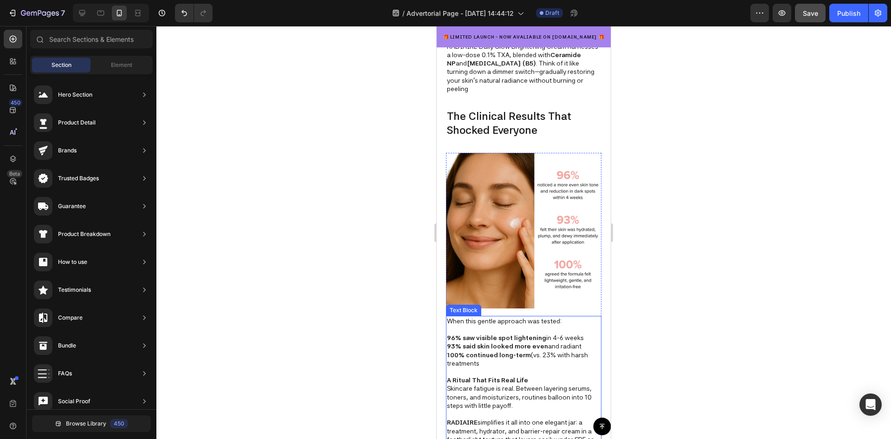
click at [459, 351] on strong "100% continued long-term" at bounding box center [489, 354] width 84 height 7
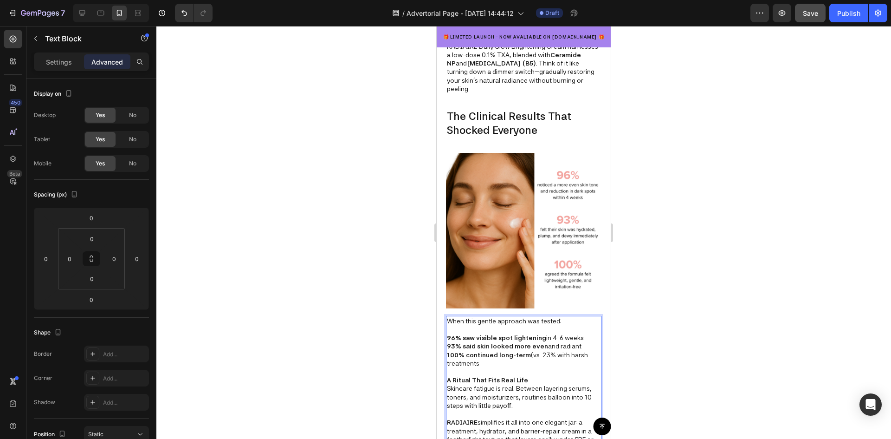
click at [459, 351] on strong "100% continued long-term" at bounding box center [489, 354] width 84 height 7
click at [680, 322] on div at bounding box center [523, 232] width 735 height 413
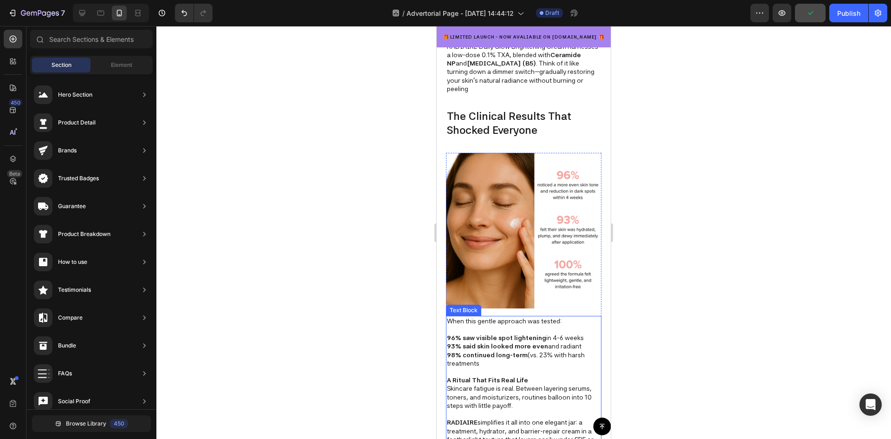
click at [453, 351] on strong "98% continued long-term" at bounding box center [487, 354] width 81 height 7
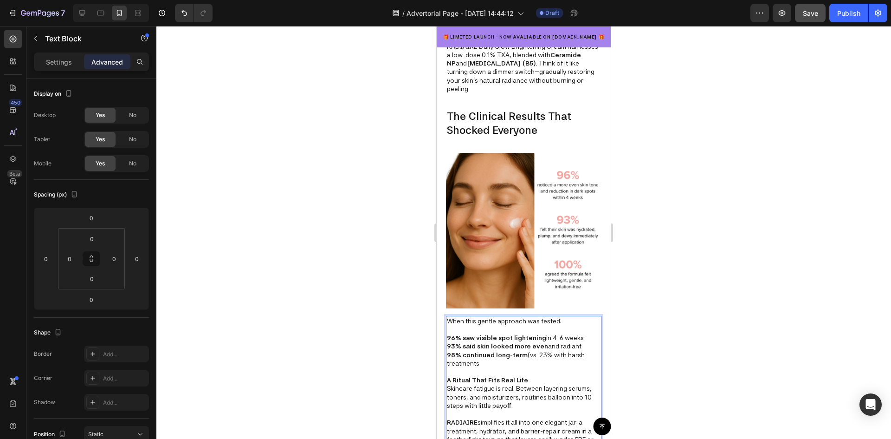
click at [456, 351] on strong "98% continued long-term" at bounding box center [487, 354] width 81 height 7
click at [667, 312] on div at bounding box center [523, 232] width 735 height 413
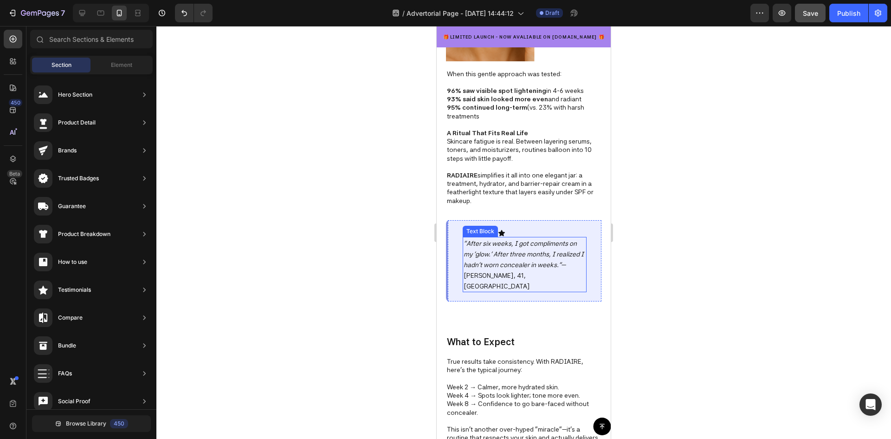
scroll to position [1578, 0]
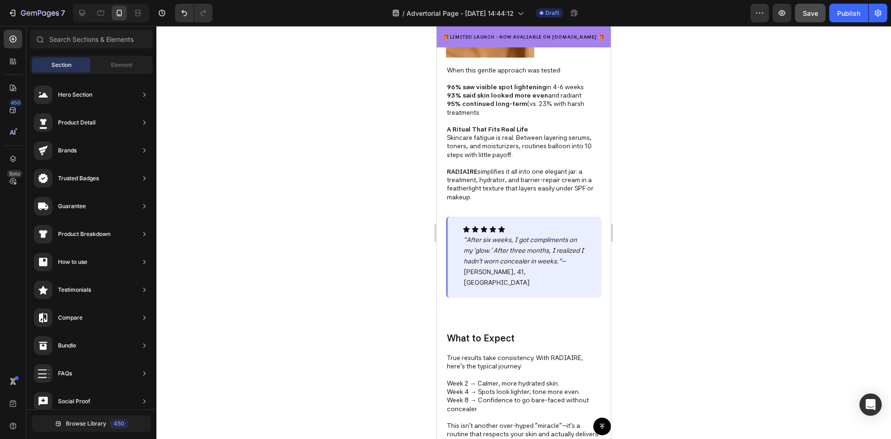
click at [473, 296] on div "Button Sticky 🎁 LIMITED LAUNCH - NOW AVALIABLE ON AMAZON.CA 🎁 Text Block Sectio…" at bounding box center [524, 348] width 174 height 3763
click at [548, 296] on div "Button Sticky 🎁 LIMITED LAUNCH - NOW AVALIABLE ON AMAZON.CA 🎁 Text Block Sectio…" at bounding box center [524, 348] width 174 height 3763
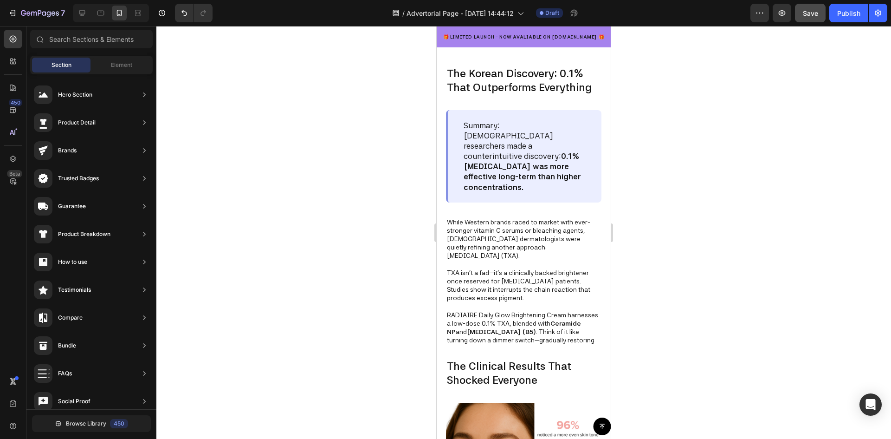
scroll to position [1067, 0]
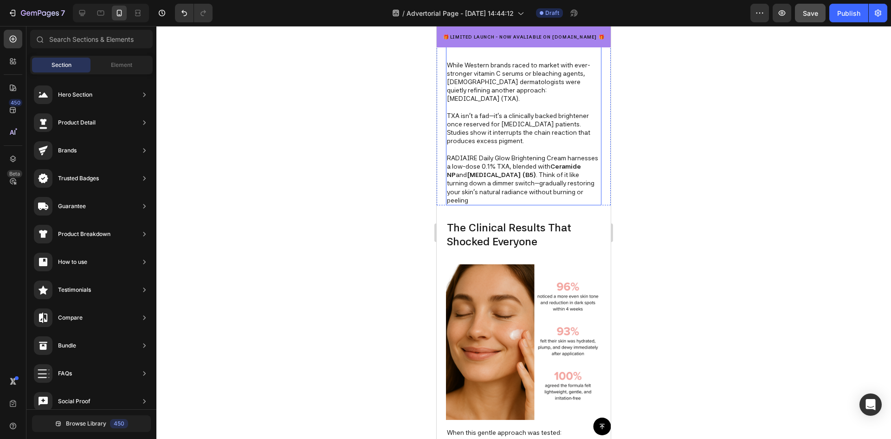
click at [548, 205] on div "The Korean Discovery: 0.1% That Outperforms Everything Text Block Summary: Kore…" at bounding box center [523, 57] width 155 height 296
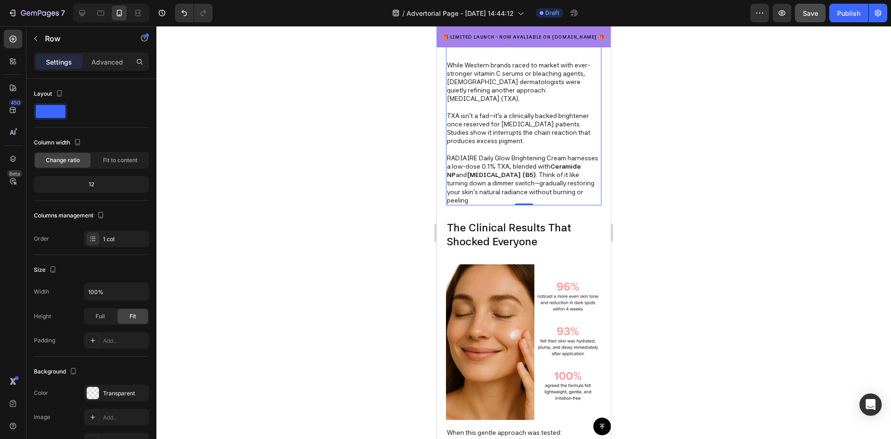
click at [536, 205] on div "The Korean Discovery: 0.1% That Outperforms Everything Text Block Summary: Kore…" at bounding box center [523, 57] width 155 height 296
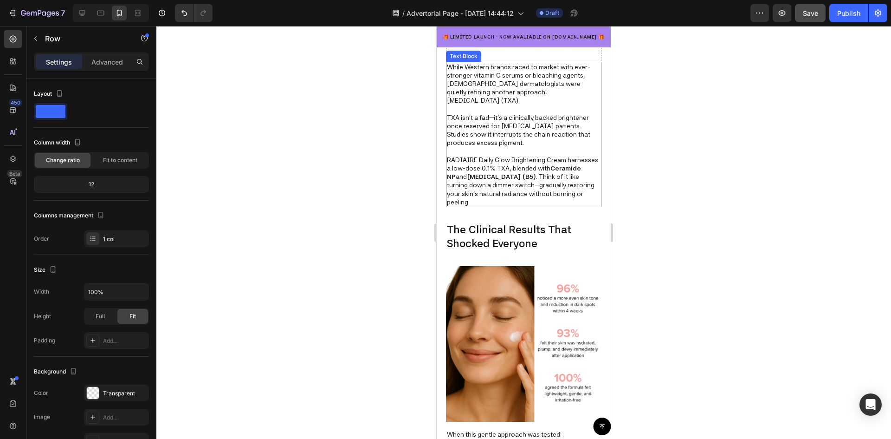
scroll to position [1114, 0]
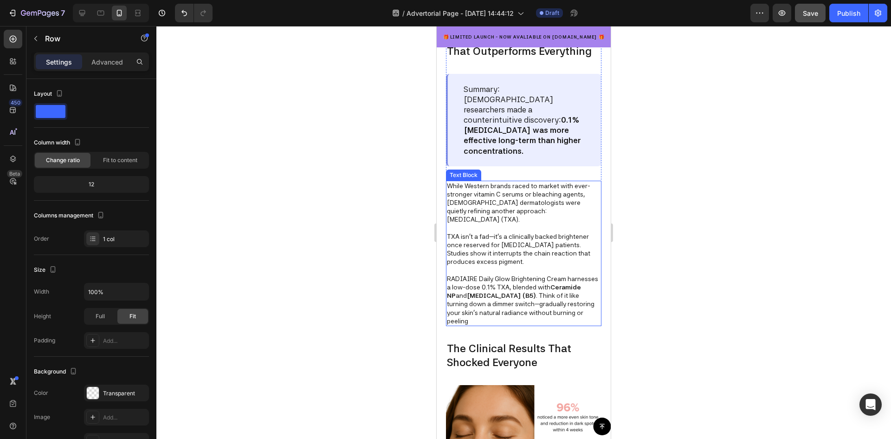
click at [568, 245] on p "TXA isn’t a fad—it’s a clinically backed brightener once reserved for melasma p…" at bounding box center [524, 249] width 154 height 34
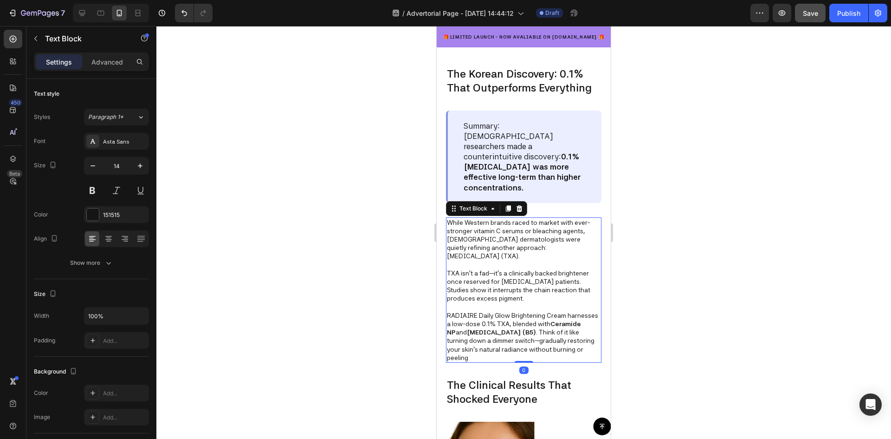
scroll to position [1021, 0]
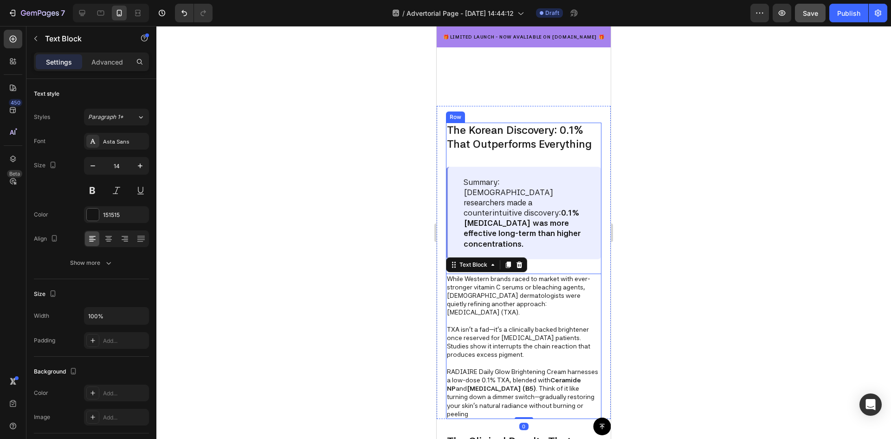
click at [572, 254] on div "The Korean Discovery: 0.1% That Outperforms Everything Text Block Summary: Kore…" at bounding box center [523, 271] width 155 height 296
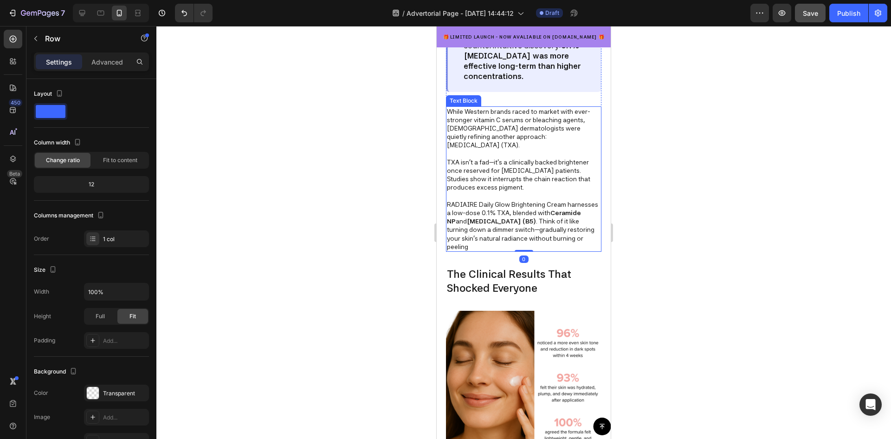
click at [549, 149] on p "While Western brands raced to market with ever-stronger vitamin C serums or ble…" at bounding box center [524, 128] width 154 height 42
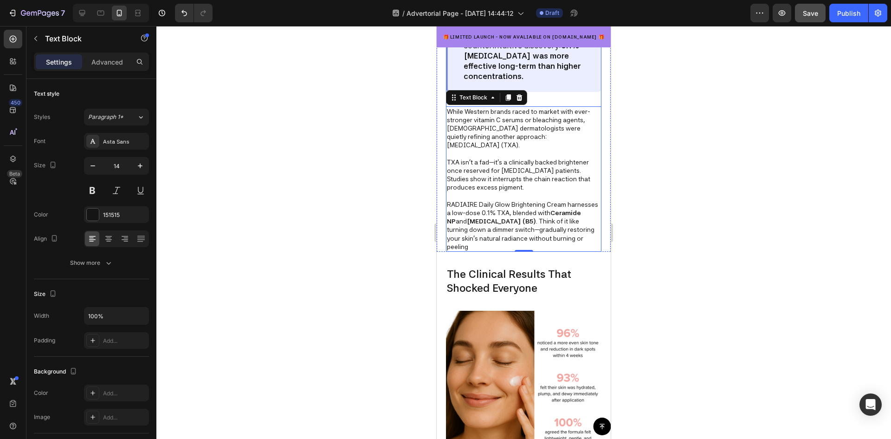
click at [556, 252] on div "The Korean Discovery: 0.1% That Outperforms Everything Text Block Summary: Kore…" at bounding box center [523, 103] width 155 height 296
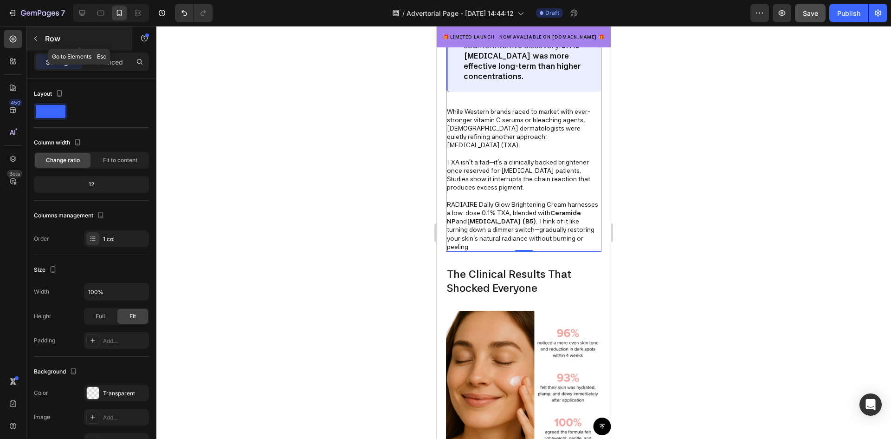
click at [36, 41] on icon "button" at bounding box center [35, 38] width 7 height 7
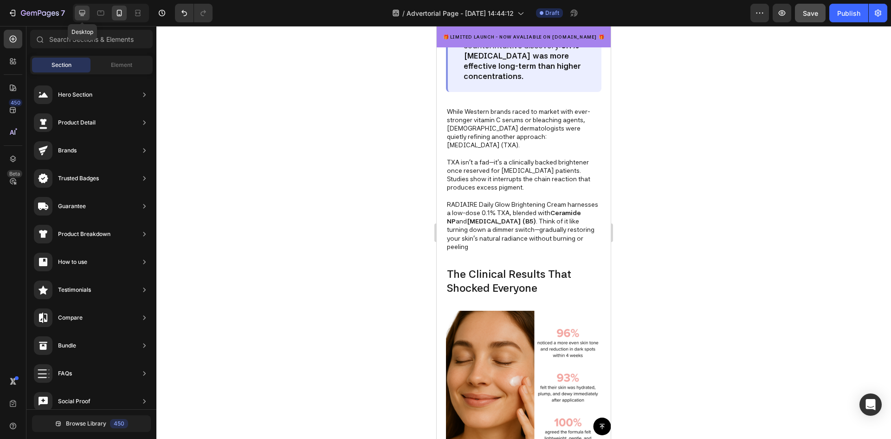
click at [78, 12] on icon at bounding box center [82, 12] width 9 height 9
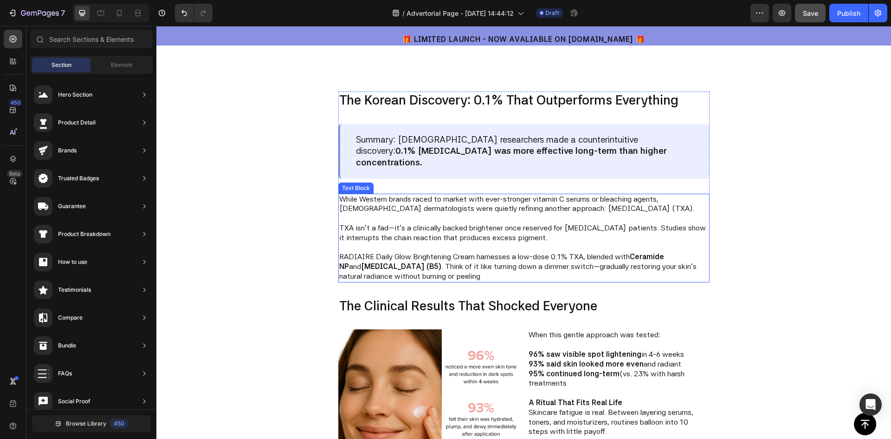
click at [474, 223] on p "TXA isn’t a fad—it’s a clinically backed brightener once reserved for melasma p…" at bounding box center [523, 232] width 369 height 19
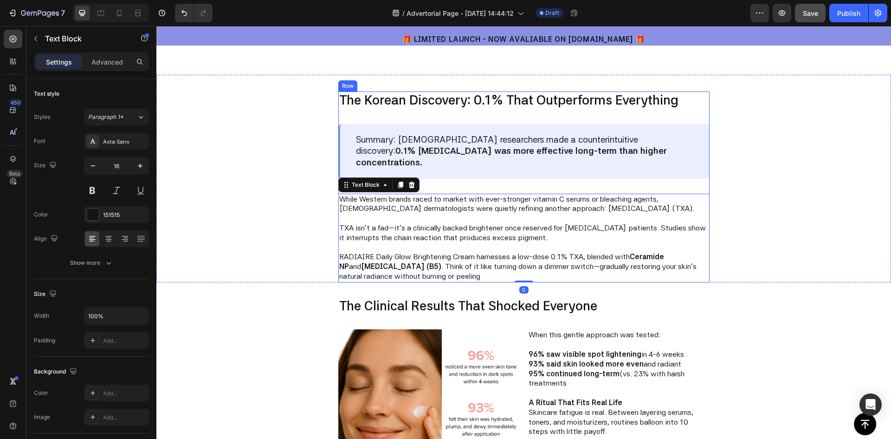
click at [474, 165] on div "The Korean Discovery: 0.1% That Outperforms Everything Text Block Summary: Kore…" at bounding box center [523, 186] width 371 height 191
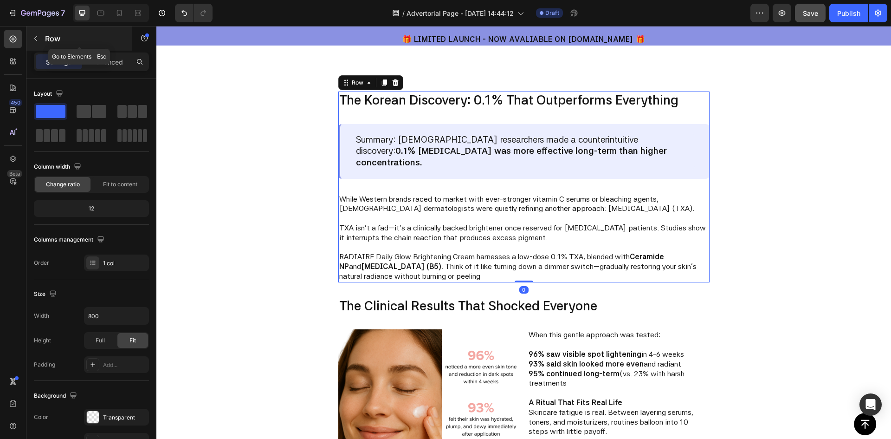
click at [34, 37] on icon "button" at bounding box center [35, 38] width 7 height 7
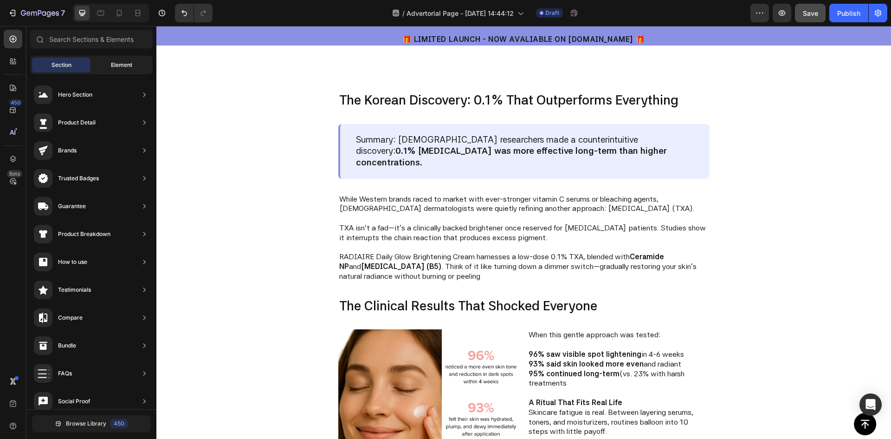
click at [111, 58] on div "Element" at bounding box center [121, 65] width 58 height 15
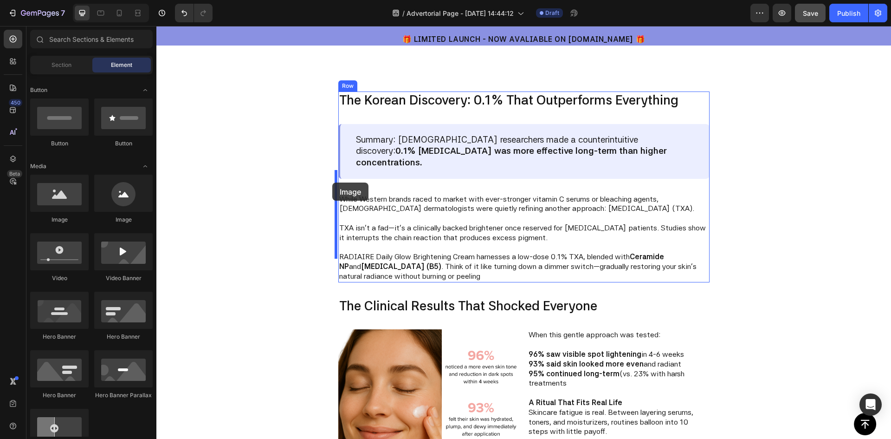
drag, startPoint x: 219, startPoint y: 225, endPoint x: 332, endPoint y: 182, distance: 121.3
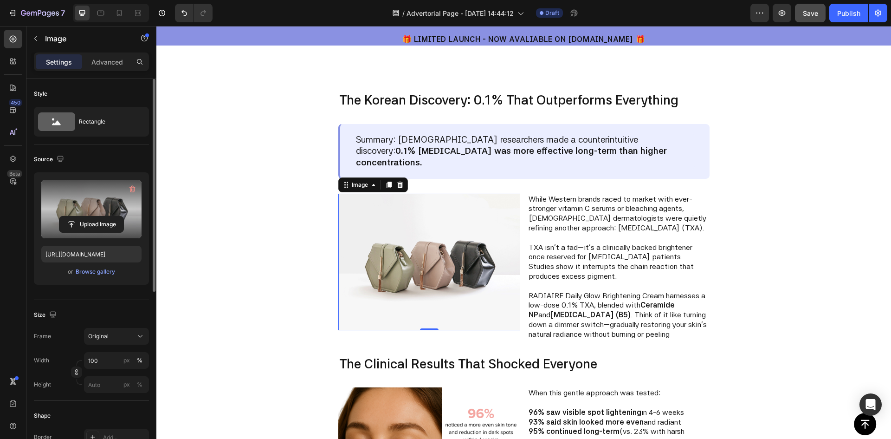
click at [57, 222] on div "Upload Image" at bounding box center [91, 224] width 100 height 17
click at [72, 222] on input "file" at bounding box center [91, 224] width 64 height 16
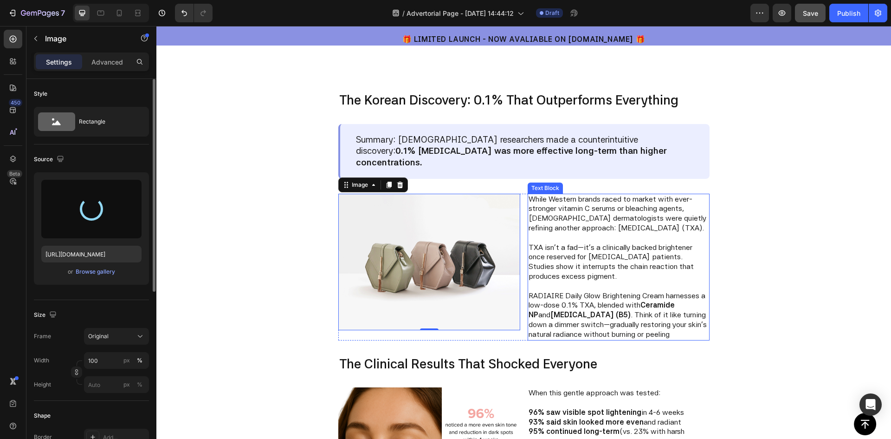
type input "https://cdn.shopify.com/s/files/1/0959/6380/8027/files/gempages_577671183944647…"
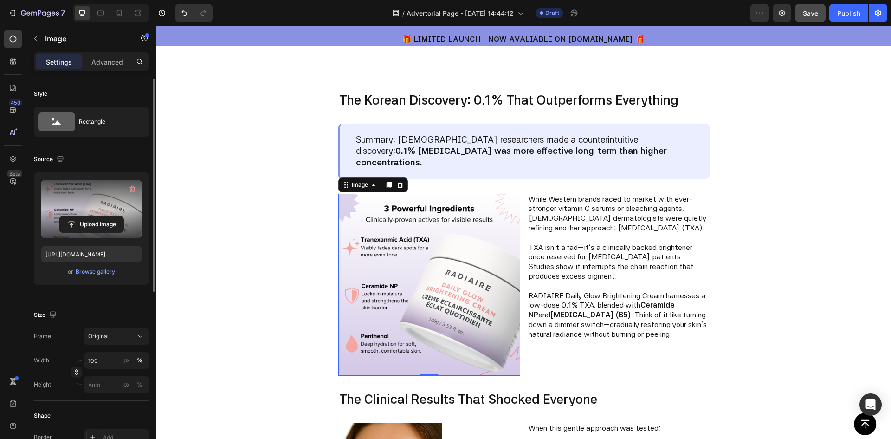
click at [453, 247] on img at bounding box center [429, 285] width 182 height 182
click at [422, 276] on img at bounding box center [429, 285] width 182 height 182
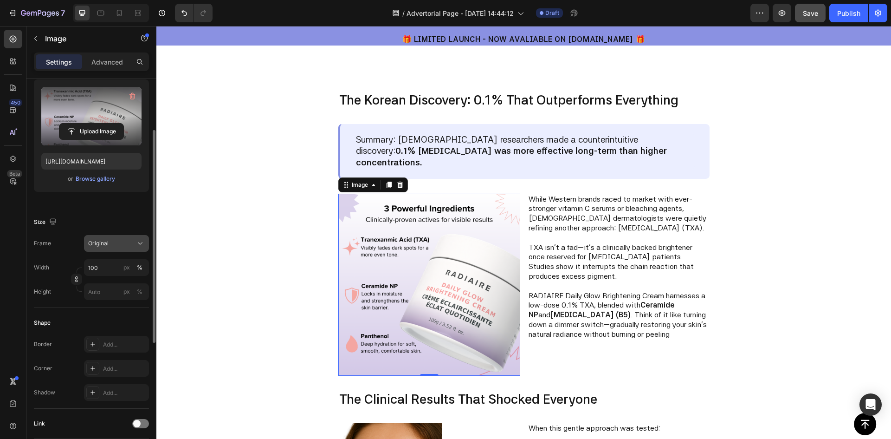
click at [117, 243] on div "Original" at bounding box center [110, 243] width 45 height 8
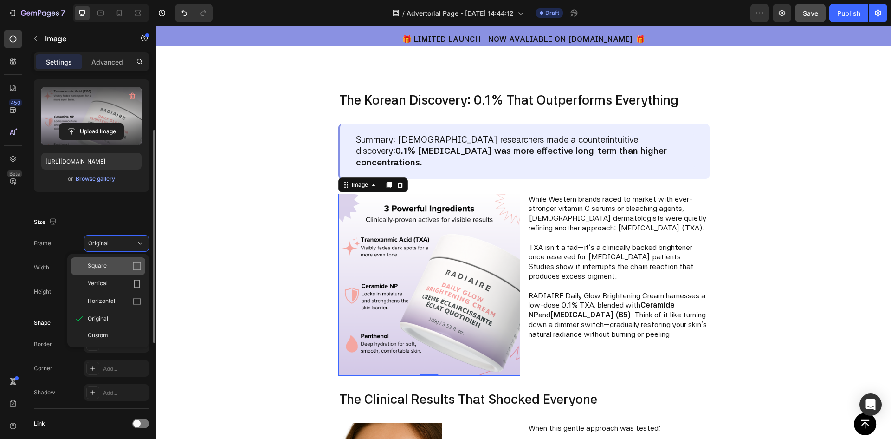
click at [120, 264] on div "Square" at bounding box center [115, 265] width 54 height 9
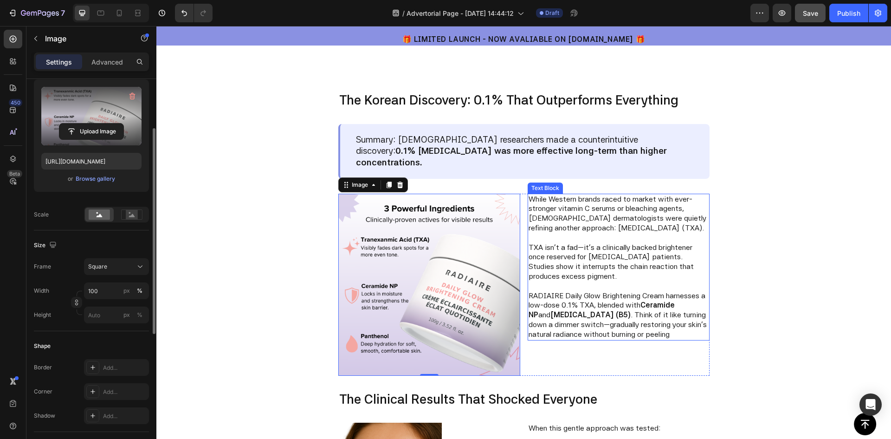
click at [568, 243] on p "TXA isn’t a fad—it’s a clinically backed brightener once reserved for melasma p…" at bounding box center [619, 262] width 180 height 39
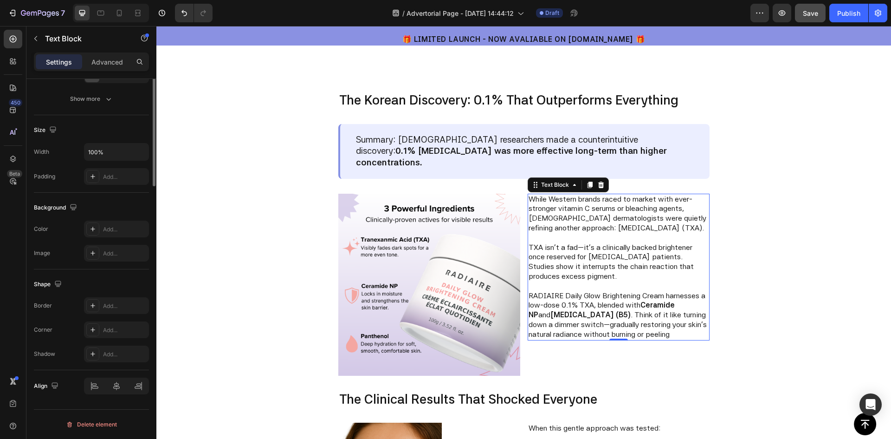
scroll to position [0, 0]
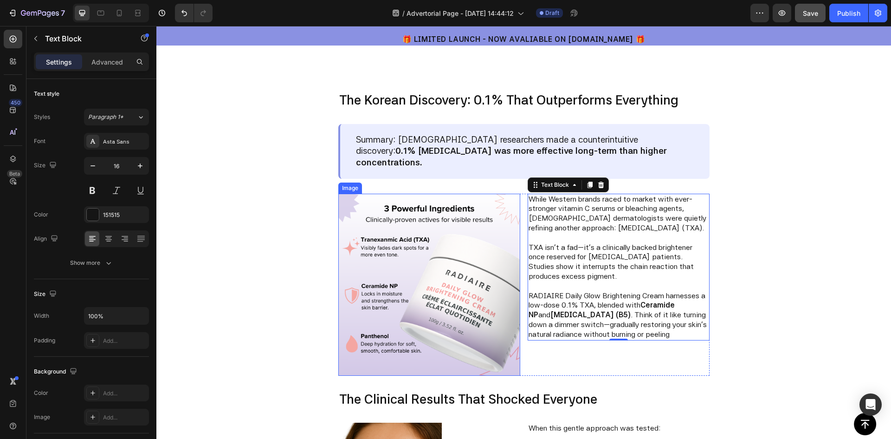
click at [421, 224] on img at bounding box center [429, 285] width 182 height 182
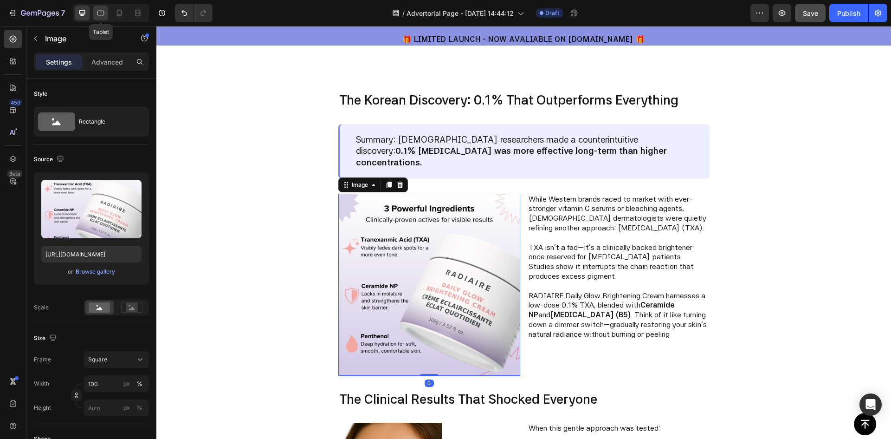
click at [102, 16] on icon at bounding box center [100, 12] width 9 height 9
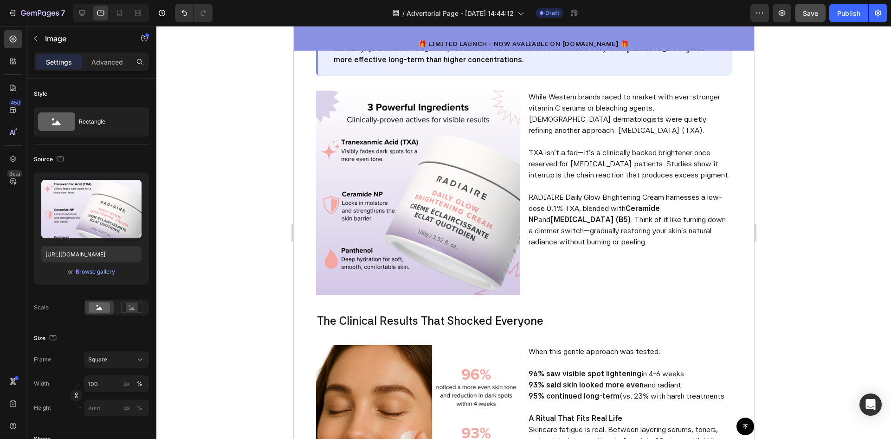
scroll to position [1485, 0]
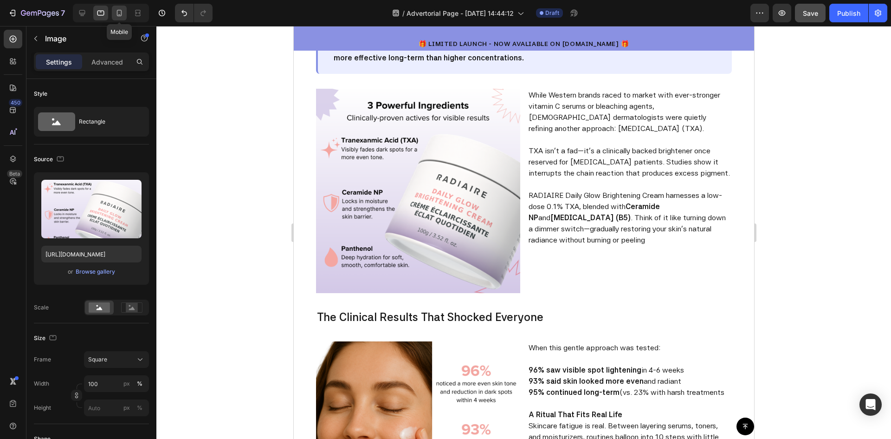
click at [115, 12] on icon at bounding box center [119, 12] width 9 height 9
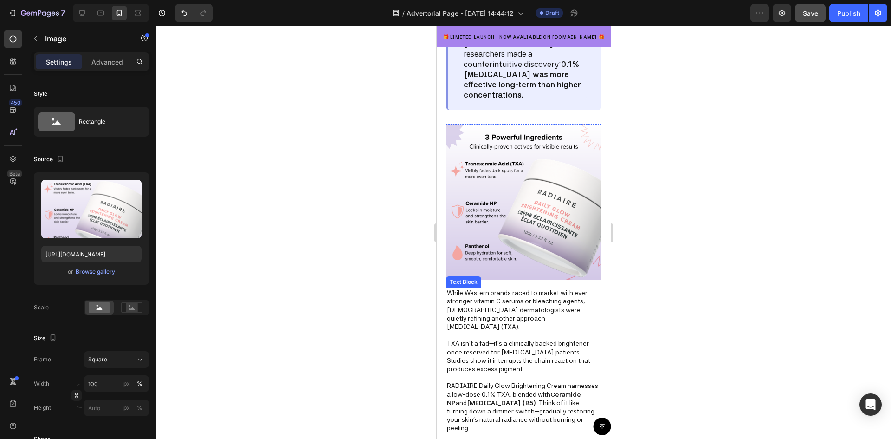
scroll to position [1480, 0]
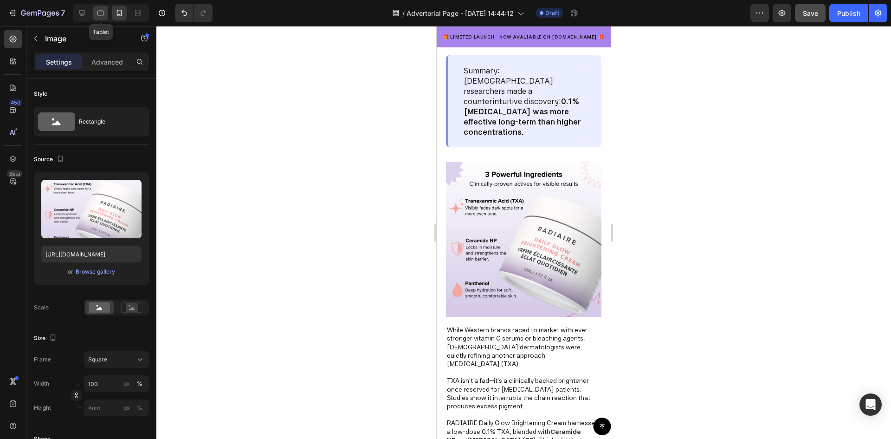
click at [97, 14] on icon at bounding box center [100, 12] width 9 height 9
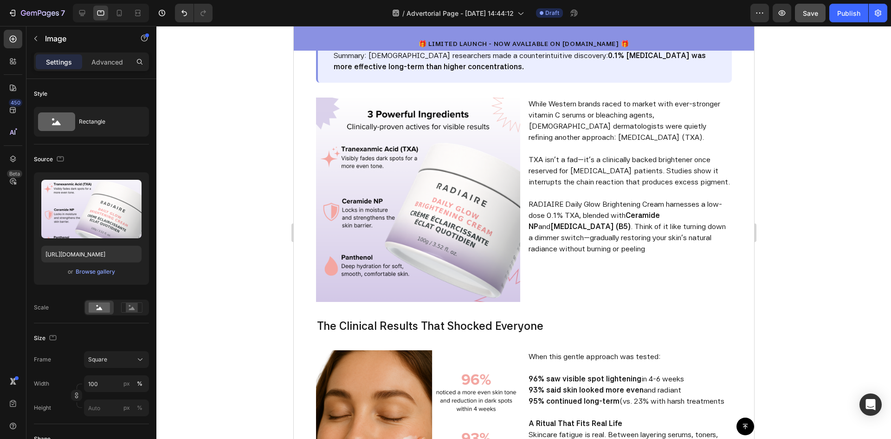
scroll to position [1423, 0]
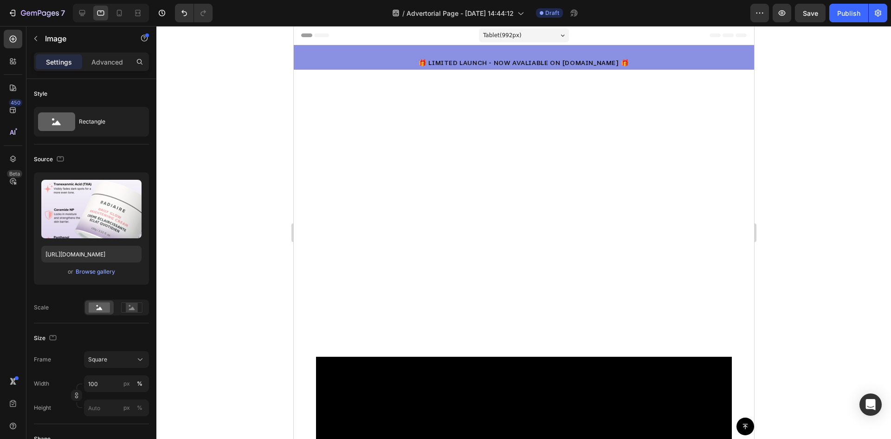
scroll to position [1423, 0]
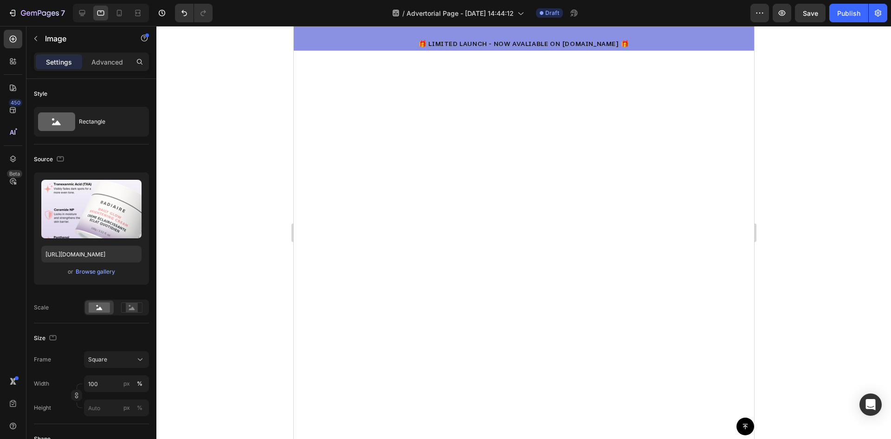
click at [133, 308] on icon at bounding box center [132, 307] width 6 height 3
click at [94, 308] on rect at bounding box center [99, 307] width 21 height 10
click at [131, 307] on rect at bounding box center [132, 307] width 12 height 9
click at [102, 310] on rect at bounding box center [99, 307] width 21 height 10
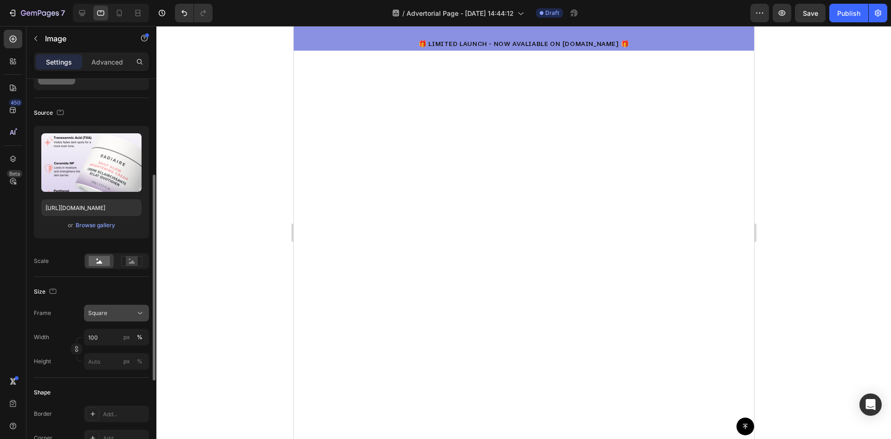
scroll to position [139, 0]
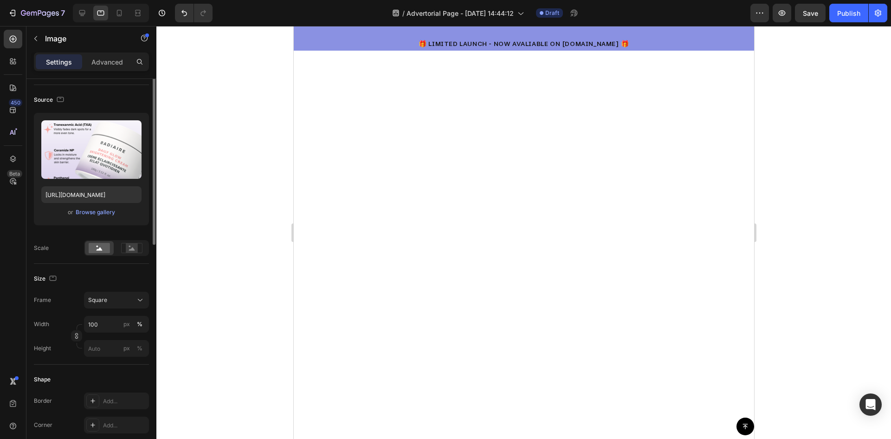
scroll to position [0, 0]
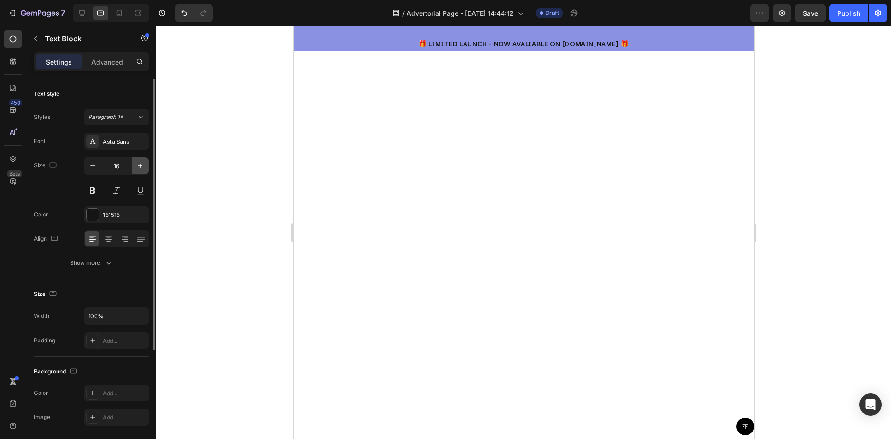
click at [139, 163] on icon "button" at bounding box center [140, 165] width 9 height 9
click at [91, 164] on icon "button" at bounding box center [92, 165] width 9 height 9
type input "18"
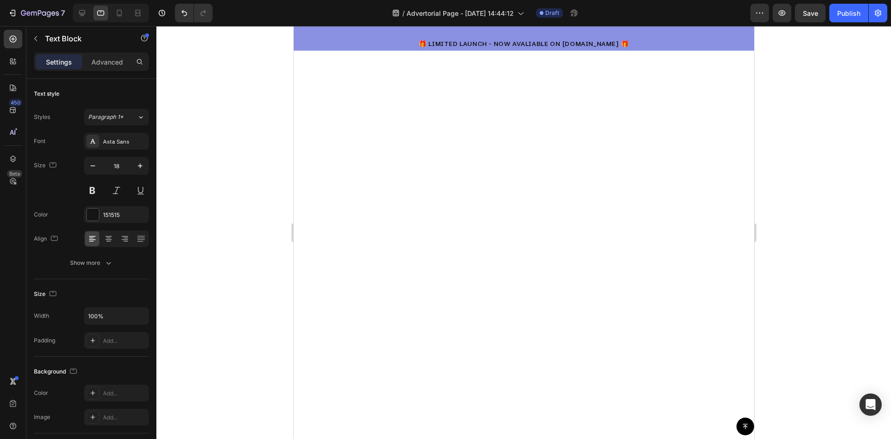
click at [804, 188] on div at bounding box center [523, 232] width 735 height 413
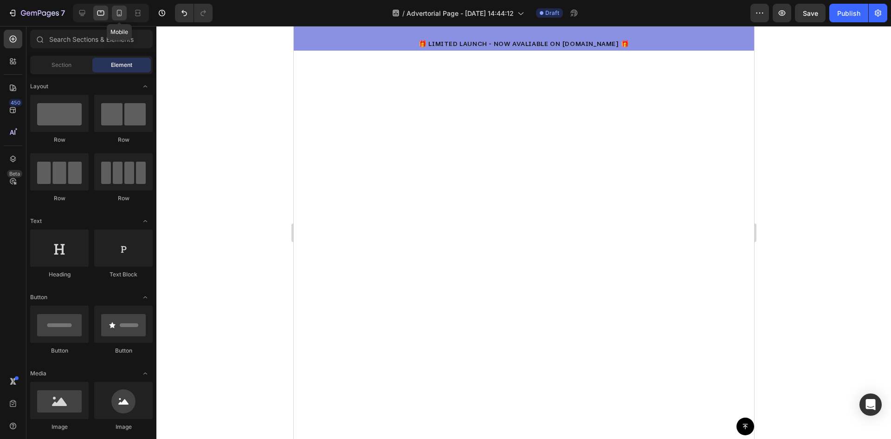
click at [120, 13] on icon at bounding box center [119, 12] width 9 height 9
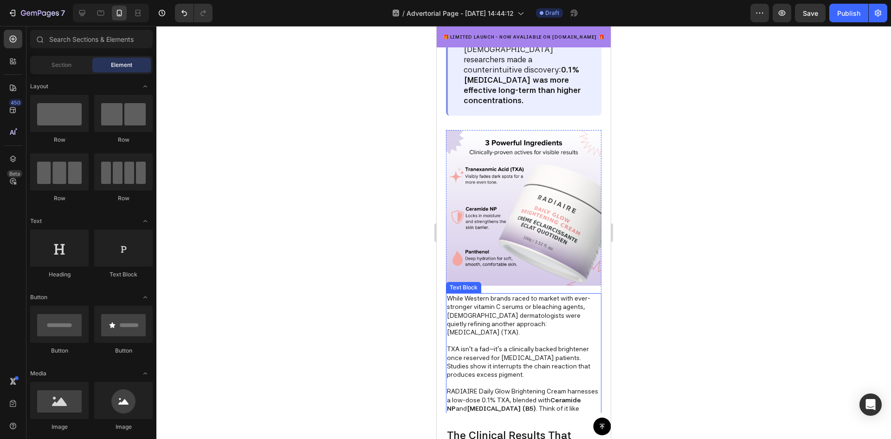
scroll to position [1469, 0]
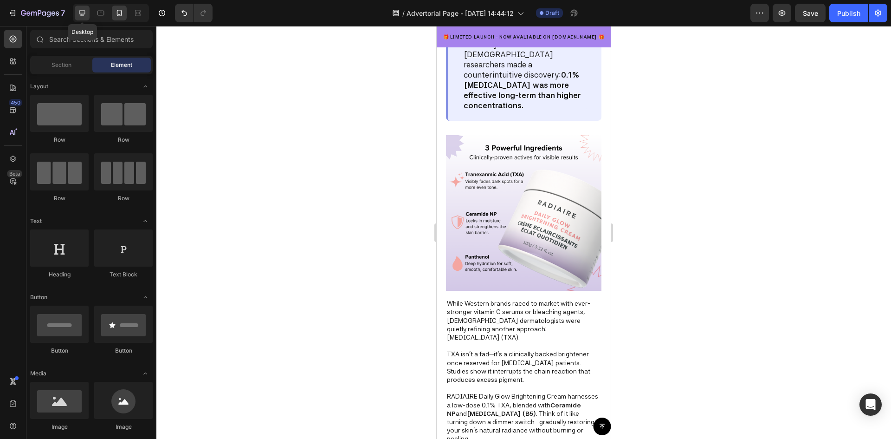
click at [80, 9] on icon at bounding box center [82, 12] width 9 height 9
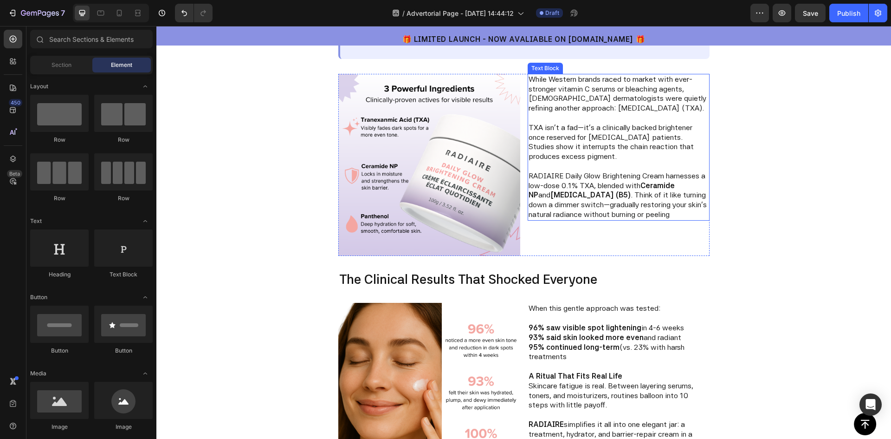
scroll to position [1376, 0]
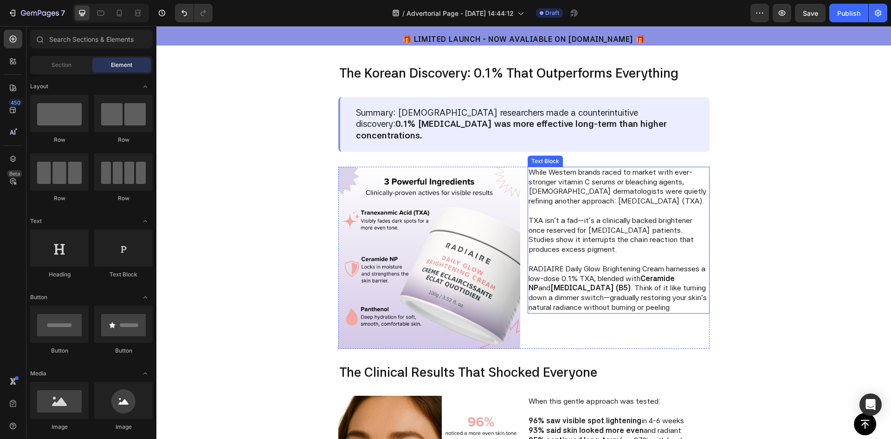
click at [598, 254] on p at bounding box center [619, 259] width 180 height 10
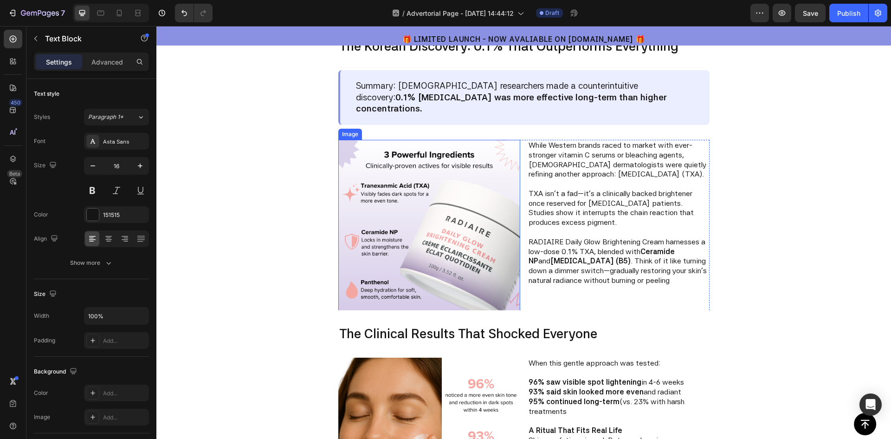
scroll to position [1051, 0]
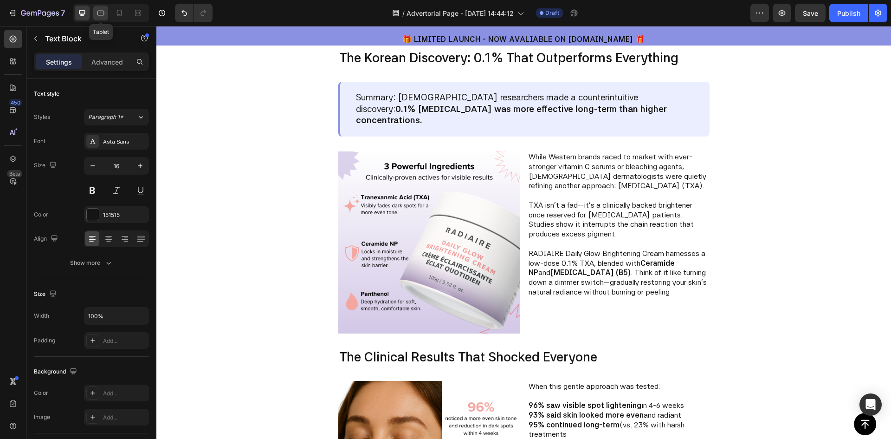
click at [103, 14] on icon at bounding box center [100, 12] width 9 height 9
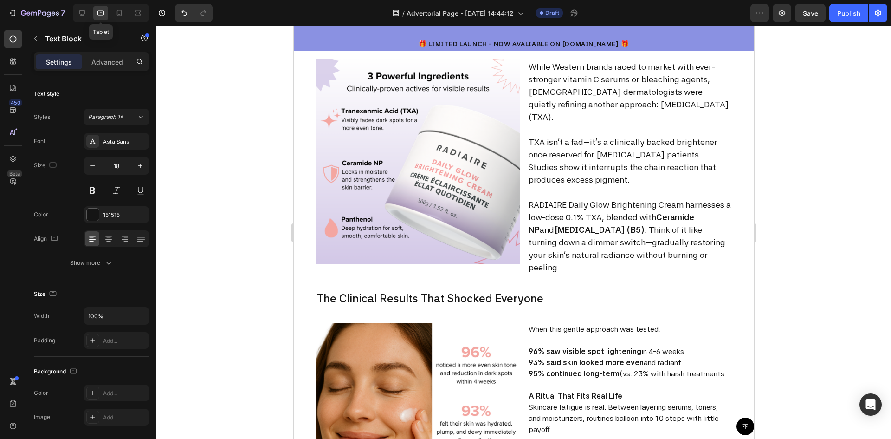
scroll to position [1515, 0]
click at [73, 10] on div at bounding box center [111, 13] width 76 height 19
click at [78, 10] on icon at bounding box center [82, 12] width 9 height 9
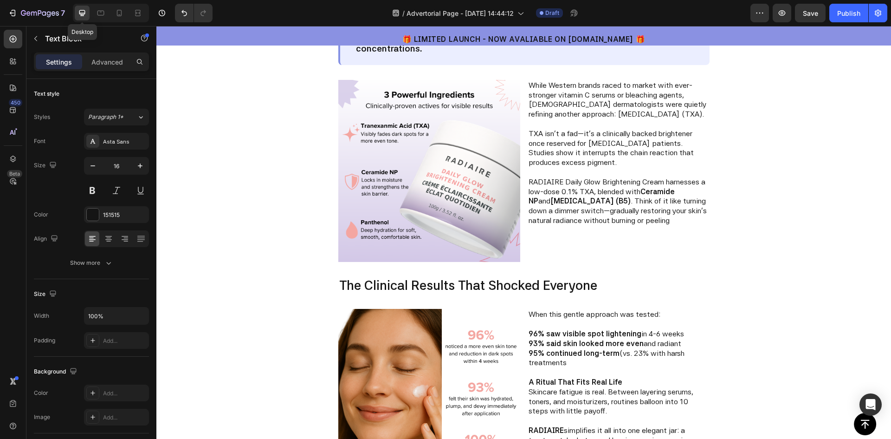
scroll to position [1510, 0]
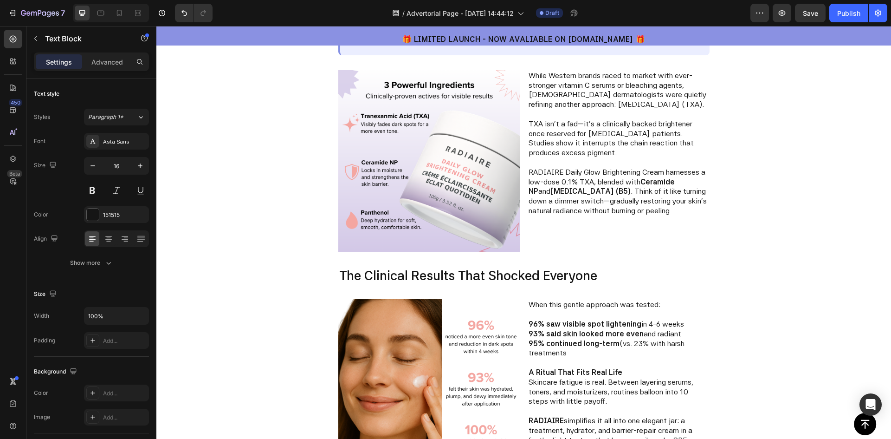
click at [585, 143] on p "TXA isn’t a fad—it’s a clinically backed brightener once reserved for melasma p…" at bounding box center [619, 138] width 180 height 39
click at [576, 119] on p "TXA isn’t a fad—it’s a clinically backed brightener once reserved for melasma p…" at bounding box center [619, 138] width 180 height 39
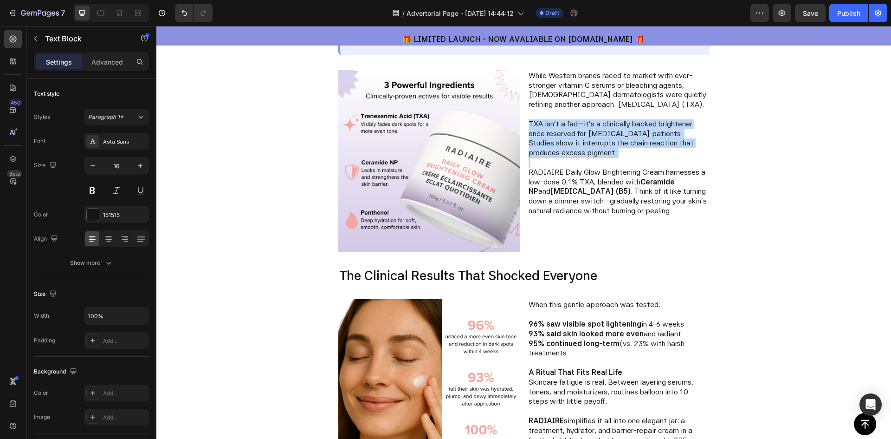
click at [576, 119] on p "TXA isn’t a fad—it’s a clinically backed brightener once reserved for melasma p…" at bounding box center [619, 138] width 180 height 39
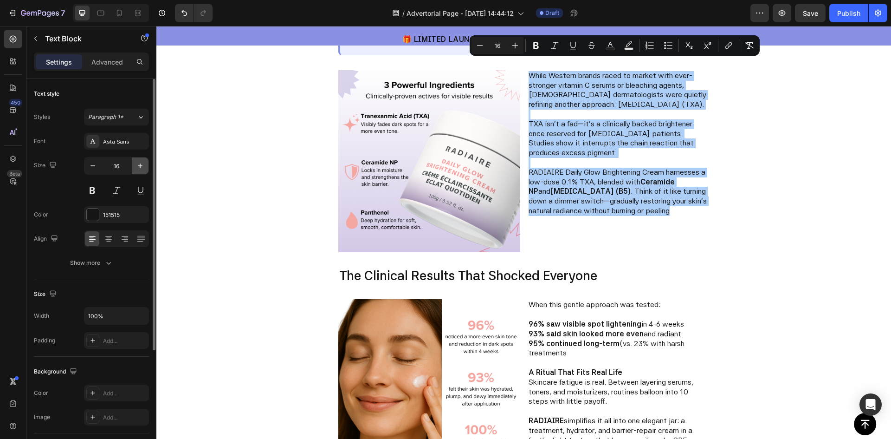
click at [139, 169] on icon "button" at bounding box center [140, 165] width 9 height 9
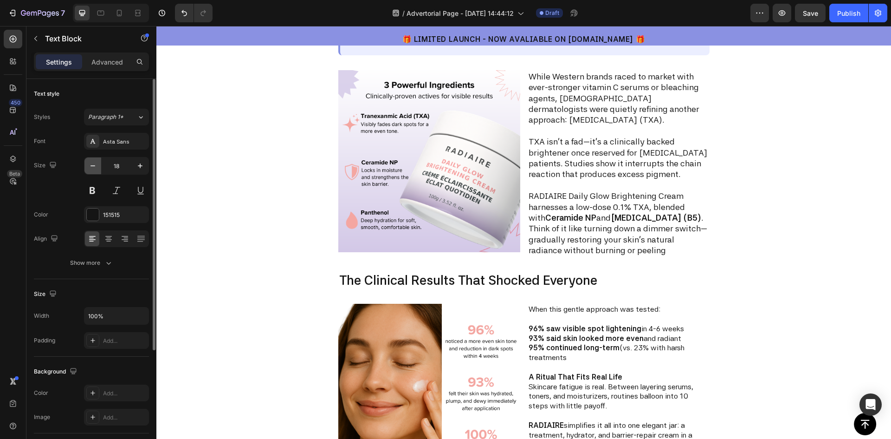
click at [92, 170] on icon "button" at bounding box center [92, 165] width 9 height 9
type input "17"
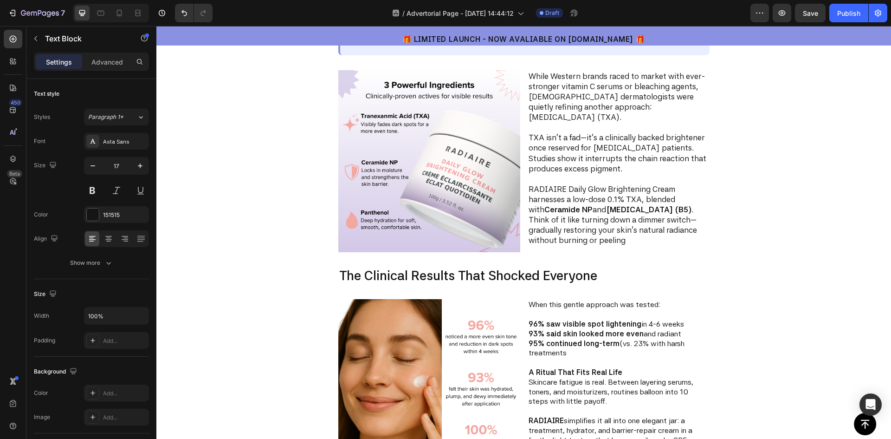
click at [817, 192] on div "The Korean Discovery: 0.1% That Outperforms Everything Text Block Summary: Kore…" at bounding box center [523, 101] width 735 height 301
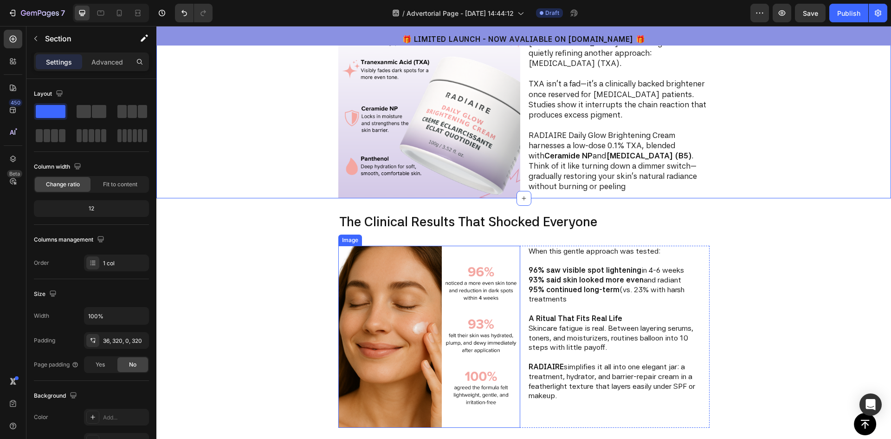
scroll to position [1231, 0]
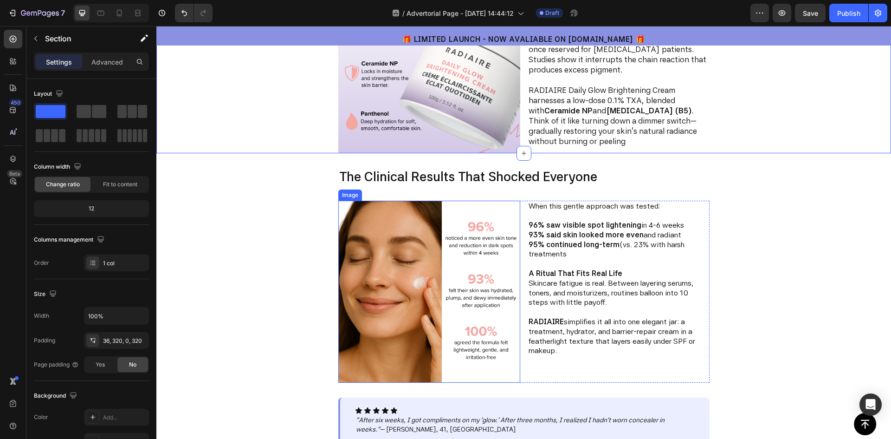
click at [441, 281] on img at bounding box center [429, 291] width 182 height 182
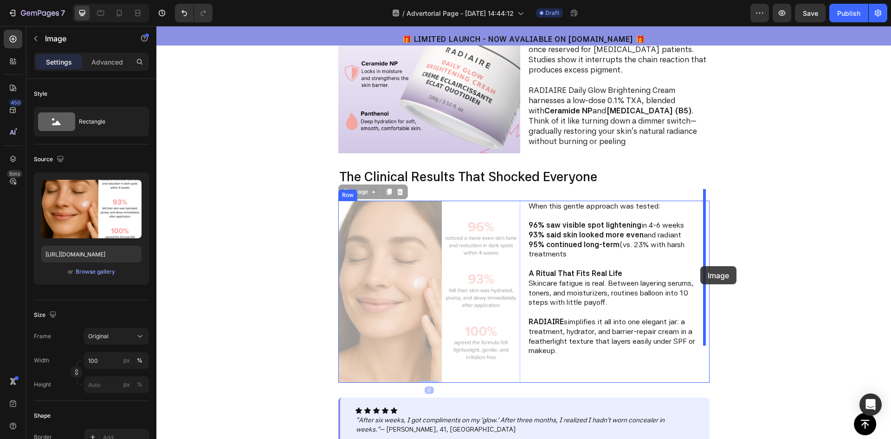
drag, startPoint x: 416, startPoint y: 275, endPoint x: 700, endPoint y: 266, distance: 284.7
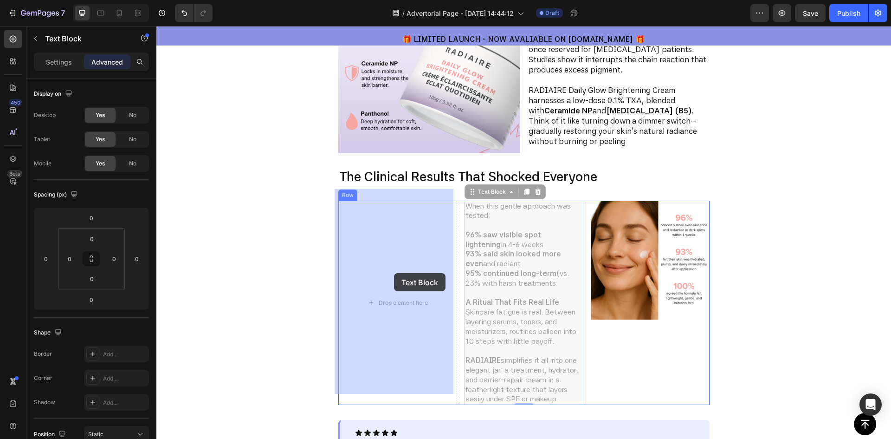
drag, startPoint x: 516, startPoint y: 268, endPoint x: 394, endPoint y: 273, distance: 122.2
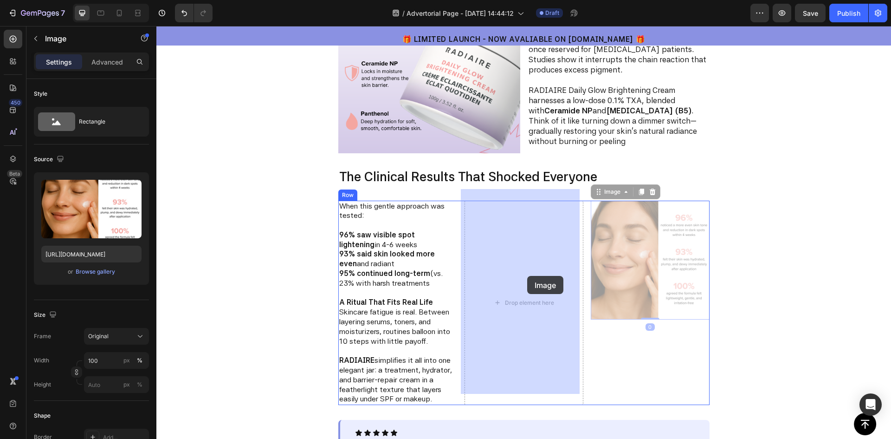
drag, startPoint x: 624, startPoint y: 253, endPoint x: 523, endPoint y: 282, distance: 105.1
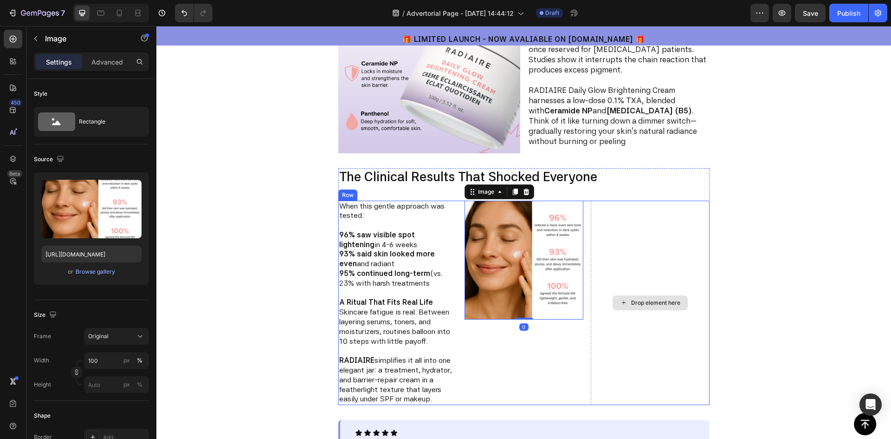
click at [634, 229] on div "Drop element here" at bounding box center [650, 302] width 119 height 205
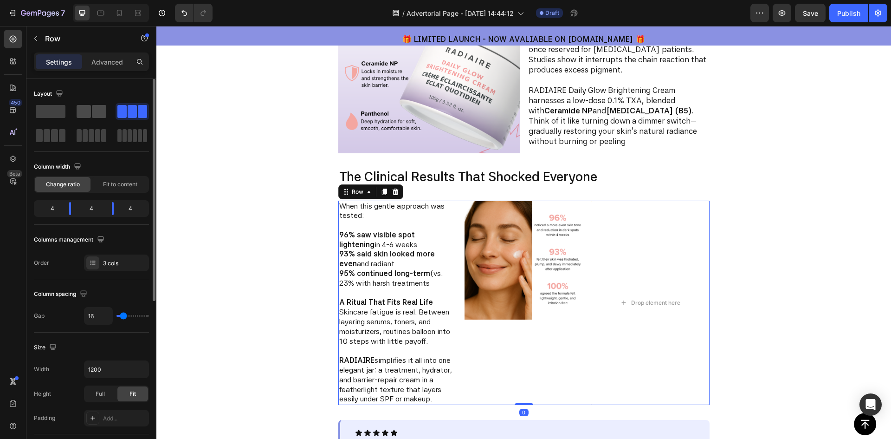
click at [87, 109] on span at bounding box center [84, 111] width 14 height 13
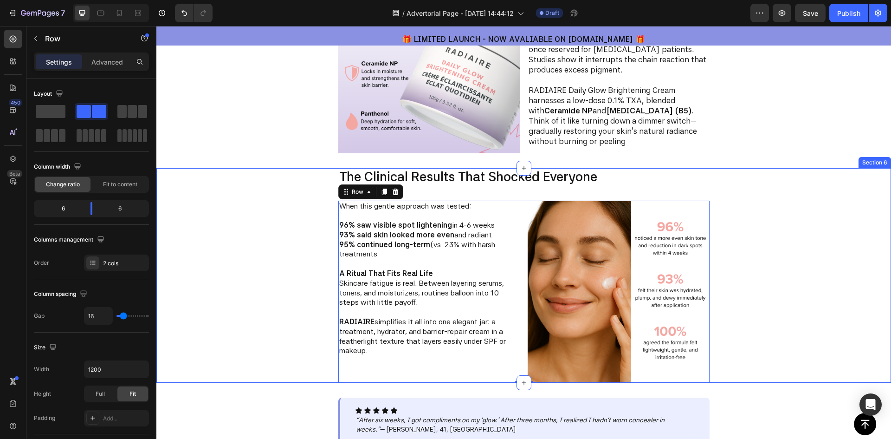
click at [722, 235] on div "The Clinical Results That Shocked Everyone Text Block When this gentle approach…" at bounding box center [524, 275] width 438 height 214
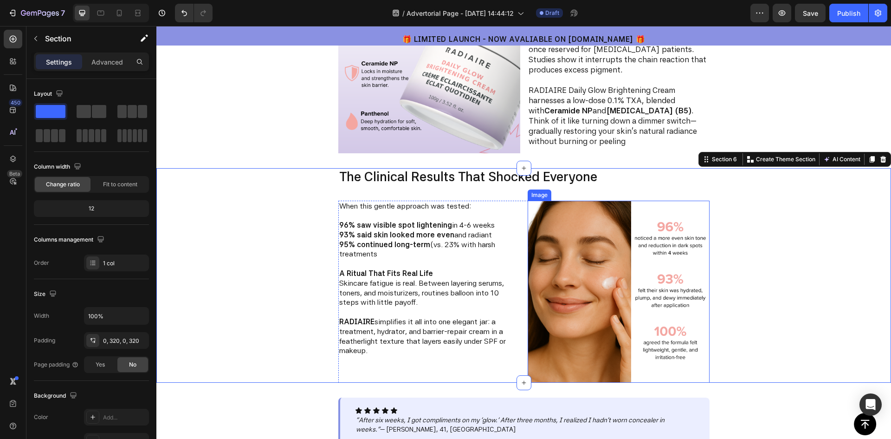
click at [611, 249] on img at bounding box center [619, 291] width 182 height 182
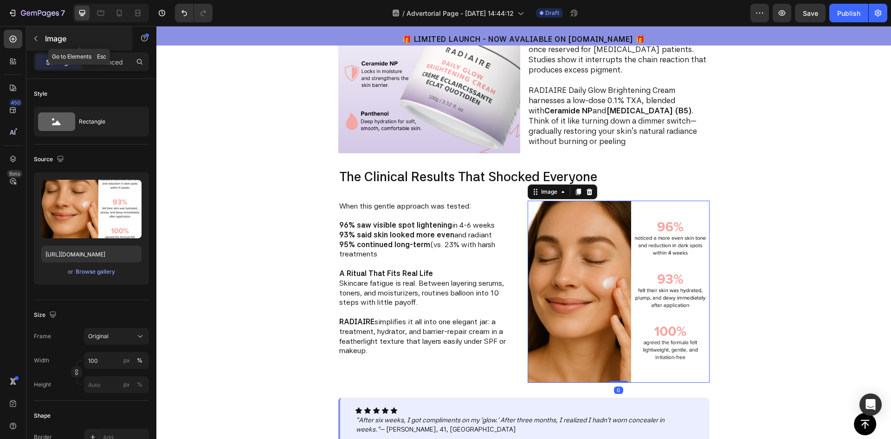
click at [39, 39] on icon "button" at bounding box center [35, 38] width 7 height 7
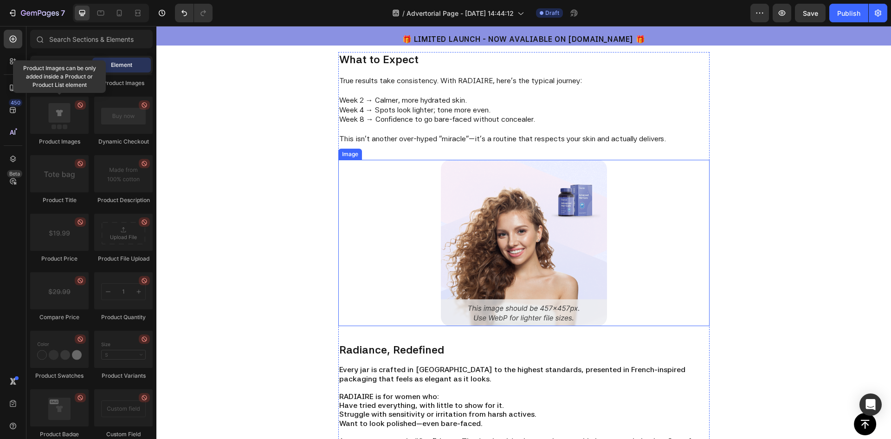
scroll to position [1603, 0]
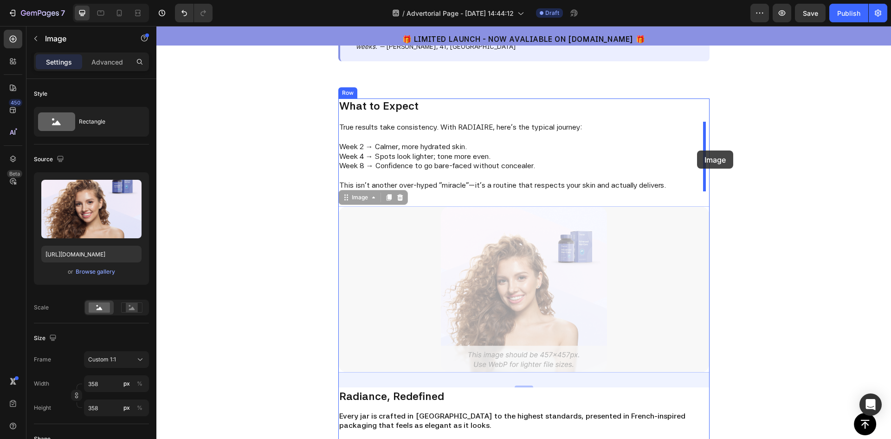
drag, startPoint x: 524, startPoint y: 288, endPoint x: 697, endPoint y: 150, distance: 221.3
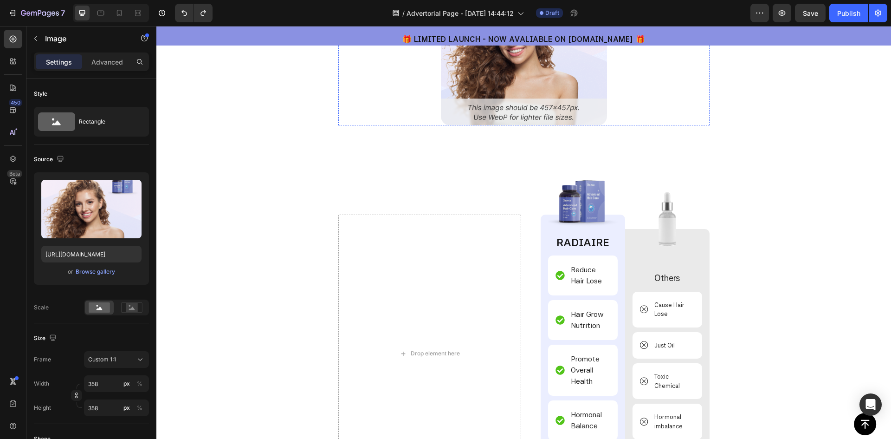
scroll to position [2252, 0]
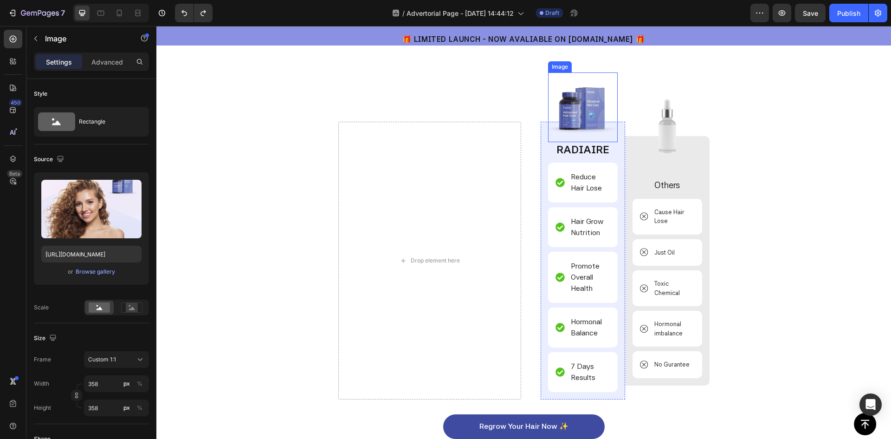
click at [575, 98] on img at bounding box center [583, 107] width 70 height 70
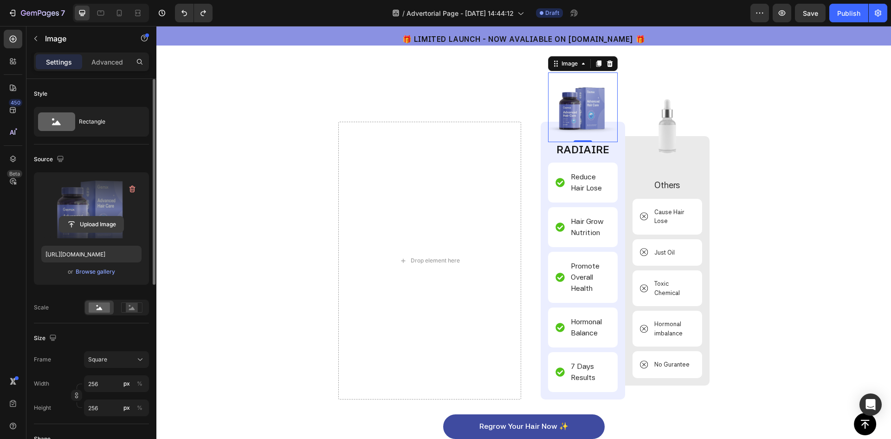
click at [97, 221] on input "file" at bounding box center [91, 224] width 64 height 16
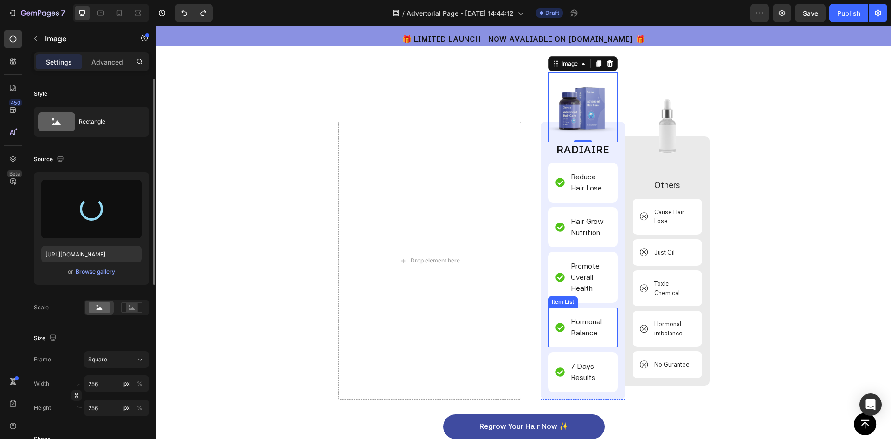
type input "https://cdn.shopify.com/s/files/1/0959/6380/8027/files/gempages_577671183944647…"
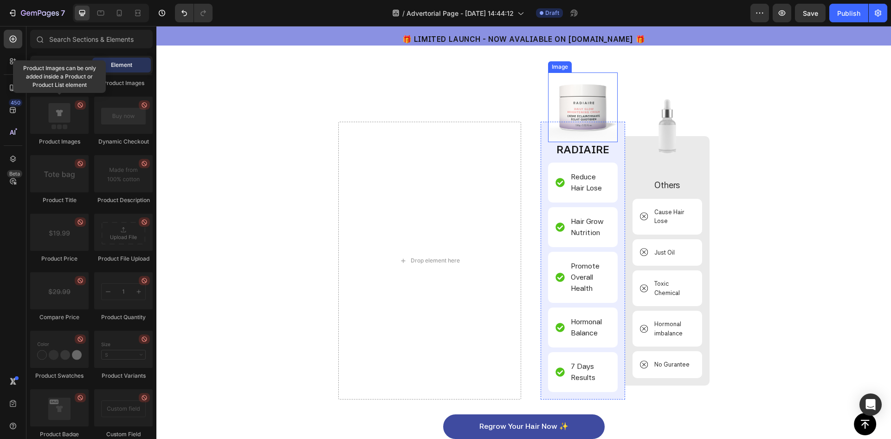
click at [576, 116] on img at bounding box center [583, 107] width 70 height 70
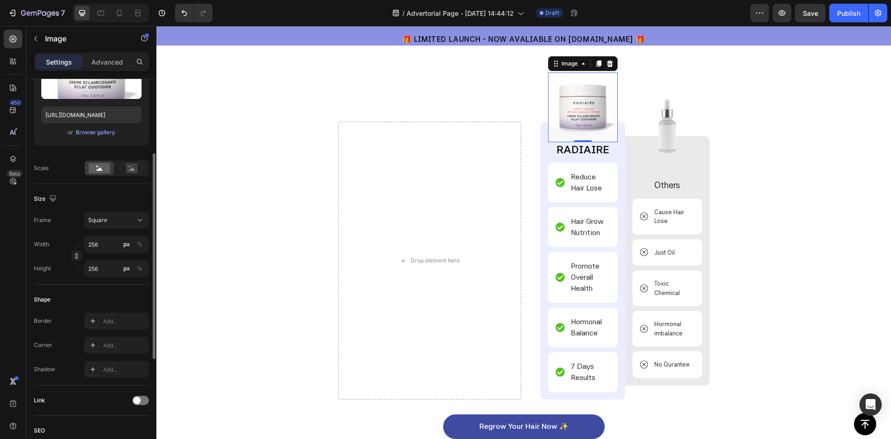
scroll to position [0, 0]
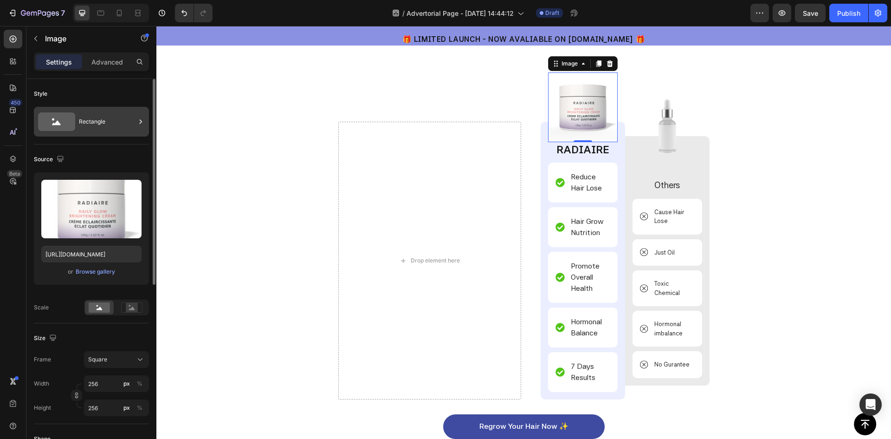
click at [97, 128] on div "Rectangle" at bounding box center [107, 121] width 57 height 21
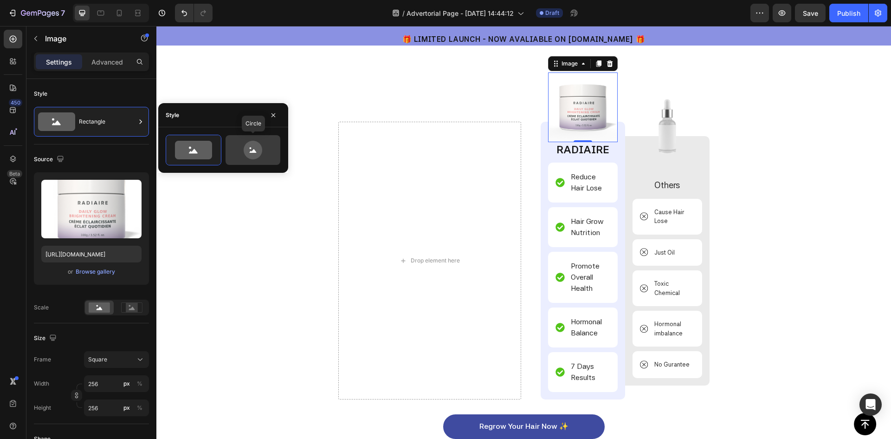
click at [254, 152] on icon at bounding box center [253, 151] width 7 height 4
type input "80"
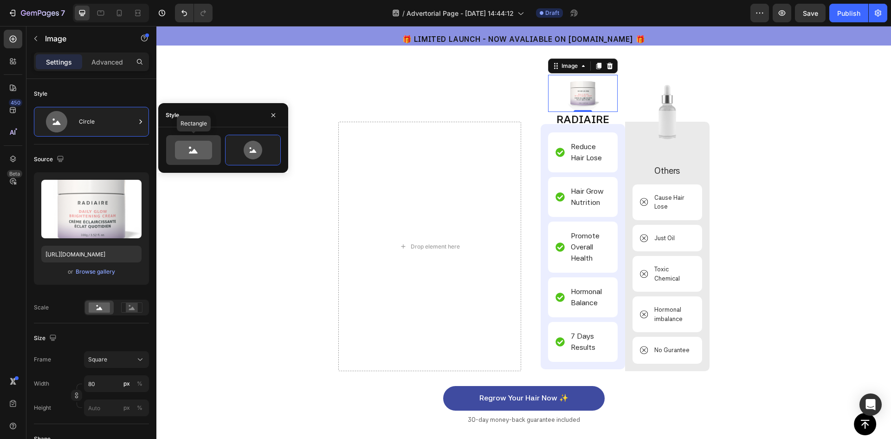
click at [193, 155] on icon at bounding box center [193, 150] width 37 height 19
type input "100"
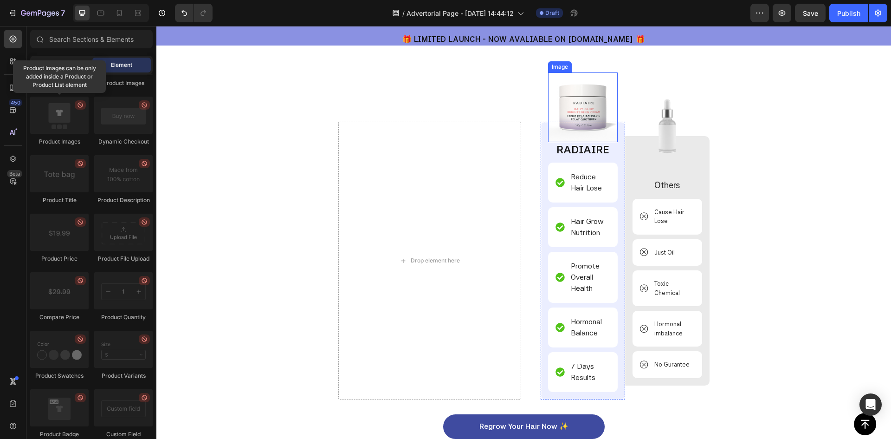
click at [591, 112] on img at bounding box center [583, 107] width 70 height 70
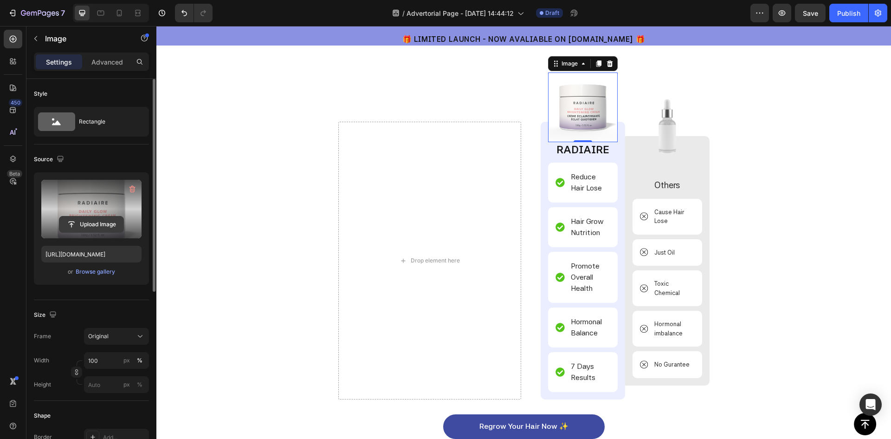
click at [90, 229] on input "file" at bounding box center [91, 224] width 64 height 16
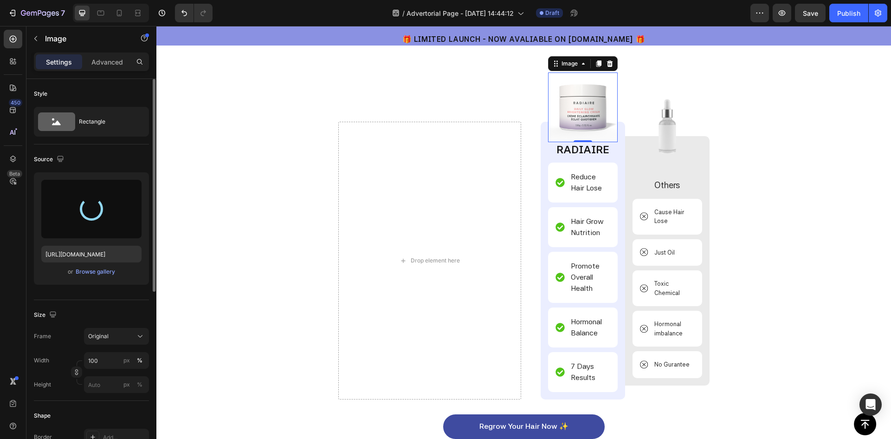
type input "https://cdn.shopify.com/s/files/1/0959/6380/8027/files/gempages_577671183944647…"
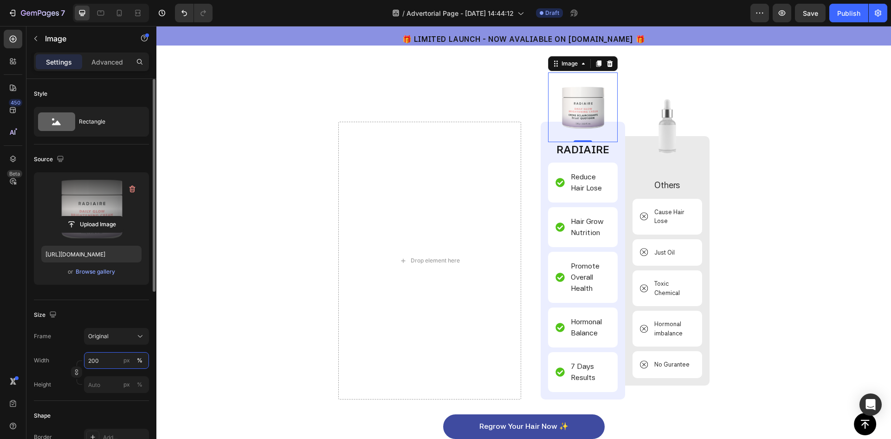
drag, startPoint x: 105, startPoint y: 358, endPoint x: 72, endPoint y: 362, distance: 33.6
click at [75, 362] on div "Width 200 px % Height px %" at bounding box center [91, 372] width 115 height 41
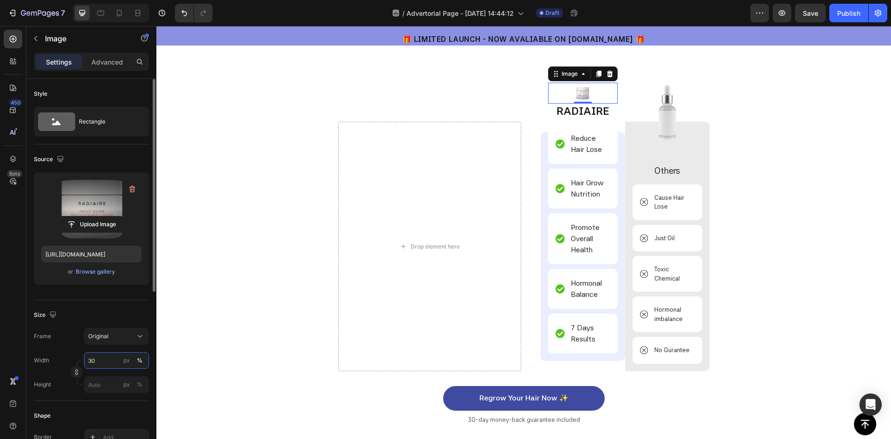
type input "300"
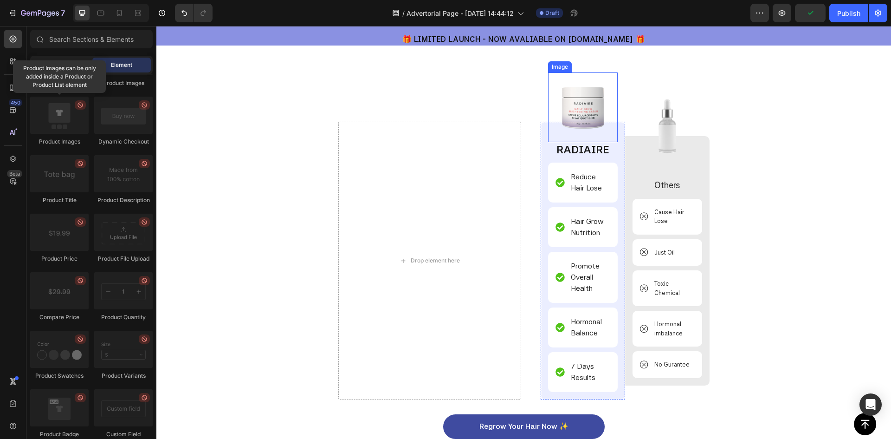
click at [591, 102] on img at bounding box center [583, 107] width 70 height 70
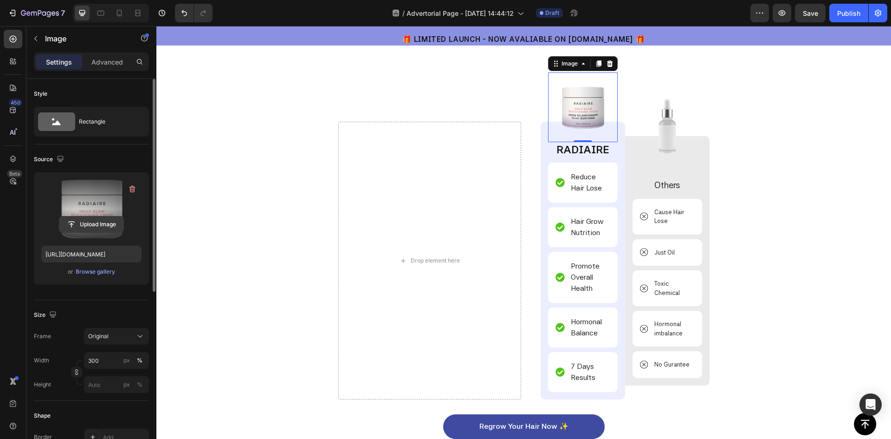
click at [90, 223] on input "file" at bounding box center [91, 224] width 64 height 16
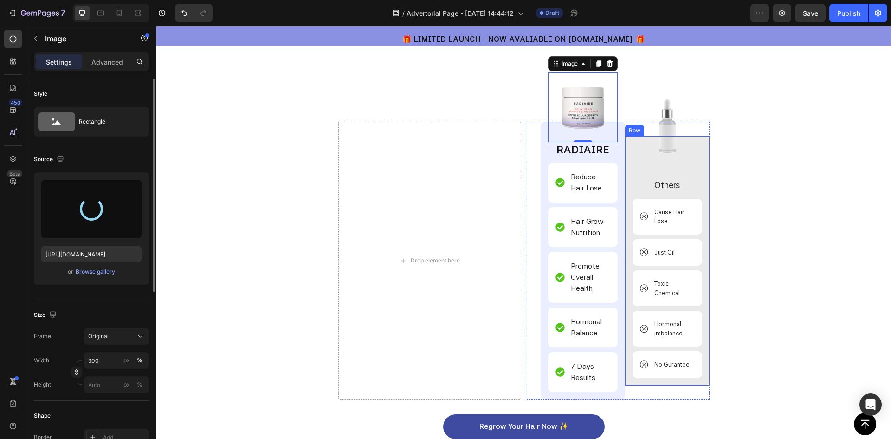
type input "https://cdn.shopify.com/s/files/1/0959/6380/8027/files/gempages_577671183944647…"
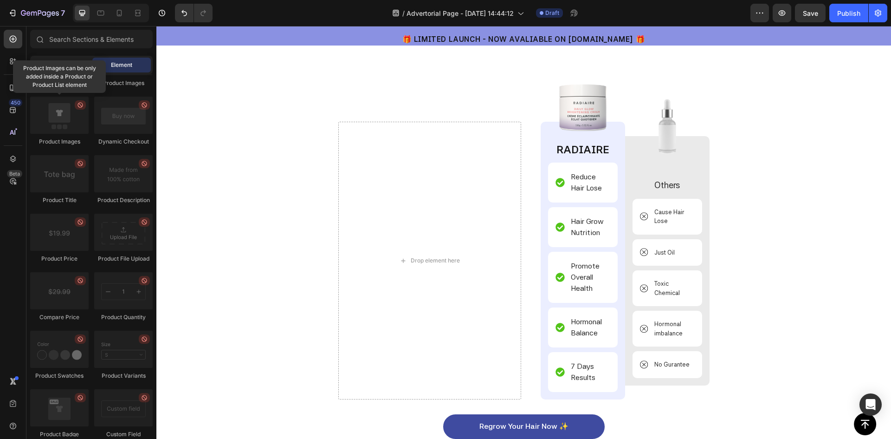
click at [668, 113] on img at bounding box center [668, 126] width 70 height 70
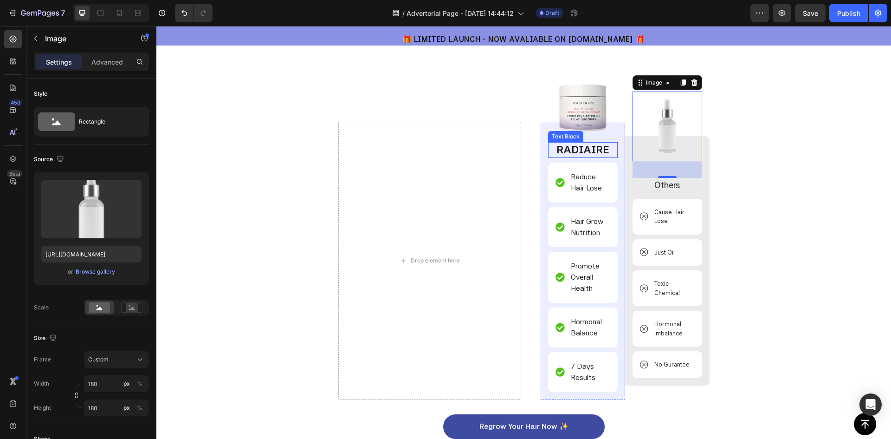
click at [548, 153] on div "RADIAIRE" at bounding box center [583, 150] width 70 height 16
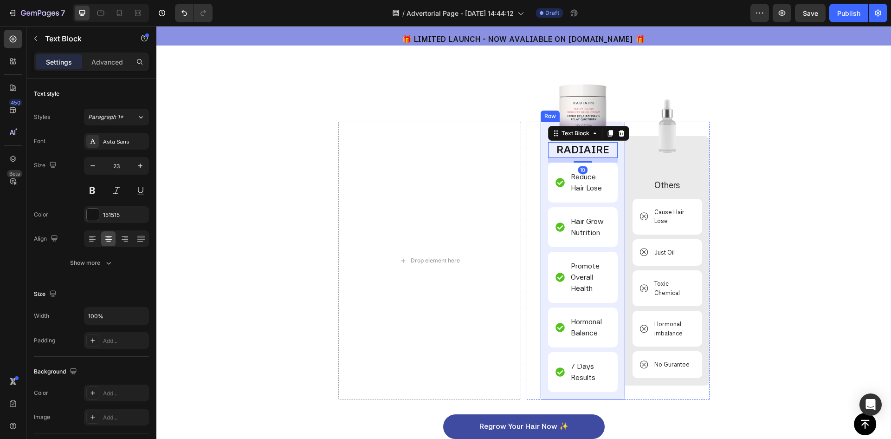
click at [541, 153] on div "Image RADIAIRE Text Block 10 Reduce Hair Lose Item List Hair Grow Nutrition Ite…" at bounding box center [583, 261] width 84 height 278
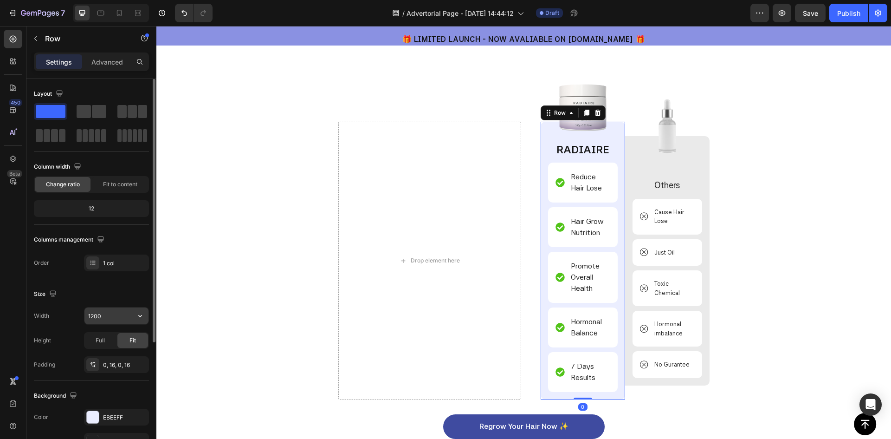
scroll to position [93, 0]
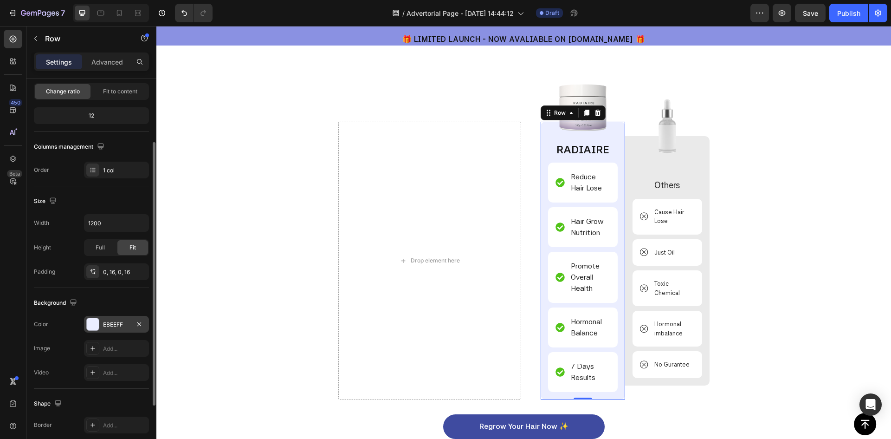
click at [91, 325] on div at bounding box center [93, 324] width 12 height 12
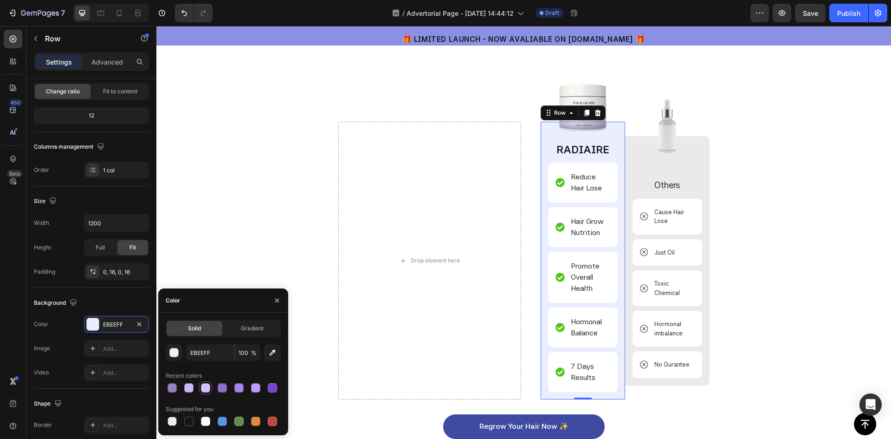
click at [203, 386] on div at bounding box center [205, 387] width 9 height 9
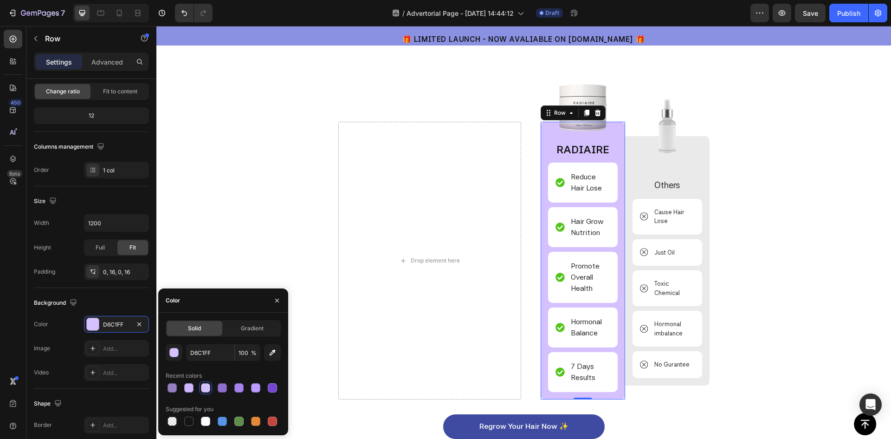
click at [249, 388] on div at bounding box center [223, 387] width 115 height 13
click at [253, 388] on div at bounding box center [255, 387] width 9 height 9
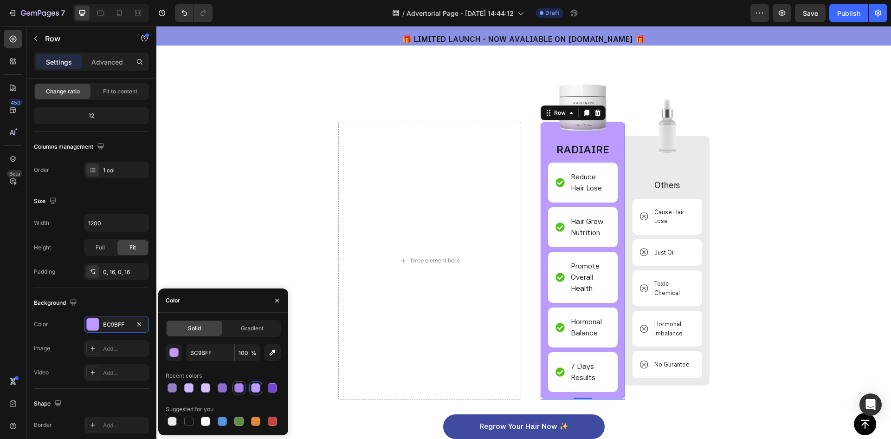
click at [237, 387] on div at bounding box center [238, 387] width 9 height 9
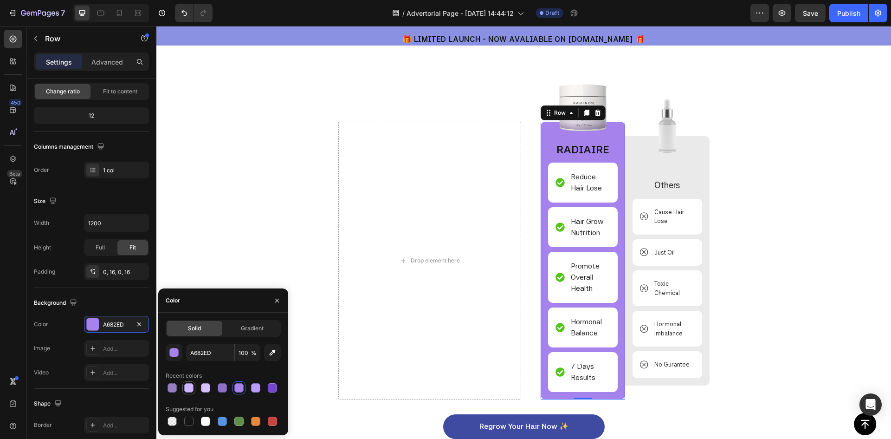
click at [189, 388] on div at bounding box center [188, 387] width 9 height 9
type input "CFB7FF"
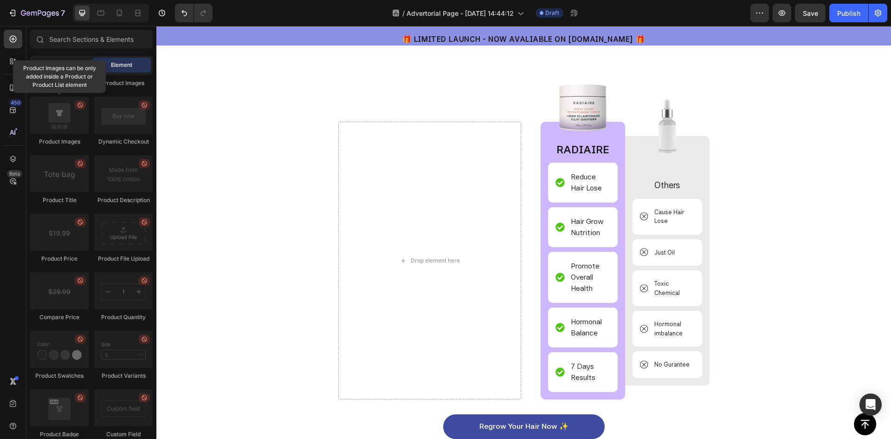
click at [583, 103] on img at bounding box center [583, 107] width 70 height 70
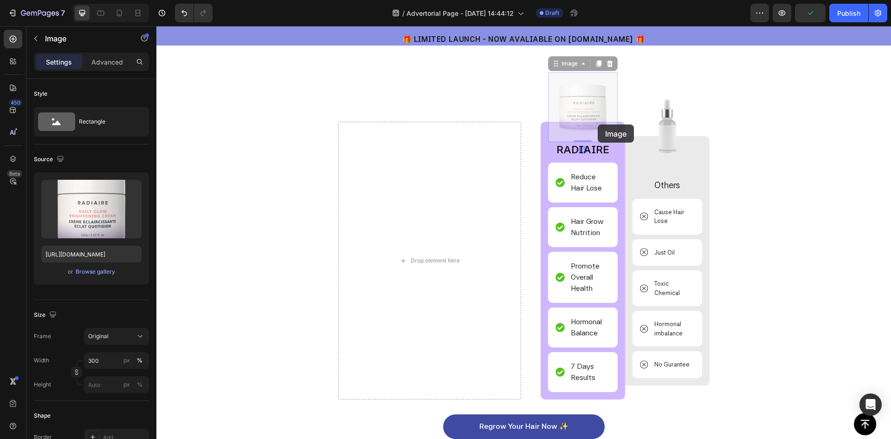
drag, startPoint x: 590, startPoint y: 120, endPoint x: 245, endPoint y: 310, distance: 393.9
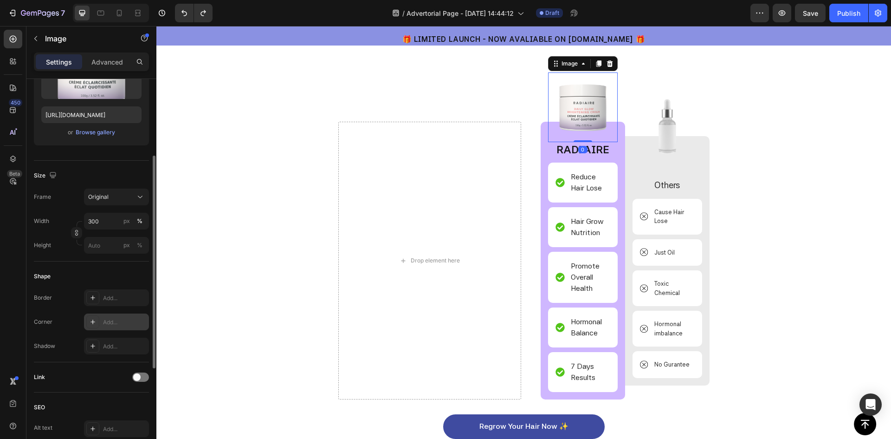
scroll to position [315, 0]
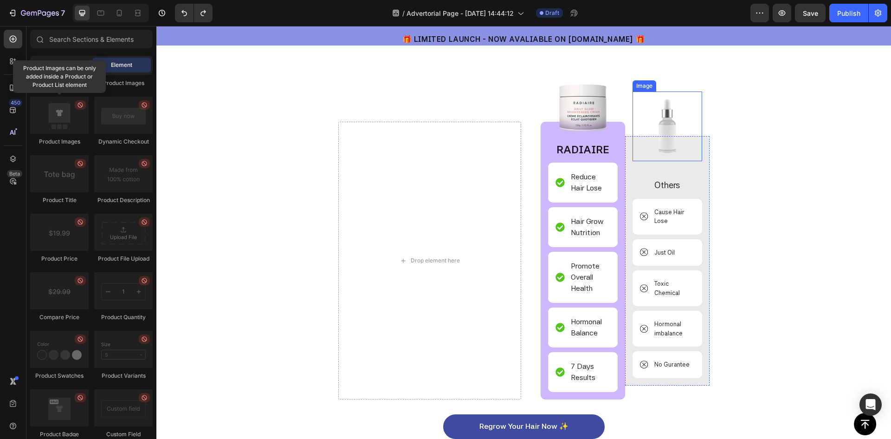
click at [668, 131] on img at bounding box center [668, 126] width 70 height 70
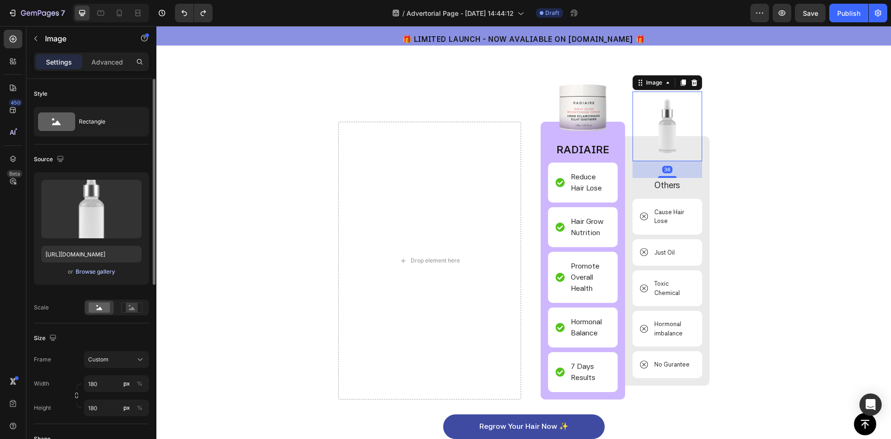
click at [88, 271] on div "Browse gallery" at bounding box center [95, 271] width 39 height 8
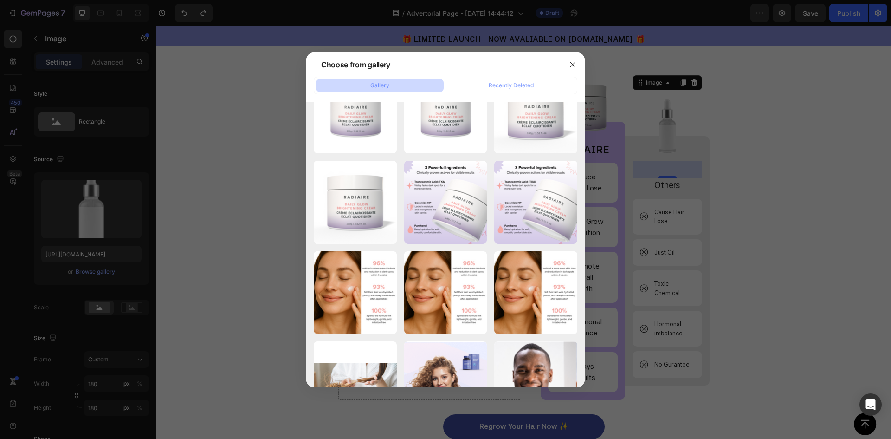
scroll to position [0, 0]
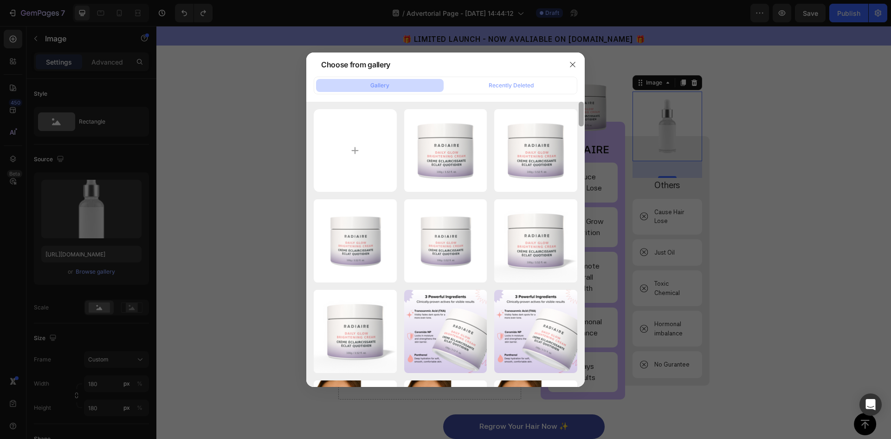
drag, startPoint x: 583, startPoint y: 337, endPoint x: 571, endPoint y: 26, distance: 311.7
click at [571, 27] on div "Choose from gallery Gallery Recently Deleted Render with Shadow (1).png 453.44 …" at bounding box center [445, 219] width 891 height 439
click at [358, 148] on input "file" at bounding box center [355, 150] width 83 height 83
type input "C:\fakepath\RADIAIRE Amazon Images V2 (1).png"
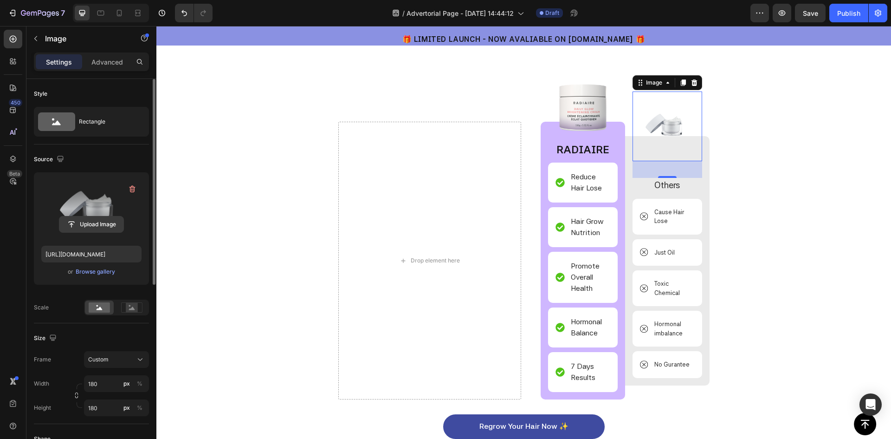
click at [92, 223] on input "file" at bounding box center [91, 224] width 64 height 16
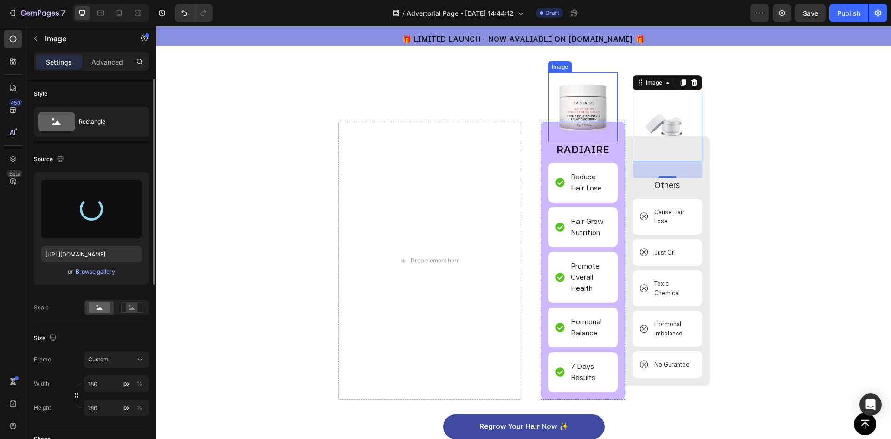
type input "https://cdn.shopify.com/s/files/1/0959/6380/8027/files/gempages_577671183944647…"
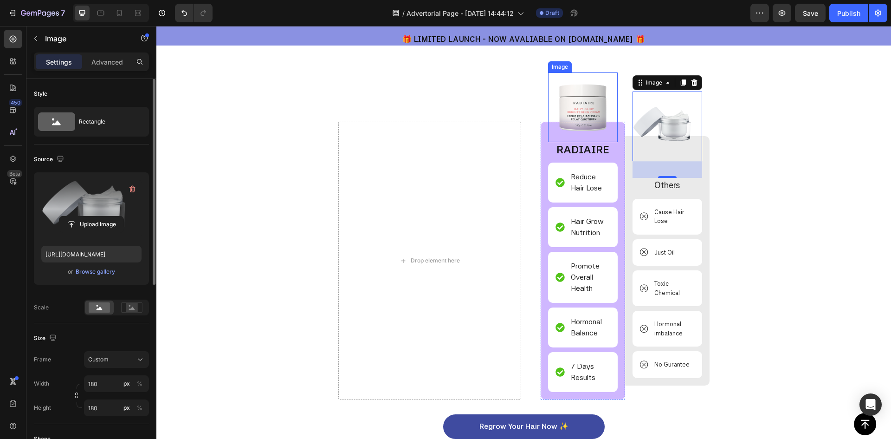
click at [573, 107] on img at bounding box center [583, 107] width 70 height 70
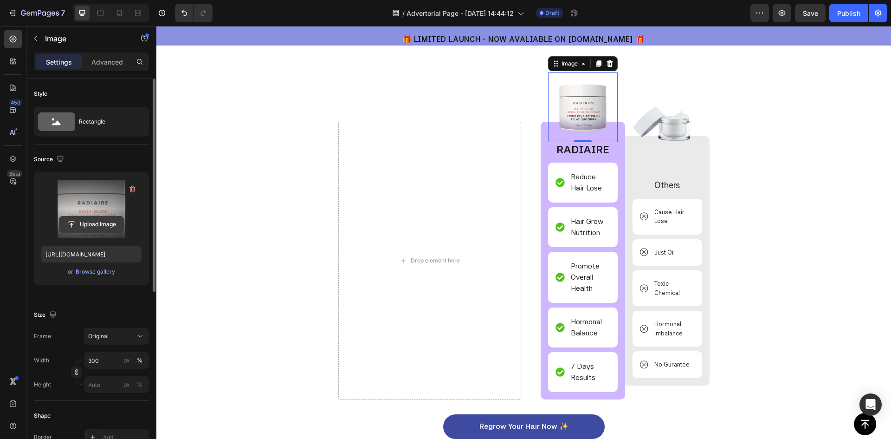
click at [93, 222] on input "file" at bounding box center [91, 224] width 64 height 16
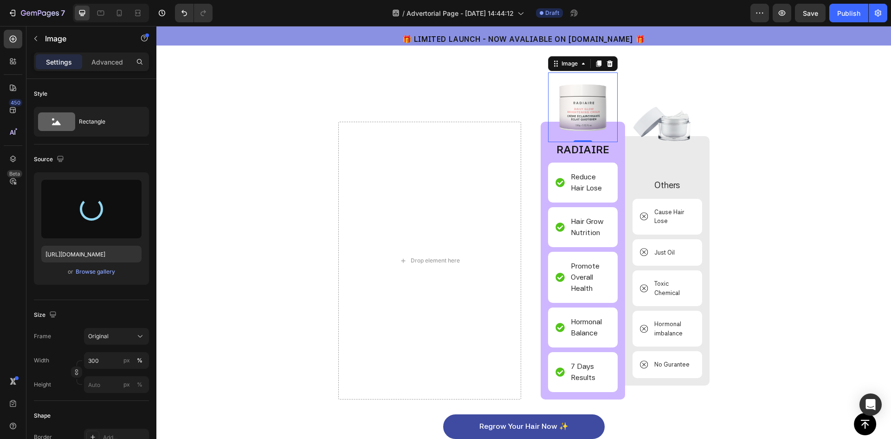
type input "https://cdn.shopify.com/s/files/1/0959/6380/8027/files/gempages_577671183944647…"
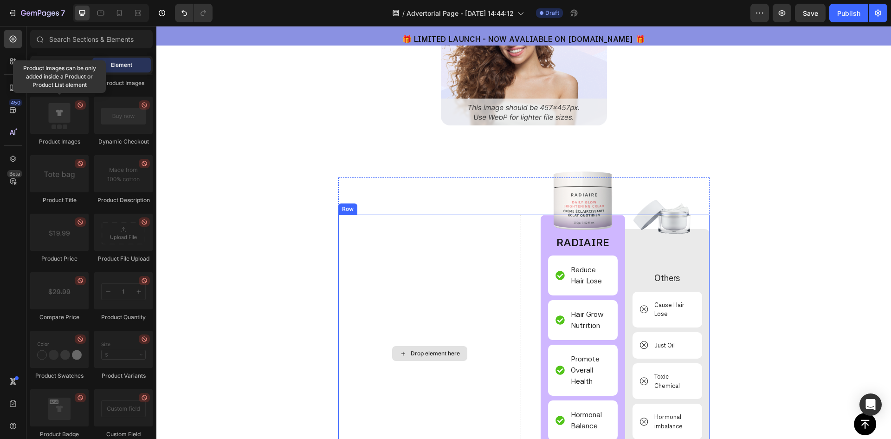
scroll to position [1974, 0]
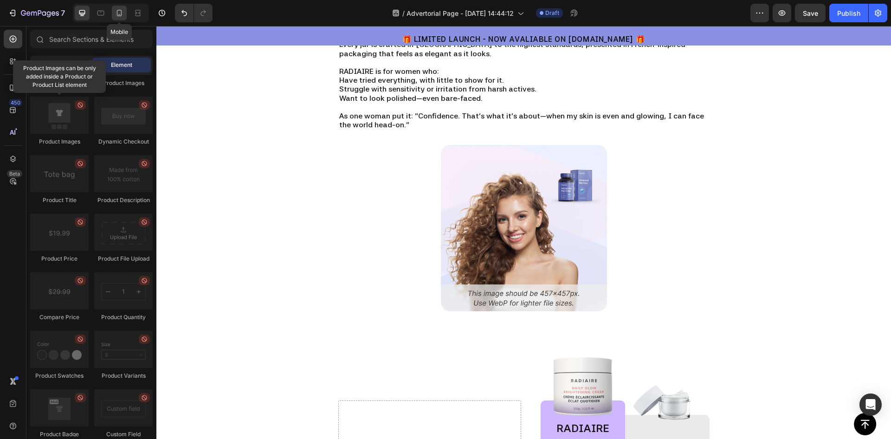
click at [119, 13] on icon at bounding box center [119, 12] width 9 height 9
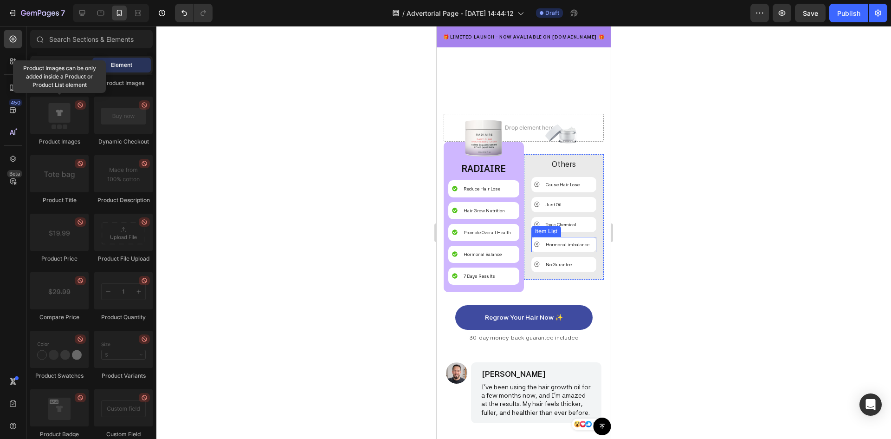
scroll to position [2231, 0]
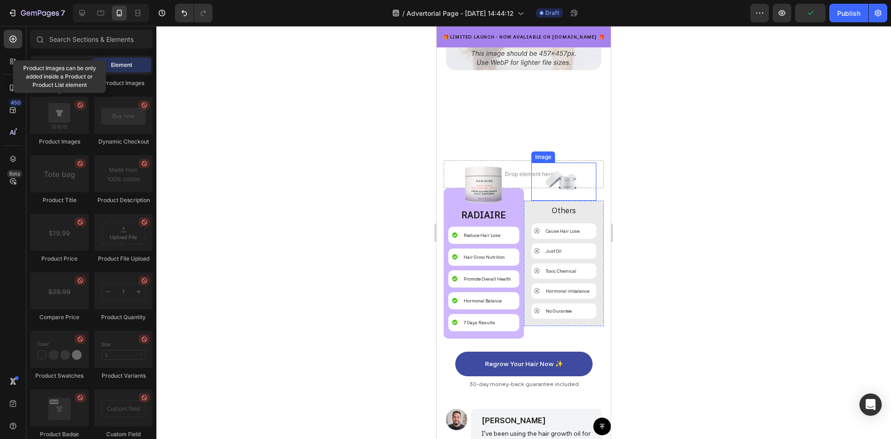
click at [567, 181] on img at bounding box center [564, 181] width 38 height 38
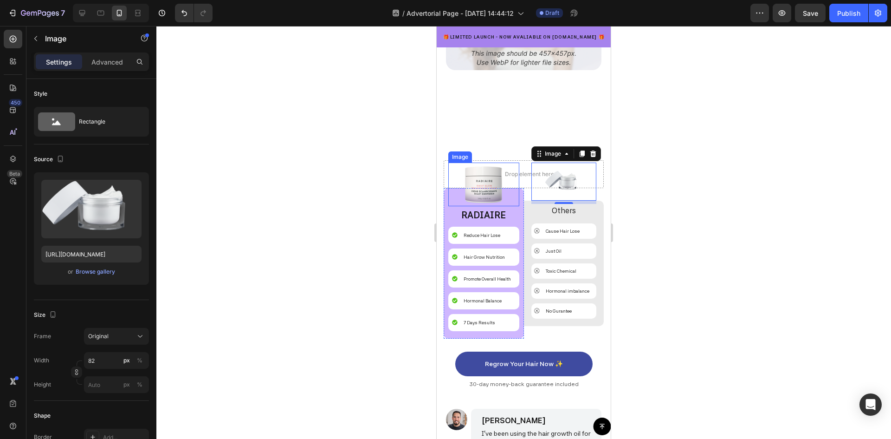
click at [486, 166] on img at bounding box center [484, 184] width 44 height 44
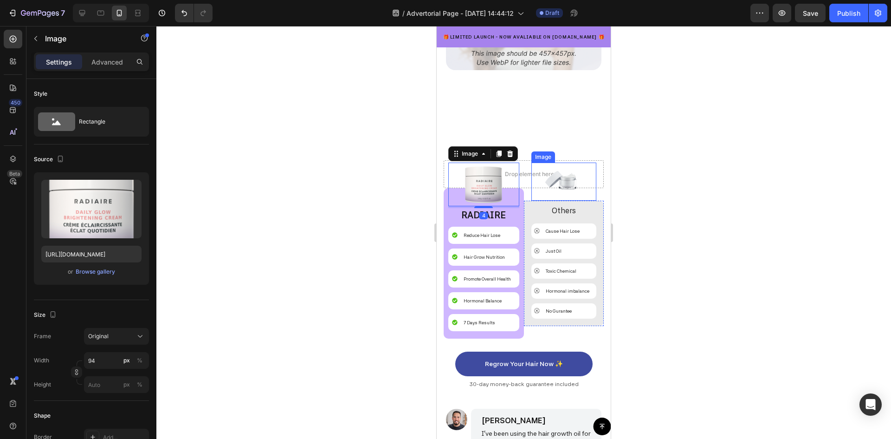
click at [563, 168] on img at bounding box center [564, 181] width 38 height 38
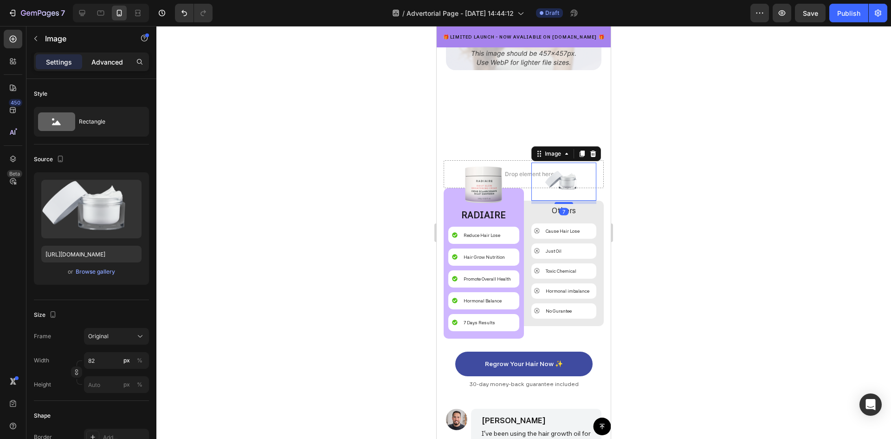
click at [101, 57] on p "Advanced" at bounding box center [107, 62] width 32 height 10
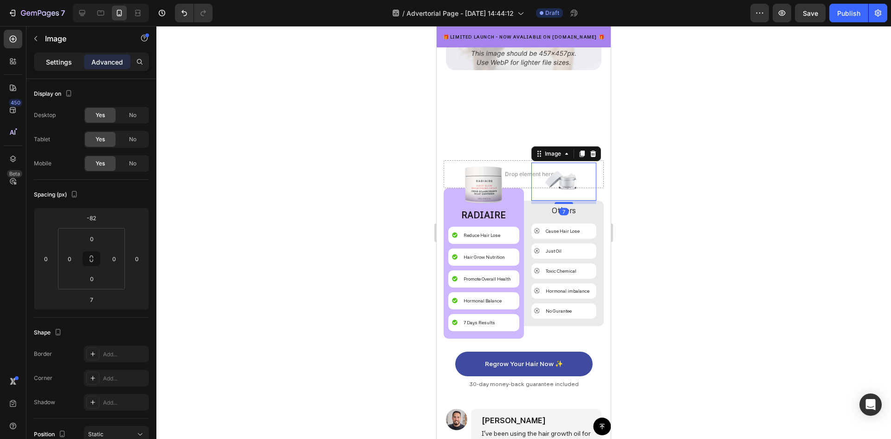
click at [60, 60] on p "Settings" at bounding box center [59, 62] width 26 height 10
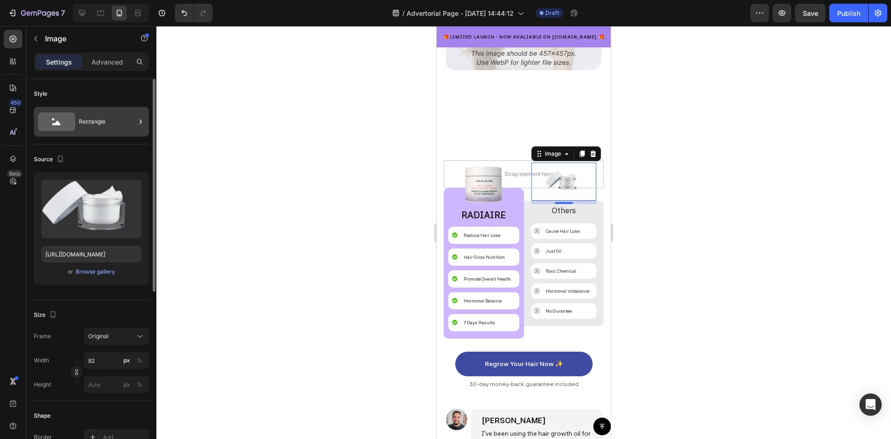
click at [94, 123] on div "Rectangle" at bounding box center [107, 121] width 57 height 21
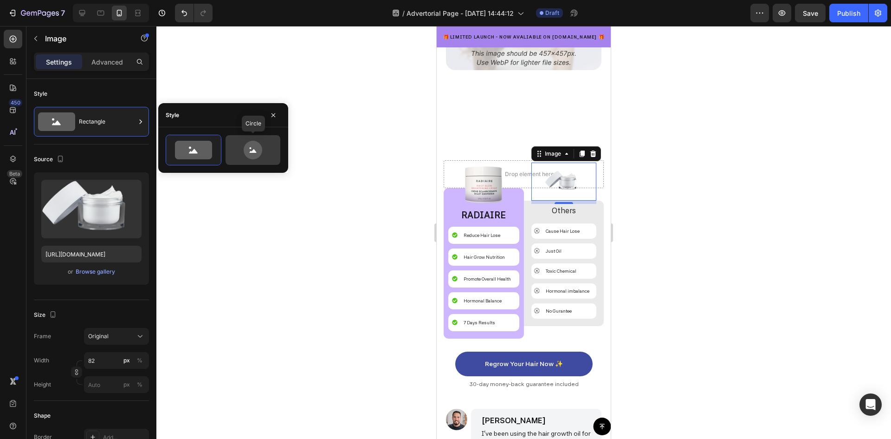
click at [272, 154] on icon at bounding box center [253, 150] width 44 height 19
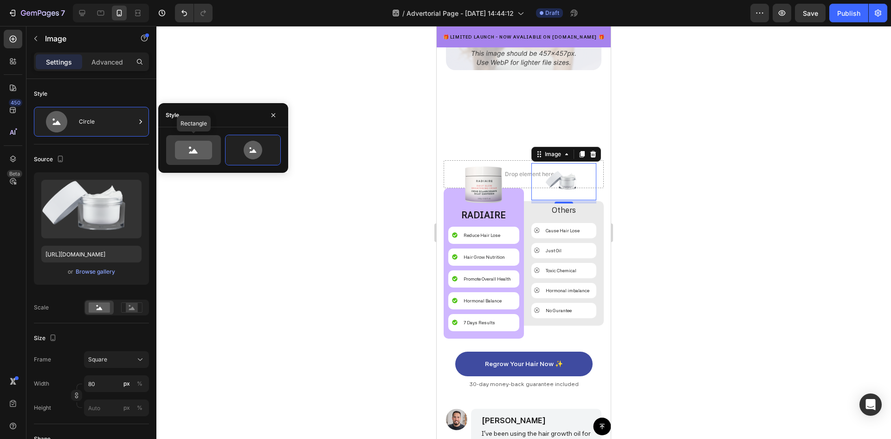
click at [193, 154] on icon at bounding box center [193, 150] width 37 height 19
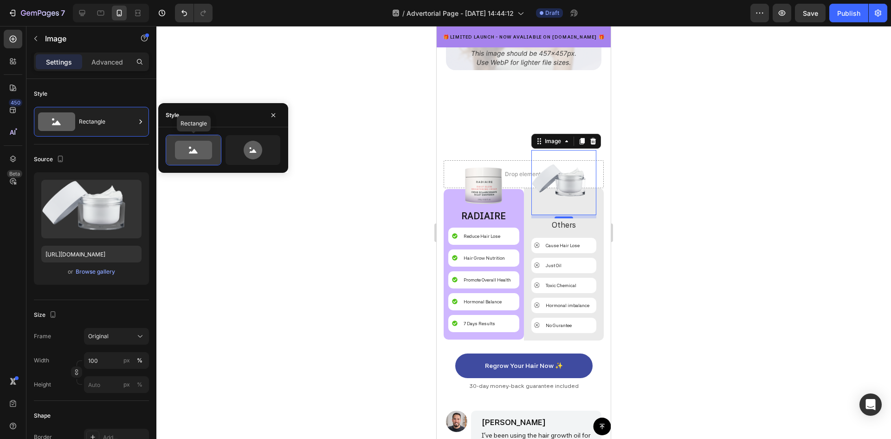
click at [204, 152] on icon at bounding box center [193, 150] width 37 height 19
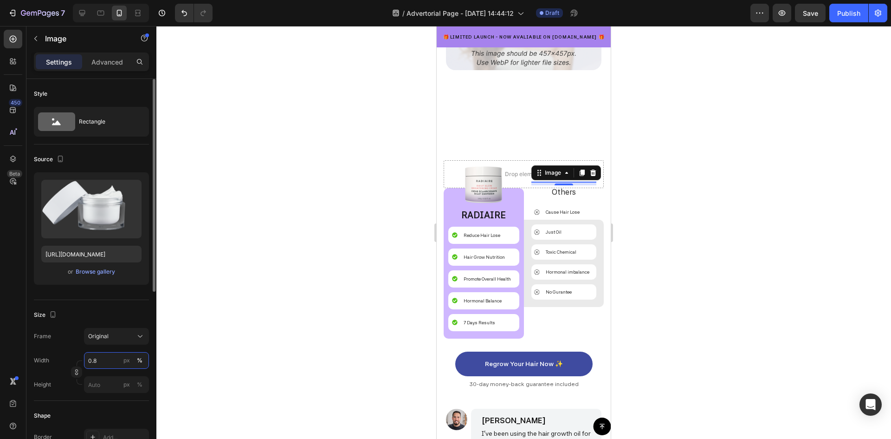
type input "0"
type input "80"
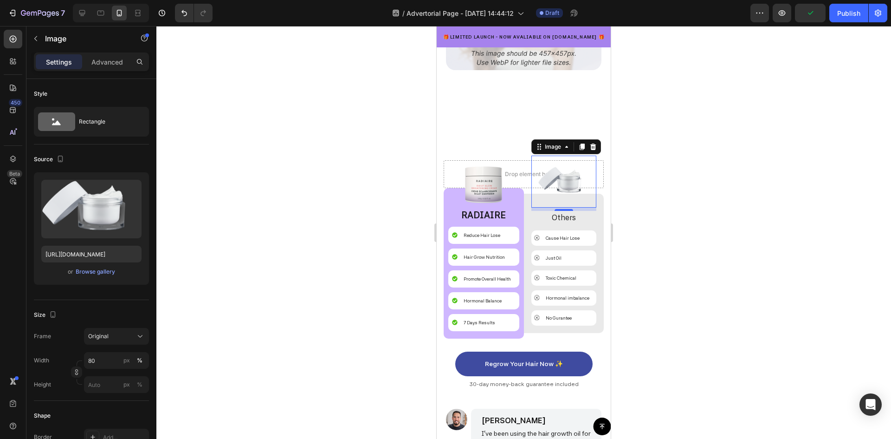
click at [723, 176] on div at bounding box center [523, 232] width 735 height 413
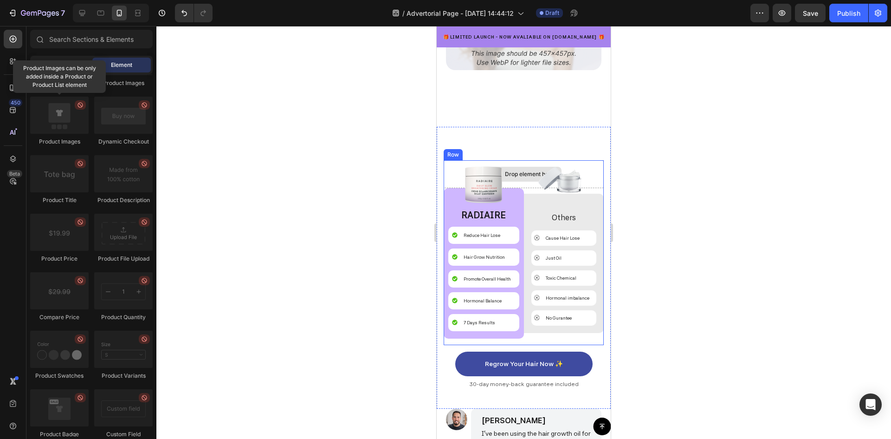
click at [590, 160] on div "Drop element here" at bounding box center [524, 174] width 160 height 28
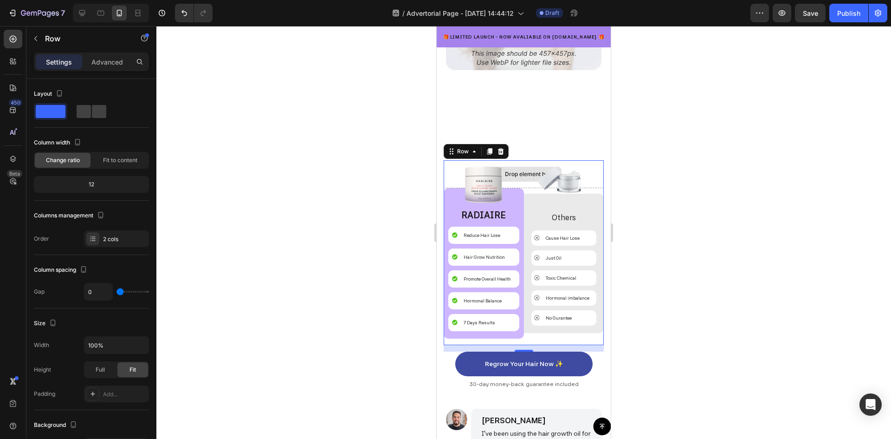
click at [525, 170] on div "Drop element here" at bounding box center [529, 173] width 49 height 7
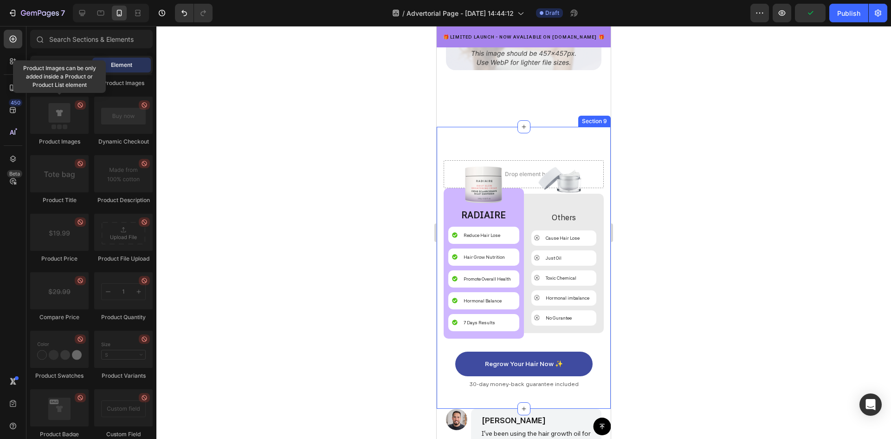
click at [600, 179] on div "Drop element here Image RADIAIRE Text Block Reduce Hair Lose Item List Hair Gro…" at bounding box center [524, 268] width 174 height 282
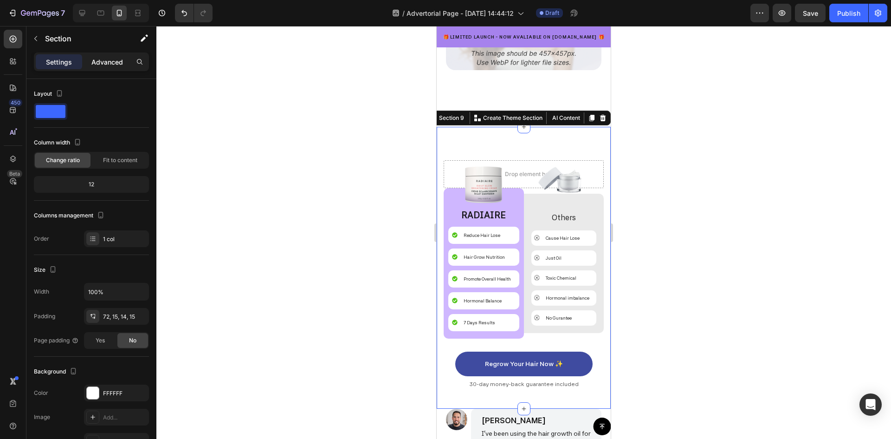
click at [103, 57] on p "Advanced" at bounding box center [107, 62] width 32 height 10
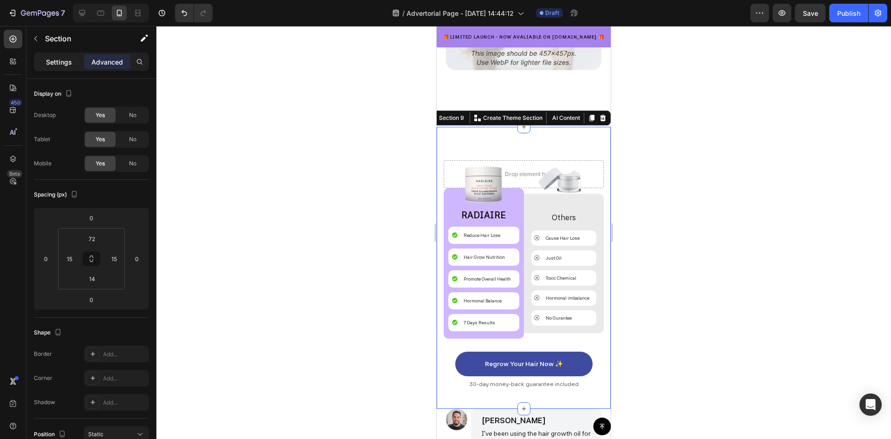
click at [52, 62] on p "Settings" at bounding box center [59, 62] width 26 height 10
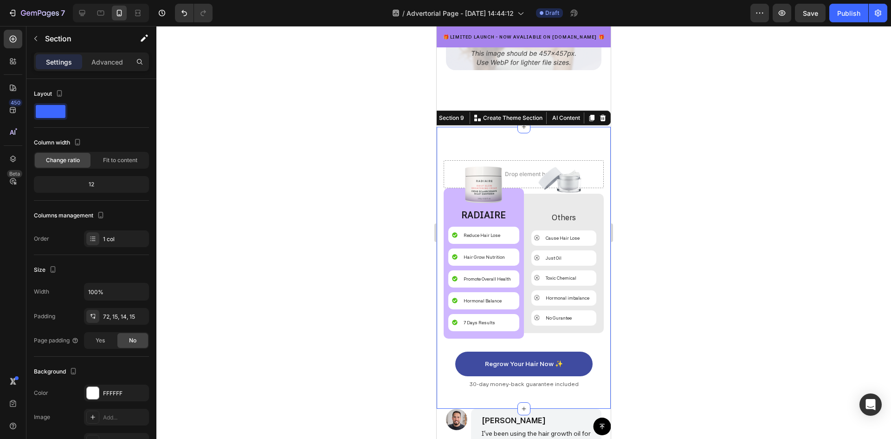
click at [586, 391] on div "Drop element here Image RADIAIRE Text Block Reduce Hair Lose Item List Hair Gro…" at bounding box center [524, 281] width 160 height 242
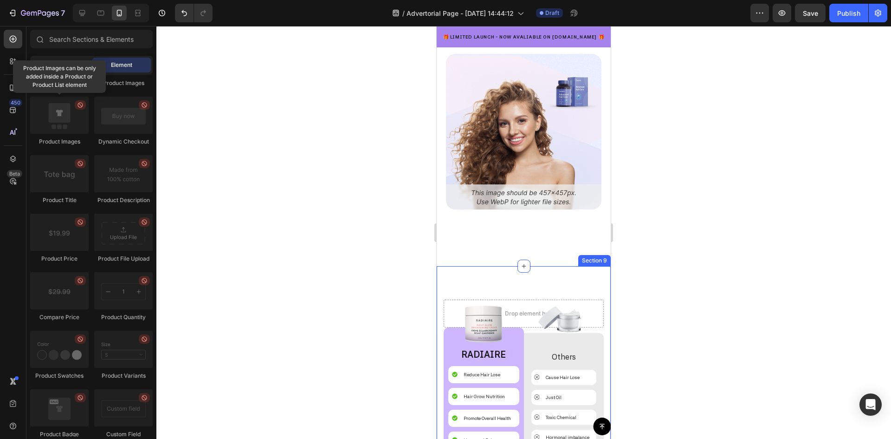
click at [504, 276] on div "Drop element here Image RADIAIRE Text Block Reduce Hair Lose Item List Hair Gro…" at bounding box center [524, 407] width 174 height 282
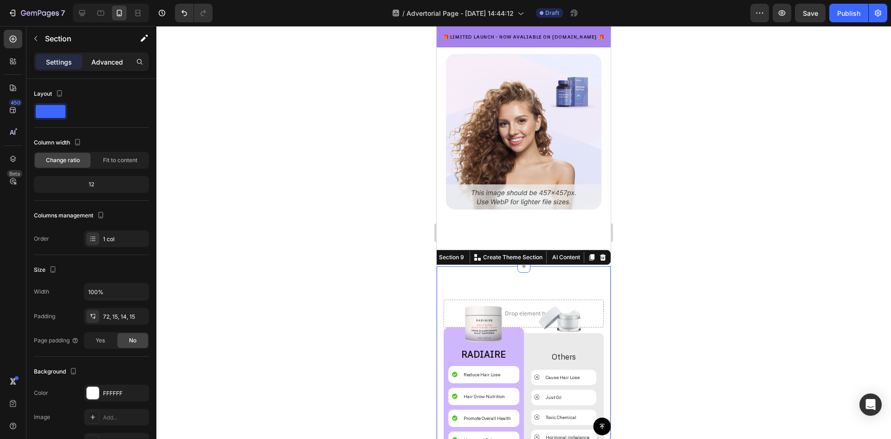
click at [109, 58] on p "Advanced" at bounding box center [107, 62] width 32 height 10
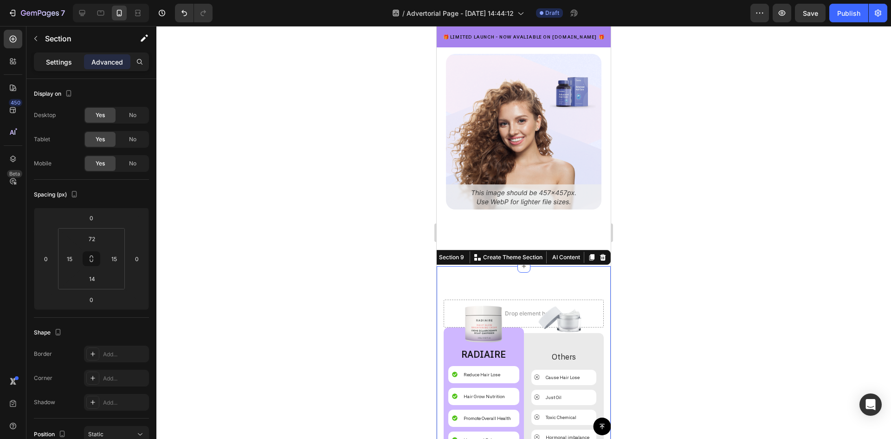
click at [66, 63] on p "Settings" at bounding box center [59, 62] width 26 height 10
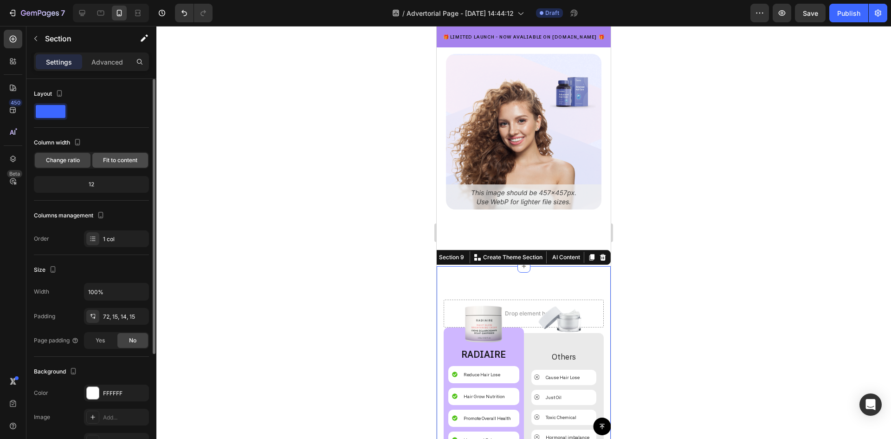
click at [115, 161] on span "Fit to content" at bounding box center [120, 160] width 34 height 8
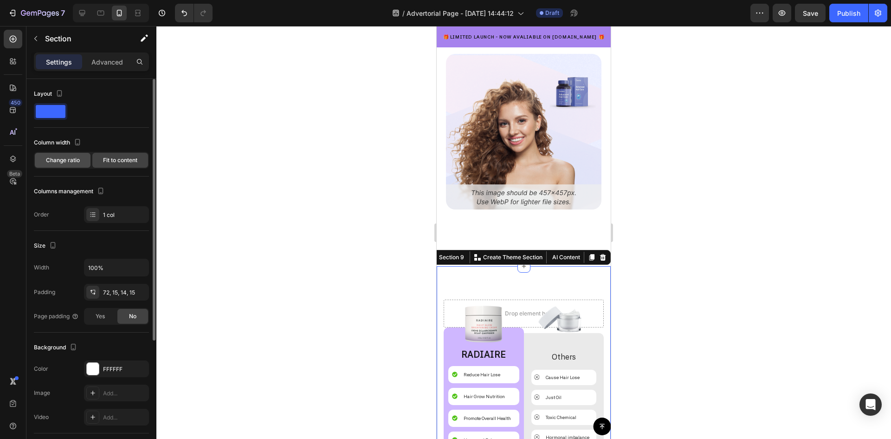
click at [62, 159] on span "Change ratio" at bounding box center [63, 160] width 34 height 8
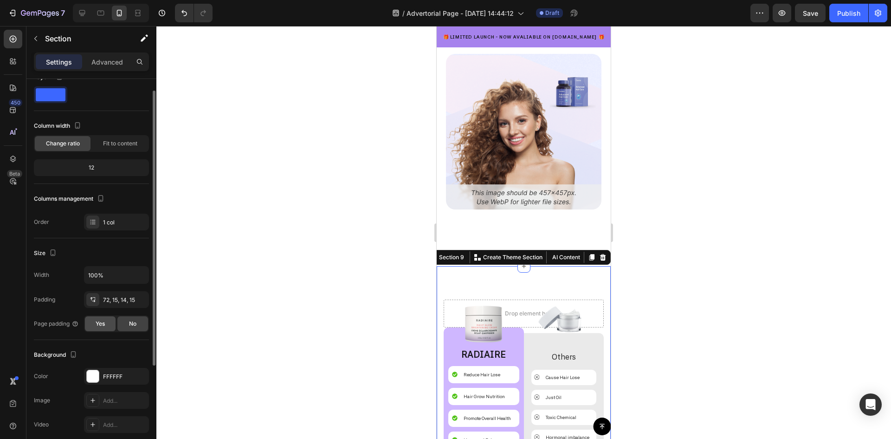
scroll to position [0, 0]
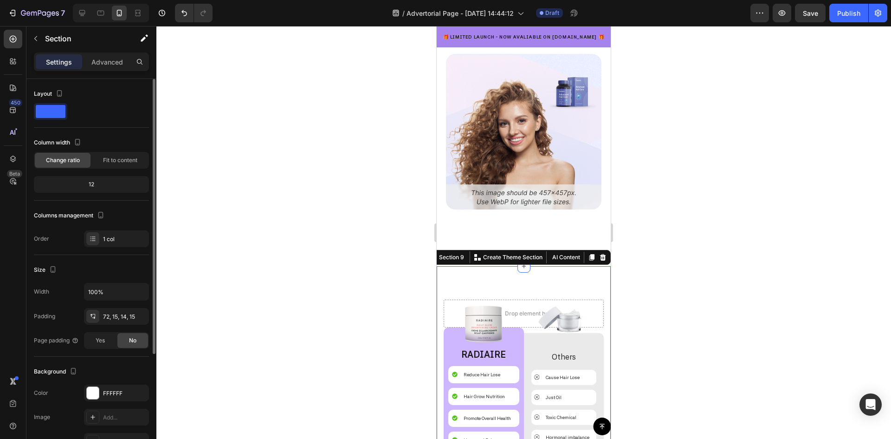
click at [45, 116] on span at bounding box center [51, 111] width 30 height 13
click at [109, 65] on p "Advanced" at bounding box center [107, 62] width 32 height 10
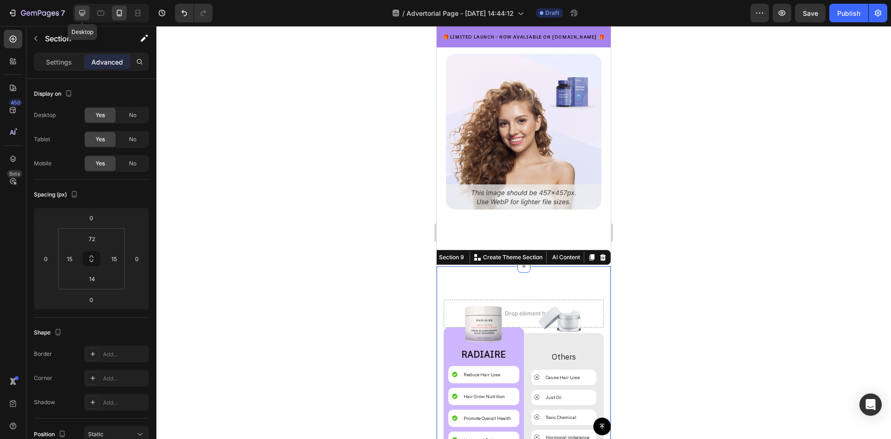
click at [86, 11] on icon at bounding box center [82, 12] width 9 height 9
type input "80"
type input "0"
type input "48"
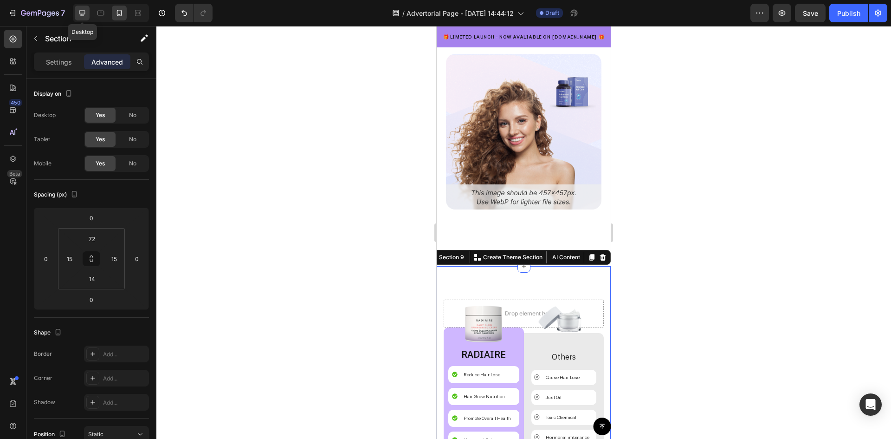
type input "0"
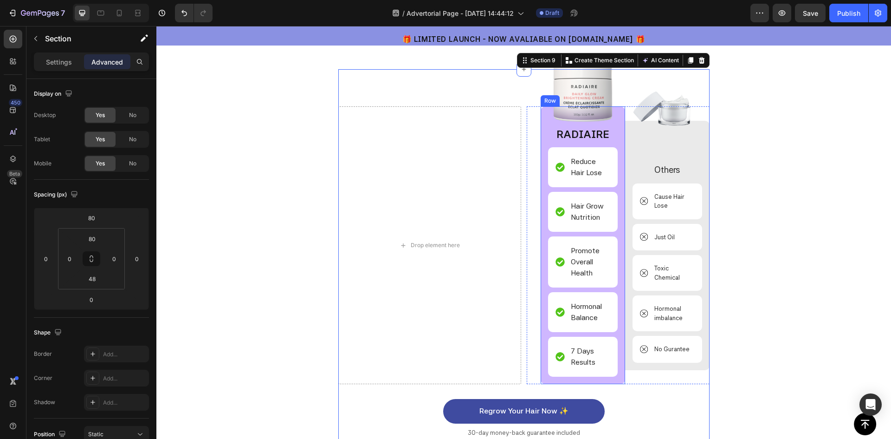
scroll to position [2314, 0]
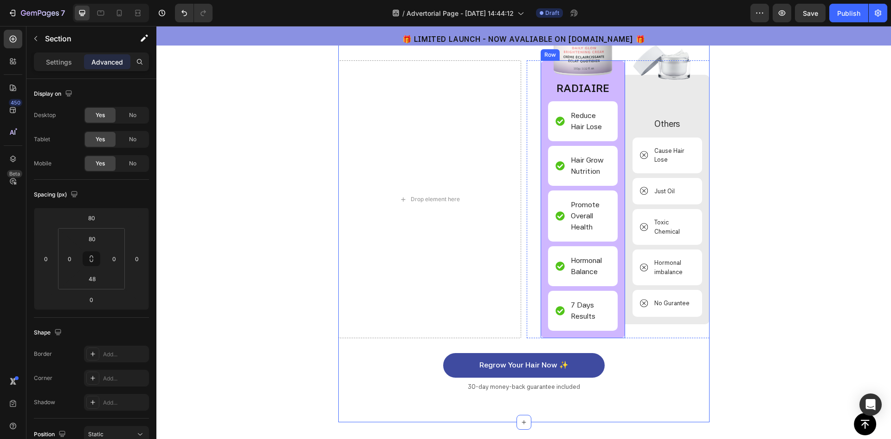
click at [440, 129] on div "Drop element here" at bounding box center [429, 199] width 183 height 278
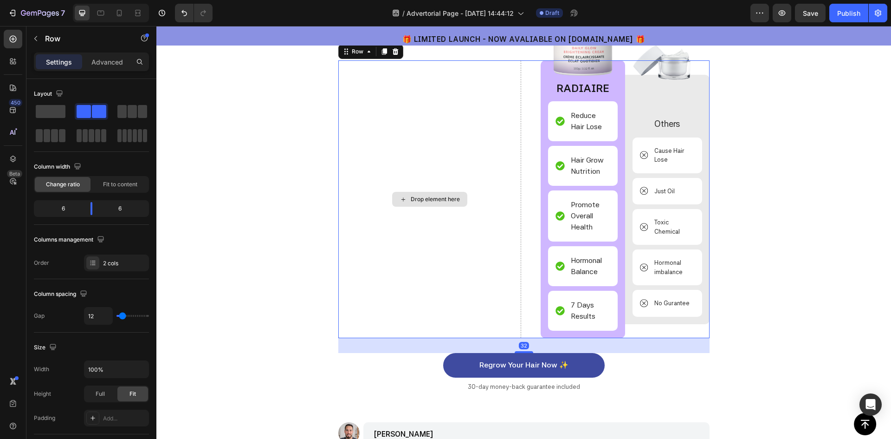
scroll to position [2367, 0]
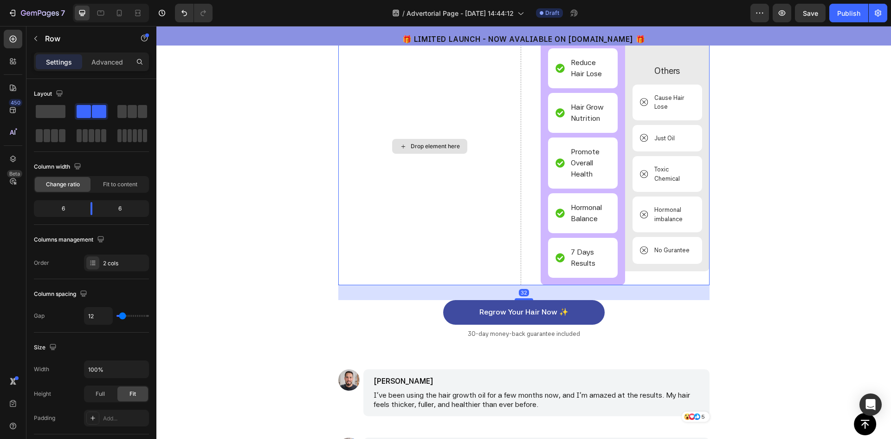
click at [433, 106] on div "Drop element here" at bounding box center [429, 146] width 183 height 278
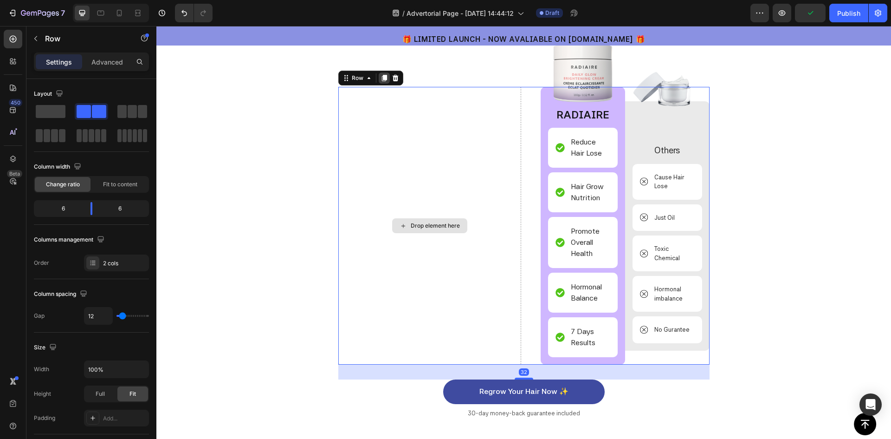
scroll to position [2181, 0]
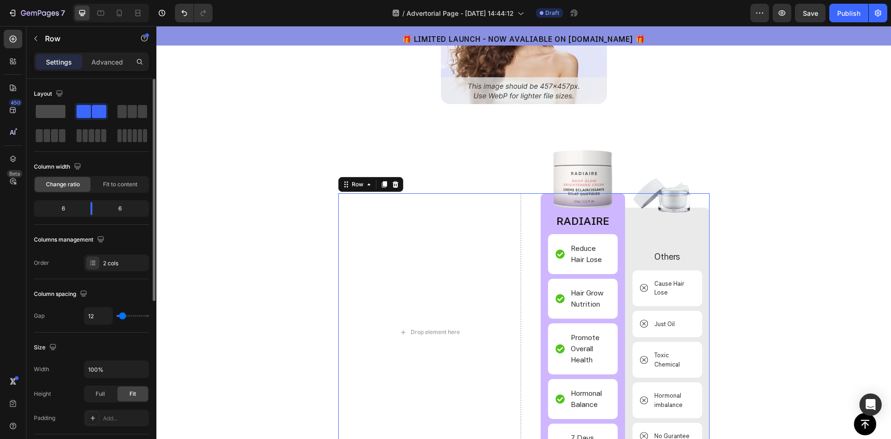
click at [49, 114] on span at bounding box center [51, 111] width 30 height 13
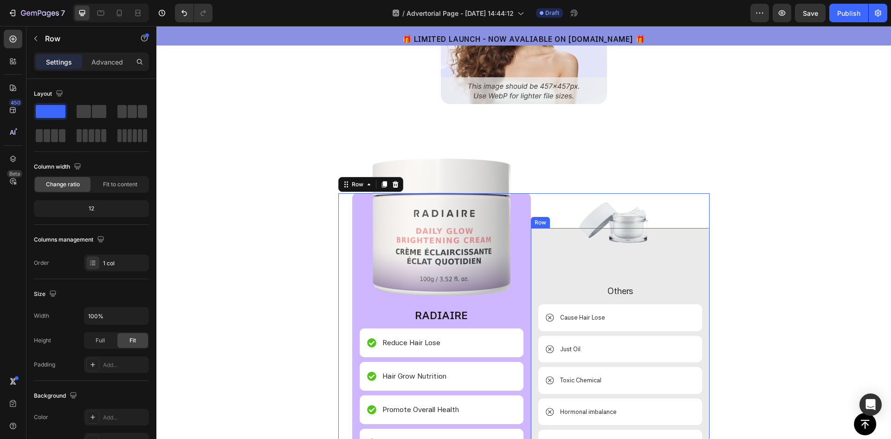
scroll to position [2274, 0]
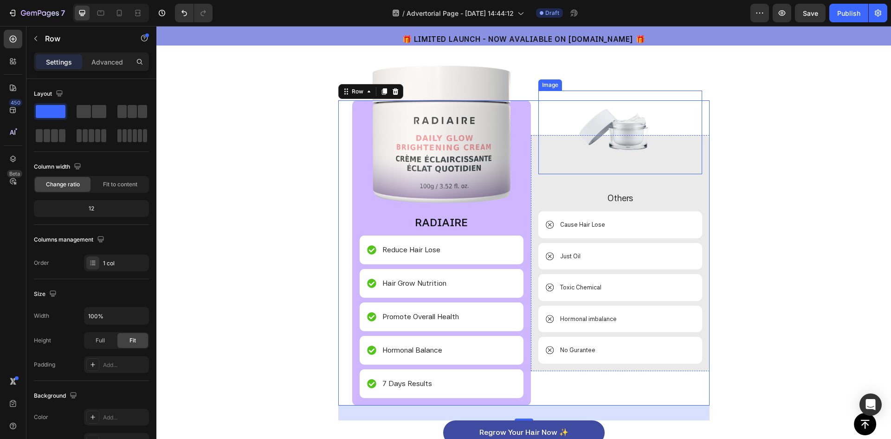
click at [611, 126] on img at bounding box center [620, 133] width 84 height 84
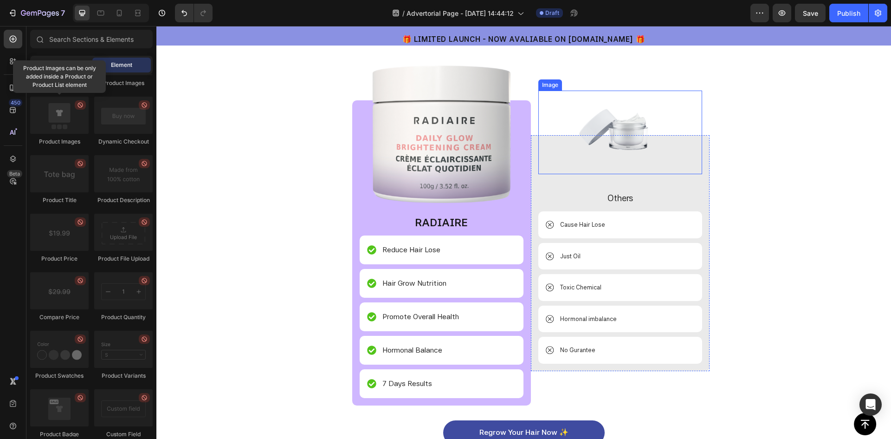
click at [621, 129] on img at bounding box center [620, 133] width 84 height 84
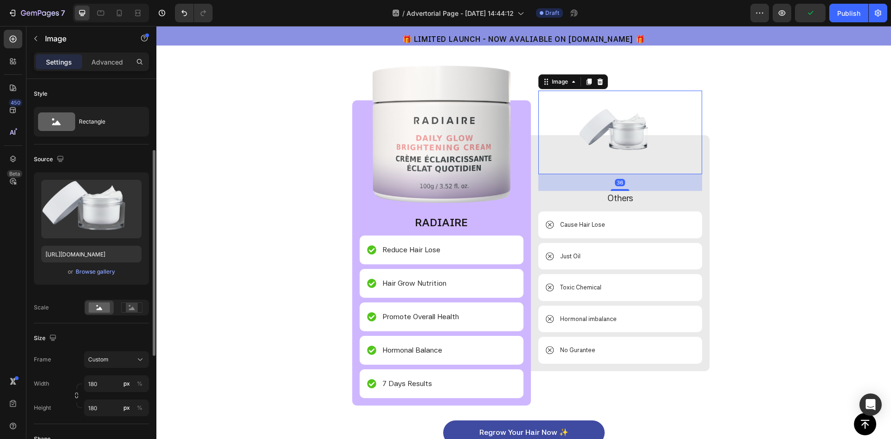
scroll to position [46, 0]
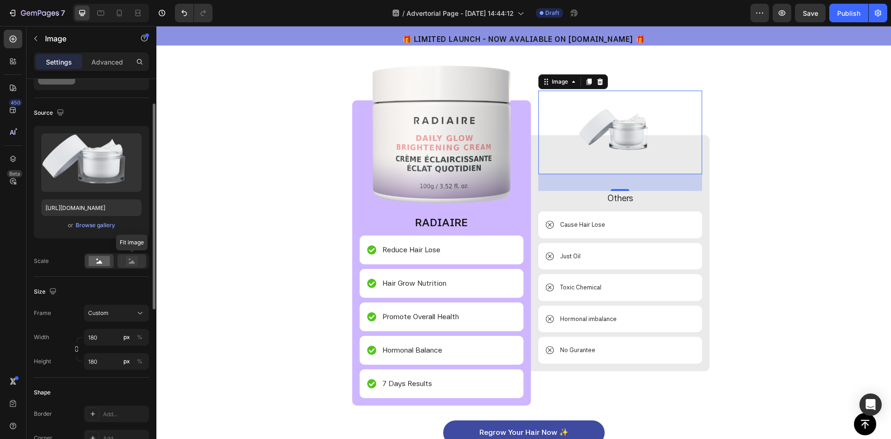
click at [129, 261] on rect at bounding box center [132, 260] width 12 height 9
click at [96, 258] on rect at bounding box center [99, 261] width 21 height 10
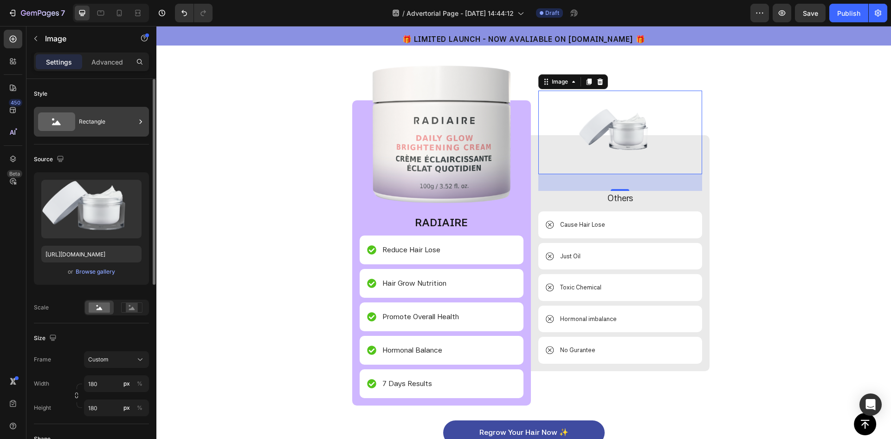
click at [92, 125] on div "Rectangle" at bounding box center [107, 121] width 57 height 21
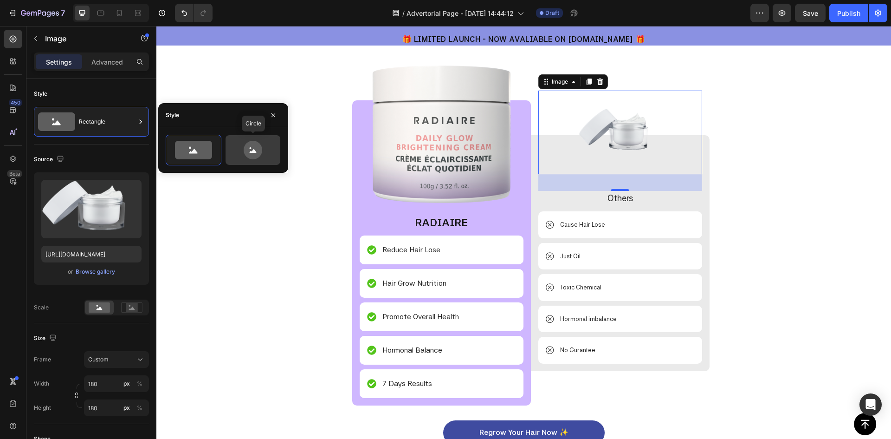
click at [254, 149] on icon at bounding box center [253, 150] width 19 height 19
type input "80"
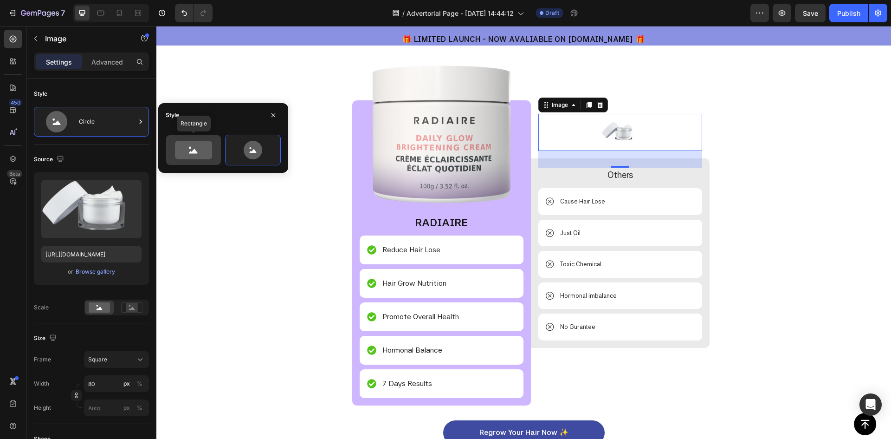
click at [191, 154] on icon at bounding box center [193, 150] width 37 height 19
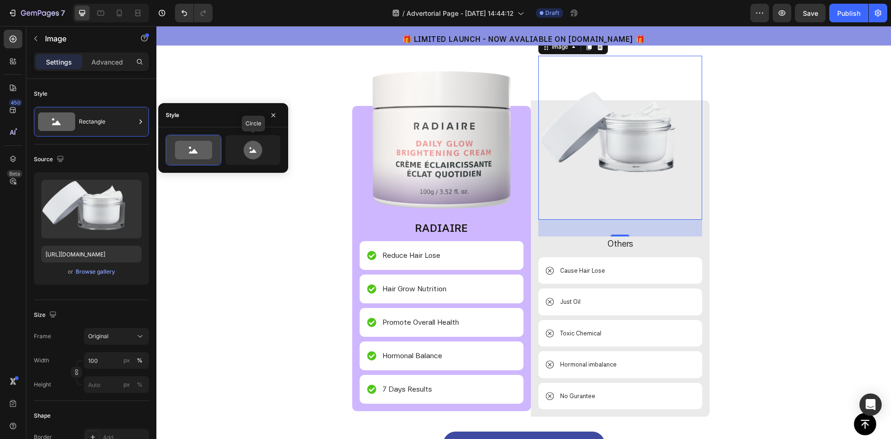
click at [193, 149] on icon at bounding box center [193, 150] width 37 height 19
click at [275, 114] on icon "button" at bounding box center [273, 114] width 7 height 7
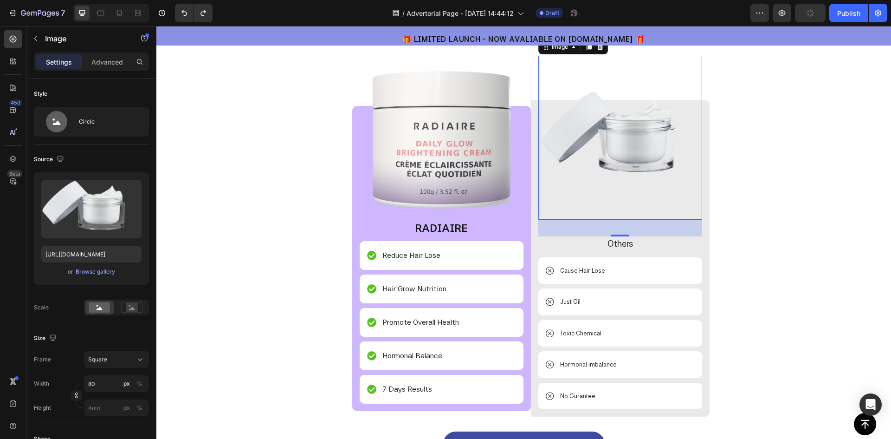
type input "180"
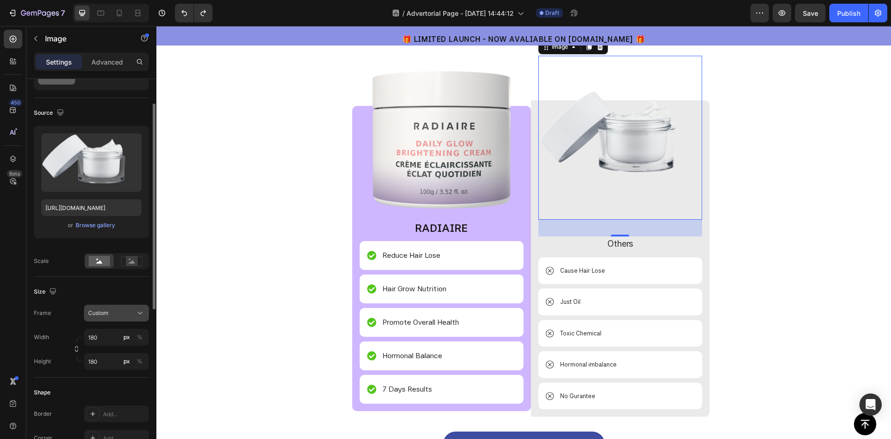
click at [114, 314] on div "Custom" at bounding box center [110, 313] width 45 height 8
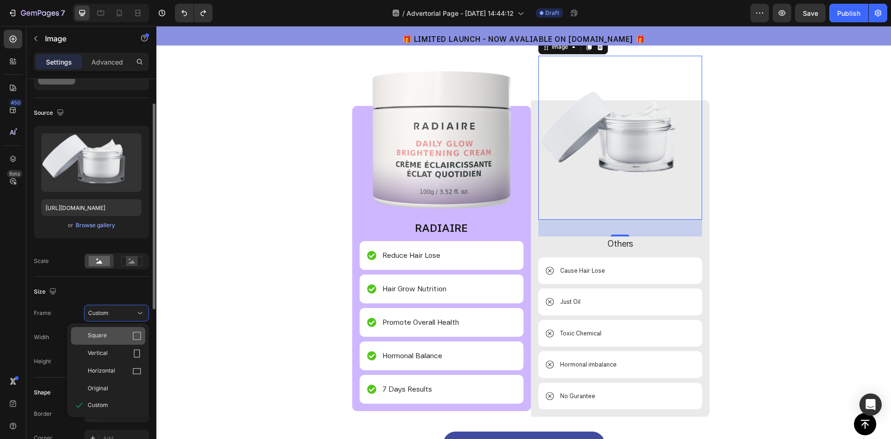
click at [113, 334] on div "Square" at bounding box center [115, 335] width 54 height 9
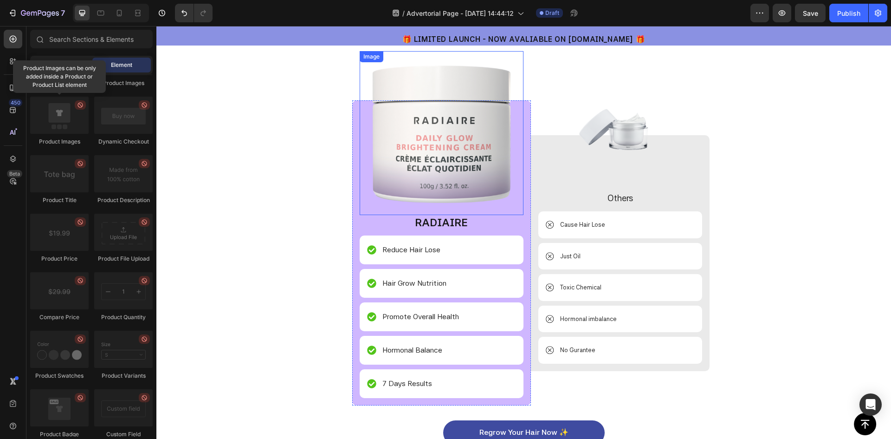
click at [465, 127] on img at bounding box center [442, 133] width 164 height 164
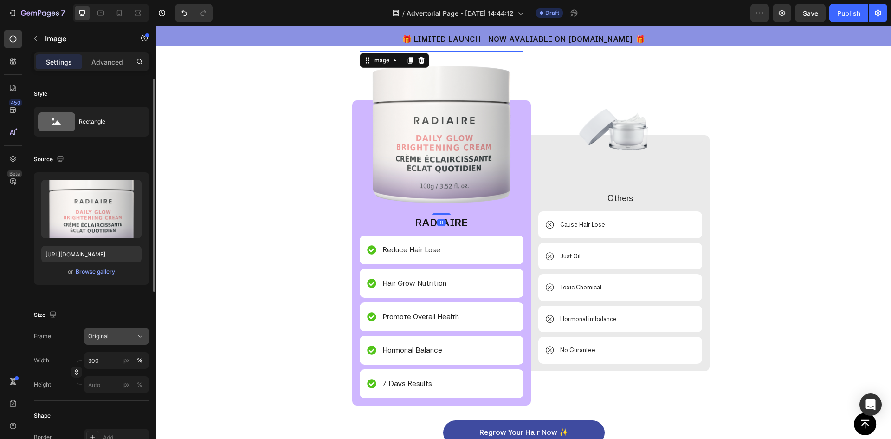
click at [126, 337] on div "Original" at bounding box center [110, 336] width 45 height 8
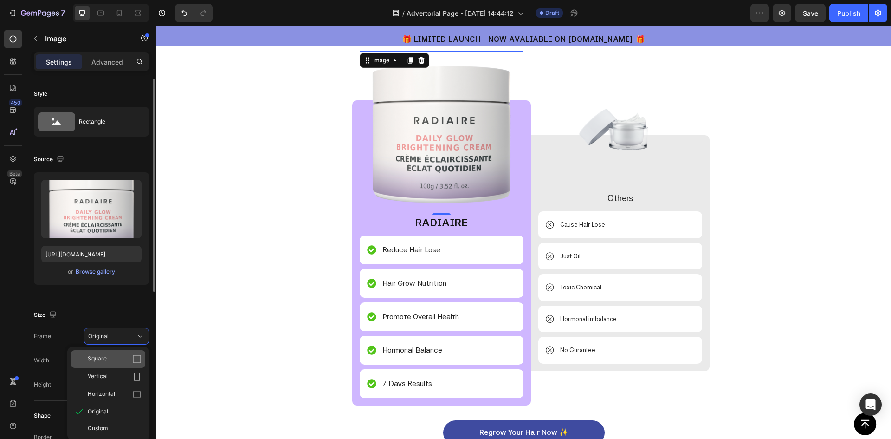
click at [114, 358] on div "Square" at bounding box center [115, 358] width 54 height 9
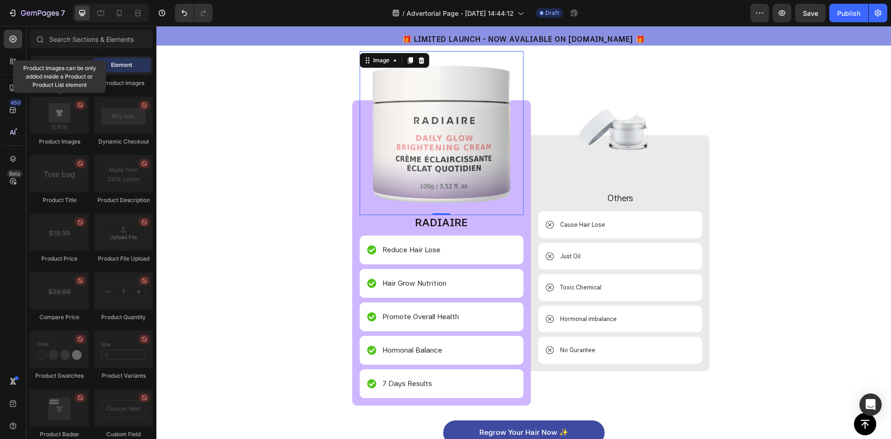
click at [613, 125] on img at bounding box center [620, 133] width 84 height 84
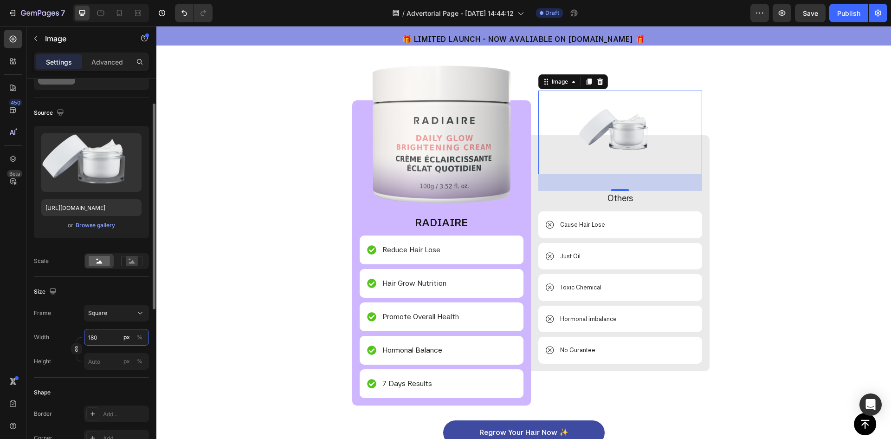
type input "2"
type input "20"
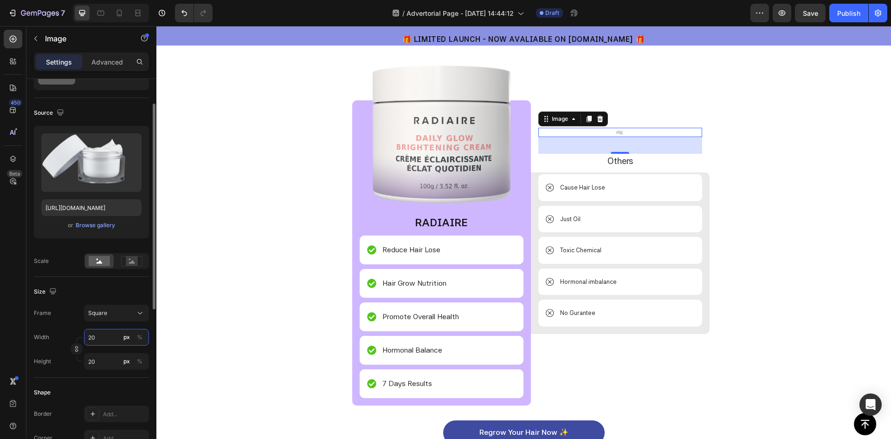
type input "200"
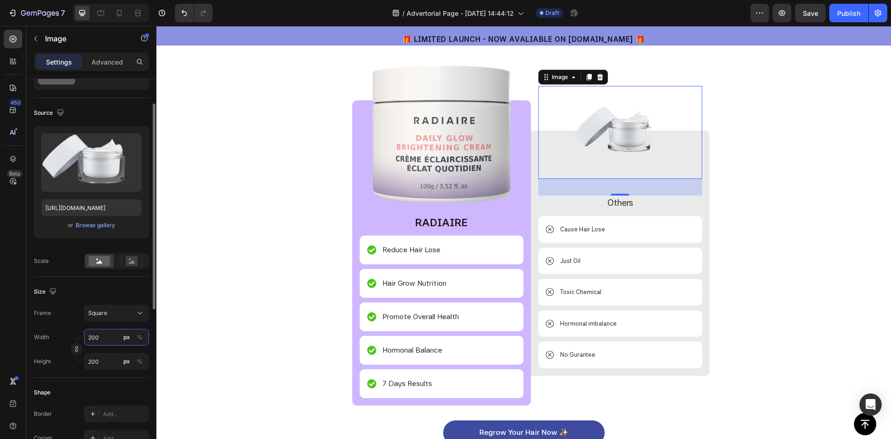
drag, startPoint x: 94, startPoint y: 339, endPoint x: 58, endPoint y: 343, distance: 36.9
click at [58, 343] on div "Width 200 px %" at bounding box center [91, 337] width 115 height 17
type input "1"
type input "10"
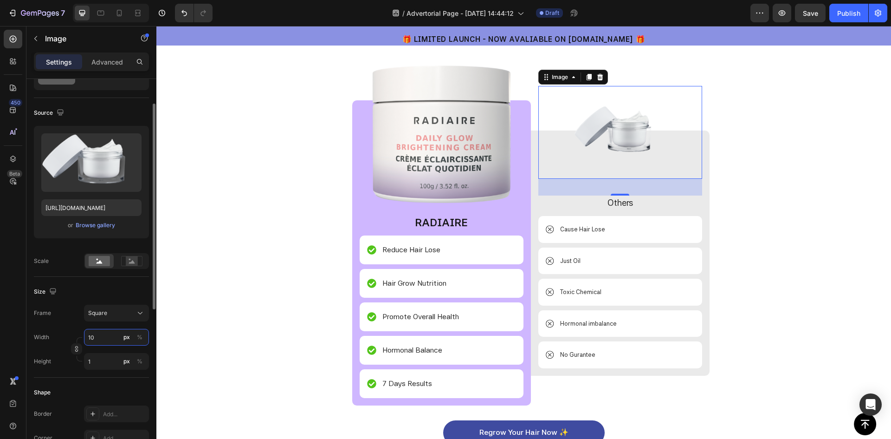
type input "10"
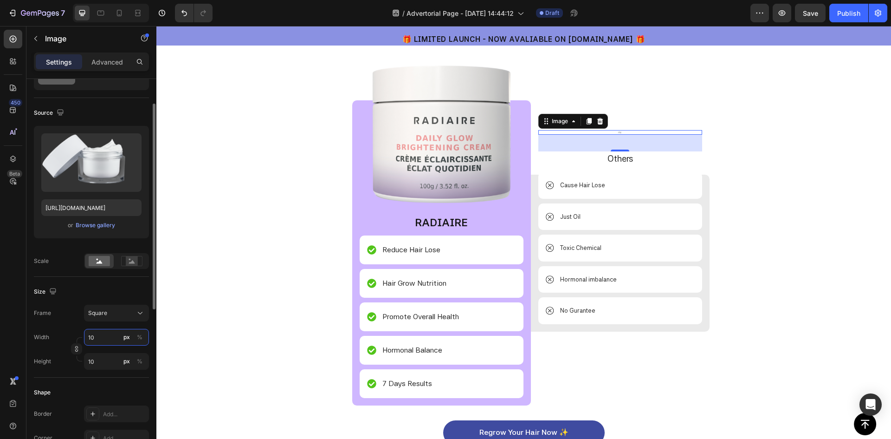
type input "100"
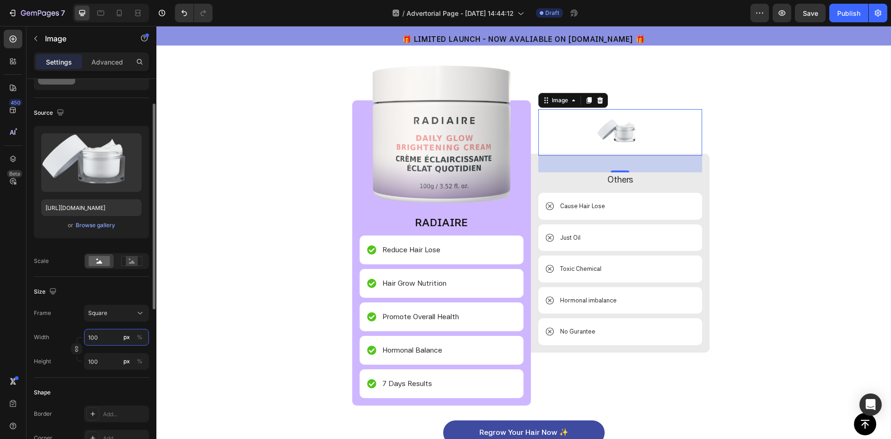
type input "1002"
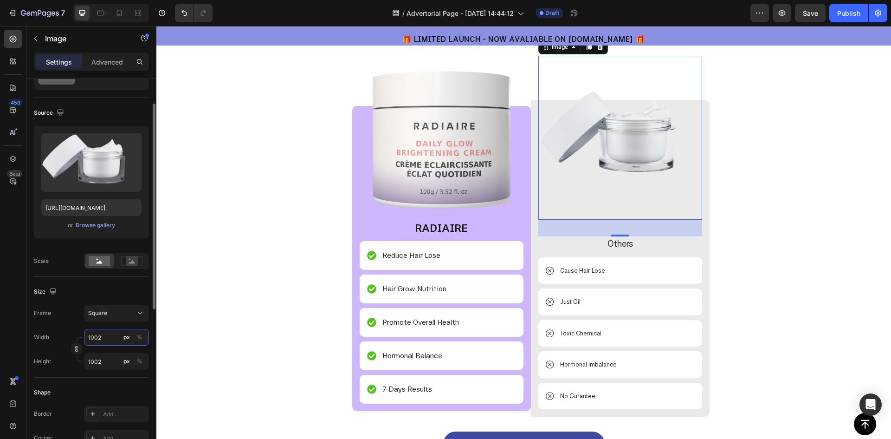
type input "100"
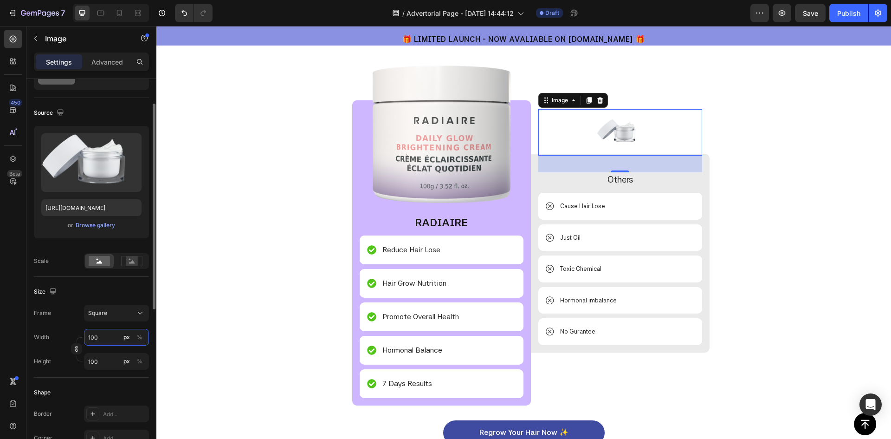
type input "10"
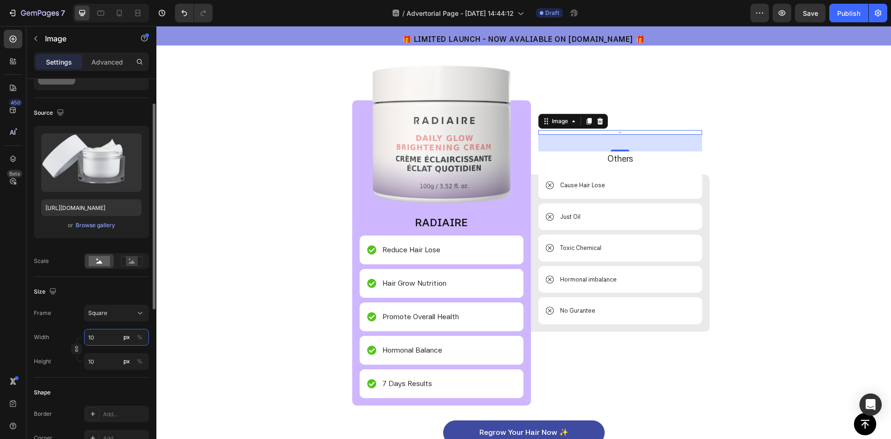
type input "1"
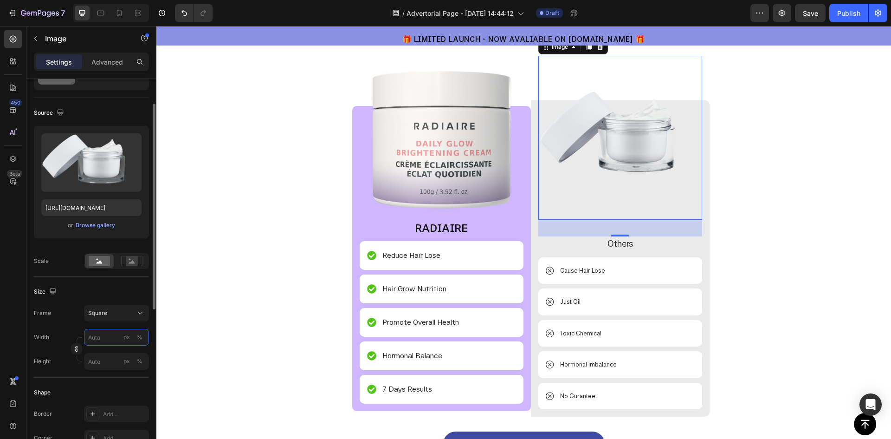
type input "3"
type input "30"
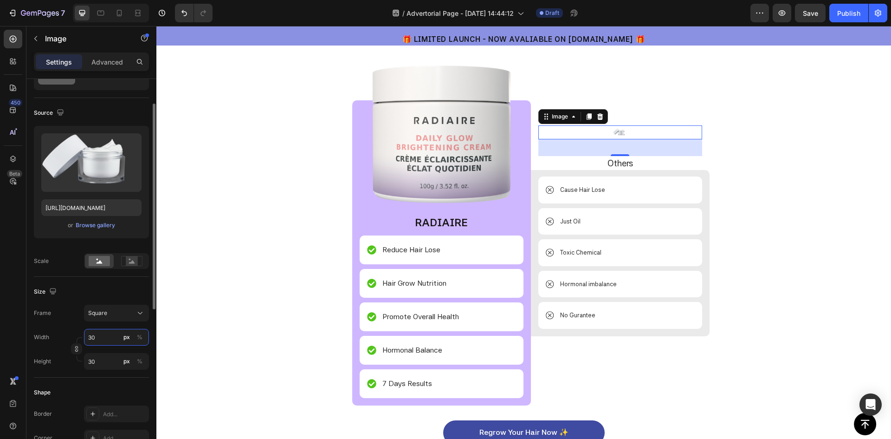
type input "300"
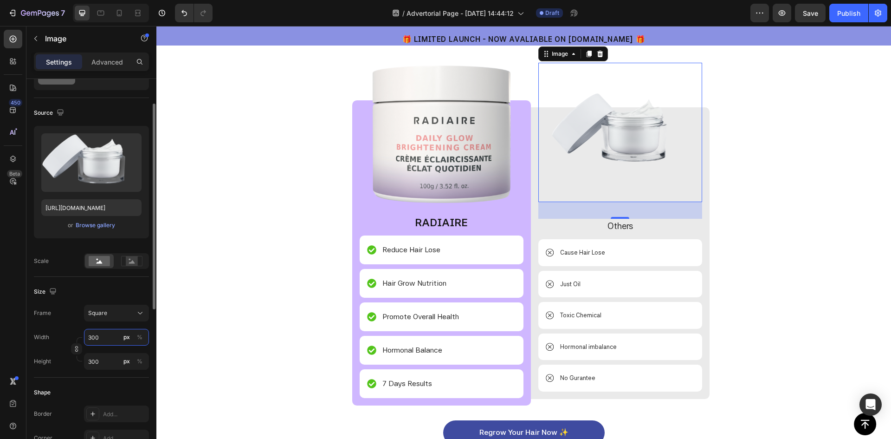
type input "3000"
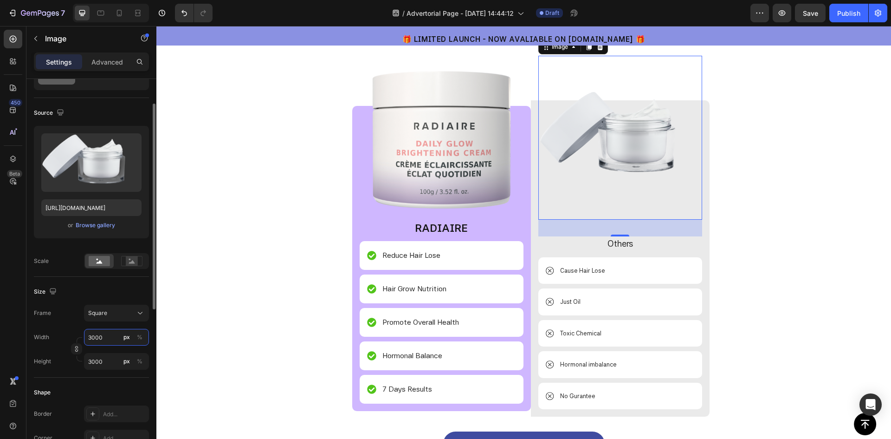
type input "300"
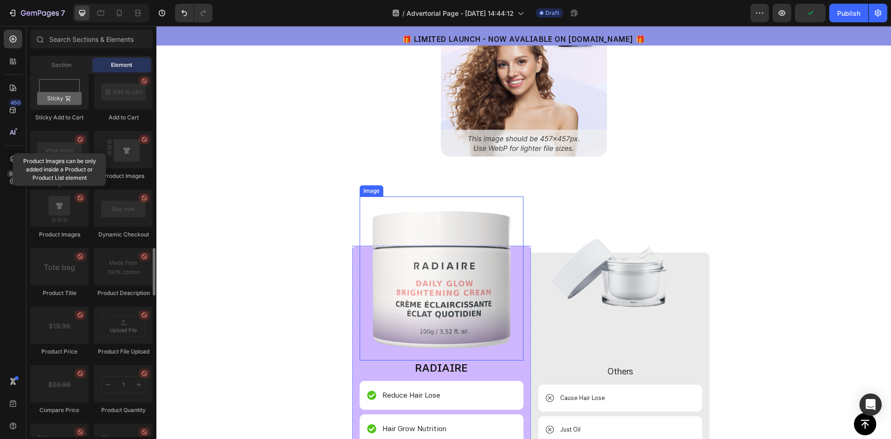
scroll to position [2088, 0]
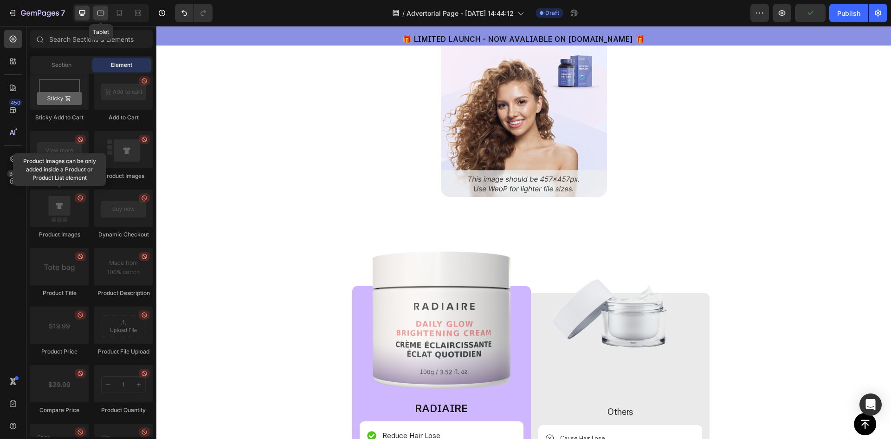
click at [101, 15] on icon at bounding box center [100, 13] width 7 height 5
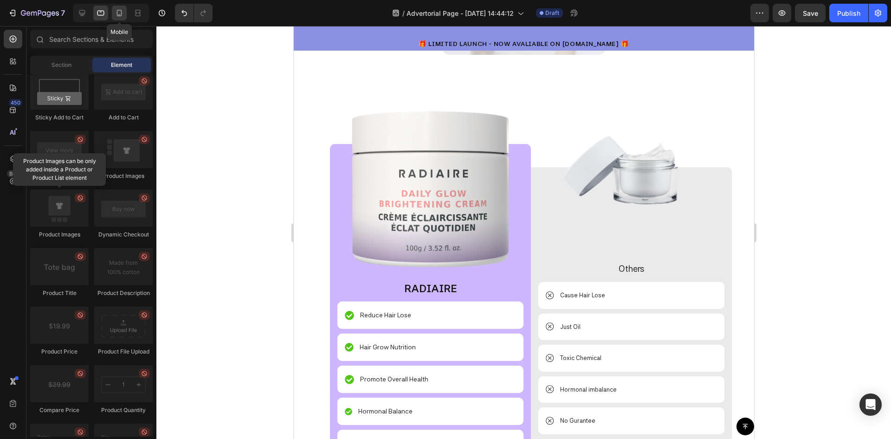
click at [119, 12] on icon at bounding box center [119, 12] width 9 height 9
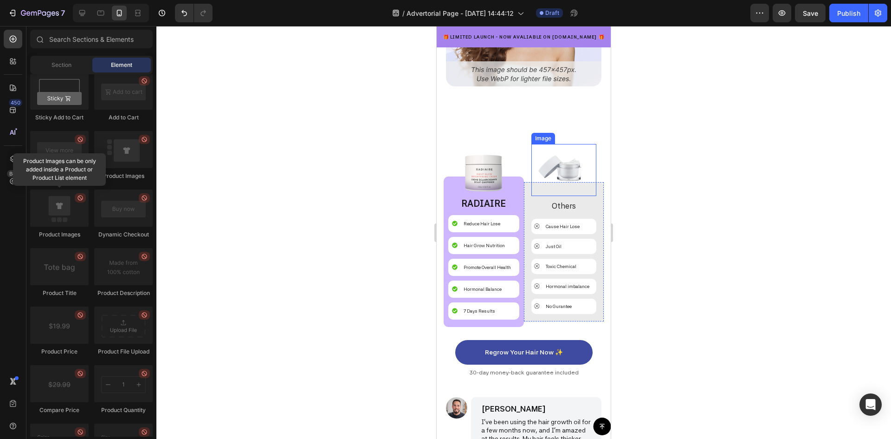
scroll to position [2210, 0]
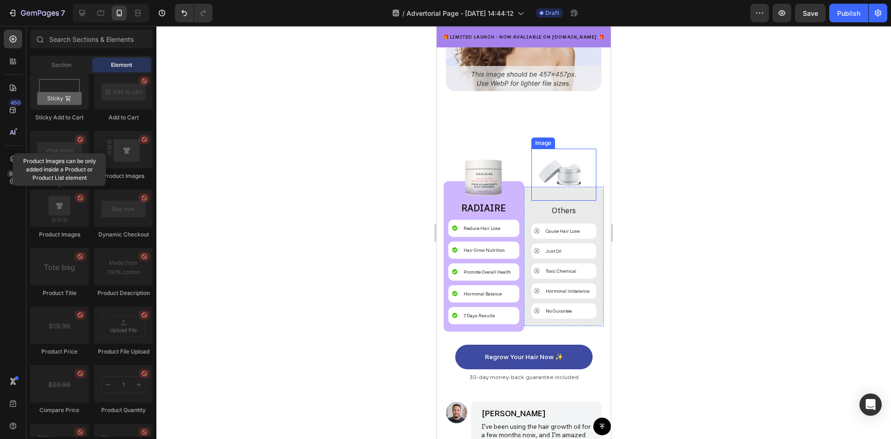
click at [570, 181] on img at bounding box center [564, 175] width 52 height 52
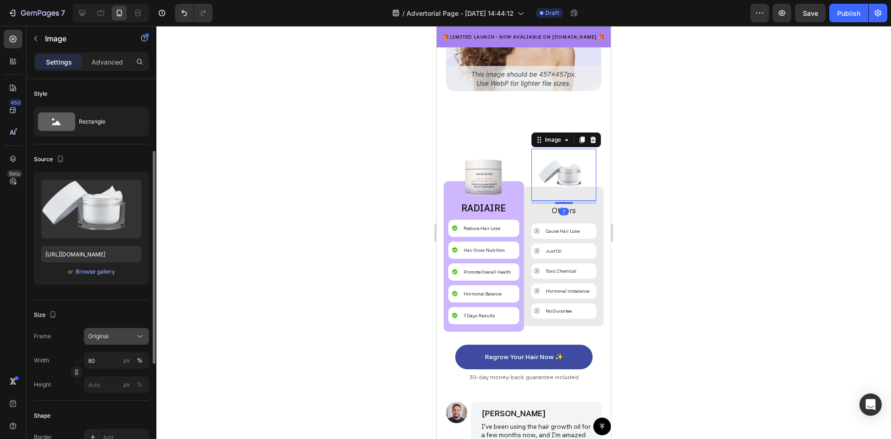
scroll to position [93, 0]
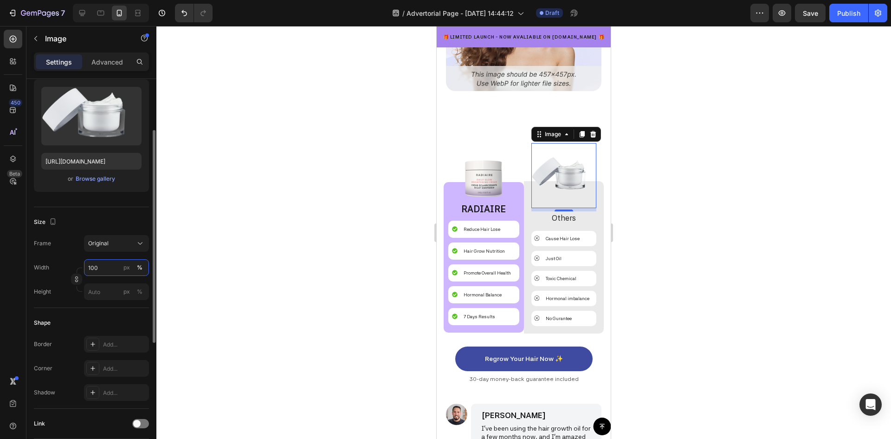
drag, startPoint x: 101, startPoint y: 272, endPoint x: 72, endPoint y: 272, distance: 28.8
click at [72, 272] on div "Width 100 px % Height px %" at bounding box center [91, 279] width 115 height 41
type input "90"
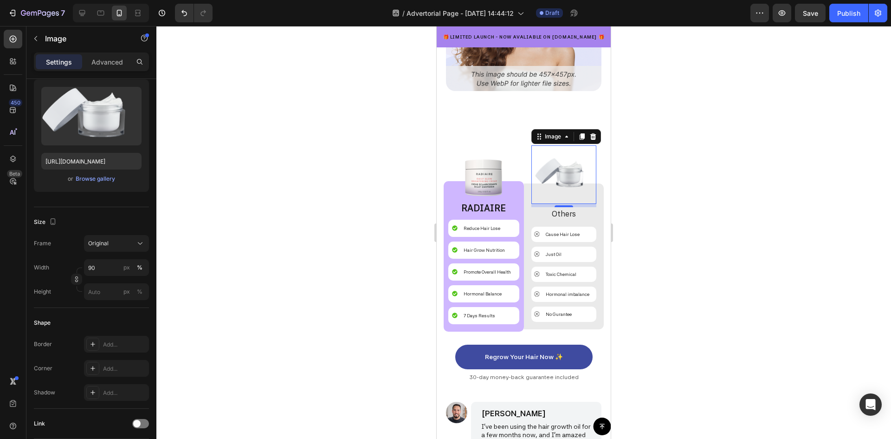
click at [325, 191] on div at bounding box center [523, 232] width 735 height 413
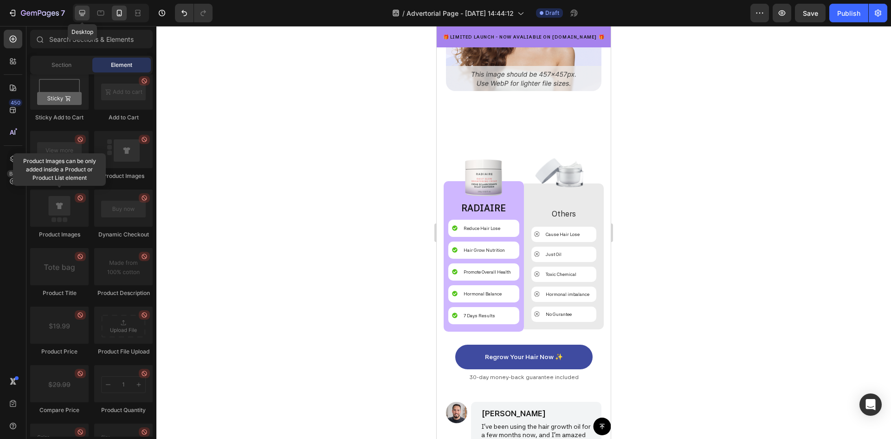
click at [82, 19] on div at bounding box center [82, 13] width 15 height 15
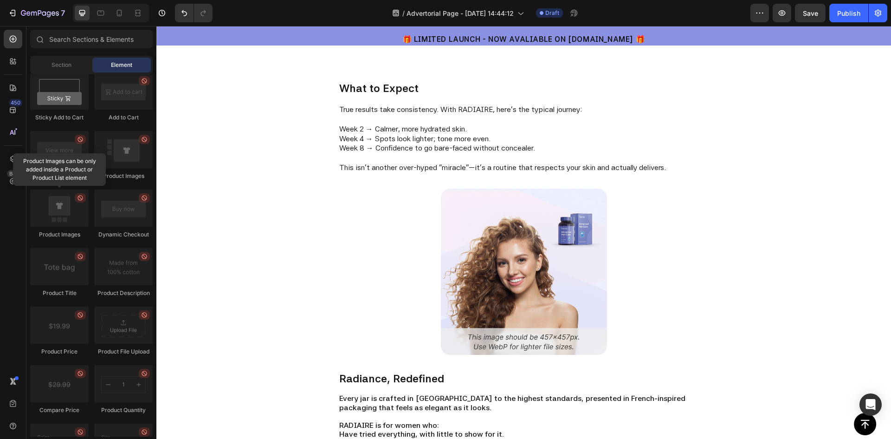
scroll to position [1389, 0]
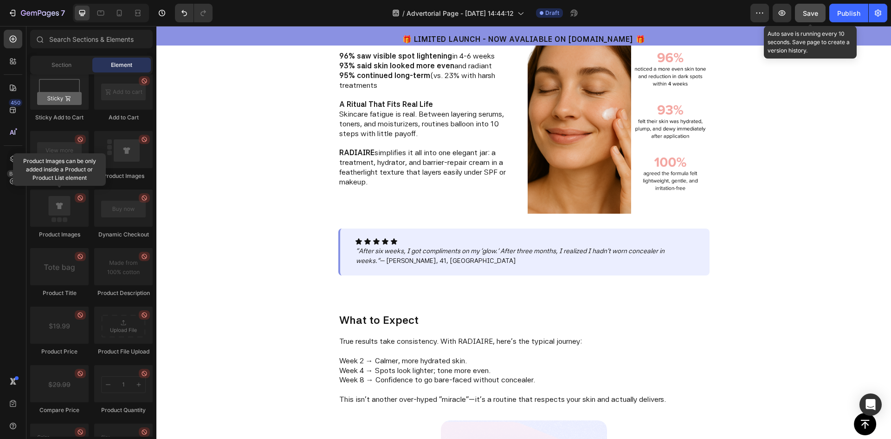
click at [811, 16] on span "Save" at bounding box center [810, 13] width 15 height 8
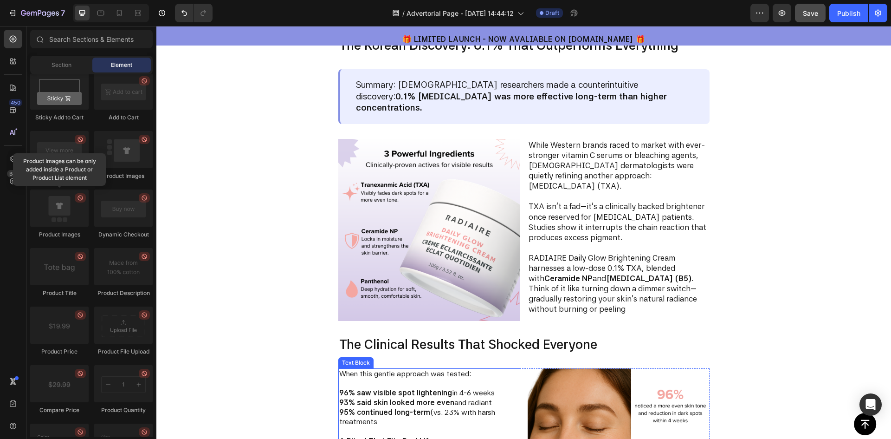
scroll to position [1574, 0]
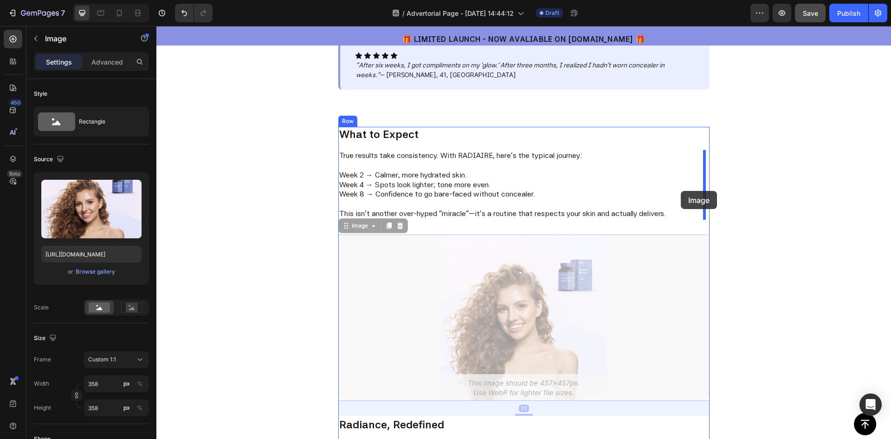
drag, startPoint x: 485, startPoint y: 315, endPoint x: 681, endPoint y: 191, distance: 232.4
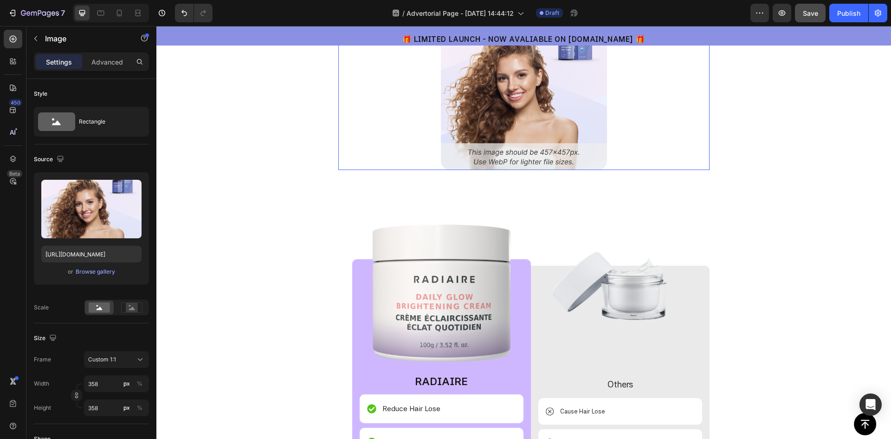
scroll to position [1853, 0]
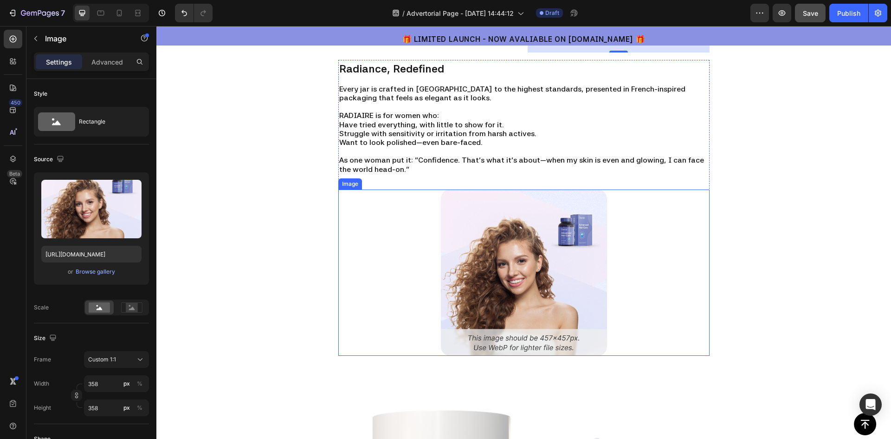
click at [509, 235] on img at bounding box center [524, 272] width 166 height 166
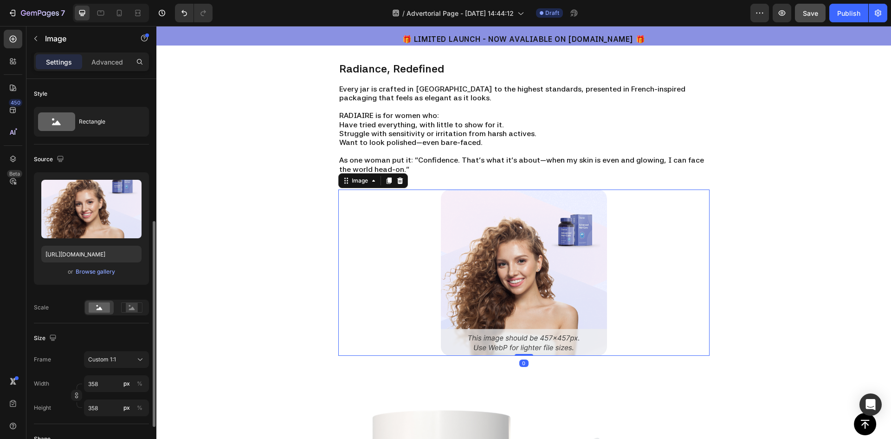
scroll to position [93, 0]
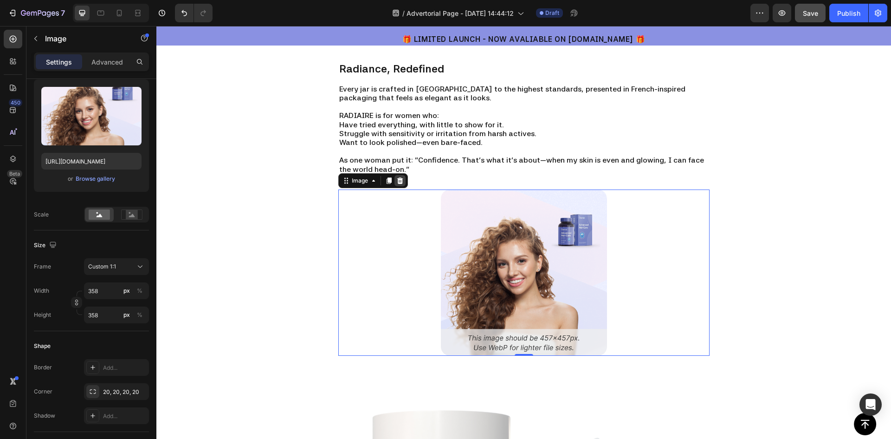
click at [398, 181] on icon at bounding box center [400, 180] width 6 height 6
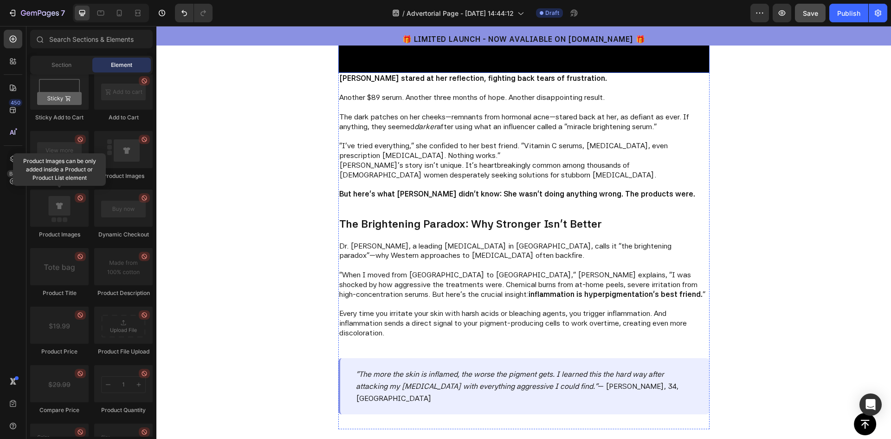
scroll to position [603, 0]
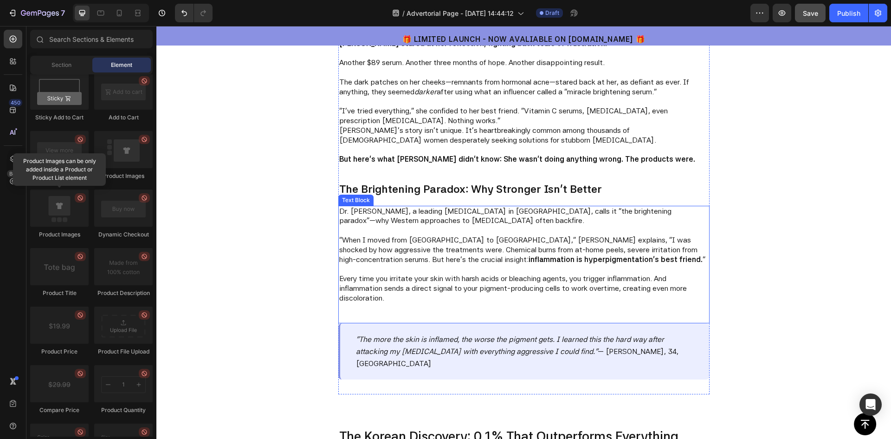
click at [396, 217] on p "Dr. Min-Jung Park, a leading dermatologist in Seoul, calls it "the brightening …" at bounding box center [523, 216] width 369 height 19
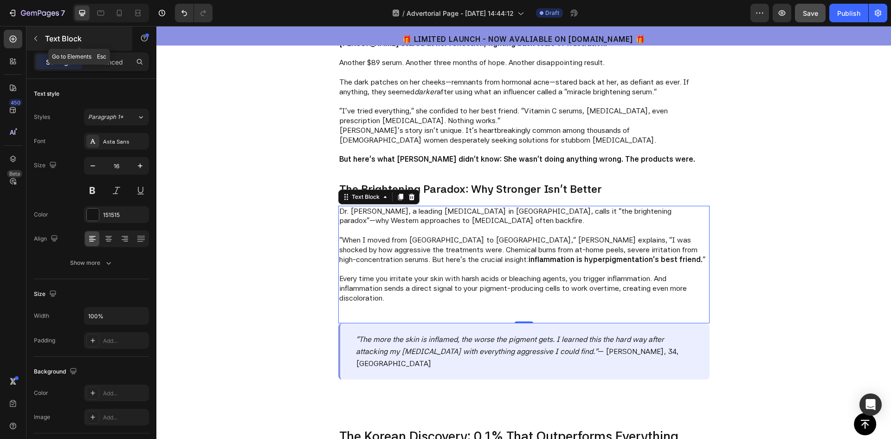
click at [39, 40] on icon "button" at bounding box center [35, 38] width 7 height 7
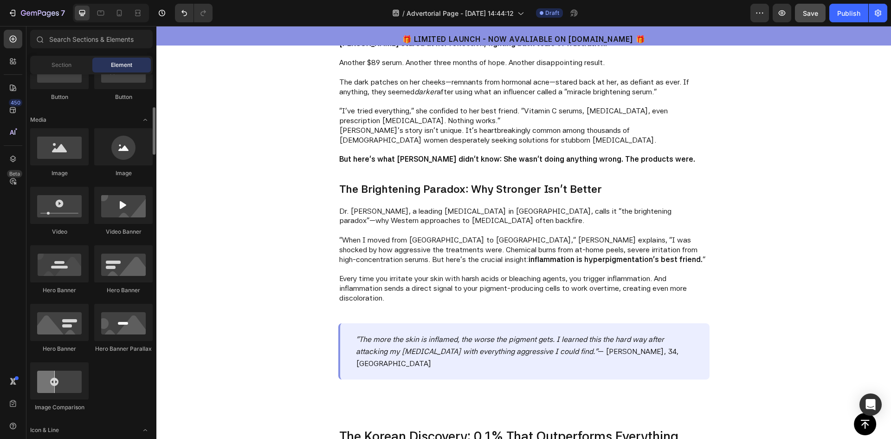
scroll to position [207, 0]
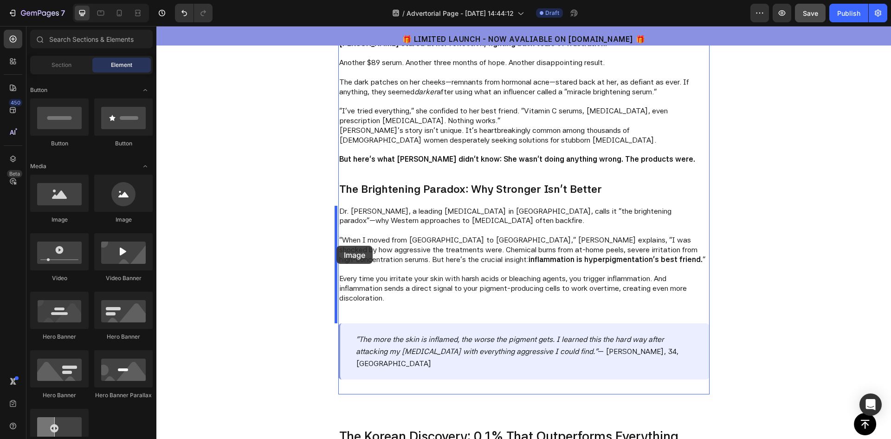
drag, startPoint x: 277, startPoint y: 220, endPoint x: 336, endPoint y: 246, distance: 64.9
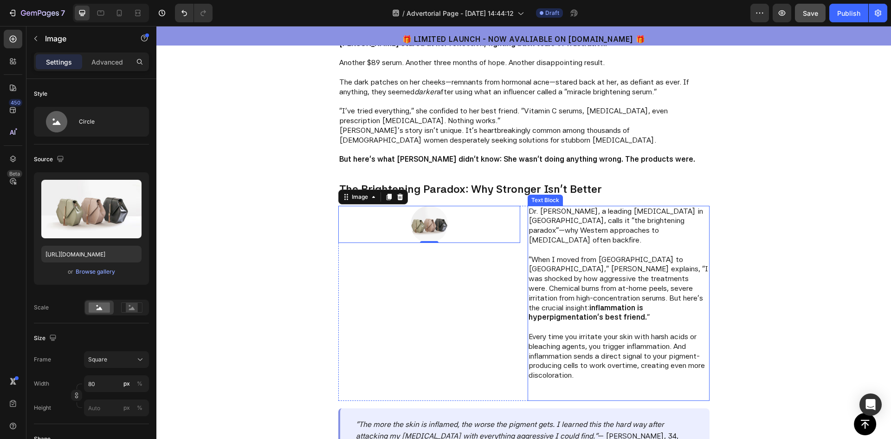
click at [577, 245] on p at bounding box center [619, 250] width 180 height 10
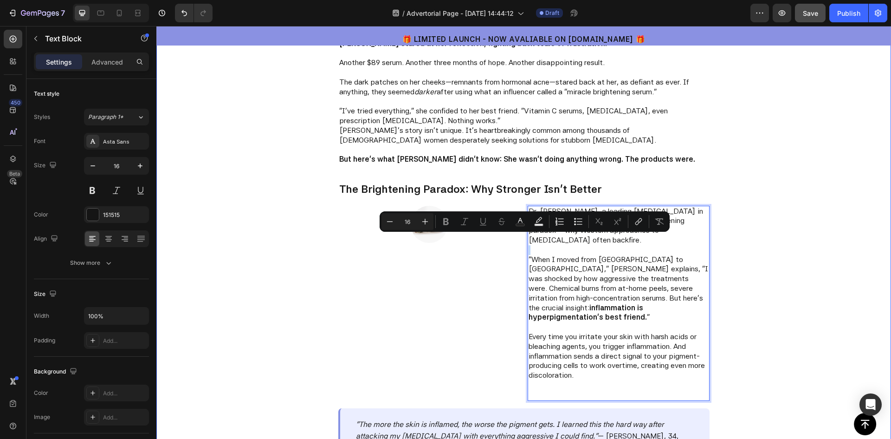
click at [781, 277] on div "Video Sarah stared at her reflection, fighting back tears of frustration. Anoth…" at bounding box center [523, 66] width 735 height 859
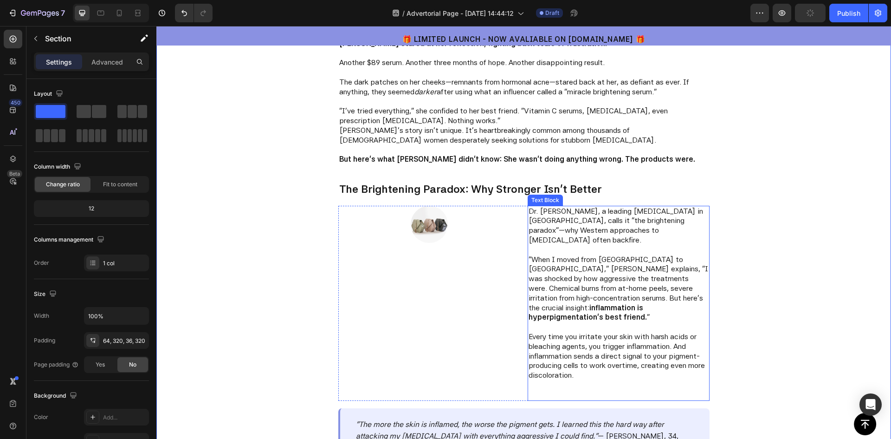
click at [584, 222] on p "Dr. Min-Jung Park, a leading dermatologist in Seoul, calls it "the brightening …" at bounding box center [619, 226] width 180 height 39
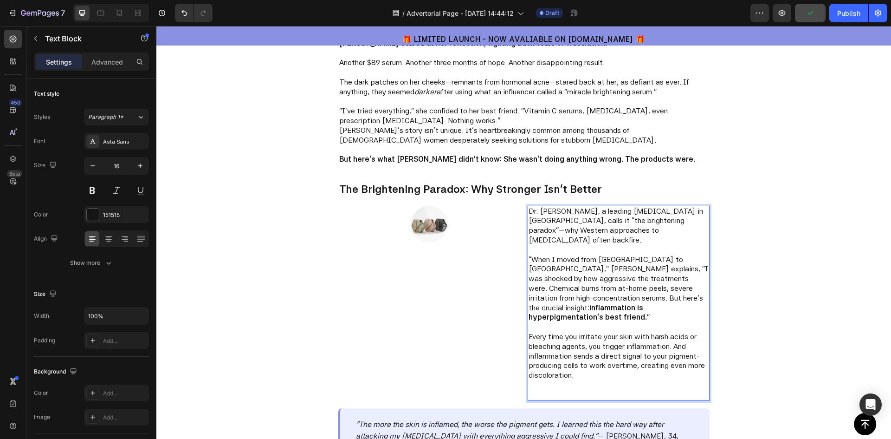
click at [689, 229] on p "Dr. Min-Jung Park, a leading dermatologist in Seoul, calls it "the brightening …" at bounding box center [619, 226] width 180 height 39
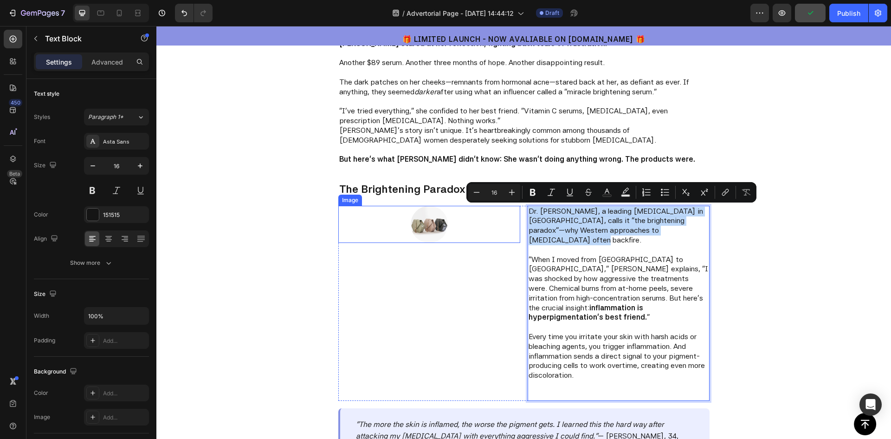
drag, startPoint x: 690, startPoint y: 231, endPoint x: 515, endPoint y: 210, distance: 176.3
click at [515, 210] on div "Image Dr. Min-Jung Park, a leading dermatologist in Seoul, calls it "the bright…" at bounding box center [523, 303] width 371 height 195
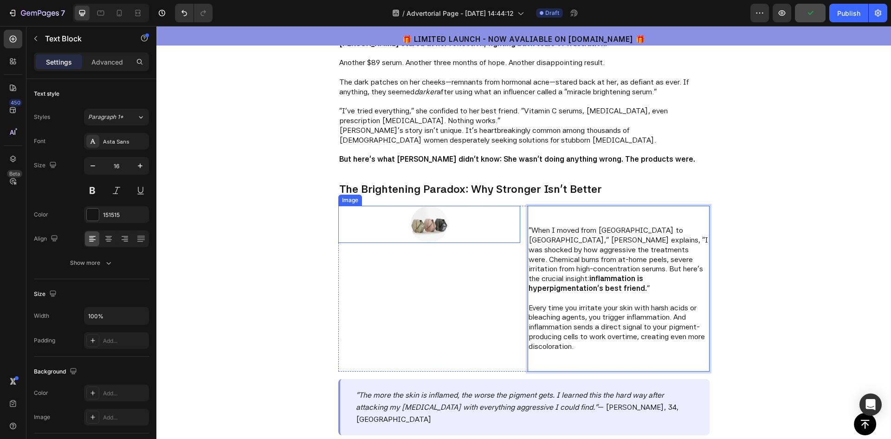
click at [505, 202] on div "Video Sarah stared at her reflection, fighting back tears of frustration. Anoth…" at bounding box center [523, 58] width 371 height 783
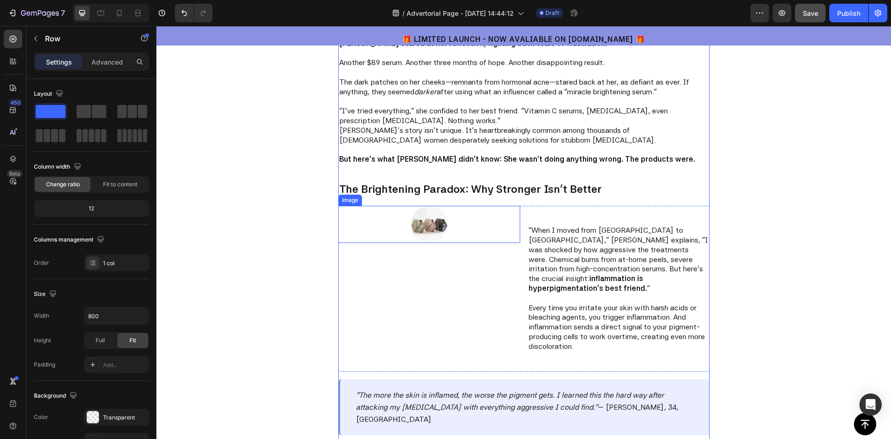
click at [510, 231] on div at bounding box center [429, 224] width 182 height 37
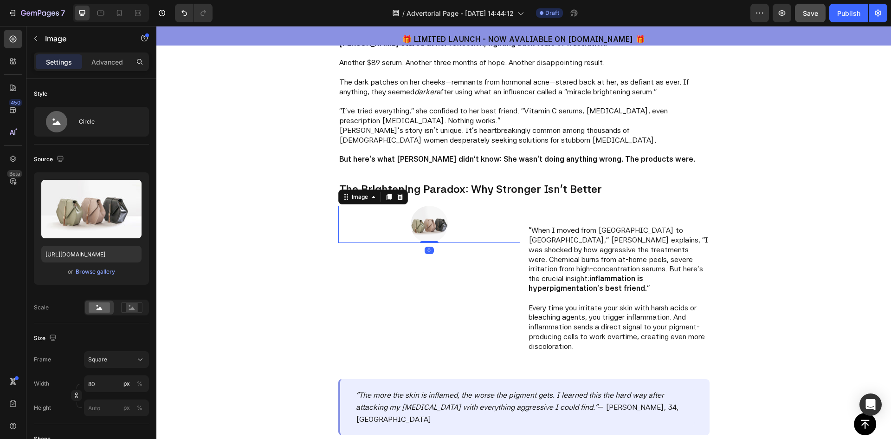
click at [516, 278] on div "Image 0 "When I moved from Seoul to Toronto," Dr. Park explains, "I was shocked…" at bounding box center [523, 289] width 371 height 166
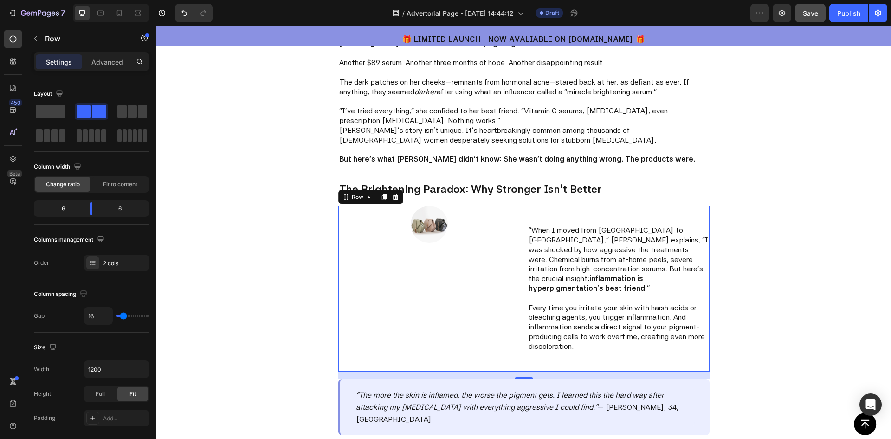
click at [510, 266] on div "Image" at bounding box center [429, 289] width 182 height 166
click at [376, 345] on div "Image" at bounding box center [429, 289] width 182 height 166
click at [37, 35] on icon "button" at bounding box center [35, 38] width 7 height 7
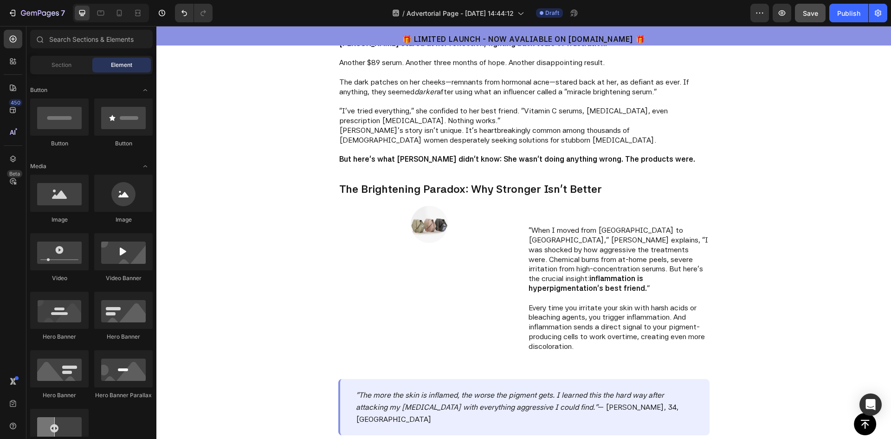
scroll to position [0, 0]
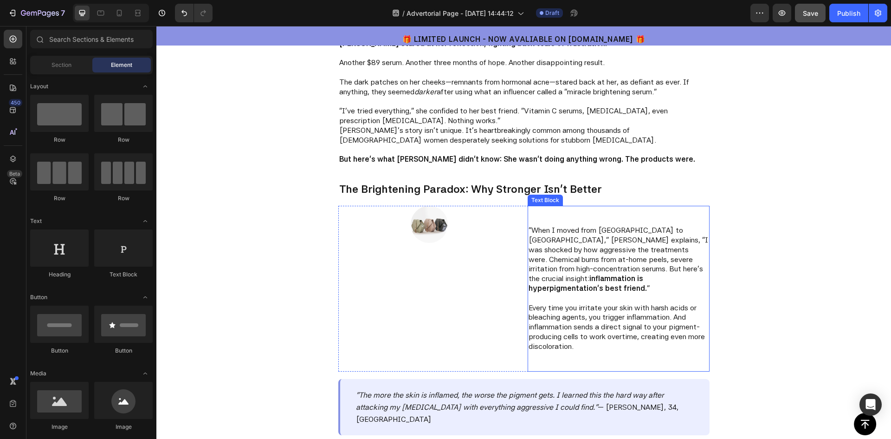
click at [553, 251] on p ""When I moved from Seoul to Toronto," Dr. Park explains, "I was shocked by how …" at bounding box center [619, 260] width 180 height 68
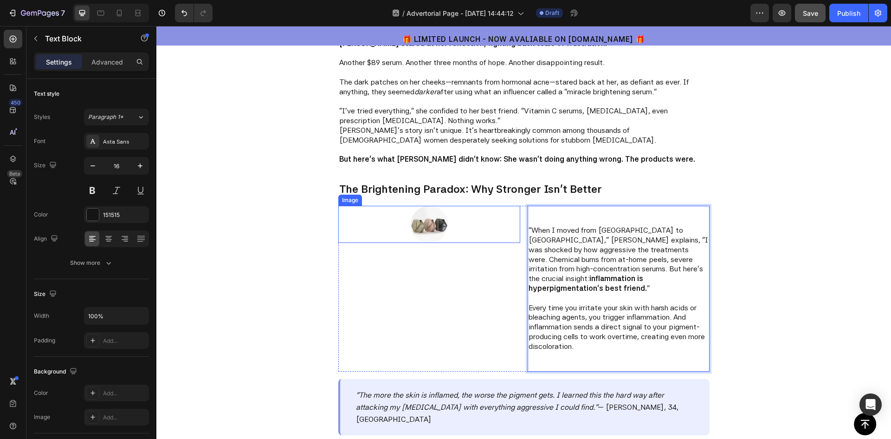
click at [424, 228] on img at bounding box center [429, 224] width 37 height 37
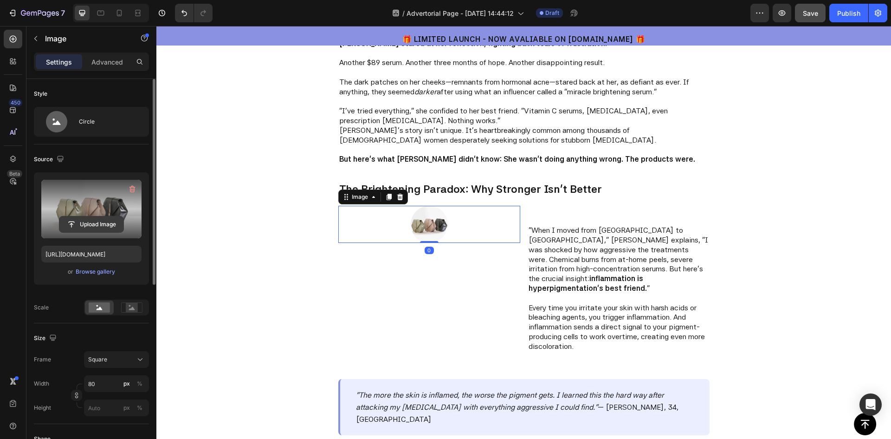
click at [82, 221] on input "file" at bounding box center [91, 224] width 64 height 16
click at [83, 208] on label at bounding box center [91, 209] width 100 height 58
click at [83, 216] on input "file" at bounding box center [91, 224] width 64 height 16
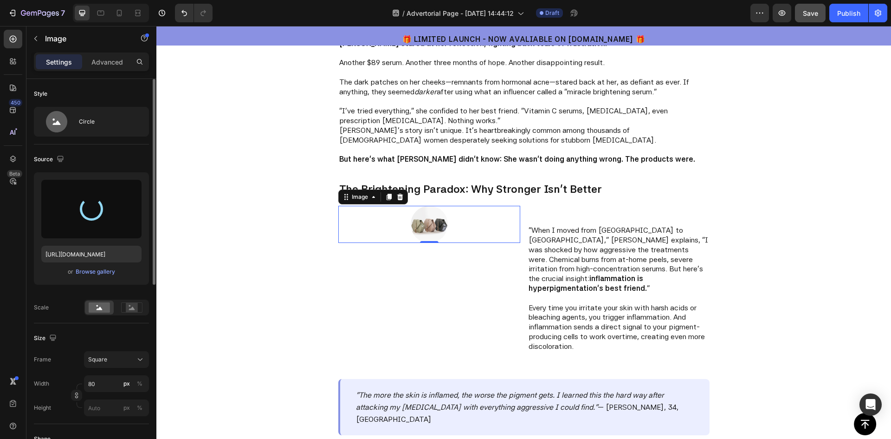
type input "https://cdn.shopify.com/s/files/1/0959/6380/8027/files/gempages_577671183944647…"
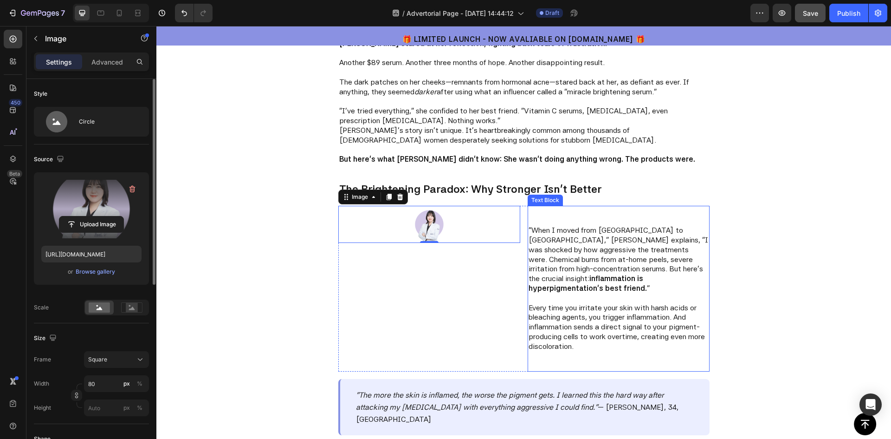
click at [571, 261] on p ""When I moved from Seoul to Toronto," Dr. Park explains, "I was shocked by how …" at bounding box center [619, 260] width 180 height 68
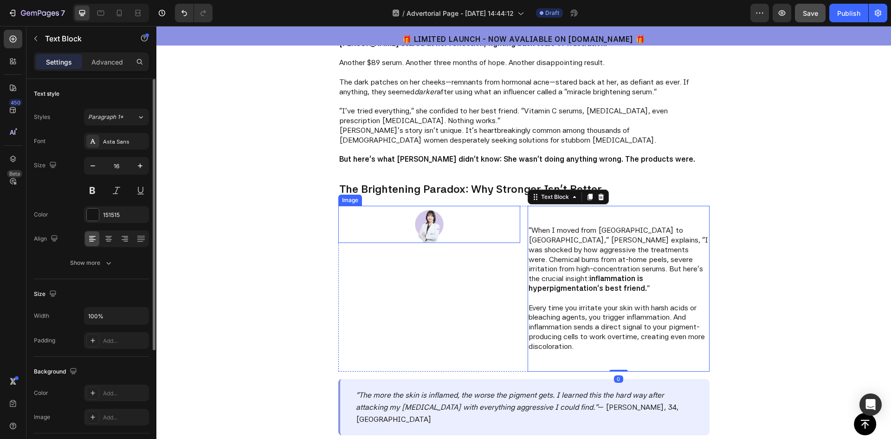
click at [430, 225] on img at bounding box center [429, 224] width 37 height 37
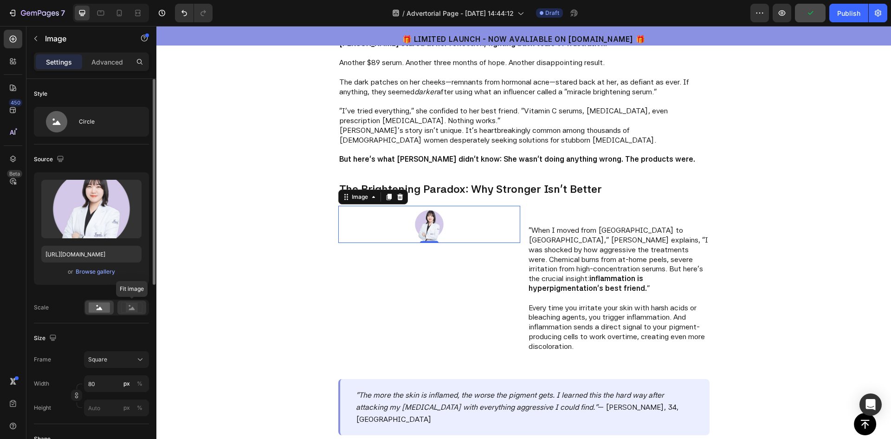
click at [131, 313] on div at bounding box center [131, 307] width 29 height 14
click at [96, 312] on rect at bounding box center [99, 307] width 21 height 10
click at [126, 352] on button "Square" at bounding box center [116, 359] width 65 height 17
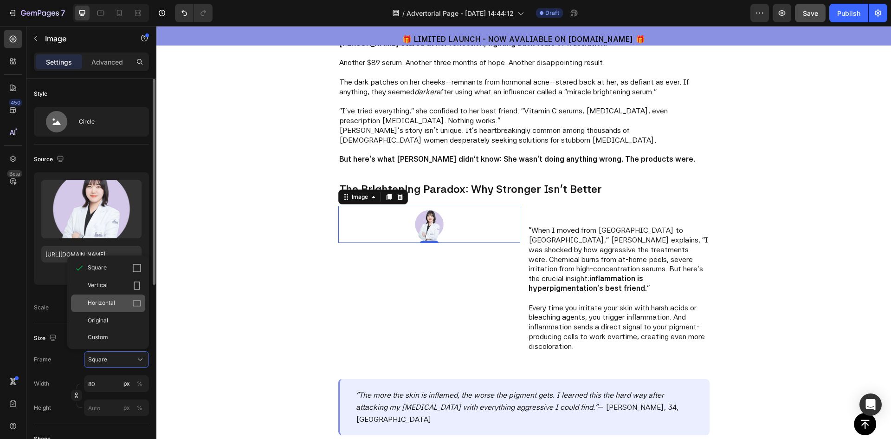
click at [113, 302] on span "Horizontal" at bounding box center [101, 302] width 27 height 9
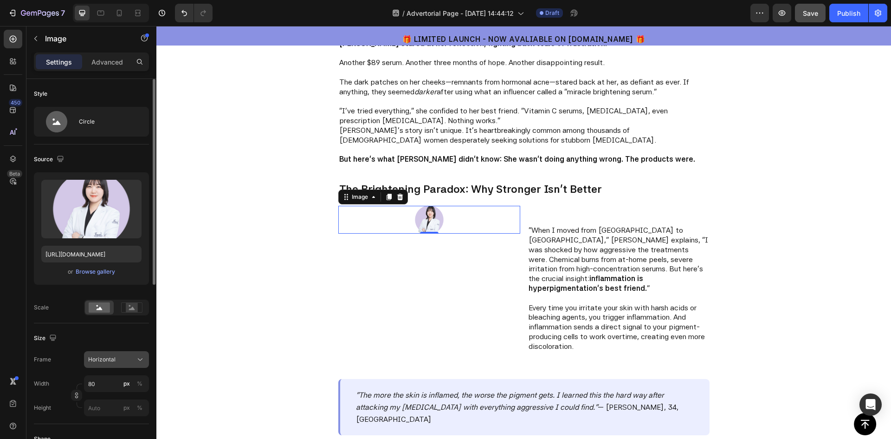
click at [119, 362] on div "Horizontal" at bounding box center [110, 359] width 45 height 8
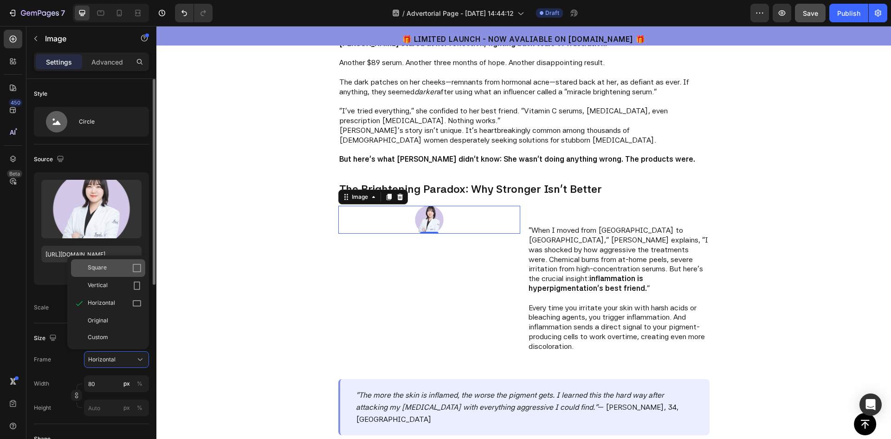
click at [120, 268] on div "Square" at bounding box center [115, 267] width 54 height 9
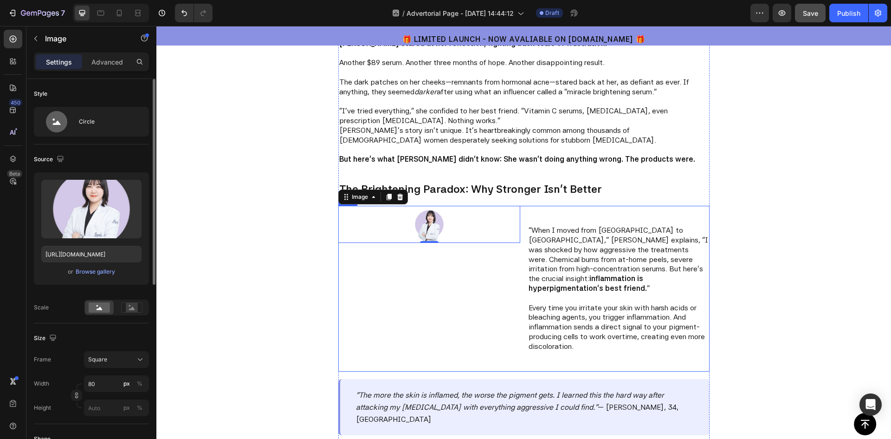
click at [383, 263] on div "Image 0" at bounding box center [429, 289] width 182 height 166
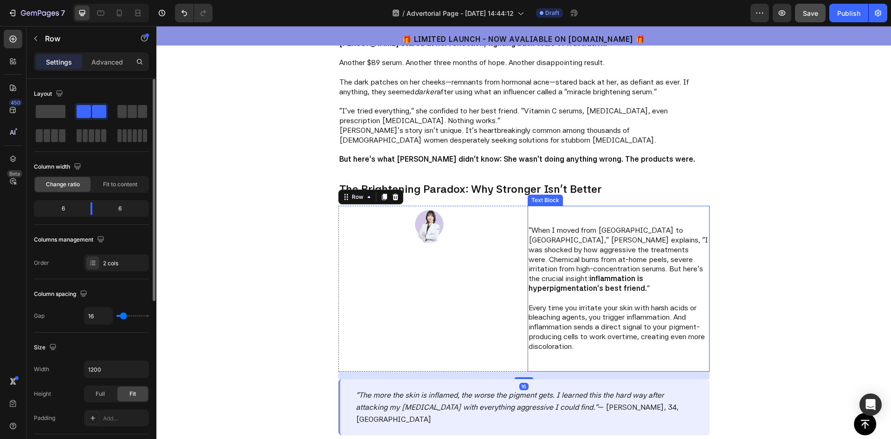
click at [571, 255] on p ""When I moved from Seoul to Toronto," Dr. Park explains, "I was shocked by how …" at bounding box center [619, 260] width 180 height 68
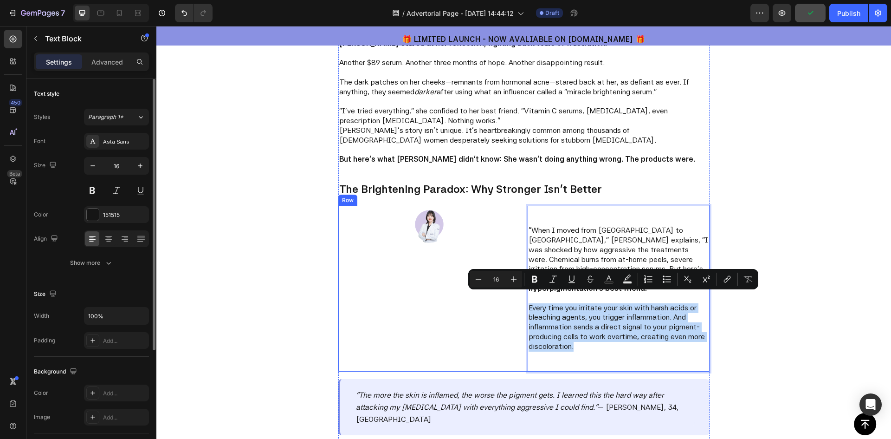
drag, startPoint x: 573, startPoint y: 335, endPoint x: 523, endPoint y: 301, distance: 60.8
click at [523, 301] on div "Image "When I moved from Seoul to Toronto," Dr. Park explains, "I was shocked b…" at bounding box center [523, 289] width 371 height 166
click at [452, 294] on div "Image" at bounding box center [429, 289] width 182 height 166
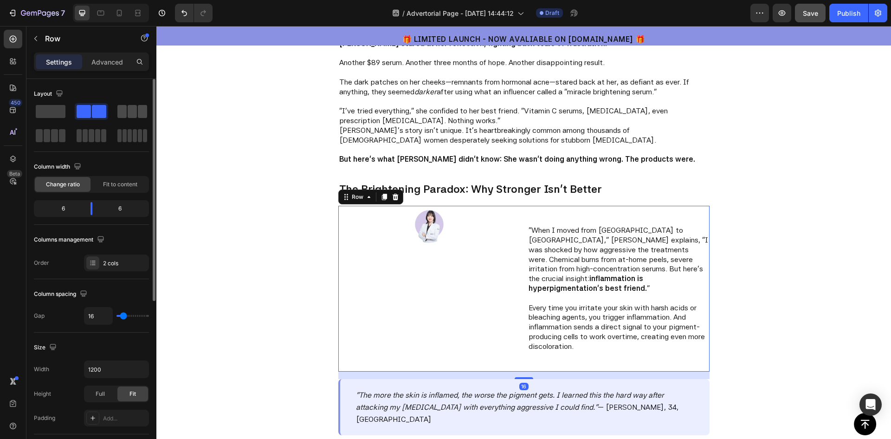
click at [127, 114] on div at bounding box center [132, 111] width 30 height 13
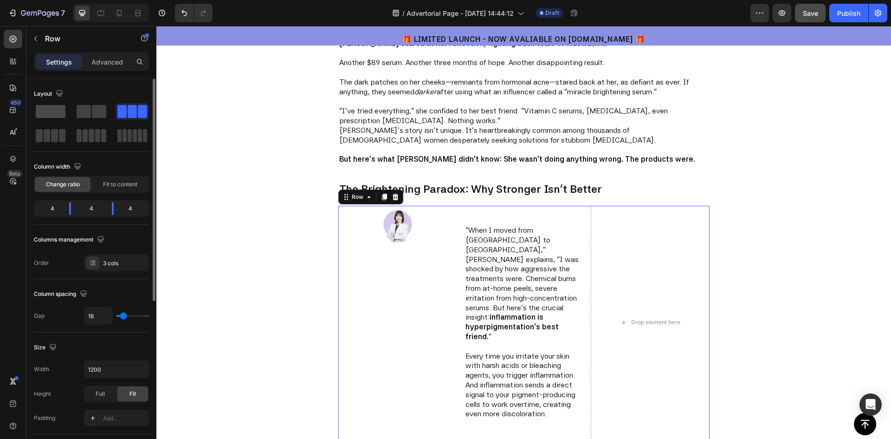
click at [51, 114] on span at bounding box center [51, 111] width 30 height 13
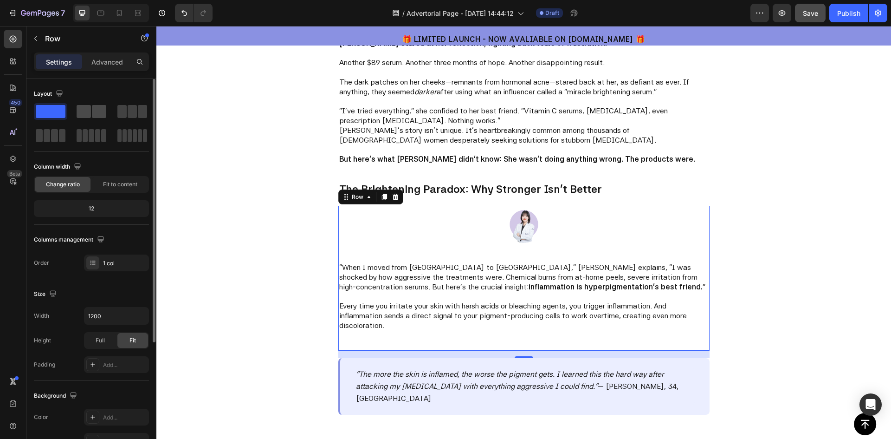
drag, startPoint x: 89, startPoint y: 113, endPoint x: 17, endPoint y: 100, distance: 72.6
click at [89, 113] on span at bounding box center [84, 111] width 14 height 13
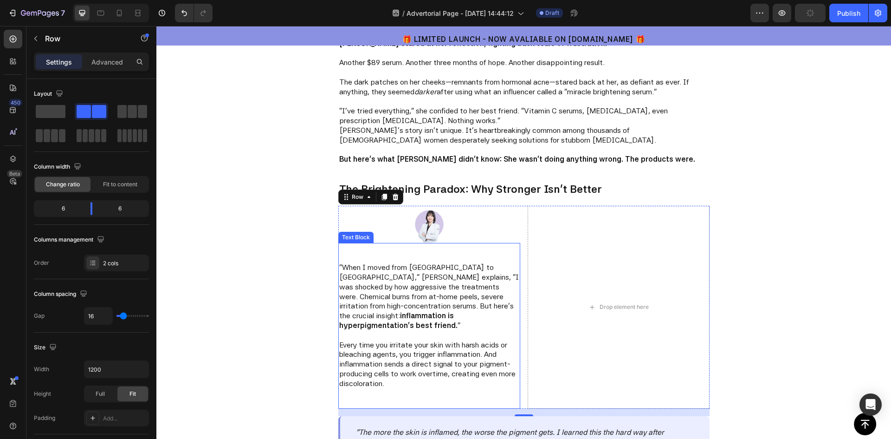
click at [429, 301] on p ""When I moved from Seoul to Toronto," Dr. Park explains, "I was shocked by how …" at bounding box center [429, 297] width 180 height 68
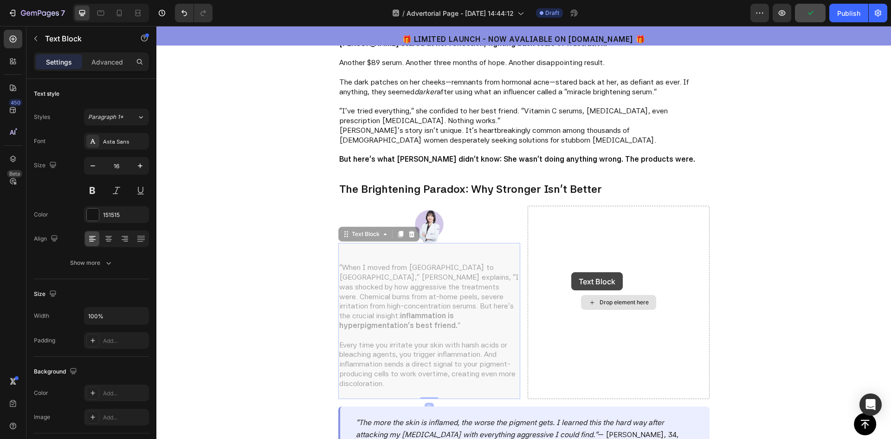
drag, startPoint x: 407, startPoint y: 296, endPoint x: 449, endPoint y: 366, distance: 82.1
click at [570, 272] on div "Image "When I moved from Seoul to Toronto," Dr. Park explains, "I was shocked b…" at bounding box center [523, 303] width 371 height 194
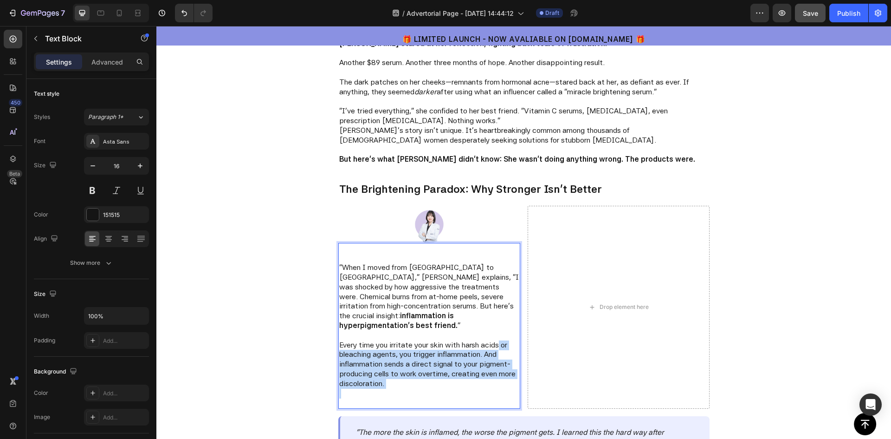
drag, startPoint x: 449, startPoint y: 384, endPoint x: 496, endPoint y: 318, distance: 80.9
click at [496, 330] on div ""When I moved from Seoul to Toronto," Dr. Park explains, "I was shocked by how …" at bounding box center [429, 326] width 182 height 166
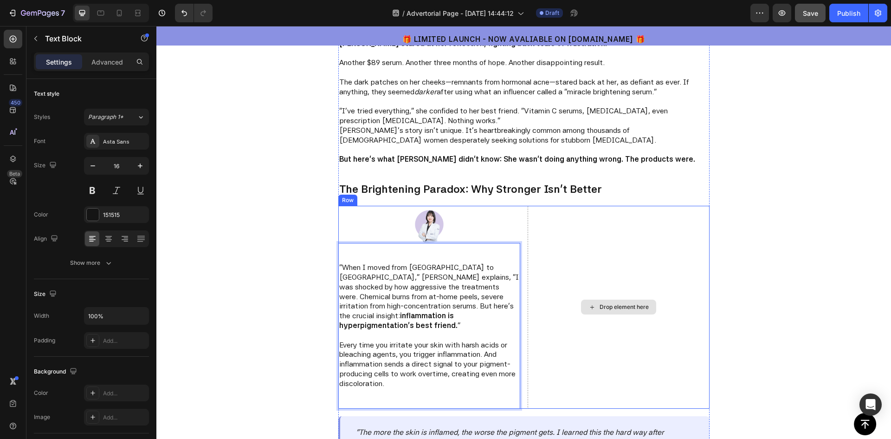
drag, startPoint x: 493, startPoint y: 265, endPoint x: 568, endPoint y: 268, distance: 74.8
click at [568, 268] on div "Image "When I moved from Seoul to Toronto," Dr. Park explains, "I was shocked b…" at bounding box center [523, 307] width 371 height 203
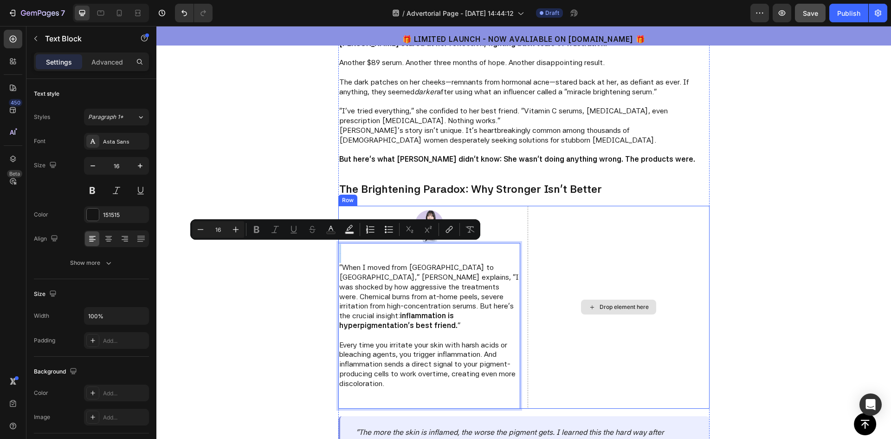
drag, startPoint x: 470, startPoint y: 249, endPoint x: 561, endPoint y: 260, distance: 91.6
click at [561, 260] on div "Image "When I moved from Seoul to Toronto," Dr. Park explains, "I was shocked b…" at bounding box center [523, 307] width 371 height 203
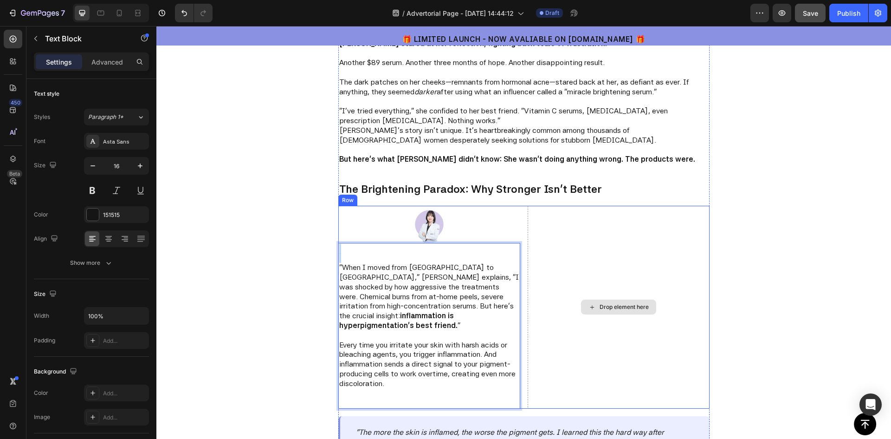
drag, startPoint x: 476, startPoint y: 242, endPoint x: 595, endPoint y: 263, distance: 121.0
click at [595, 263] on div "Image "When I moved from Seoul to Toronto," Dr. Park explains, "I was shocked b…" at bounding box center [523, 307] width 371 height 203
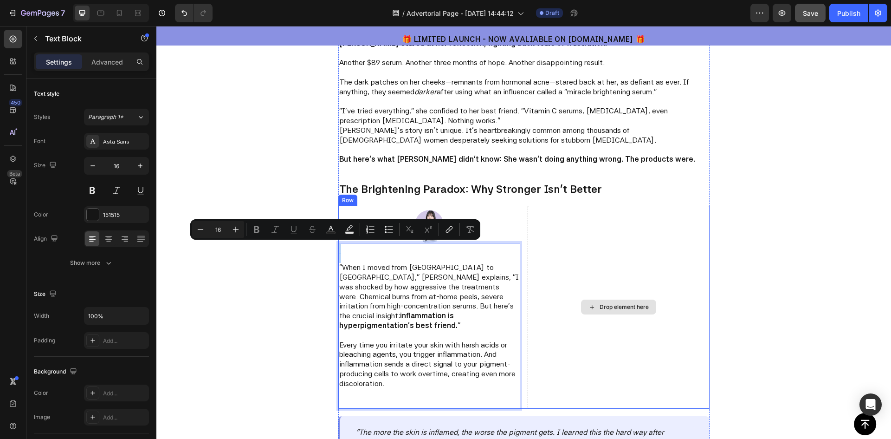
click at [560, 273] on div "Drop element here" at bounding box center [619, 307] width 182 height 203
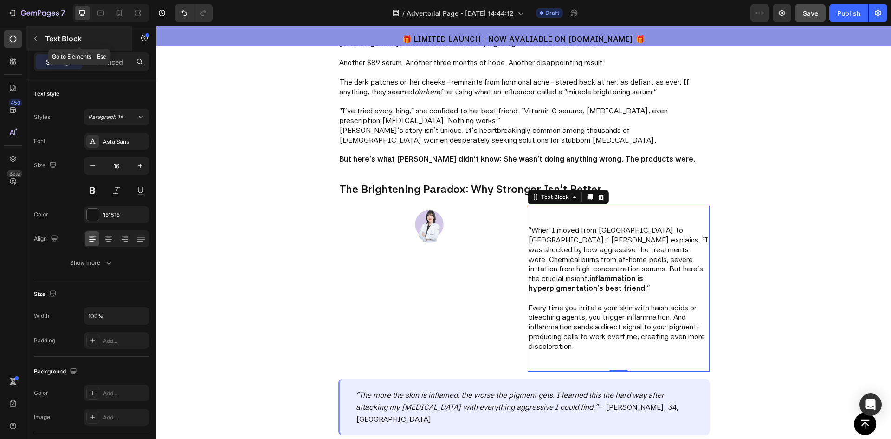
click at [33, 43] on button "button" at bounding box center [35, 38] width 15 height 15
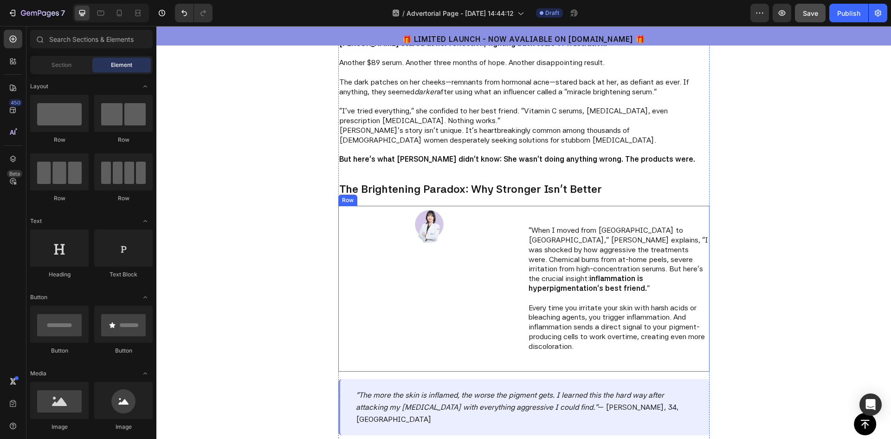
click at [349, 271] on div "Image" at bounding box center [429, 289] width 182 height 166
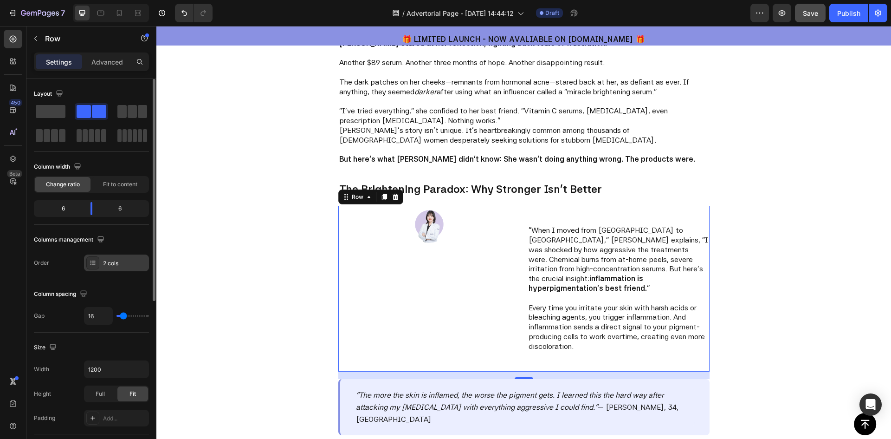
click at [91, 265] on icon at bounding box center [92, 262] width 7 height 7
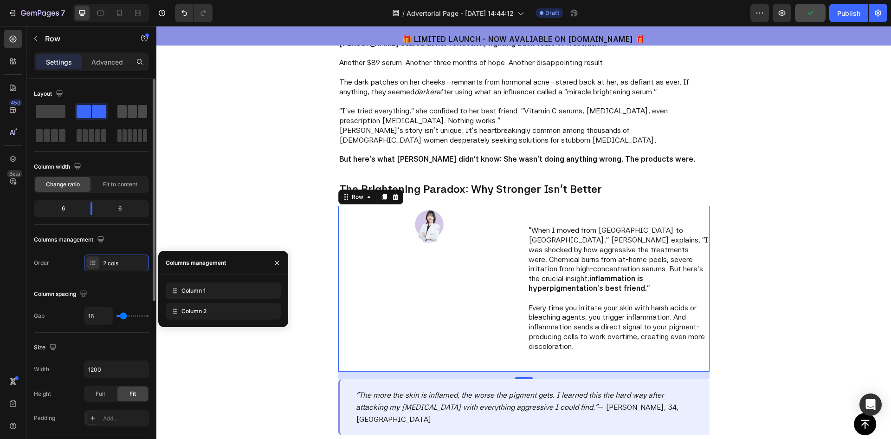
click at [132, 112] on span at bounding box center [132, 111] width 9 height 13
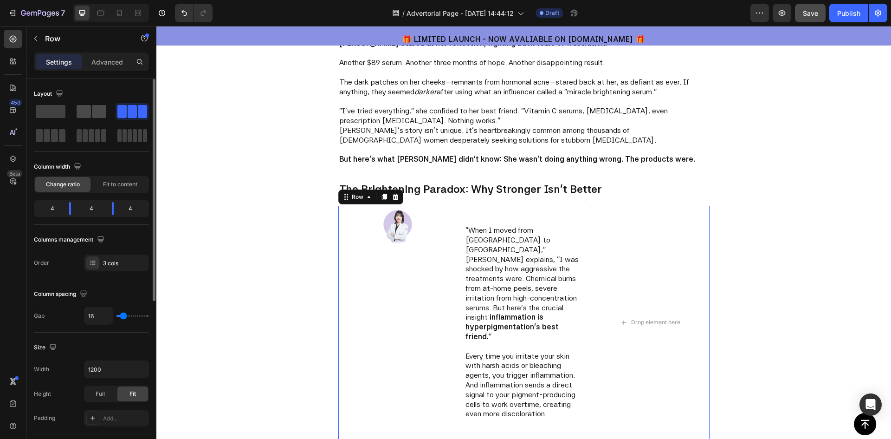
click at [89, 113] on span at bounding box center [84, 111] width 14 height 13
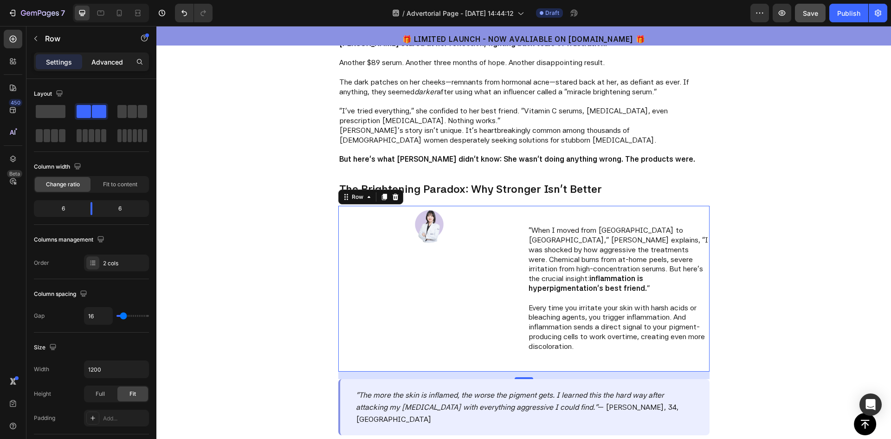
click at [97, 56] on div "Advanced" at bounding box center [107, 61] width 46 height 15
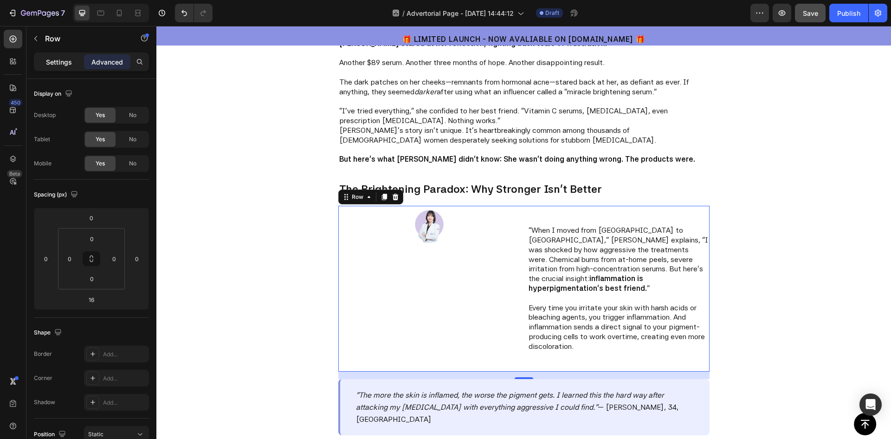
click at [53, 67] on div "Settings" at bounding box center [59, 61] width 46 height 15
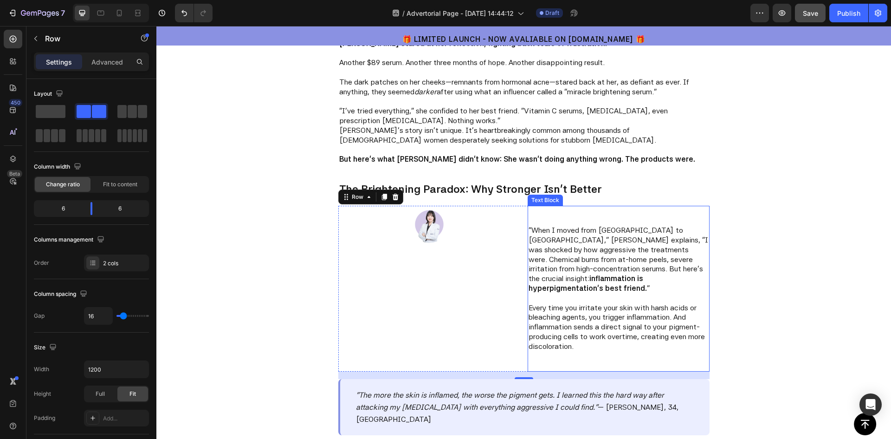
click at [571, 239] on p ""When I moved from Seoul to Toronto," Dr. Park explains, "I was shocked by how …" at bounding box center [619, 260] width 180 height 68
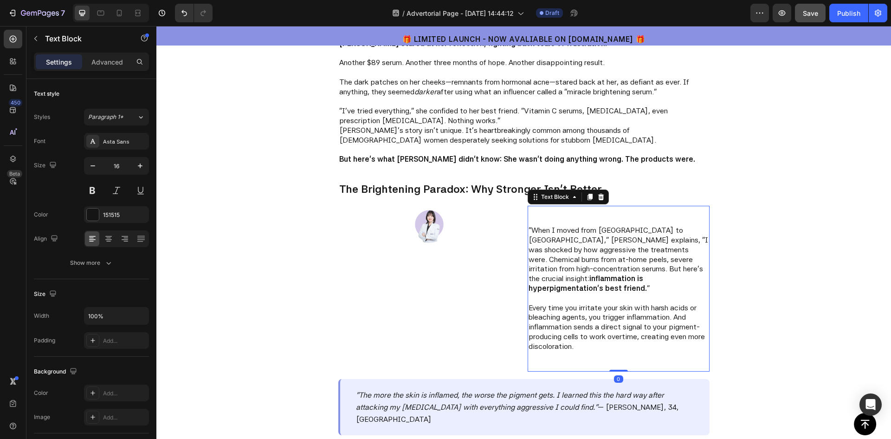
click at [568, 313] on p "Every time you irritate your skin with harsh acids or bleaching agents, you tri…" at bounding box center [619, 327] width 180 height 48
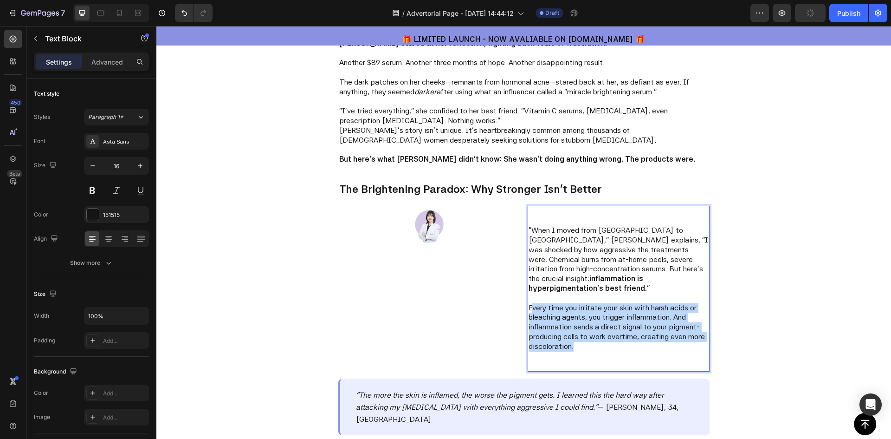
drag, startPoint x: 571, startPoint y: 338, endPoint x: 529, endPoint y: 299, distance: 57.8
click at [529, 303] on p "Every time you irritate your skin with harsh acids or bleaching agents, you tri…" at bounding box center [619, 327] width 180 height 48
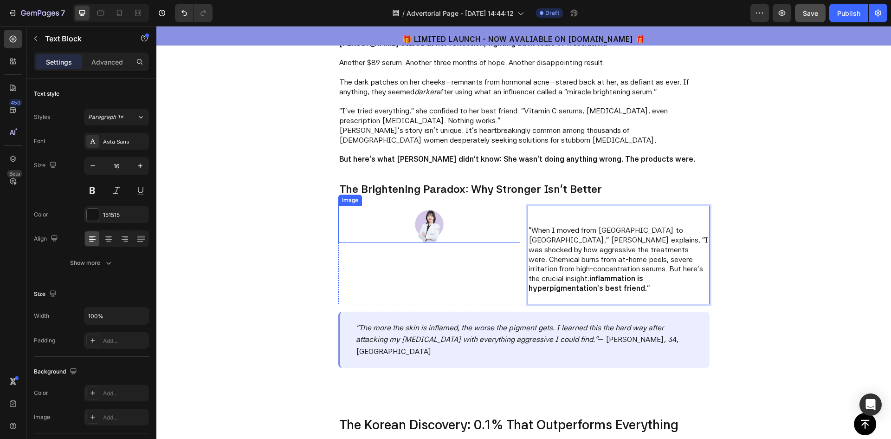
click at [420, 232] on img at bounding box center [429, 224] width 37 height 37
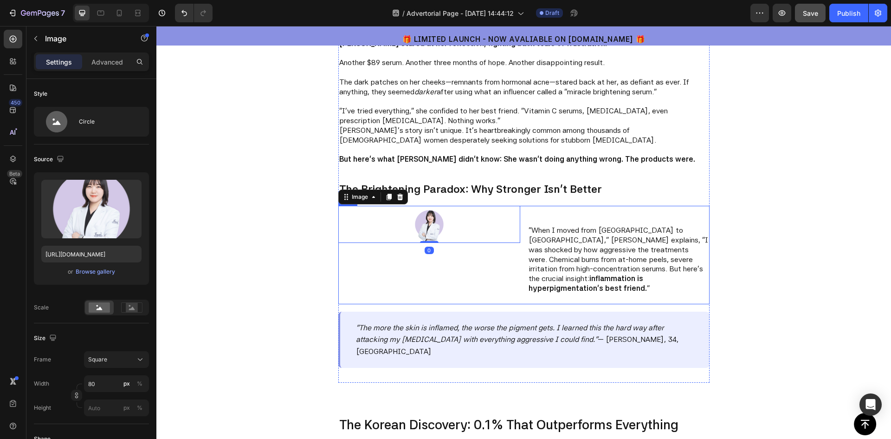
click at [404, 265] on div "Image 0" at bounding box center [429, 255] width 182 height 98
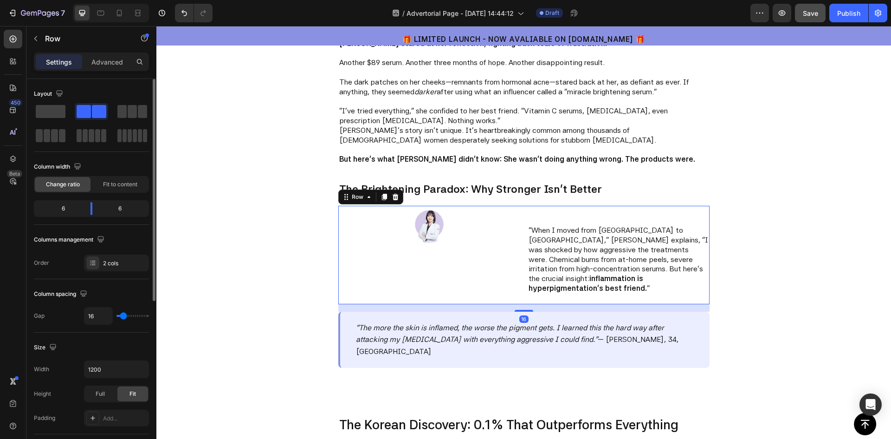
drag, startPoint x: 70, startPoint y: 210, endPoint x: 58, endPoint y: 210, distance: 11.6
click at [58, 210] on div "6" at bounding box center [59, 208] width 47 height 13
click at [68, 207] on div "6" at bounding box center [59, 208] width 47 height 13
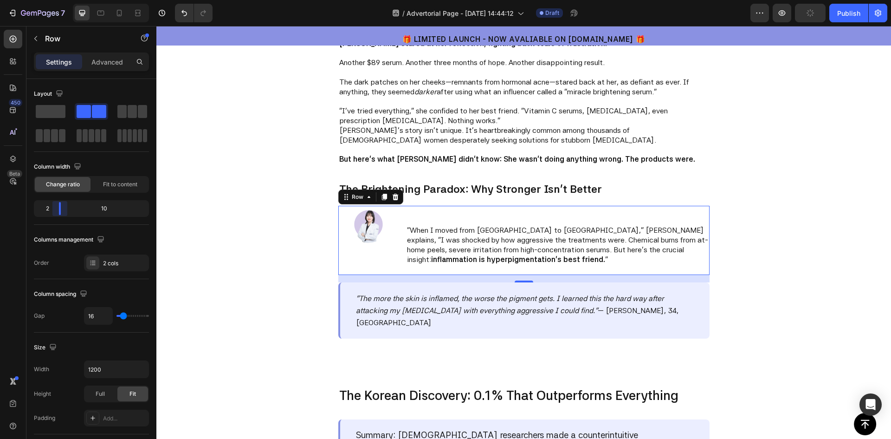
drag, startPoint x: 93, startPoint y: 208, endPoint x: 199, endPoint y: 199, distance: 106.3
click at [56, 0] on body "7 / Advertorial Page - Sep 28, 14:44:12 Draft Preview Publish 450 Beta Sections…" at bounding box center [445, 0] width 891 height 0
click at [358, 225] on img at bounding box center [368, 224] width 37 height 37
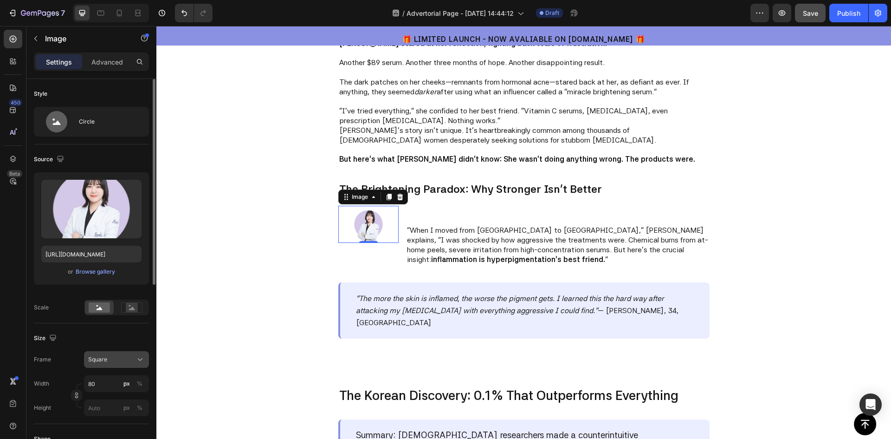
click at [131, 359] on div "Square" at bounding box center [110, 359] width 45 height 8
type input "1"
type input "10"
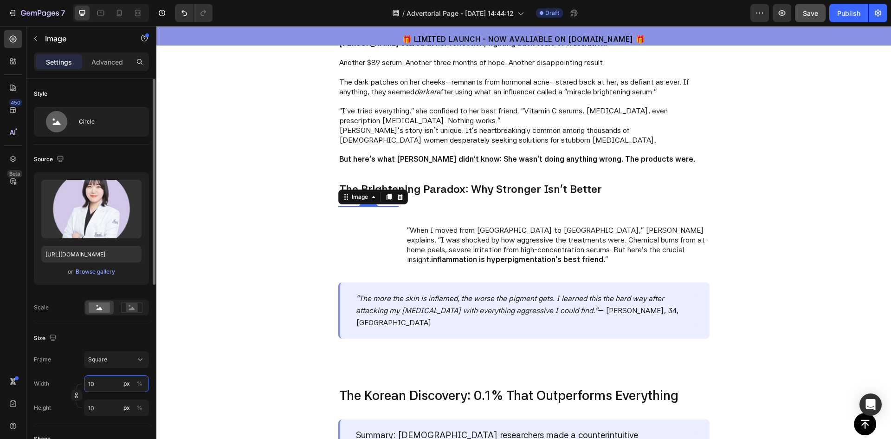
type input "100"
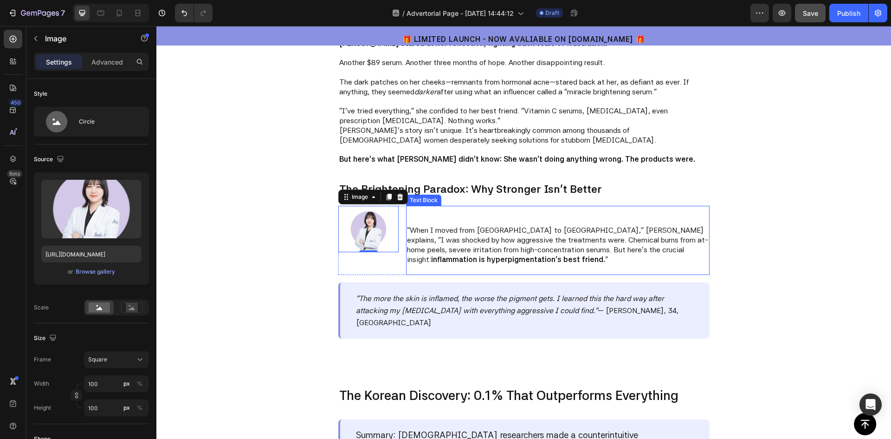
click at [462, 233] on p ""When I moved from Seoul to Toronto," Dr. Park explains, "I was shocked by how …" at bounding box center [557, 245] width 301 height 39
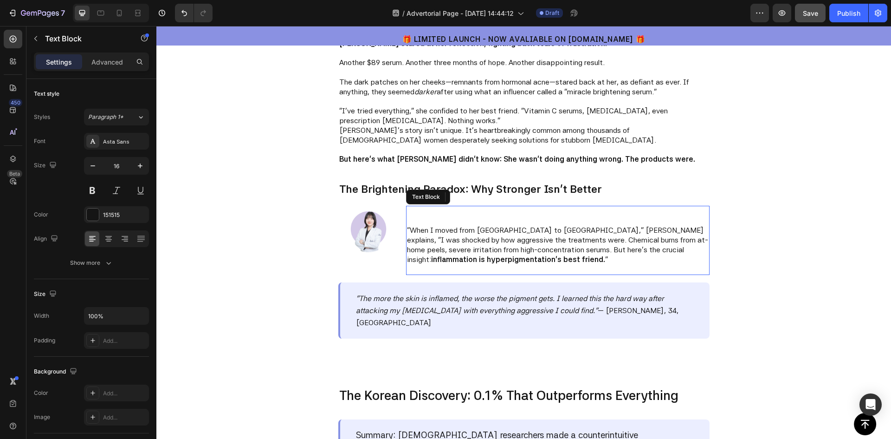
click at [425, 218] on p "Rich Text Editor. Editing area: main" at bounding box center [557, 221] width 301 height 10
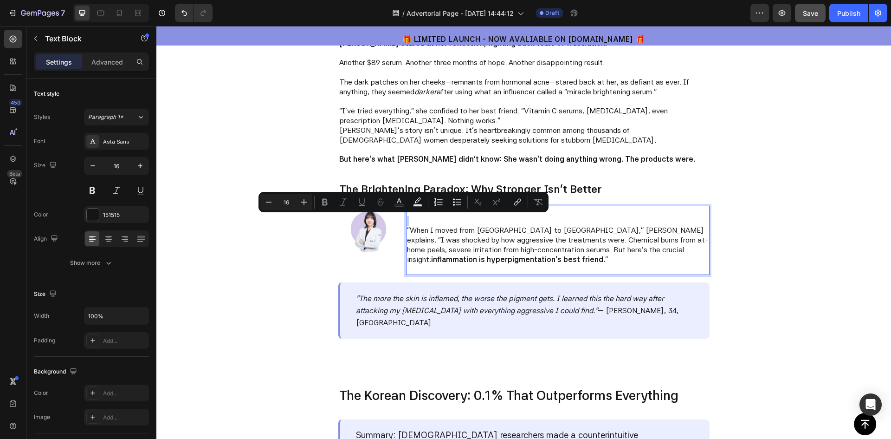
click at [407, 228] on p ""When I moved from Seoul to Toronto," Dr. Park explains, "I was shocked by how …" at bounding box center [557, 245] width 301 height 39
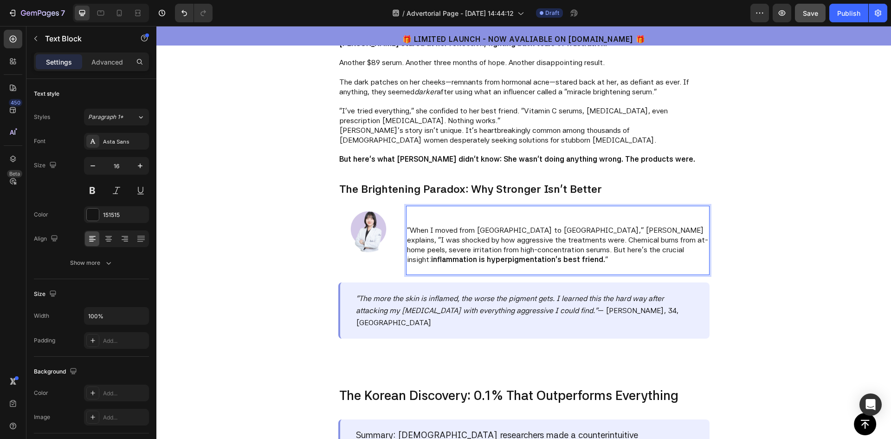
click at [407, 220] on p "Rich Text Editor. Editing area: main" at bounding box center [557, 221] width 301 height 10
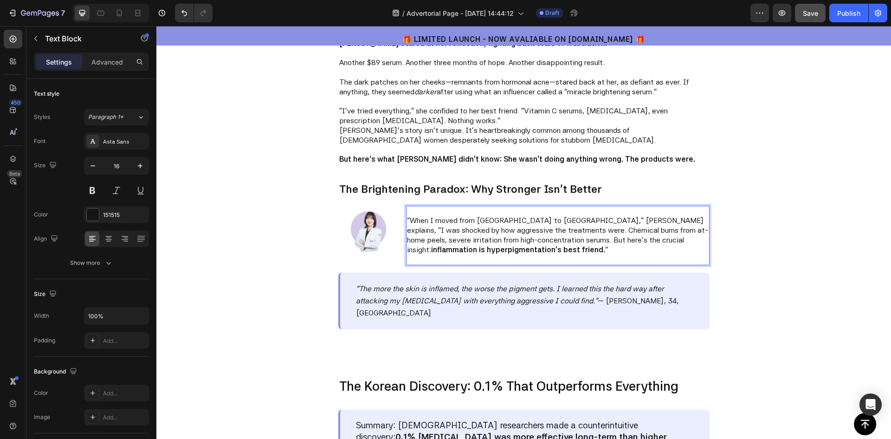
click at [406, 220] on div ""When I moved from Seoul to Toronto," Dr. Park explains, "I was shocked by how …" at bounding box center [557, 236] width 303 height 60
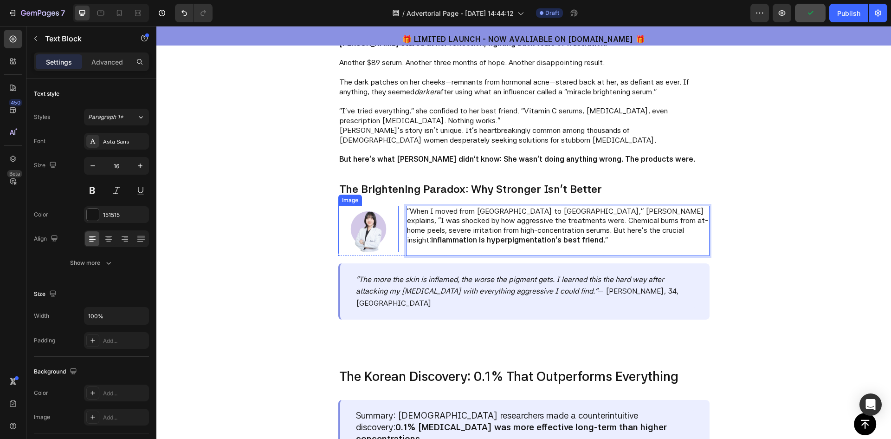
click at [371, 239] on img at bounding box center [368, 229] width 46 height 46
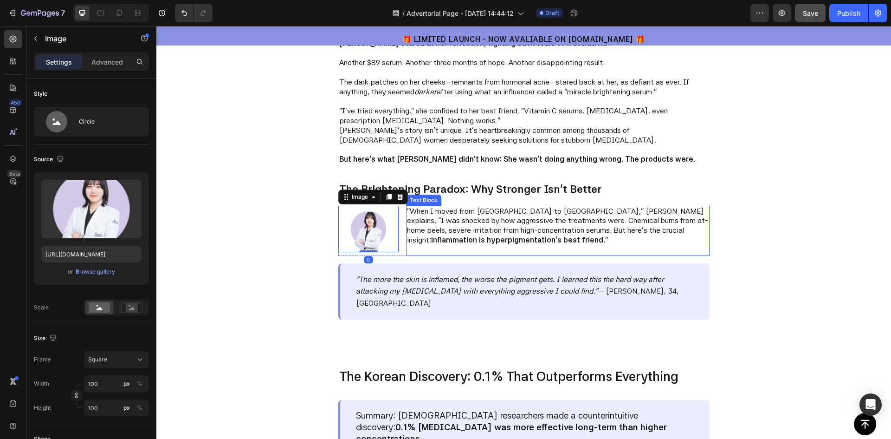
click at [563, 246] on p "Rich Text Editor. Editing area: main" at bounding box center [557, 250] width 301 height 10
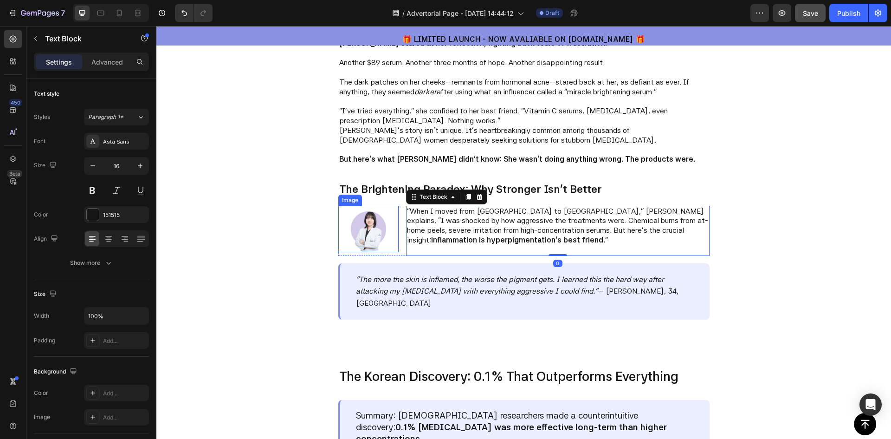
click at [363, 226] on img at bounding box center [368, 229] width 46 height 46
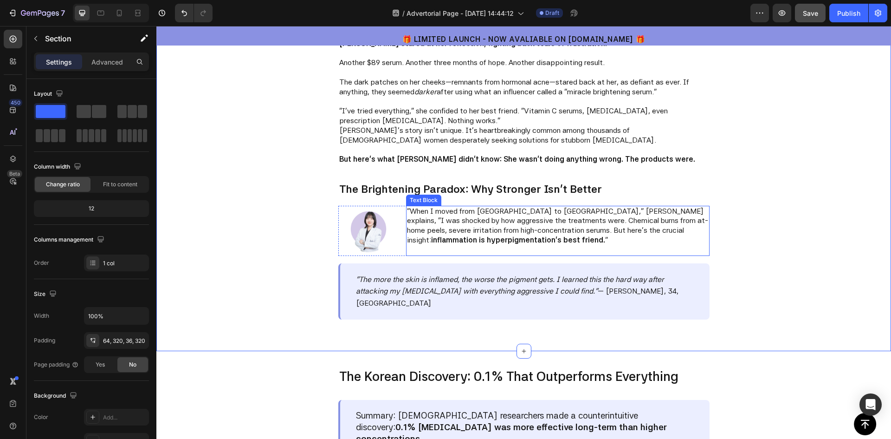
click at [516, 213] on p ""When I moved from Seoul to Toronto," Dr. Park explains, "I was shocked by how …" at bounding box center [557, 226] width 301 height 39
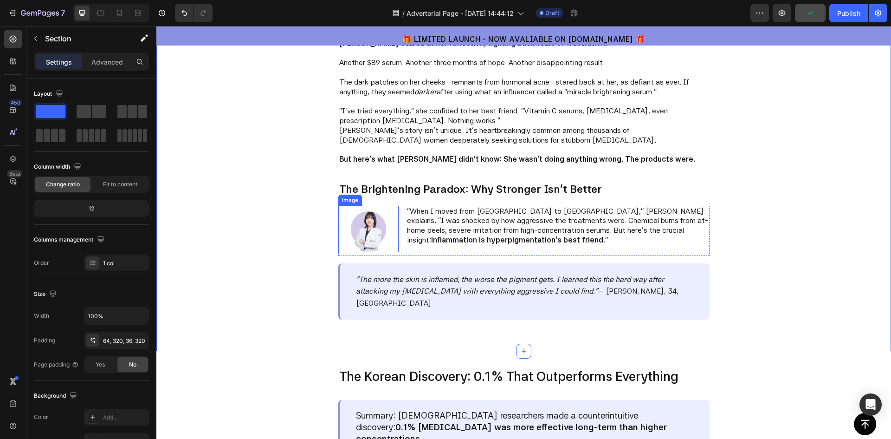
click at [360, 233] on img at bounding box center [368, 229] width 46 height 46
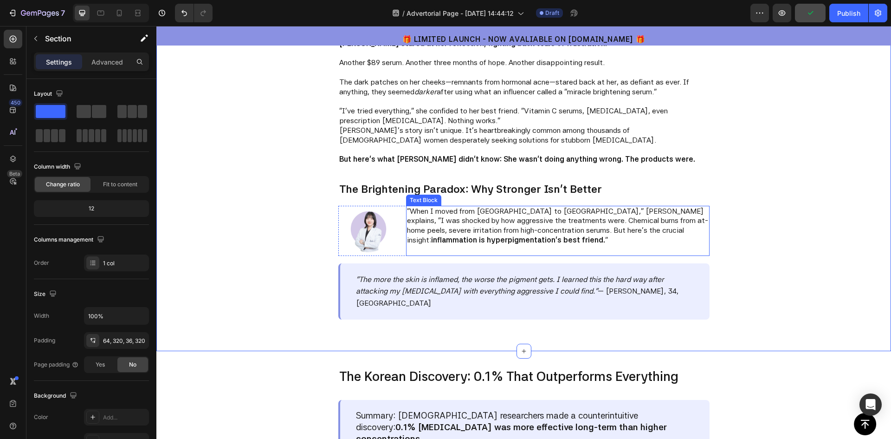
click at [479, 243] on strong "inflammation is hyperpigmentation's best friend." at bounding box center [518, 239] width 174 height 9
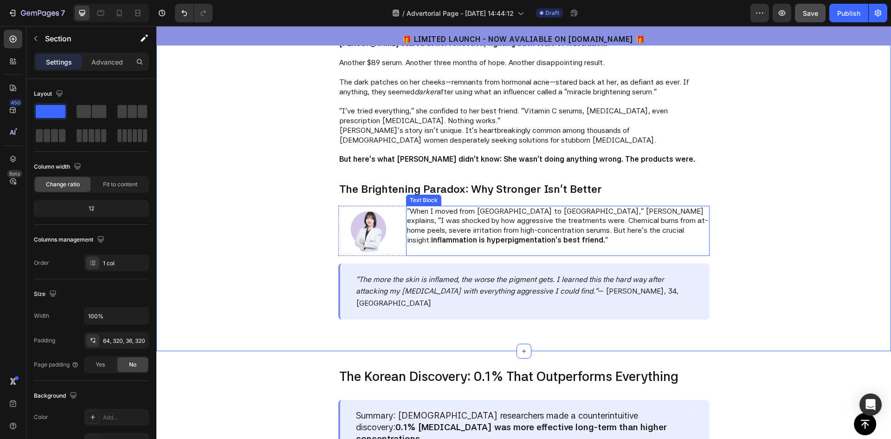
click at [588, 221] on p ""When I moved from Seoul to Toronto," Dr. Park explains, "I was shocked by how …" at bounding box center [557, 226] width 301 height 39
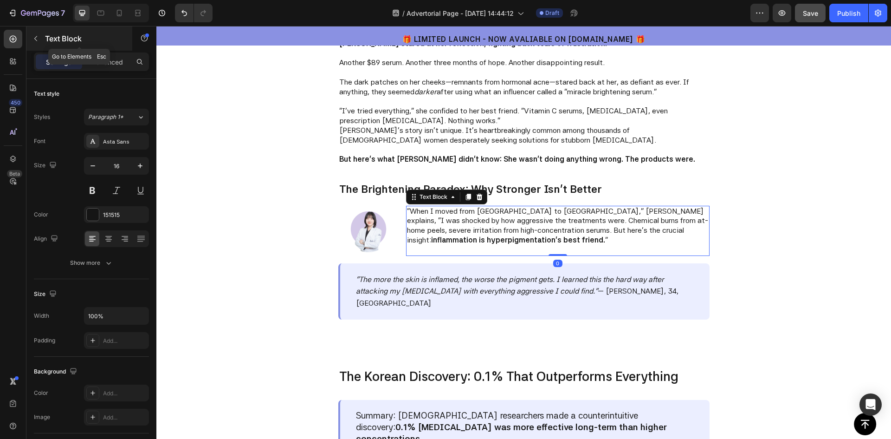
click at [38, 40] on icon "button" at bounding box center [35, 38] width 7 height 7
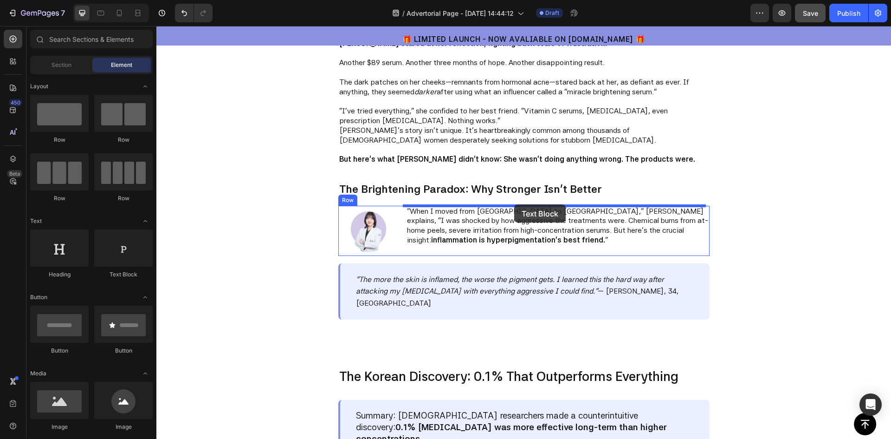
drag, startPoint x: 285, startPoint y: 294, endPoint x: 514, endPoint y: 204, distance: 245.7
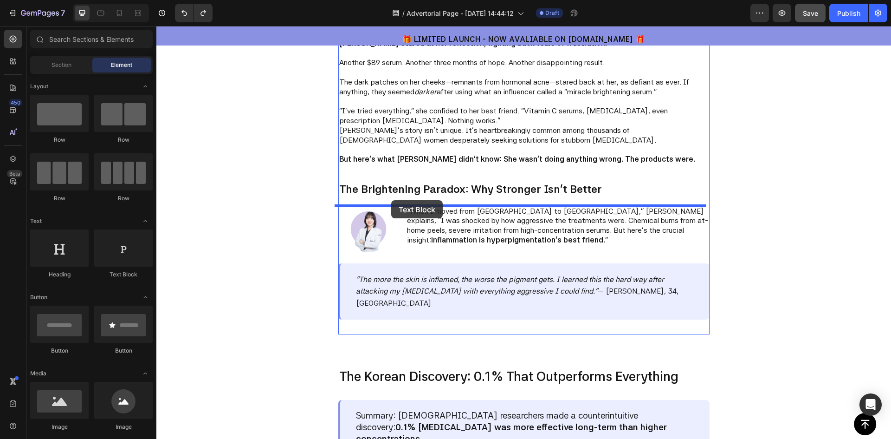
drag, startPoint x: 280, startPoint y: 282, endPoint x: 391, endPoint y: 200, distance: 137.8
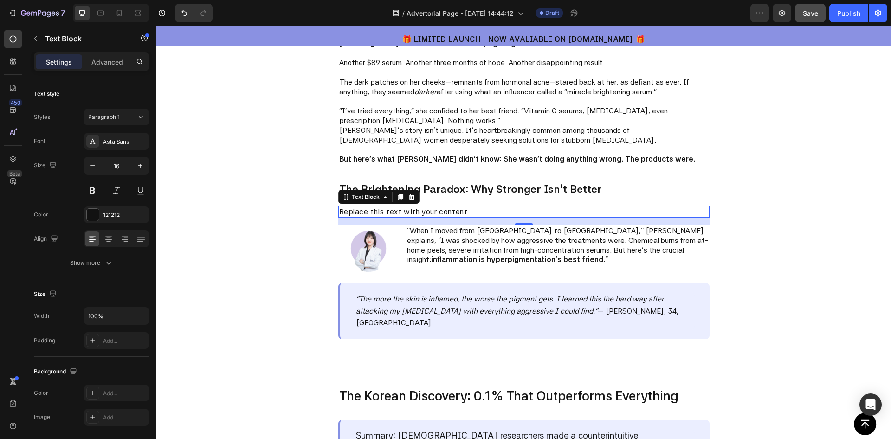
click at [403, 213] on div "Replace this text with your content" at bounding box center [523, 212] width 371 height 12
click at [403, 213] on p "Replace this text with your content" at bounding box center [523, 212] width 369 height 10
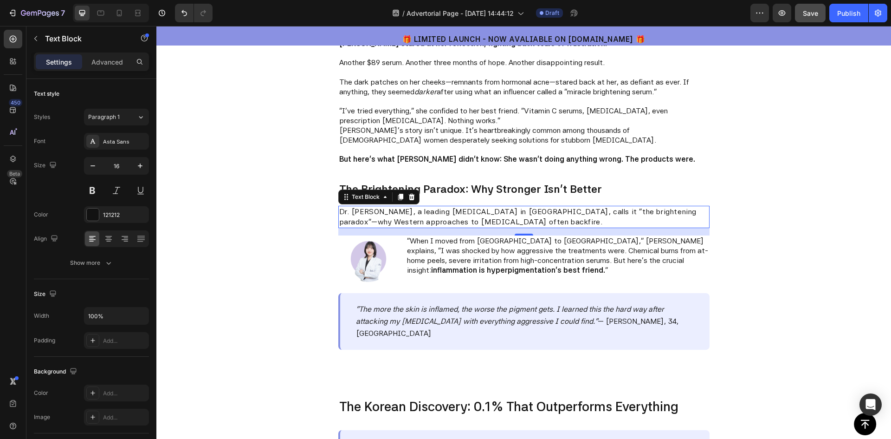
click at [496, 220] on p "Dr. Min-Jung Park, a leading dermatologist in Seoul, calls it "the brightening …" at bounding box center [523, 217] width 369 height 21
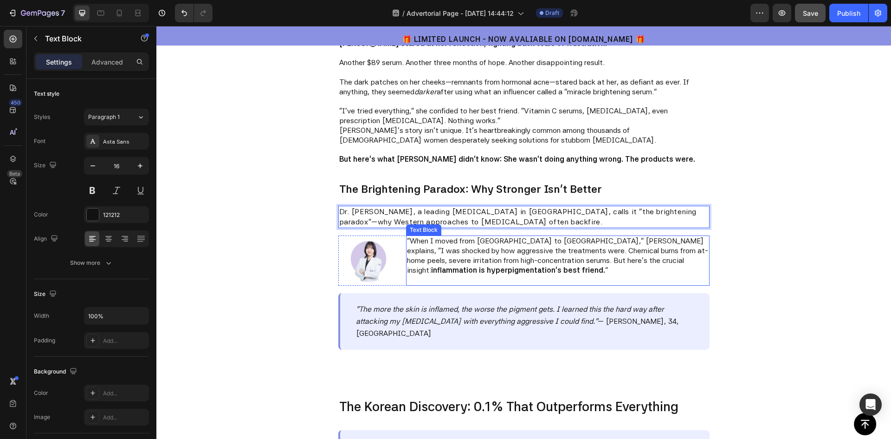
click at [474, 284] on p "Rich Text Editor. Editing area: main" at bounding box center [557, 280] width 301 height 10
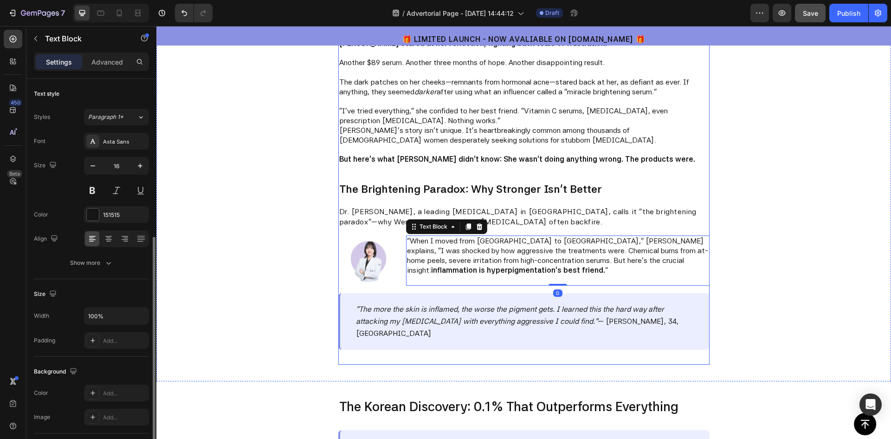
scroll to position [93, 0]
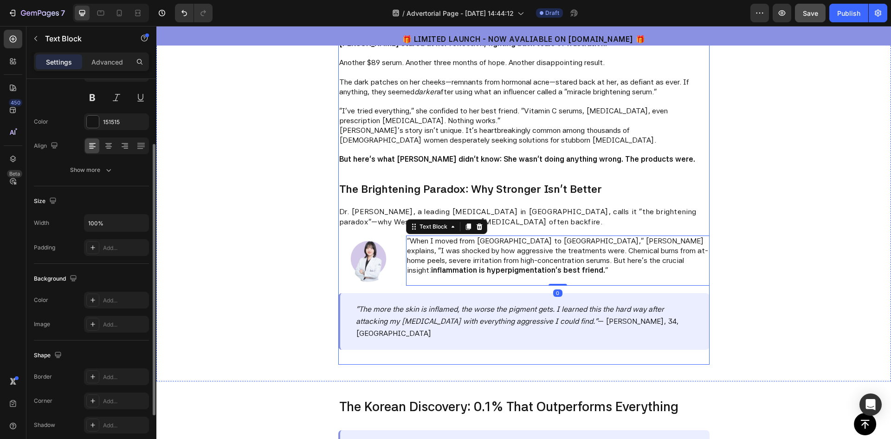
click at [479, 290] on div "Video Sarah stared at her reflection, fighting back tears of frustration. Anoth…" at bounding box center [523, 16] width 371 height 698
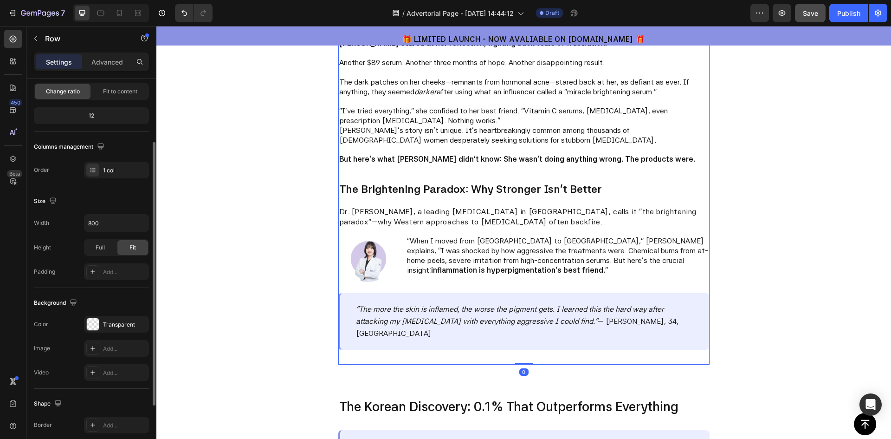
scroll to position [0, 0]
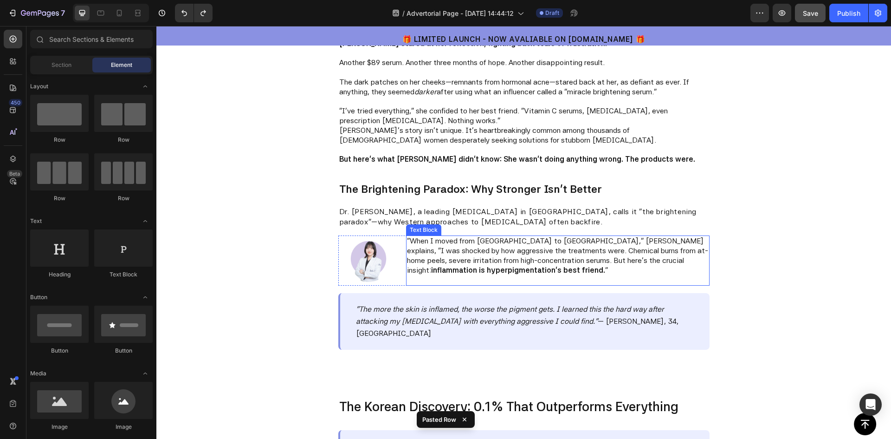
click at [491, 268] on strong "inflammation is hyperpigmentation's best friend." at bounding box center [518, 269] width 174 height 9
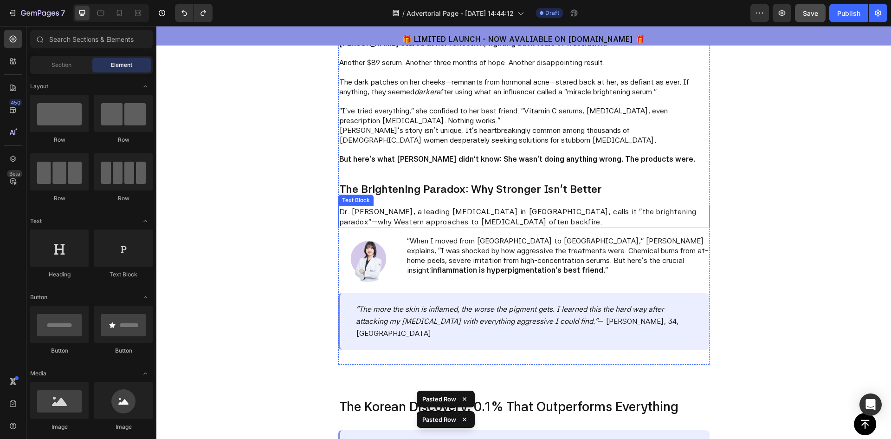
click at [450, 215] on p "Dr. Min-Jung Park, a leading dermatologist in Seoul, calls it "the brightening …" at bounding box center [523, 217] width 369 height 21
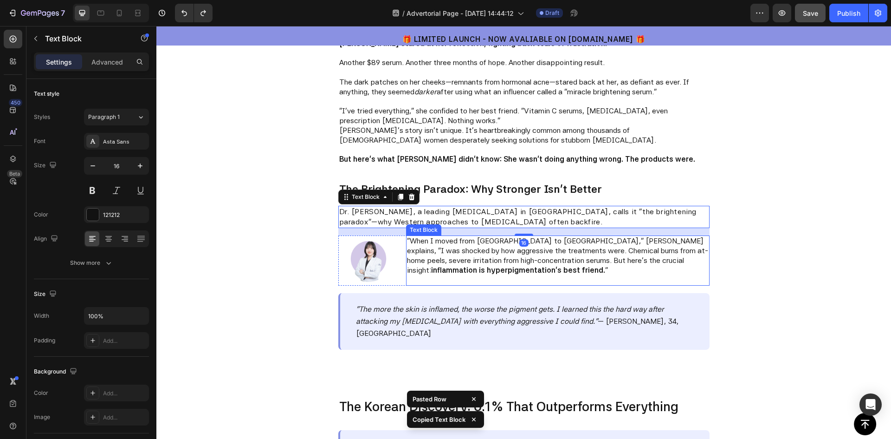
click at [458, 284] on p "Rich Text Editor. Editing area: main" at bounding box center [557, 280] width 301 height 10
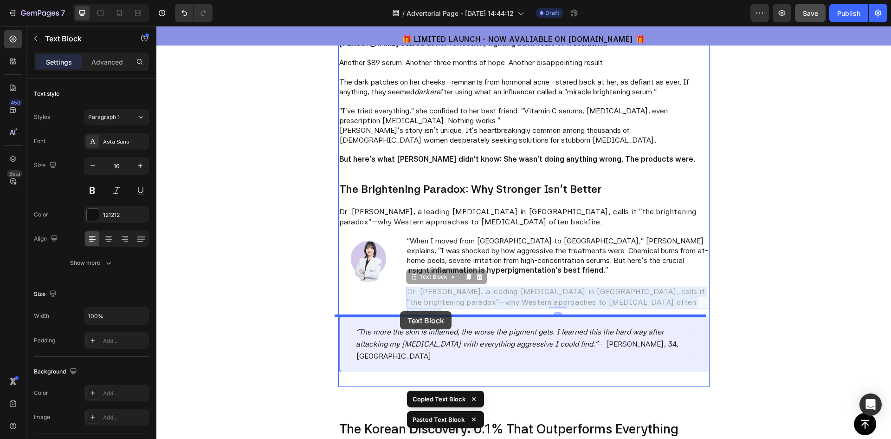
drag, startPoint x: 464, startPoint y: 297, endPoint x: 400, endPoint y: 311, distance: 65.4
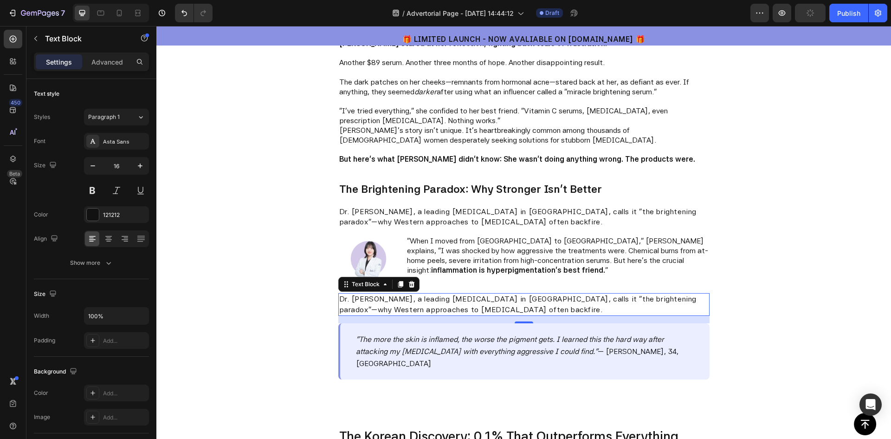
click at [405, 304] on p "Dr. Min-Jung Park, a leading dermatologist in Seoul, calls it "the brightening …" at bounding box center [523, 304] width 369 height 21
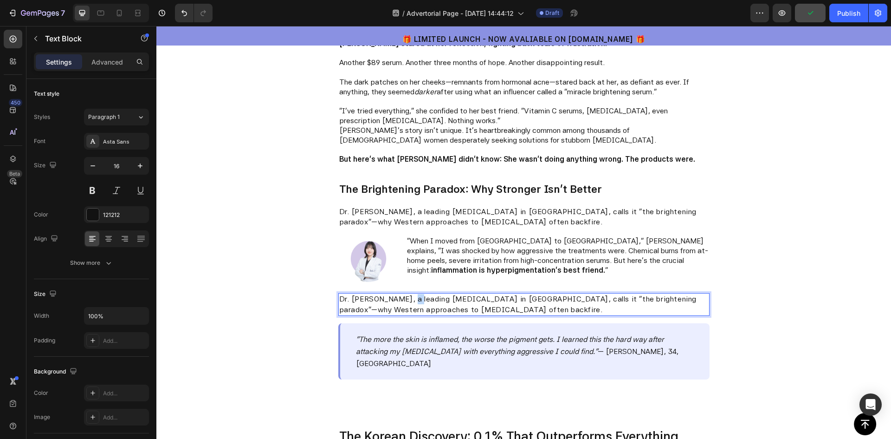
click at [405, 304] on p "Dr. Min-Jung Park, a leading dermatologist in Seoul, calls it "the brightening …" at bounding box center [523, 304] width 369 height 21
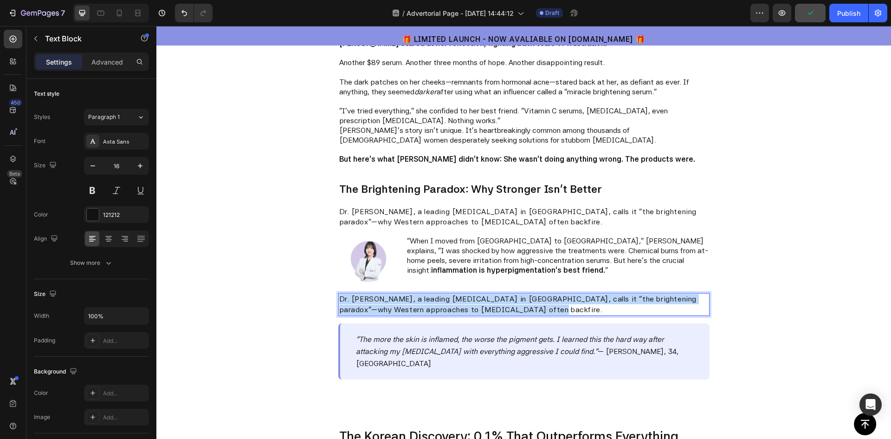
click at [405, 304] on p "Dr. Min-Jung Park, a leading dermatologist in Seoul, calls it "the brightening …" at bounding box center [523, 304] width 369 height 21
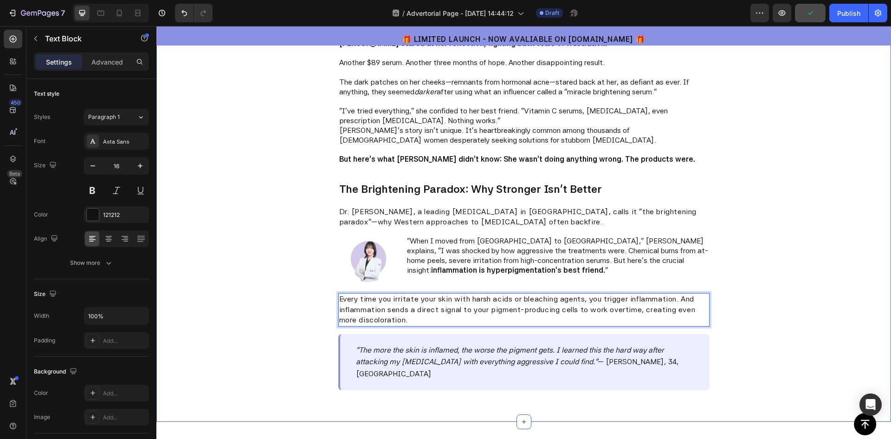
click at [807, 249] on div "Video Sarah stared at her reflection, fighting back tears of frustration. Anoth…" at bounding box center [523, 29] width 735 height 784
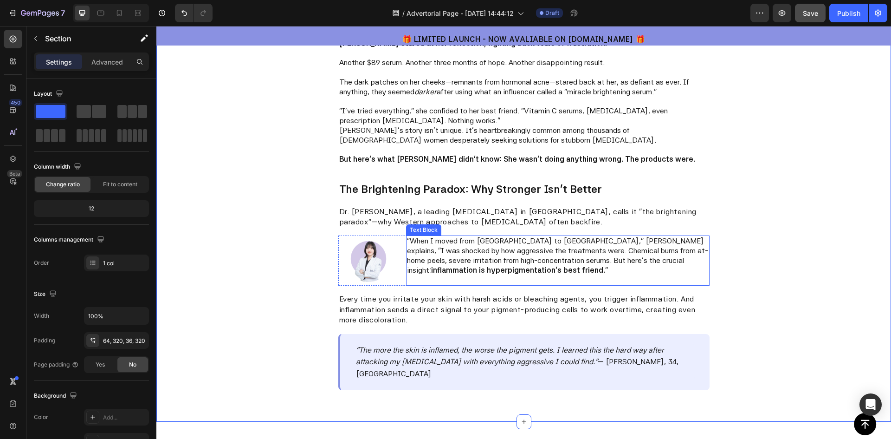
click at [446, 260] on p ""When I moved from Seoul to Toronto," Dr. Park explains, "I was shocked by how …" at bounding box center [557, 255] width 301 height 39
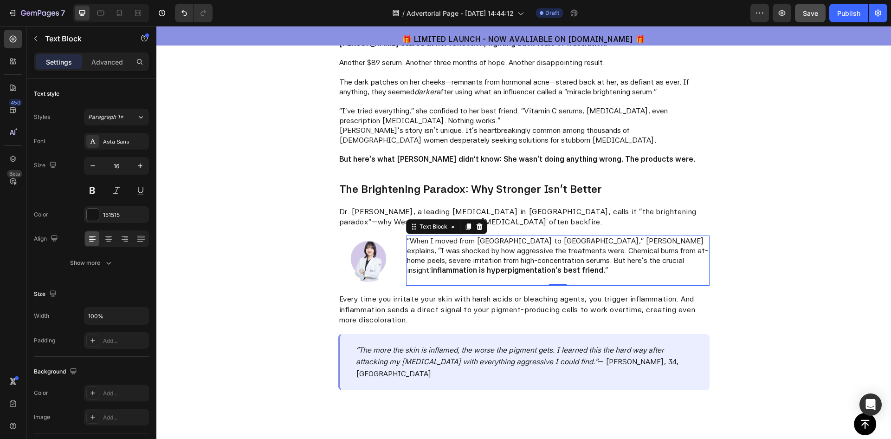
click at [437, 282] on p "Rich Text Editor. Editing area: main" at bounding box center [557, 280] width 301 height 10
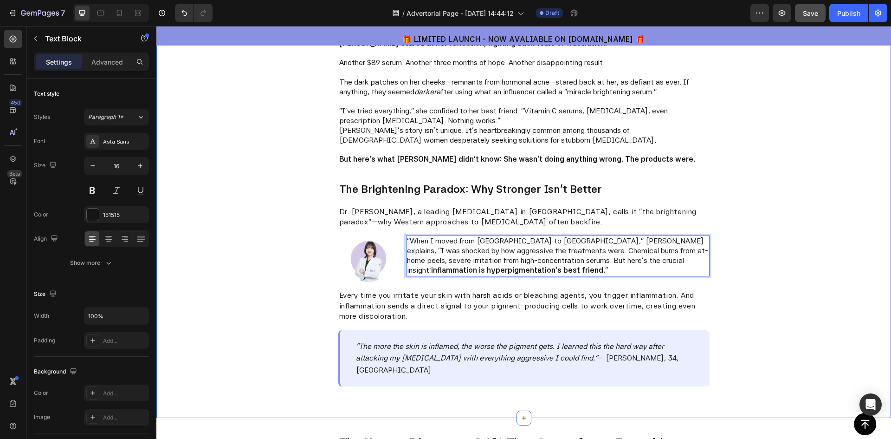
click at [278, 258] on div "Video Sarah stared at her reflection, fighting back tears of frustration. Anoth…" at bounding box center [523, 27] width 735 height 781
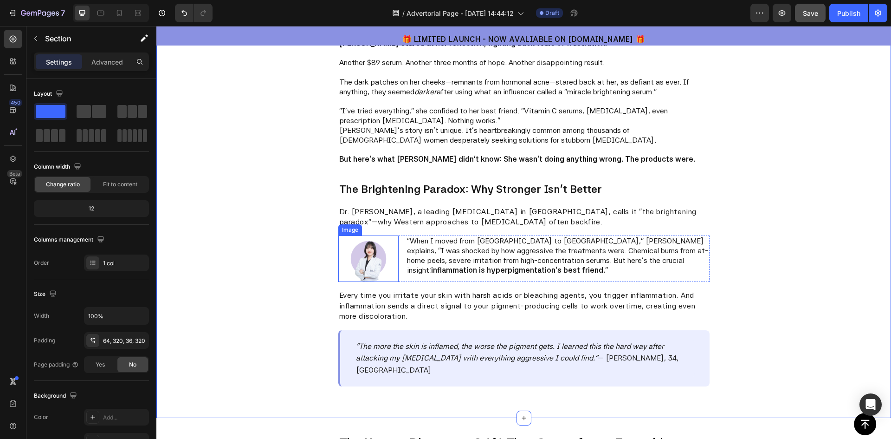
click at [364, 260] on img at bounding box center [368, 258] width 46 height 46
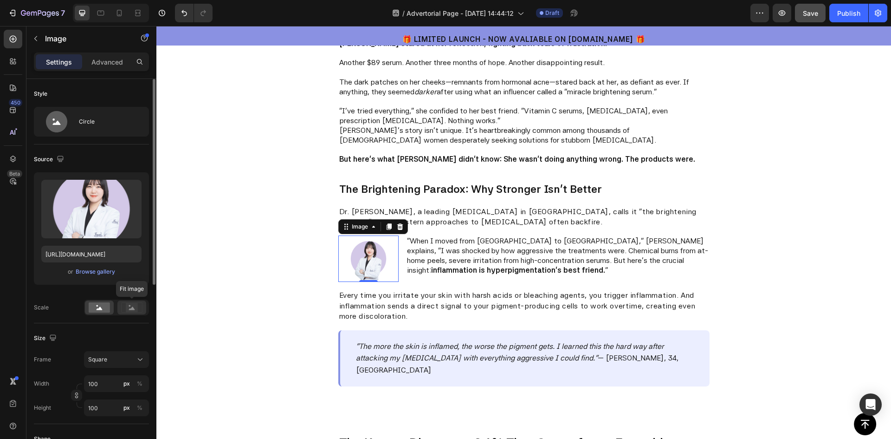
click at [134, 303] on rect at bounding box center [132, 307] width 12 height 9
click at [96, 308] on rect at bounding box center [99, 307] width 21 height 10
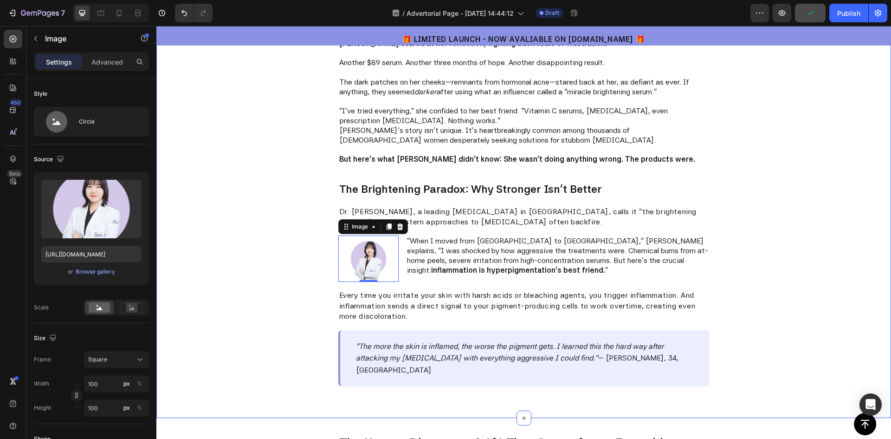
click at [764, 198] on div "Video Sarah stared at her reflection, fighting back tears of frustration. Anoth…" at bounding box center [523, 27] width 735 height 781
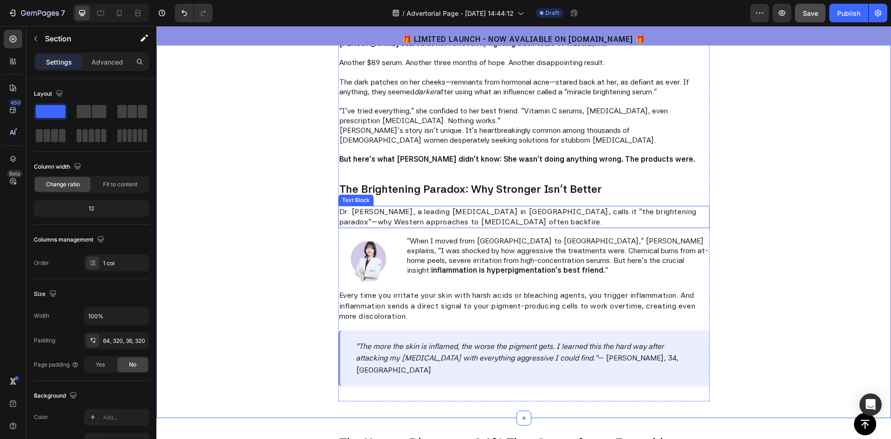
click at [563, 213] on p "Dr. Min-Jung Park, a leading dermatologist in Seoul, calls it "the brightening …" at bounding box center [523, 217] width 369 height 21
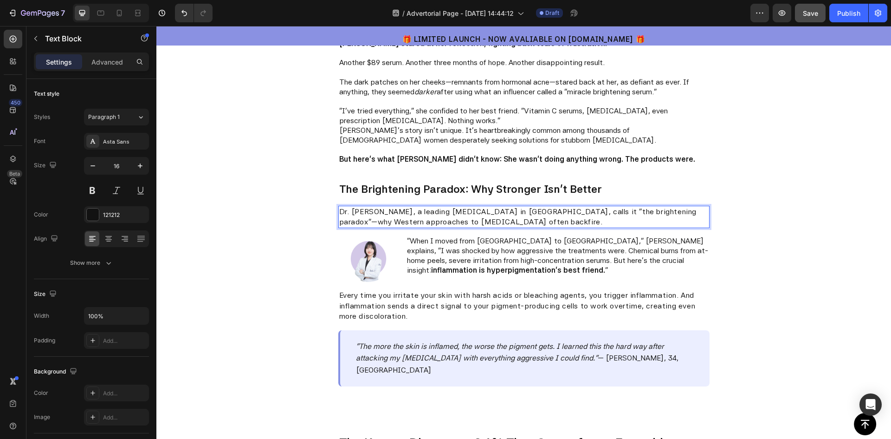
click at [550, 210] on p "Dr. Min-Jung Park, a leading dermatologist in Seoul, calls it "the brightening …" at bounding box center [523, 217] width 369 height 21
drag, startPoint x: 550, startPoint y: 210, endPoint x: 642, endPoint y: 211, distance: 91.9
click at [642, 211] on p "Dr. Min-Jung Park, a leading dermatologist in Seoul, calls it "the brightening …" at bounding box center [523, 217] width 369 height 21
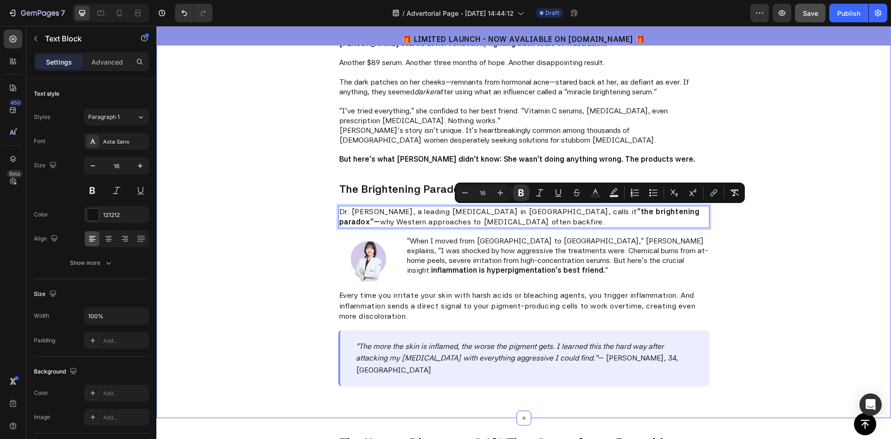
click at [802, 210] on div "Video Sarah stared at her reflection, fighting back tears of frustration. Anoth…" at bounding box center [523, 27] width 735 height 781
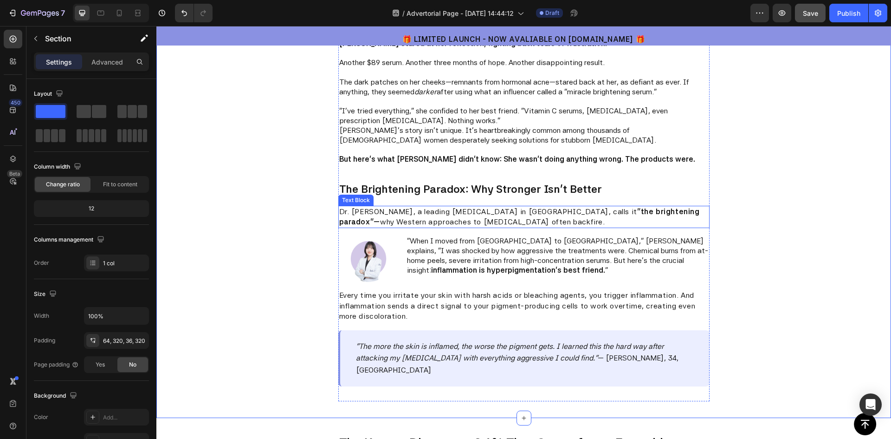
click at [652, 213] on strong ""the brightening paradox"—" at bounding box center [519, 216] width 361 height 19
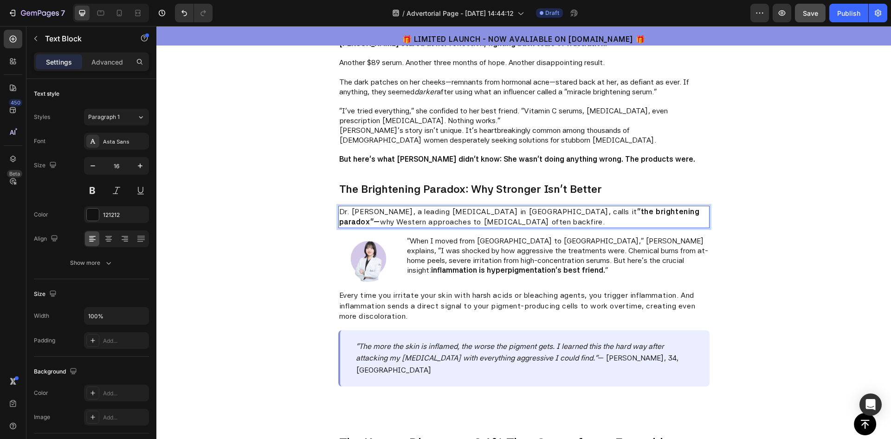
click at [653, 213] on strong ""the brightening paradox"—" at bounding box center [519, 216] width 361 height 19
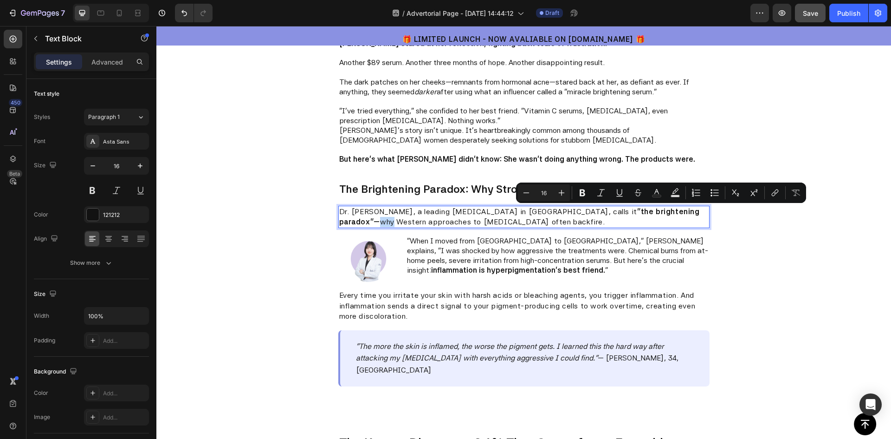
click at [650, 212] on strong ""the brightening paradox"—" at bounding box center [519, 216] width 361 height 19
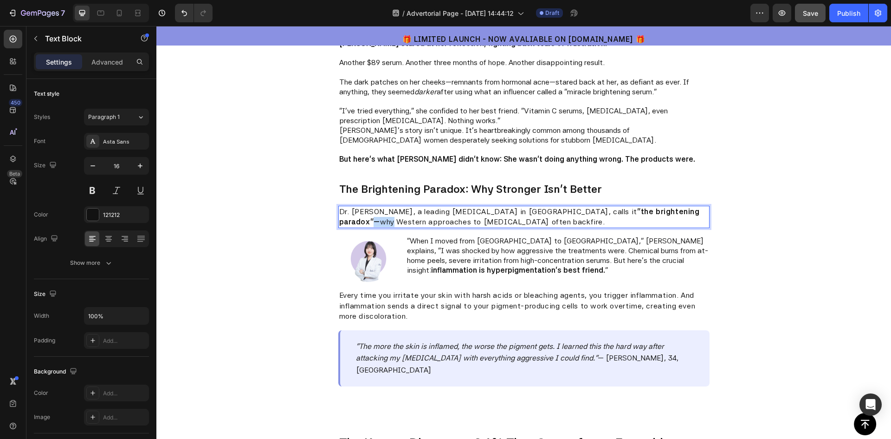
click at [649, 211] on strong ""the brightening paradox"—" at bounding box center [519, 216] width 361 height 19
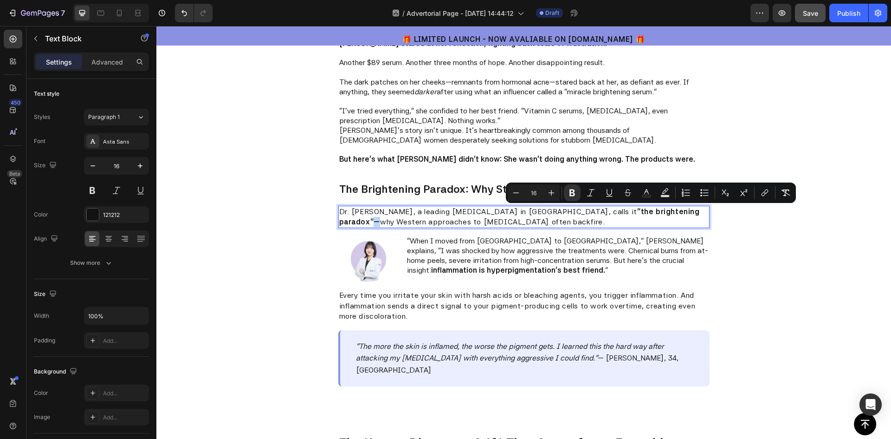
click at [650, 211] on strong ""the brightening paradox"—" at bounding box center [519, 216] width 361 height 19
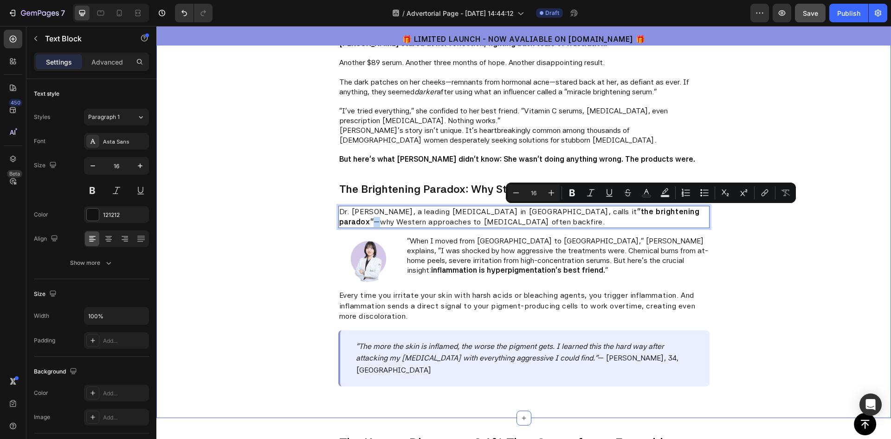
click at [747, 220] on div "Video Sarah stared at her reflection, fighting back tears of frustration. Anoth…" at bounding box center [523, 27] width 735 height 781
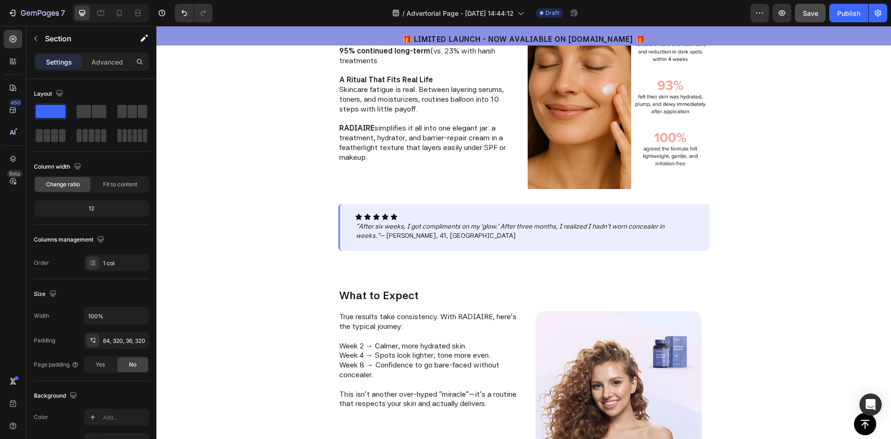
scroll to position [1346, 0]
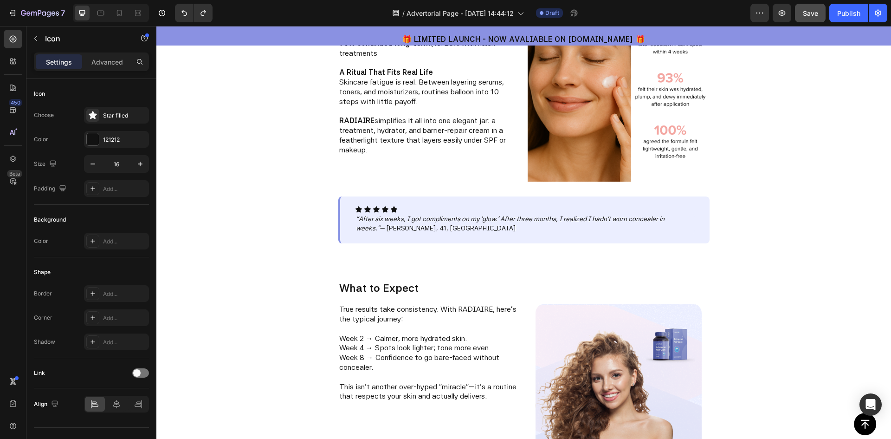
click at [402, 210] on div "Icon Icon Icon Icon Icon" at bounding box center [525, 209] width 340 height 7
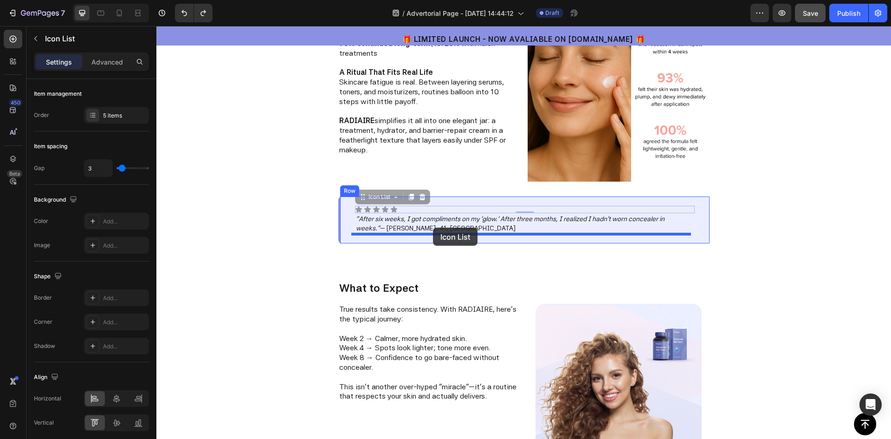
drag, startPoint x: 400, startPoint y: 210, endPoint x: 433, endPoint y: 227, distance: 37.6
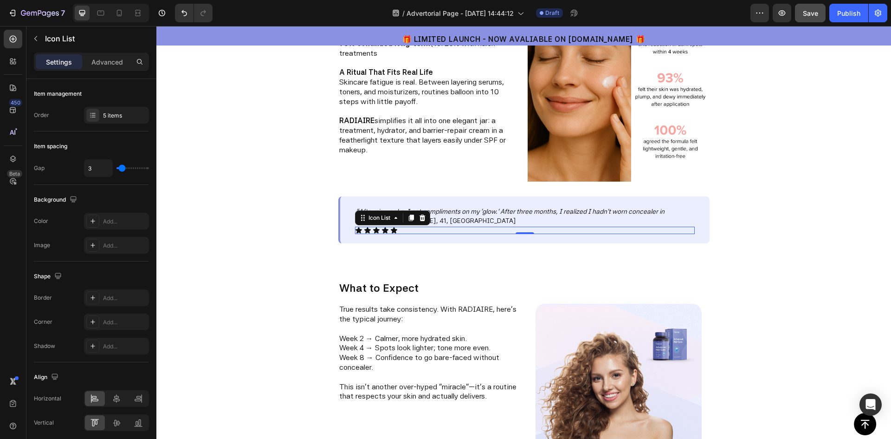
click at [493, 264] on div "Button Sticky 🎁 LIMITED LAUNCH - NOW AVALIABLE ON AMAZON.CA 🎁 Text Block Sectio…" at bounding box center [523, 325] width 735 height 3252
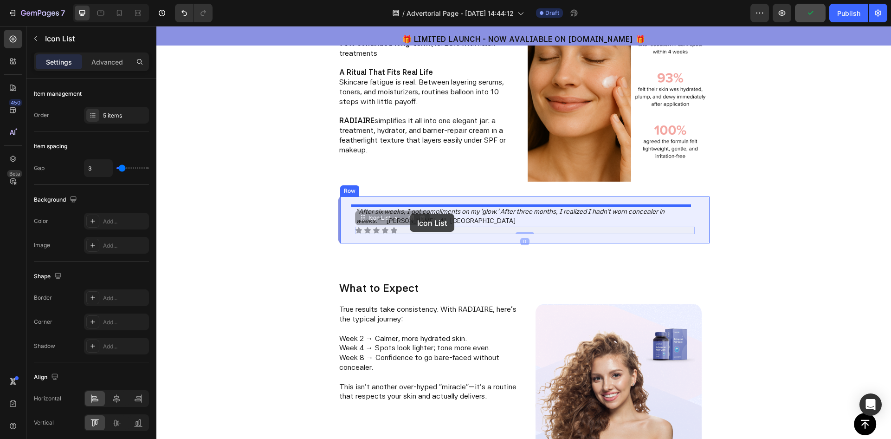
drag, startPoint x: 411, startPoint y: 230, endPoint x: 410, endPoint y: 213, distance: 16.8
click at [410, 213] on div "Header Button Sticky 🎁 LIMITED LAUNCH - NOW AVALIABLE ON AMAZON.CA 🎁 Text Block…" at bounding box center [523, 382] width 735 height 3405
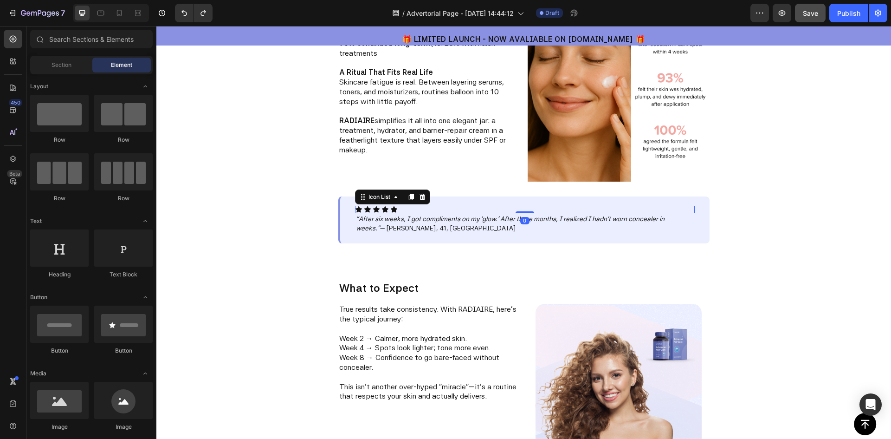
click at [770, 285] on div "Button Sticky 🎁 LIMITED LAUNCH - NOW AVALIABLE ON AMAZON.CA 🎁 Text Block Sectio…" at bounding box center [523, 325] width 735 height 3252
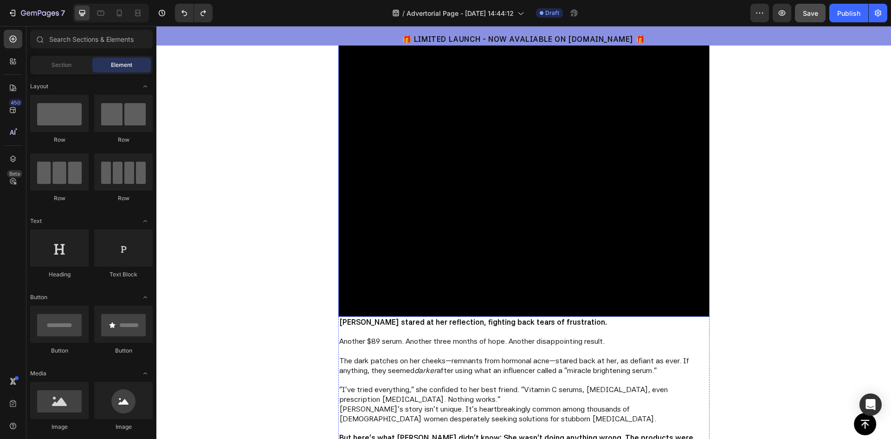
scroll to position [0, 0]
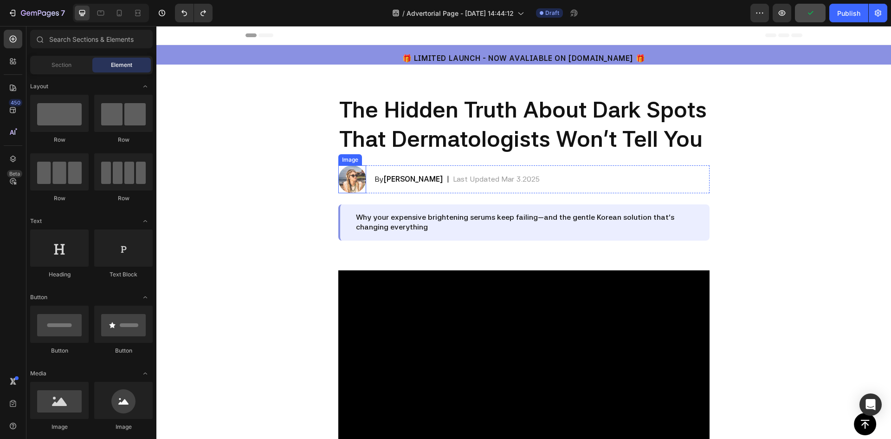
click at [347, 181] on img at bounding box center [352, 179] width 28 height 28
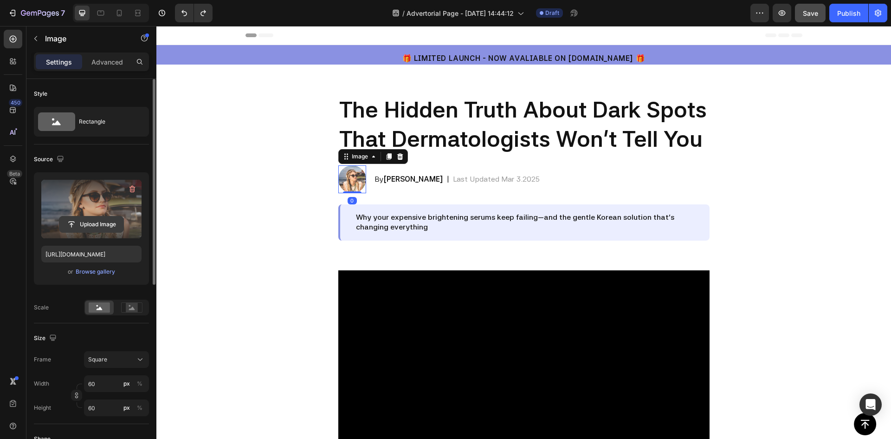
click at [91, 223] on input "file" at bounding box center [91, 224] width 64 height 16
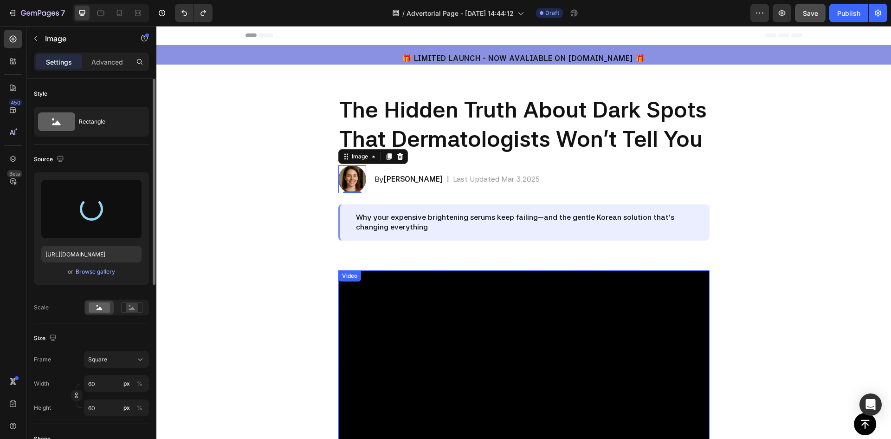
type input "https://cdn.shopify.com/s/files/1/0959/6380/8027/files/gempages_577671183944647…"
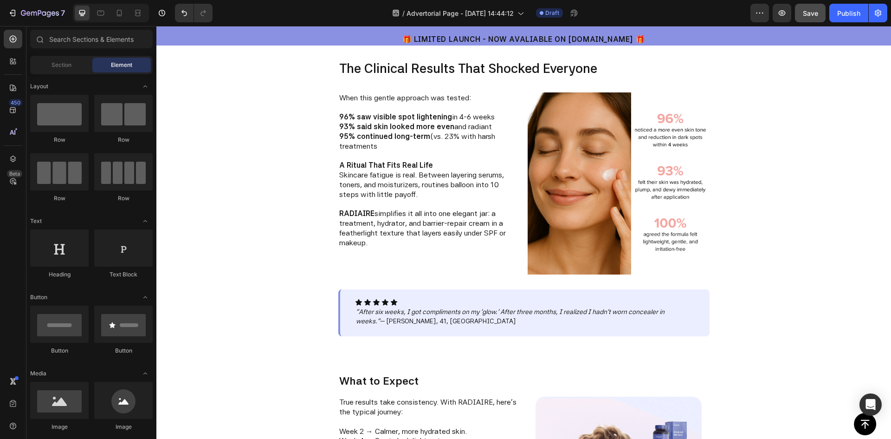
scroll to position [1300, 0]
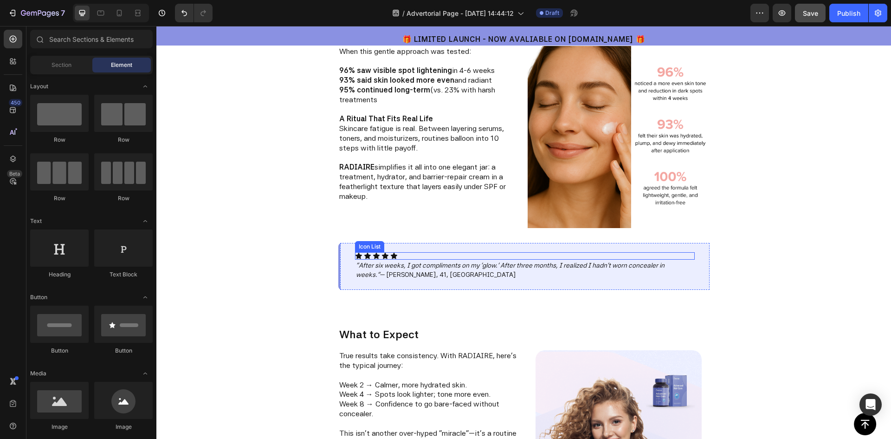
click at [400, 256] on div "Icon Icon Icon Icon Icon" at bounding box center [525, 255] width 340 height 7
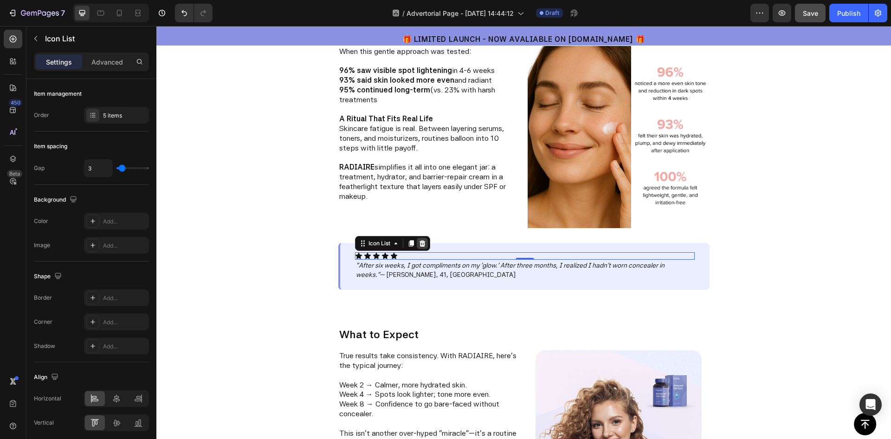
click at [419, 244] on icon at bounding box center [422, 243] width 6 height 6
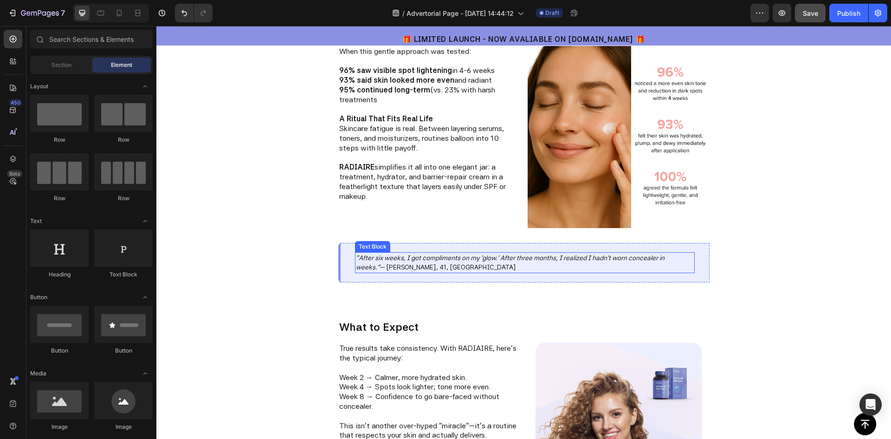
click at [435, 265] on p ""After six weeks, I got compliments on my 'glow.' After three months, I realize…" at bounding box center [525, 262] width 338 height 19
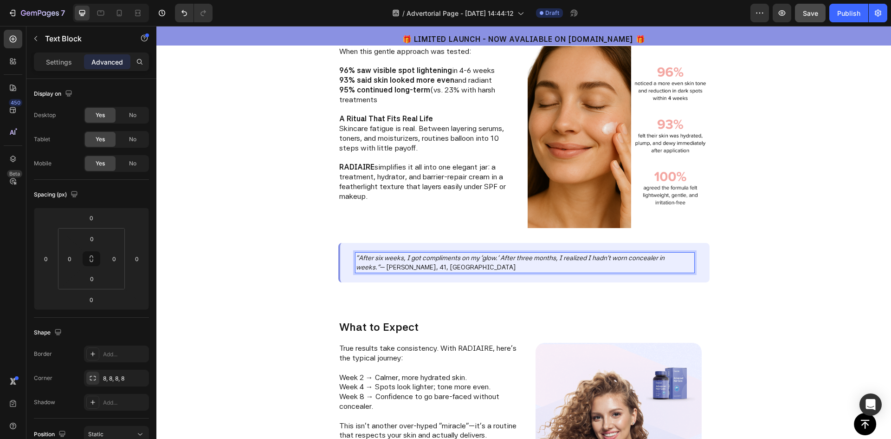
click at [250, 314] on div "Button Sticky 🎁 LIMITED LAUNCH - NOW AVALIABLE ON AMAZON.CA 🎁 Text Block Sectio…" at bounding box center [523, 368] width 735 height 3245
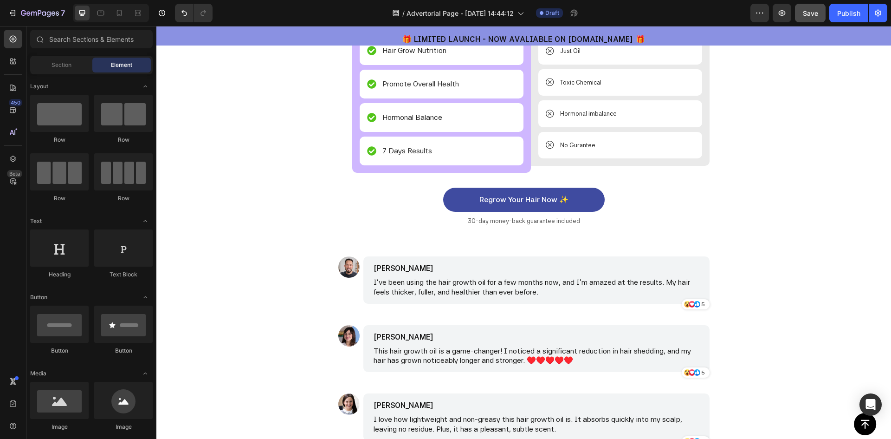
scroll to position [2274, 0]
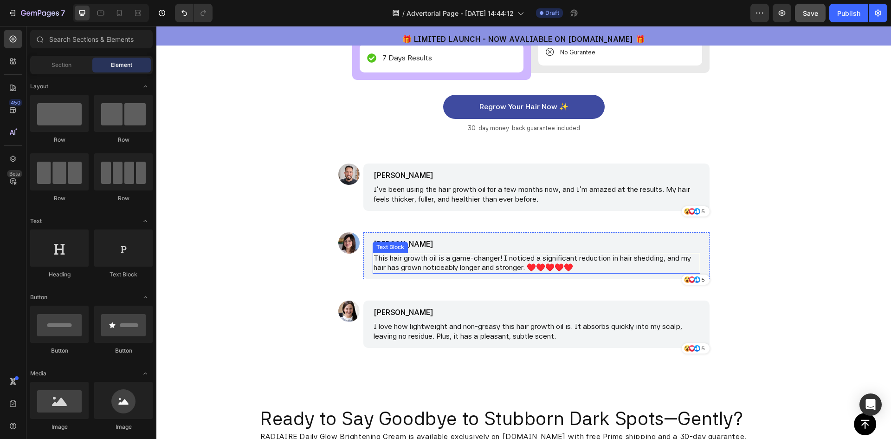
click at [398, 262] on p "This hair growth oil is a game-changer! I noticed a significant reduction in ha…" at bounding box center [537, 262] width 326 height 19
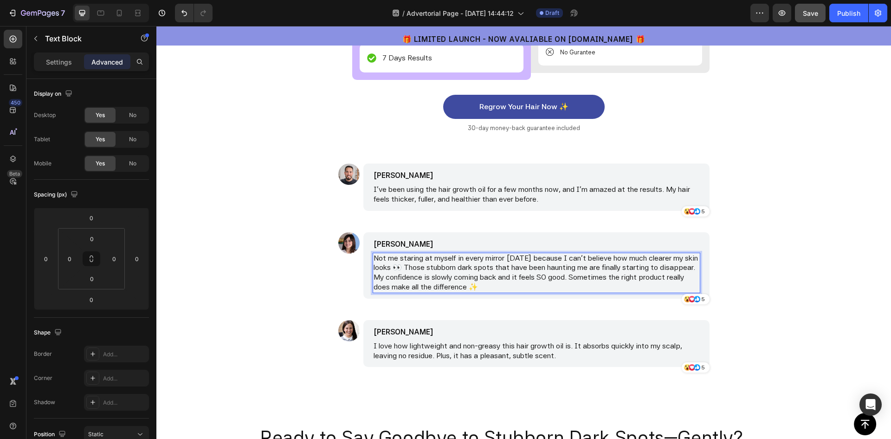
type input "16"
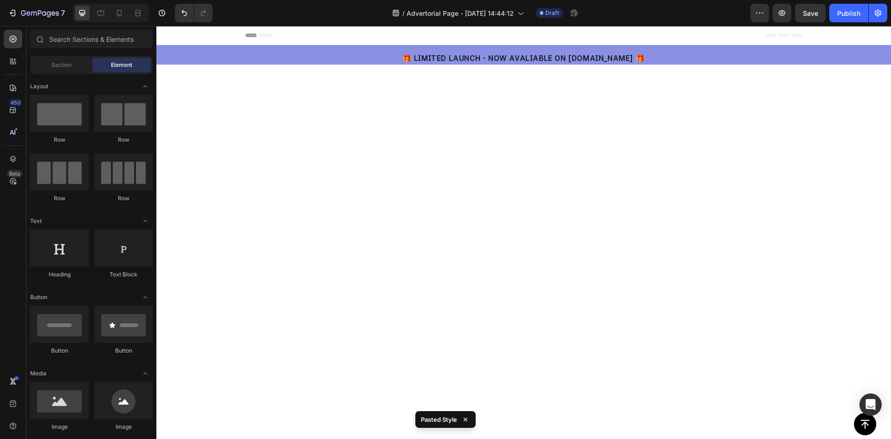
scroll to position [2274, 0]
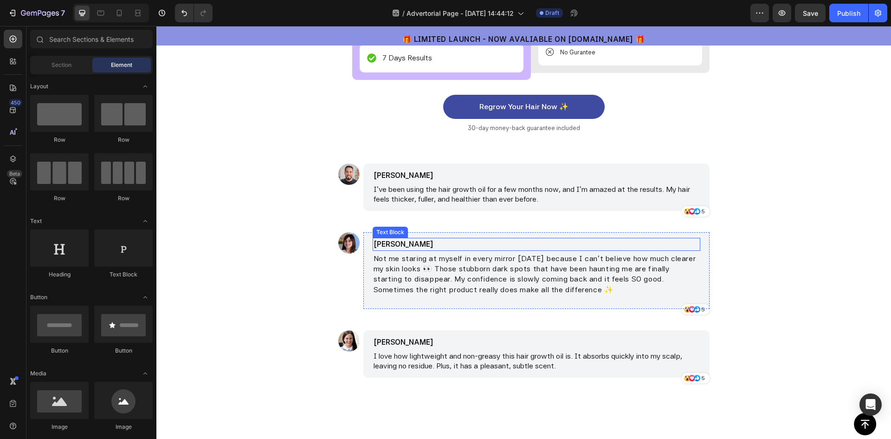
click at [393, 243] on p "[PERSON_NAME]" at bounding box center [493, 244] width 238 height 11
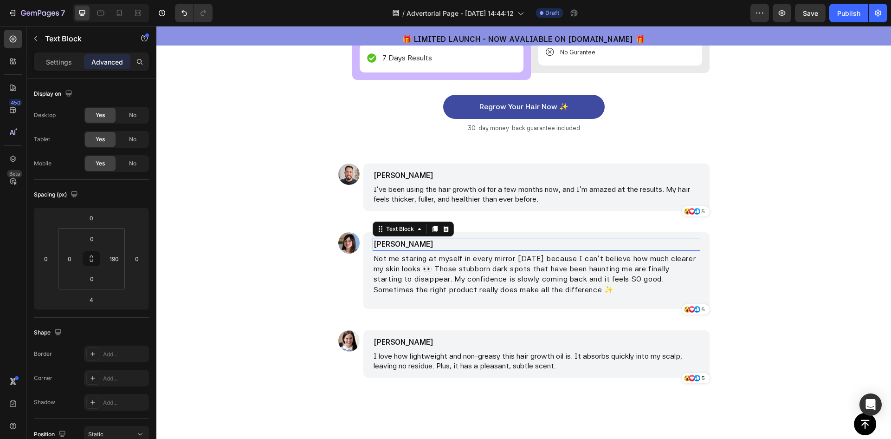
click at [393, 243] on p "[PERSON_NAME]" at bounding box center [493, 244] width 238 height 11
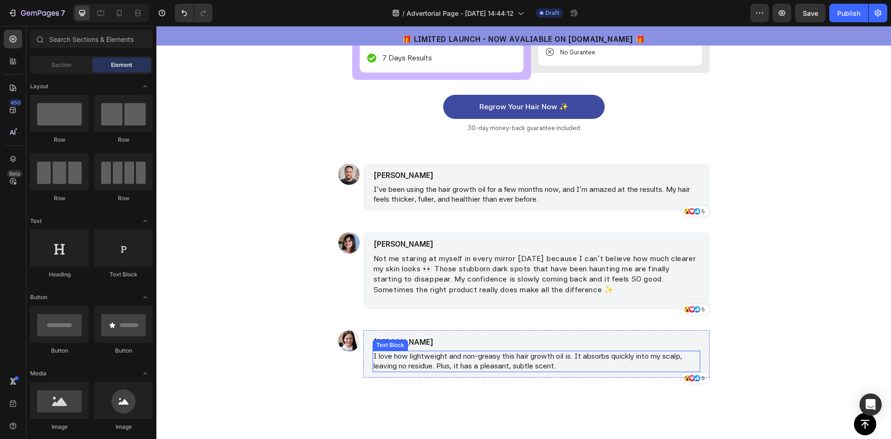
click at [422, 358] on p "I love how lightweight and non-greasy this hair growth oil is. It absorbs quick…" at bounding box center [537, 360] width 326 height 19
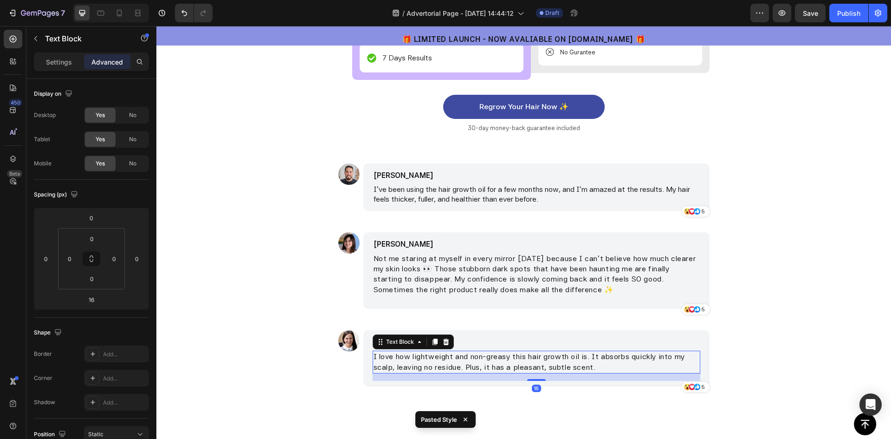
type input "0"
click at [422, 358] on p "I love how lightweight and non-greasy this hair growth oil is. It absorbs quick…" at bounding box center [537, 360] width 326 height 19
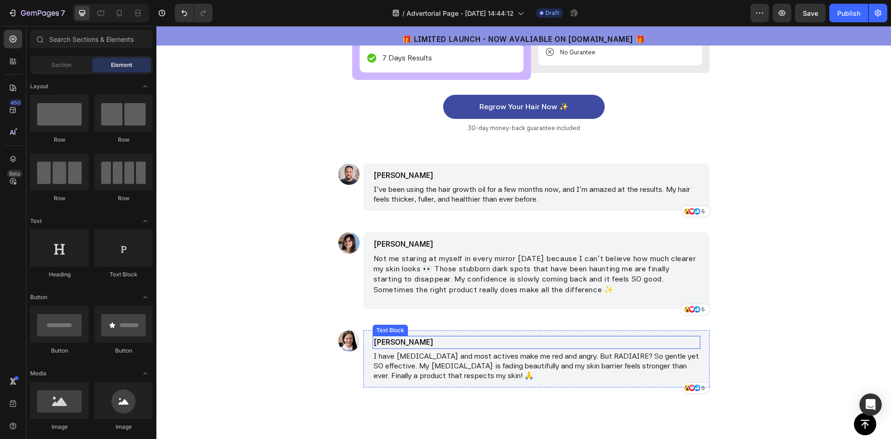
click at [387, 340] on p "[PERSON_NAME]" at bounding box center [493, 341] width 238 height 11
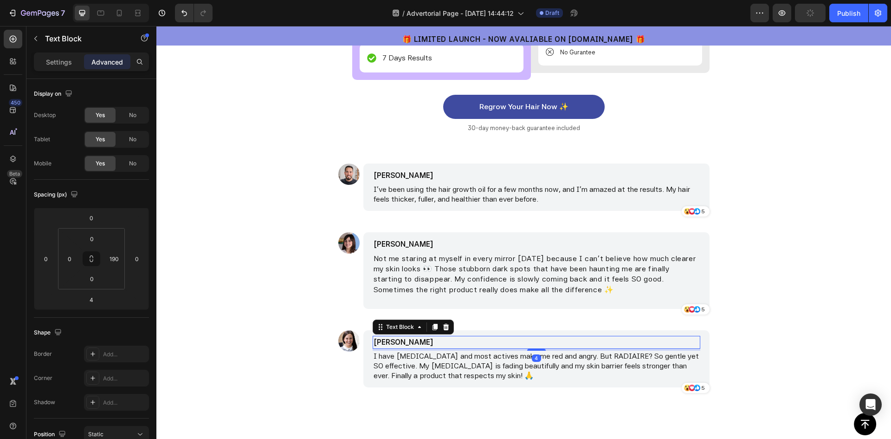
click at [409, 342] on p "[PERSON_NAME]" at bounding box center [493, 341] width 238 height 11
click at [448, 199] on p "I've been using the hair growth oil for a few months now, and I'm amazed at the…" at bounding box center [537, 194] width 326 height 19
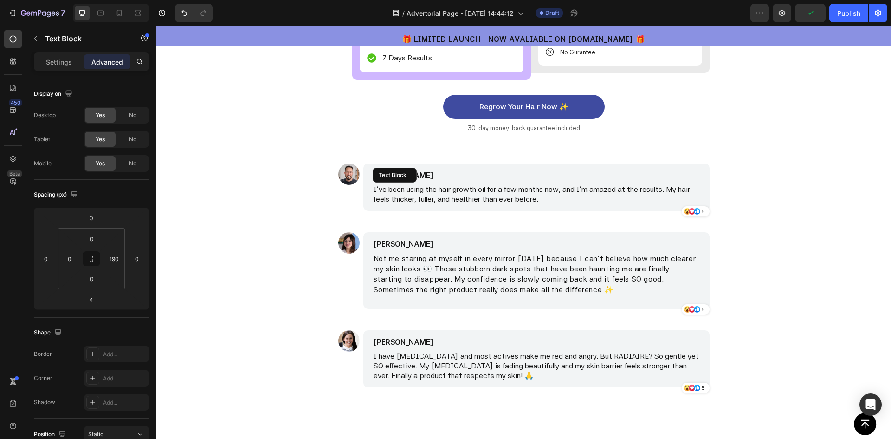
click at [445, 197] on p "I've been using the hair growth oil for a few months now, and I'm amazed at the…" at bounding box center [537, 194] width 326 height 19
click at [444, 197] on p "I've been using the hair growth oil for a few months now, and I'm amazed at the…" at bounding box center [537, 194] width 326 height 19
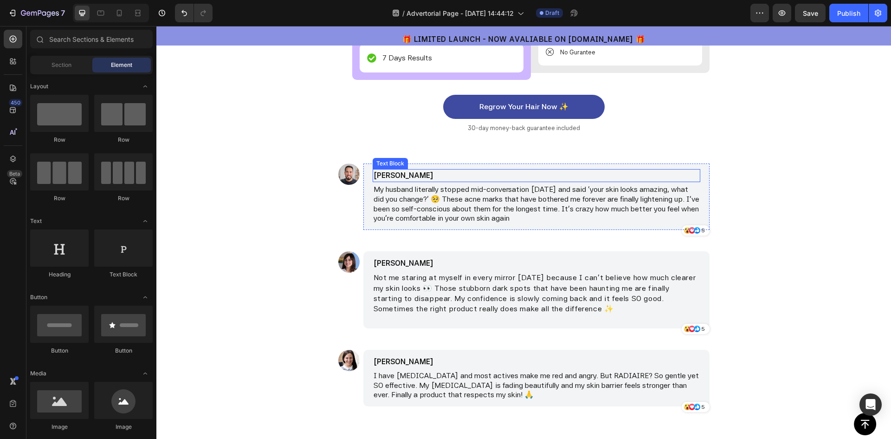
click at [413, 177] on p "[PERSON_NAME]" at bounding box center [493, 175] width 238 height 11
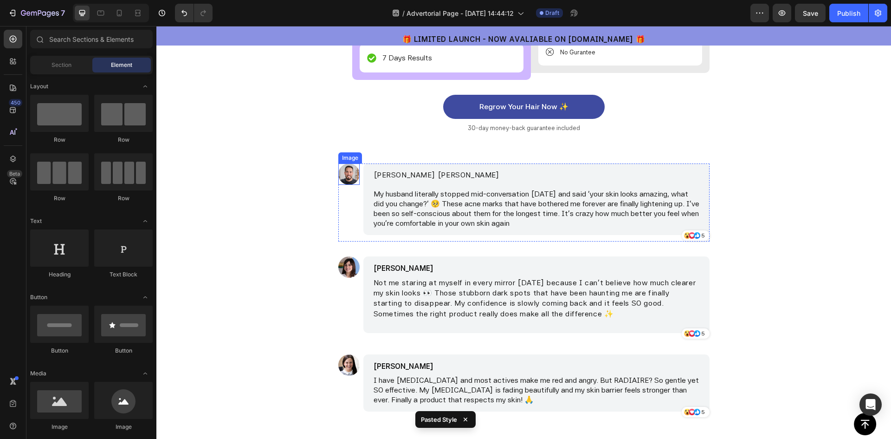
click at [348, 184] on img at bounding box center [348, 173] width 21 height 21
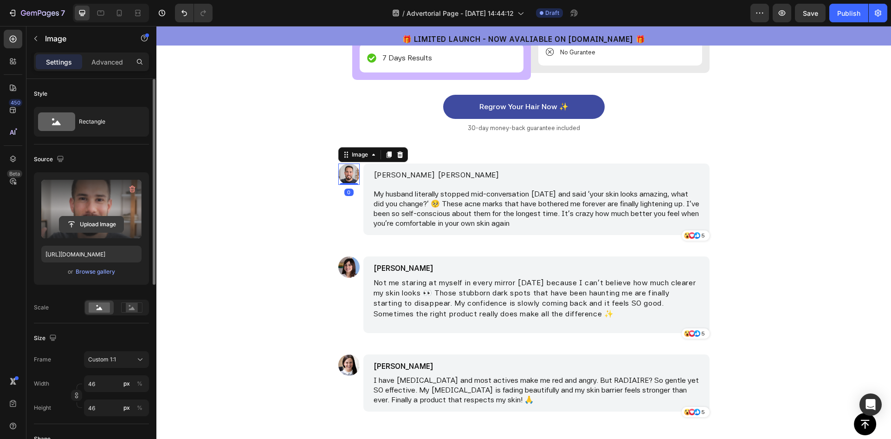
click at [93, 223] on input "file" at bounding box center [91, 224] width 64 height 16
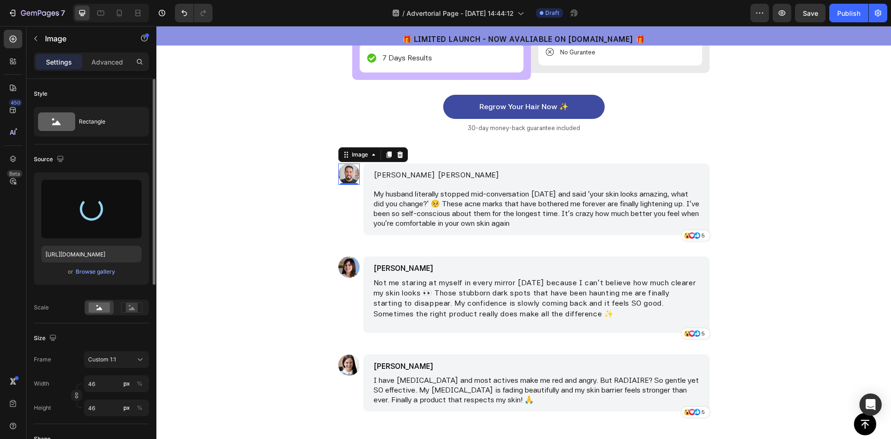
type input "https://cdn.shopify.com/s/files/1/0959/6380/8027/files/gempages_577671183944647…"
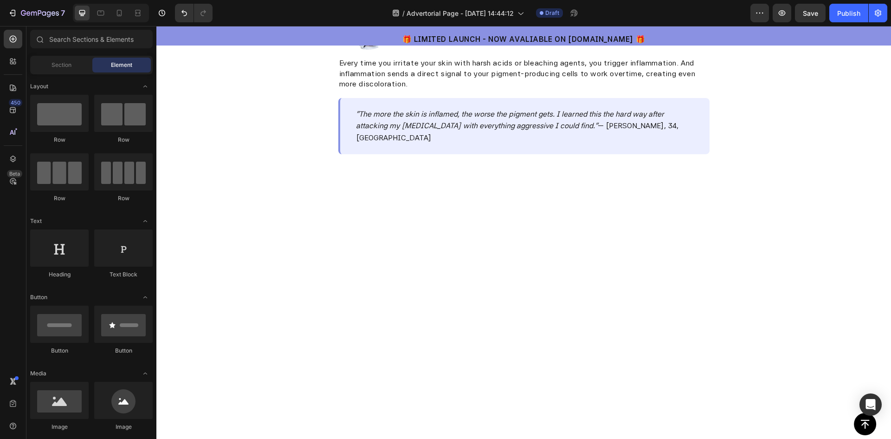
scroll to position [0, 0]
